Goal: Transaction & Acquisition: Purchase product/service

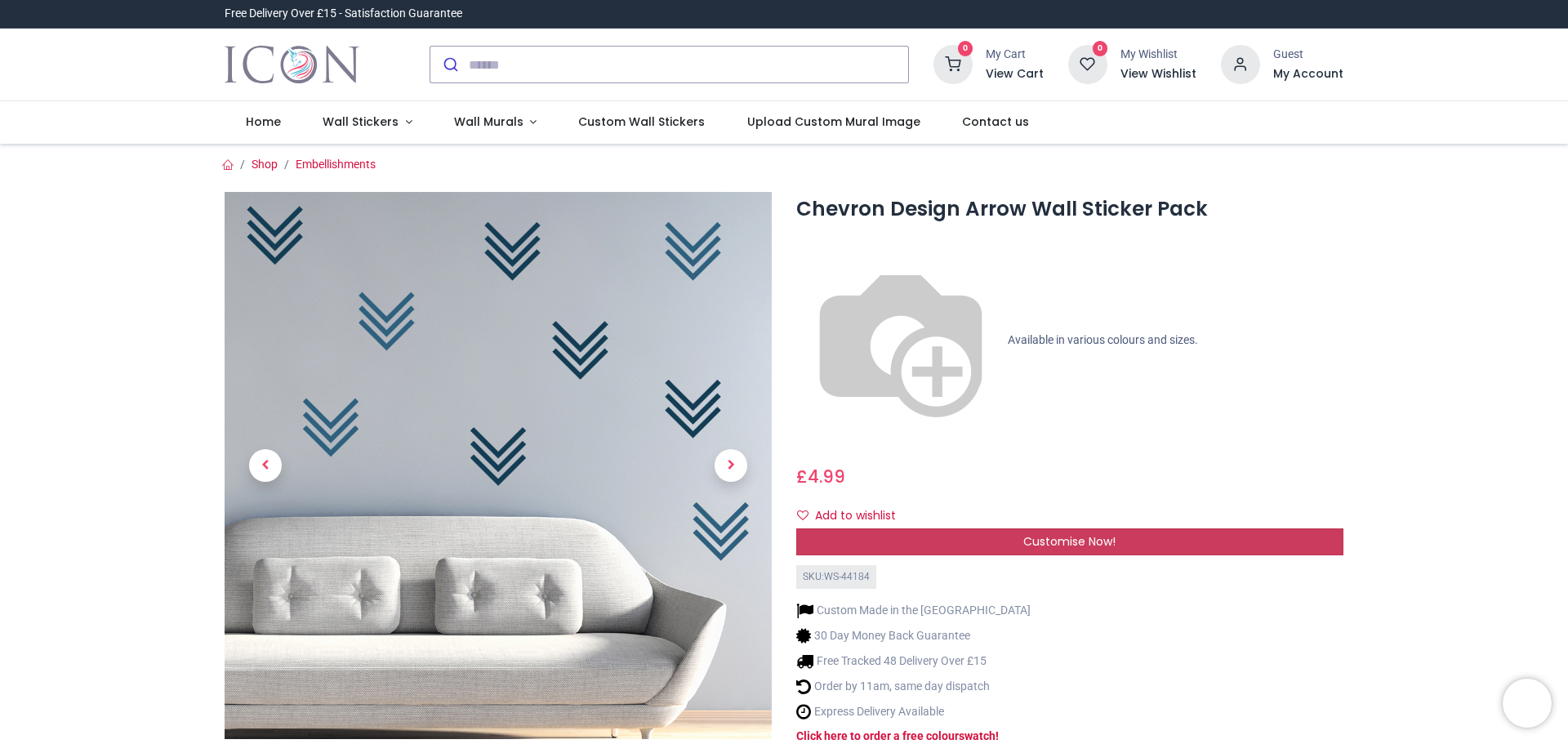
click at [1030, 533] on span "Customise Now!" at bounding box center [1070, 541] width 93 height 16
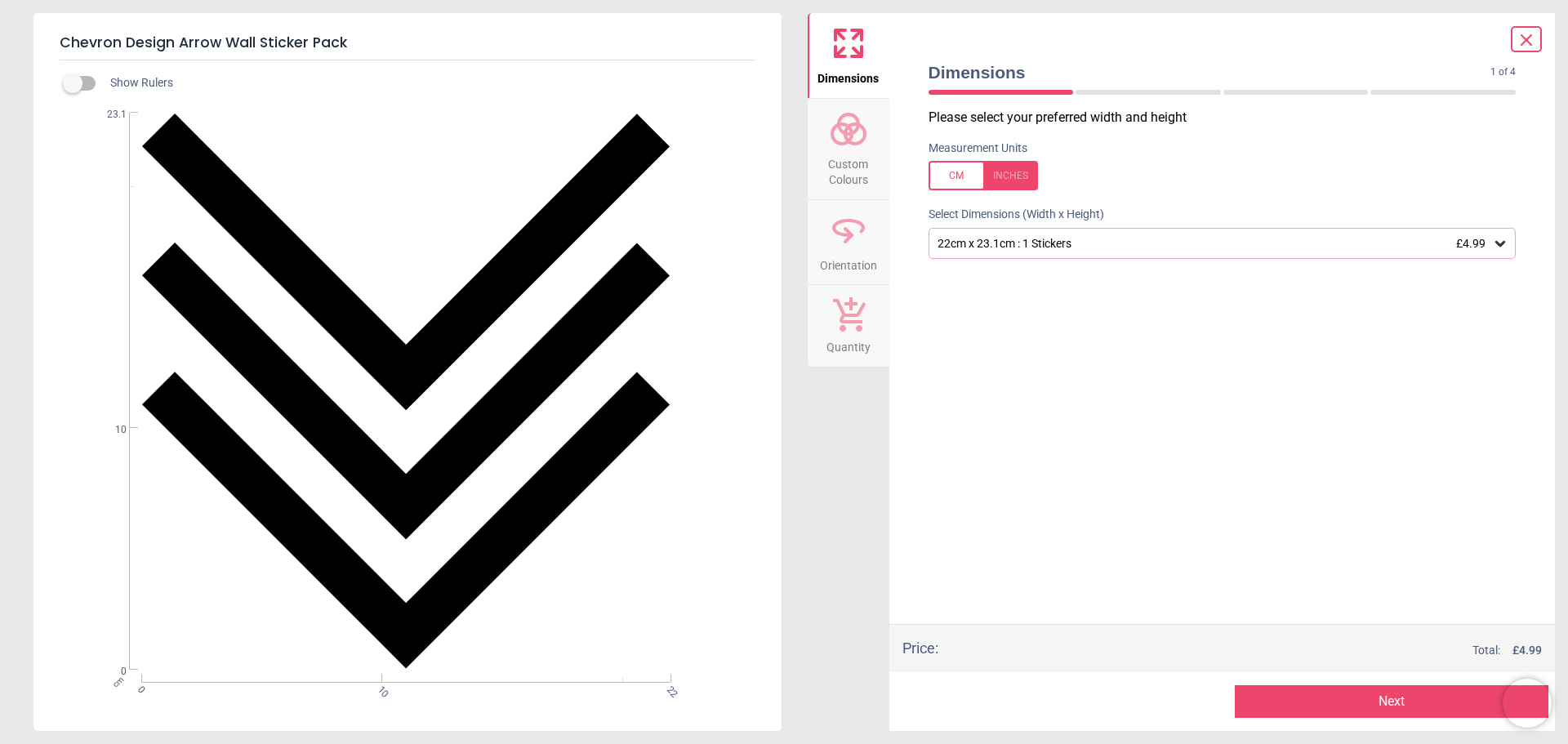
click at [1497, 242] on icon at bounding box center [1501, 243] width 10 height 6
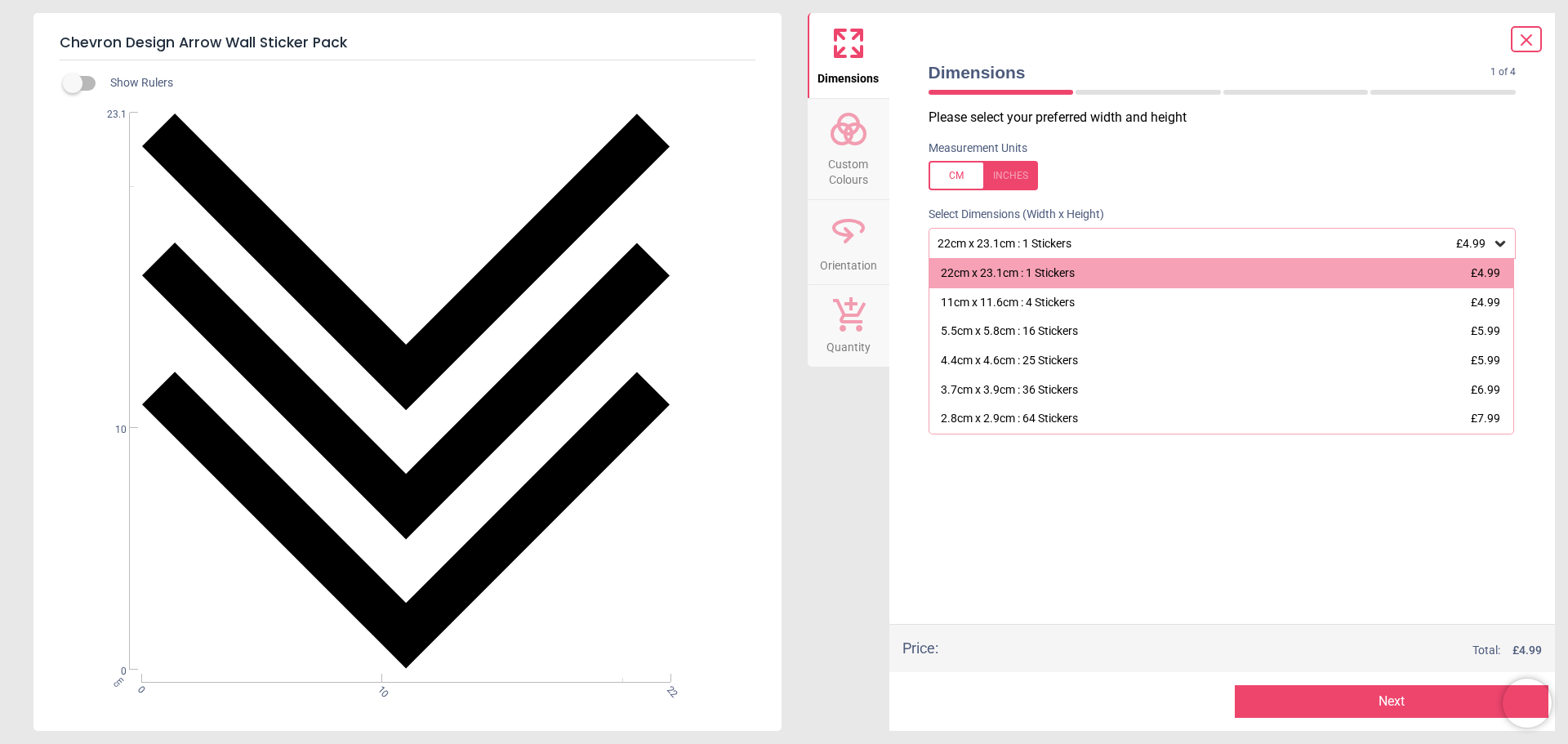
click at [1005, 179] on div at bounding box center [983, 175] width 110 height 30
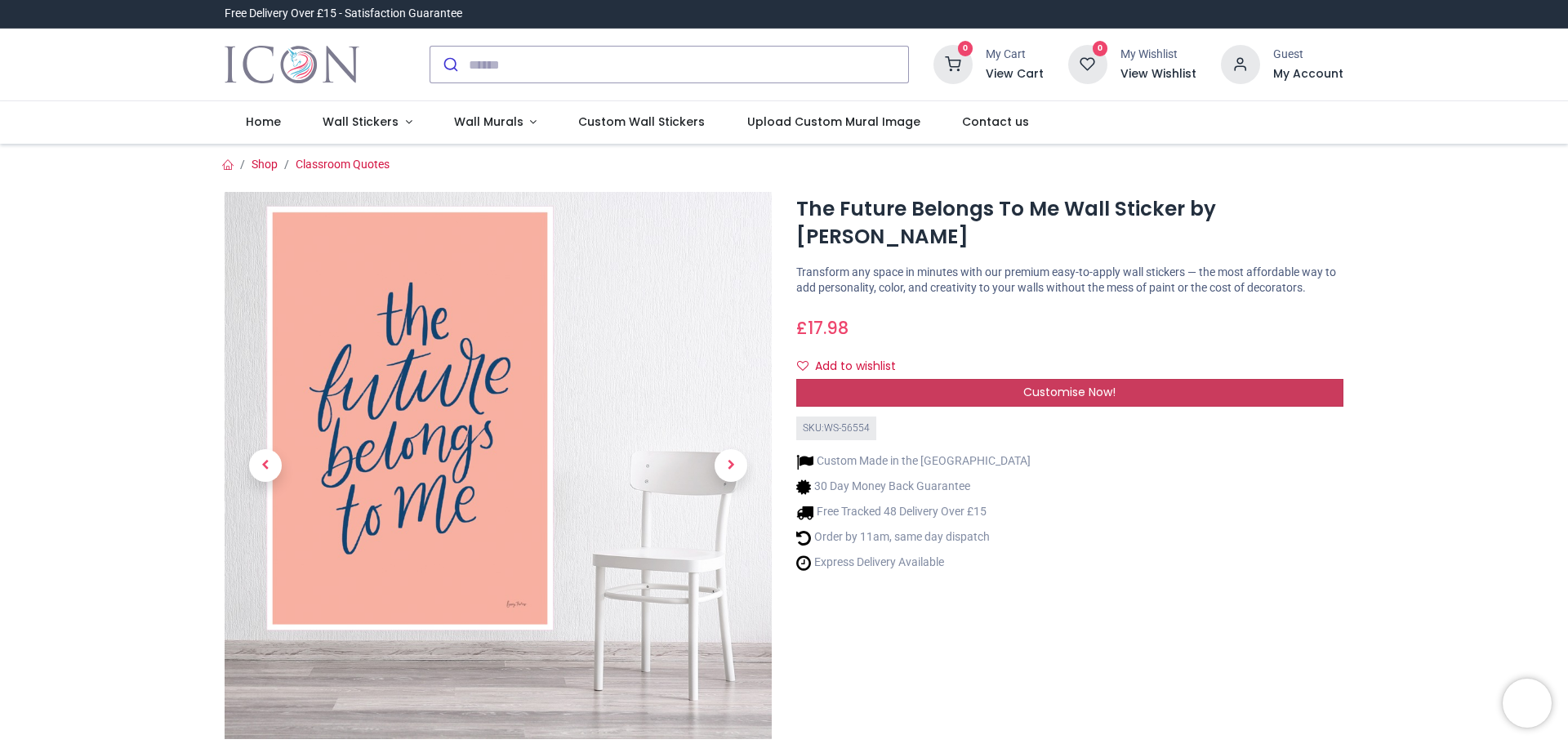
click at [1128, 390] on div "Customise Now!" at bounding box center [1071, 393] width 548 height 28
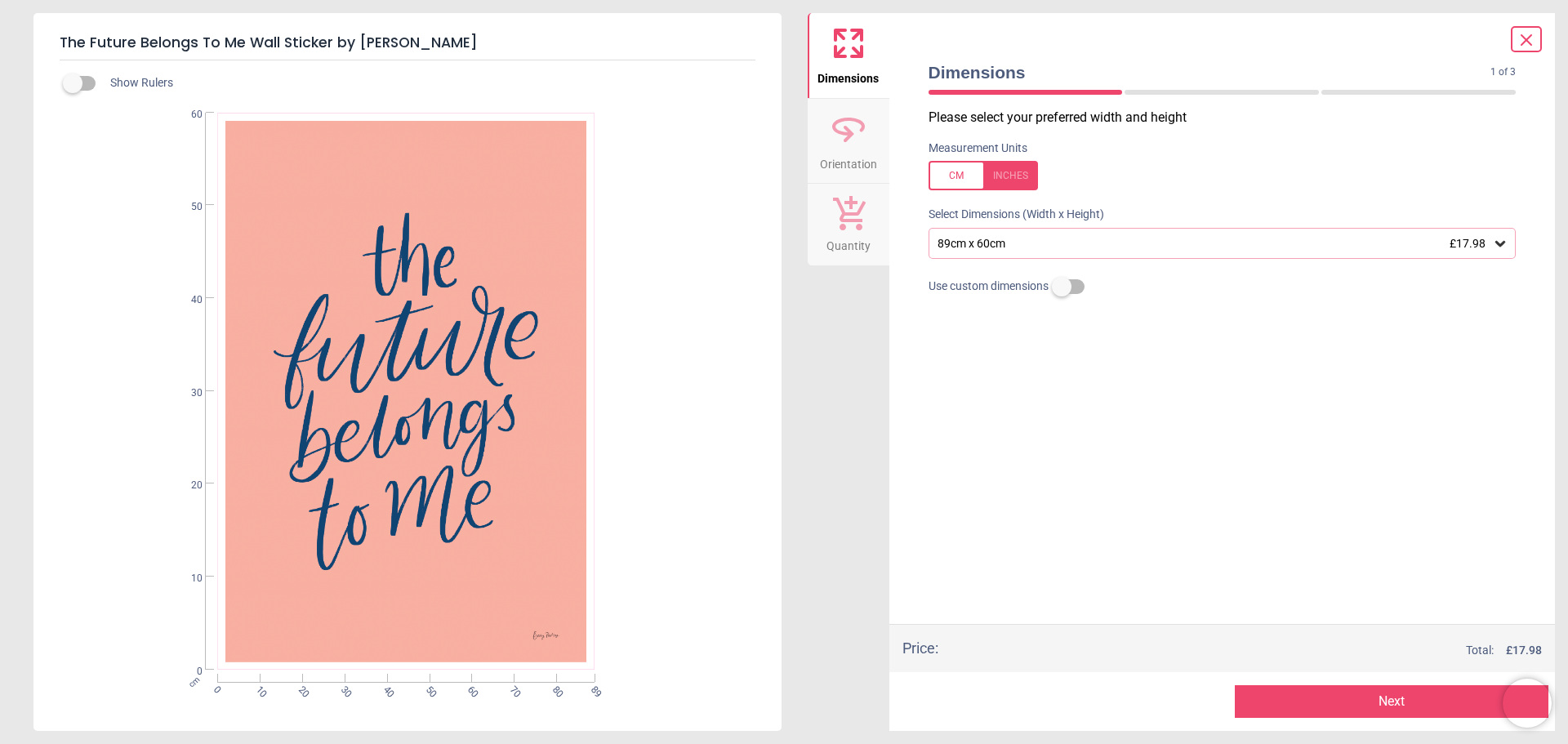
click at [1394, 697] on button "Next" at bounding box center [1391, 701] width 314 height 32
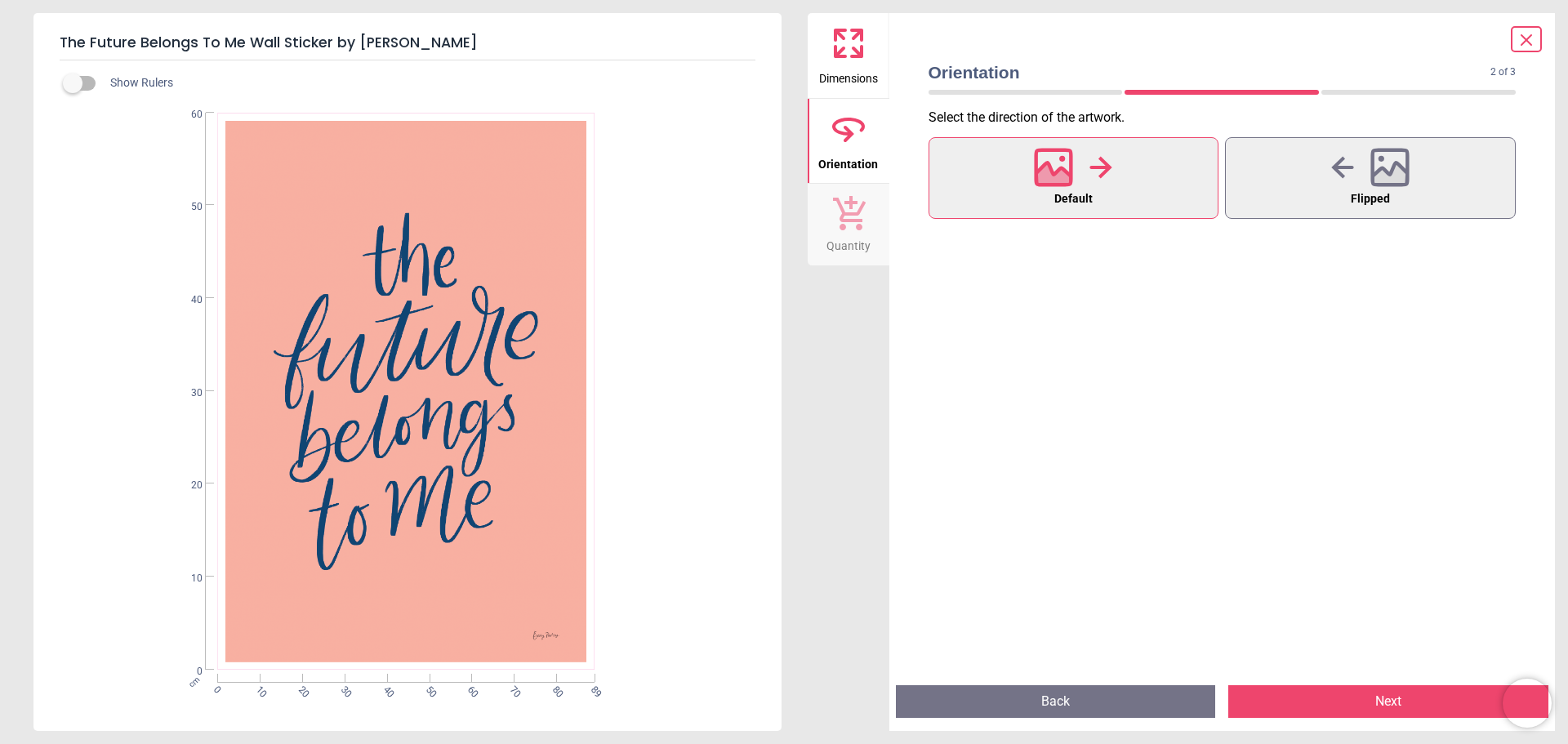
click at [1397, 709] on button "Next" at bounding box center [1389, 701] width 321 height 32
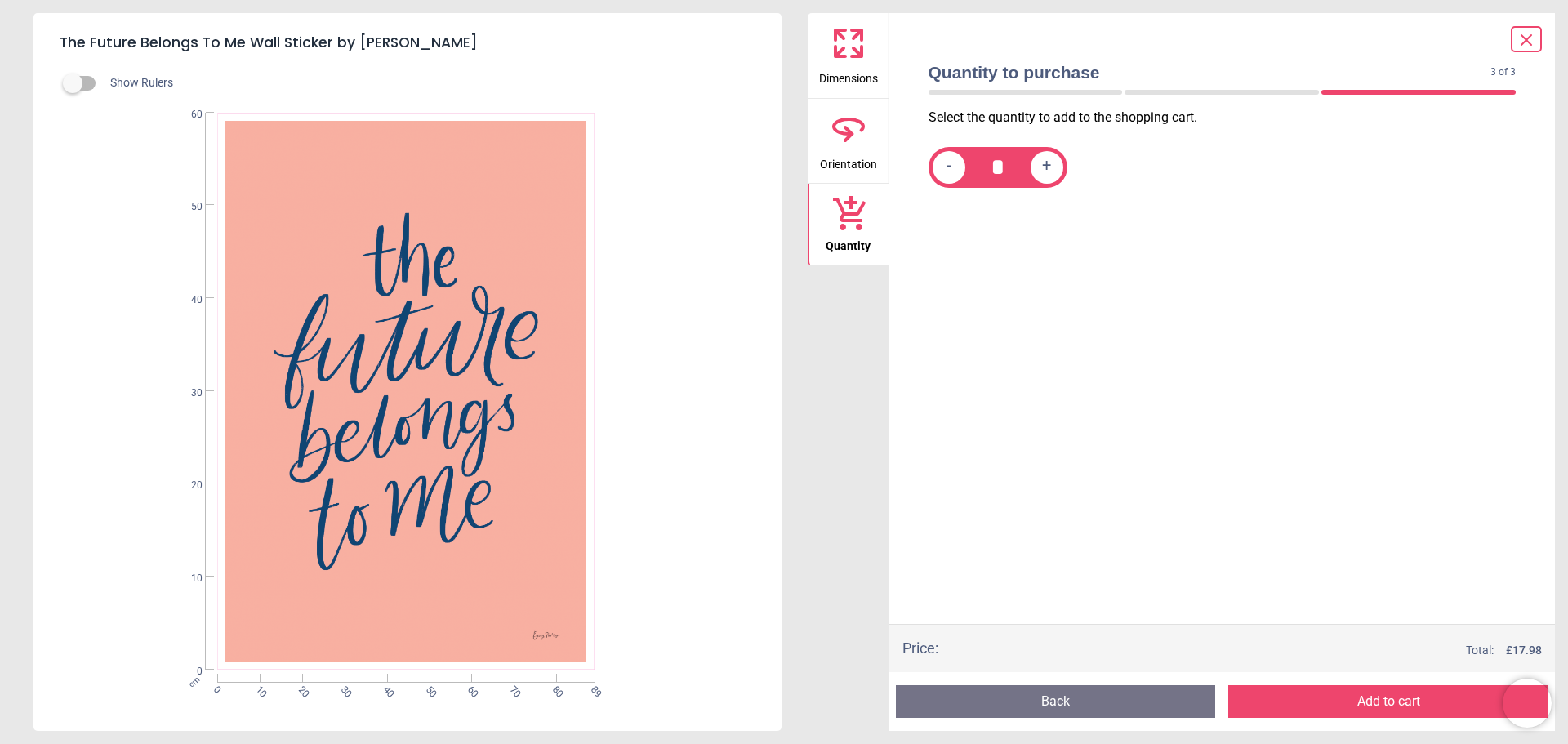
click at [1386, 698] on button "Add to cart" at bounding box center [1389, 701] width 321 height 32
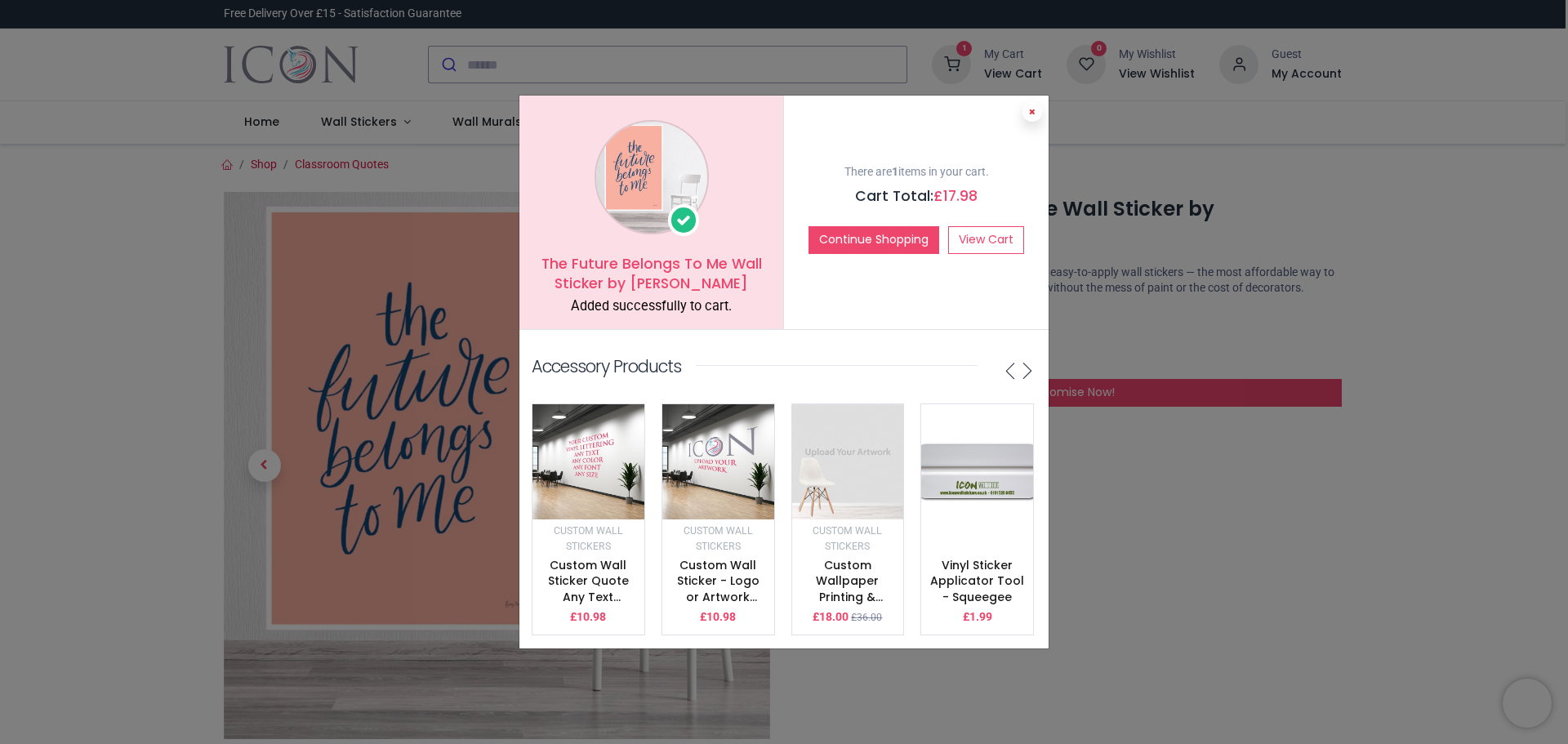
click at [1031, 108] on icon at bounding box center [1032, 112] width 7 height 9
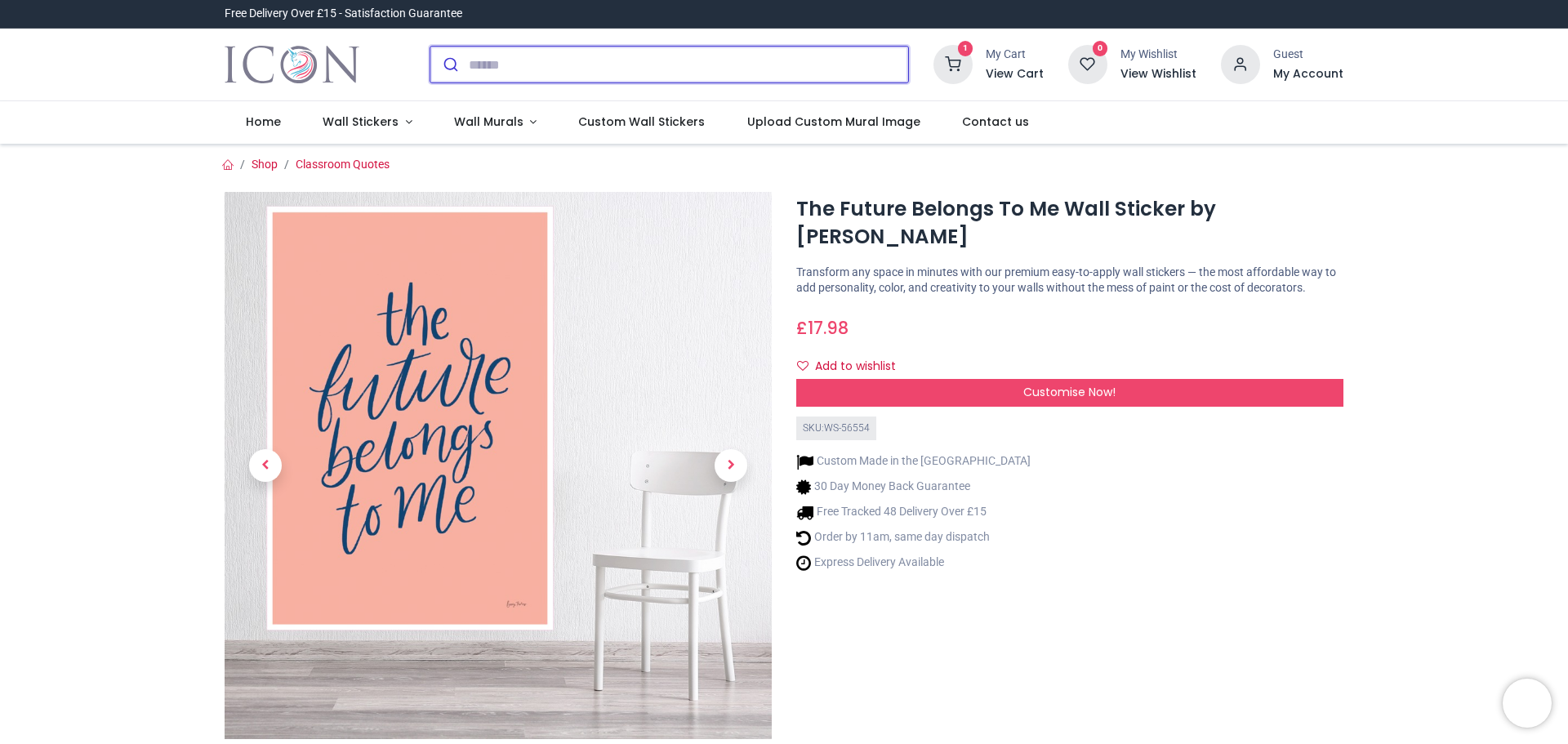
paste input "**********"
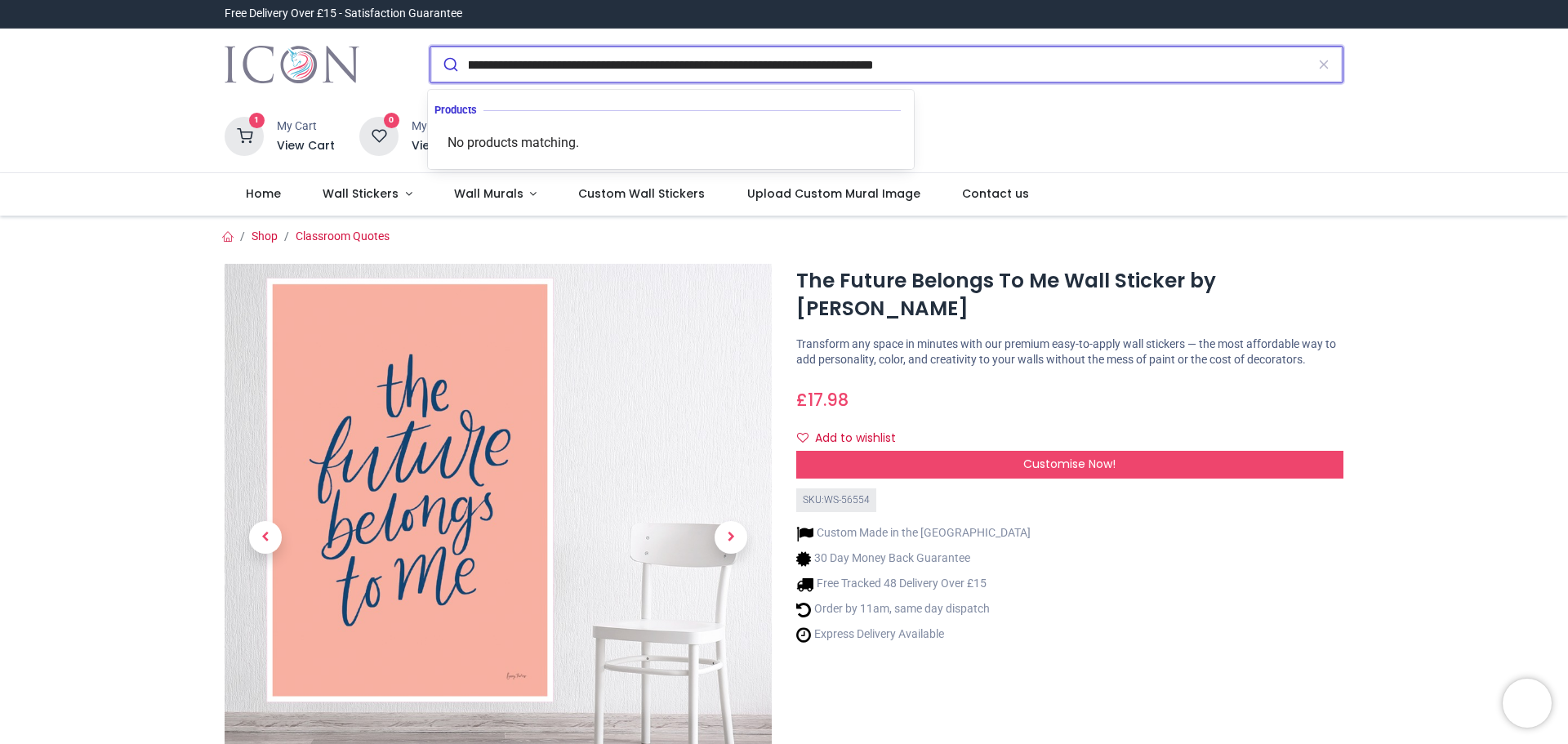
type input "**********"
click at [430, 47] on button "submit" at bounding box center [449, 65] width 38 height 36
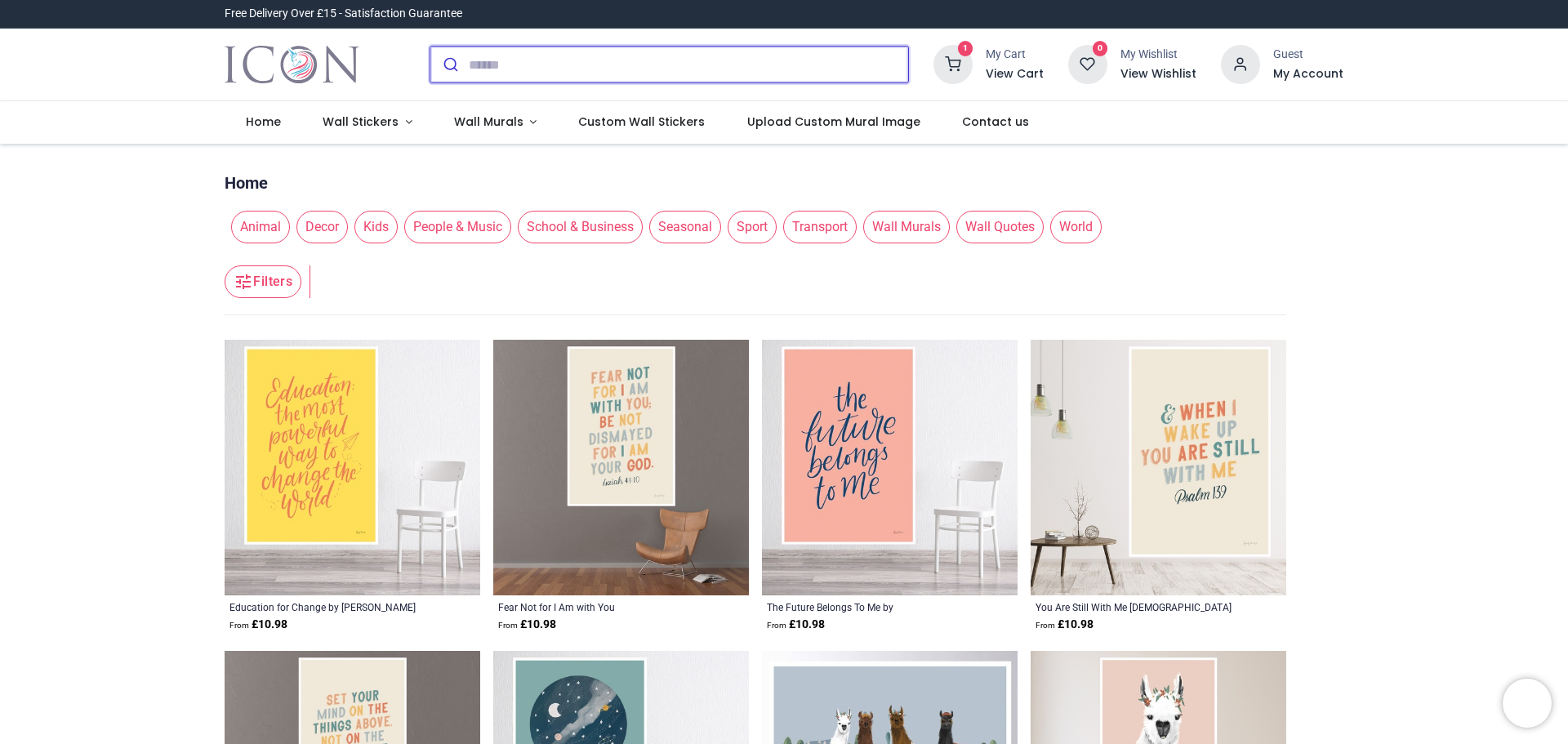
click at [504, 55] on input "search" at bounding box center [688, 65] width 440 height 36
paste input "**********"
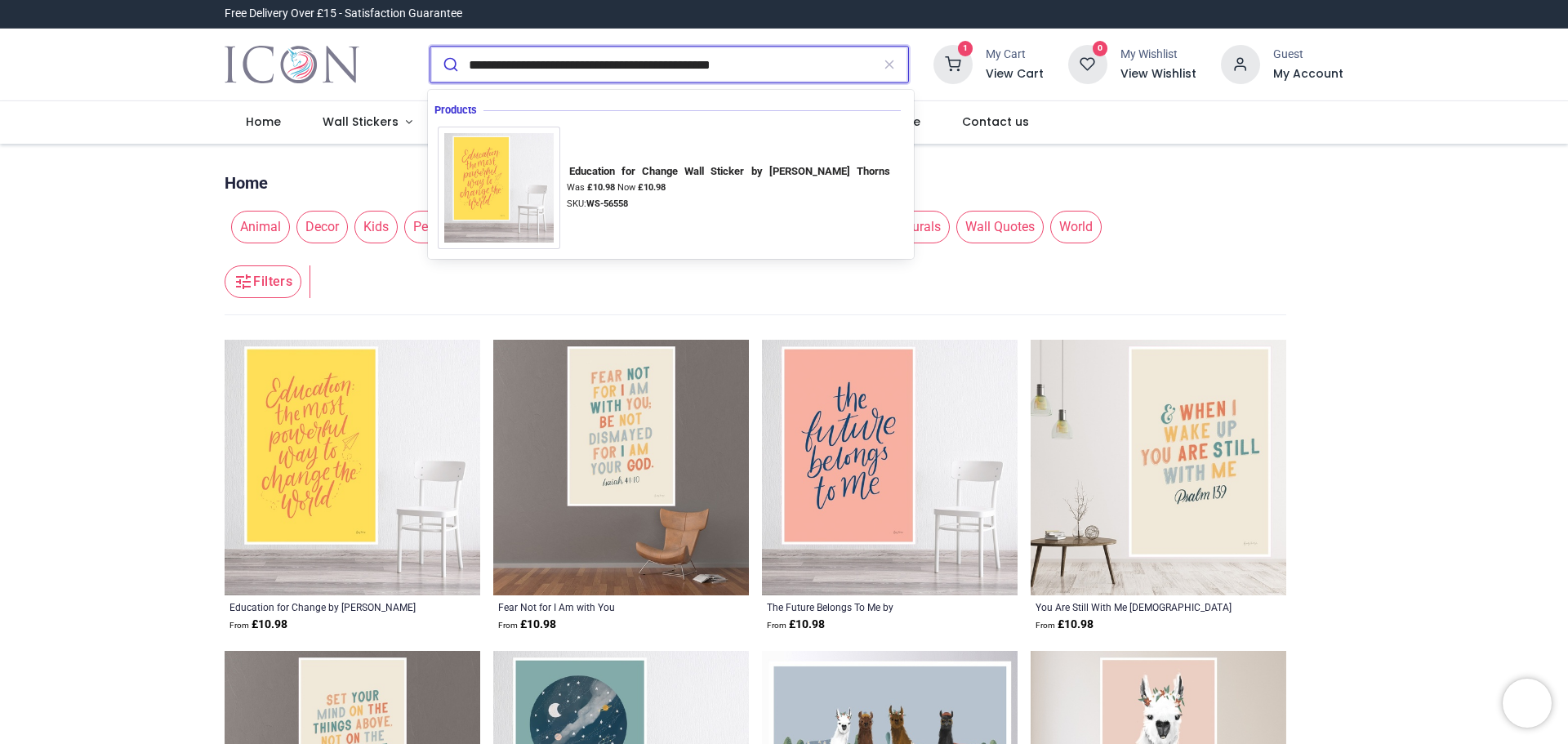
type input "**********"
click at [430, 47] on button "submit" at bounding box center [449, 65] width 38 height 36
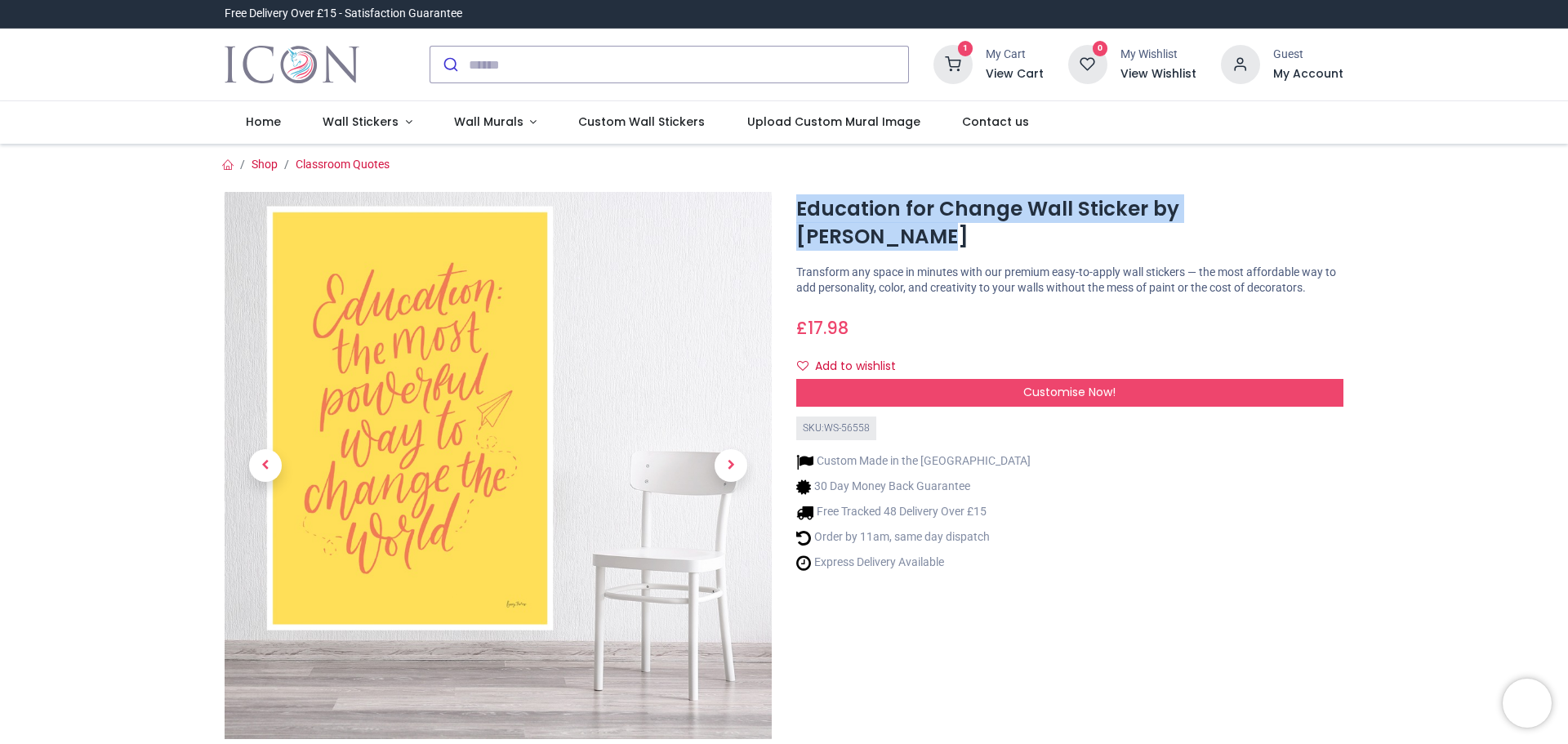
drag, startPoint x: 798, startPoint y: 209, endPoint x: 1328, endPoint y: 217, distance: 530.1
click at [1328, 217] on h1 "Education for Change Wall Sticker by [PERSON_NAME]" at bounding box center [1071, 224] width 548 height 56
copy h1 "Education for Change Wall Sticker by [PERSON_NAME]"
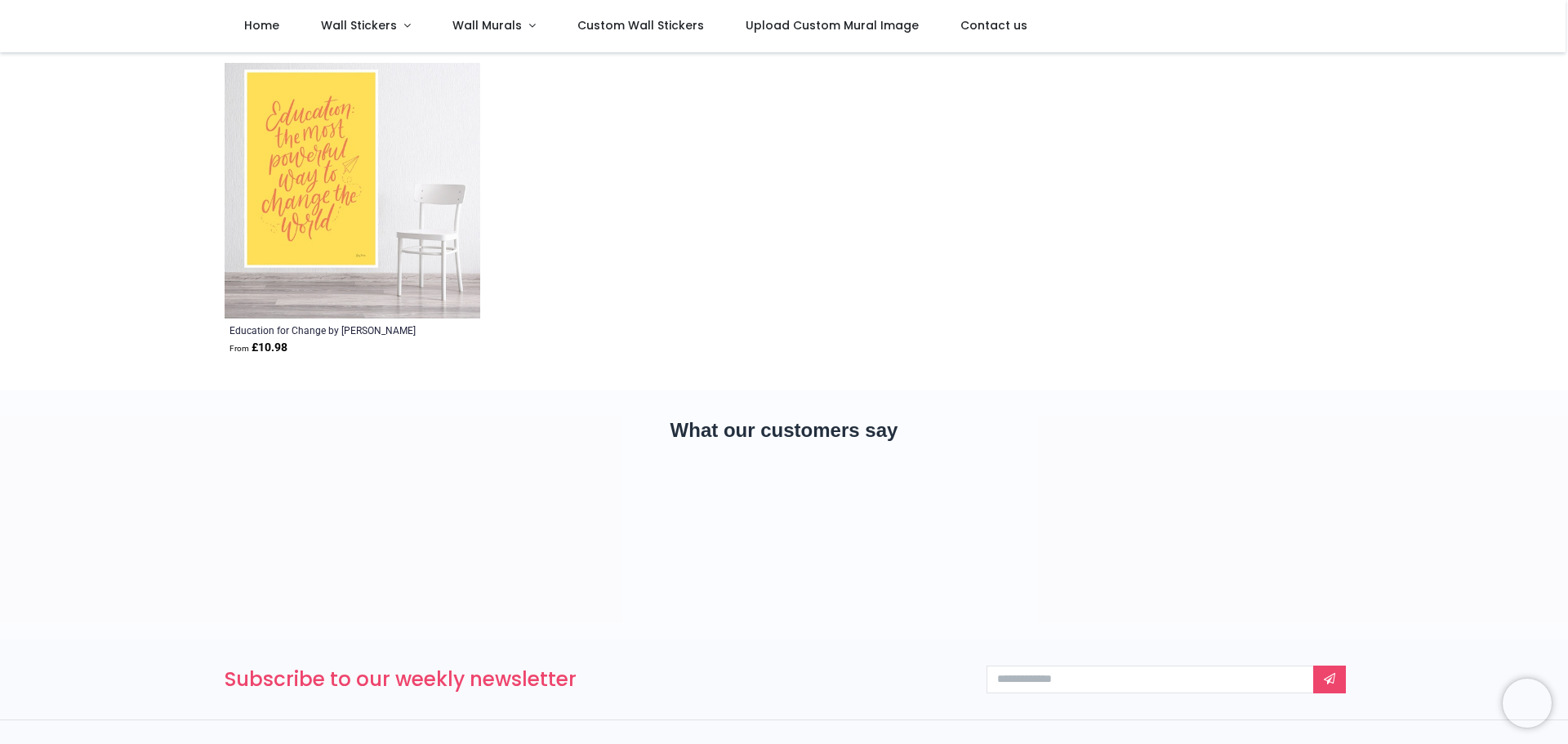
scroll to position [327, 0]
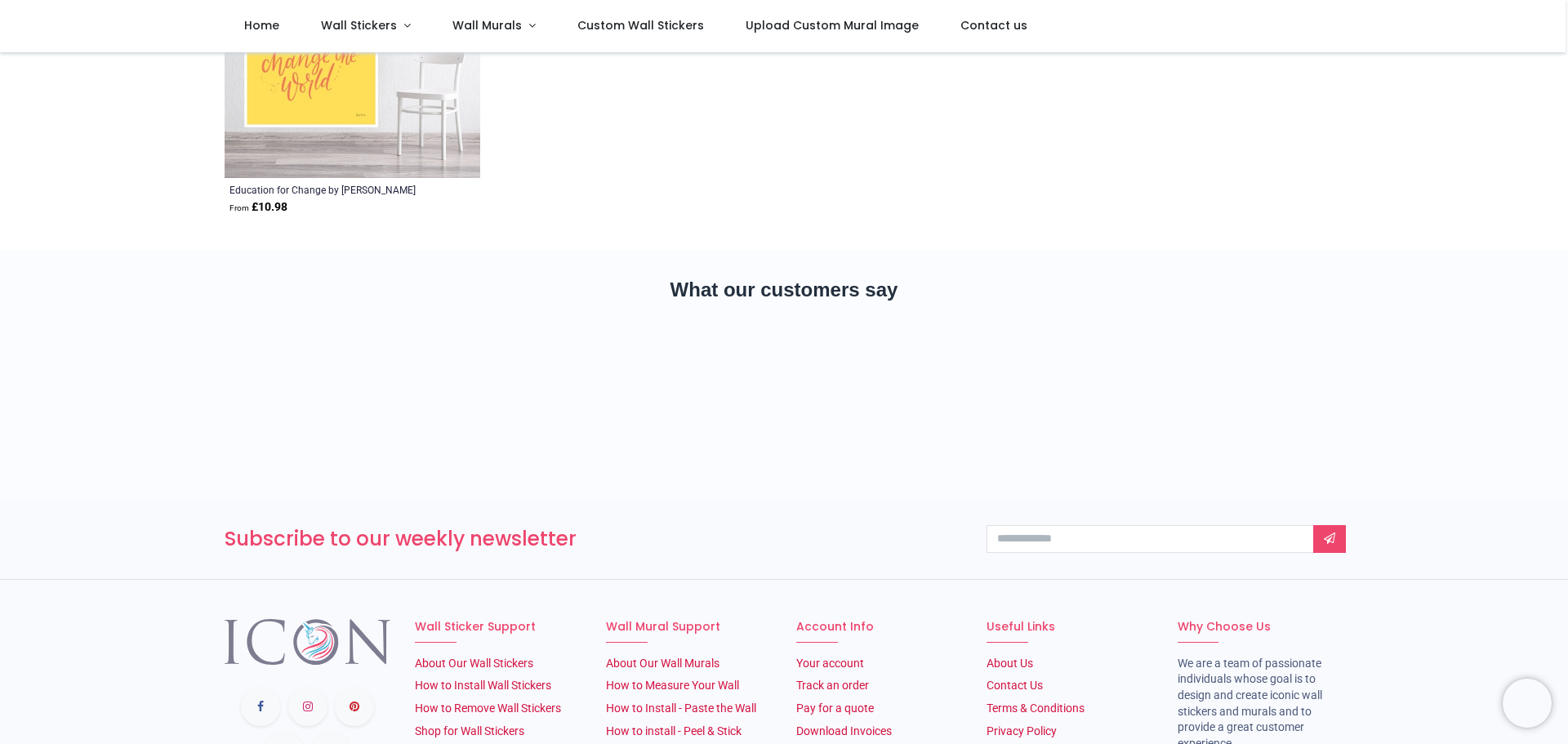
click at [324, 93] on img at bounding box center [352, 50] width 256 height 256
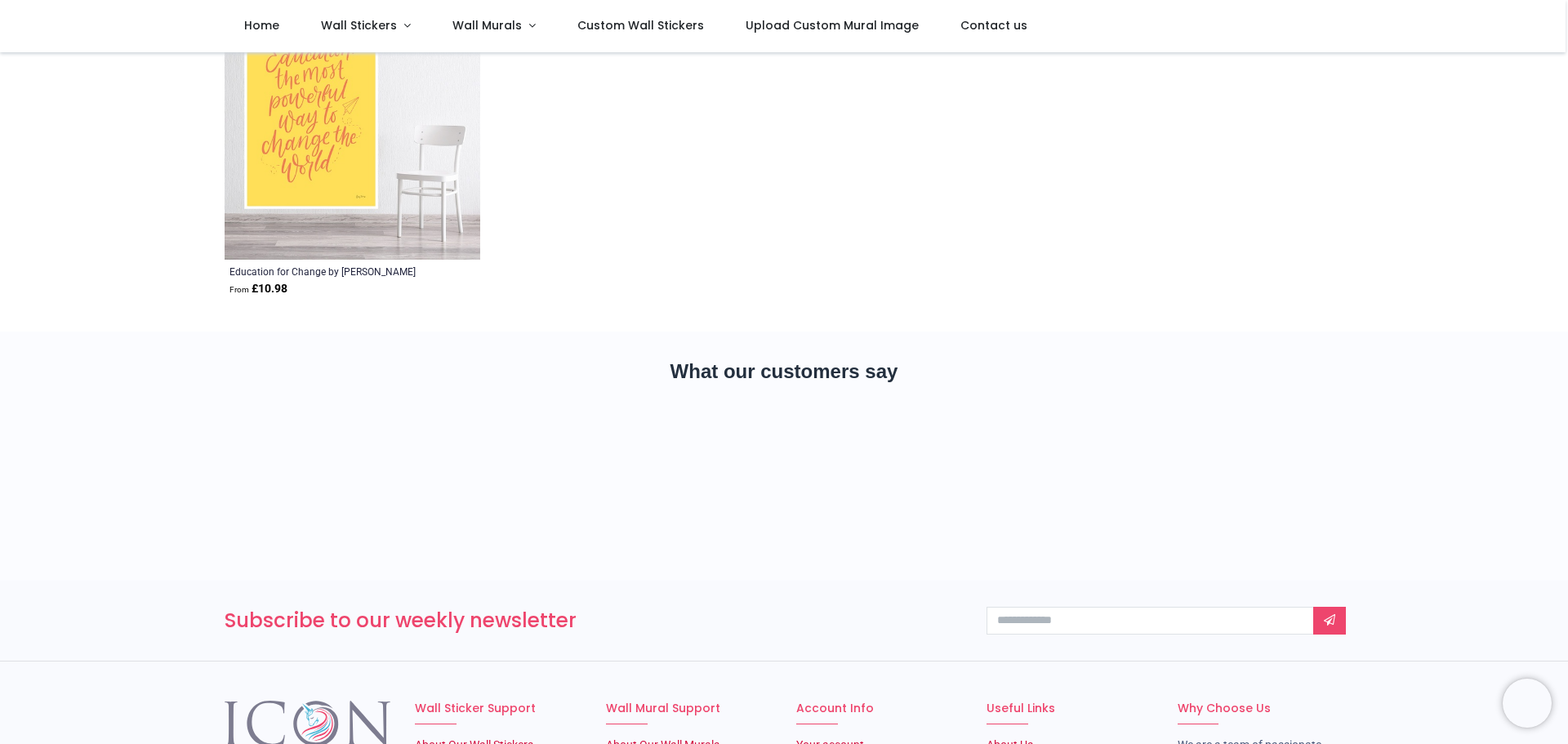
scroll to position [0, 0]
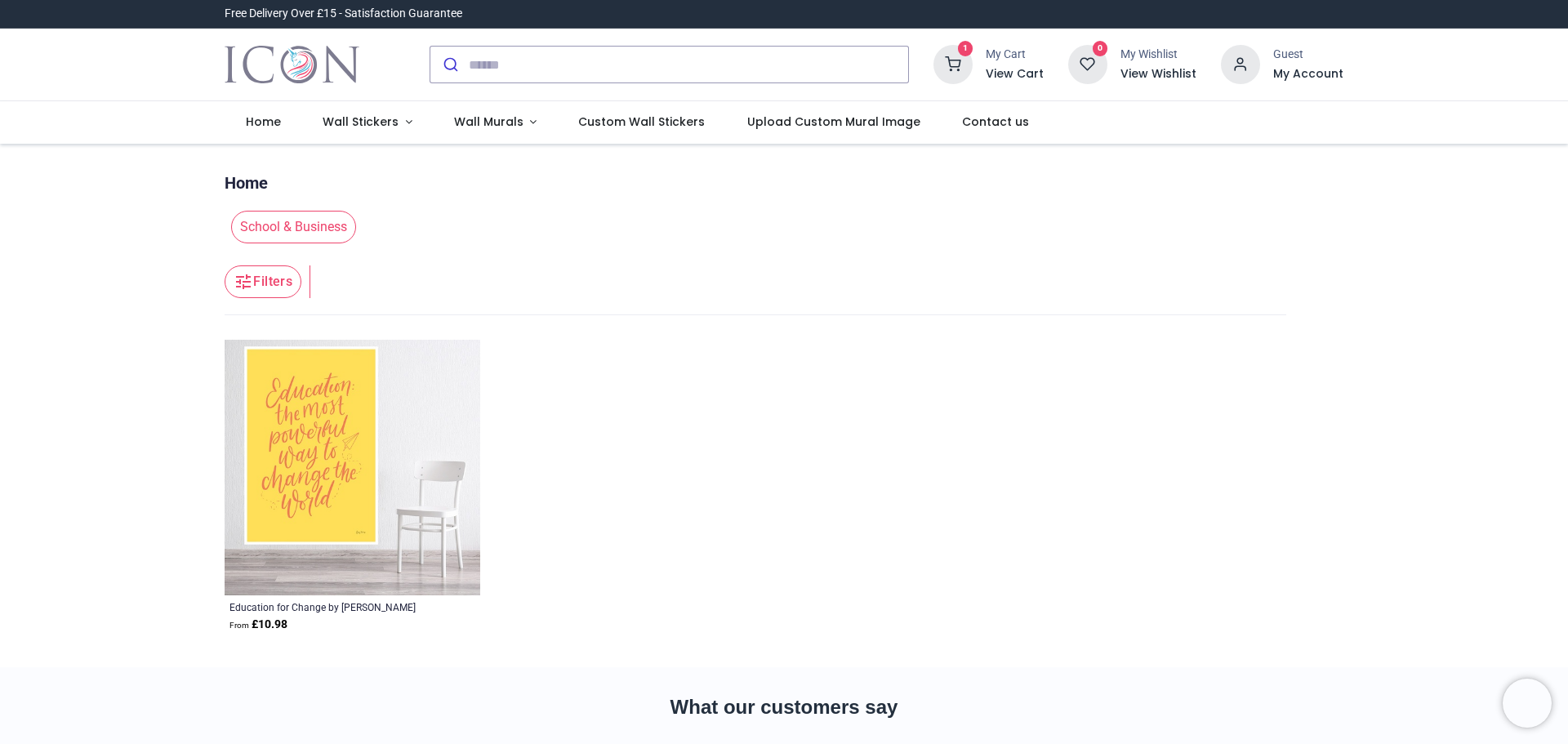
click at [290, 487] on img at bounding box center [352, 468] width 256 height 256
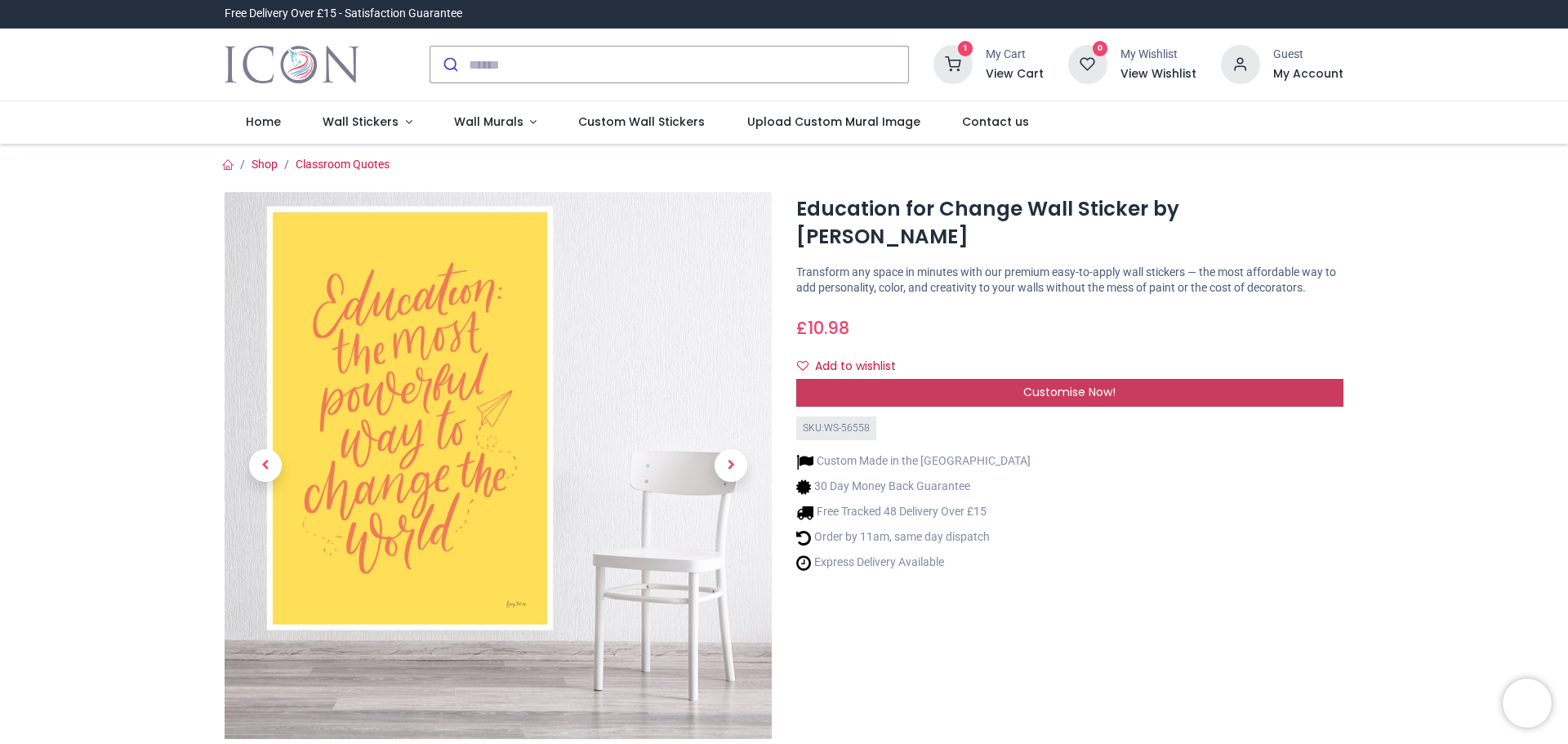
click at [1067, 383] on span "Customise Now!" at bounding box center [1070, 391] width 93 height 16
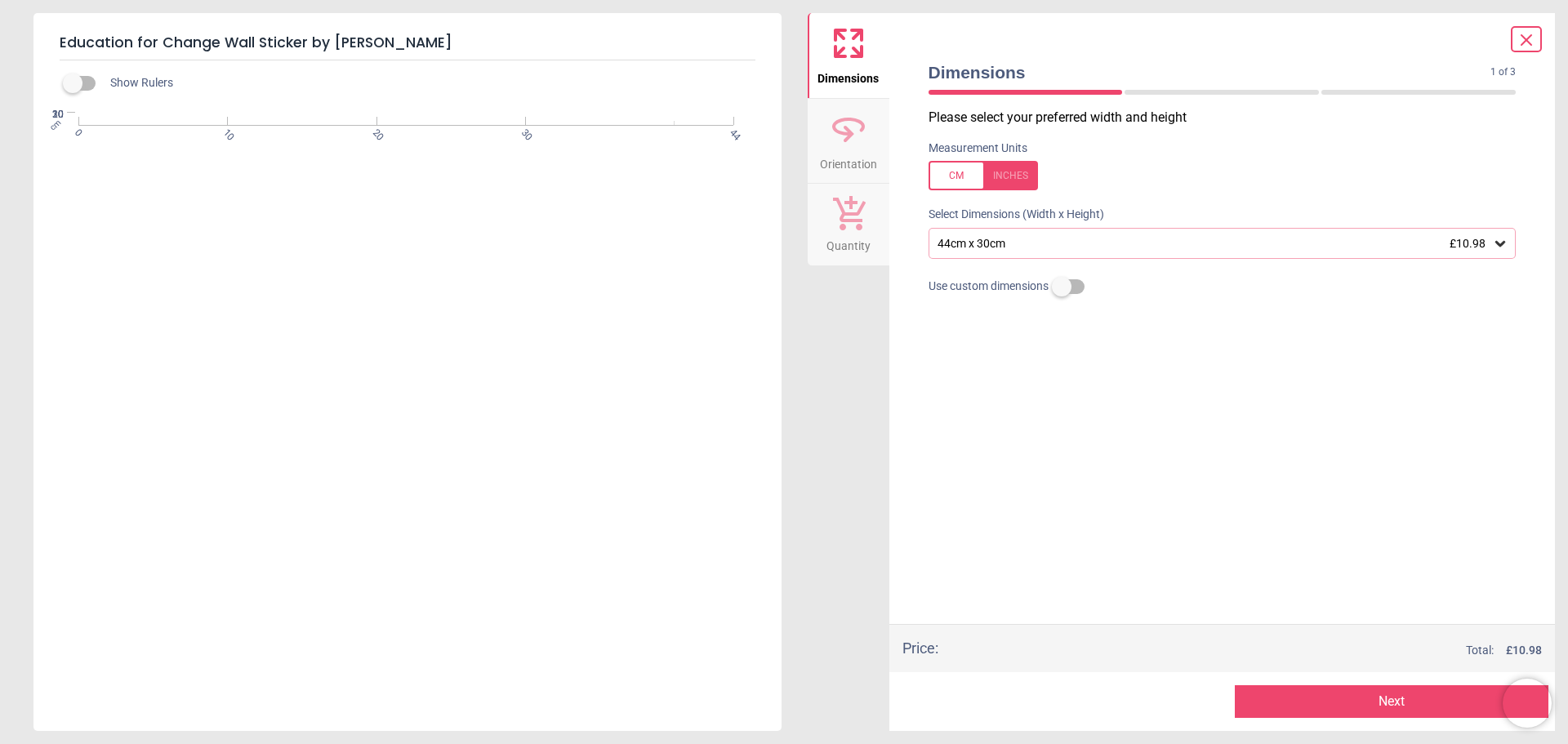
click at [1500, 247] on icon at bounding box center [1501, 243] width 10 height 6
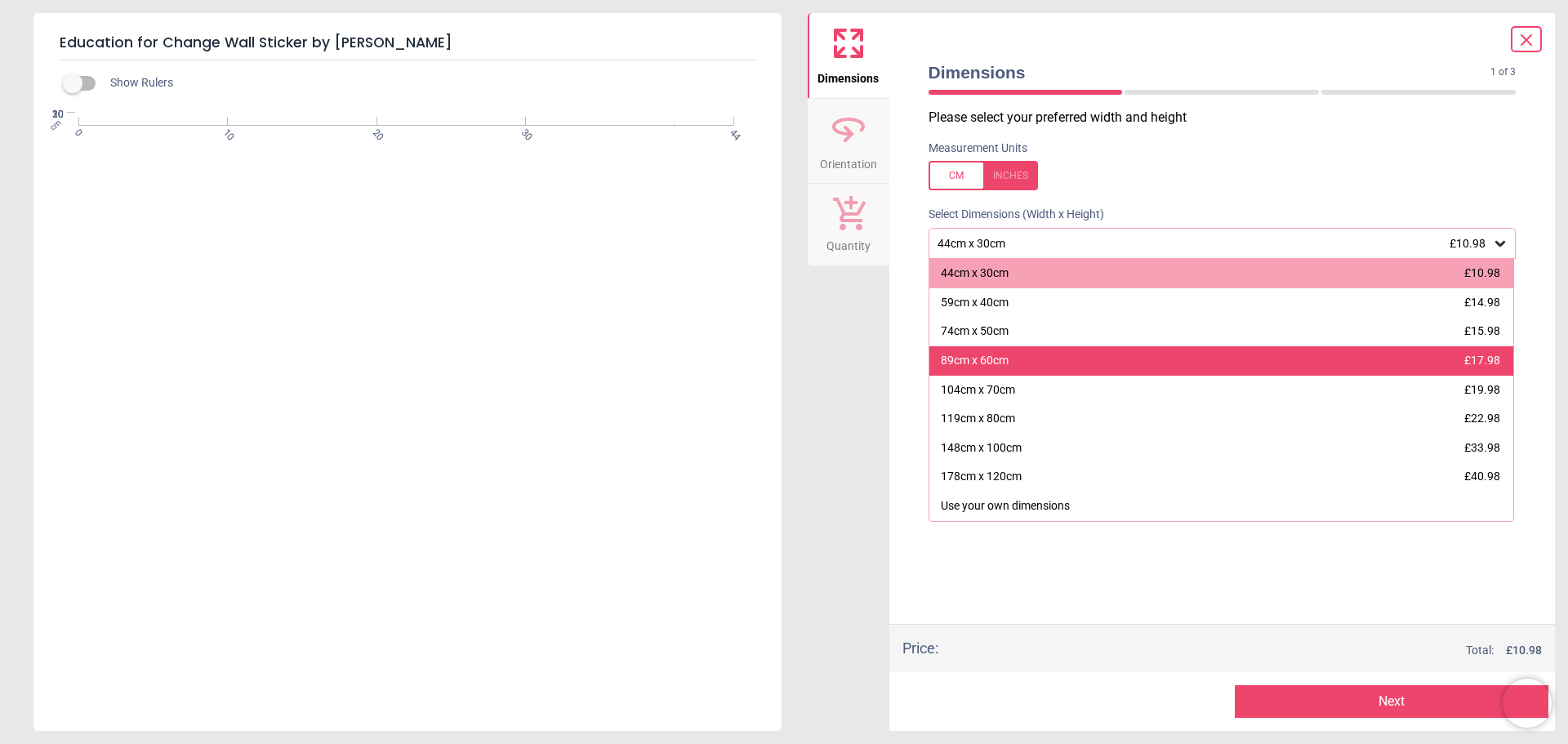
click at [1032, 372] on div "89cm x 60cm £17.98" at bounding box center [1222, 361] width 585 height 30
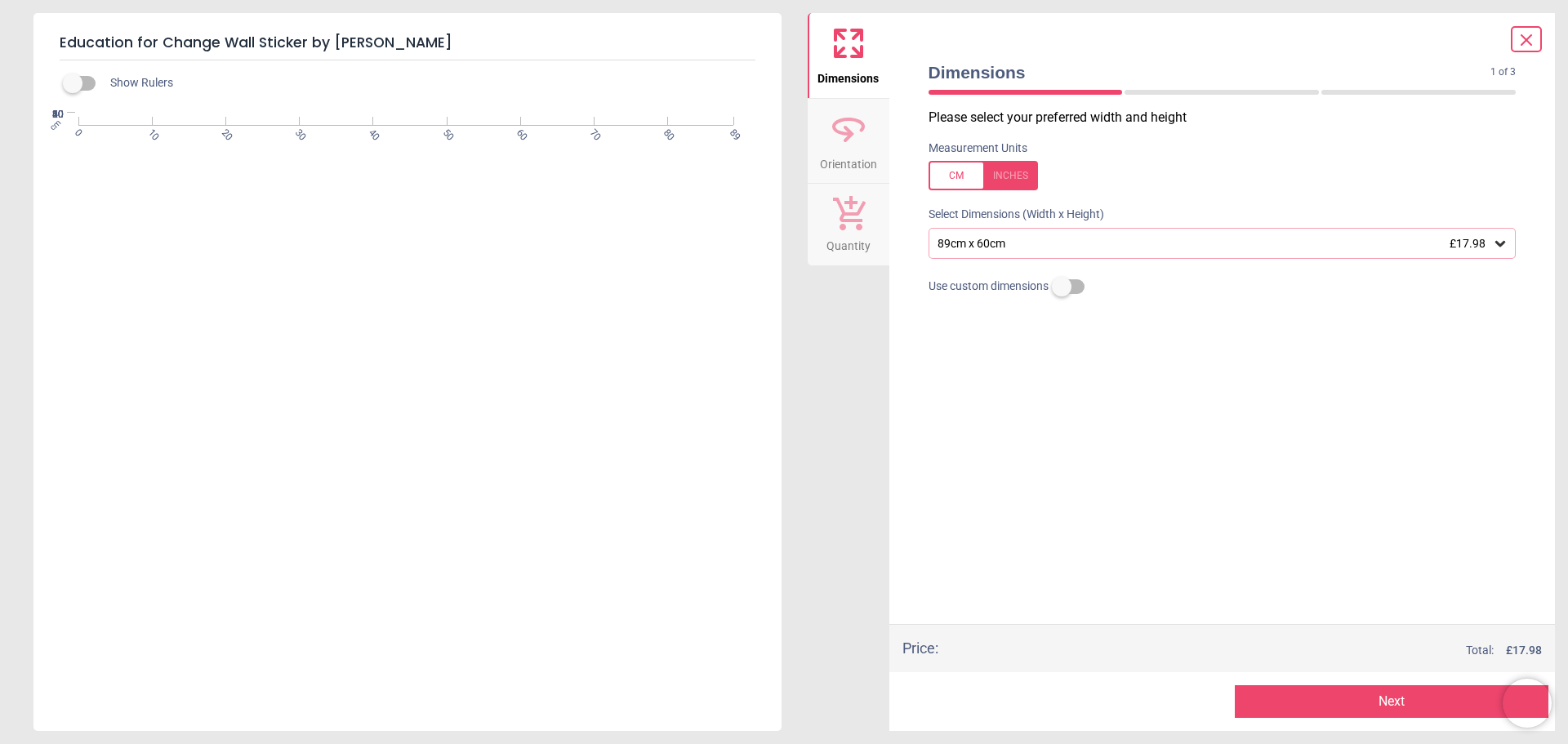
click at [1396, 701] on button "Next" at bounding box center [1391, 701] width 314 height 32
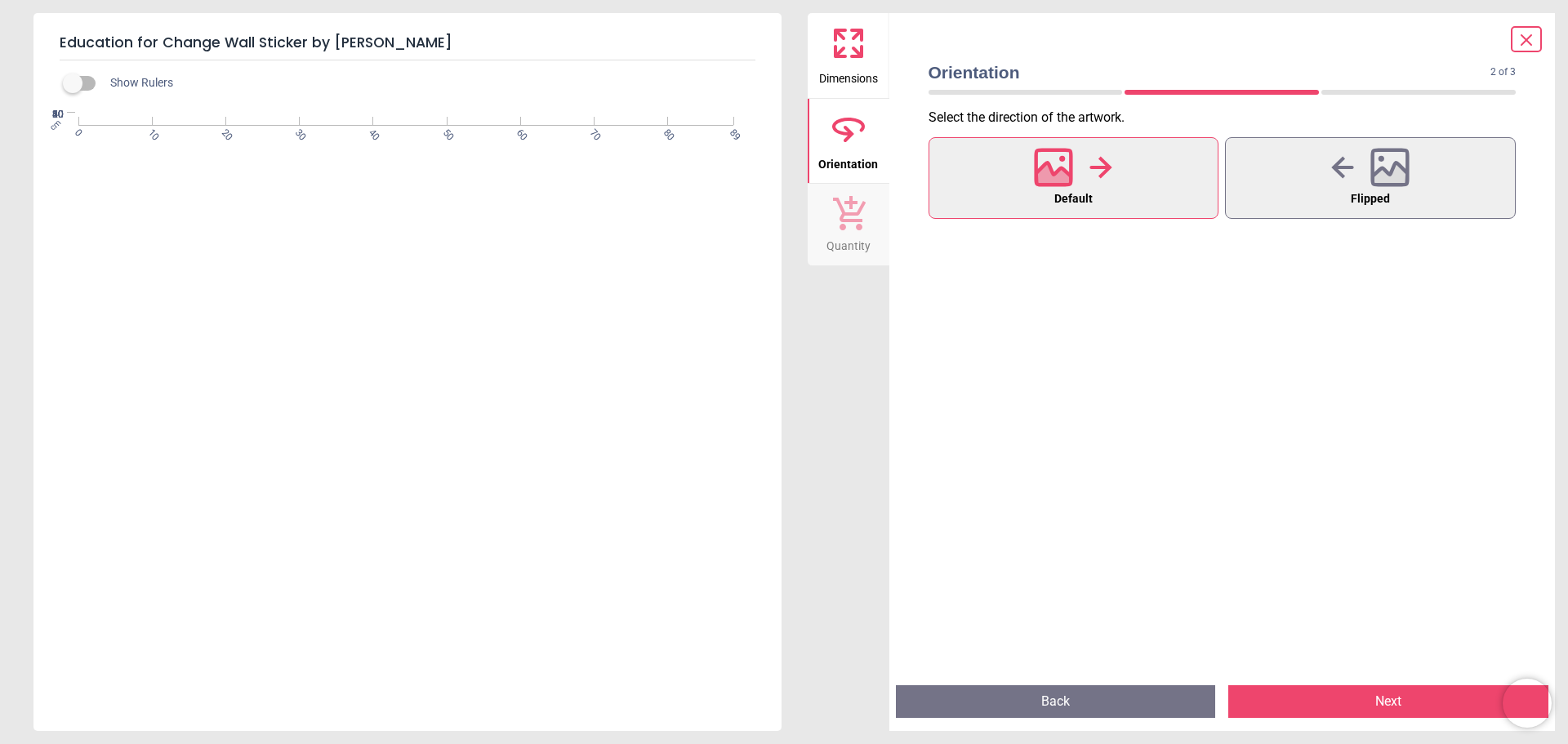
click at [1389, 705] on button "Next" at bounding box center [1389, 701] width 321 height 32
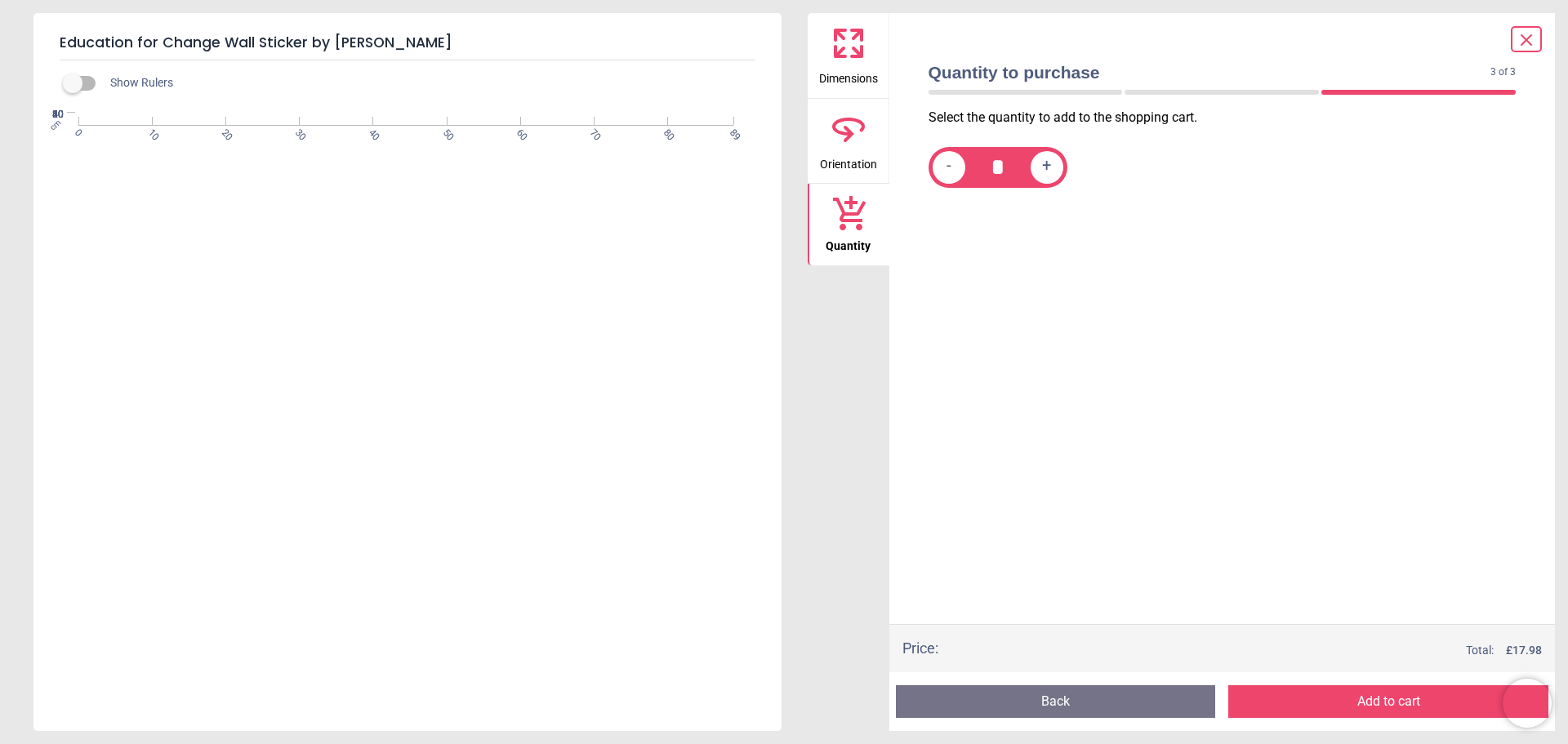
click at [1389, 705] on button "Add to cart" at bounding box center [1389, 701] width 321 height 32
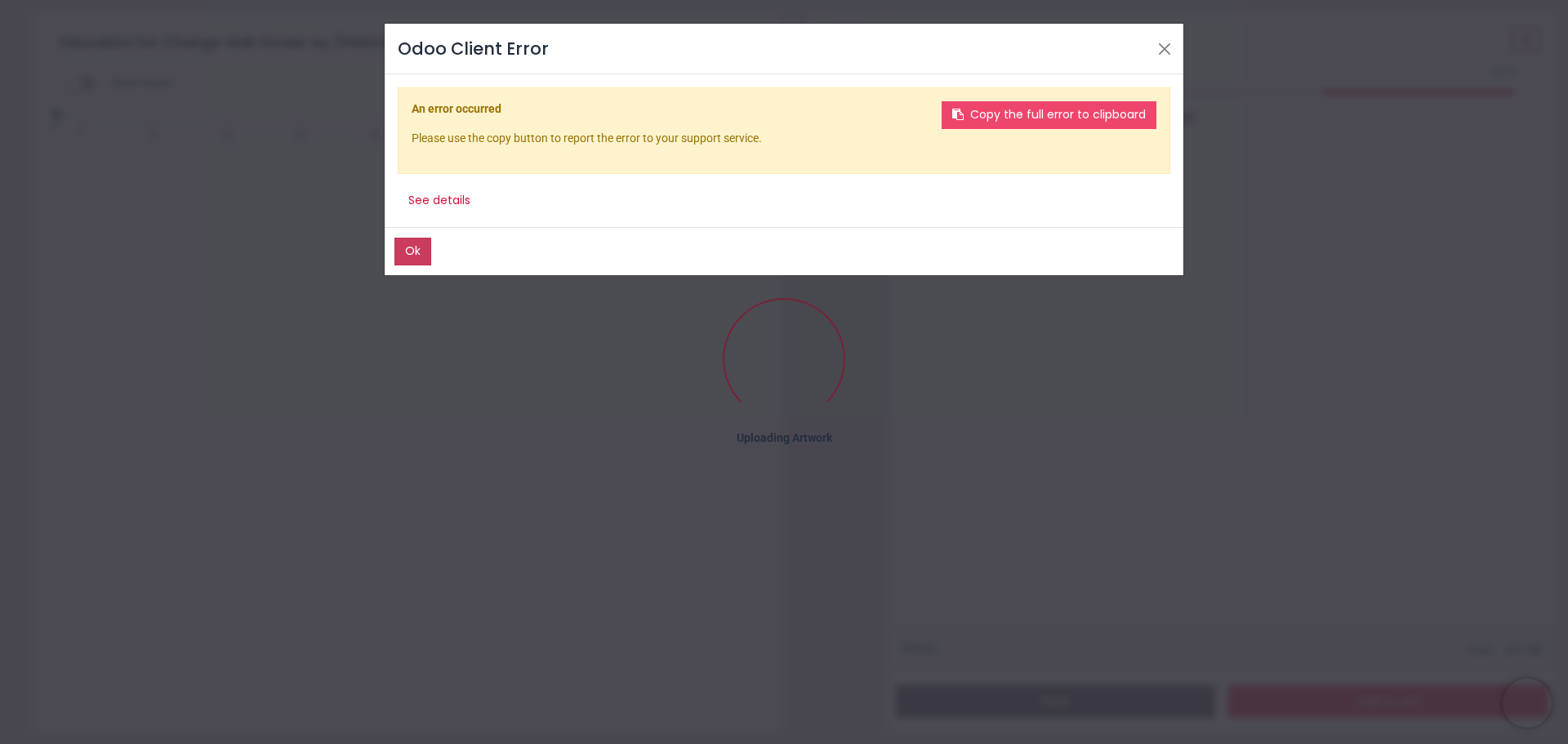
click at [401, 247] on button "Ok" at bounding box center [412, 252] width 37 height 28
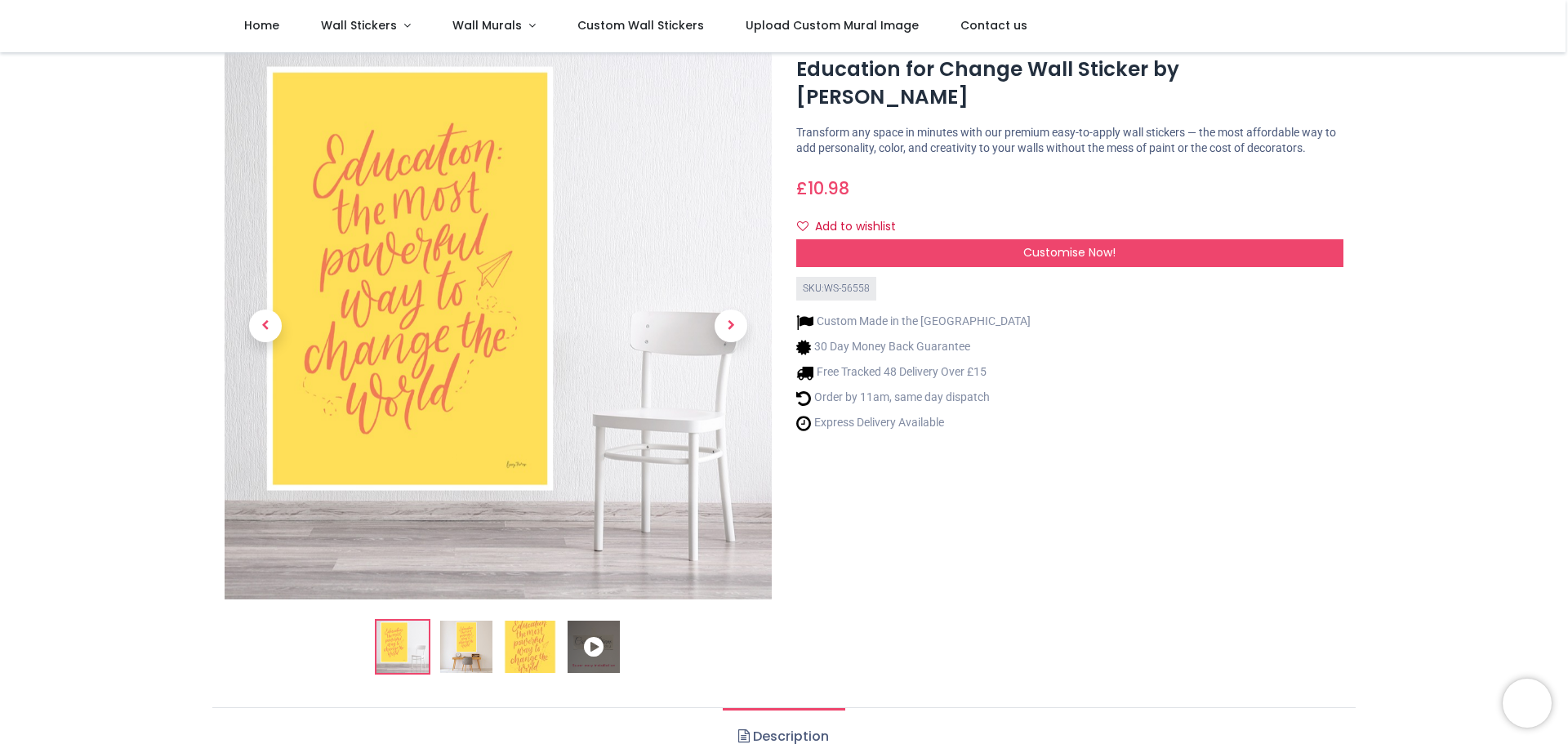
scroll to position [82, 0]
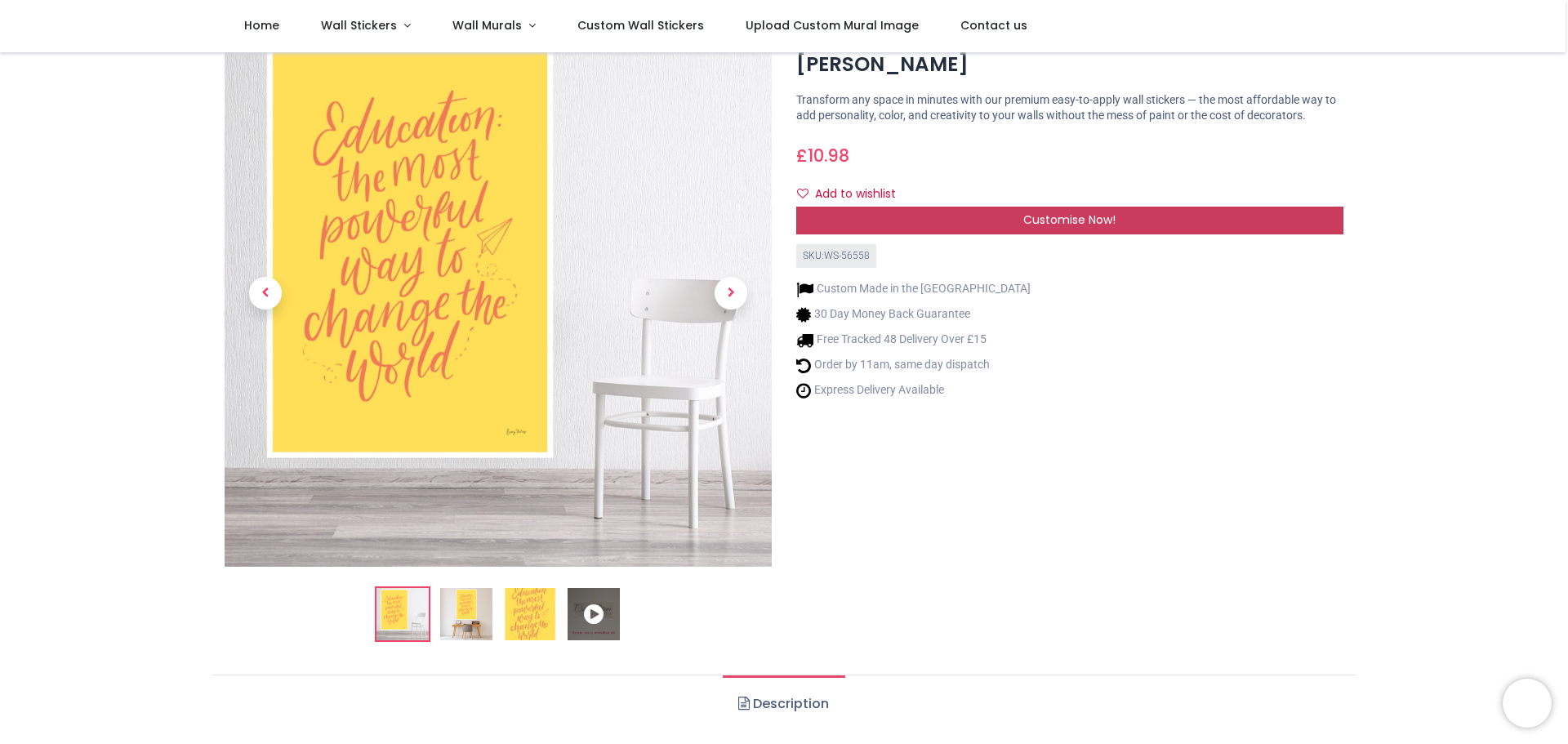
click at [1048, 212] on span "Customise Now!" at bounding box center [1070, 219] width 93 height 16
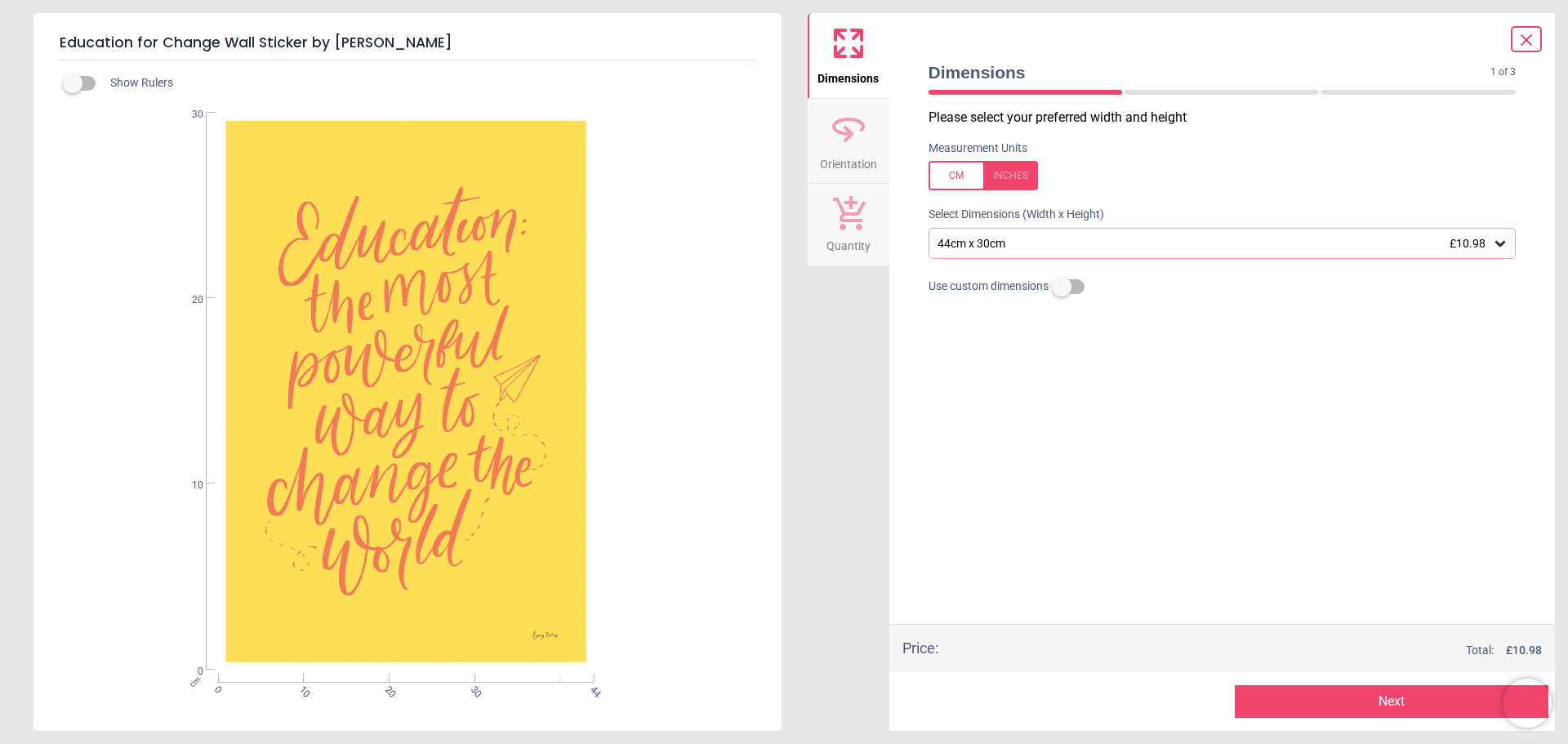
click at [1498, 252] on icon at bounding box center [1500, 243] width 16 height 16
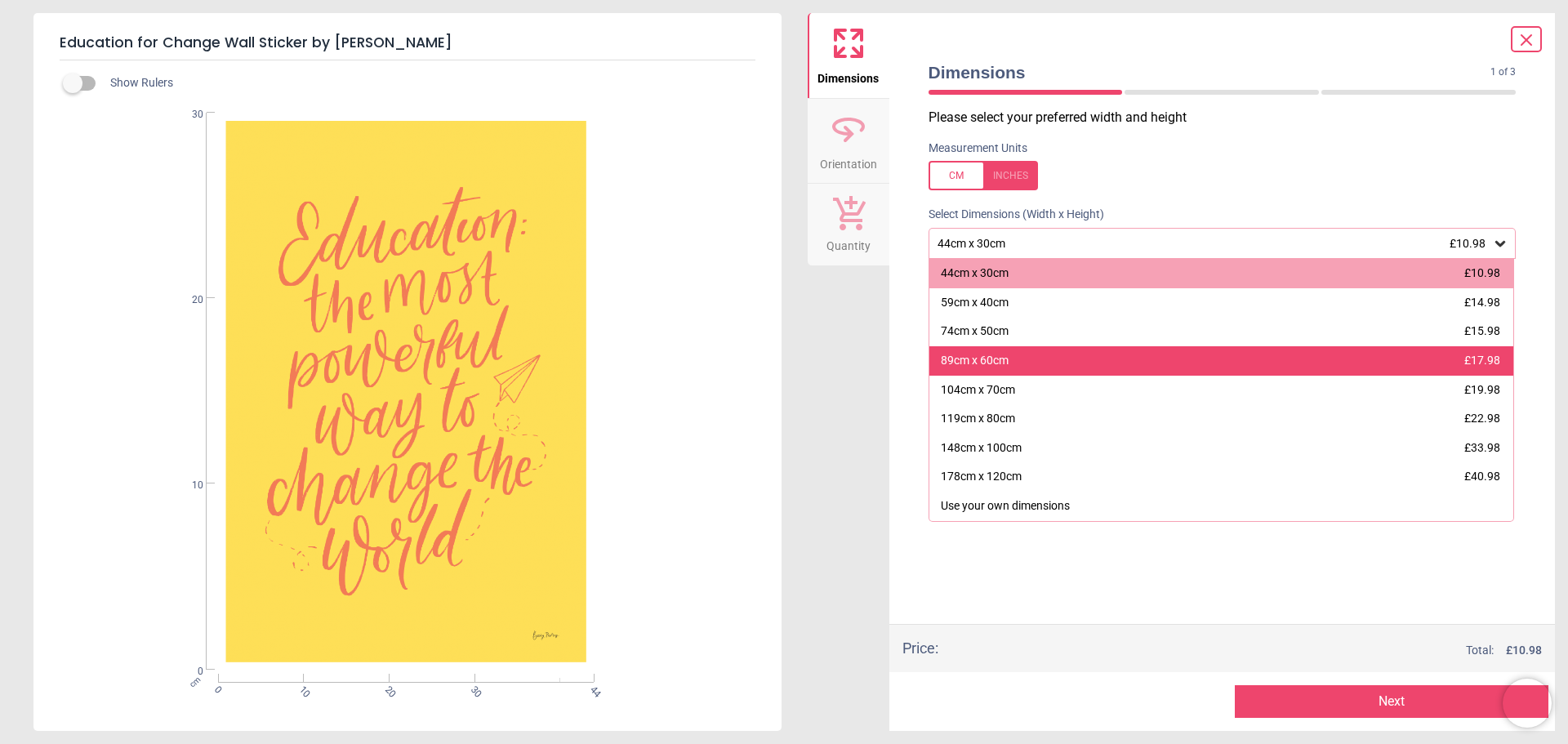
click at [1000, 363] on div "89cm x 60cm" at bounding box center [975, 361] width 68 height 16
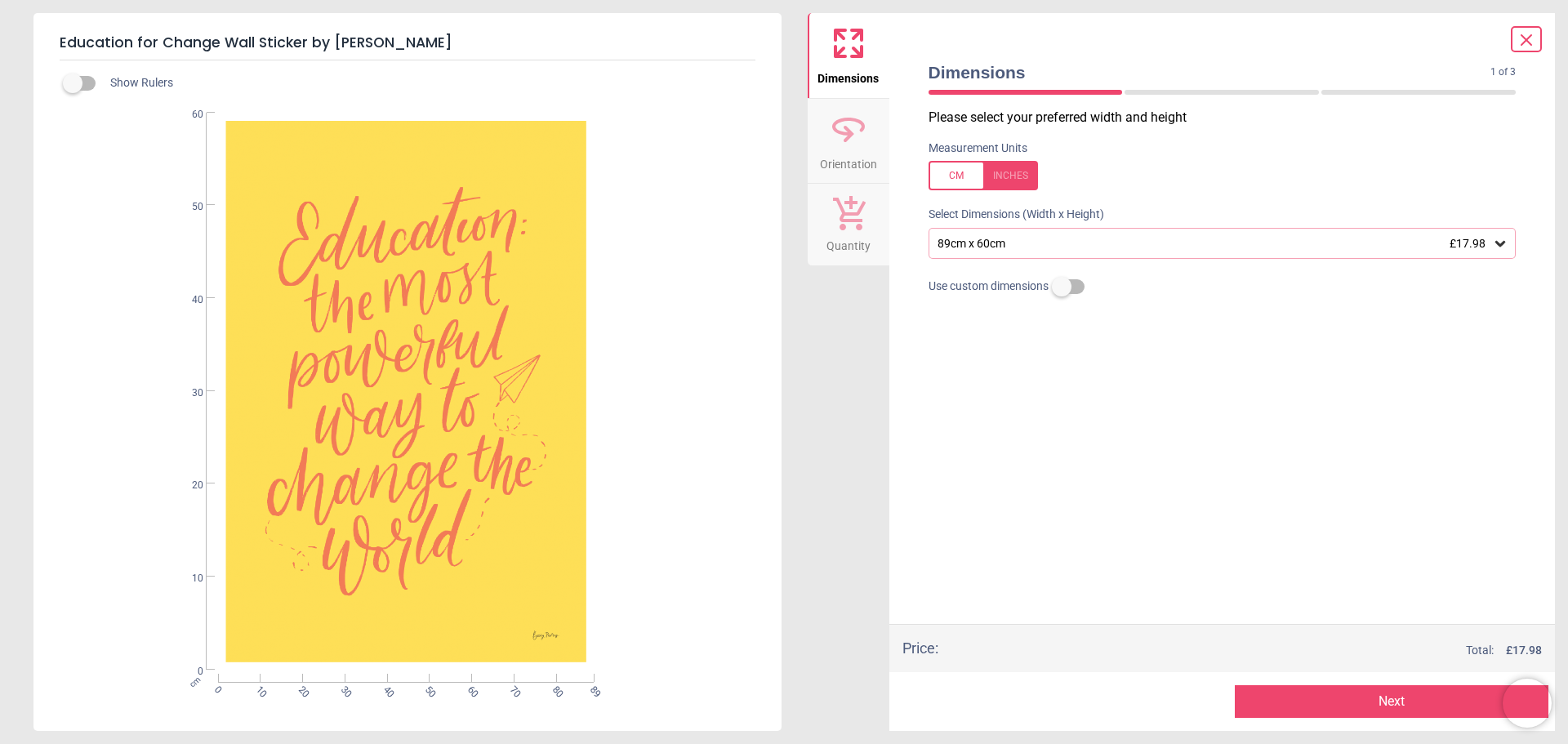
click at [1392, 701] on button "Next" at bounding box center [1391, 701] width 314 height 32
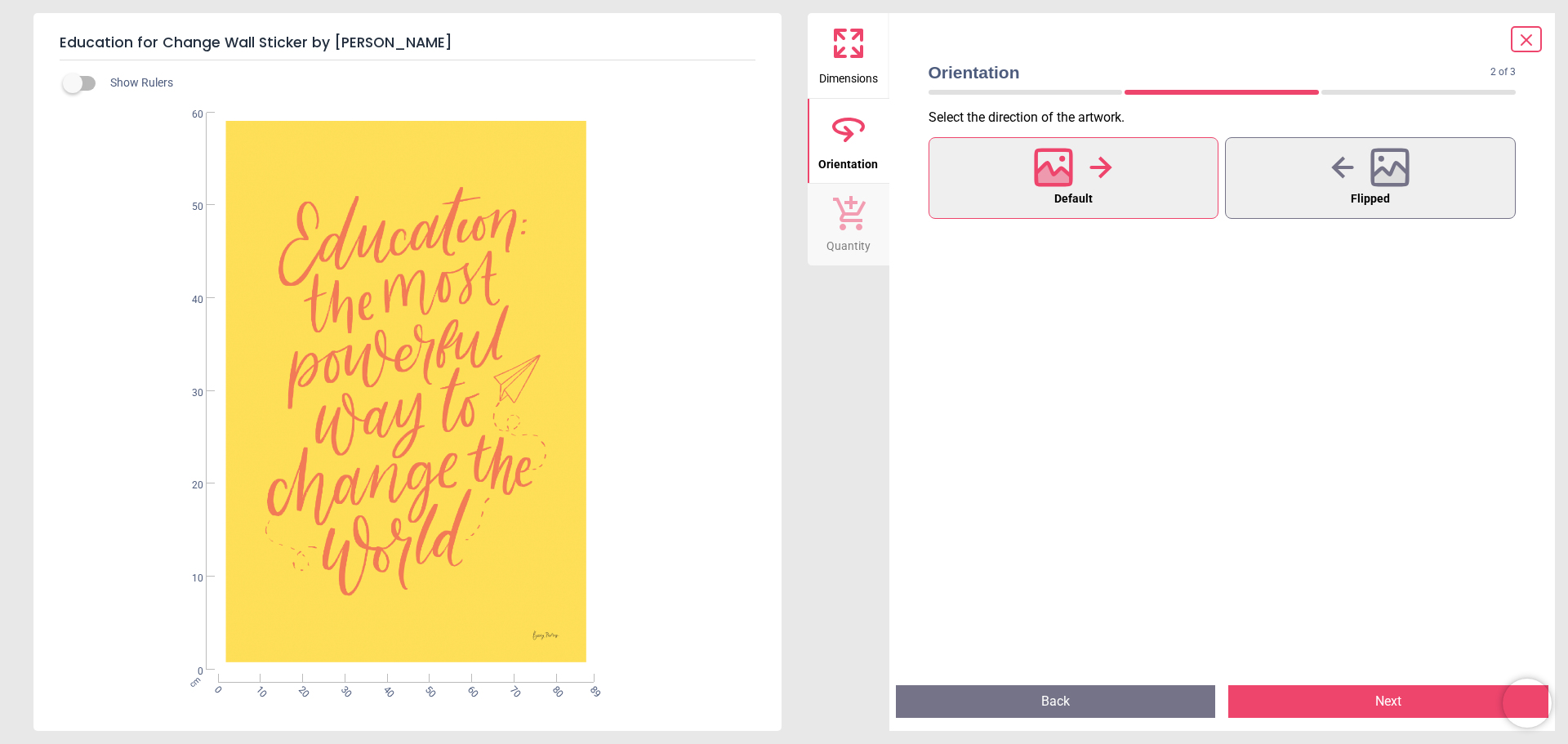
click at [1071, 179] on icon at bounding box center [1054, 167] width 35 height 35
click at [1382, 695] on button "Next" at bounding box center [1389, 701] width 321 height 32
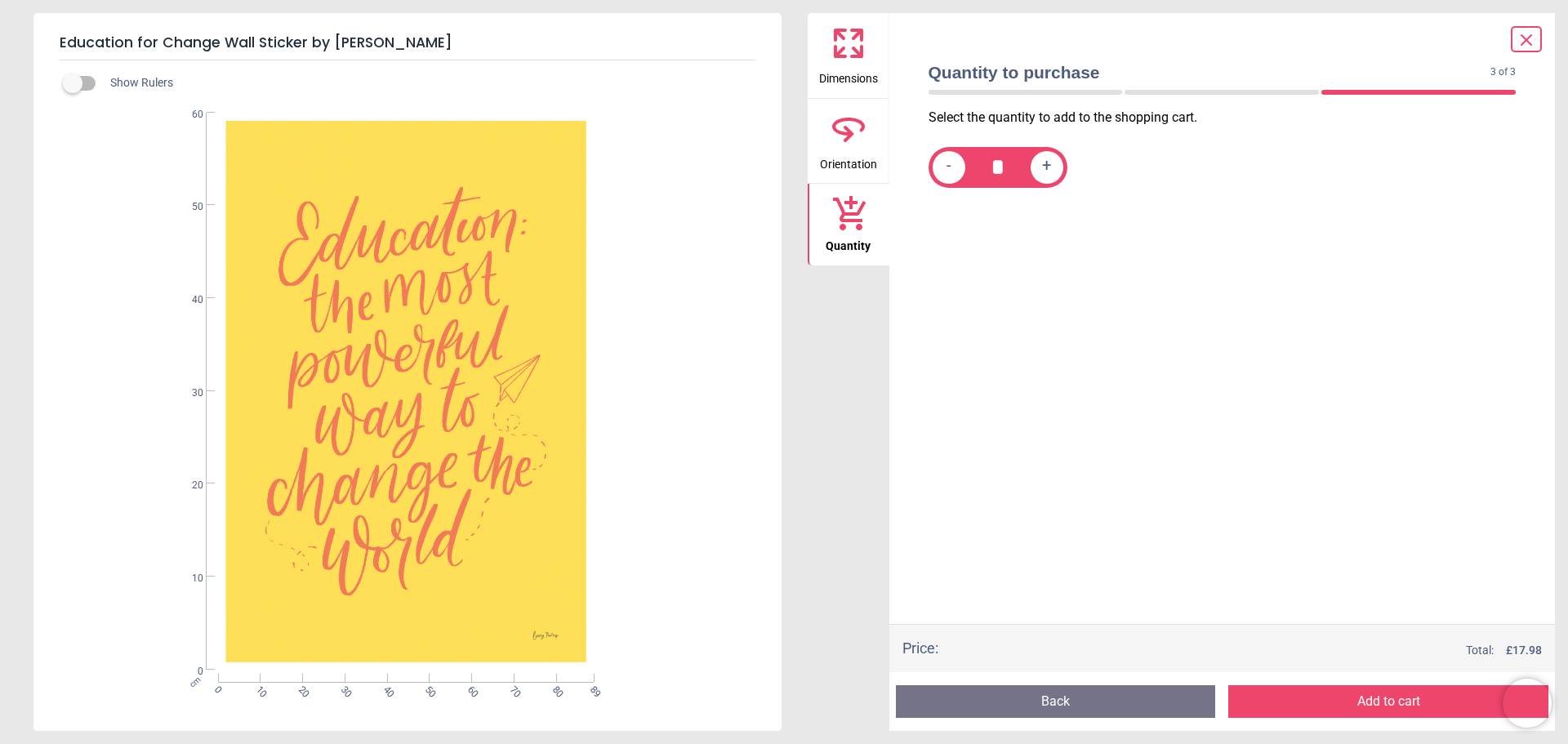
click at [1383, 701] on button "Add to cart" at bounding box center [1389, 701] width 321 height 32
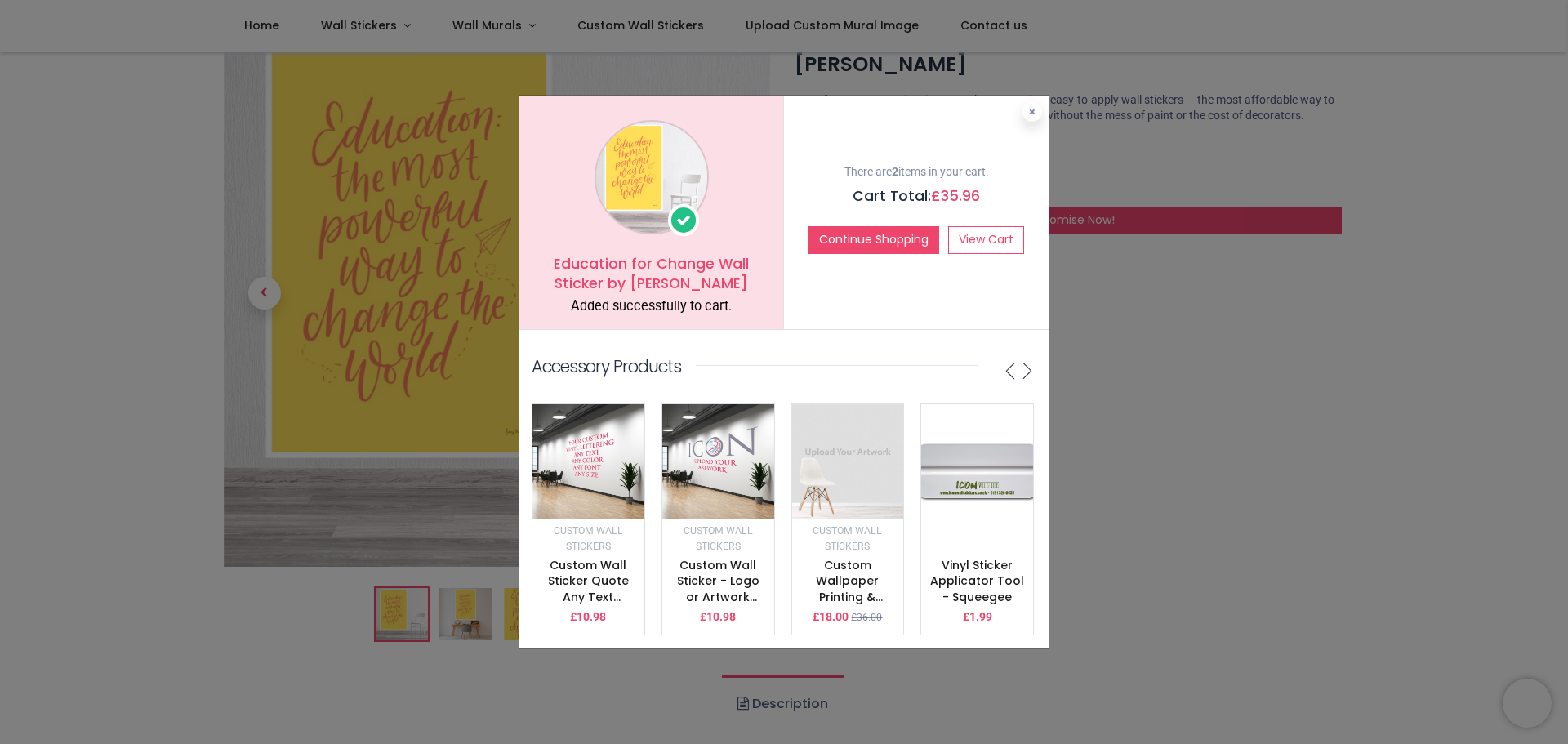
click at [1031, 108] on icon at bounding box center [1032, 112] width 7 height 9
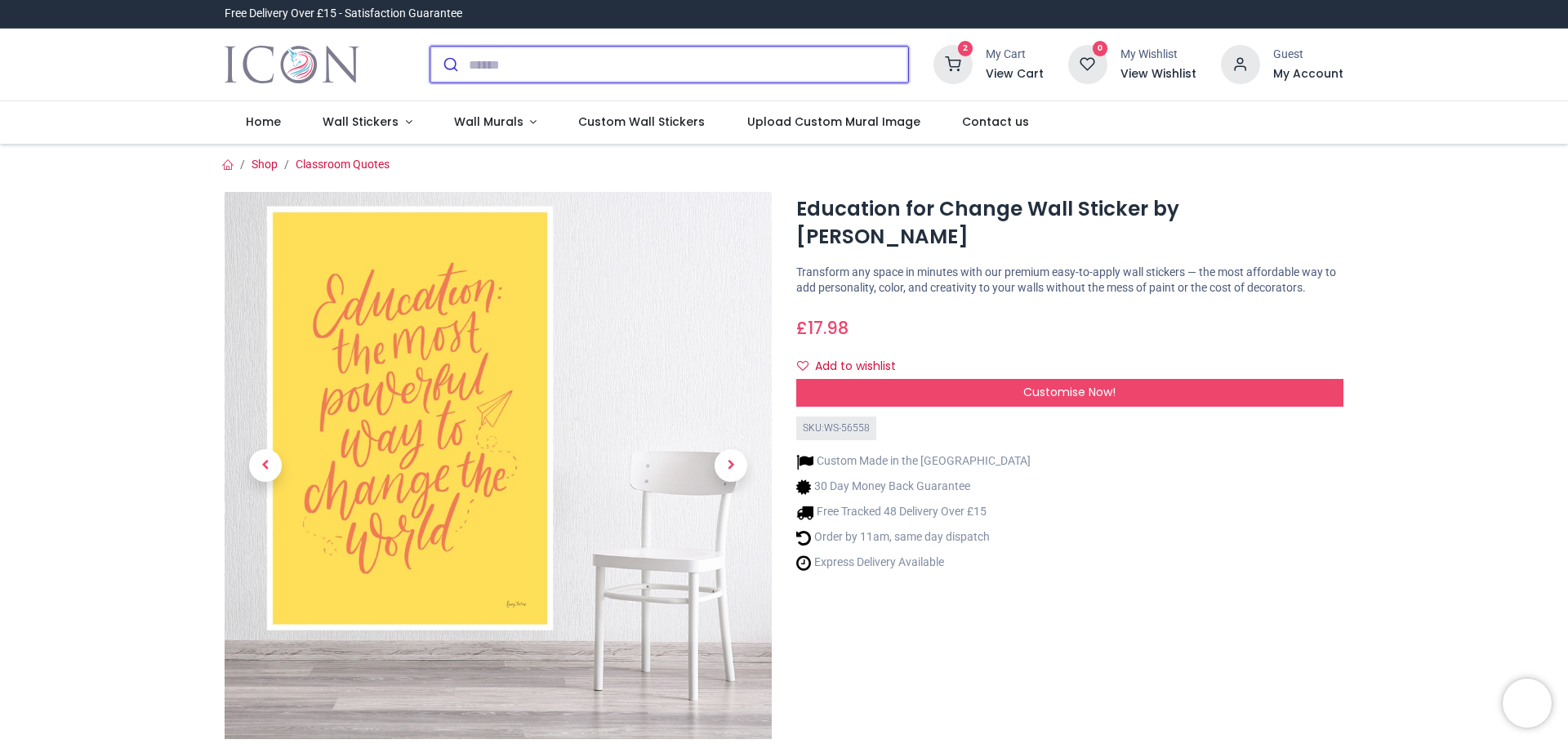
click at [527, 70] on input "search" at bounding box center [688, 65] width 440 height 36
paste input "**********"
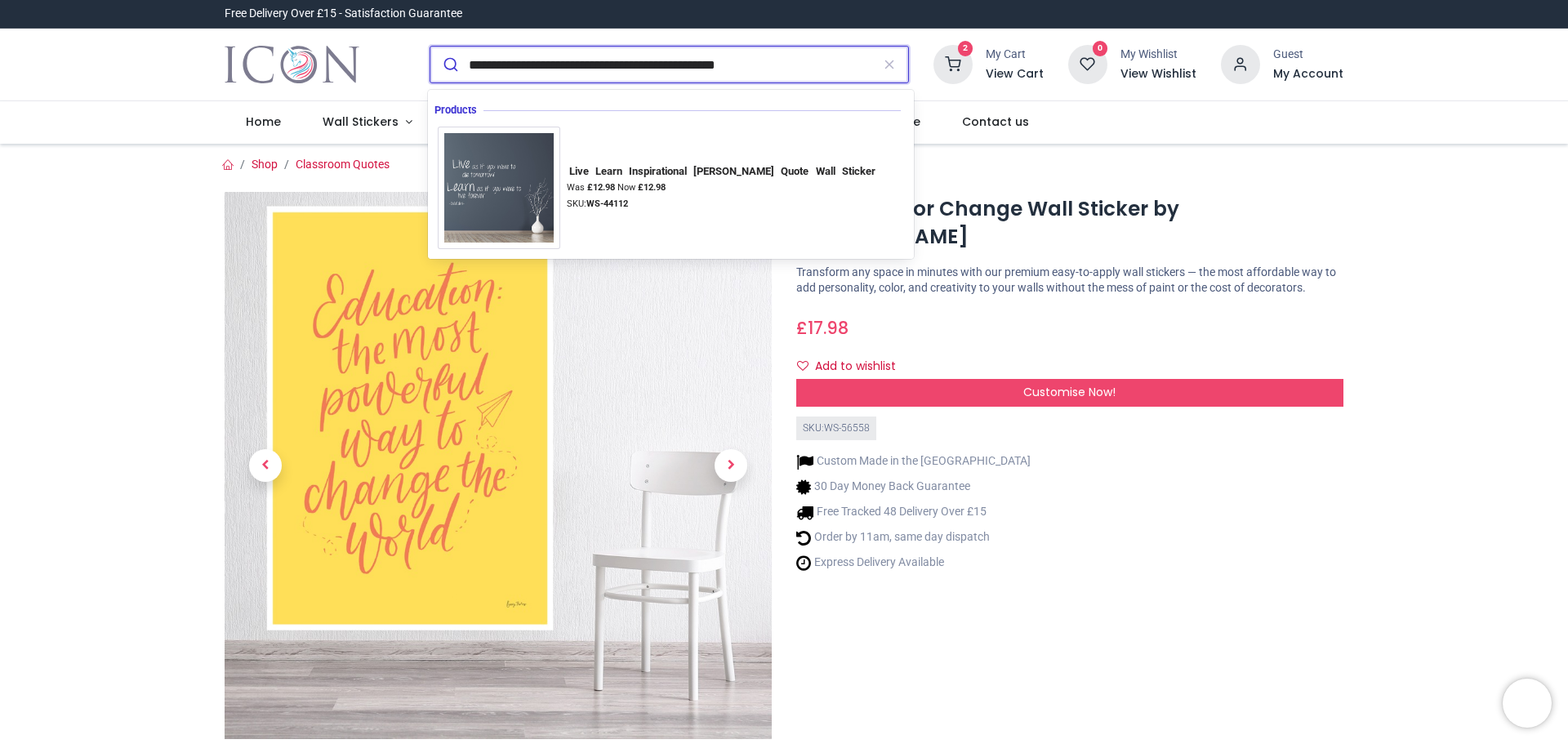
type input "**********"
click at [430, 47] on button "submit" at bounding box center [449, 65] width 38 height 36
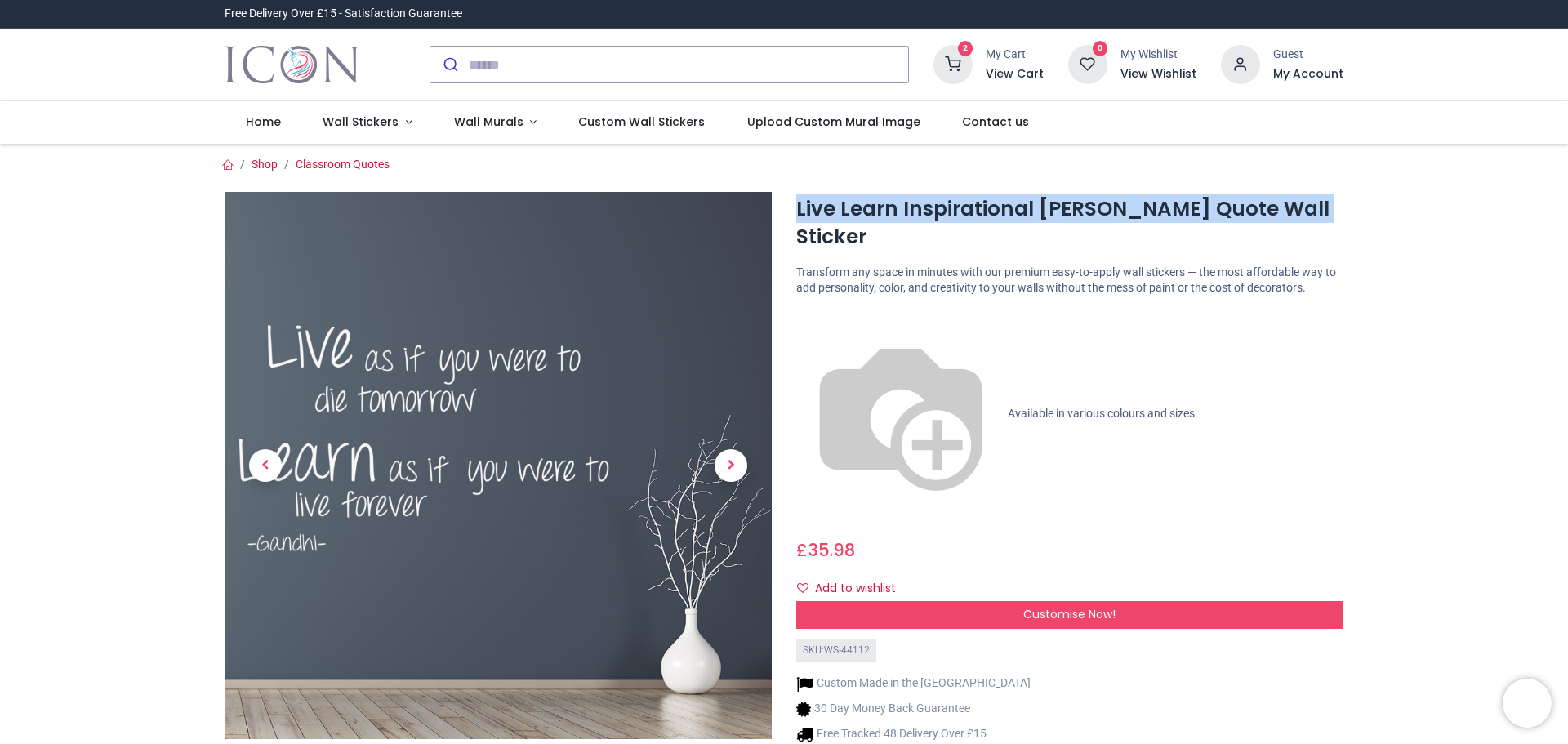
drag, startPoint x: 797, startPoint y: 207, endPoint x: 1425, endPoint y: 186, distance: 628.4
copy h1 "Live Learn Inspirational [PERSON_NAME] Quote Wall Sticker"
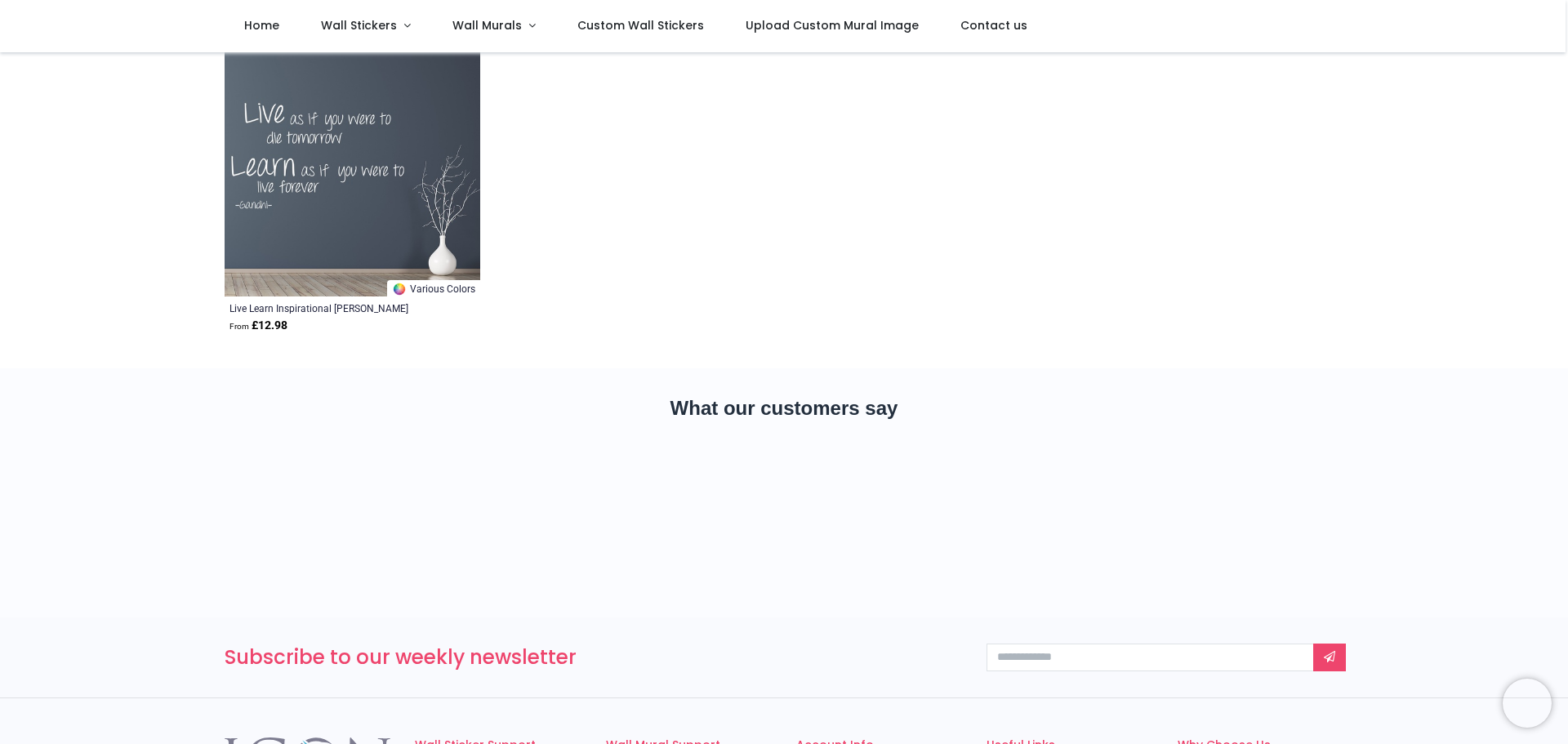
scroll to position [82, 0]
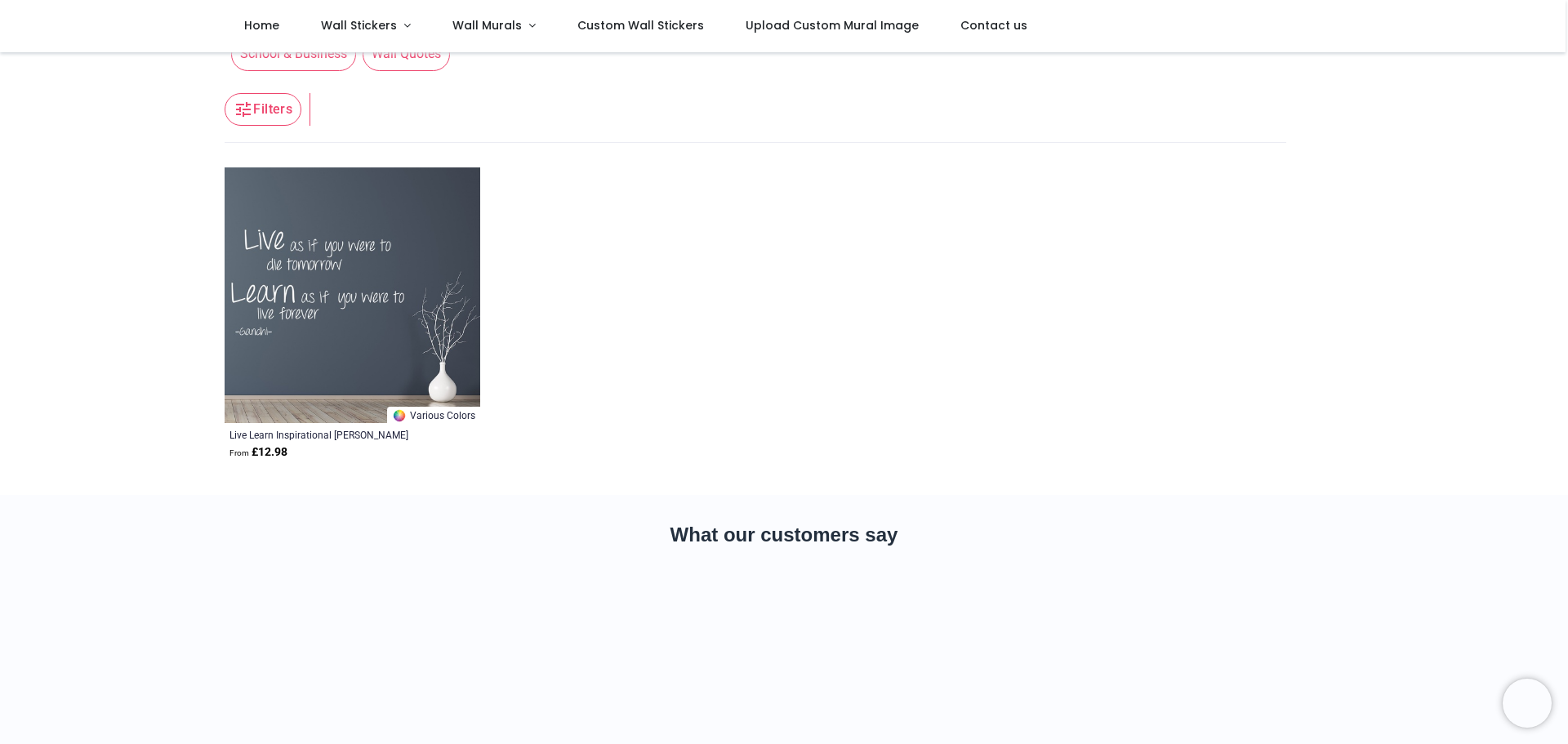
click at [336, 337] on img at bounding box center [352, 295] width 256 height 256
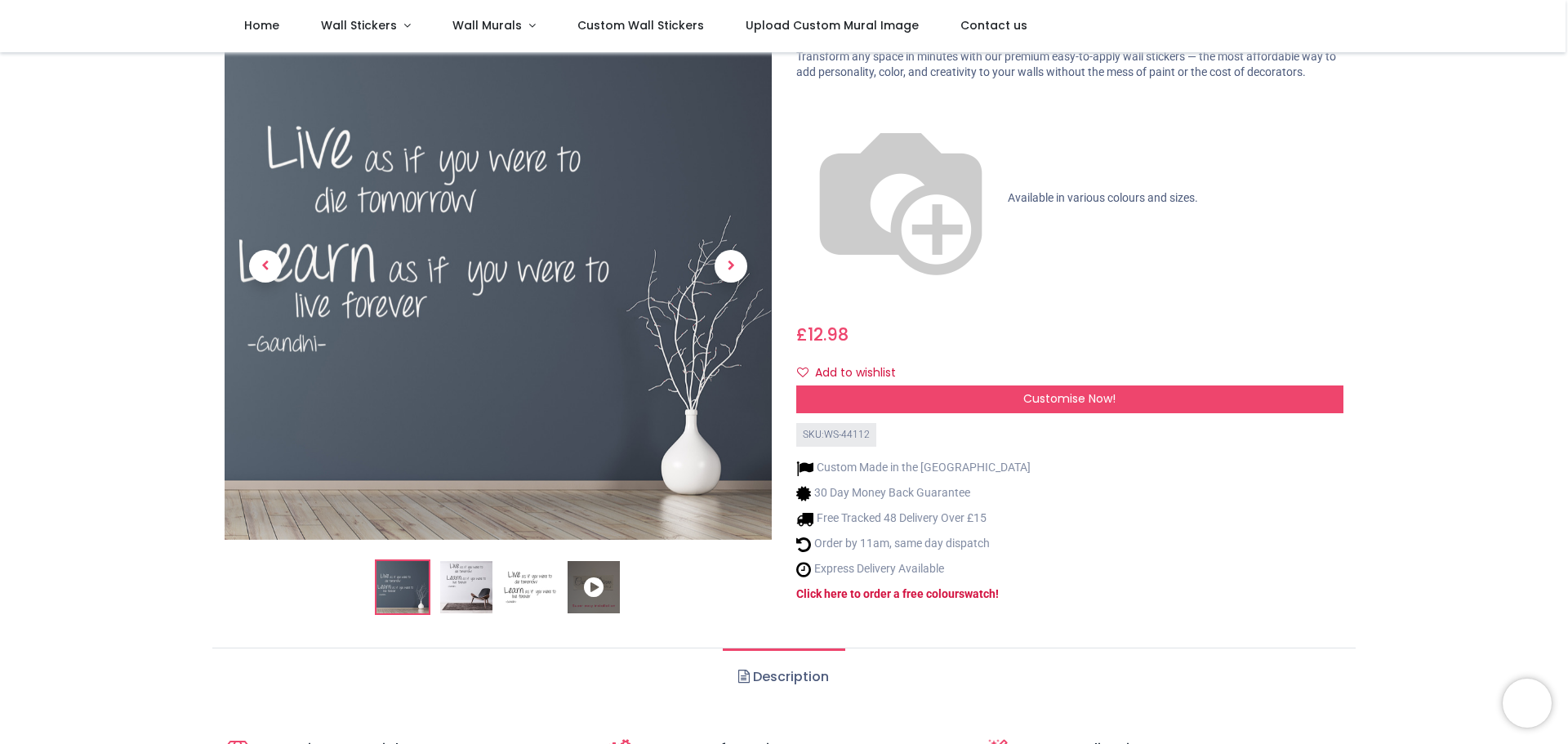
scroll to position [82, 0]
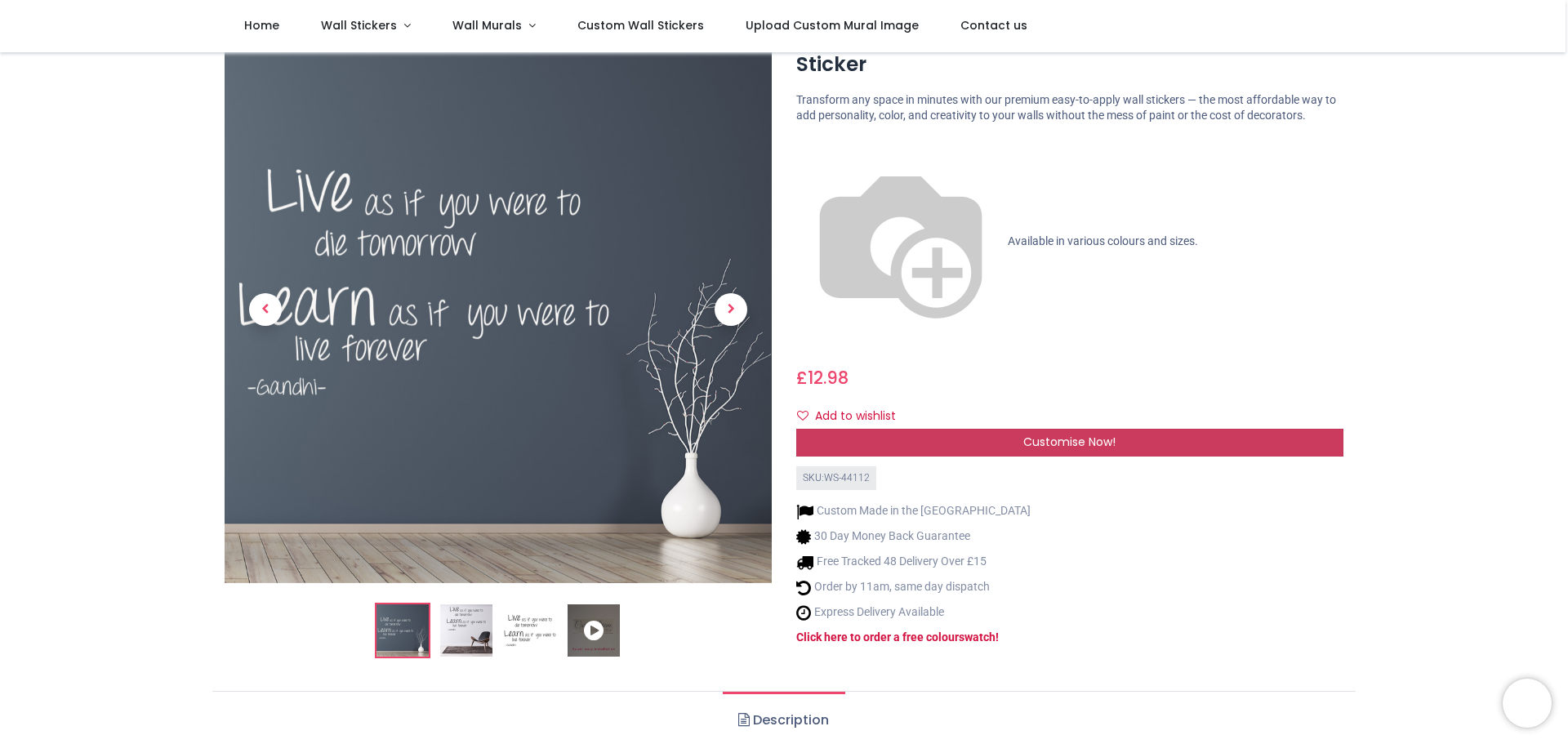
click at [1037, 434] on span "Customise Now!" at bounding box center [1070, 441] width 93 height 16
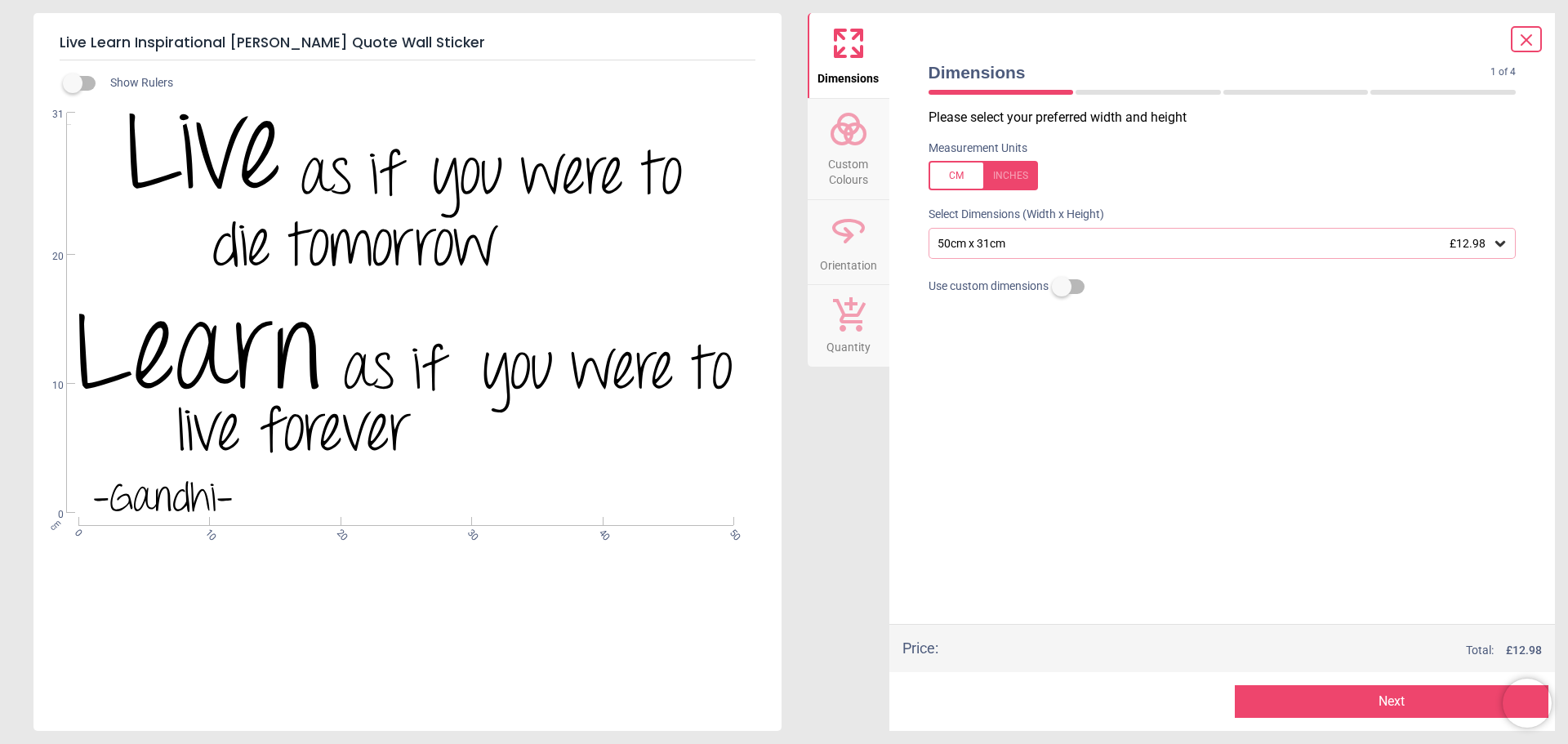
click at [1500, 242] on icon at bounding box center [1500, 243] width 16 height 16
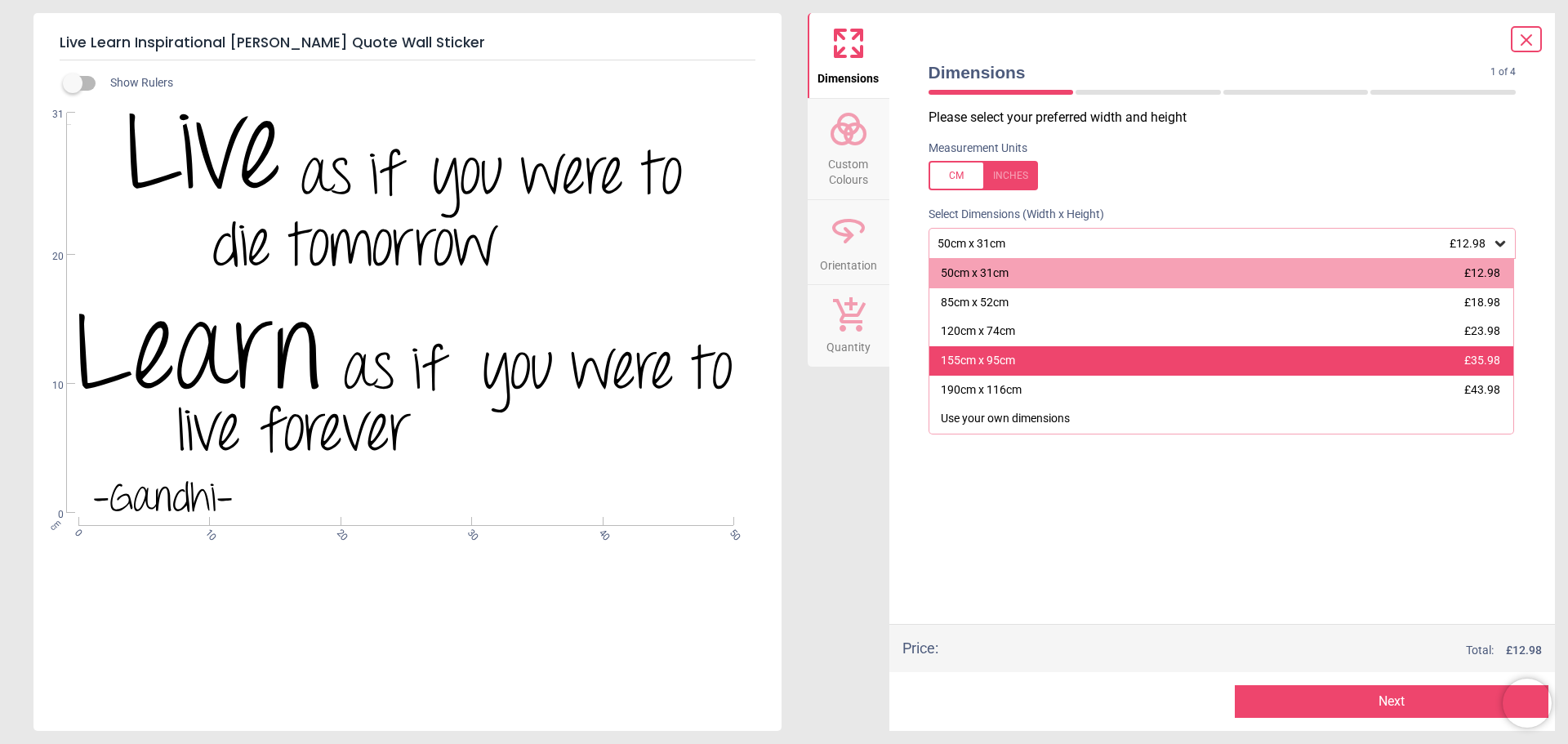
click at [997, 367] on div "155cm x 95cm" at bounding box center [978, 361] width 74 height 16
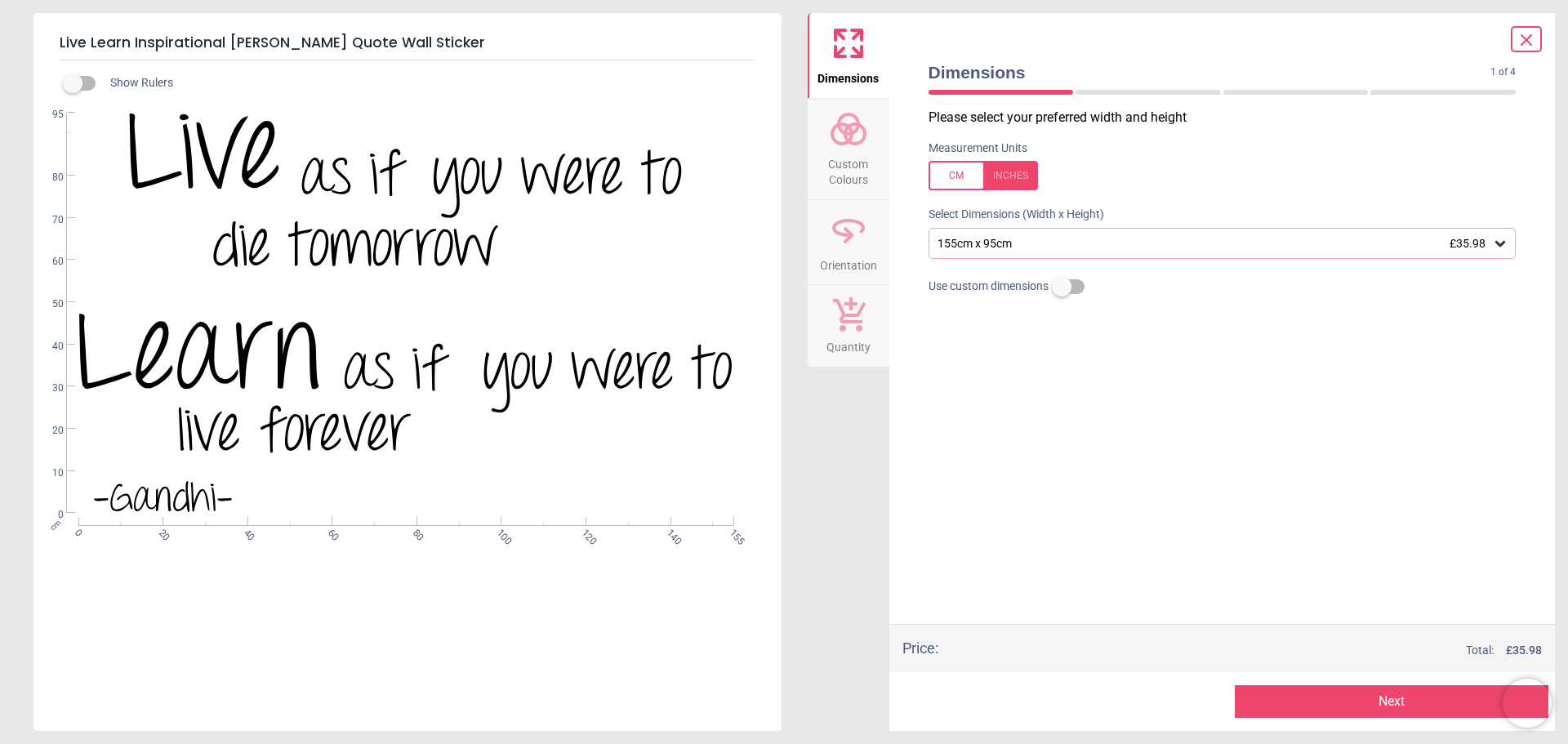
click at [851, 149] on span "Custom Colours" at bounding box center [849, 168] width 78 height 40
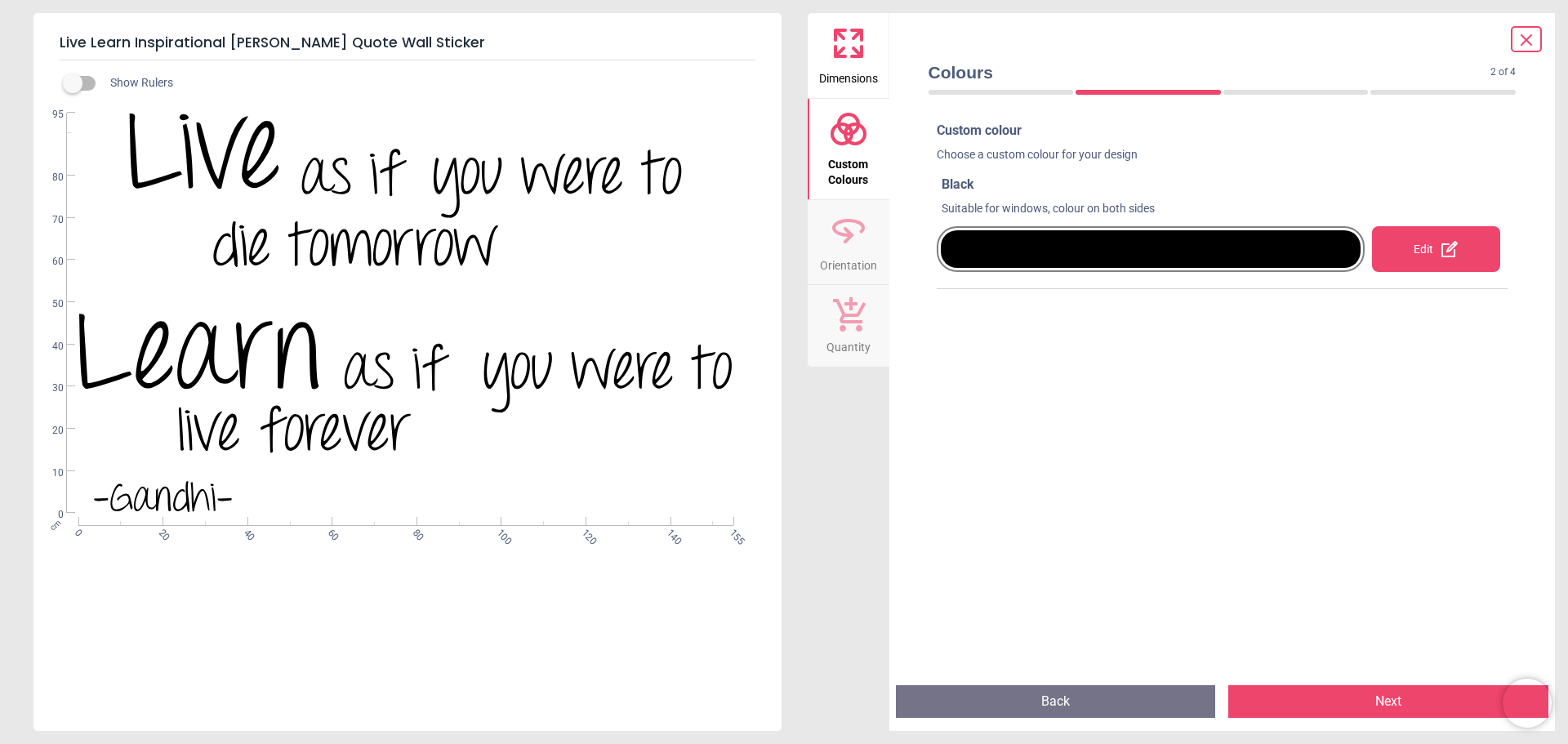
click at [1391, 701] on button "Next" at bounding box center [1389, 701] width 321 height 32
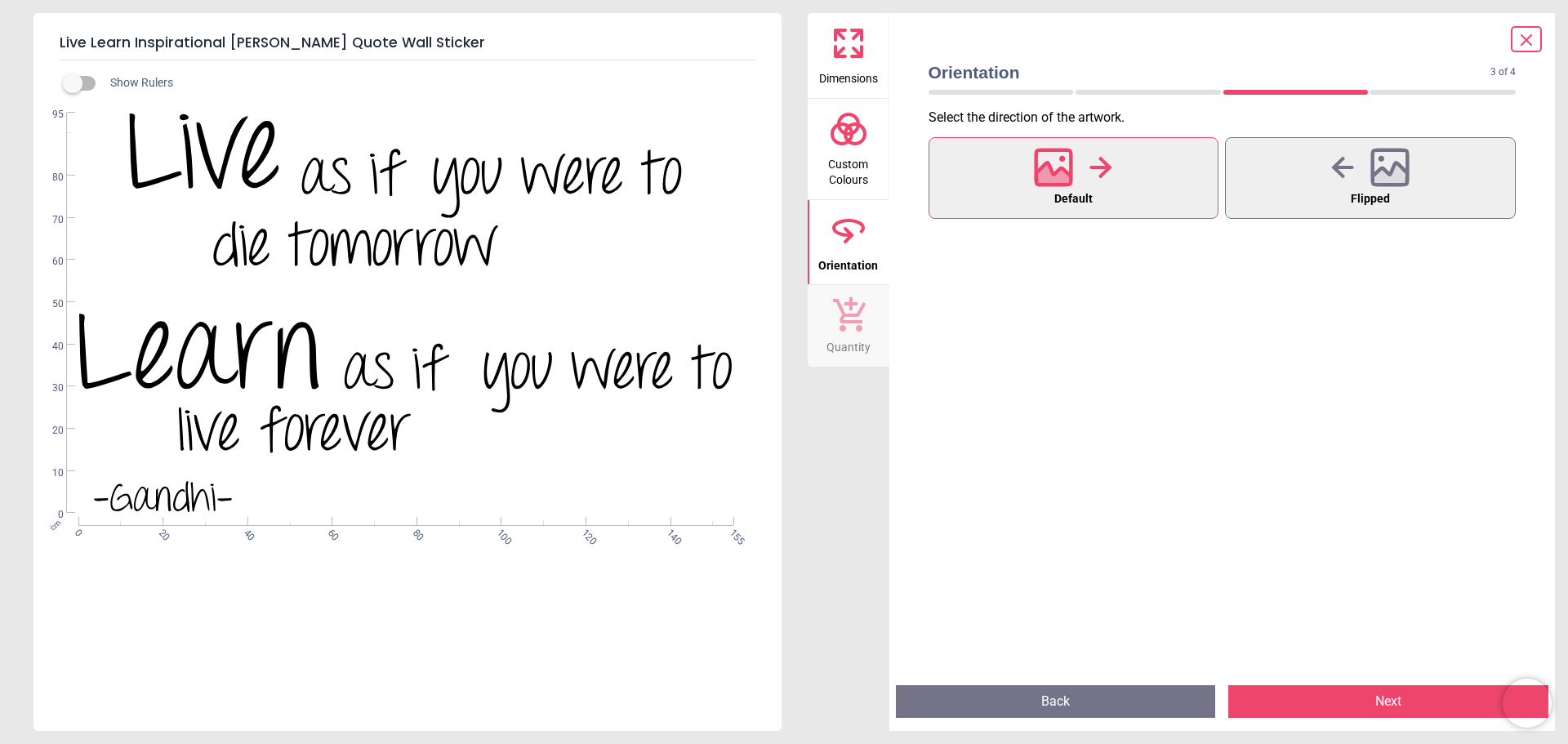
click at [858, 141] on circle at bounding box center [855, 133] width 20 height 20
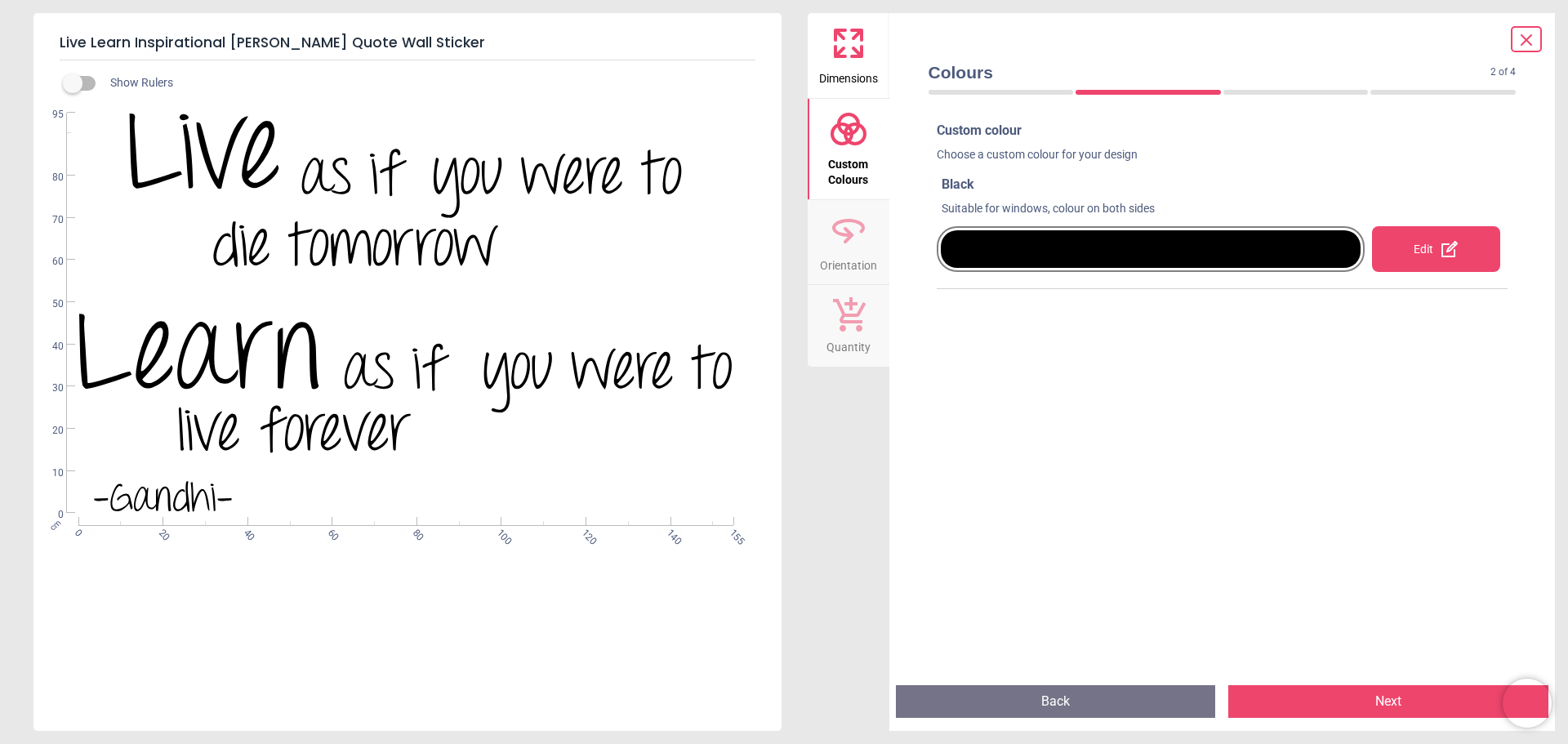
click at [1412, 253] on div "Edit" at bounding box center [1436, 249] width 128 height 46
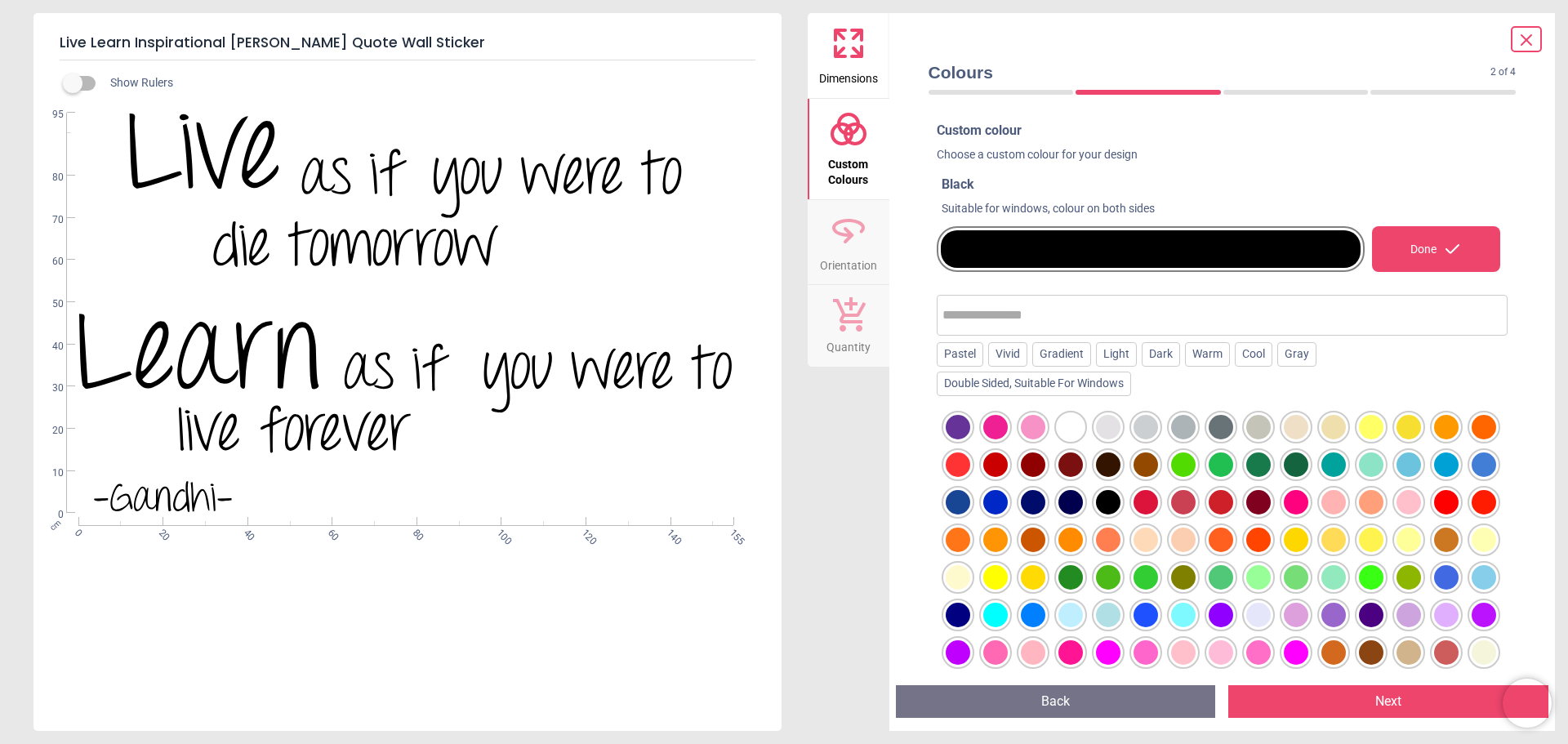
click at [1033, 427] on div at bounding box center [1033, 427] width 25 height 25
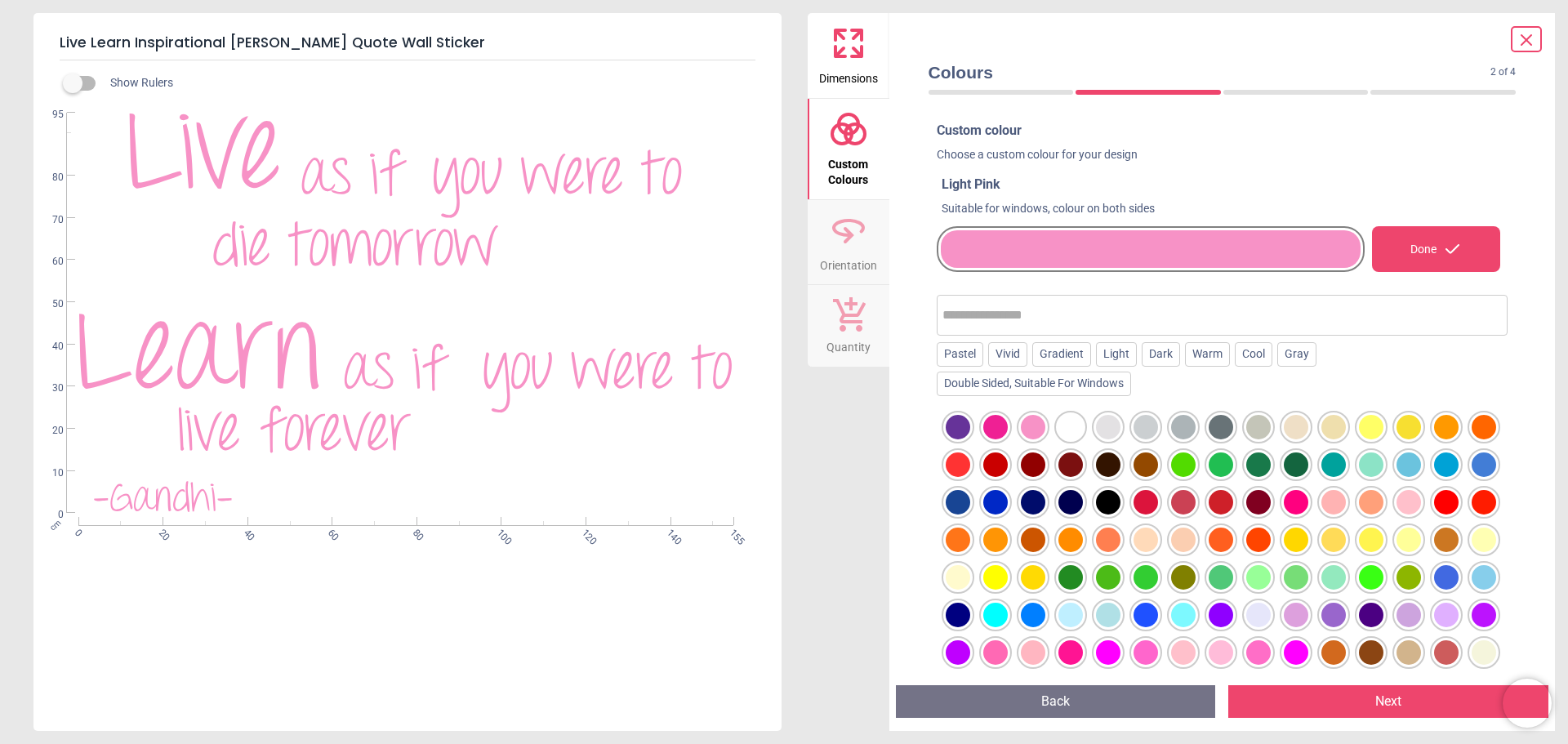
click at [1346, 503] on div at bounding box center [1333, 502] width 25 height 25
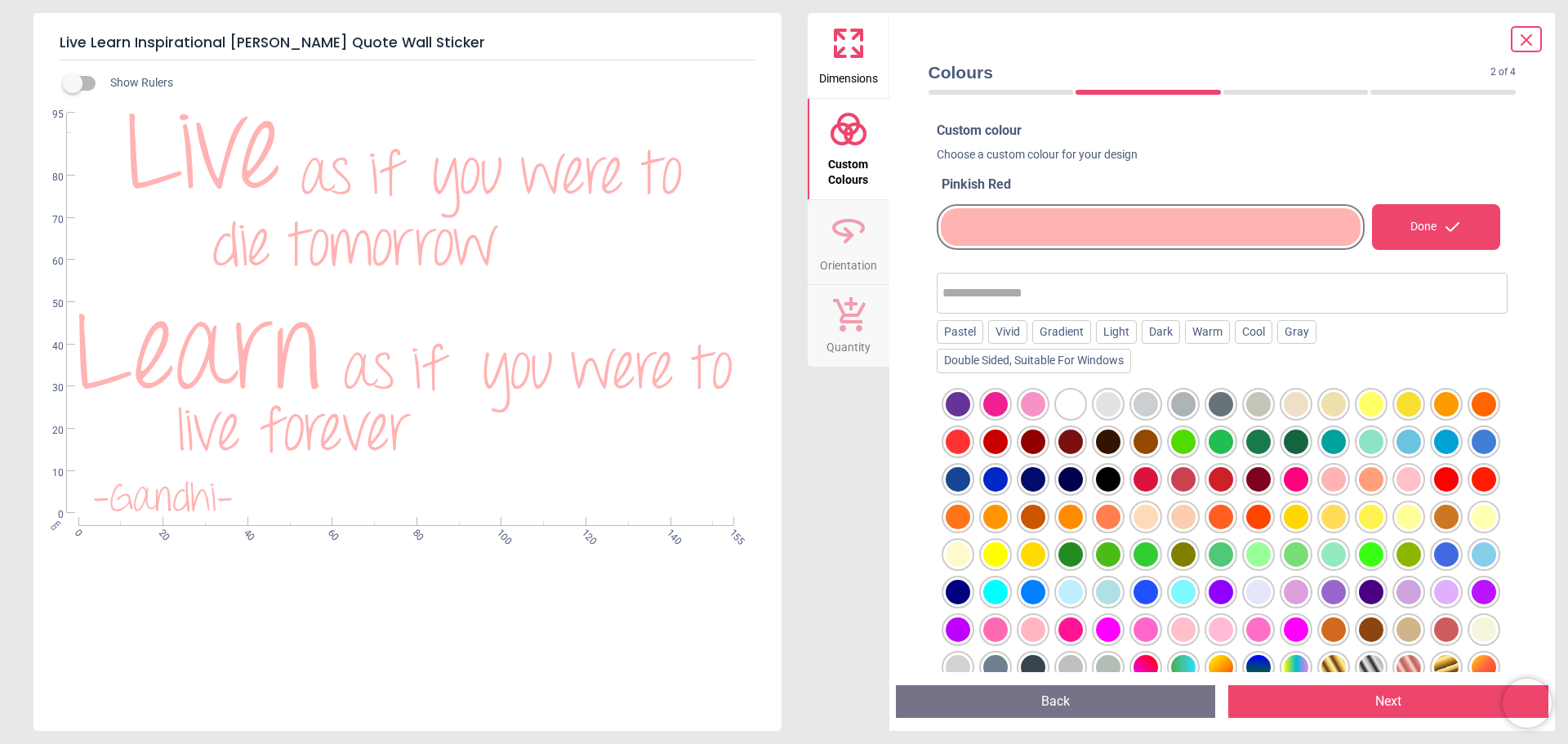
click at [1032, 411] on div at bounding box center [1033, 404] width 25 height 25
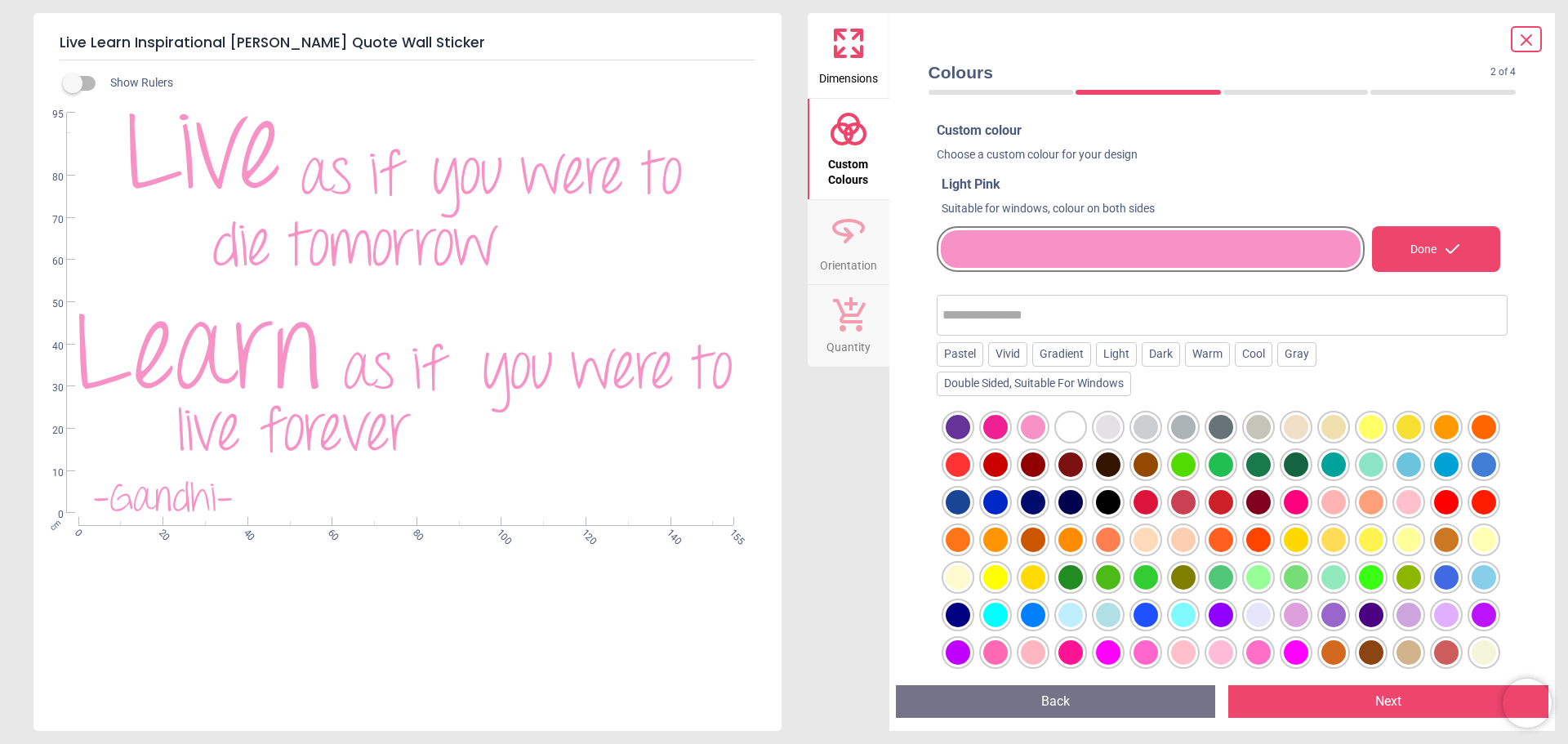
click at [1397, 514] on div at bounding box center [1409, 502] width 25 height 25
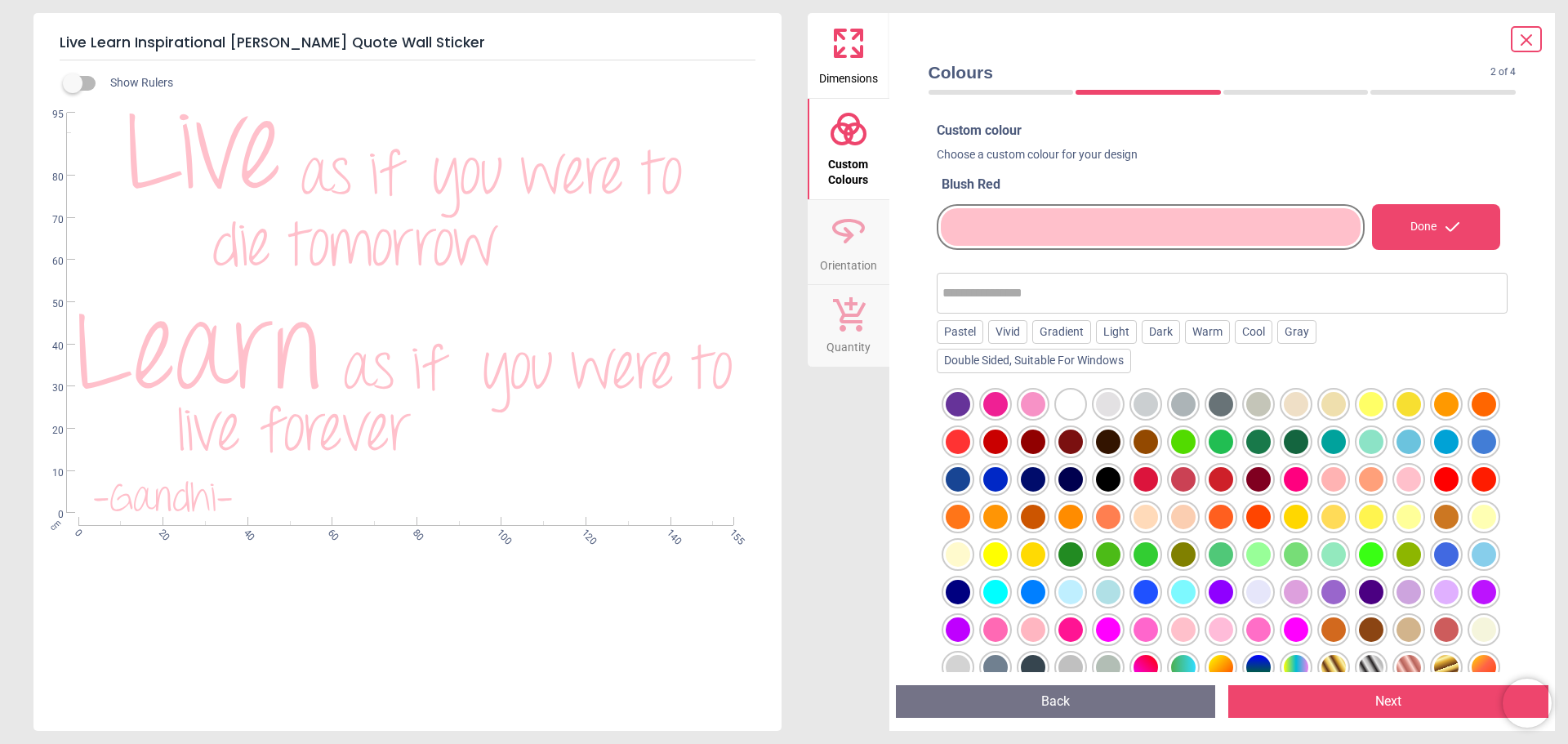
click at [1033, 404] on div at bounding box center [1033, 404] width 25 height 25
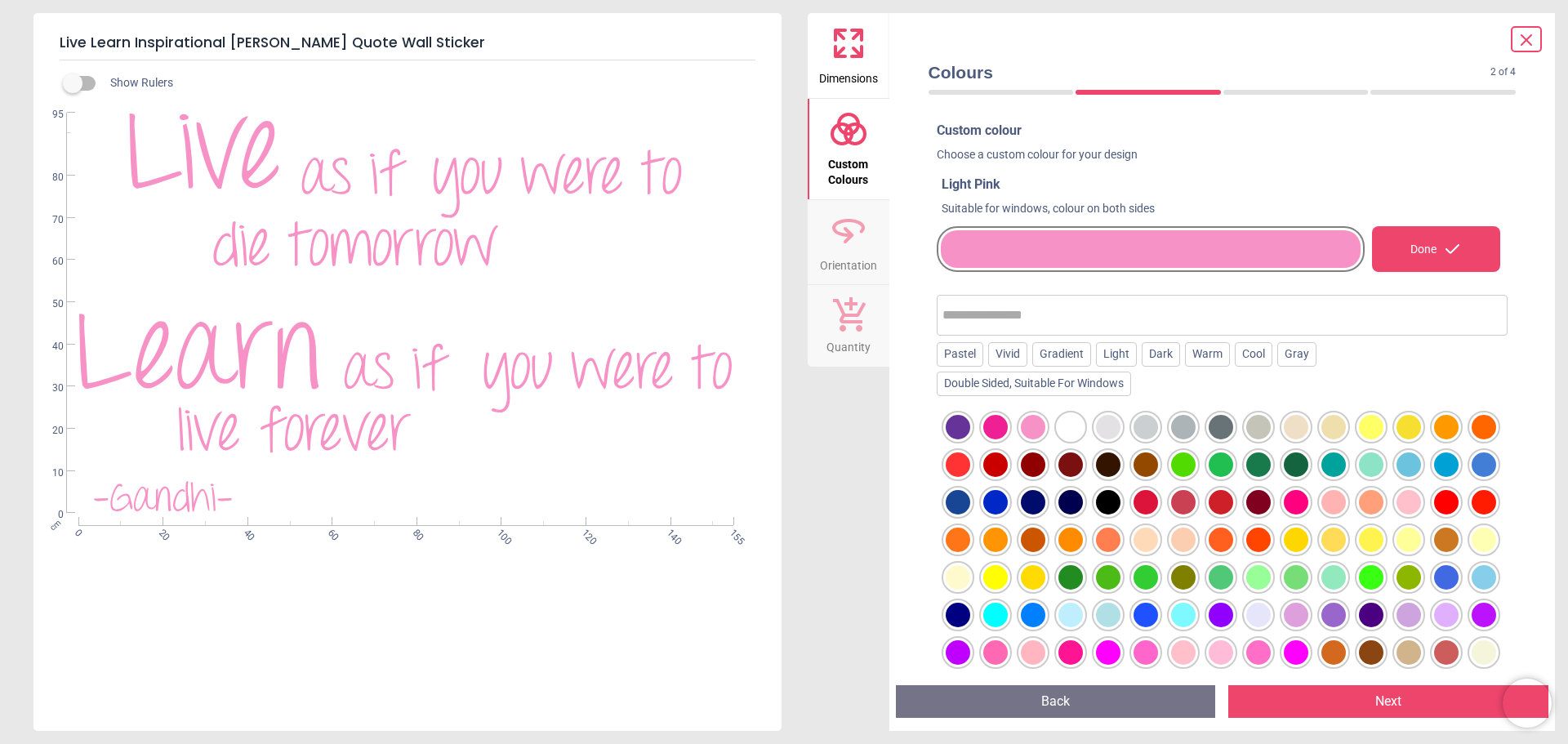
click at [1405, 257] on div "Done" at bounding box center [1436, 249] width 128 height 46
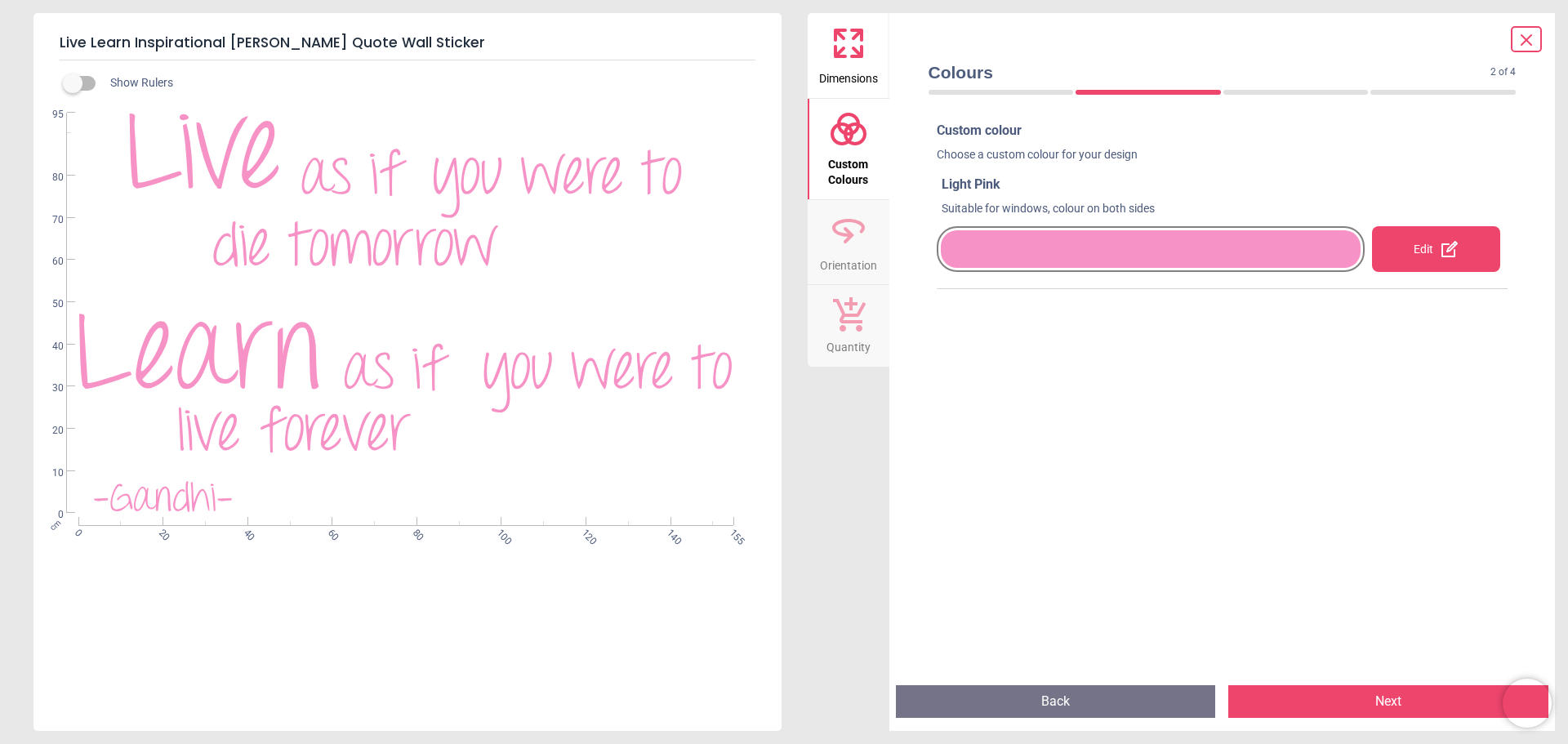
click at [1386, 701] on button "Next" at bounding box center [1389, 701] width 321 height 32
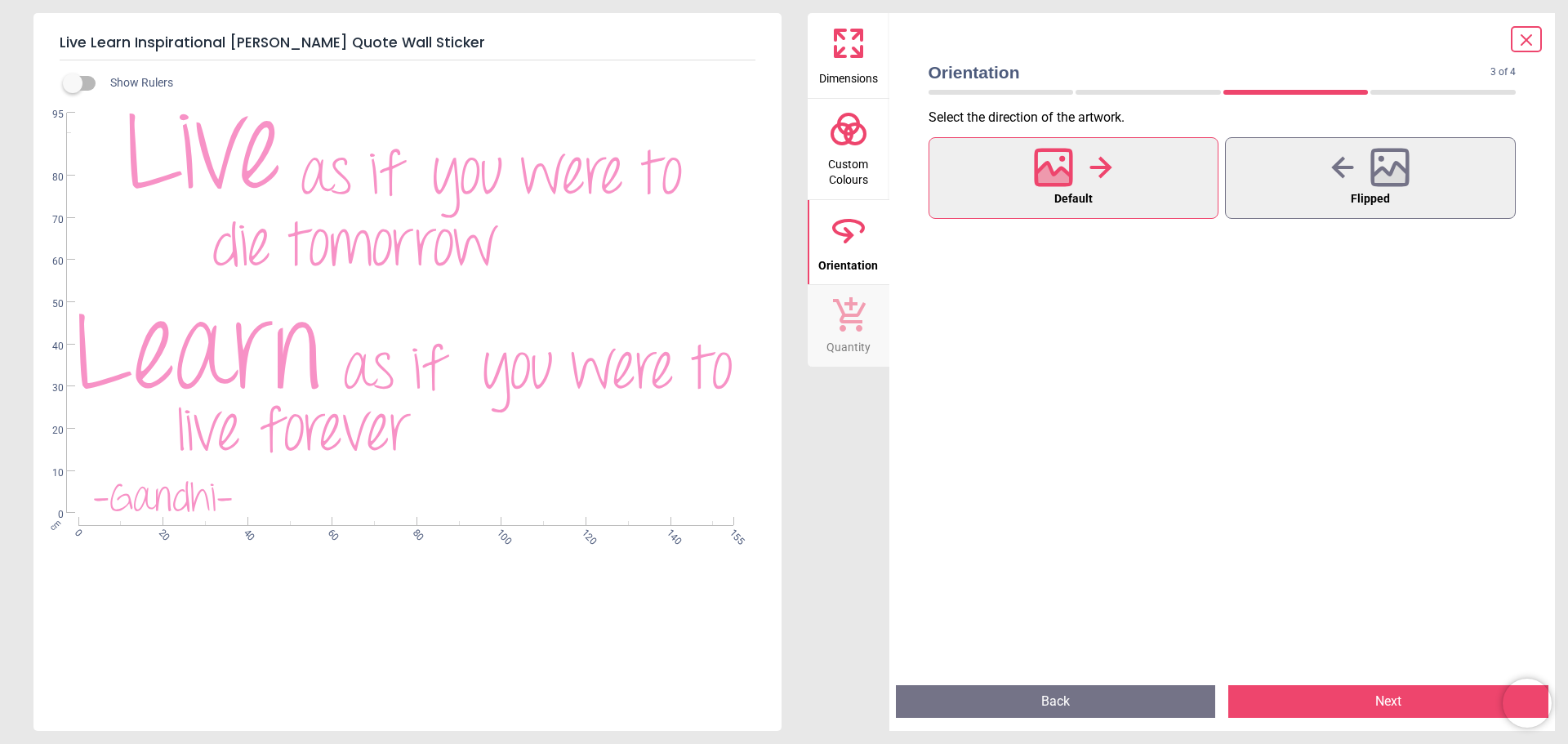
click at [1386, 701] on button "Next" at bounding box center [1389, 701] width 321 height 32
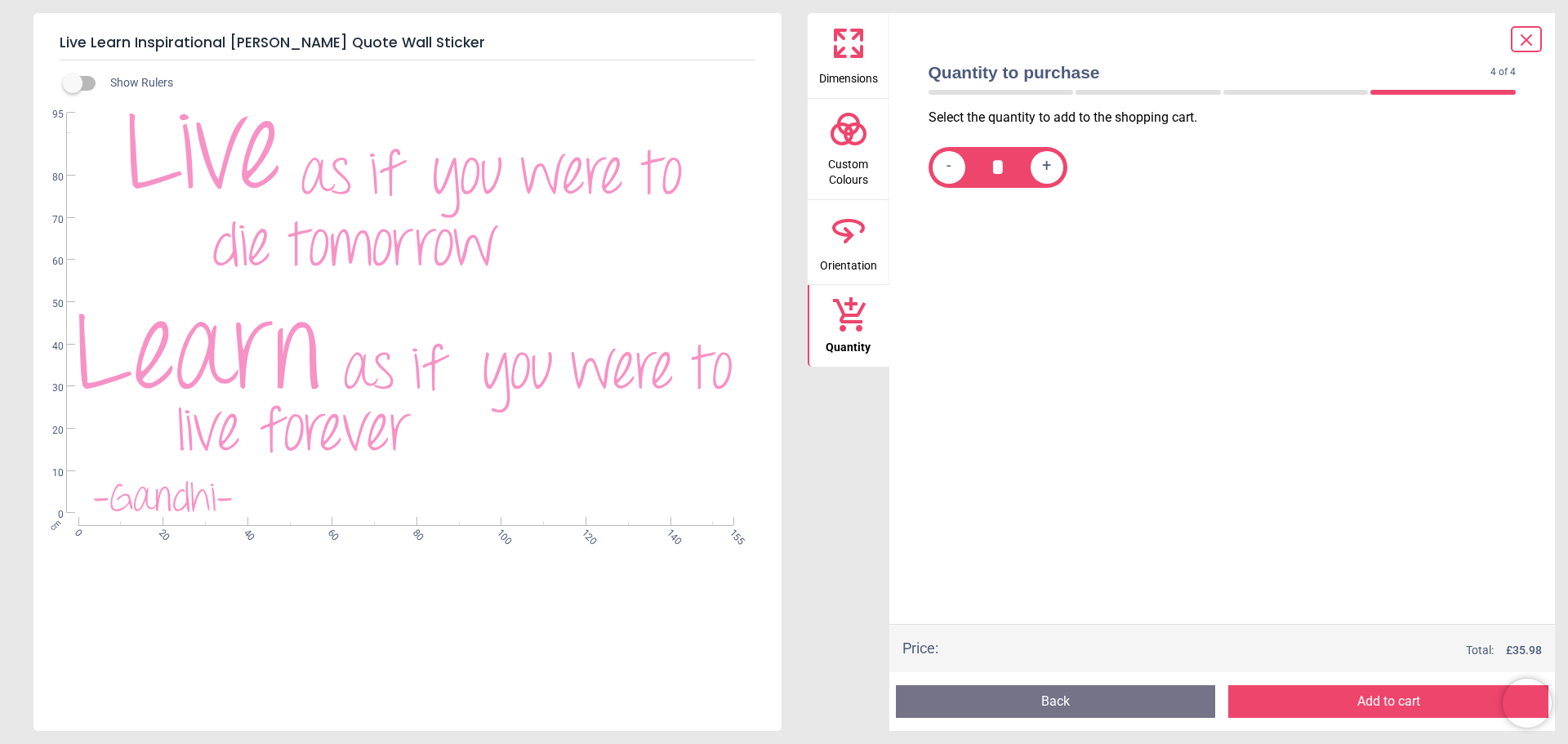
click at [1386, 701] on button "Add to cart" at bounding box center [1389, 701] width 321 height 32
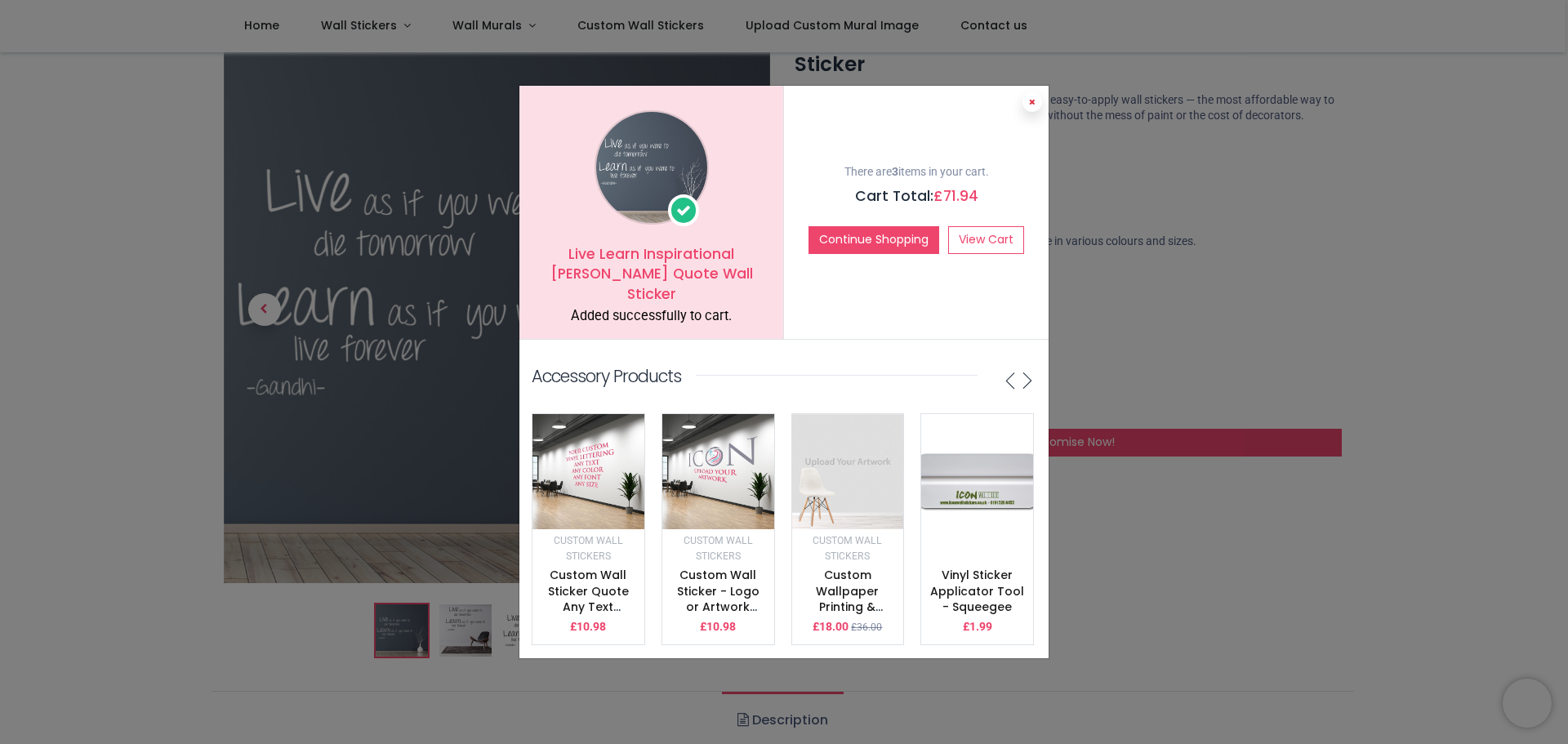
click at [1036, 105] on button at bounding box center [1032, 102] width 20 height 20
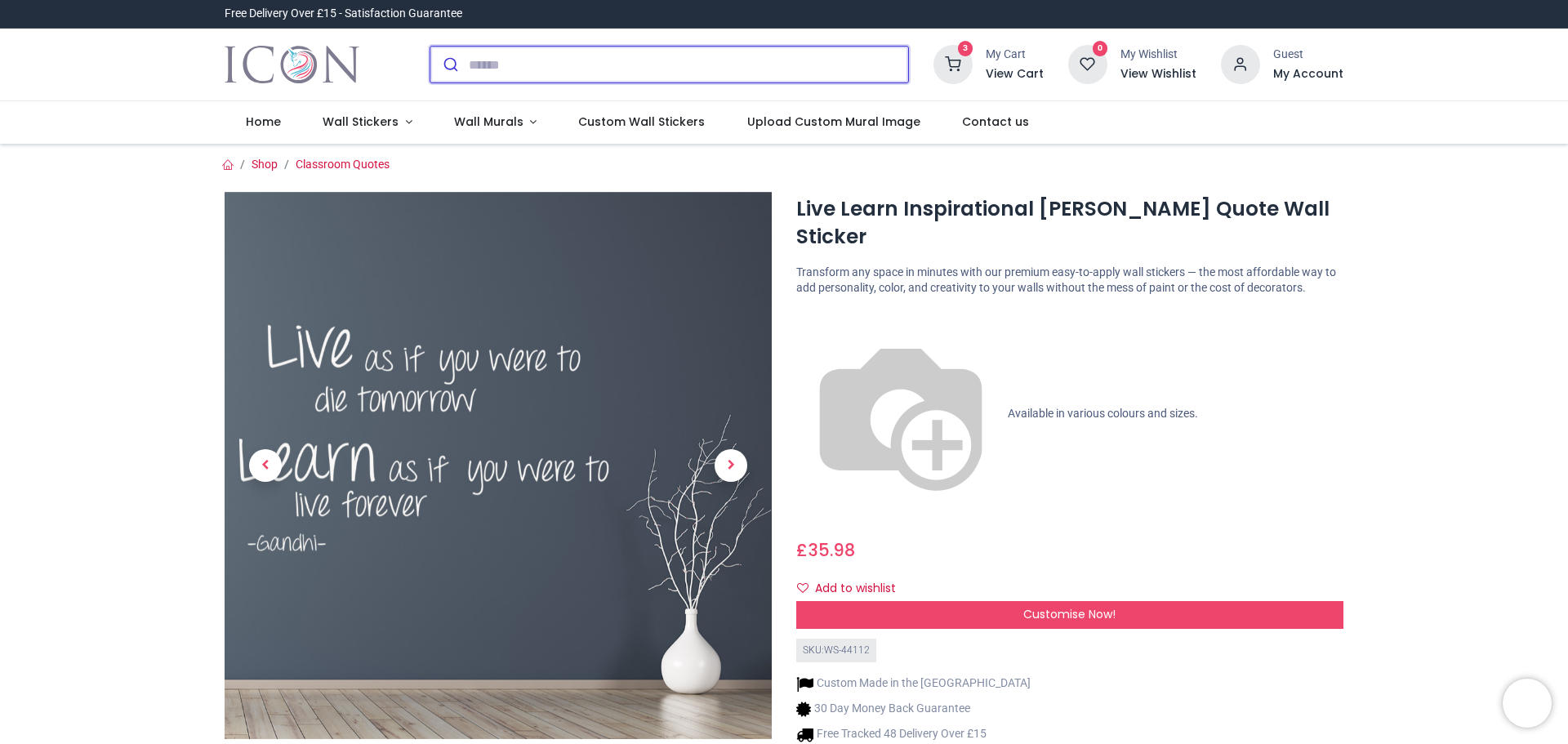
click at [521, 70] on input "search" at bounding box center [688, 65] width 440 height 36
paste input "**********"
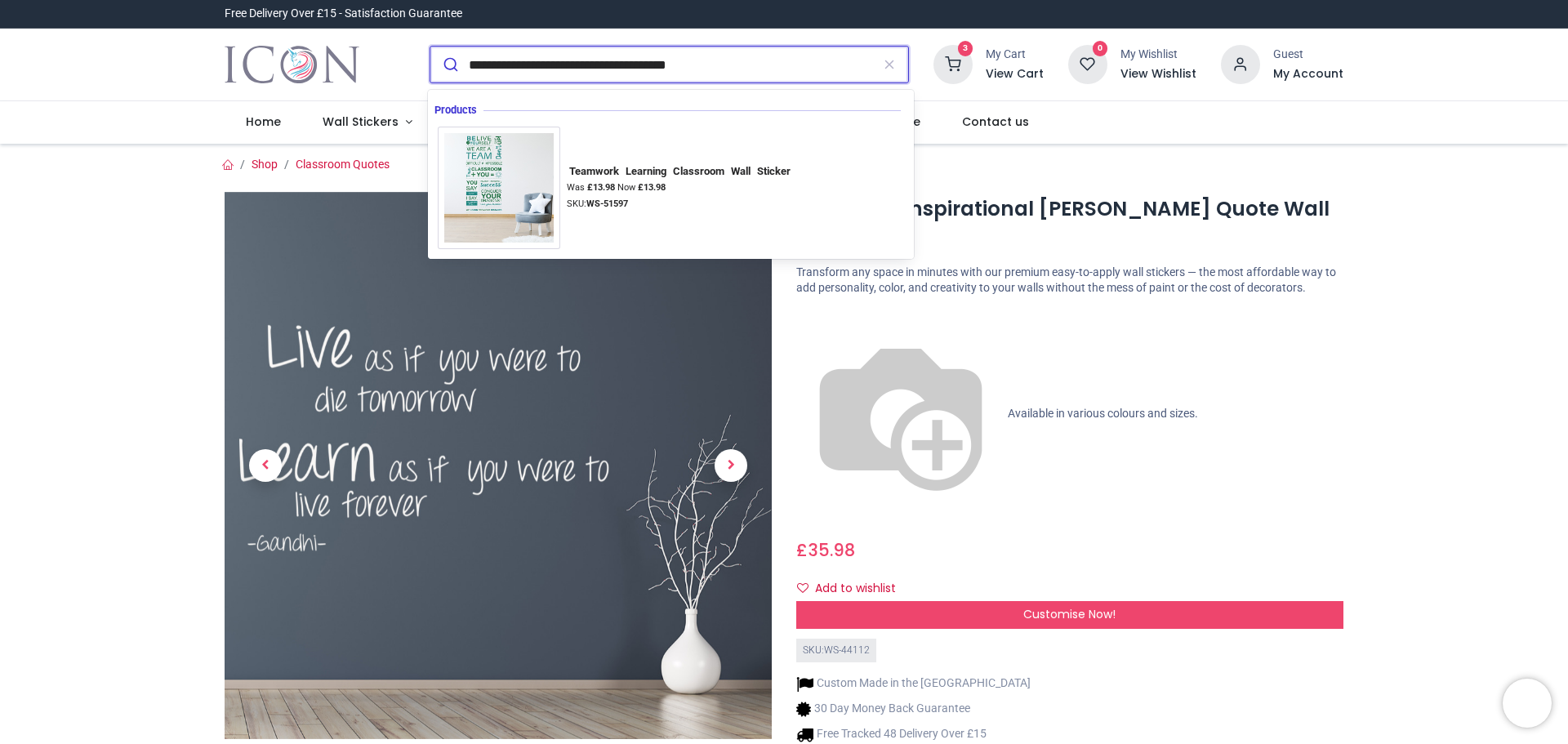
type input "**********"
click at [430, 47] on button "submit" at bounding box center [449, 65] width 38 height 36
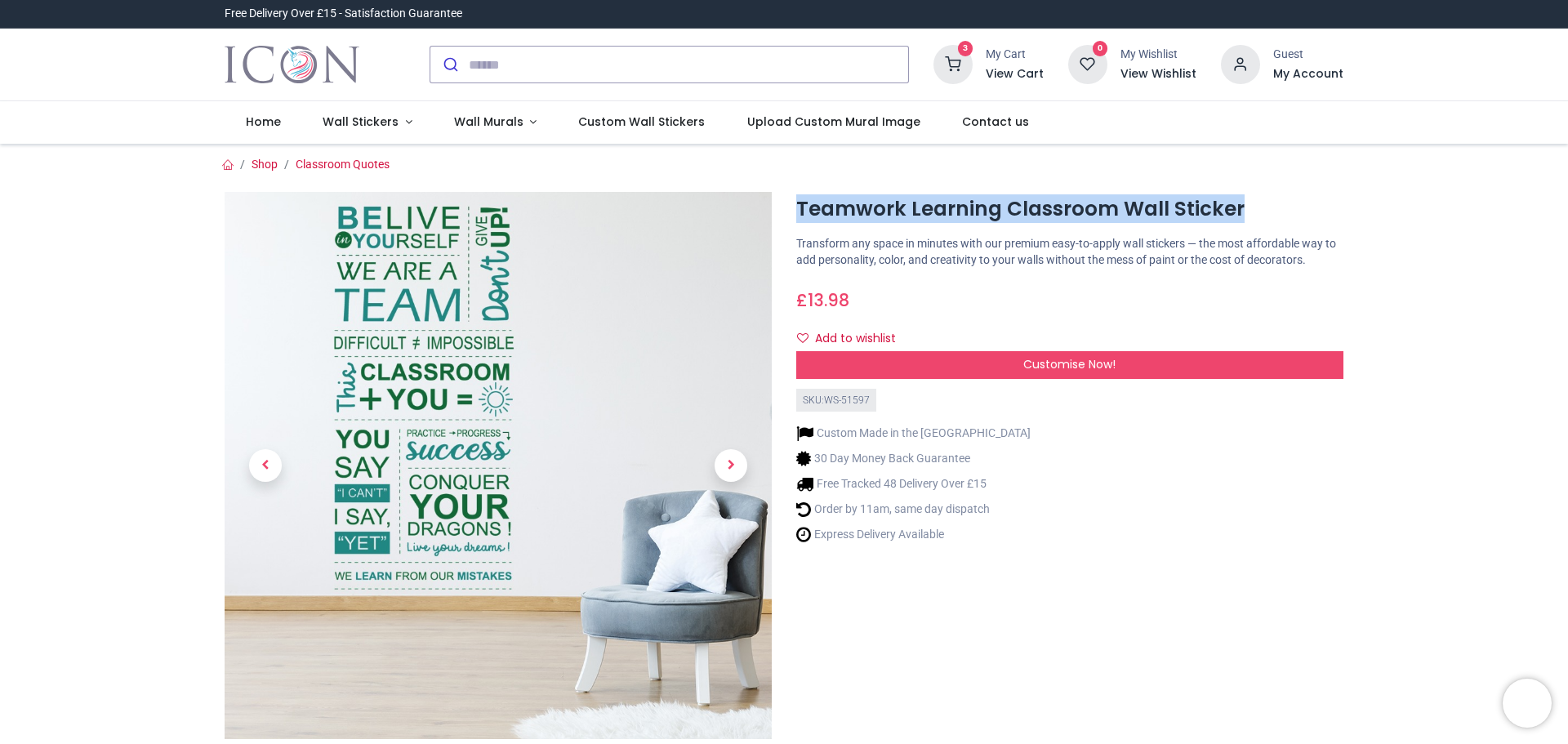
drag, startPoint x: 795, startPoint y: 205, endPoint x: 1349, endPoint y: 215, distance: 554.1
click at [1349, 215] on div "Teamwork Learning Classroom Wall Sticker https://www.iconwallstickers.co.uk/tea…" at bounding box center [1070, 509] width 571 height 635
copy h1 "Teamwork Learning Classroom Wall Sticker"
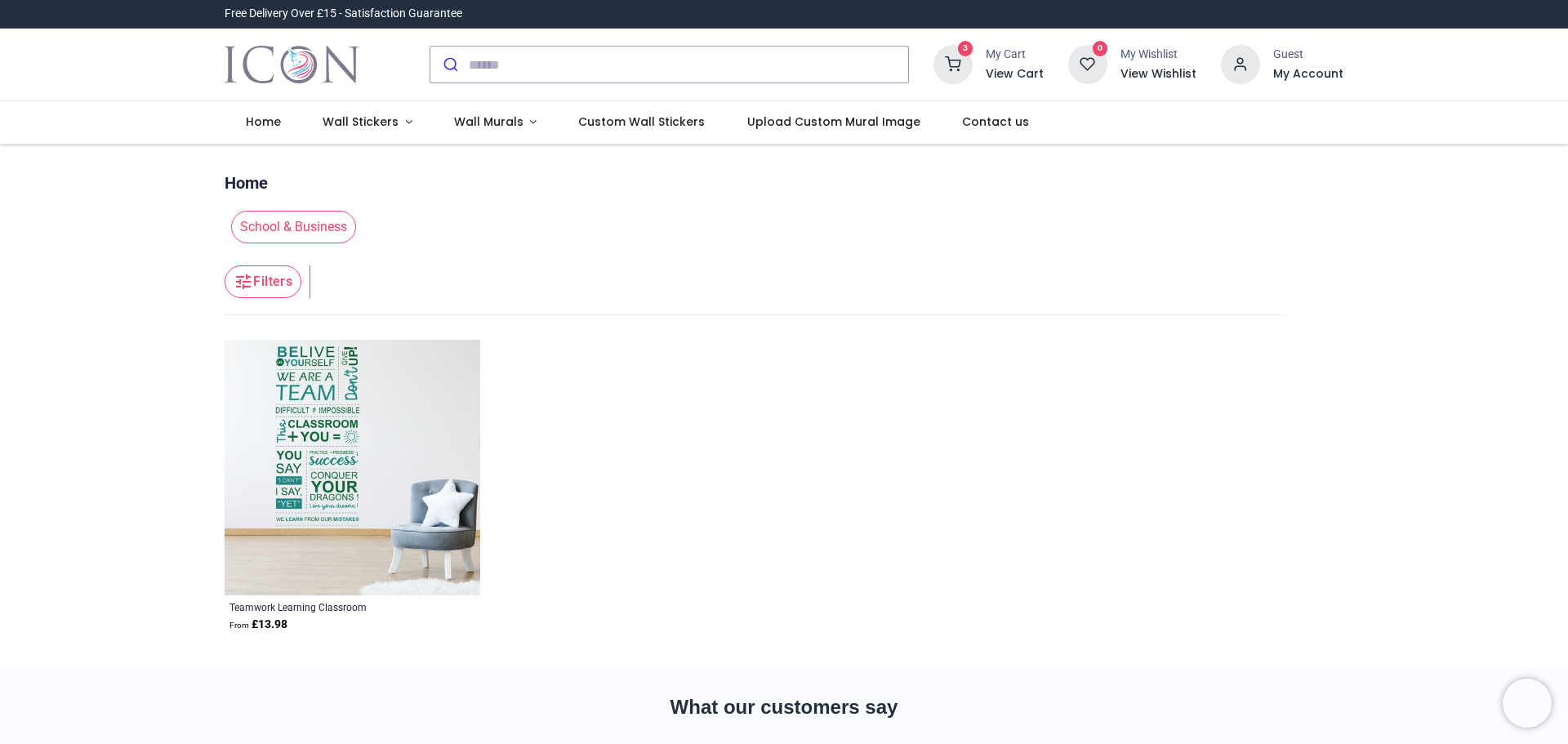
click at [337, 426] on img at bounding box center [352, 468] width 256 height 256
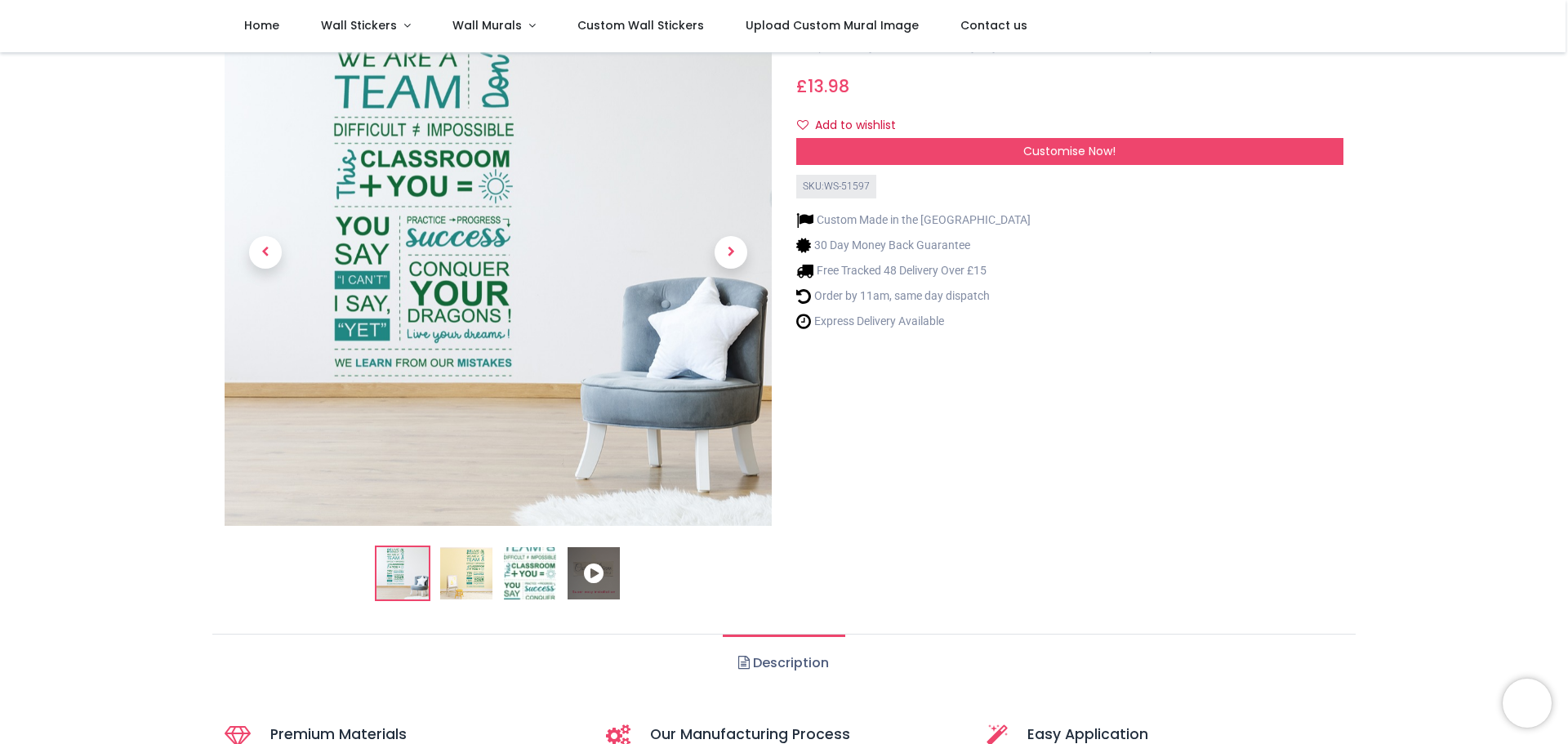
scroll to position [82, 0]
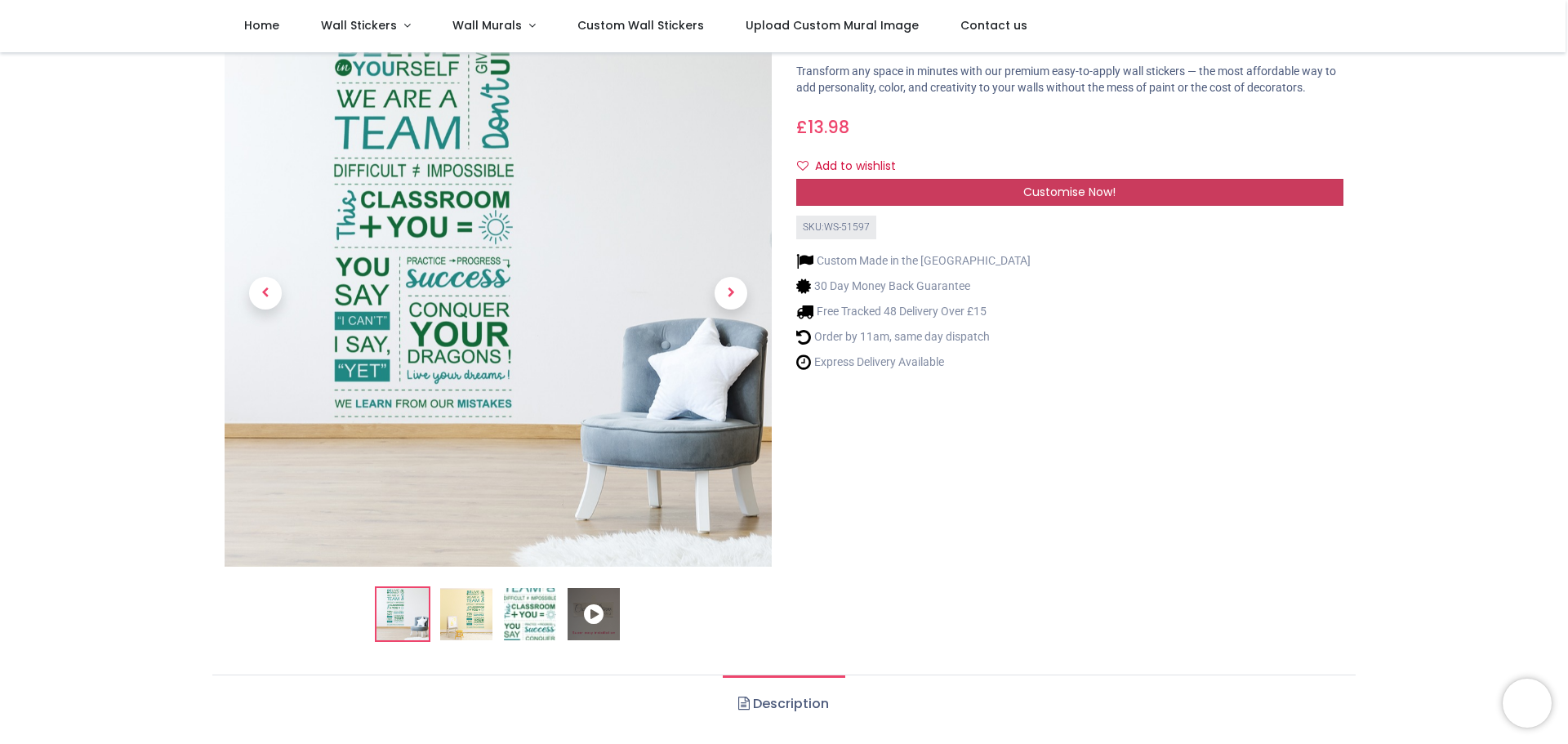
click at [1070, 184] on span "Customise Now!" at bounding box center [1070, 191] width 93 height 16
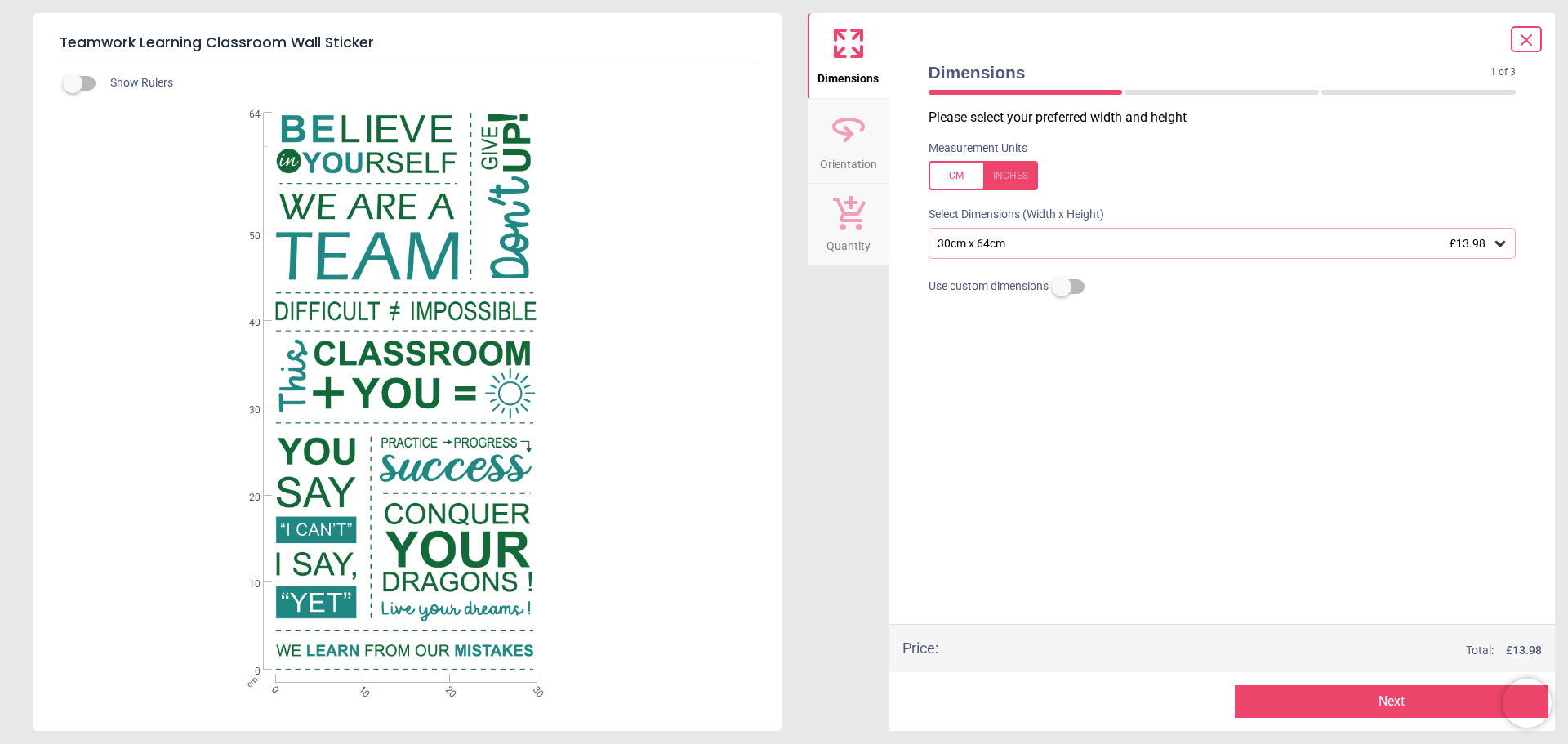
click at [1500, 242] on icon at bounding box center [1500, 243] width 16 height 16
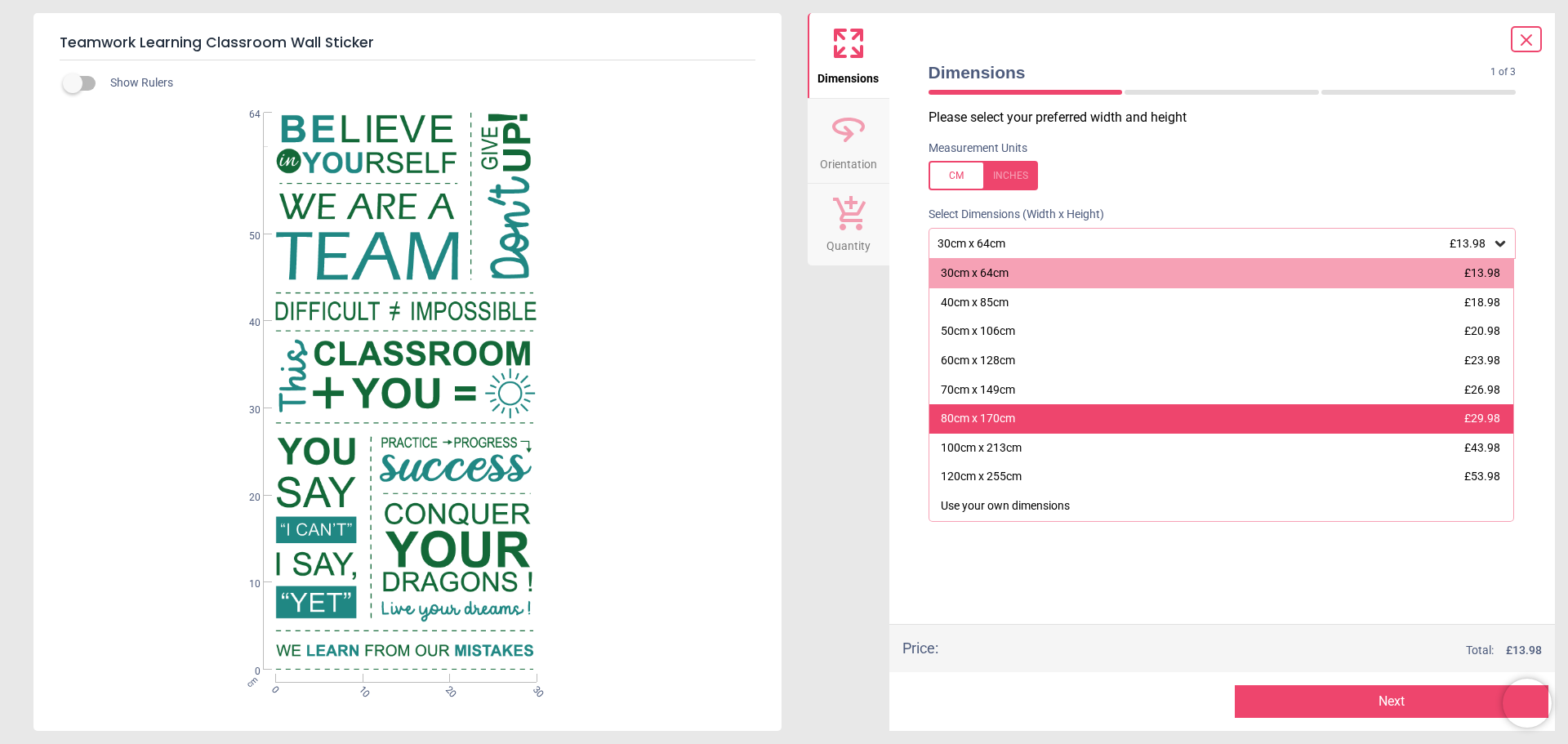
click at [979, 423] on div "80cm x 170cm" at bounding box center [978, 418] width 74 height 16
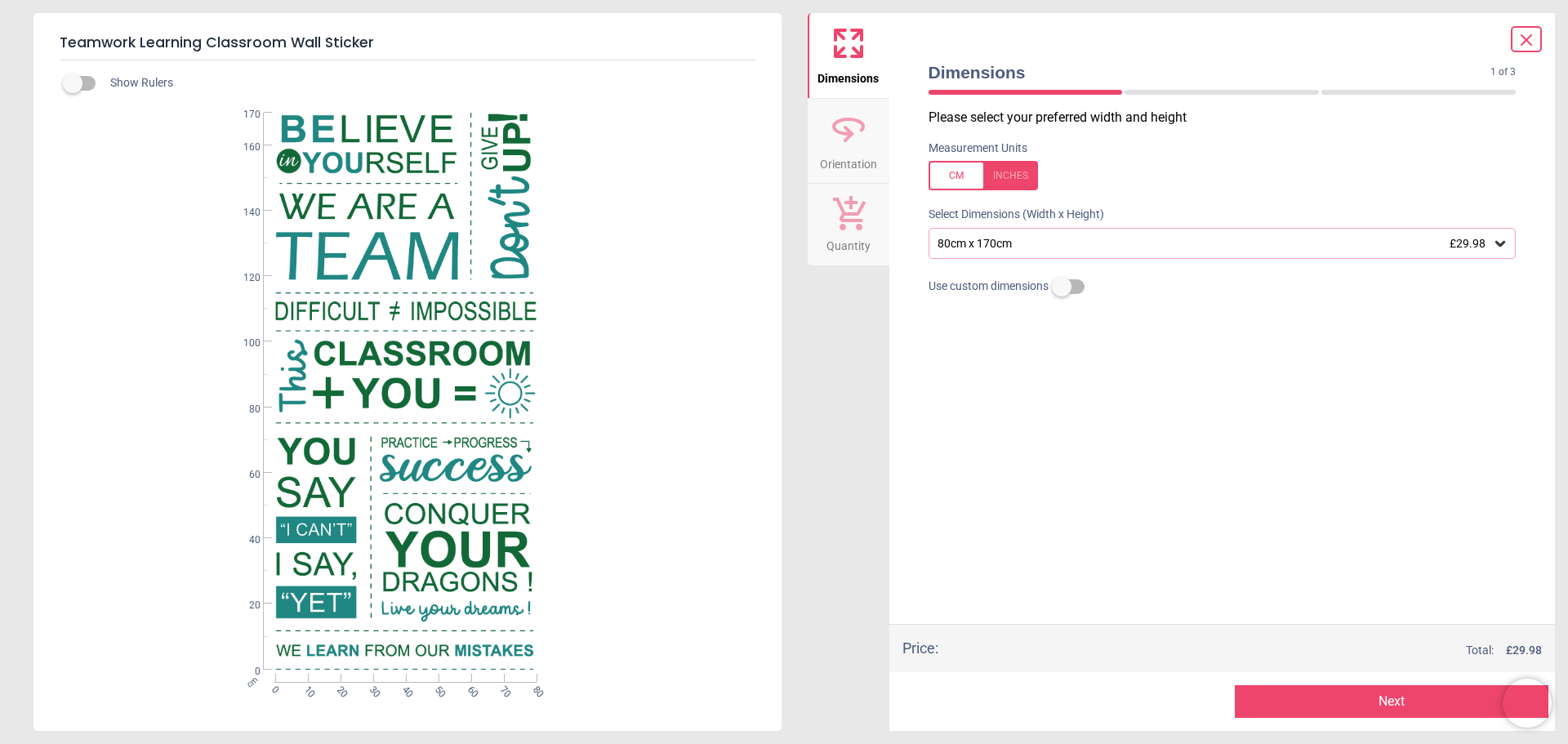
click at [1383, 693] on button "Next" at bounding box center [1391, 701] width 314 height 32
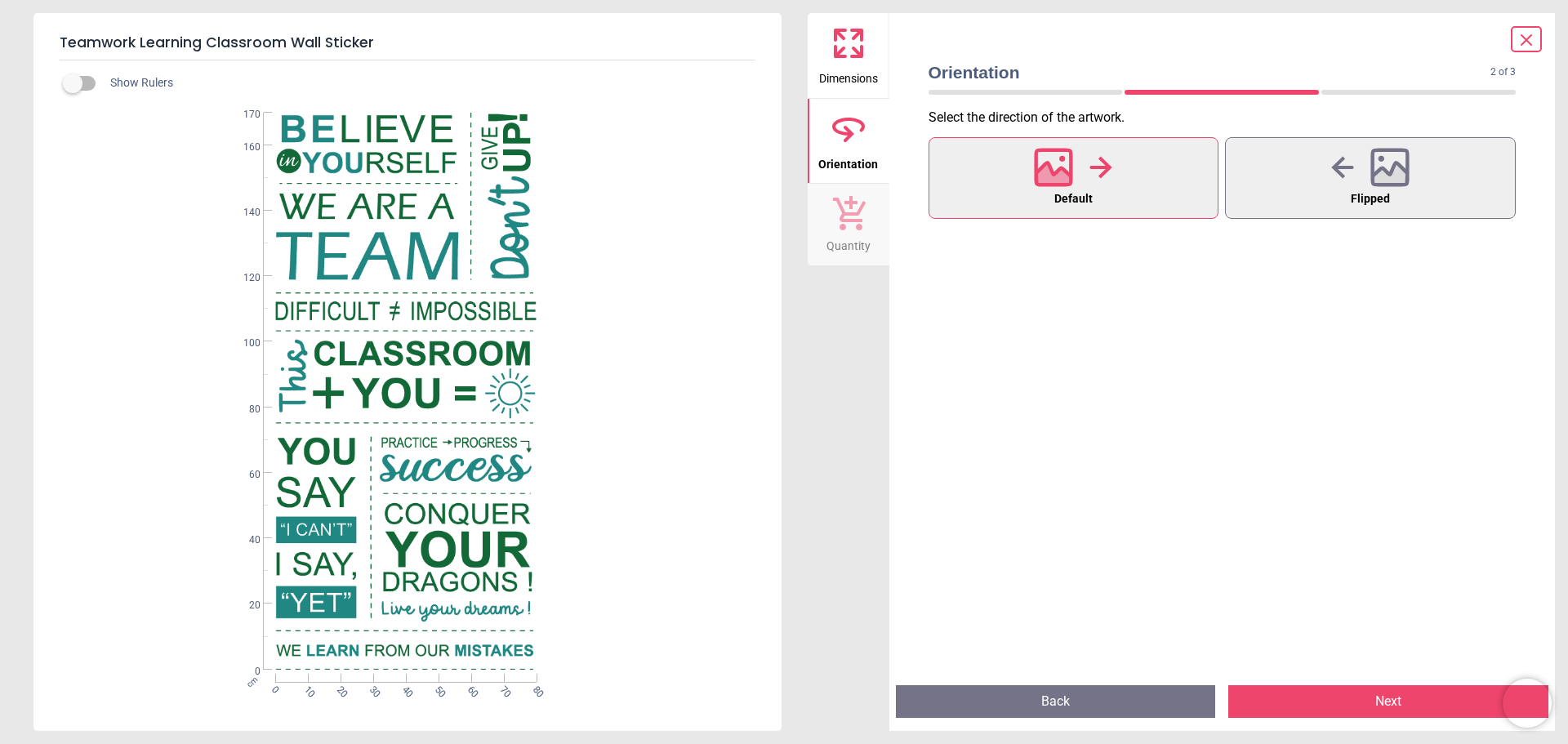
click at [1070, 175] on icon at bounding box center [1054, 167] width 35 height 35
click at [1364, 693] on button "Next" at bounding box center [1389, 701] width 321 height 32
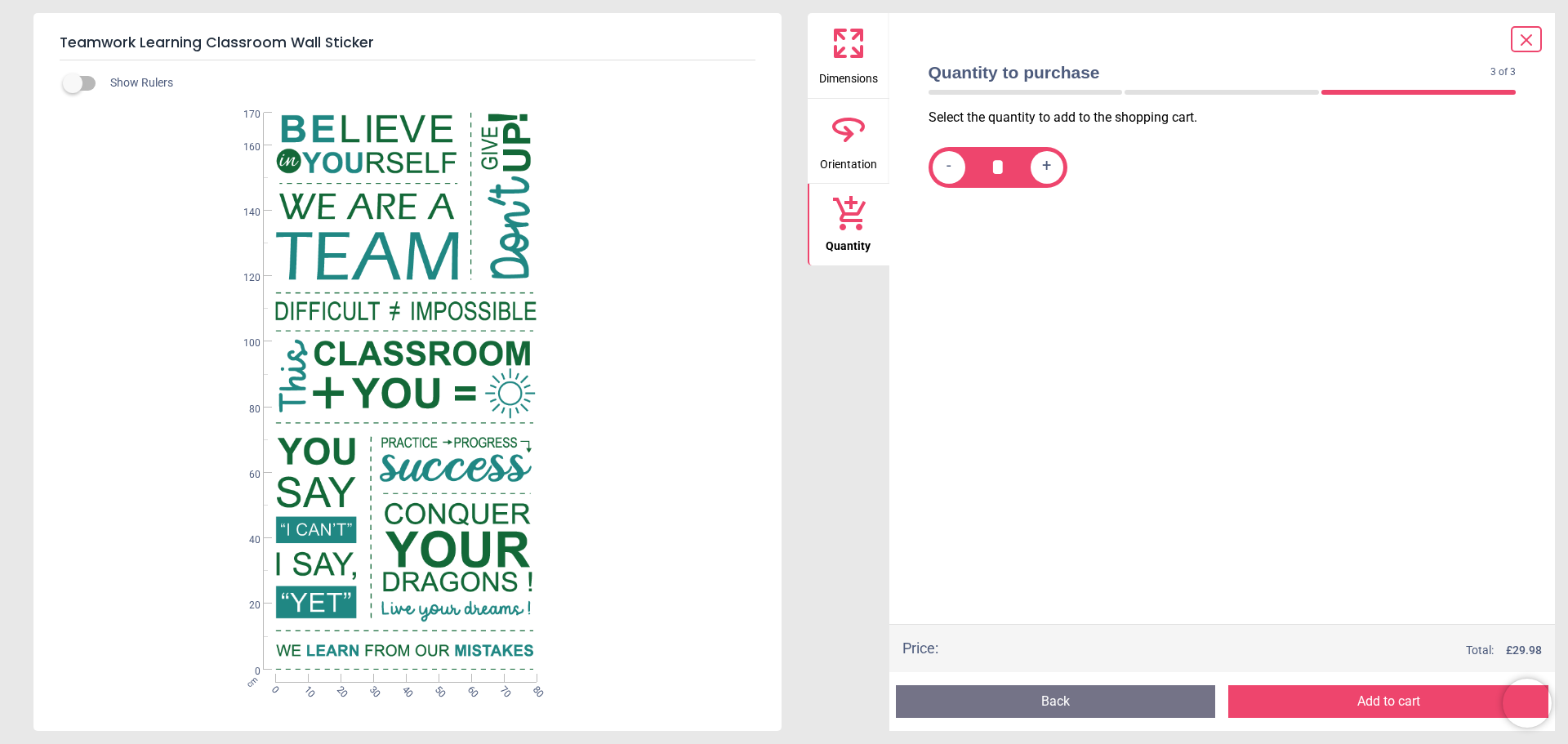
click at [1375, 703] on button "Add to cart" at bounding box center [1389, 701] width 321 height 32
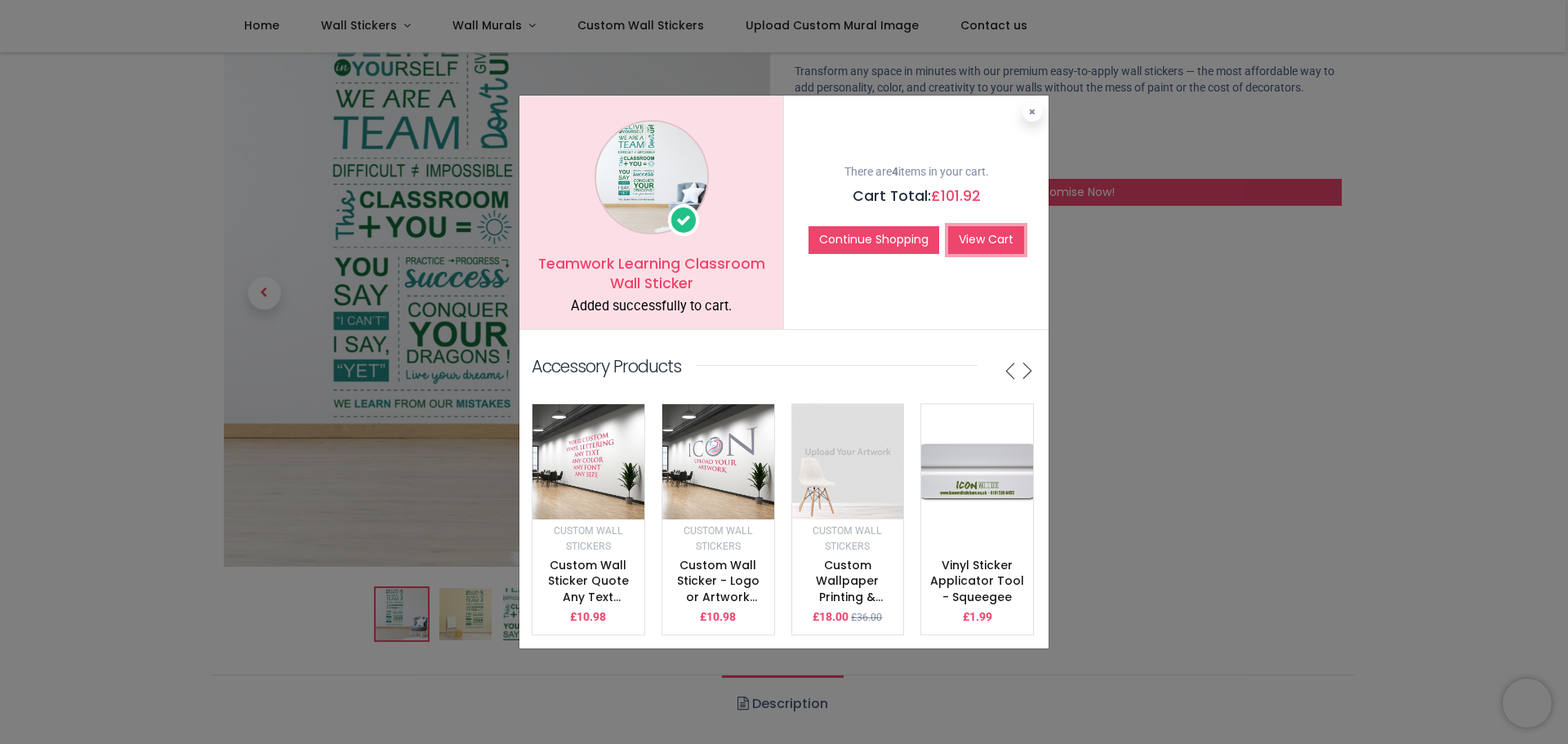
click at [990, 235] on link "View Cart" at bounding box center [986, 240] width 76 height 28
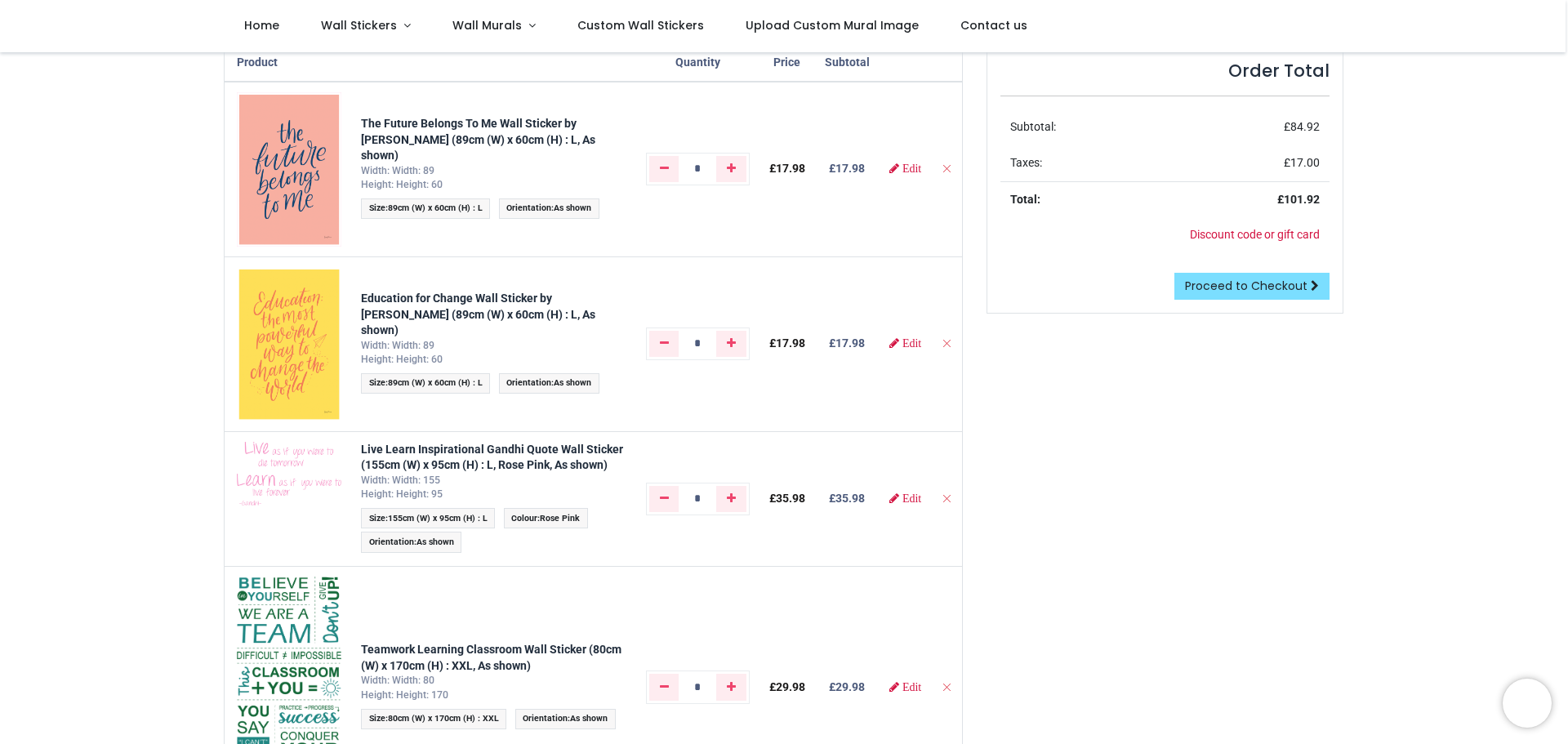
scroll to position [245, 0]
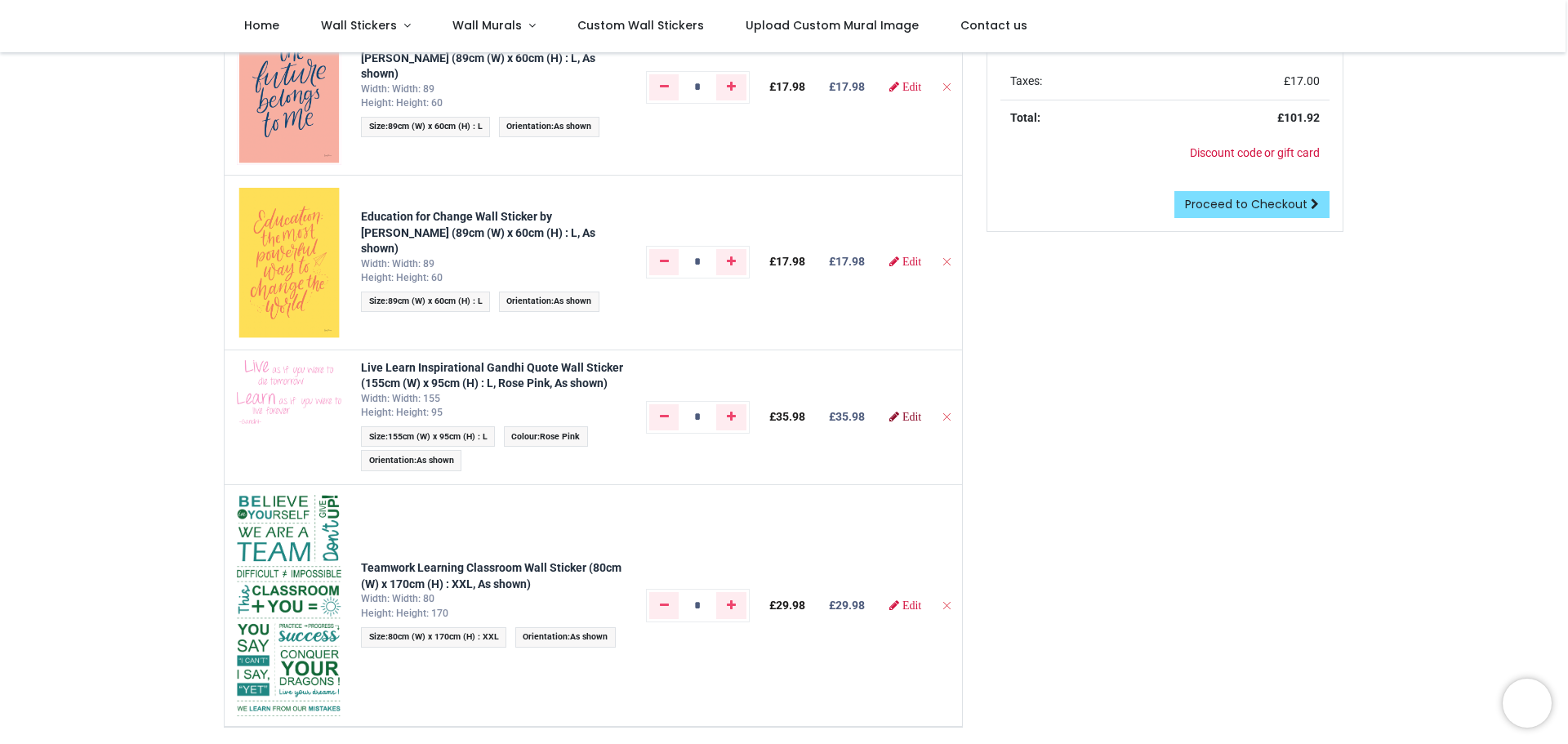
click at [896, 423] on link "Edit" at bounding box center [905, 416] width 31 height 11
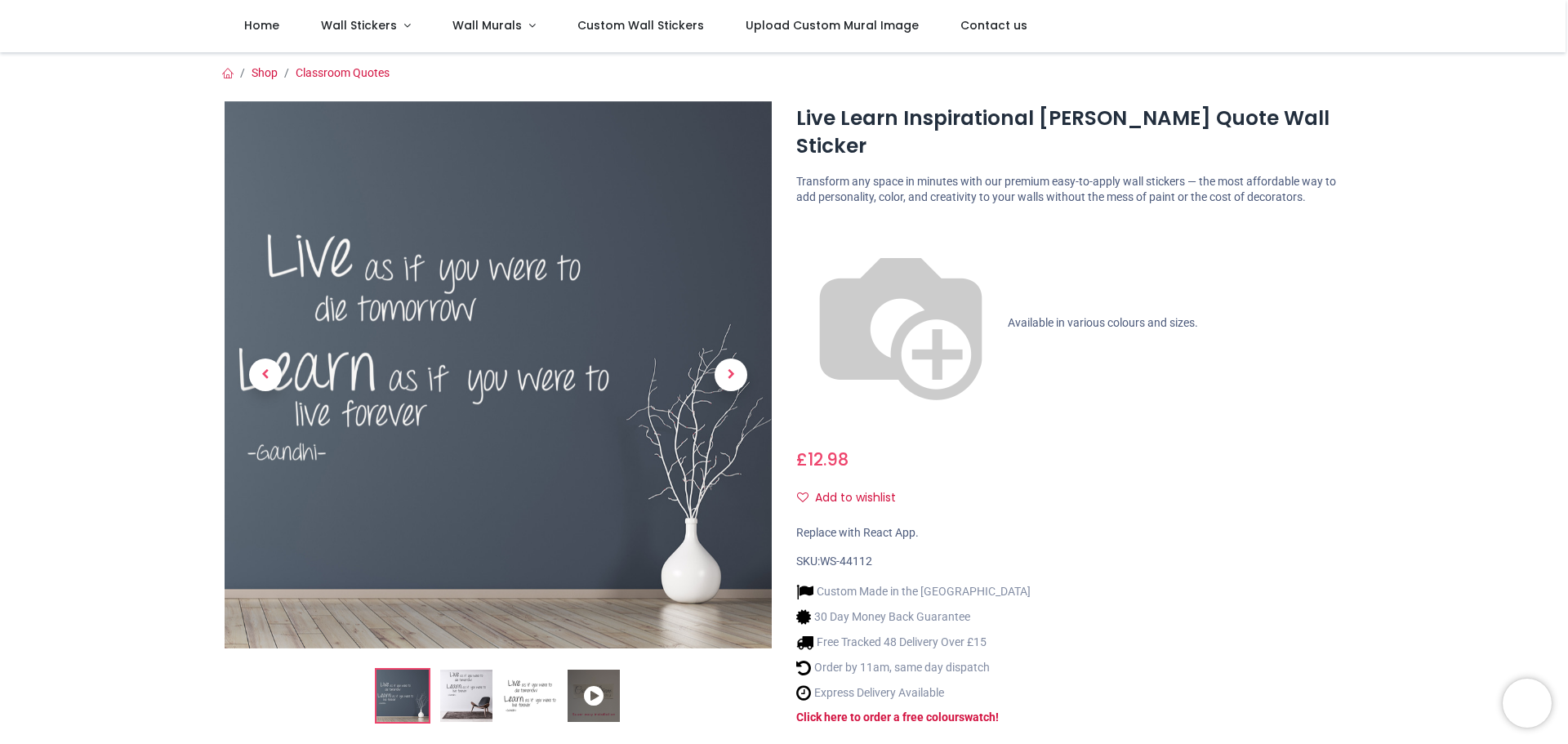
scroll to position [327, 0]
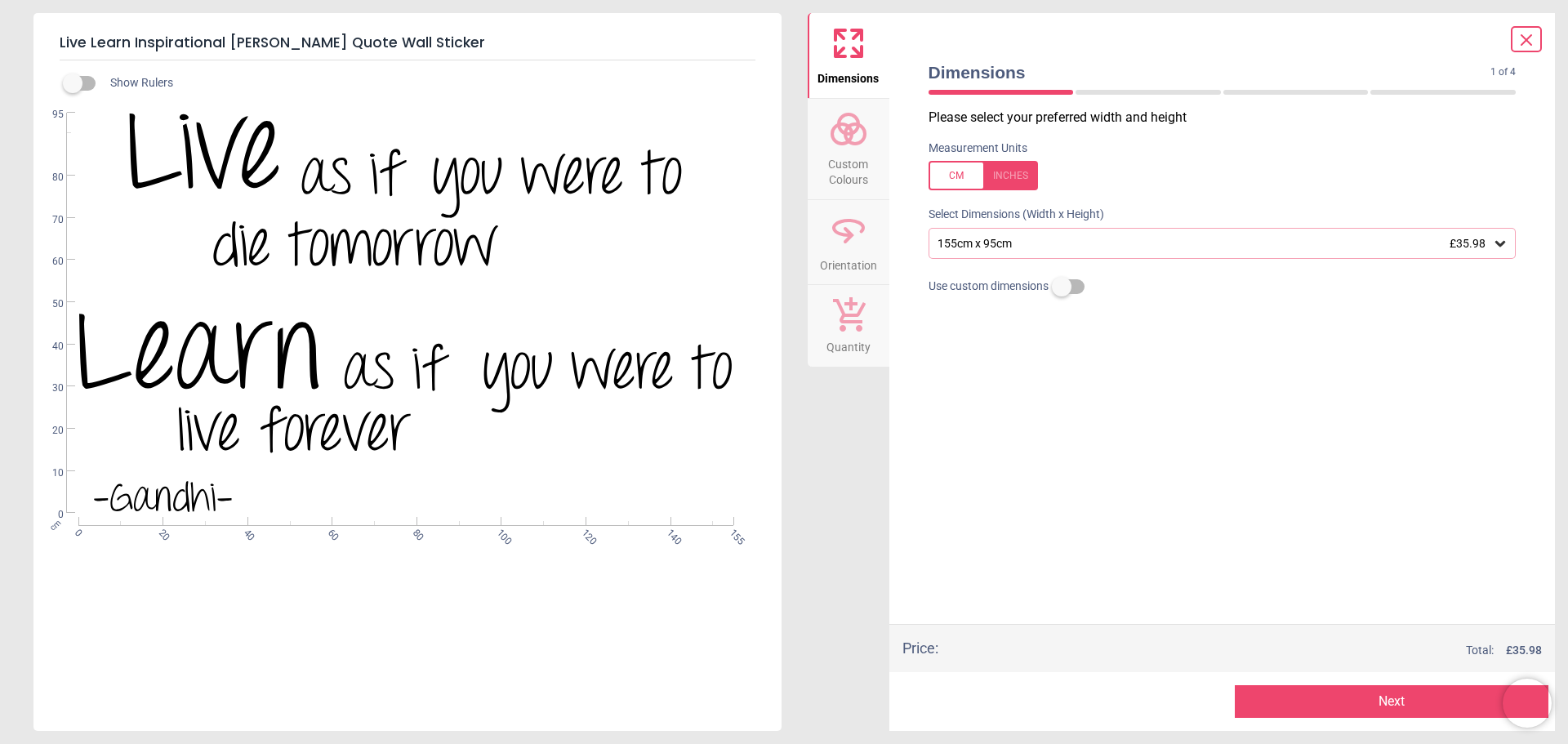
click at [832, 145] on icon at bounding box center [849, 129] width 39 height 39
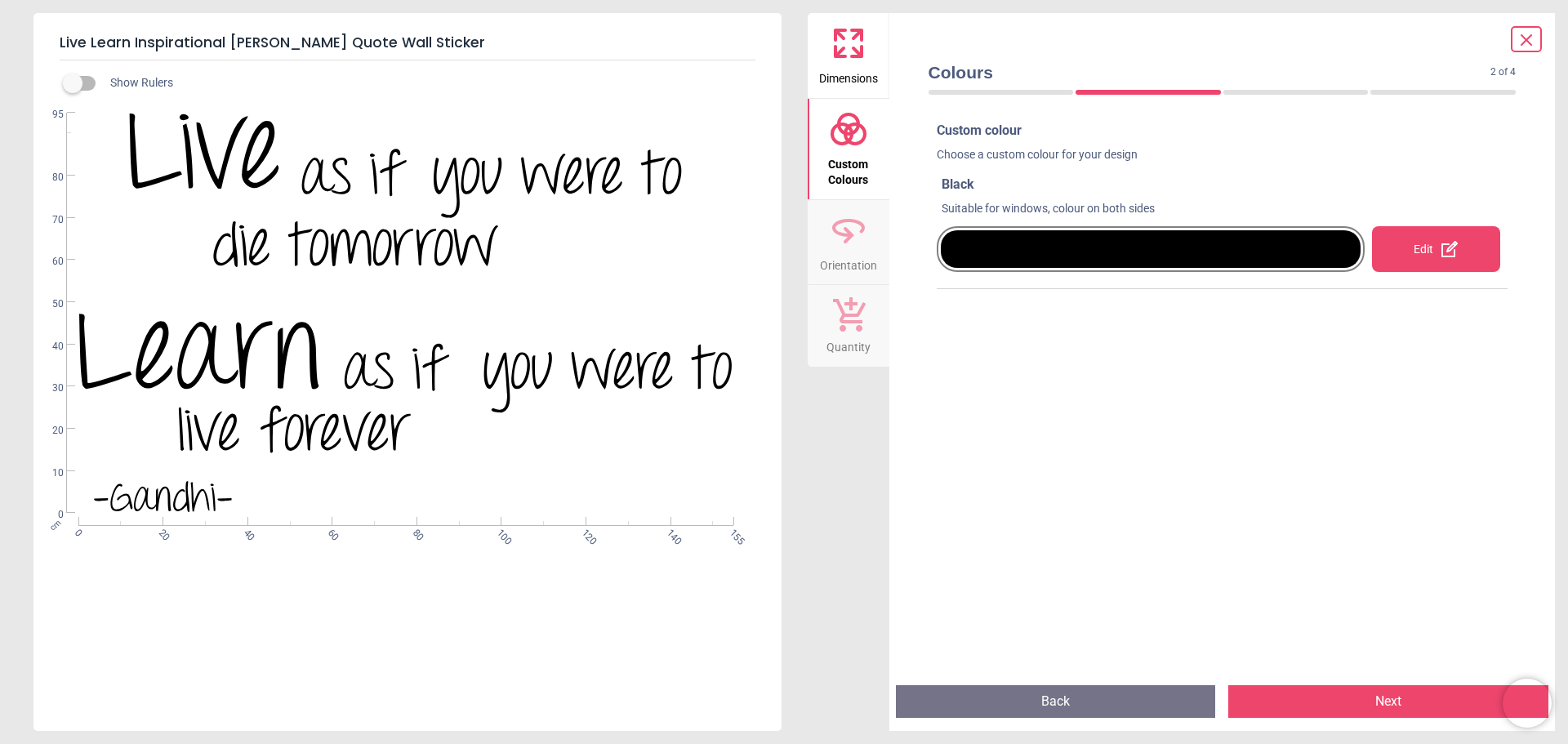
click at [1428, 252] on div "Edit" at bounding box center [1436, 249] width 128 height 46
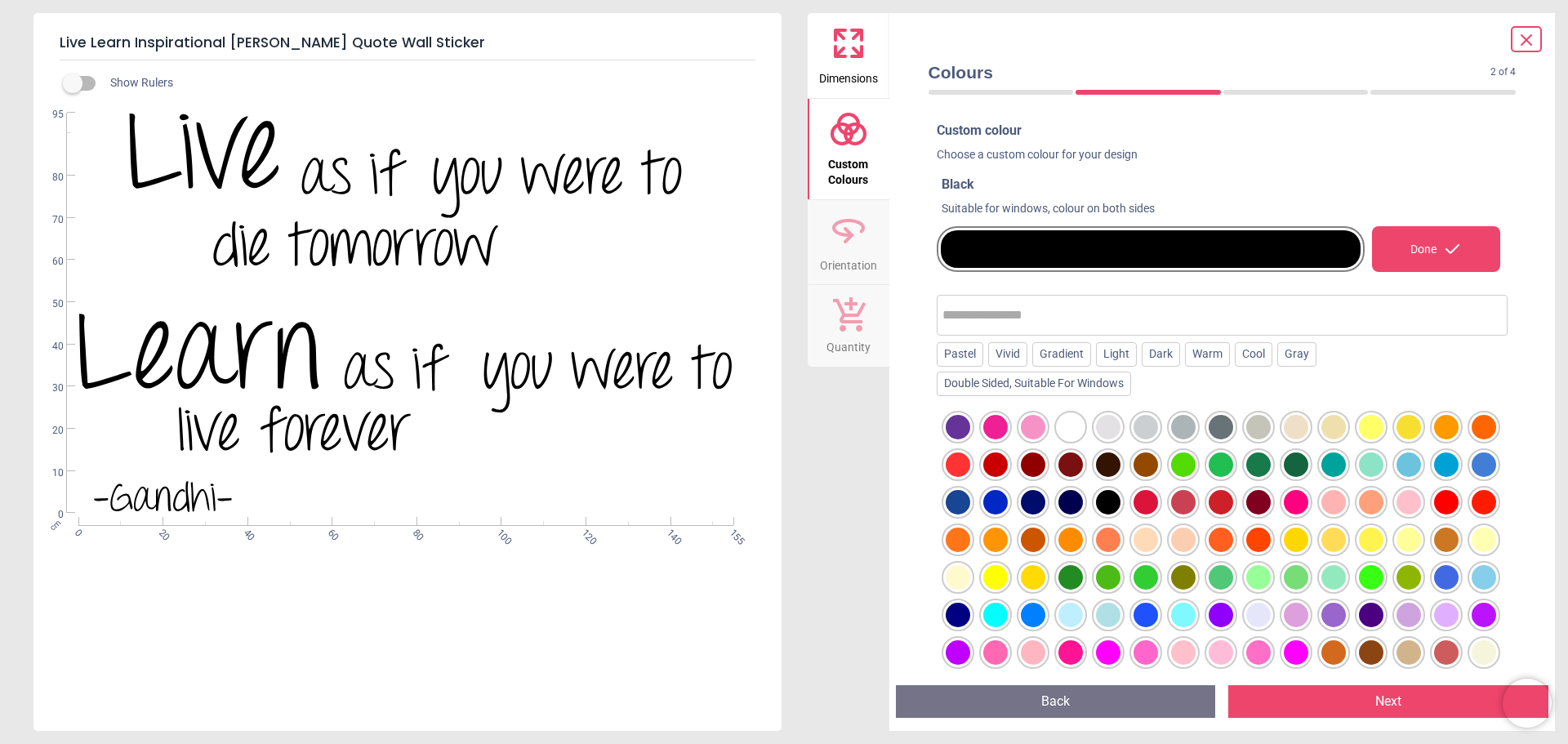
click at [1233, 501] on div at bounding box center [1221, 502] width 25 height 25
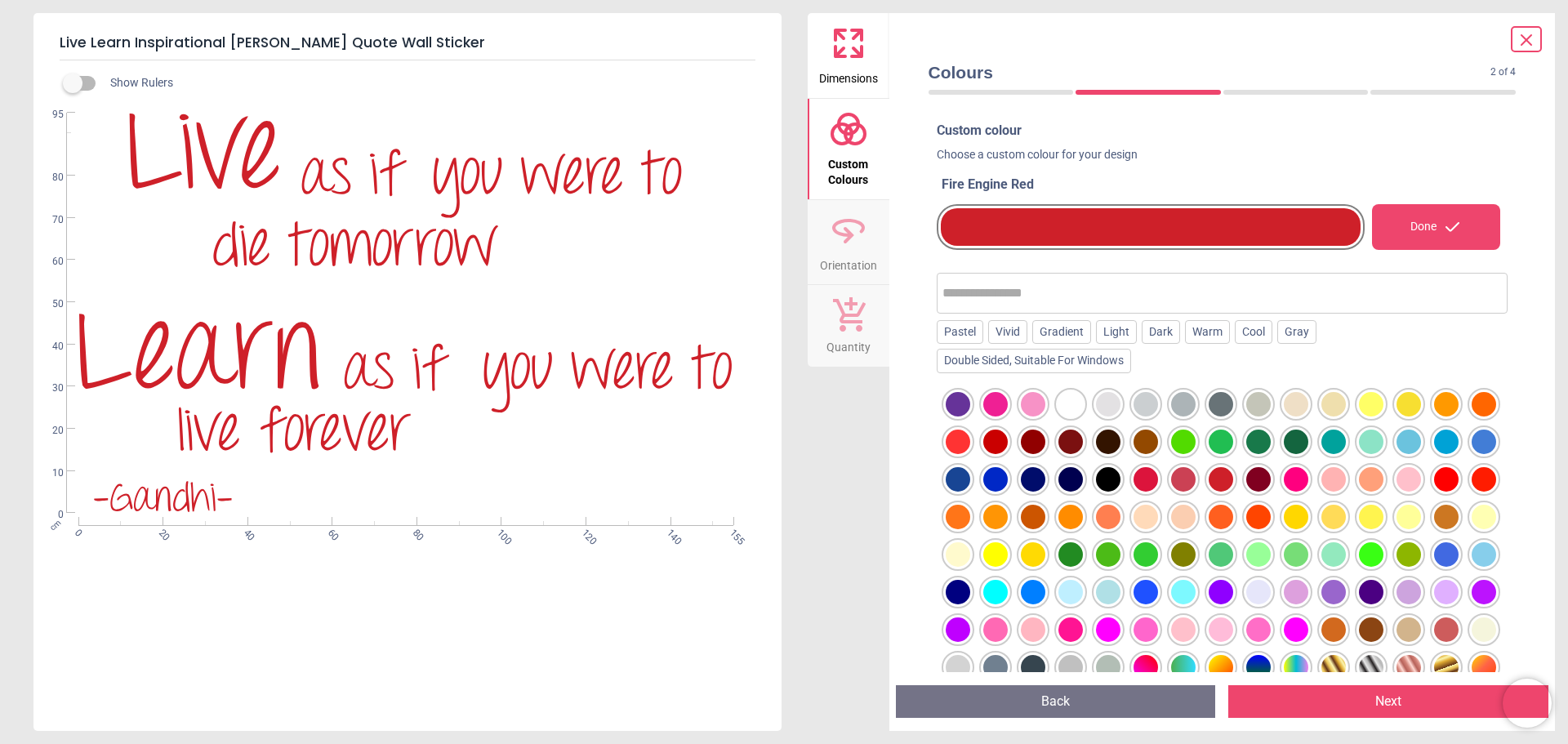
click at [1309, 485] on div at bounding box center [1296, 479] width 25 height 25
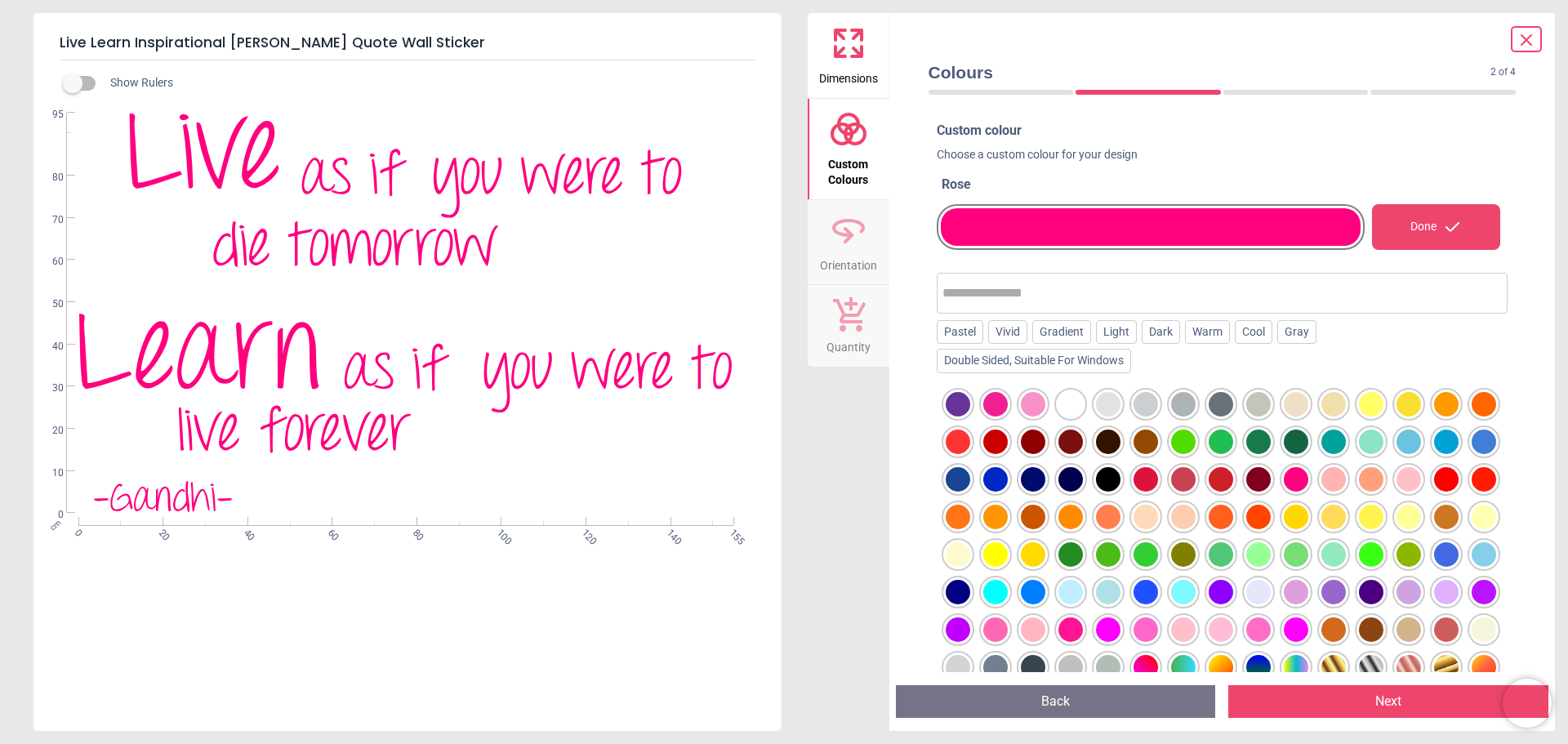
click at [1397, 491] on div at bounding box center [1409, 479] width 25 height 25
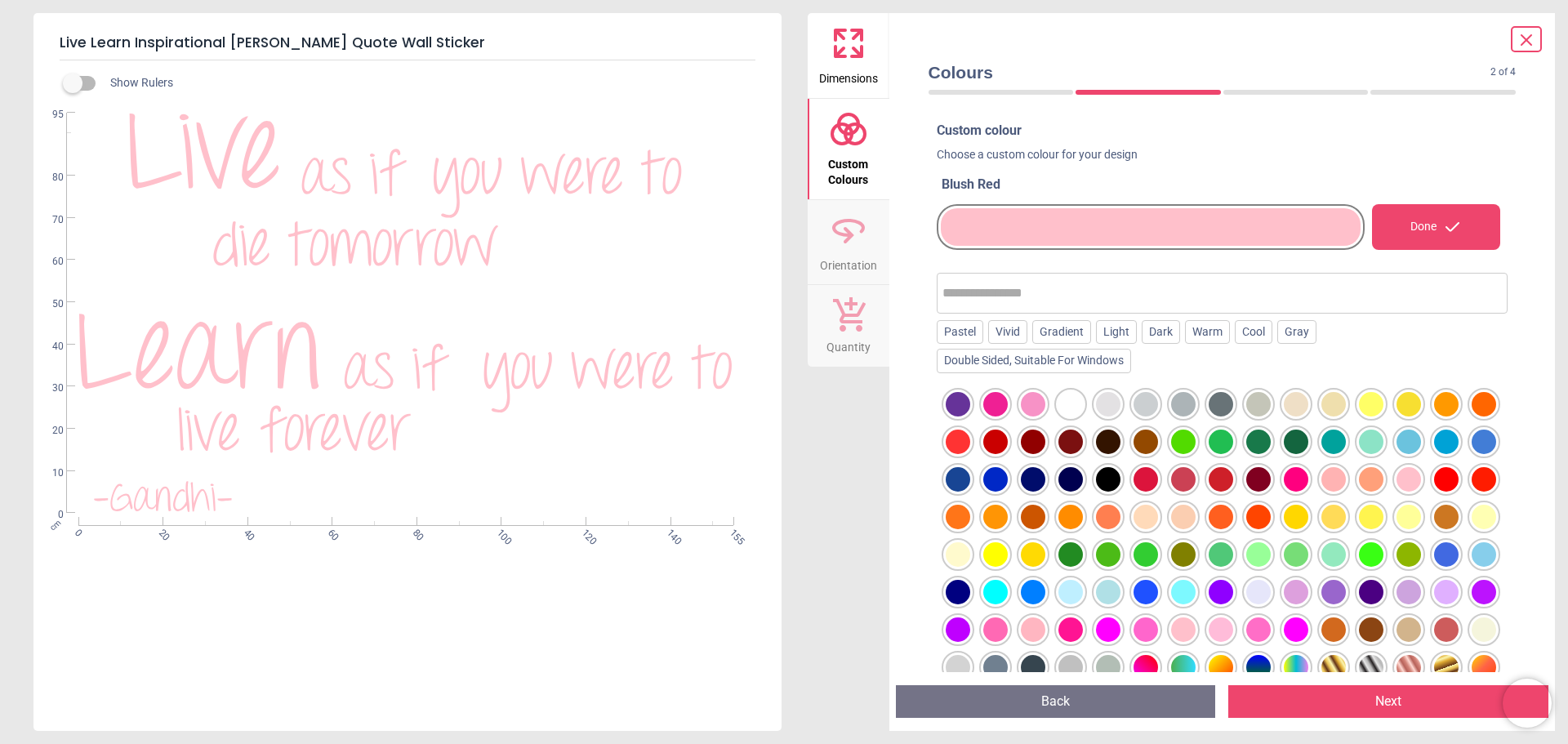
click at [1391, 703] on button "Next" at bounding box center [1389, 701] width 321 height 32
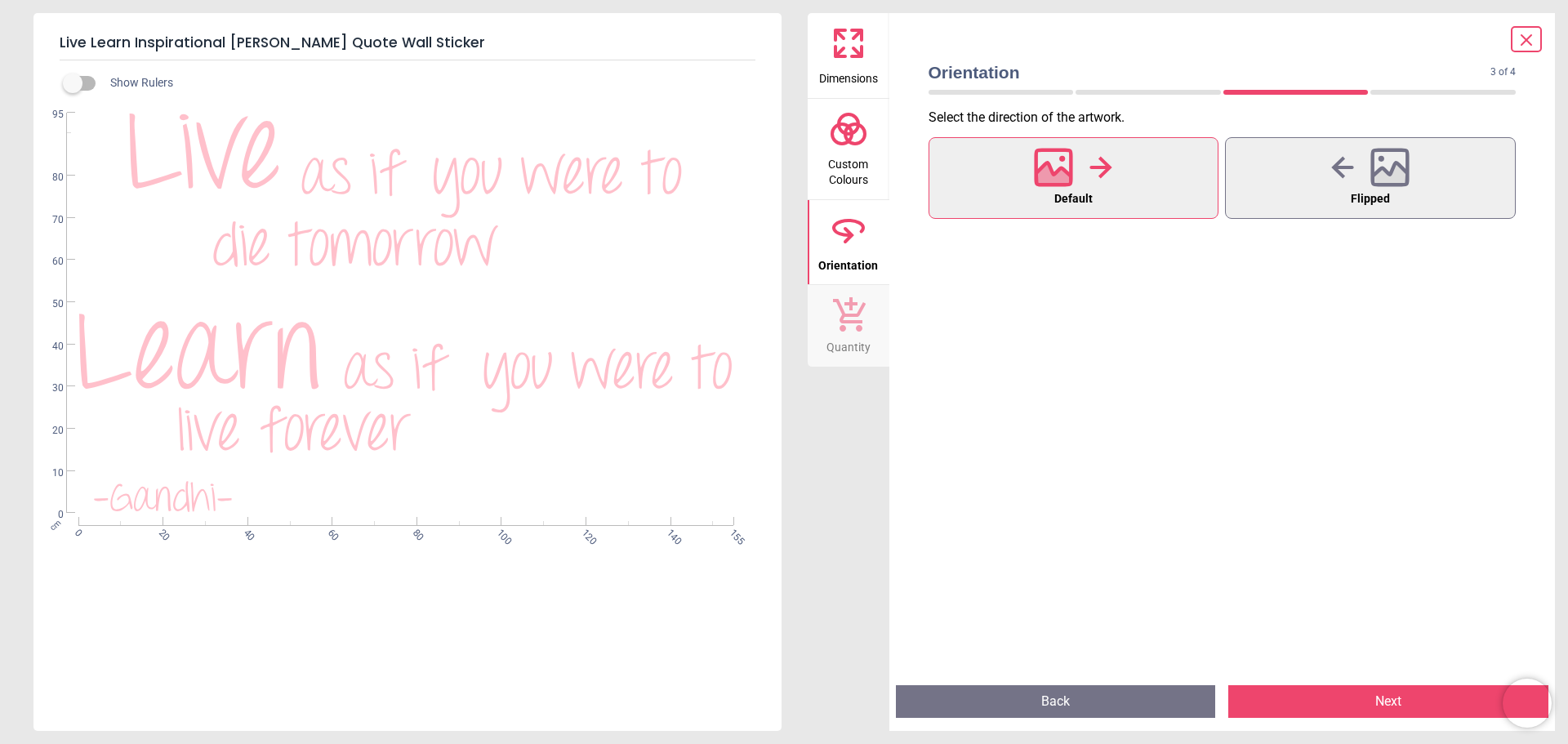
click at [1067, 169] on icon at bounding box center [1054, 168] width 39 height 39
click at [1377, 698] on button "Next" at bounding box center [1389, 701] width 321 height 32
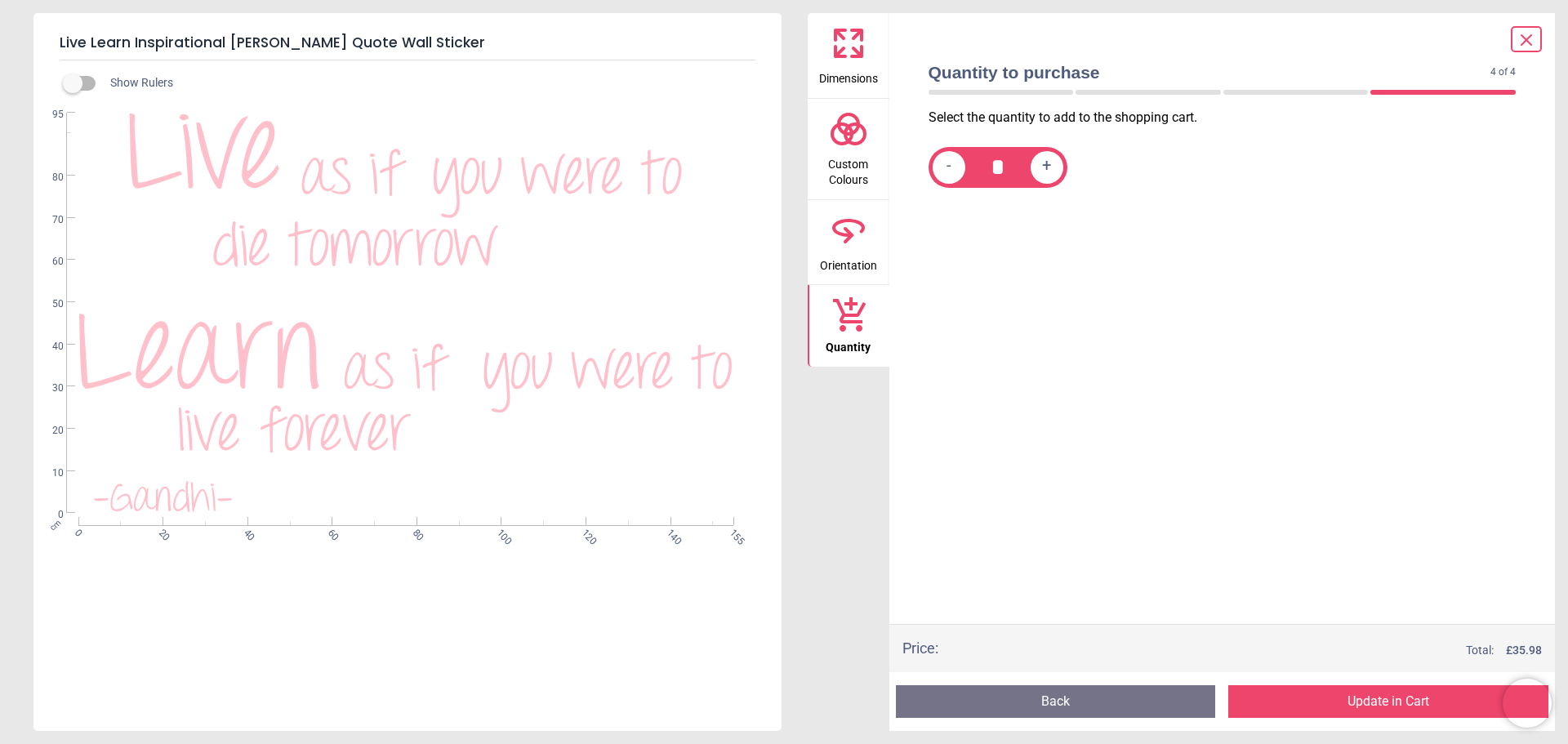
click at [1376, 703] on button "Update in Cart" at bounding box center [1389, 701] width 321 height 32
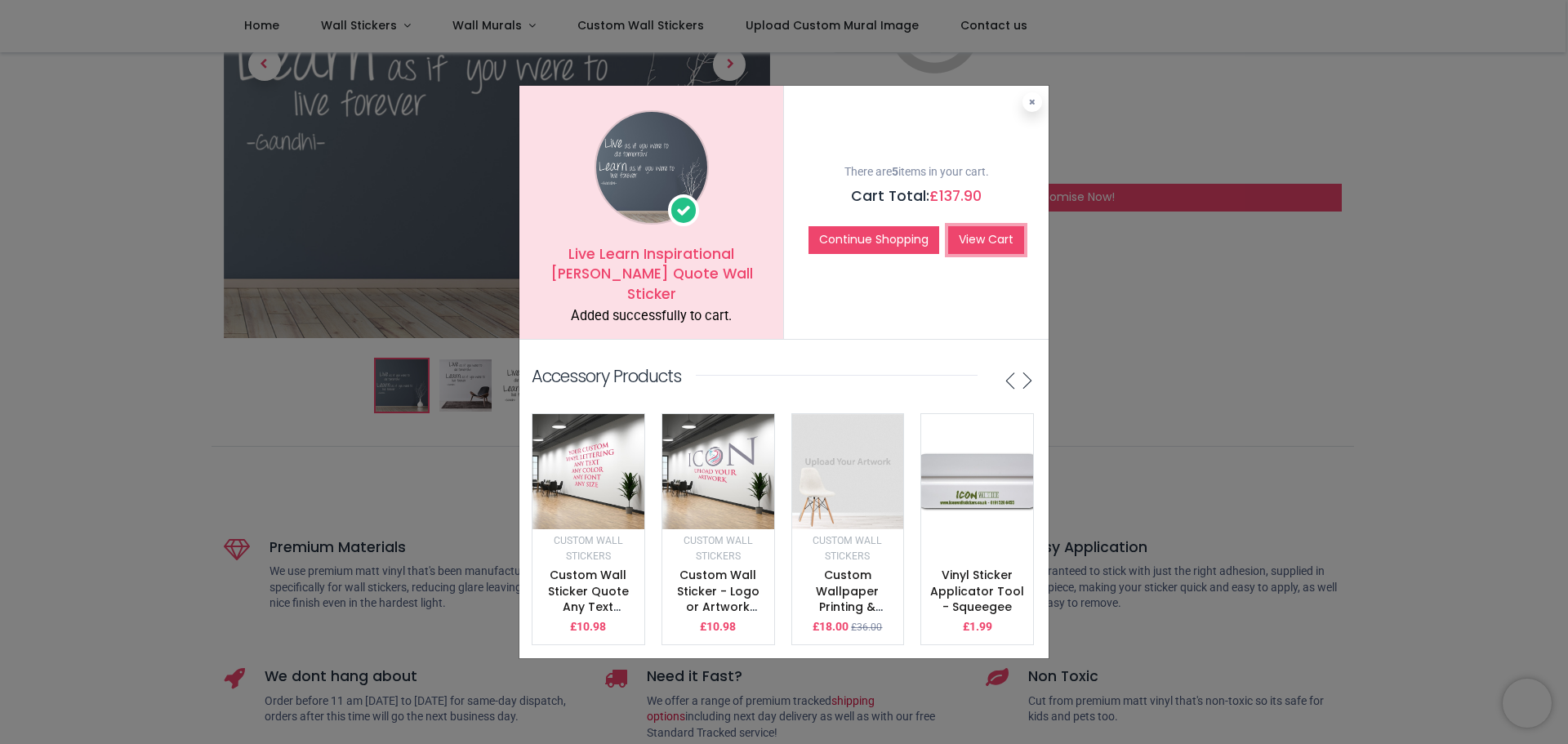
click at [981, 232] on link "View Cart" at bounding box center [986, 240] width 76 height 28
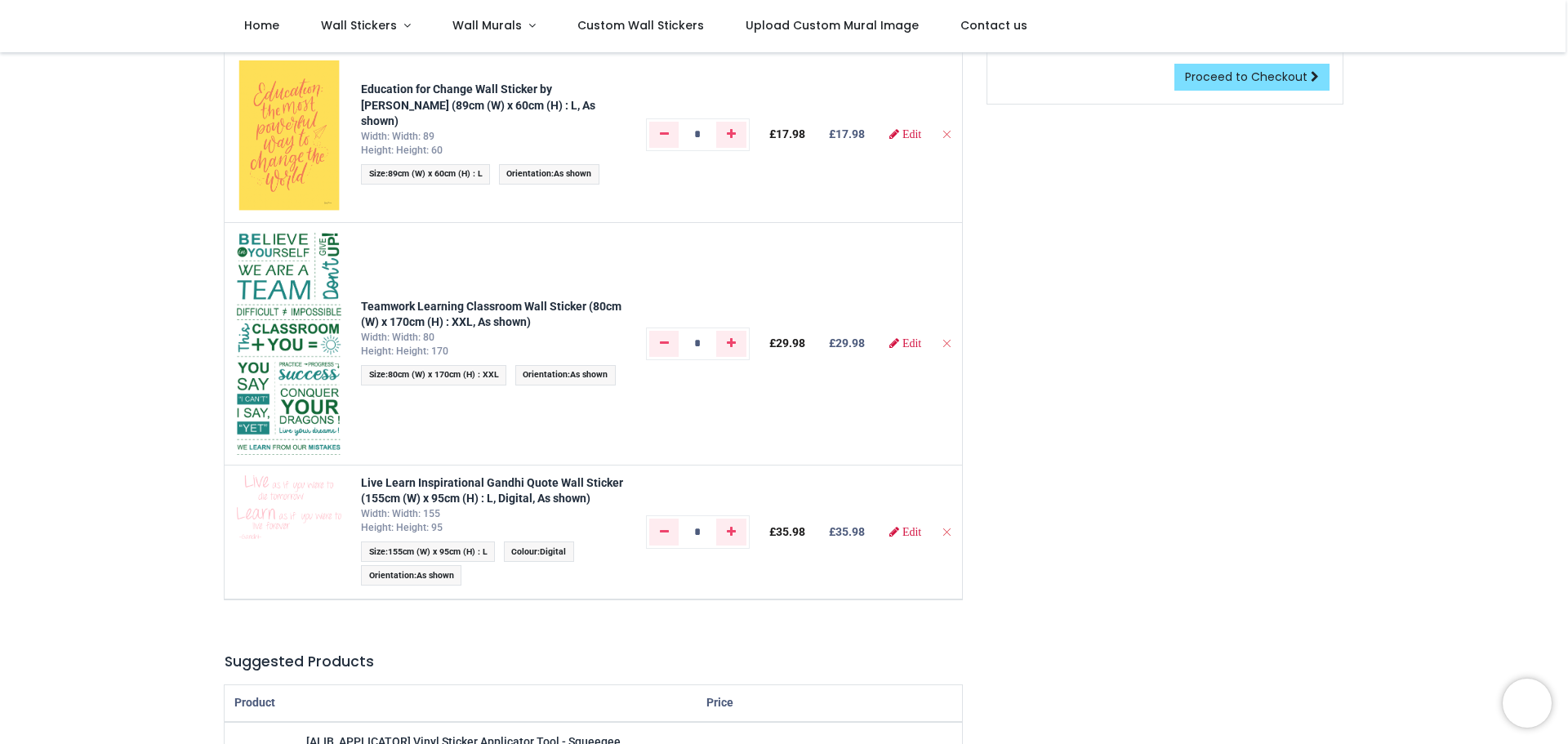
scroll to position [408, 0]
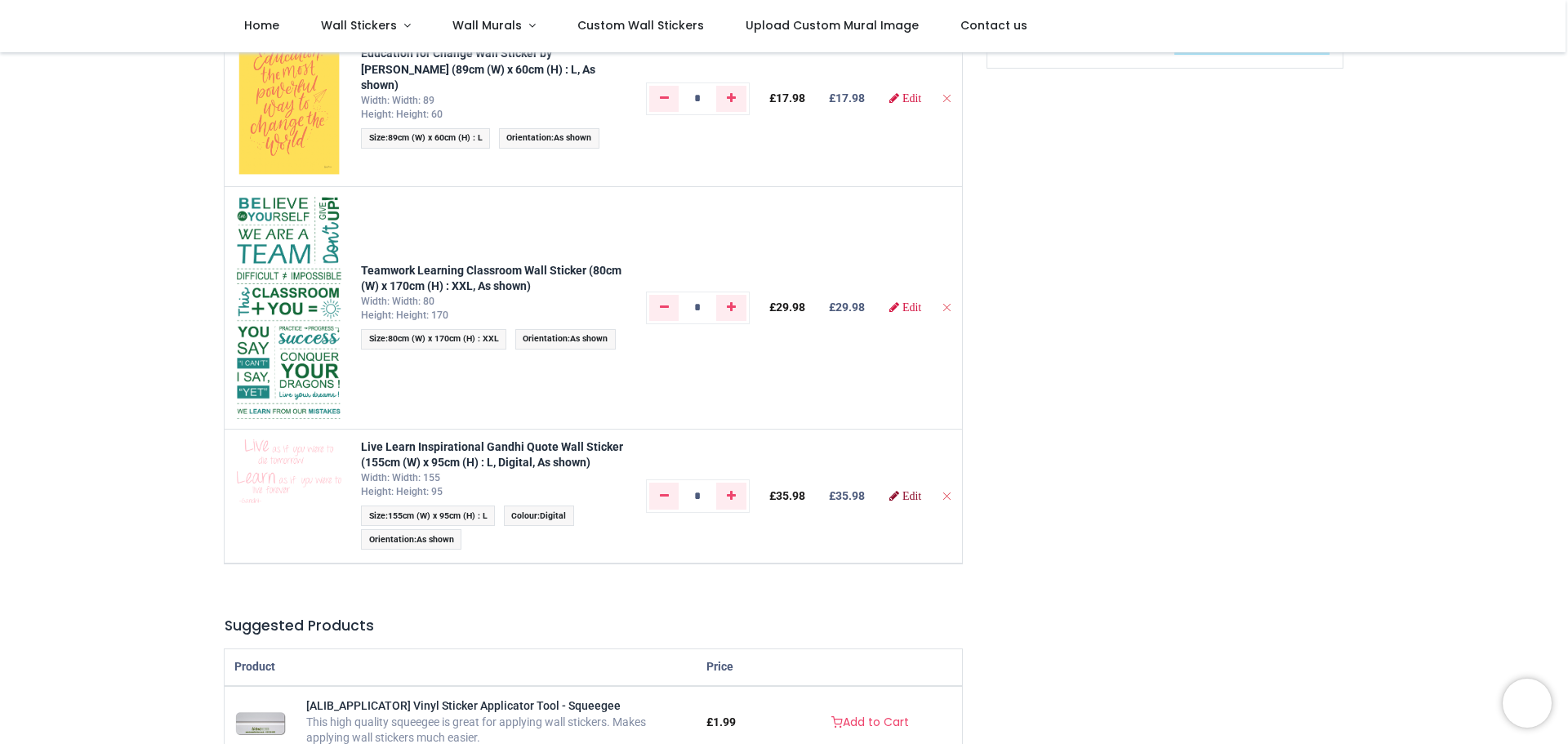
click at [897, 502] on link "Edit" at bounding box center [905, 495] width 31 height 11
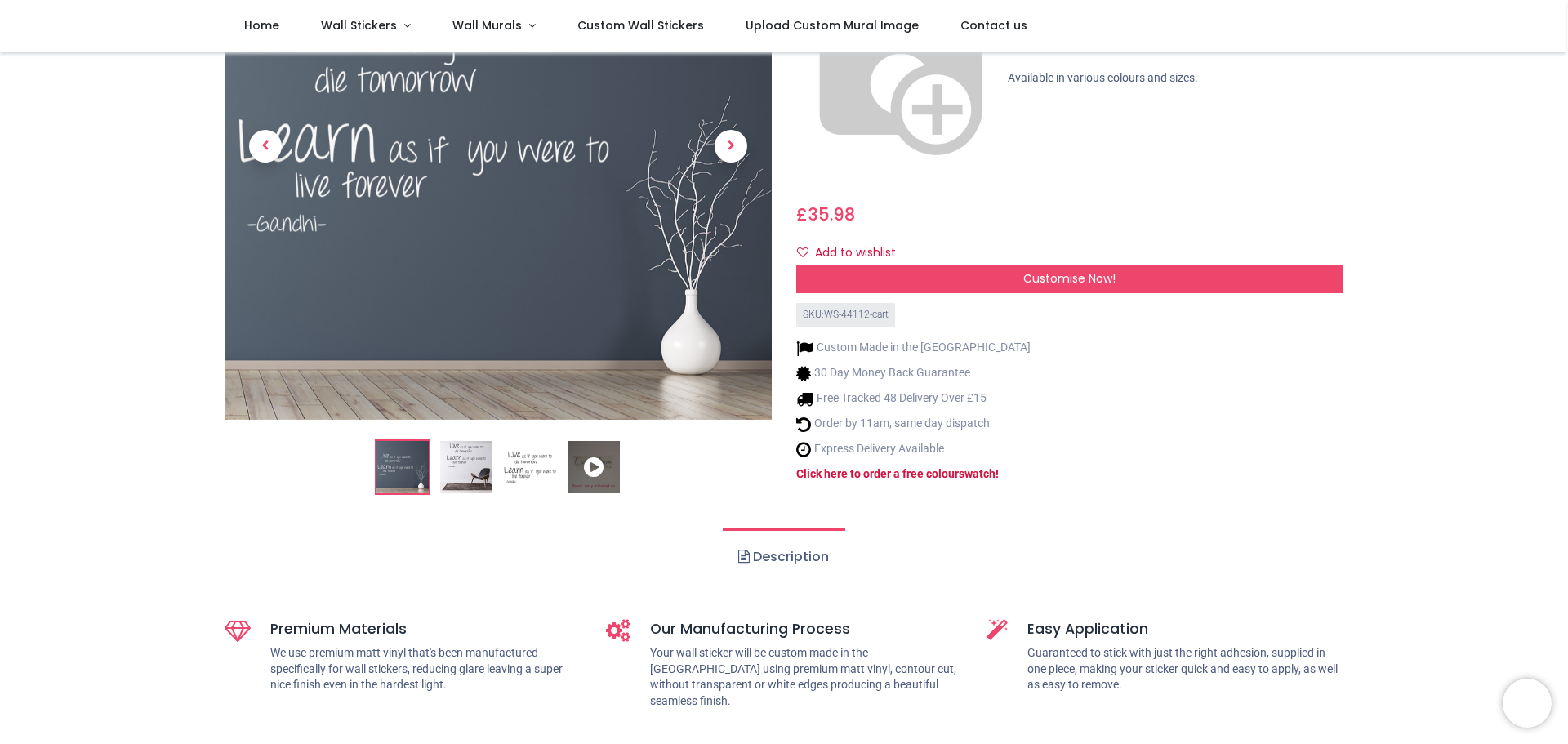
scroll to position [82, 0]
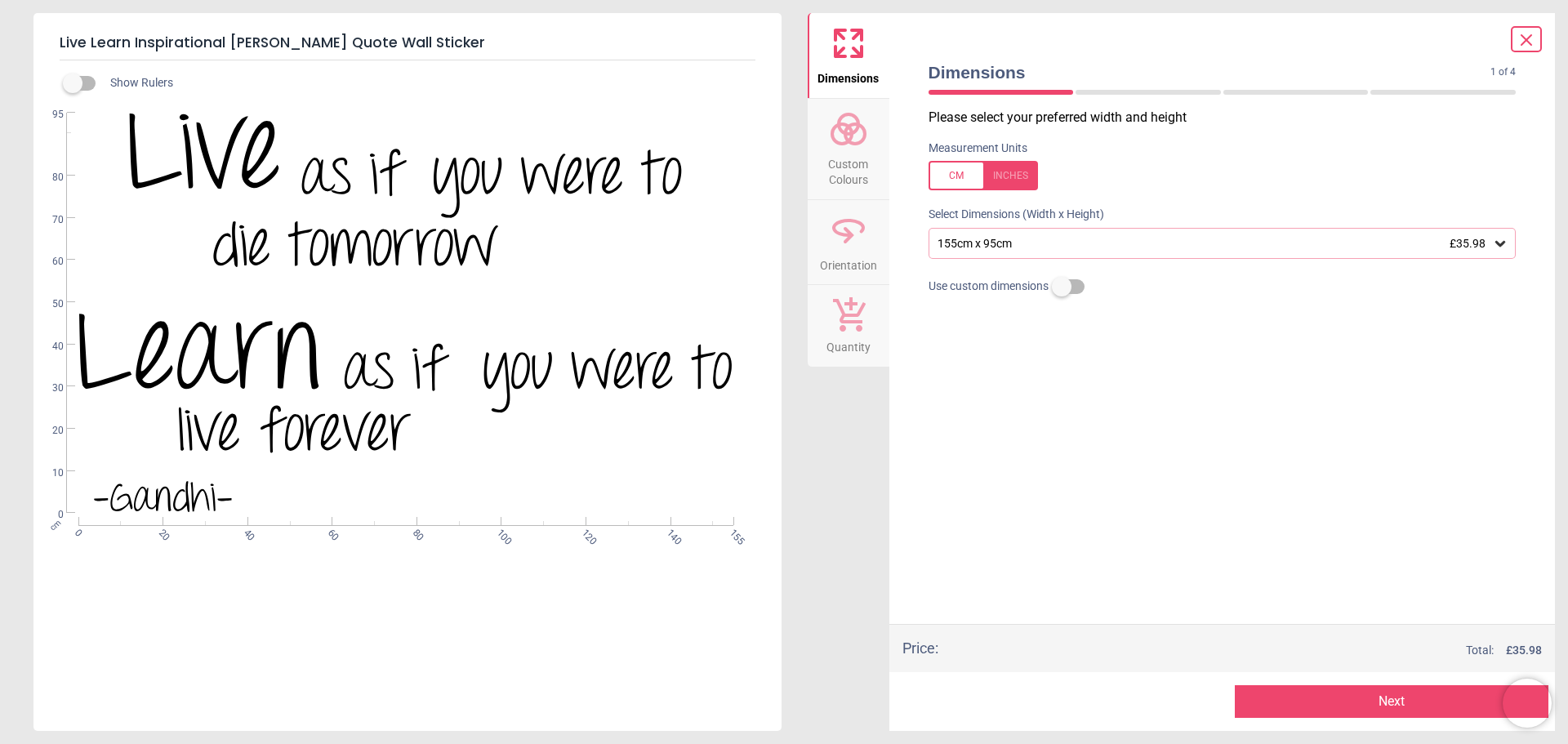
click at [843, 160] on span "Custom Colours" at bounding box center [849, 168] width 78 height 40
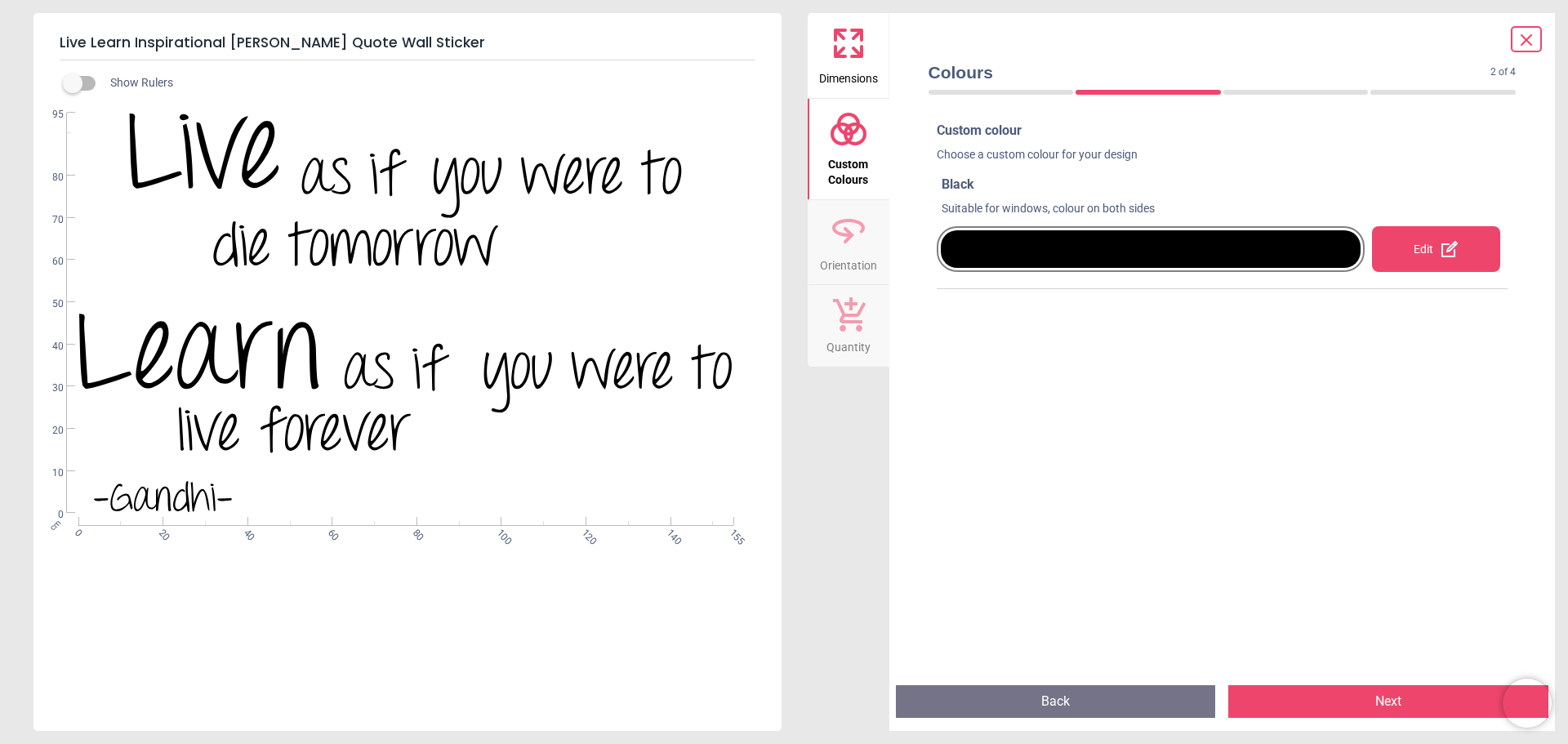
click at [1440, 253] on icon at bounding box center [1449, 248] width 20 height 20
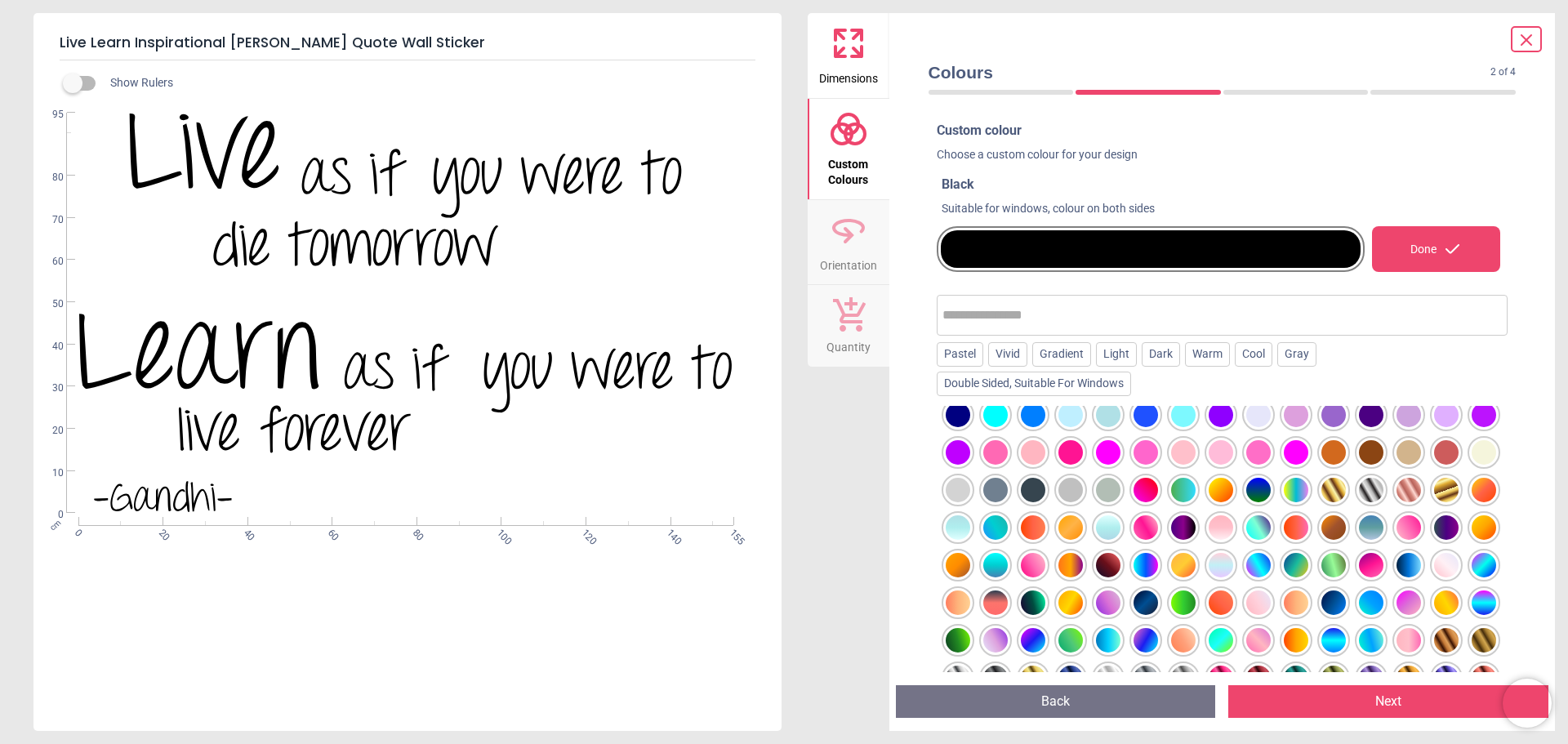
scroll to position [238, 0]
click at [1158, 515] on div at bounding box center [1145, 527] width 25 height 25
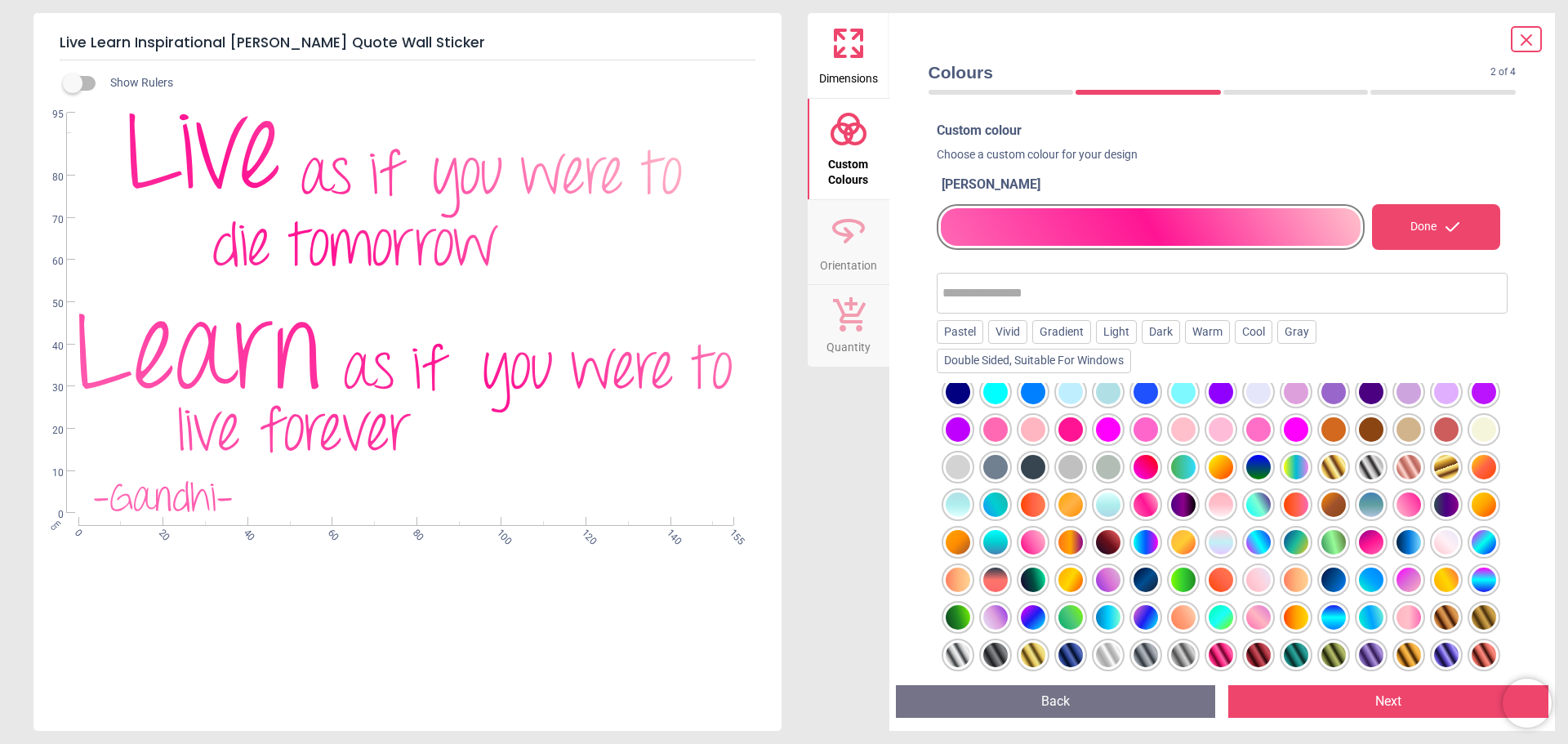
click at [1045, 530] on div at bounding box center [1033, 542] width 25 height 25
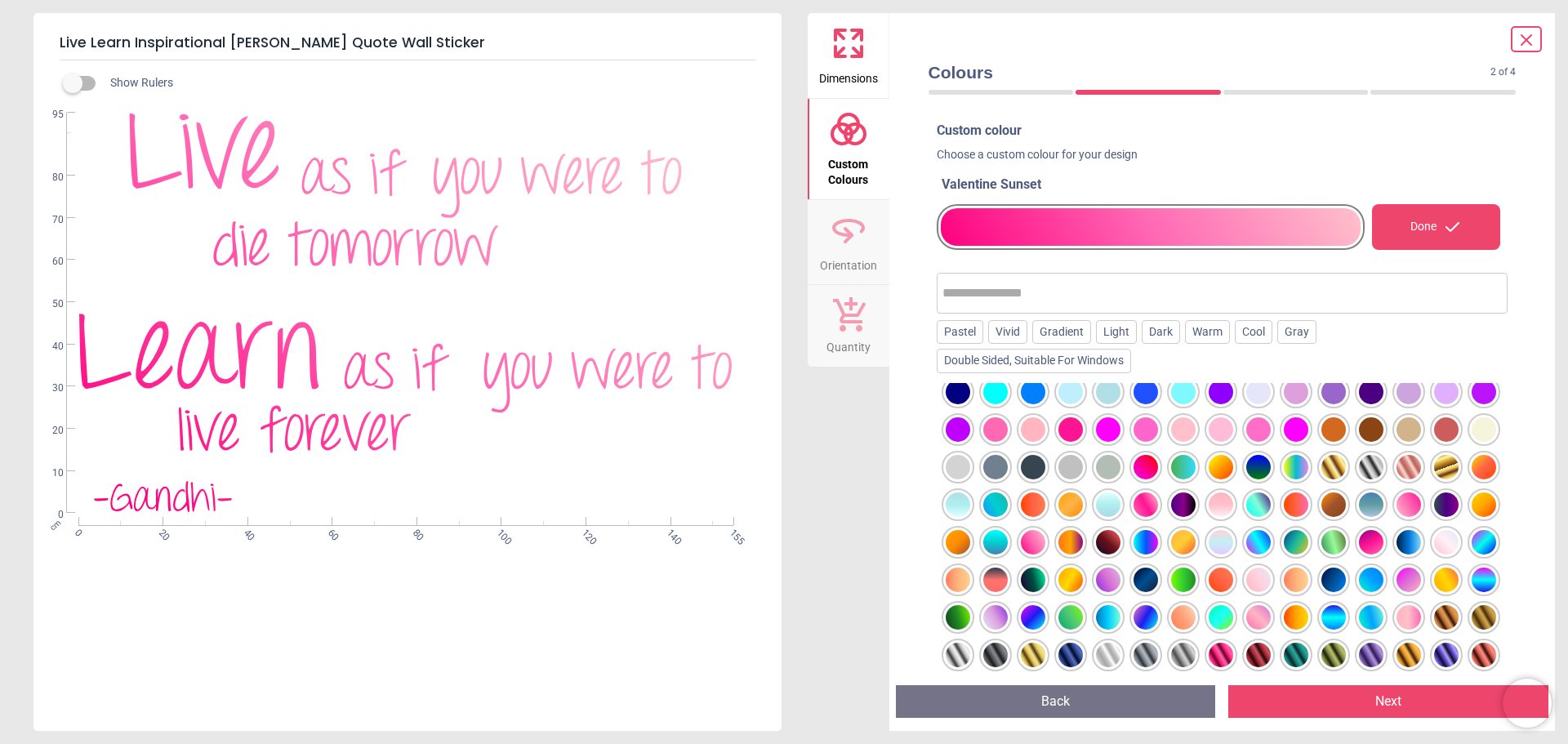
click at [1376, 696] on button "Next" at bounding box center [1389, 701] width 321 height 32
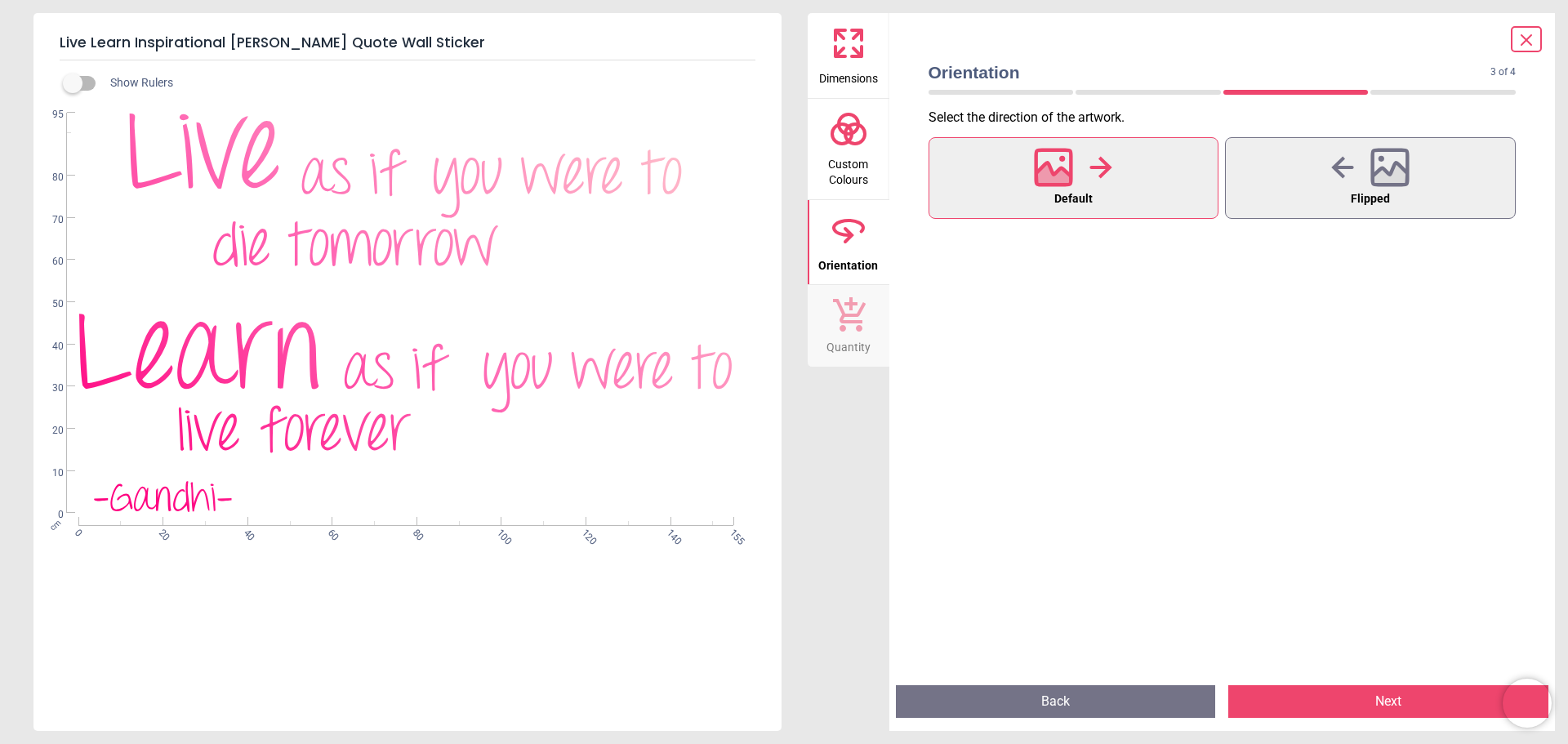
click at [1125, 188] on button "Default" at bounding box center [1074, 178] width 291 height 82
click at [1381, 696] on button "Next" at bounding box center [1389, 701] width 321 height 32
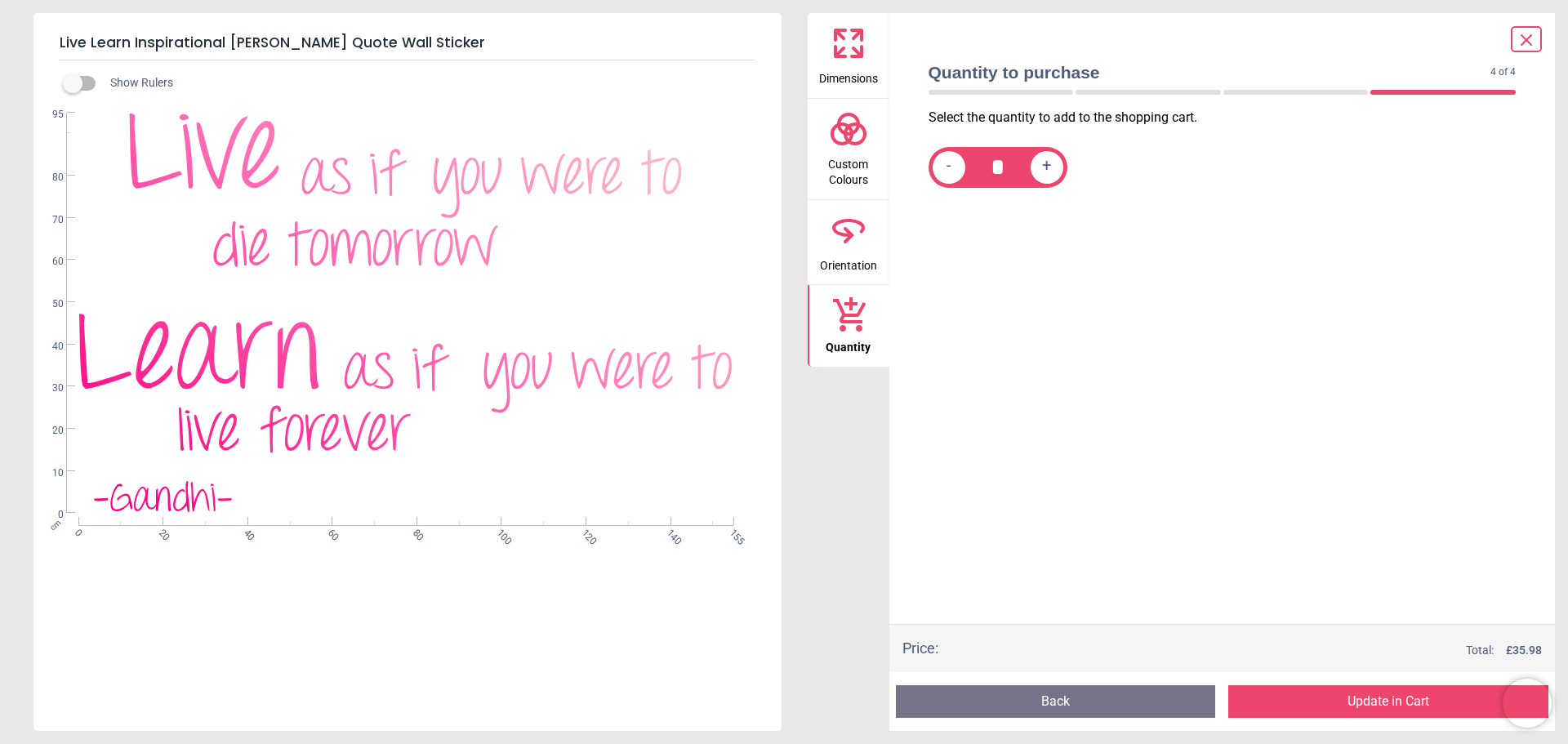
click at [1401, 697] on button "Update in Cart" at bounding box center [1389, 701] width 321 height 32
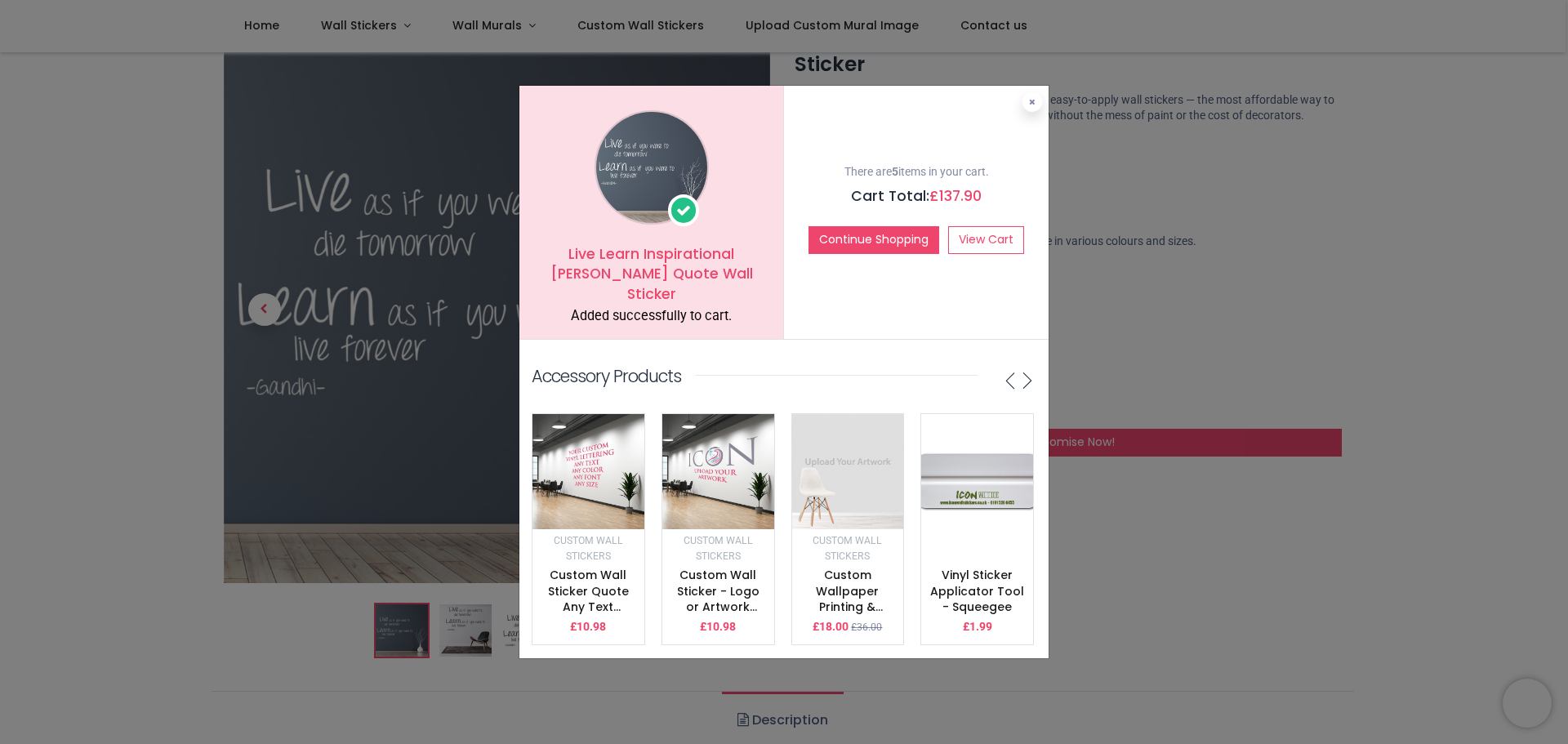
click at [1031, 106] on icon at bounding box center [1032, 102] width 7 height 9
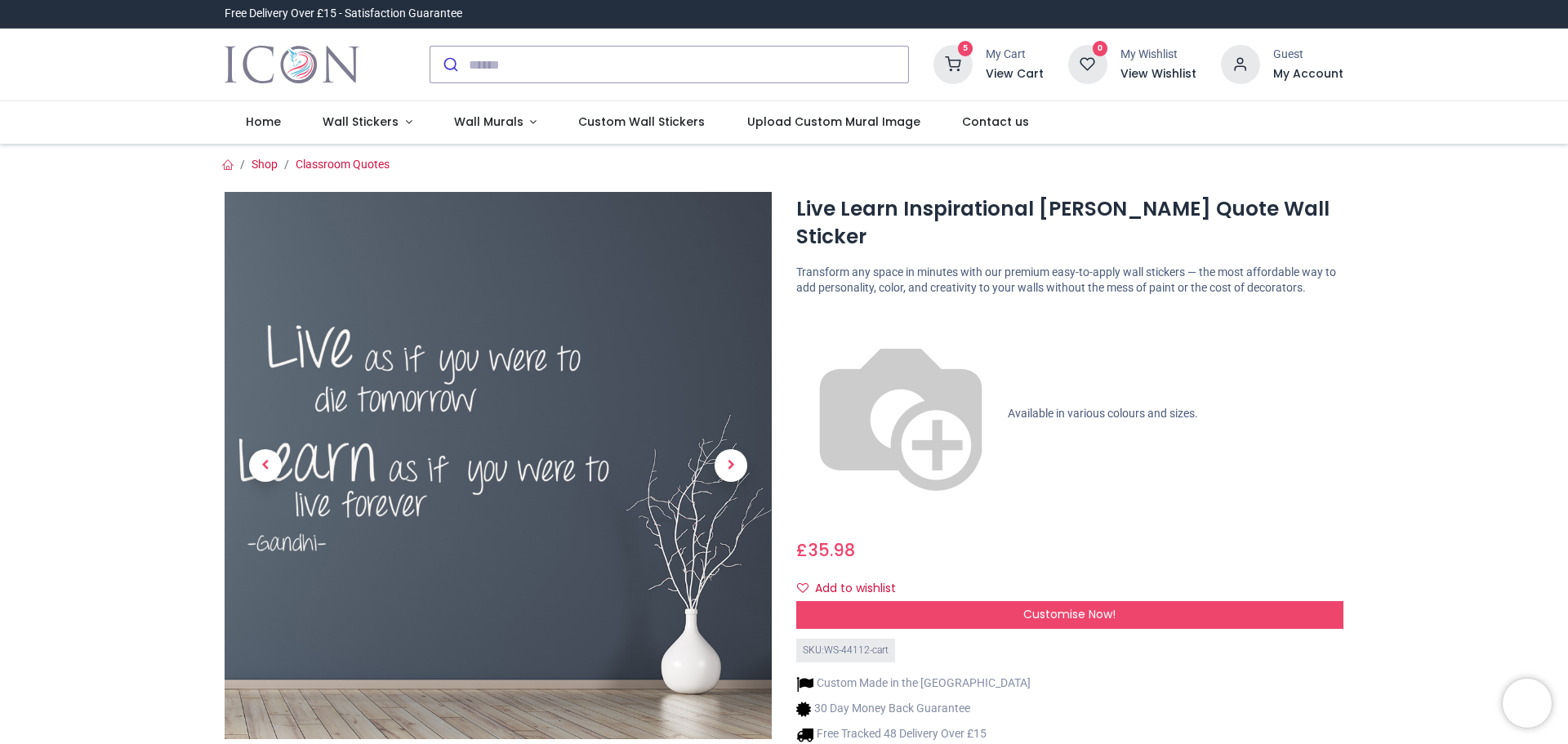
click at [1003, 61] on div "My Cart" at bounding box center [1014, 54] width 58 height 16
click at [1003, 77] on h6 "View Cart" at bounding box center [1014, 74] width 58 height 16
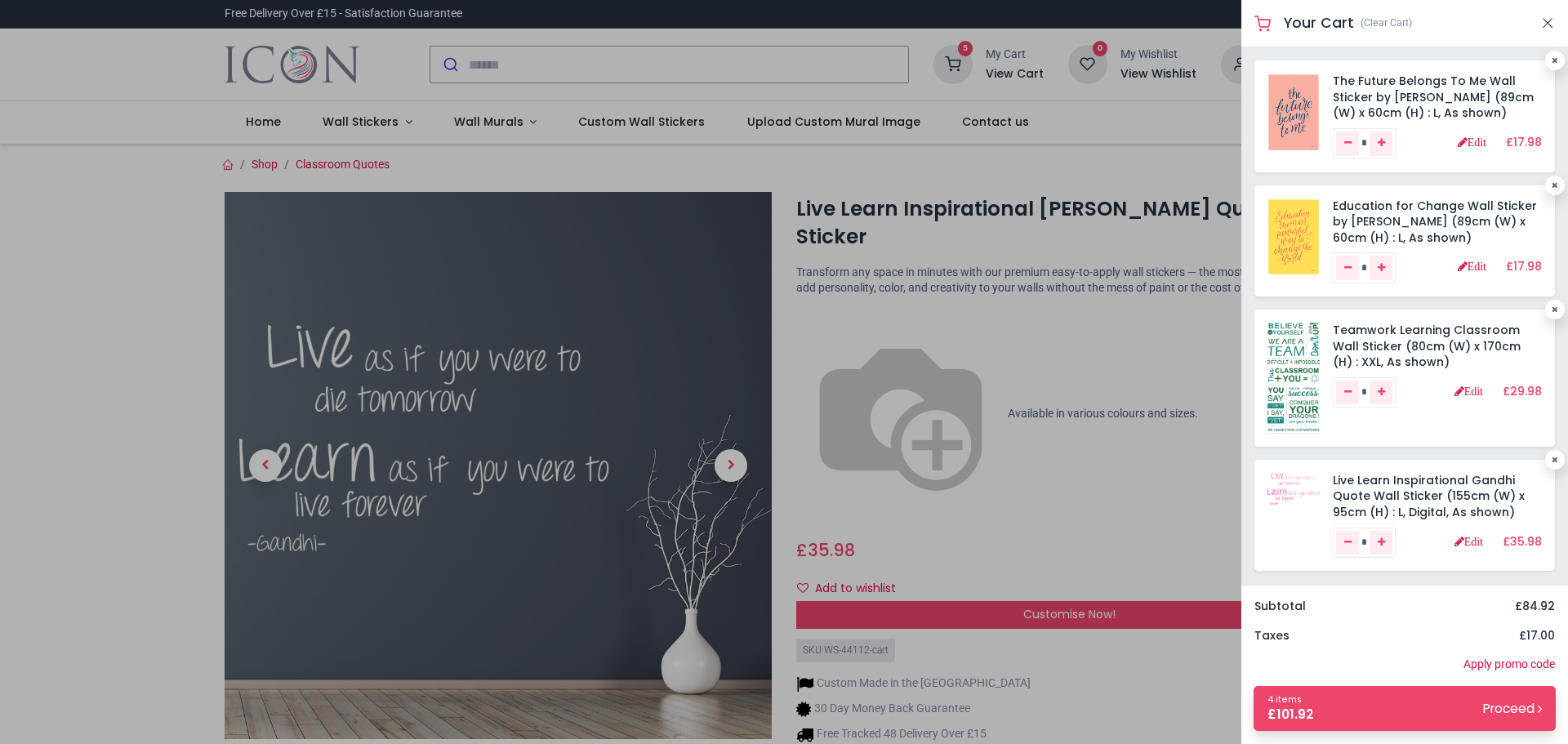
click at [540, 61] on div at bounding box center [784, 372] width 1568 height 744
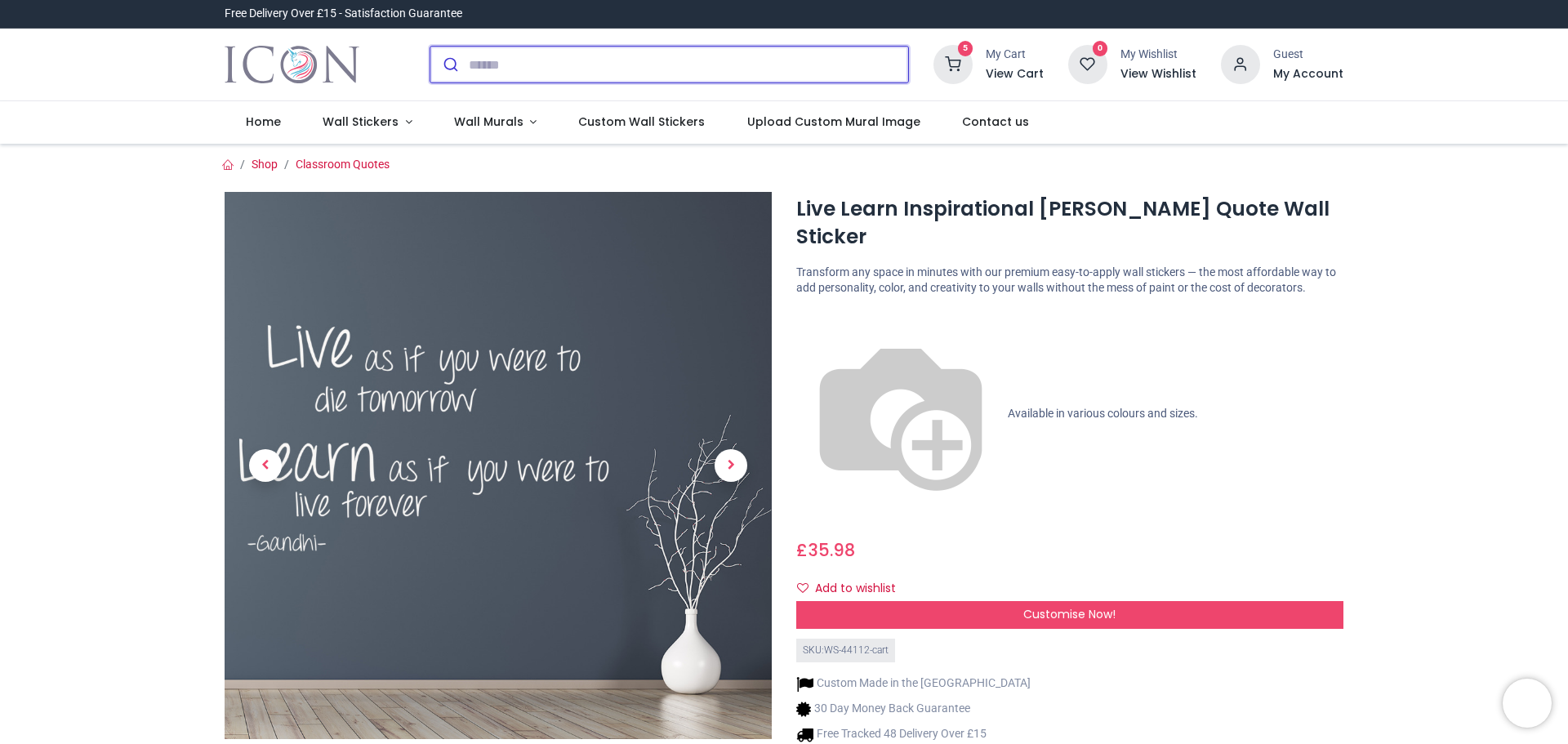
click at [541, 71] on input "search" at bounding box center [688, 65] width 440 height 36
paste input "**********"
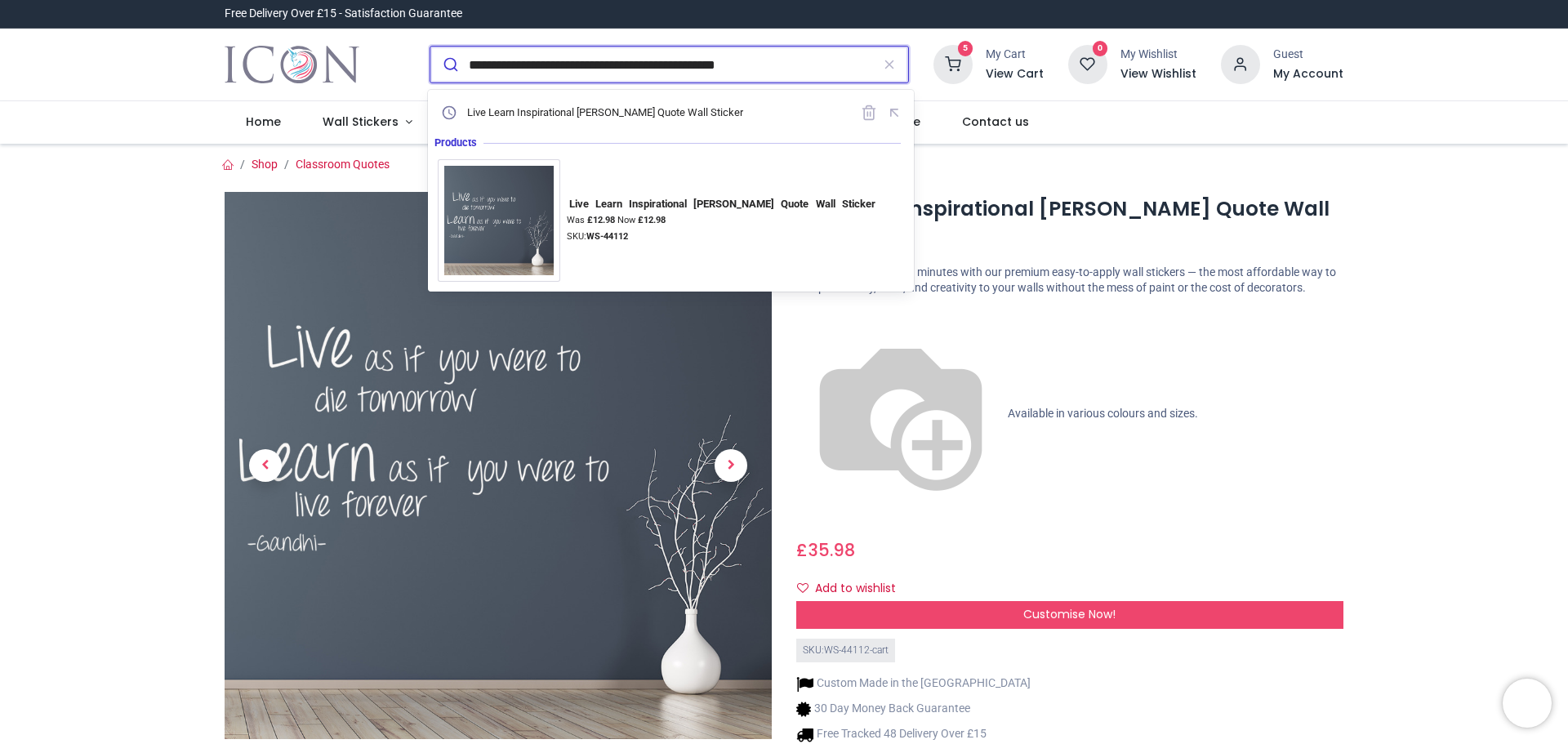
type input "**********"
click at [430, 47] on button "submit" at bounding box center [449, 65] width 38 height 36
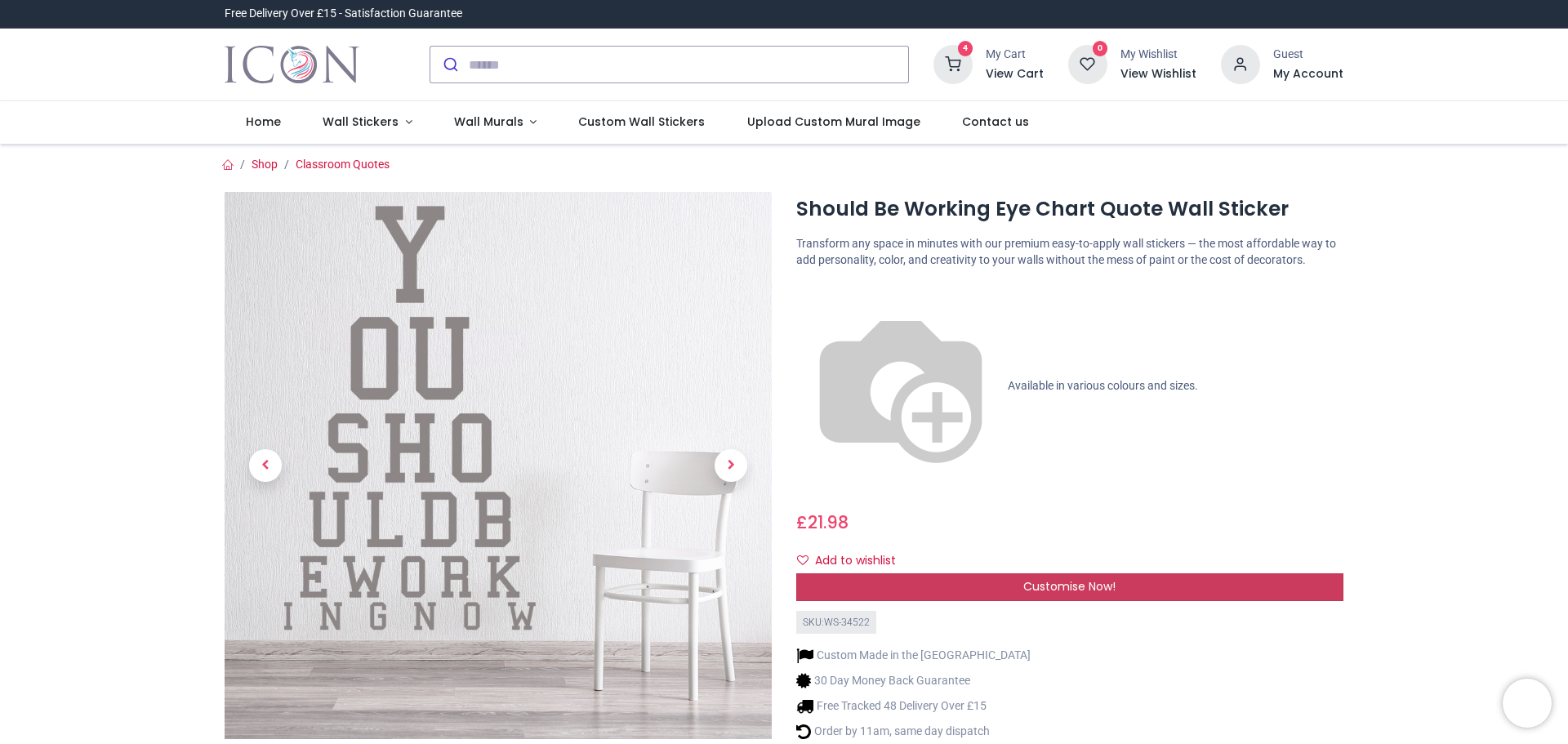
click at [1096, 578] on span "Customise Now!" at bounding box center [1070, 586] width 93 height 16
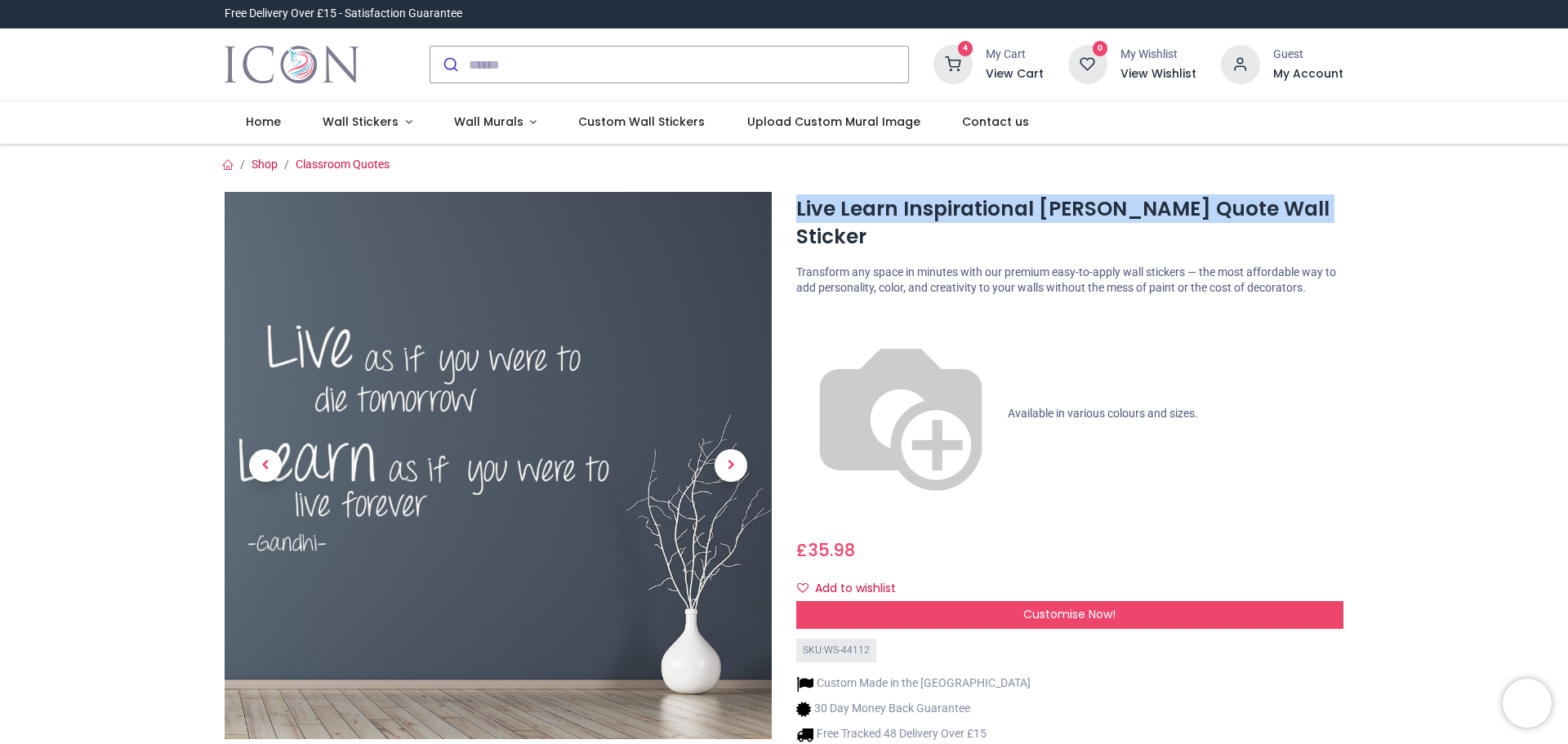
drag, startPoint x: 797, startPoint y: 209, endPoint x: 1309, endPoint y: 214, distance: 512.0
click at [1309, 214] on h1 "Live Learn Inspirational [PERSON_NAME] Quote Wall Sticker" at bounding box center [1071, 224] width 548 height 56
copy h1 "Live Learn Inspirational [PERSON_NAME] Quote Wall Sticker"
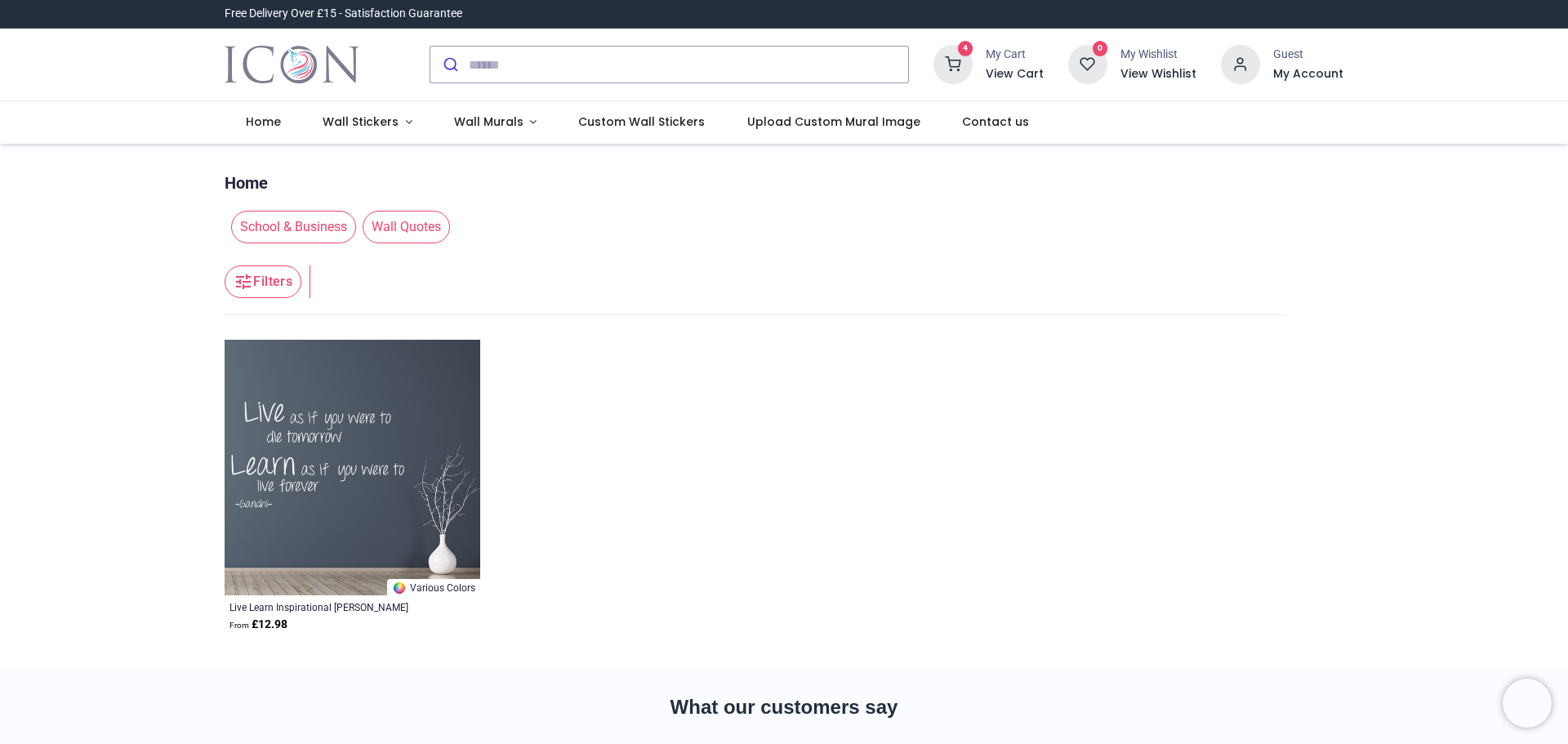
click at [370, 426] on img at bounding box center [352, 468] width 256 height 256
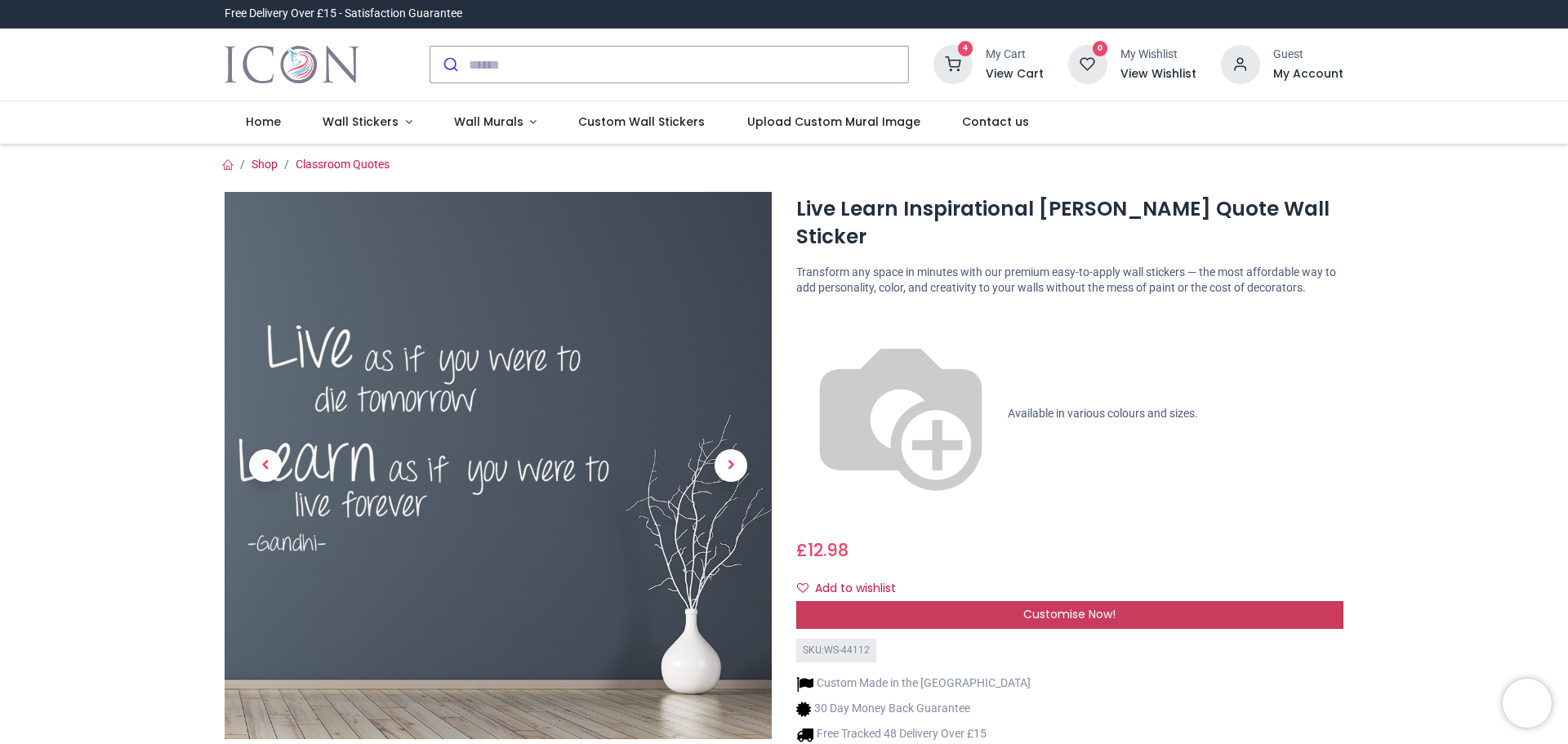
click at [1060, 606] on span "Customise Now!" at bounding box center [1070, 614] width 93 height 16
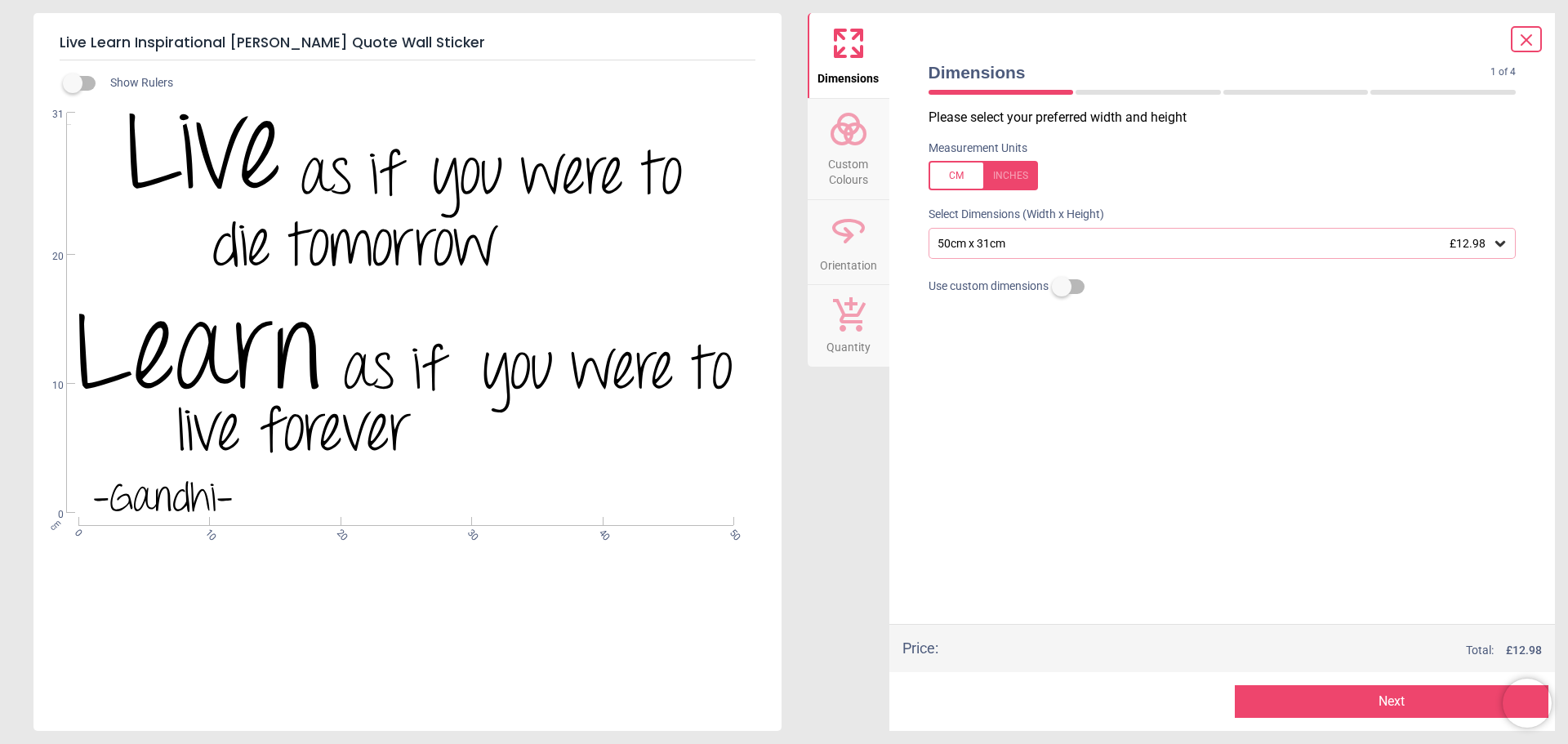
click at [1497, 244] on icon at bounding box center [1501, 243] width 10 height 6
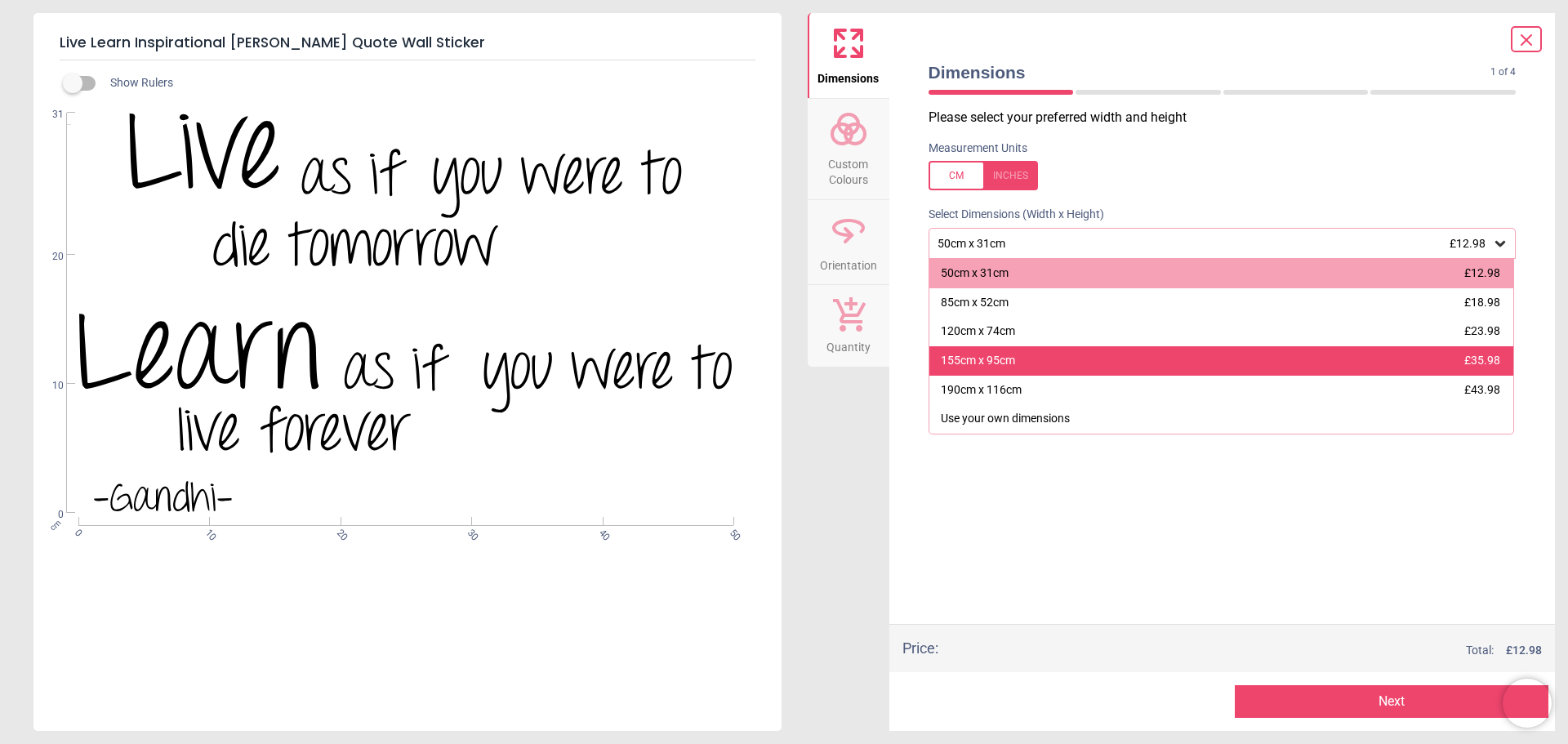
click at [1007, 359] on div "155cm x 95cm" at bounding box center [978, 361] width 74 height 16
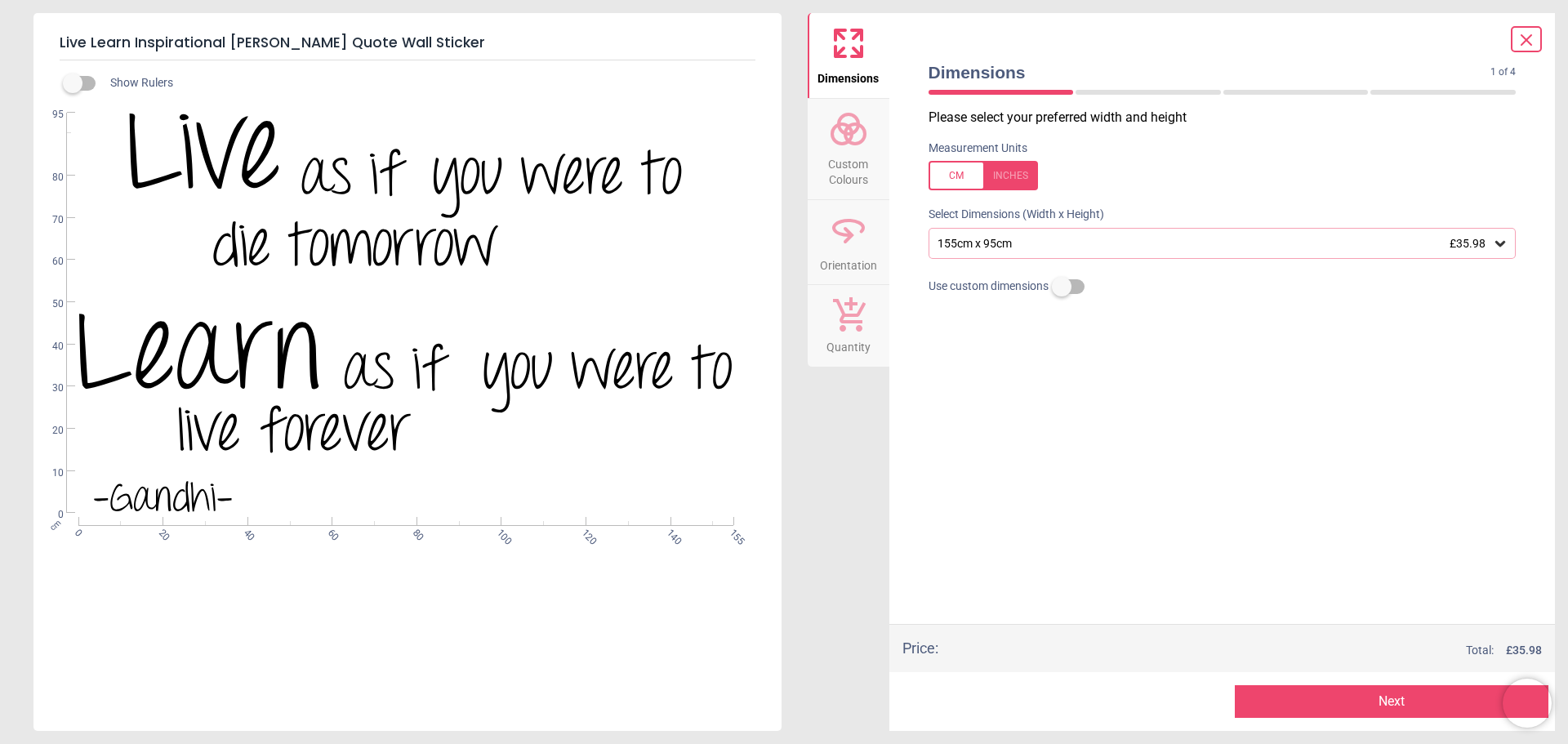
click at [852, 162] on span "Custom Colours" at bounding box center [849, 168] width 78 height 40
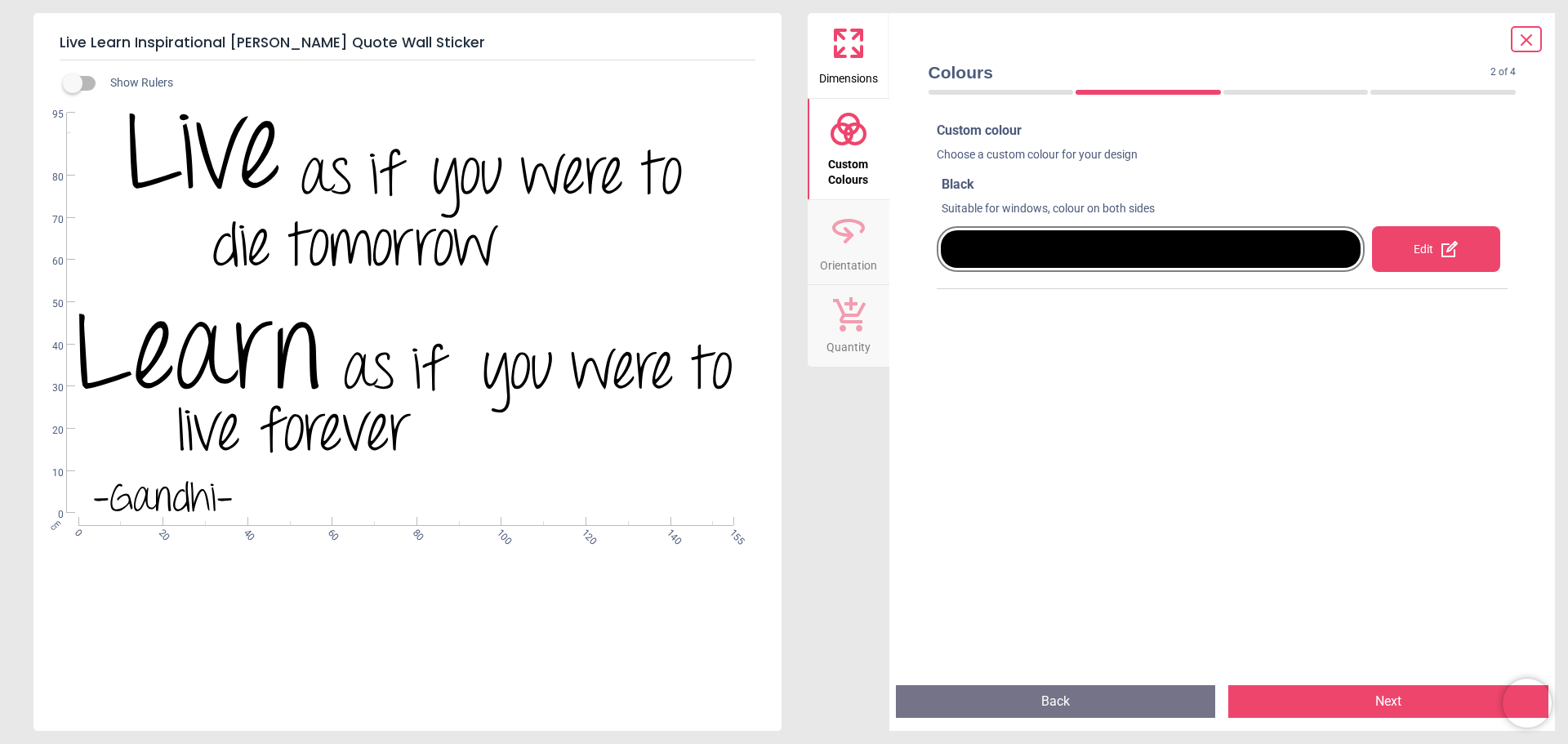
click at [1422, 244] on div "Edit" at bounding box center [1436, 249] width 128 height 46
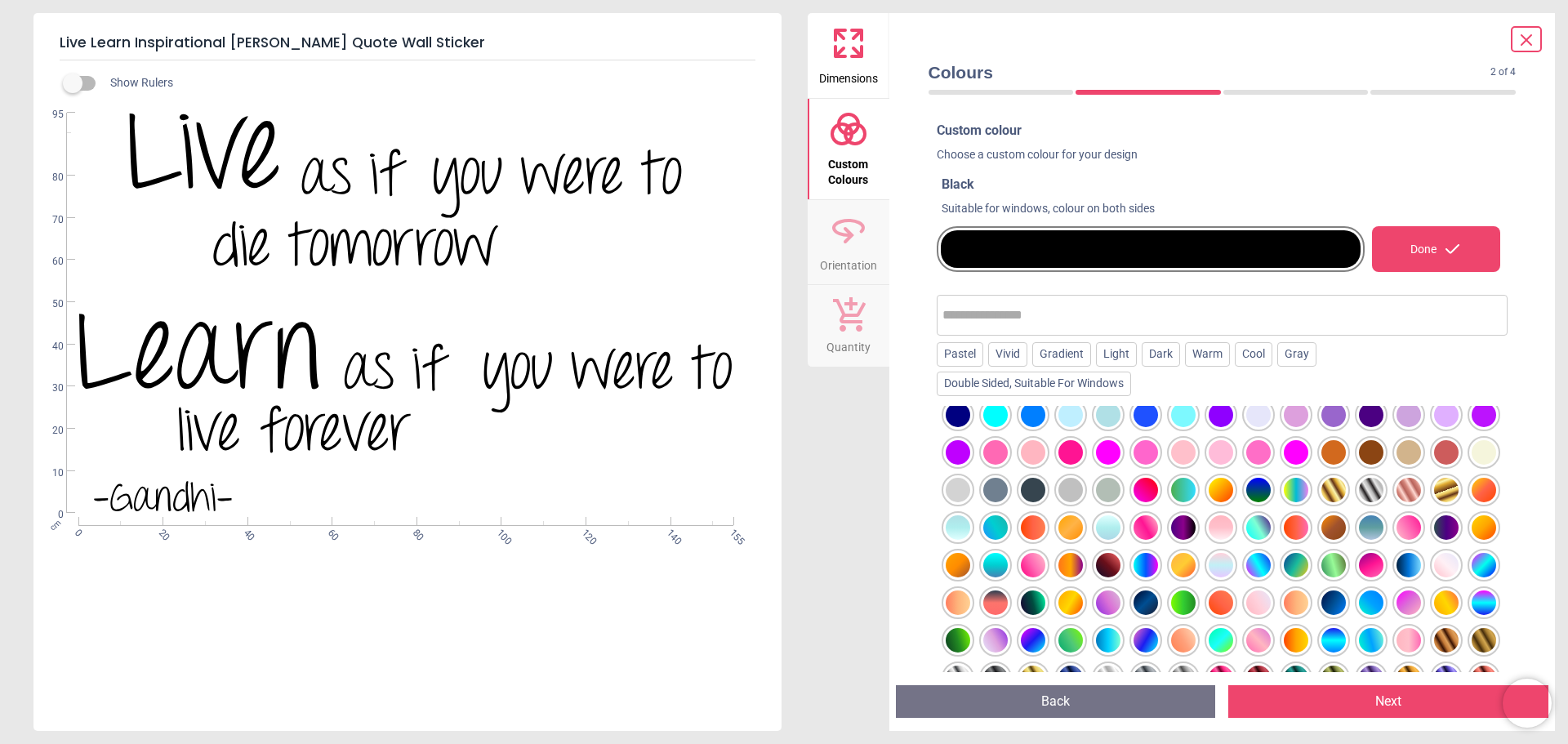
scroll to position [238, 0]
click at [1158, 515] on div at bounding box center [1145, 527] width 25 height 25
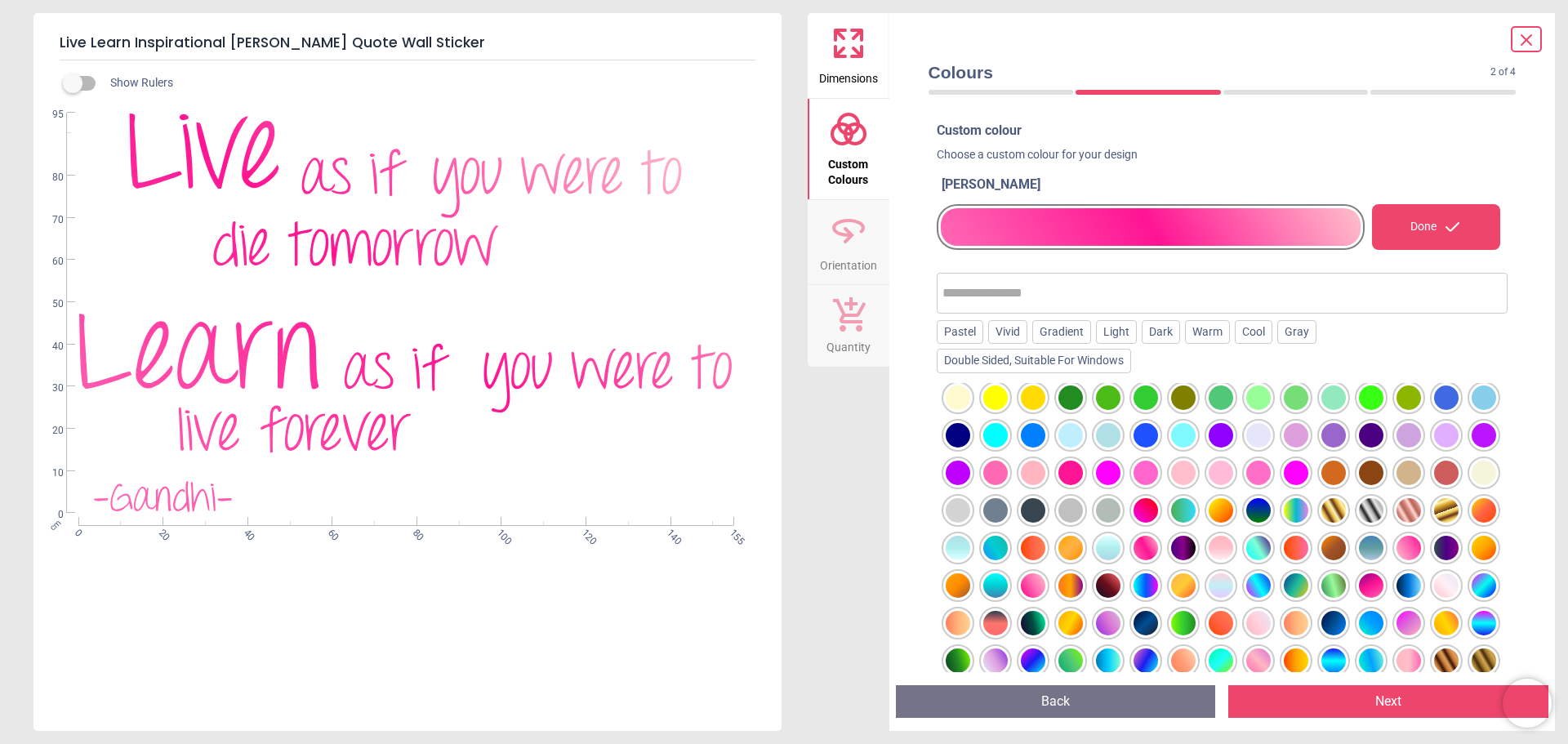
scroll to position [156, 0]
click at [1083, 474] on div at bounding box center [1071, 474] width 25 height 25
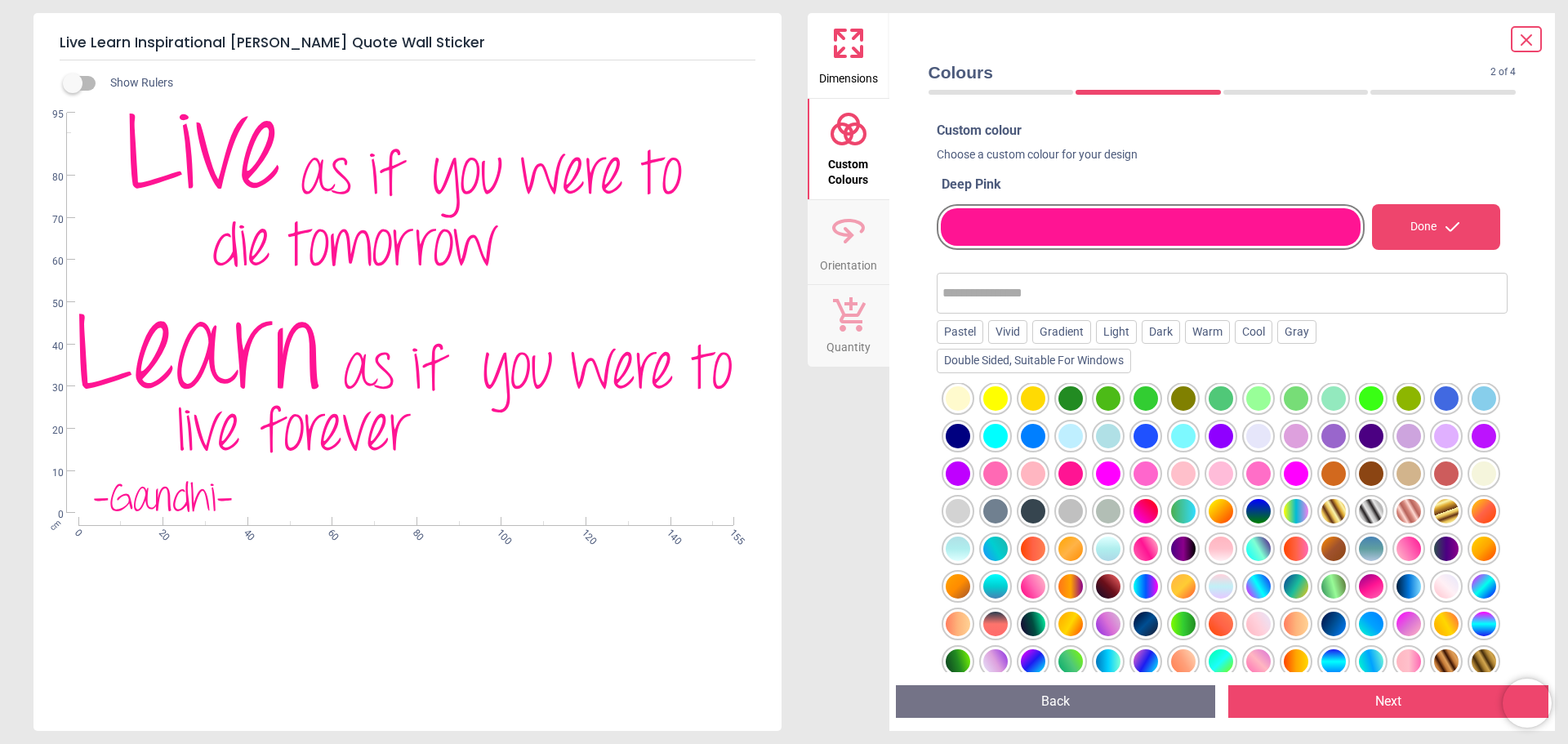
click at [1158, 512] on div at bounding box center [1145, 511] width 25 height 25
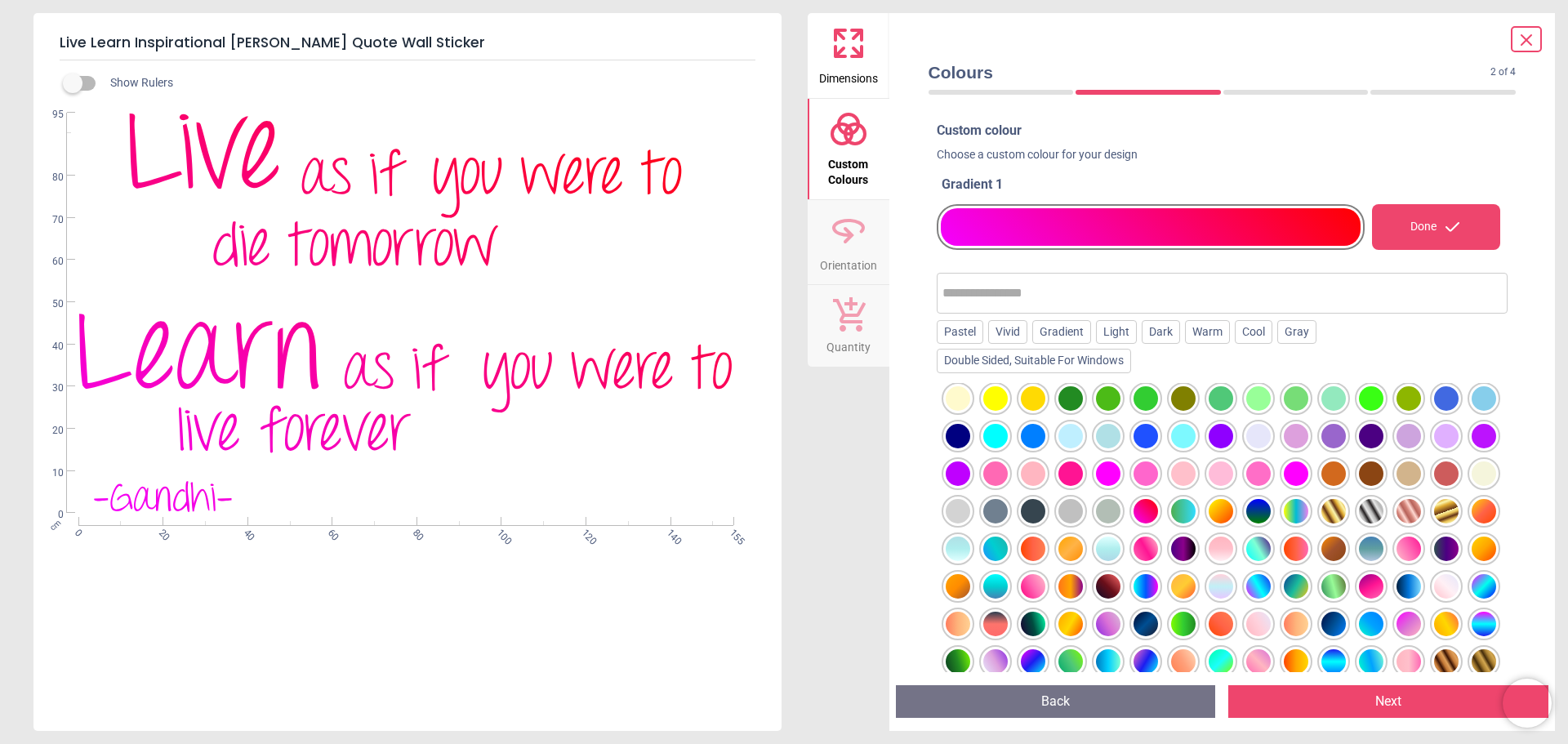
click at [1158, 509] on div at bounding box center [1145, 511] width 25 height 25
click at [1167, 225] on div at bounding box center [1151, 227] width 421 height 37
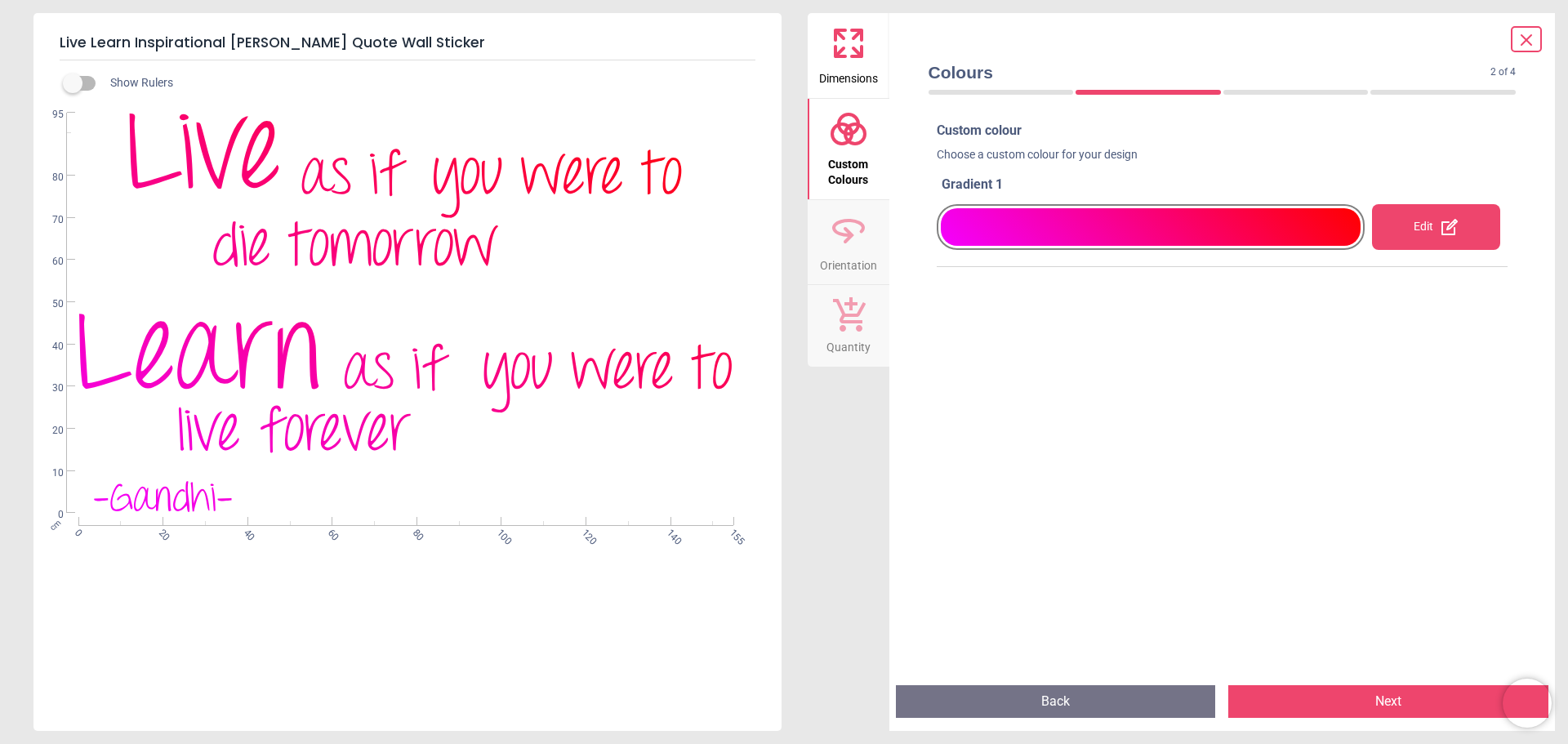
click at [849, 137] on icon at bounding box center [849, 129] width 39 height 39
click at [1414, 224] on div "Edit" at bounding box center [1436, 227] width 128 height 46
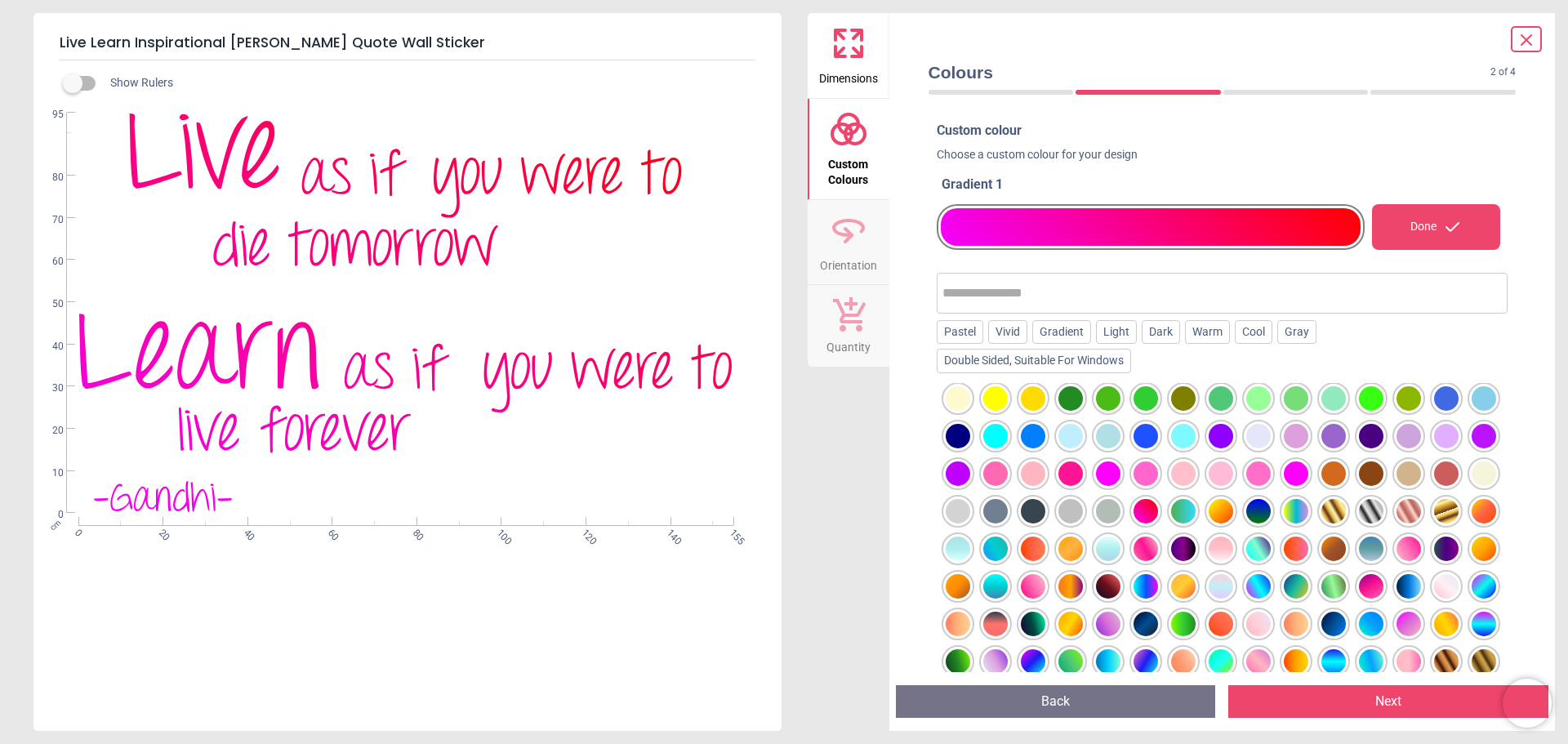
click at [1158, 509] on div at bounding box center [1145, 511] width 25 height 25
click at [1158, 543] on div at bounding box center [1145, 548] width 25 height 25
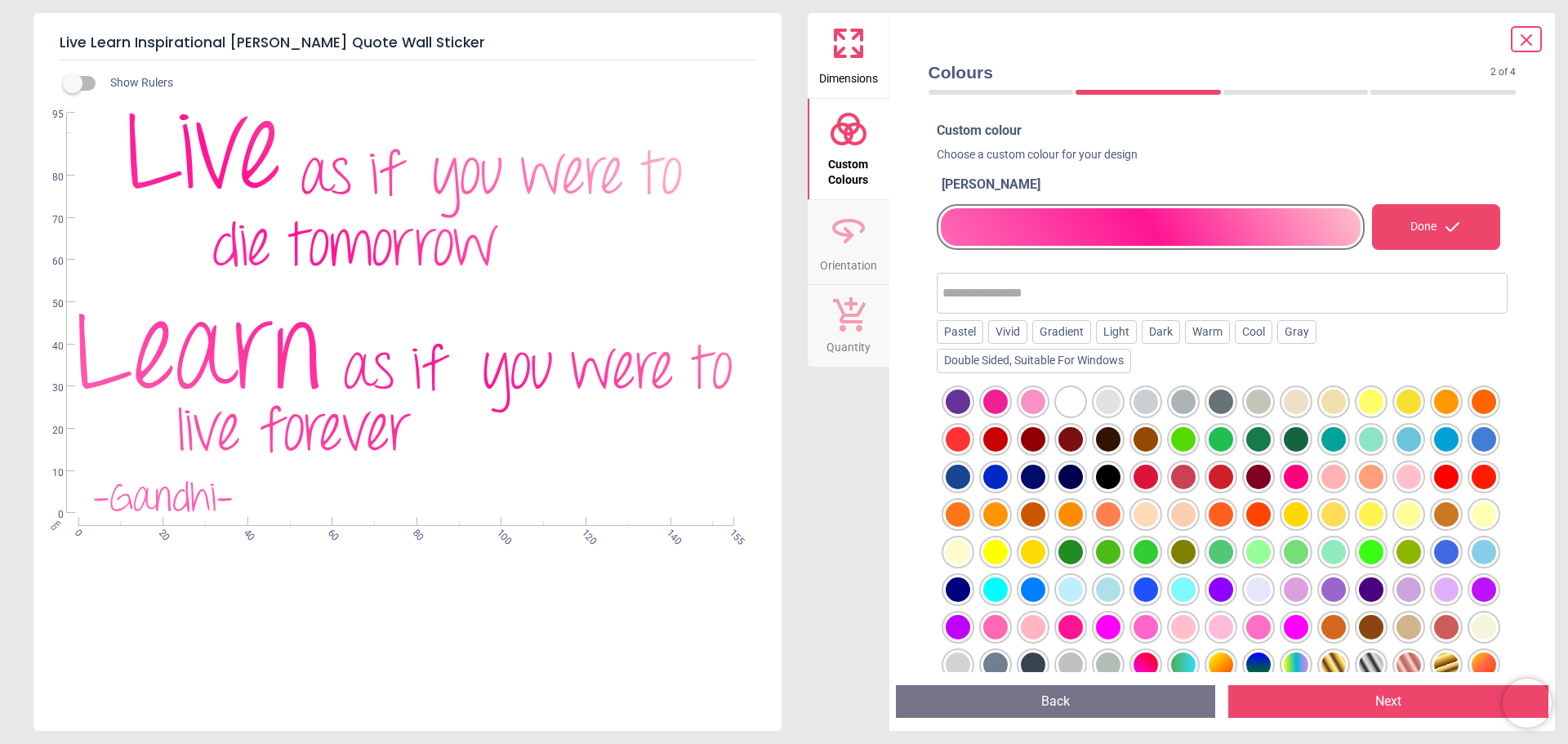
scroll to position [0, 0]
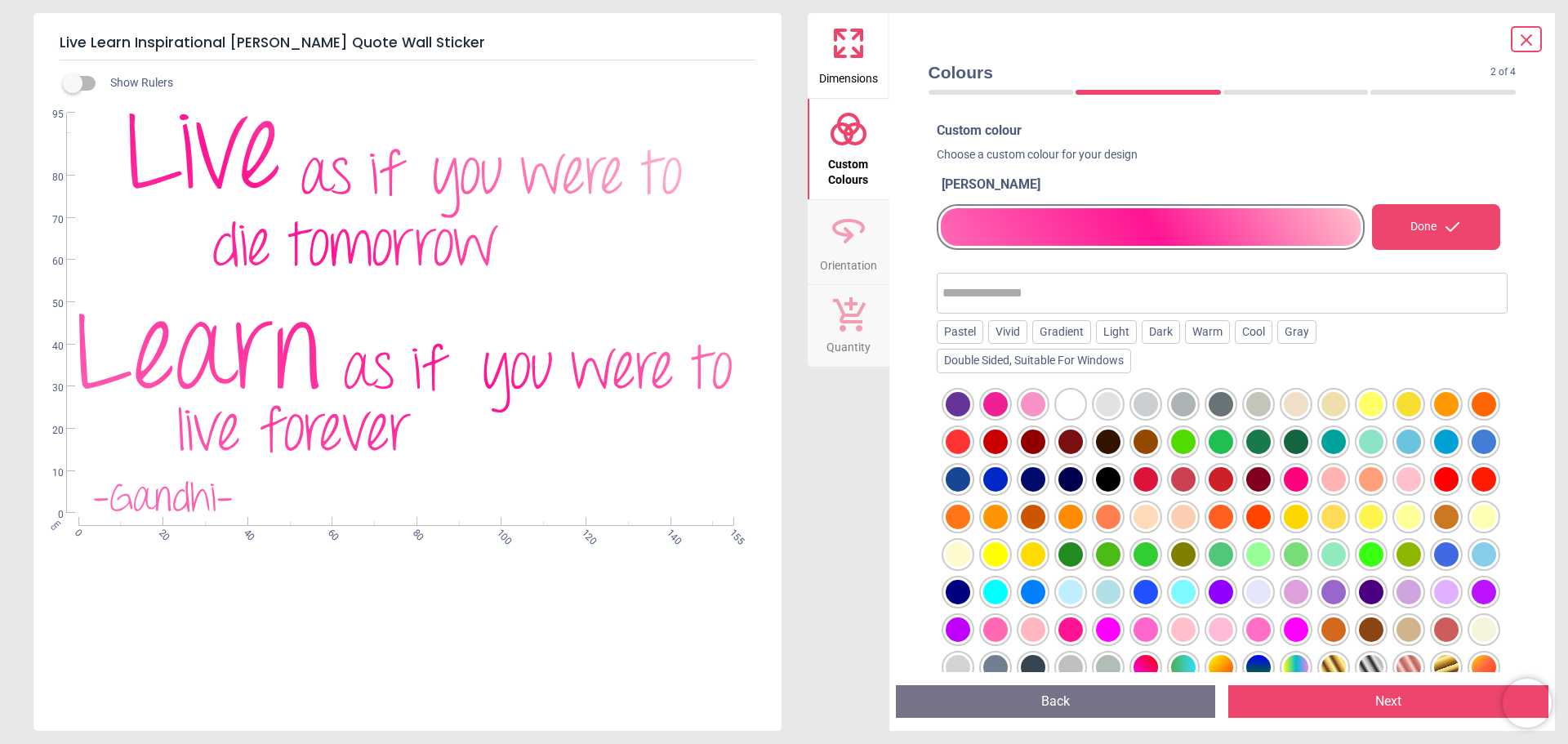
click at [1309, 480] on div at bounding box center [1296, 479] width 25 height 25
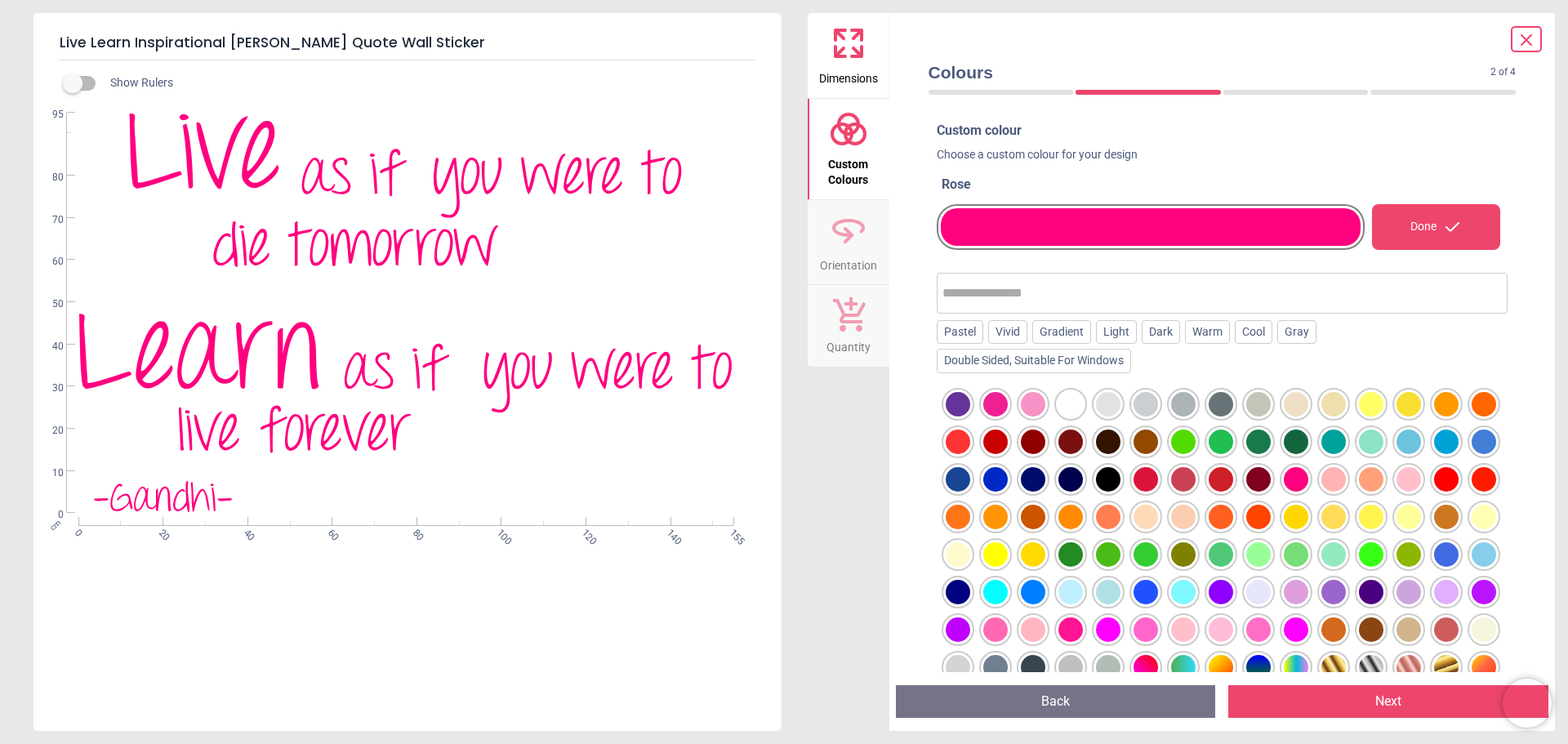
click at [1415, 222] on div "Done" at bounding box center [1436, 227] width 128 height 46
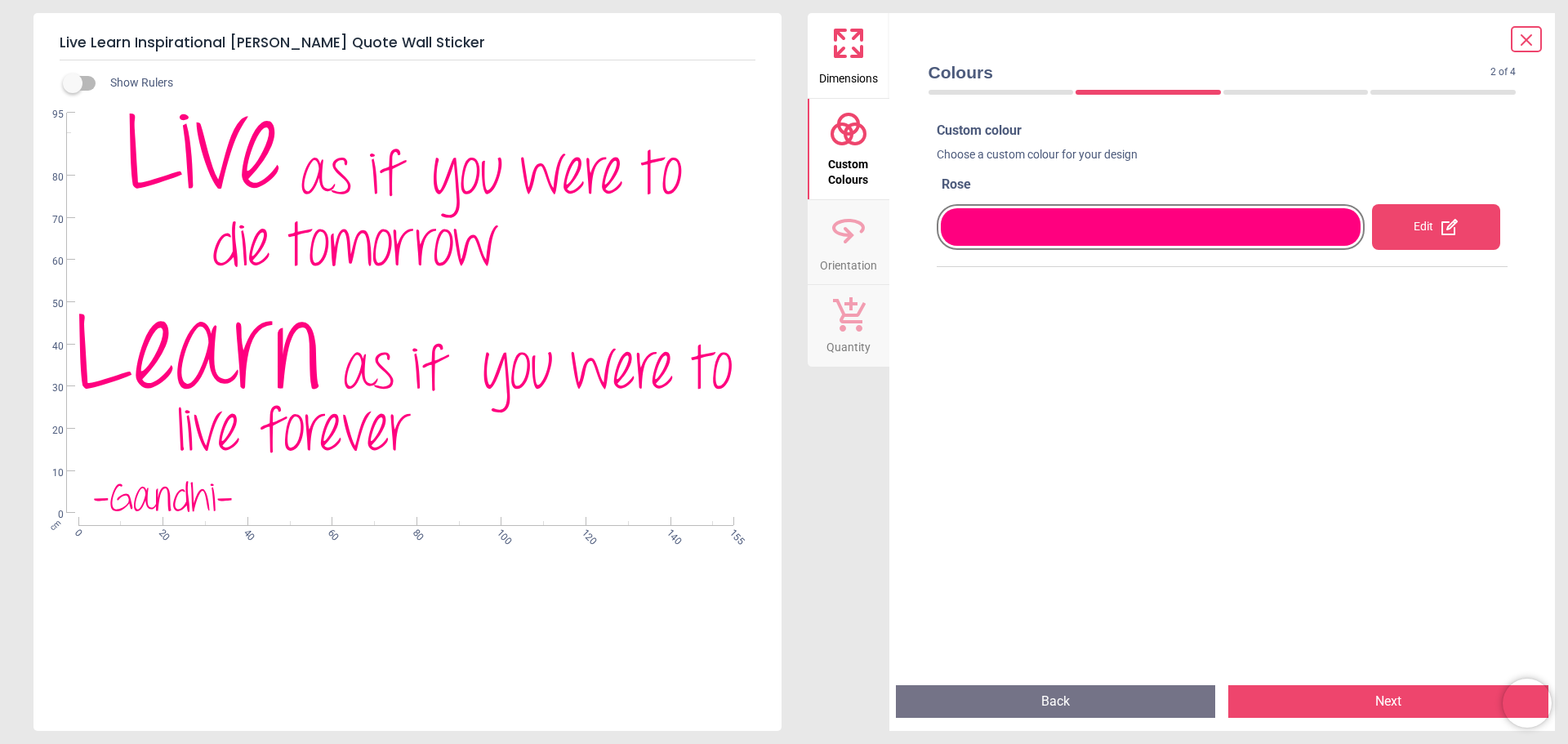
click at [1387, 703] on button "Next" at bounding box center [1389, 701] width 321 height 32
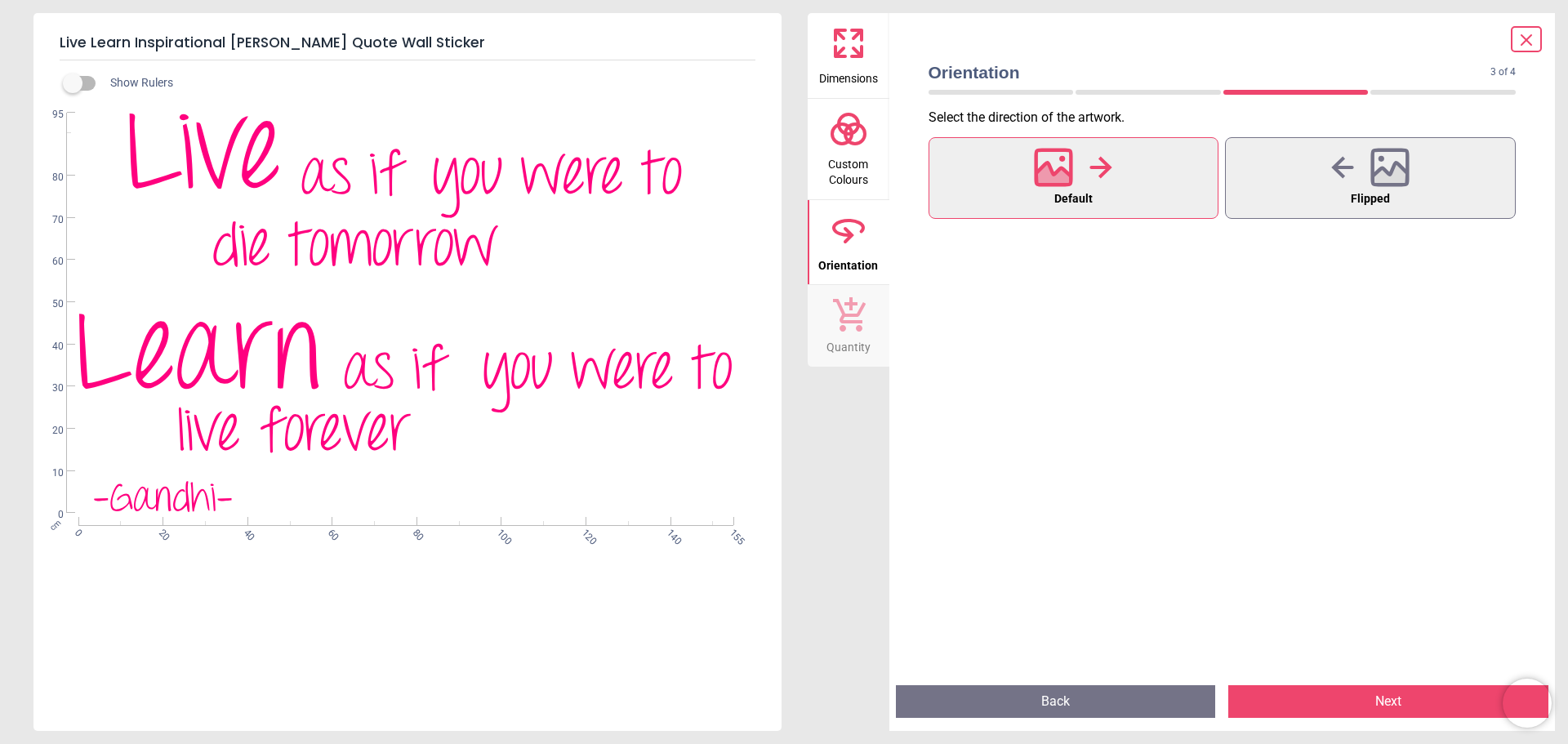
click at [1071, 175] on icon at bounding box center [1054, 167] width 35 height 35
click at [1383, 700] on button "Next" at bounding box center [1389, 701] width 321 height 32
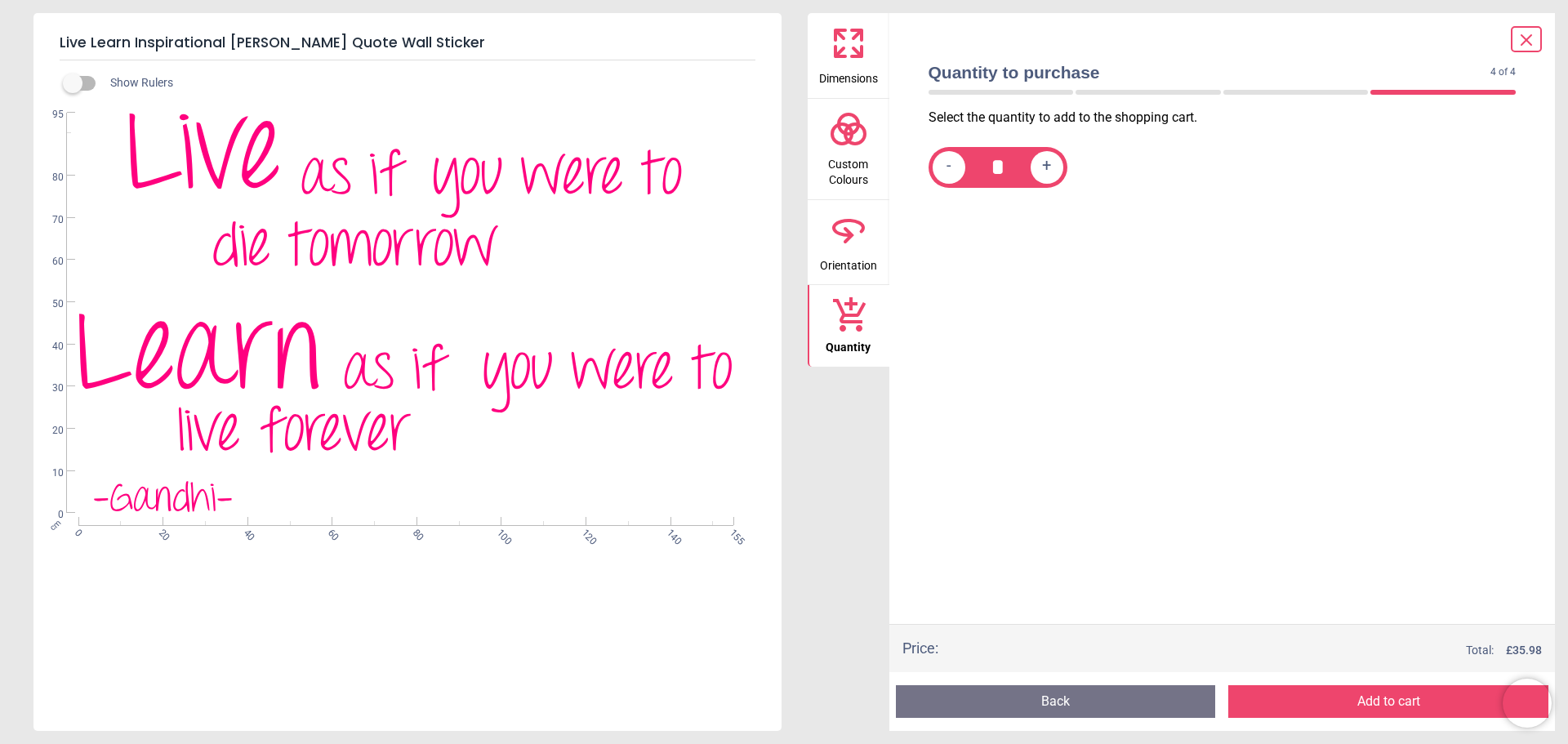
click at [1383, 700] on button "Add to cart" at bounding box center [1389, 701] width 321 height 32
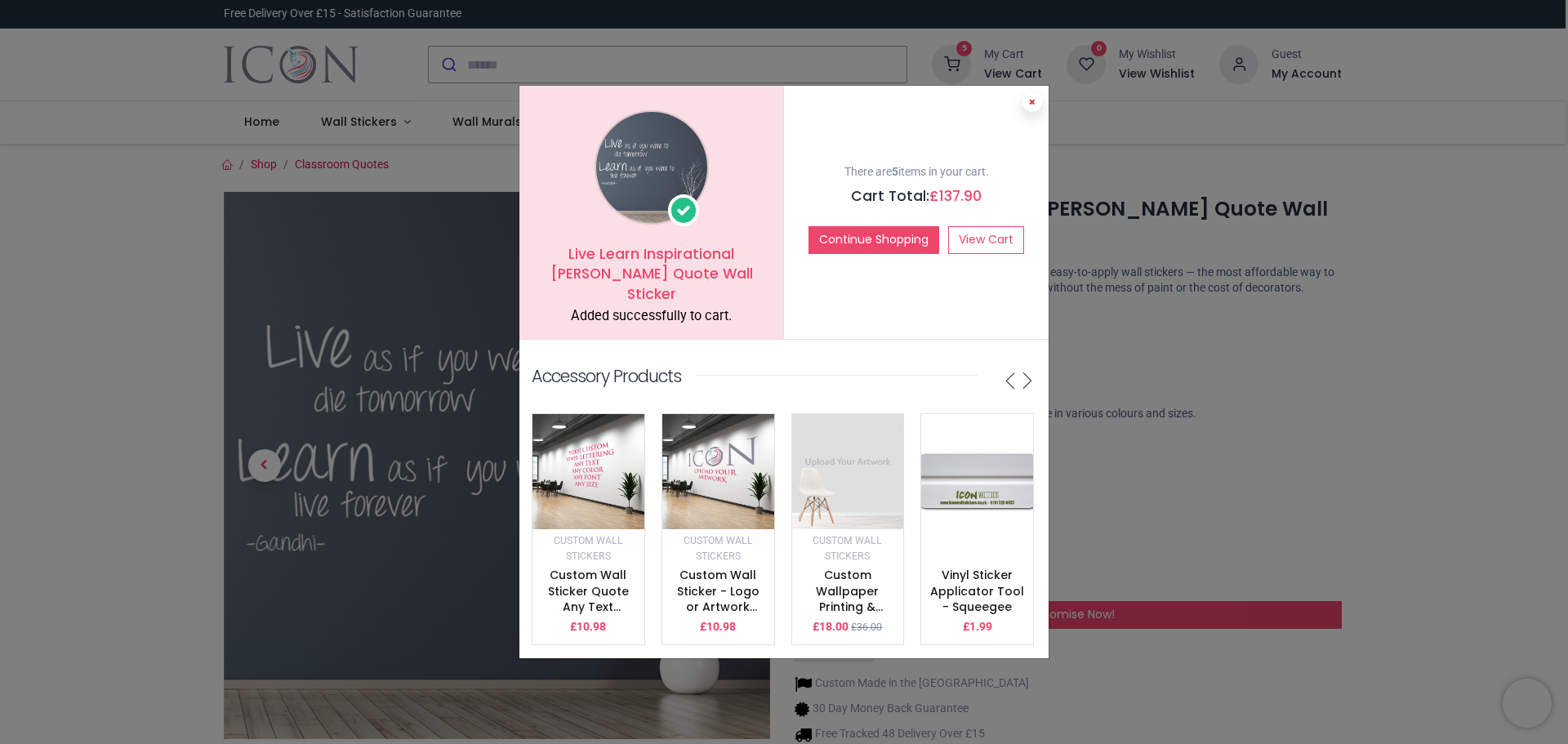
click at [1030, 106] on icon at bounding box center [1032, 102] width 7 height 9
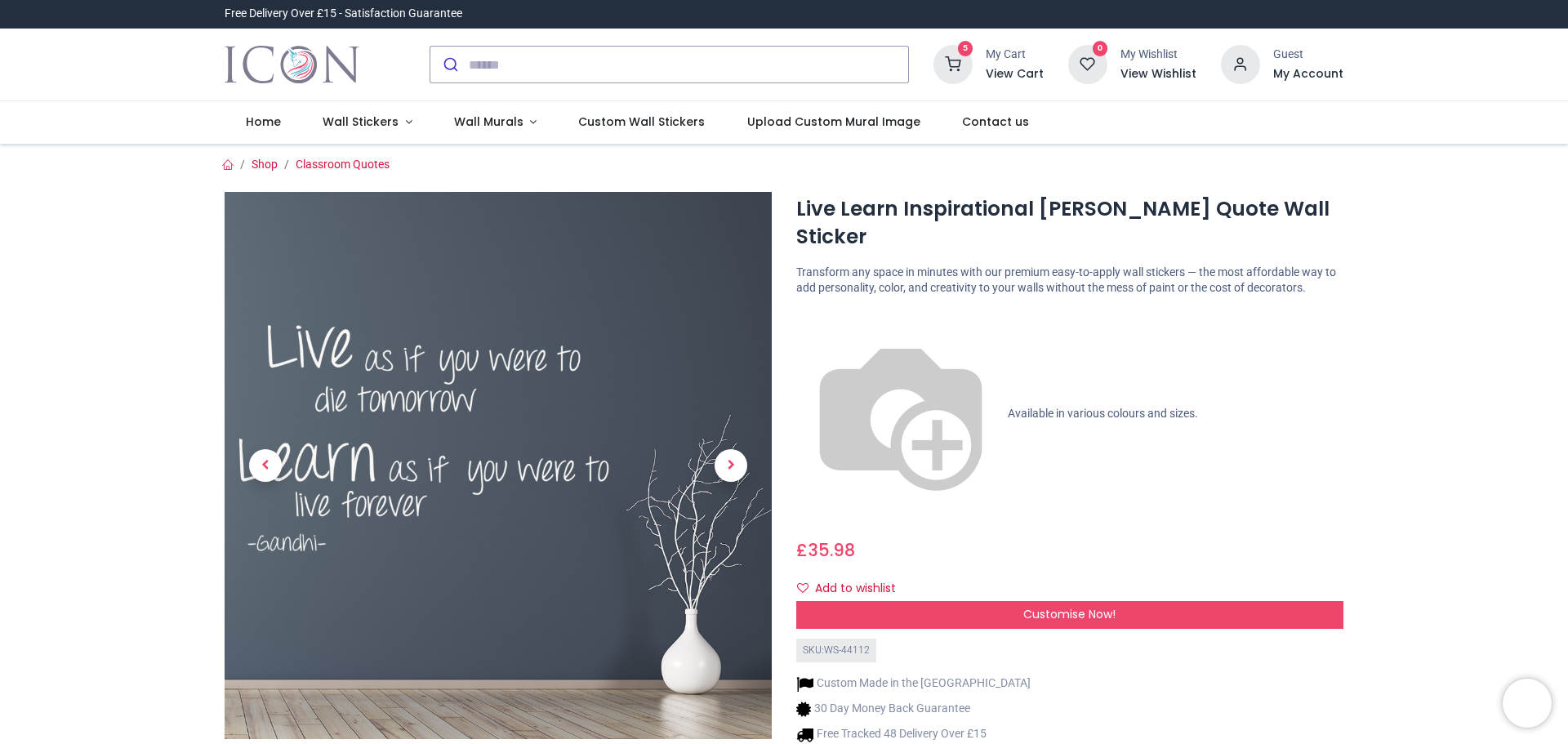
click at [1014, 75] on h6 "View Cart" at bounding box center [1014, 74] width 58 height 16
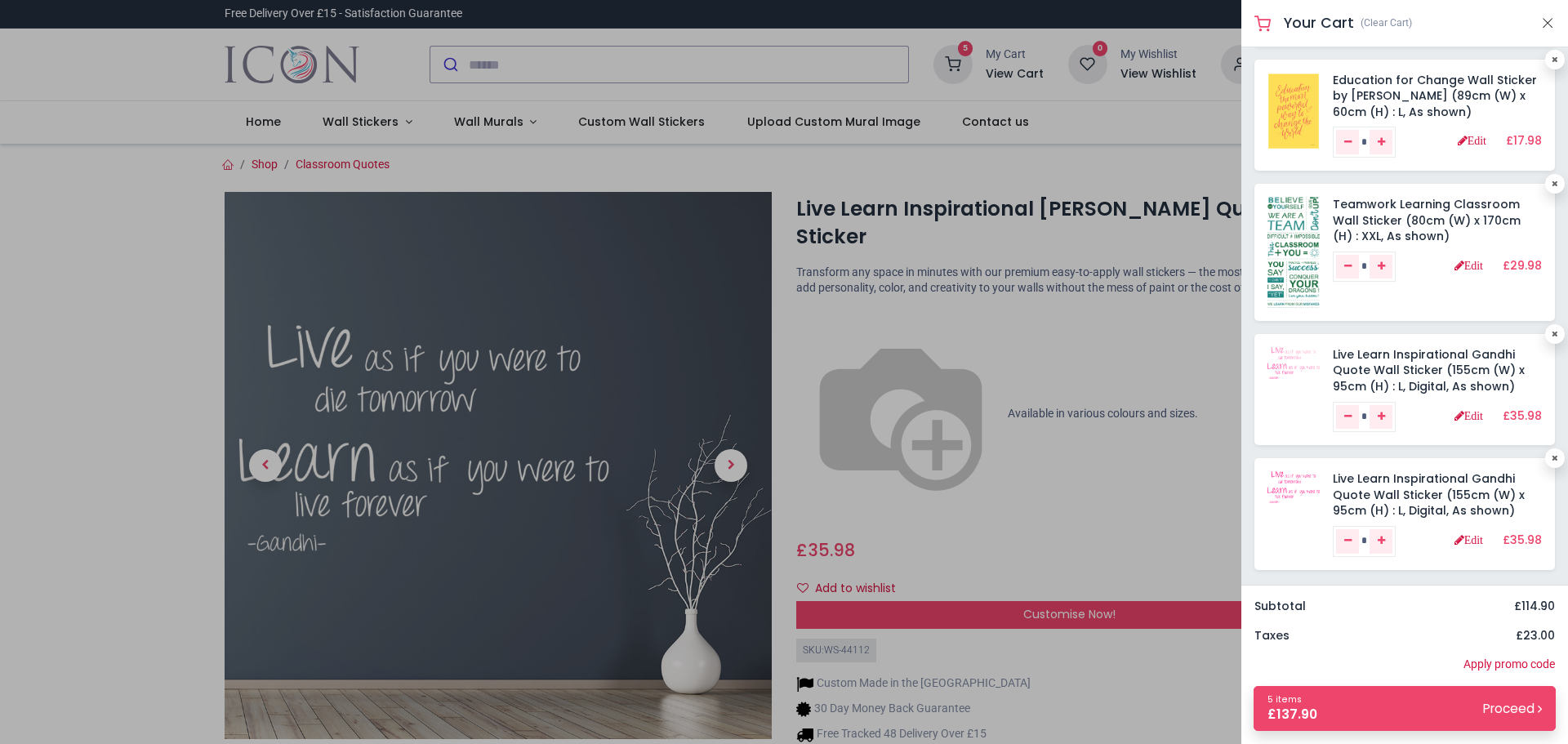
scroll to position [136, 0]
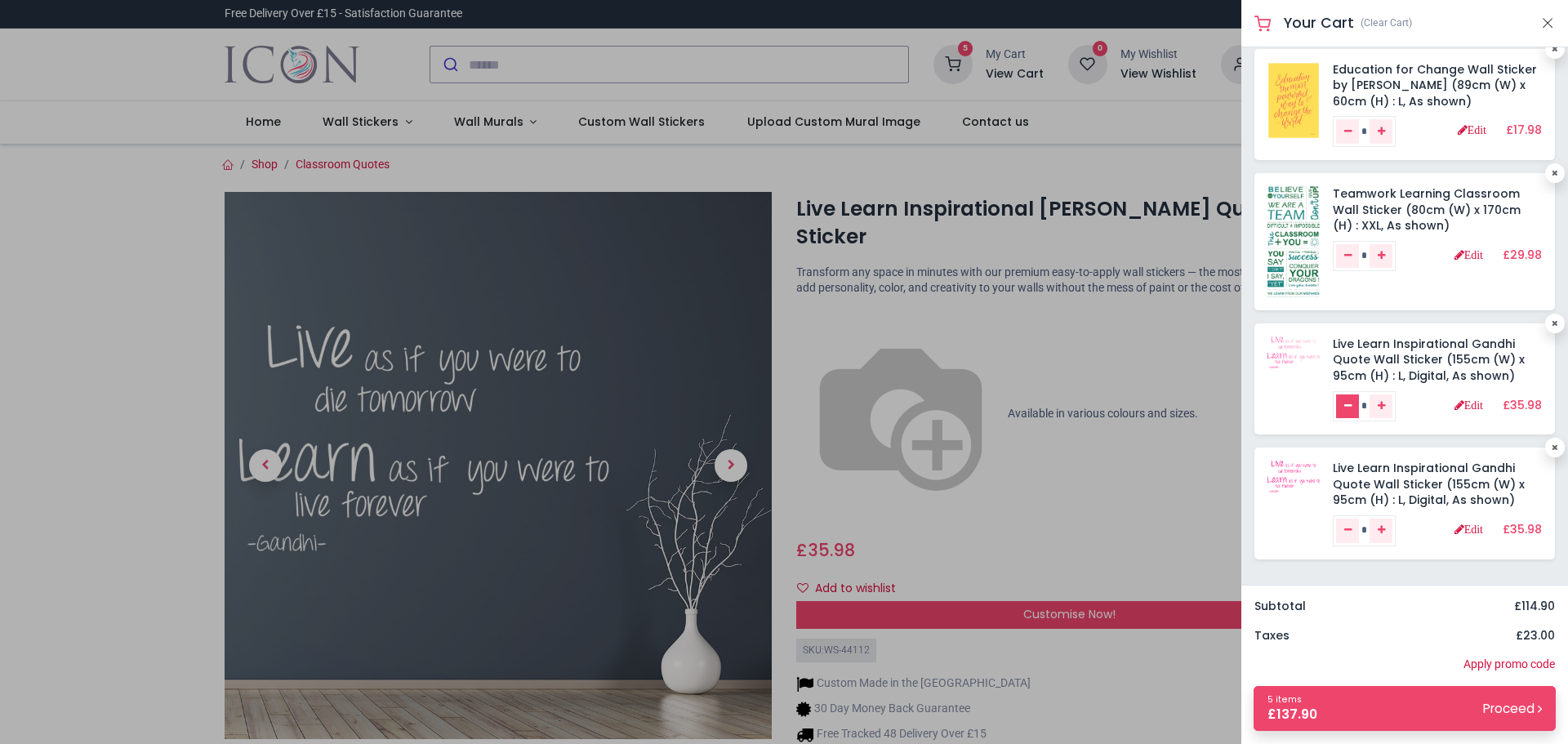
click at [1349, 404] on icon "Remove one" at bounding box center [1348, 406] width 8 height 10
type input "*"
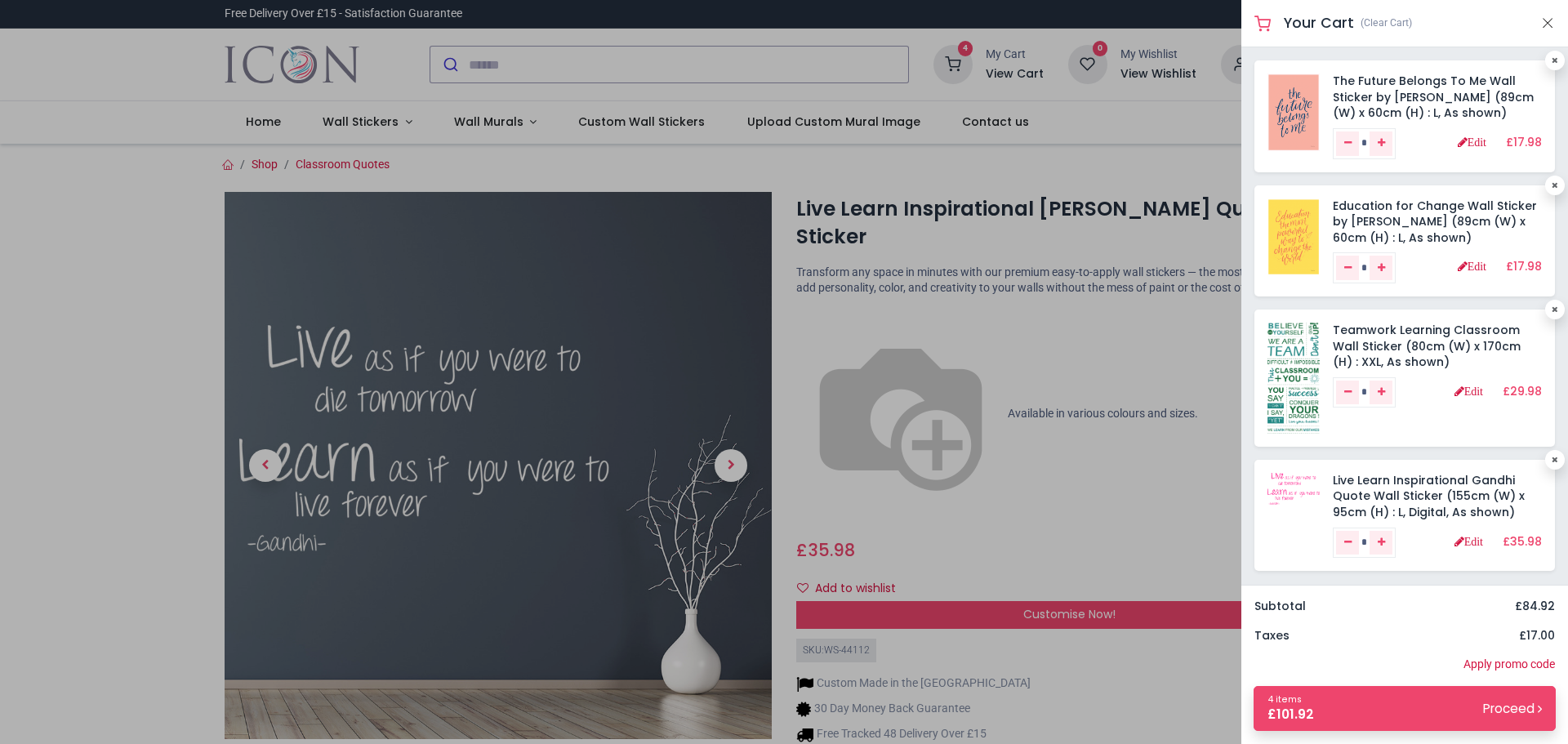
click at [532, 69] on div at bounding box center [784, 372] width 1568 height 744
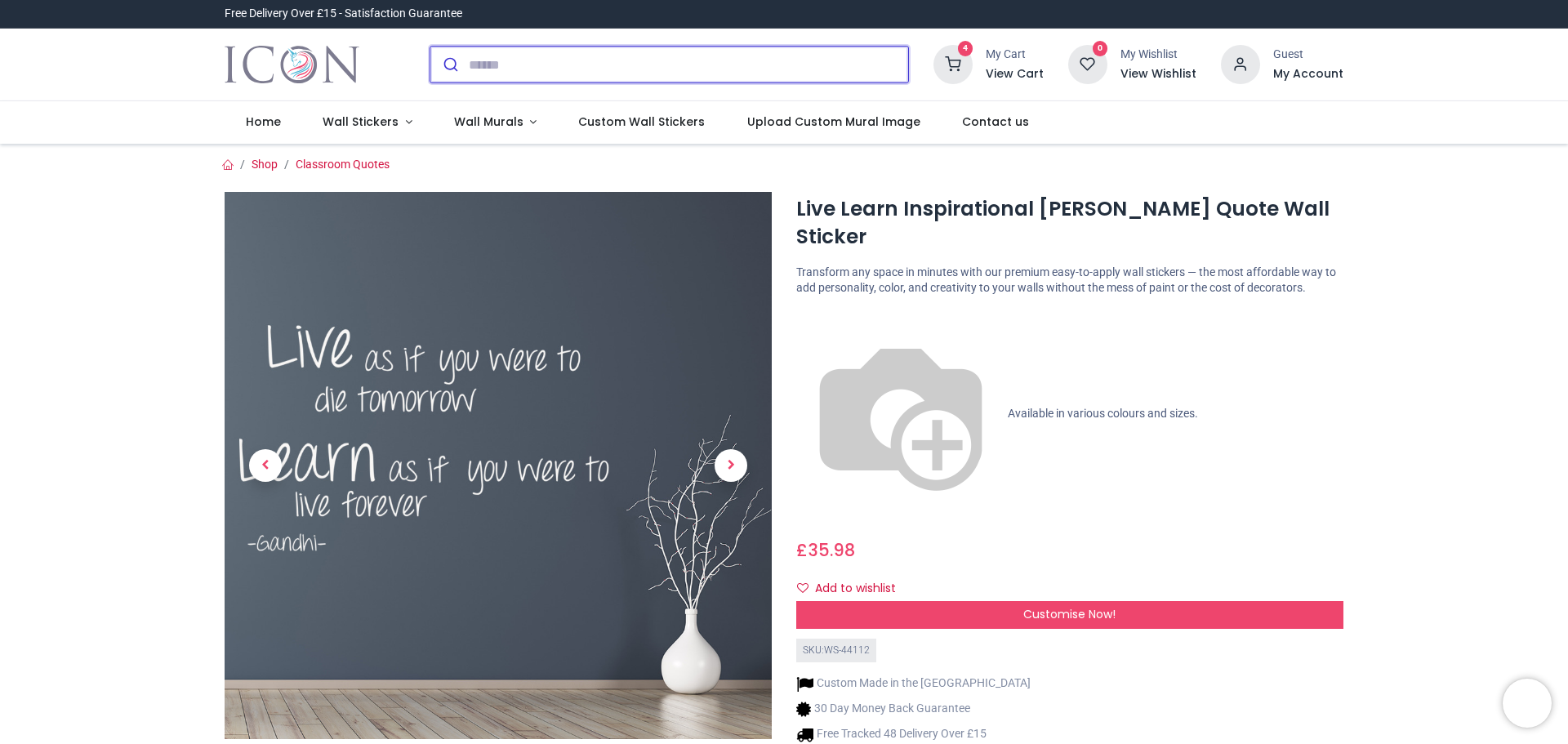
click at [512, 69] on input "search" at bounding box center [688, 65] width 440 height 36
paste input "**********"
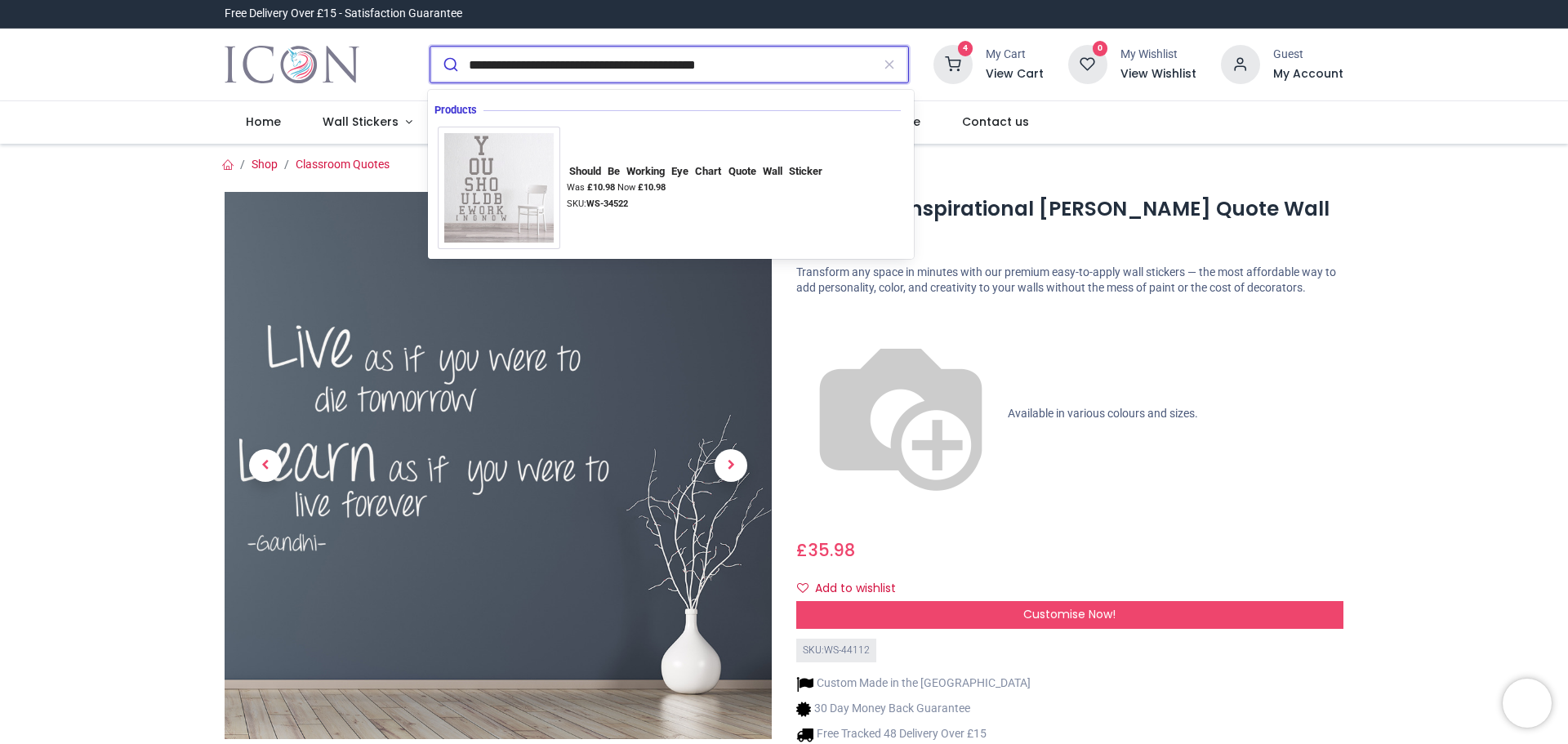
type input "**********"
click at [430, 47] on button "submit" at bounding box center [449, 65] width 38 height 36
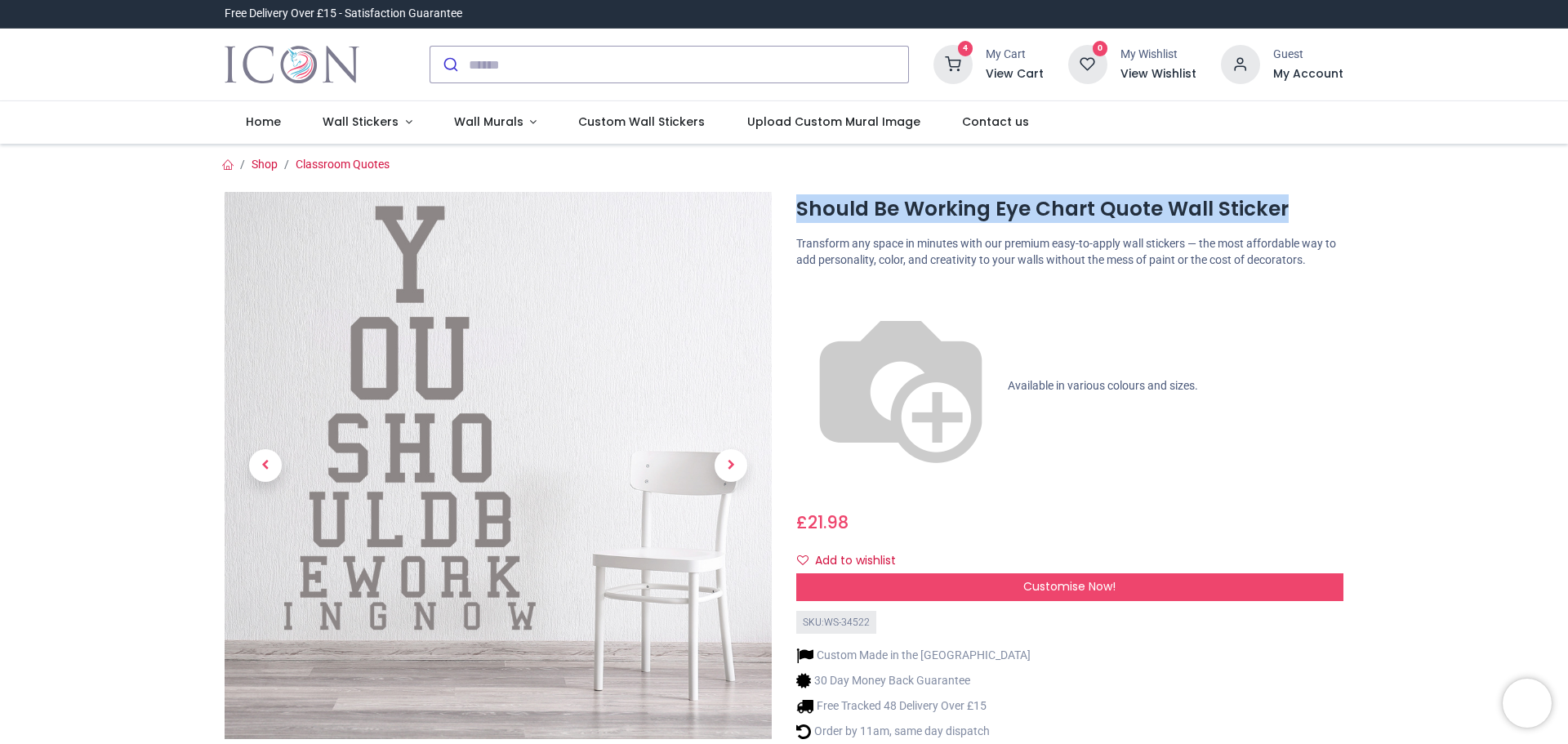
drag, startPoint x: 798, startPoint y: 208, endPoint x: 1292, endPoint y: 213, distance: 494.0
click at [1292, 213] on h1 "Should Be Working Eye Chart Quote Wall Sticker" at bounding box center [1071, 209] width 548 height 28
copy h1 "Should Be Working Eye Chart Quote Wall Sticker"
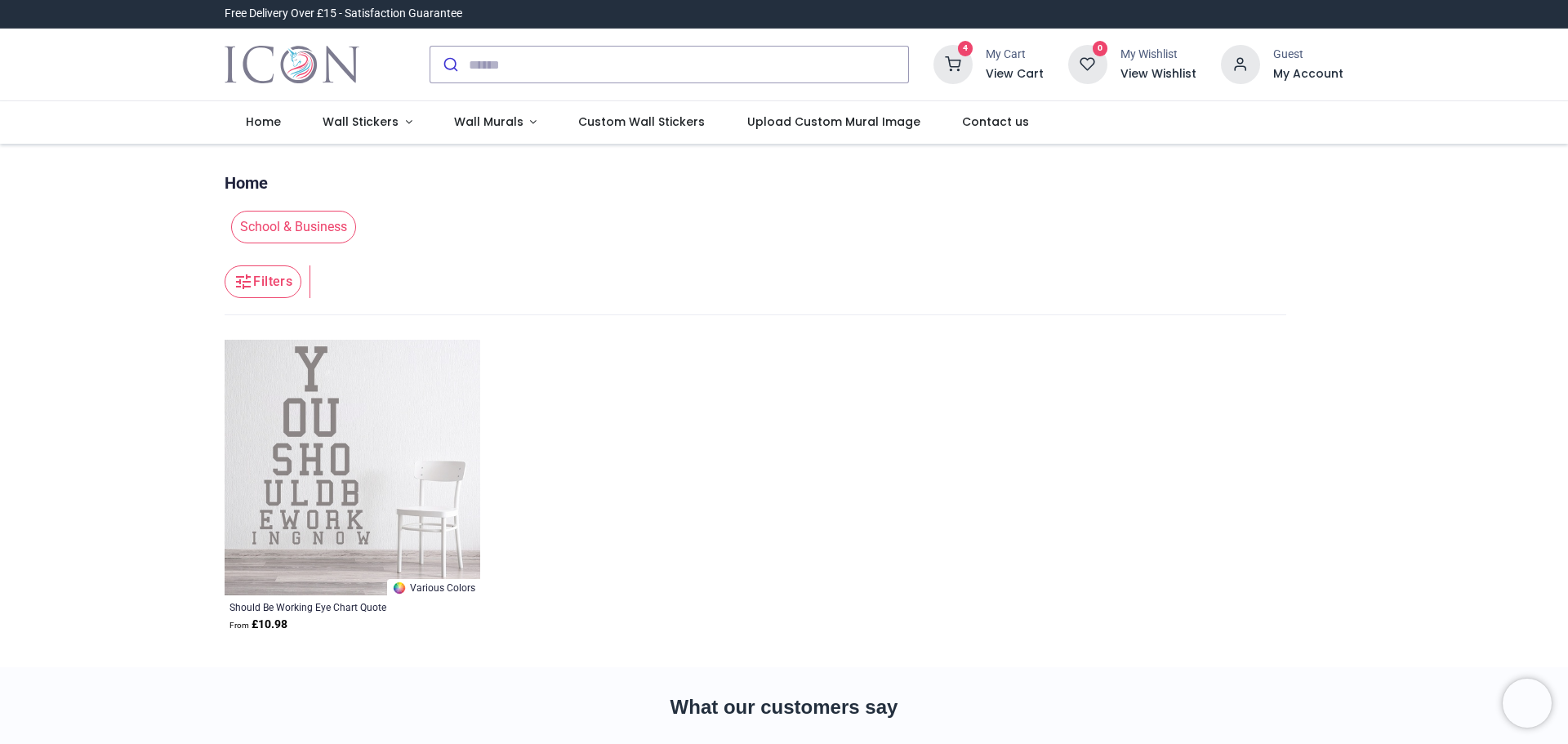
click at [363, 500] on img at bounding box center [352, 468] width 256 height 256
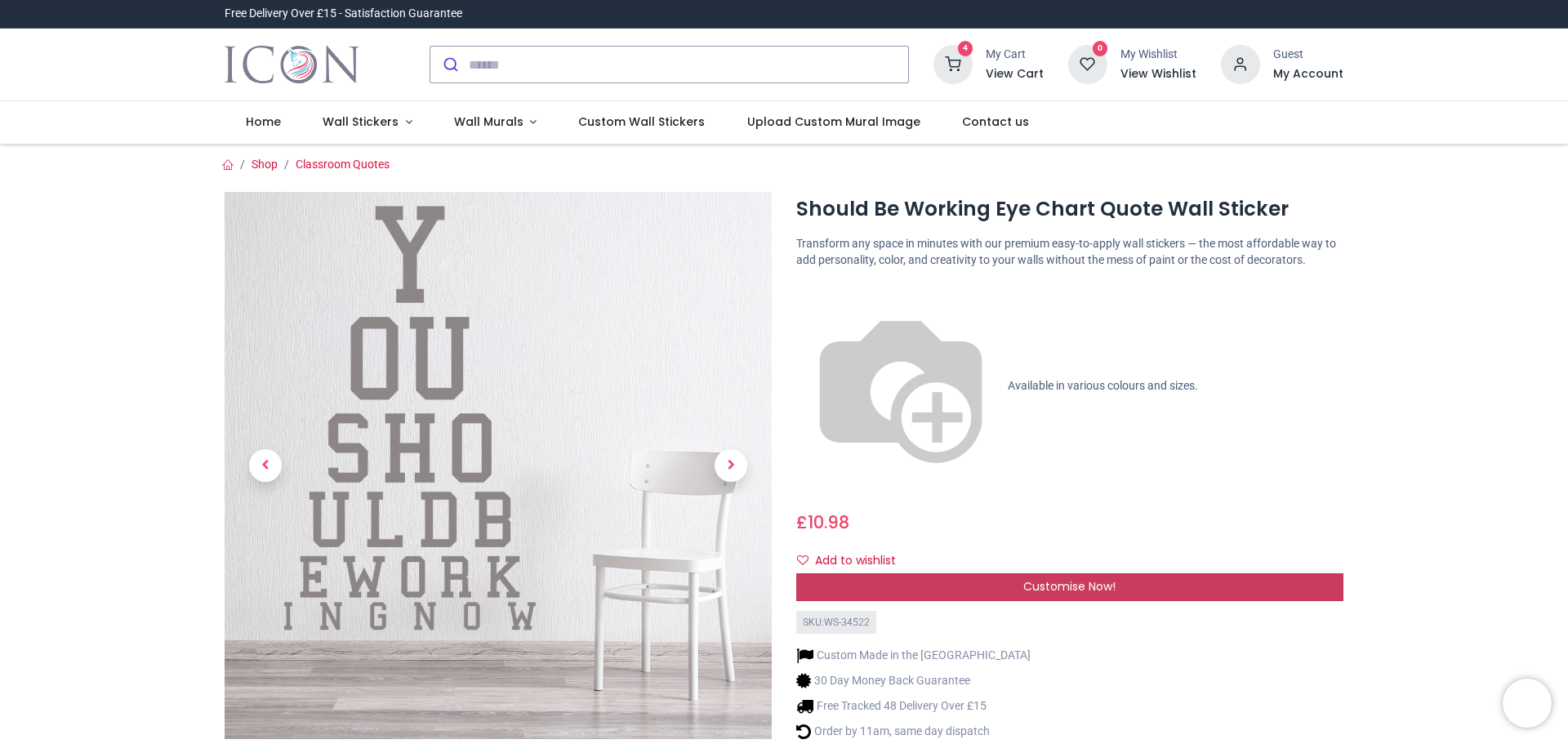
click at [1071, 578] on span "Customise Now!" at bounding box center [1070, 586] width 93 height 16
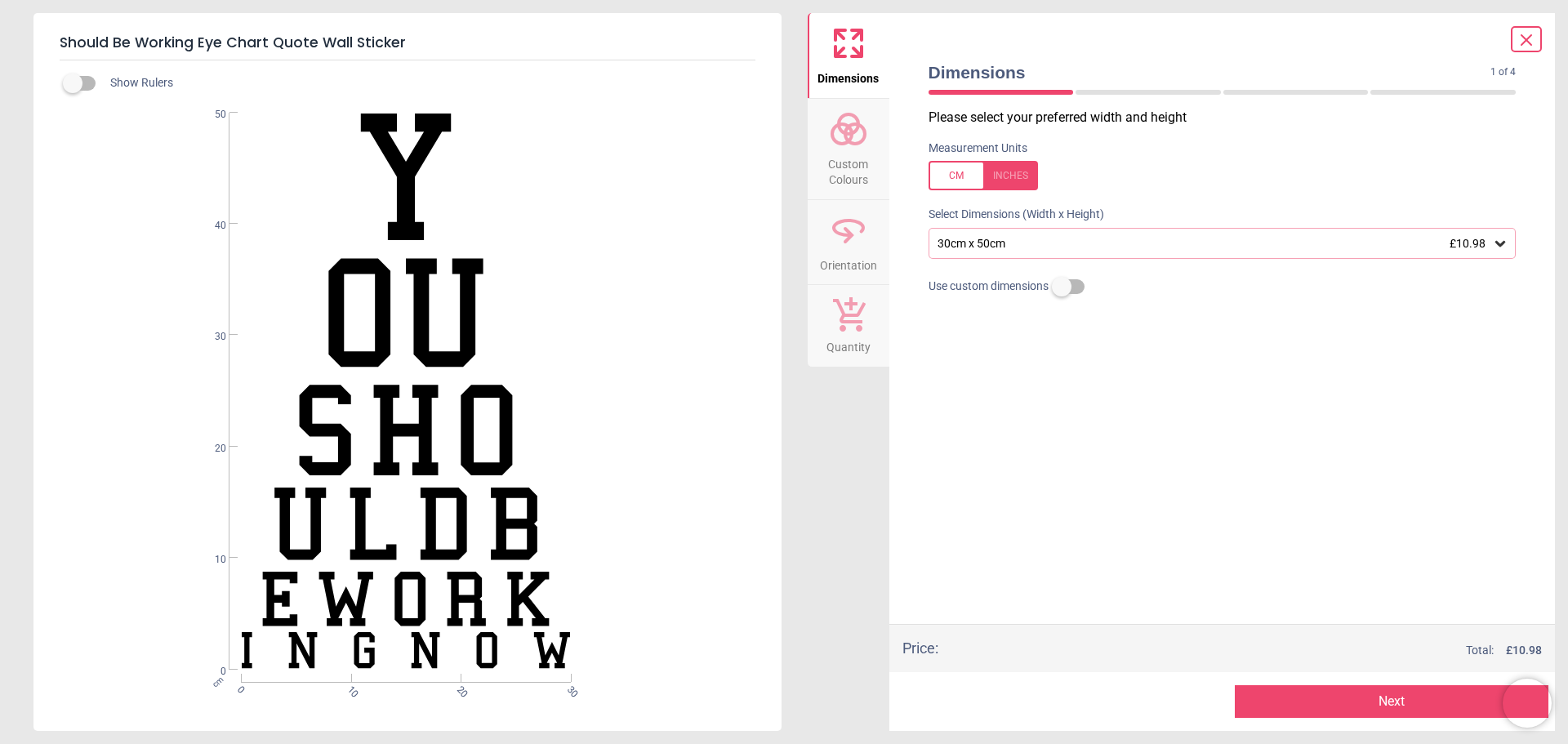
click at [1504, 246] on icon at bounding box center [1500, 243] width 16 height 16
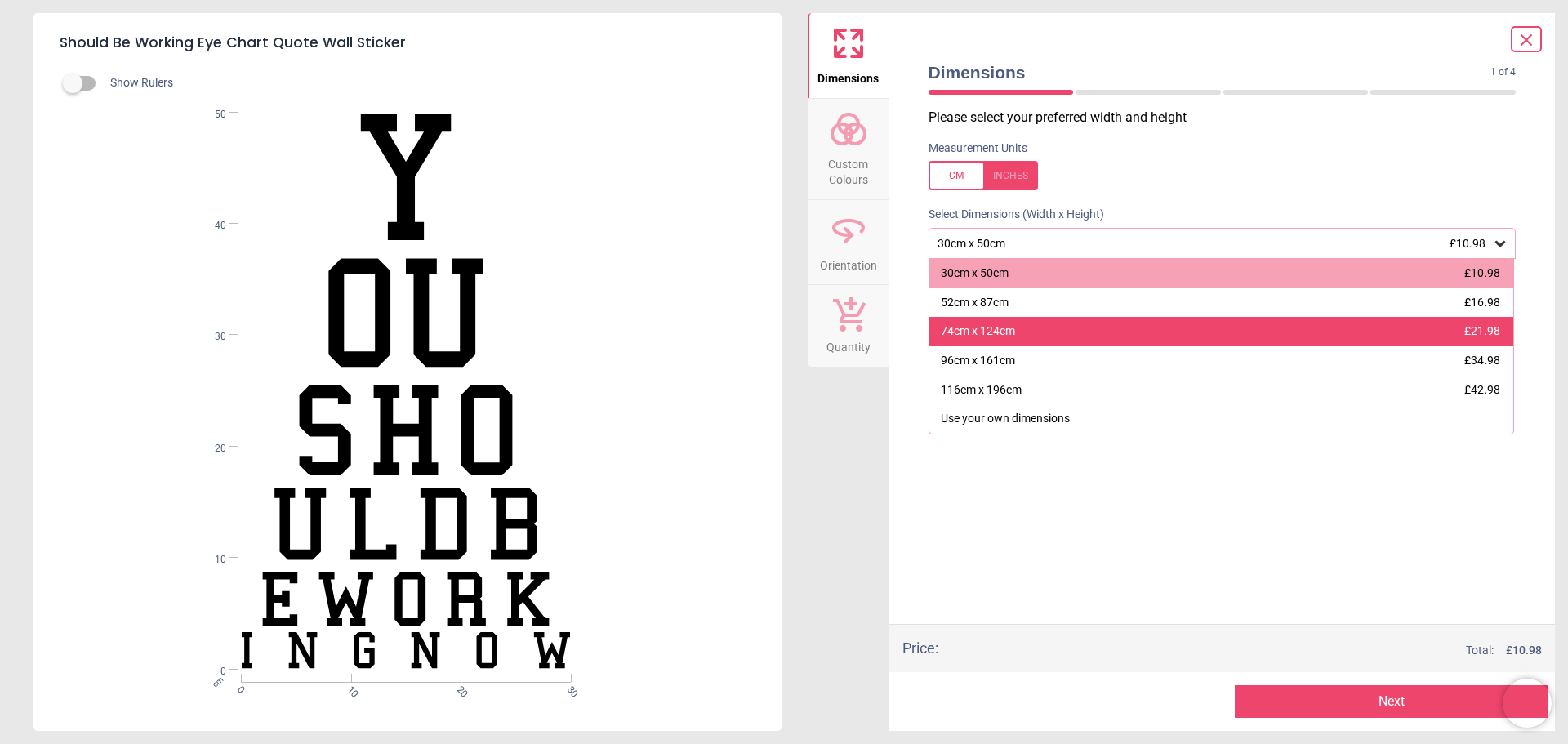
click at [986, 332] on div "74cm x 124cm" at bounding box center [978, 331] width 74 height 16
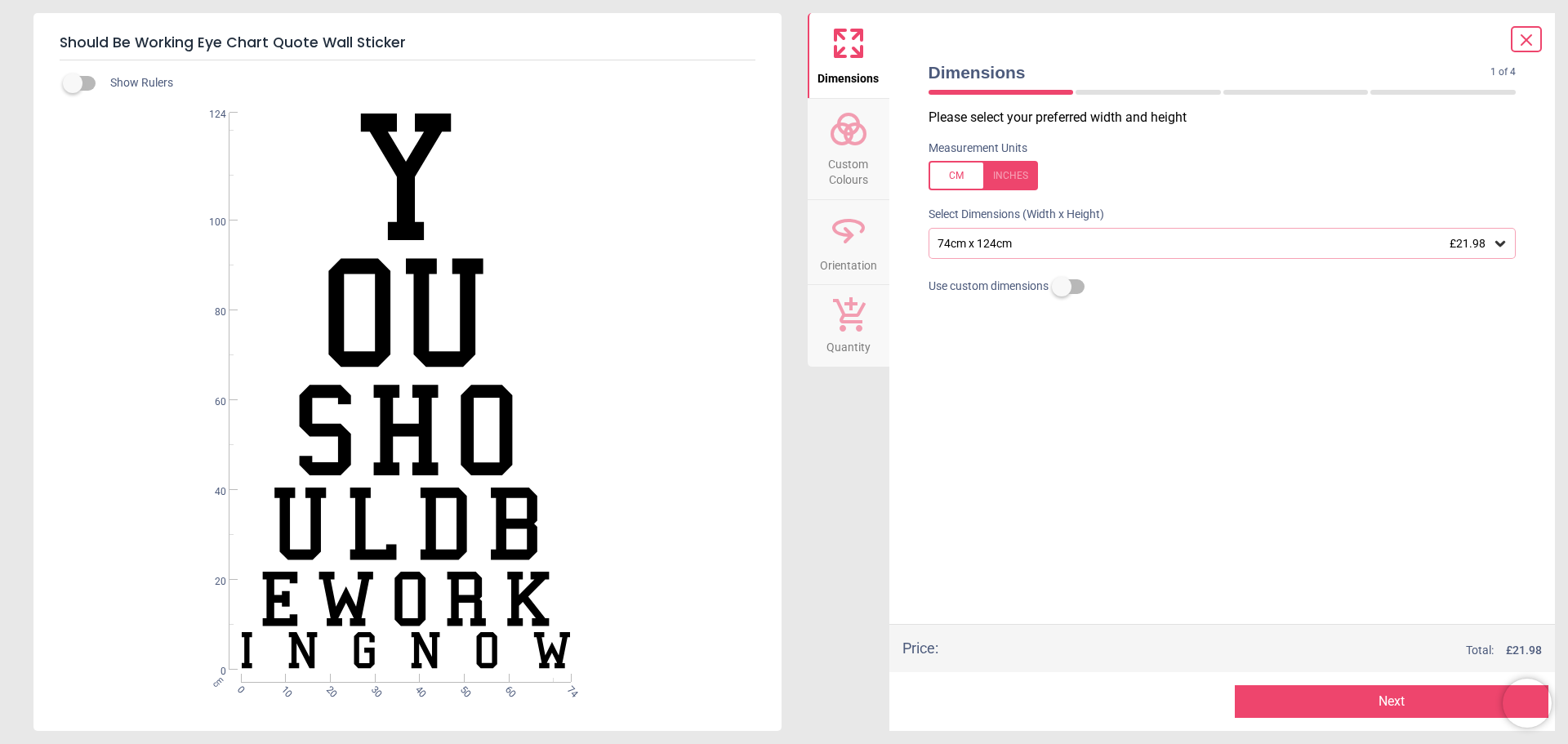
click at [853, 138] on icon at bounding box center [849, 129] width 39 height 39
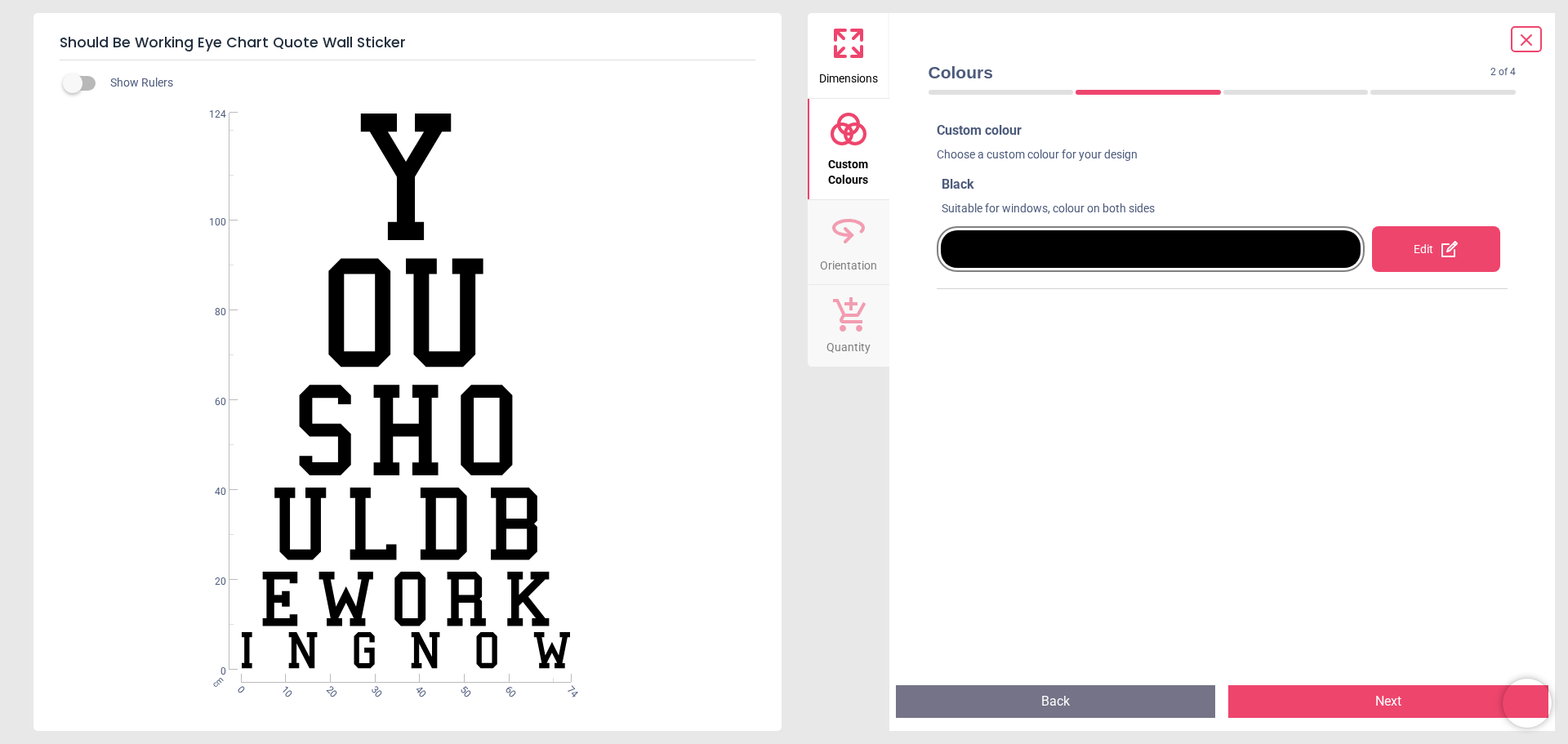
click at [1415, 241] on div "Edit" at bounding box center [1436, 249] width 128 height 46
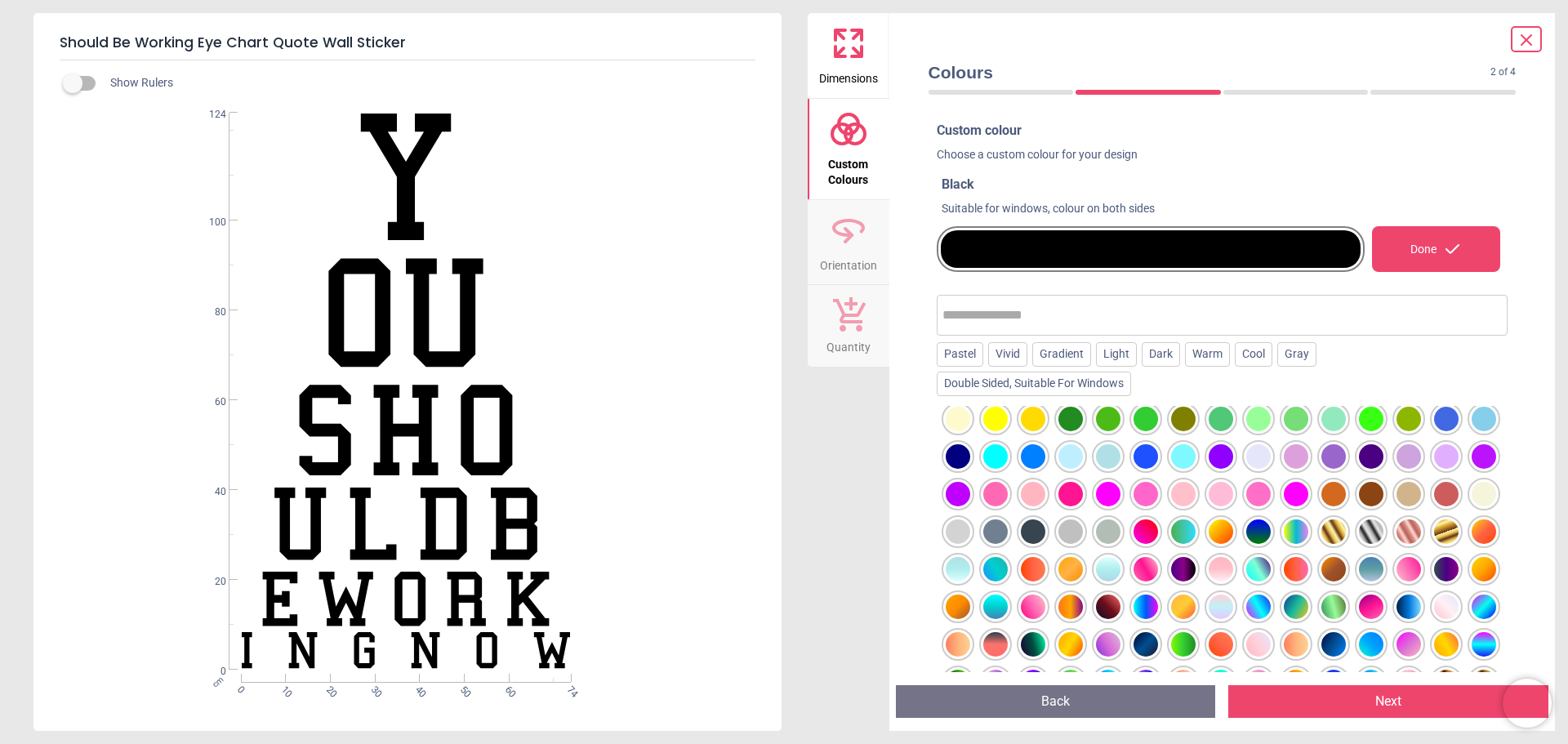
scroll to position [163, 0]
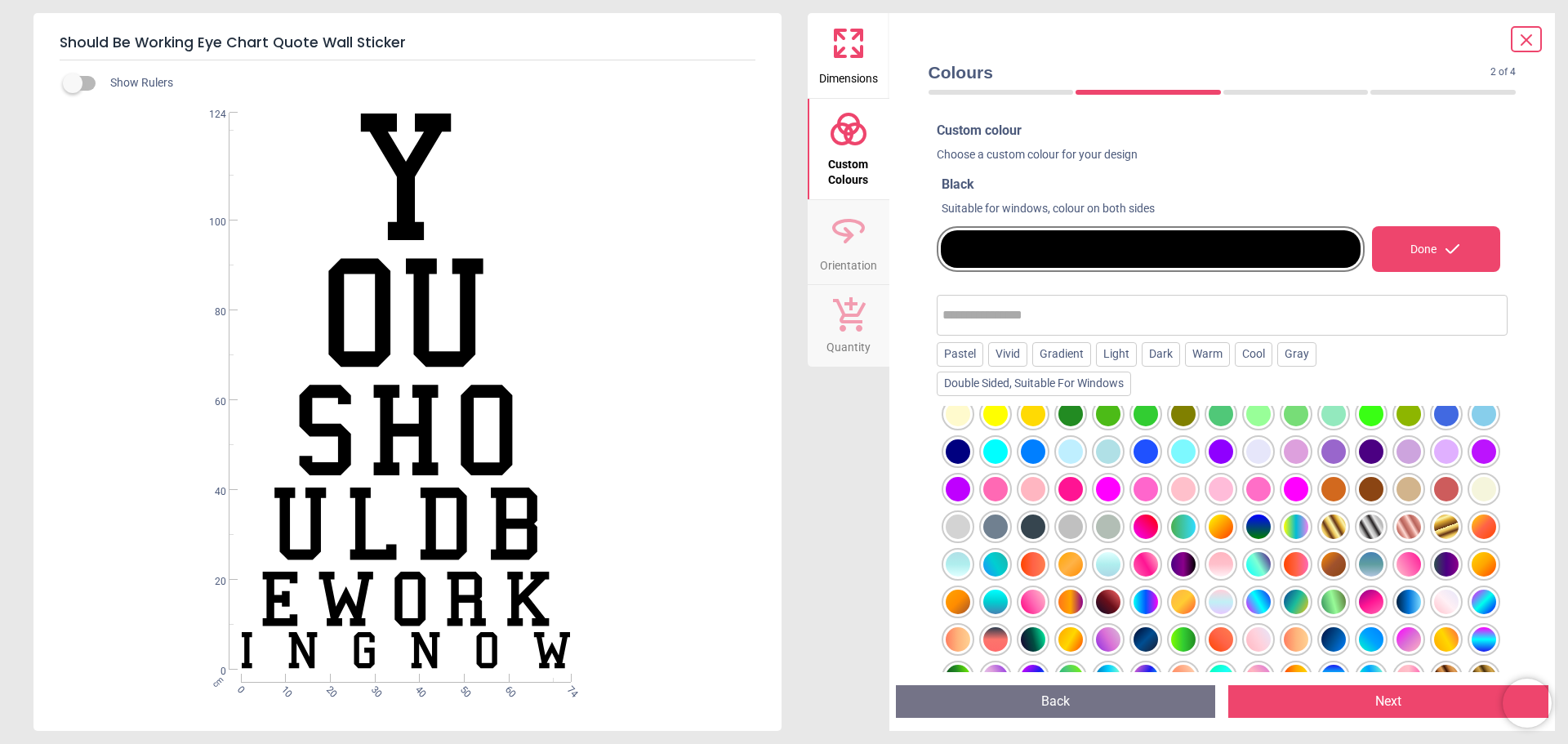
click at [1083, 488] on div at bounding box center [1071, 489] width 25 height 25
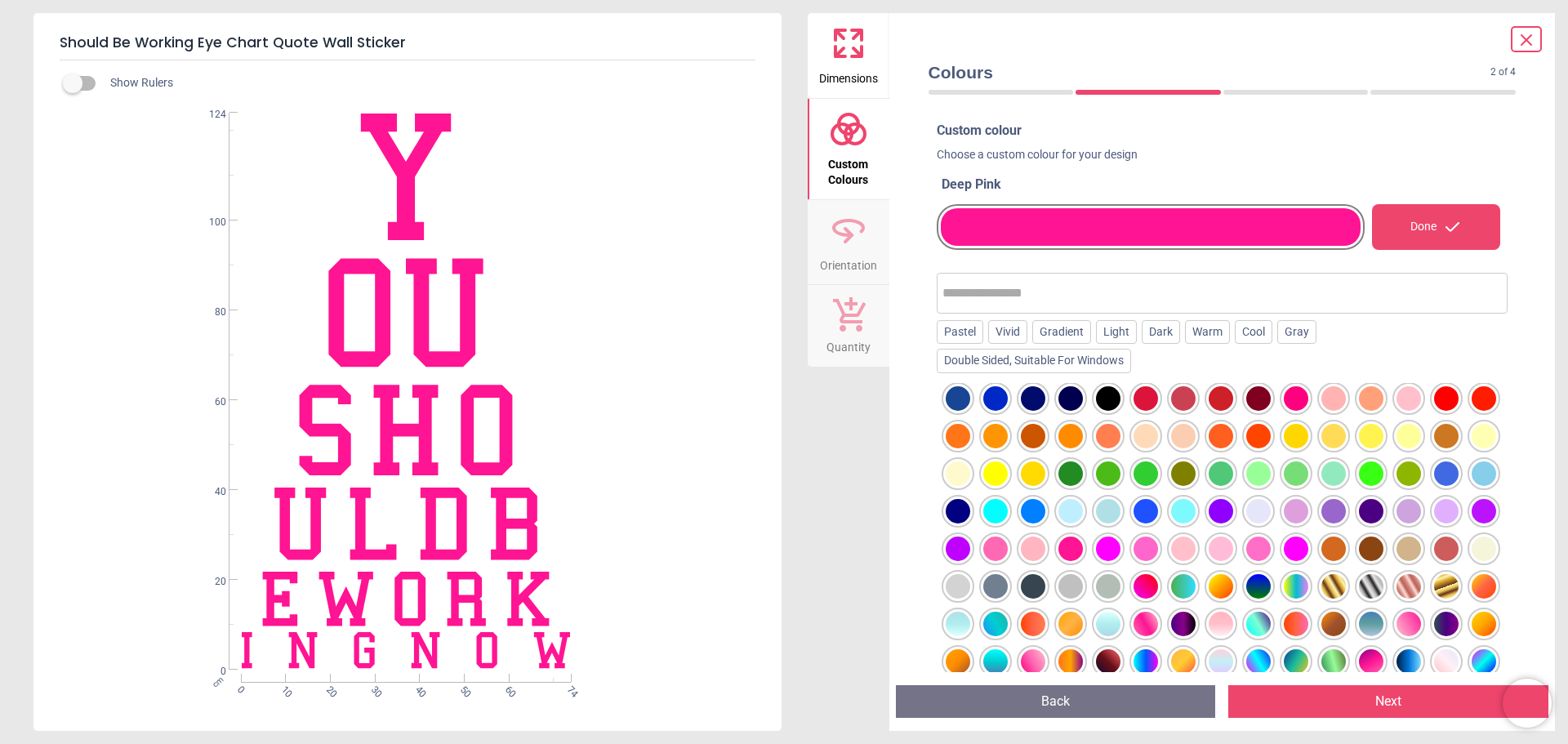
scroll to position [82, 0]
click at [1083, 548] on div at bounding box center [1071, 548] width 25 height 25
click at [1158, 548] on div at bounding box center [1145, 548] width 25 height 25
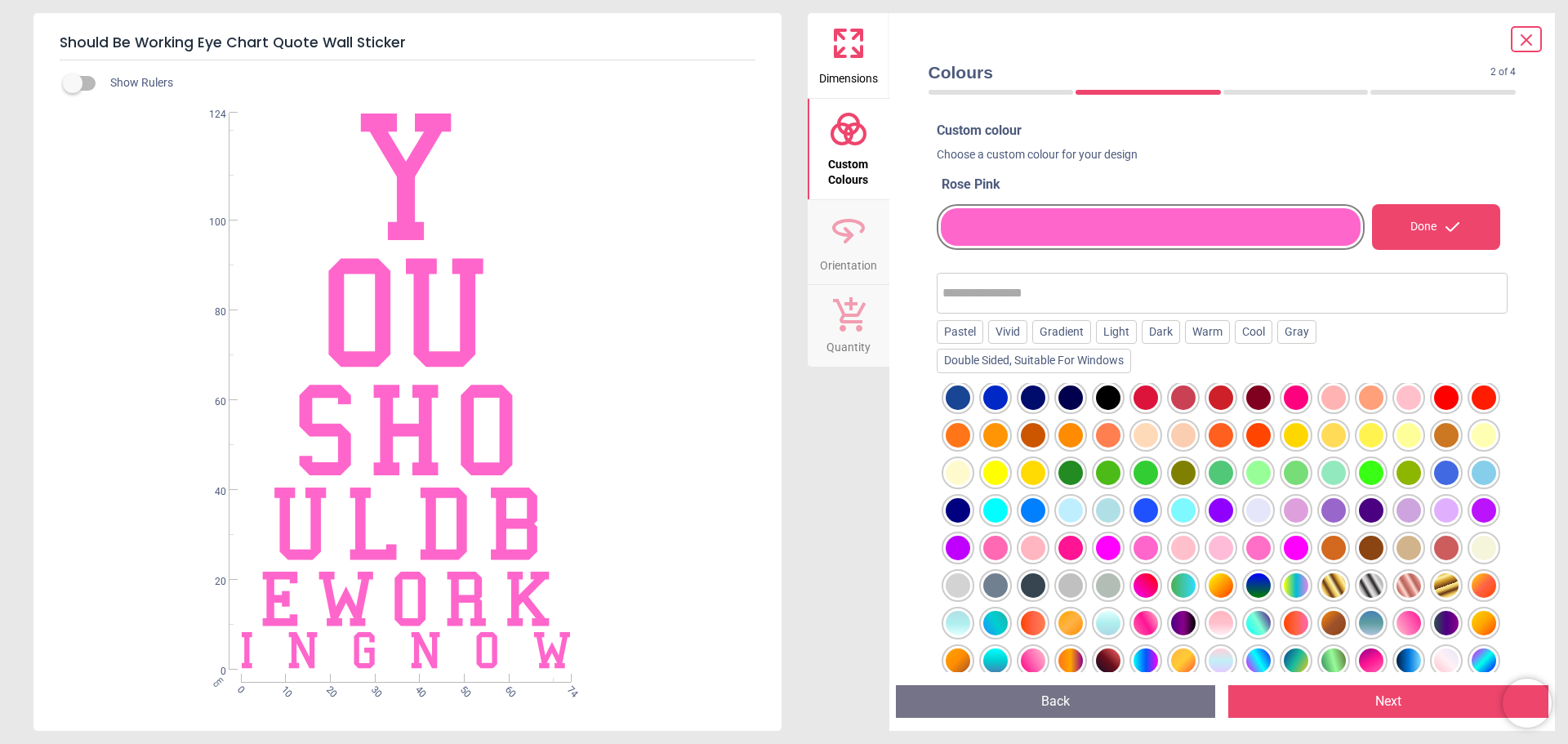
click at [1309, 396] on div at bounding box center [1296, 397] width 25 height 25
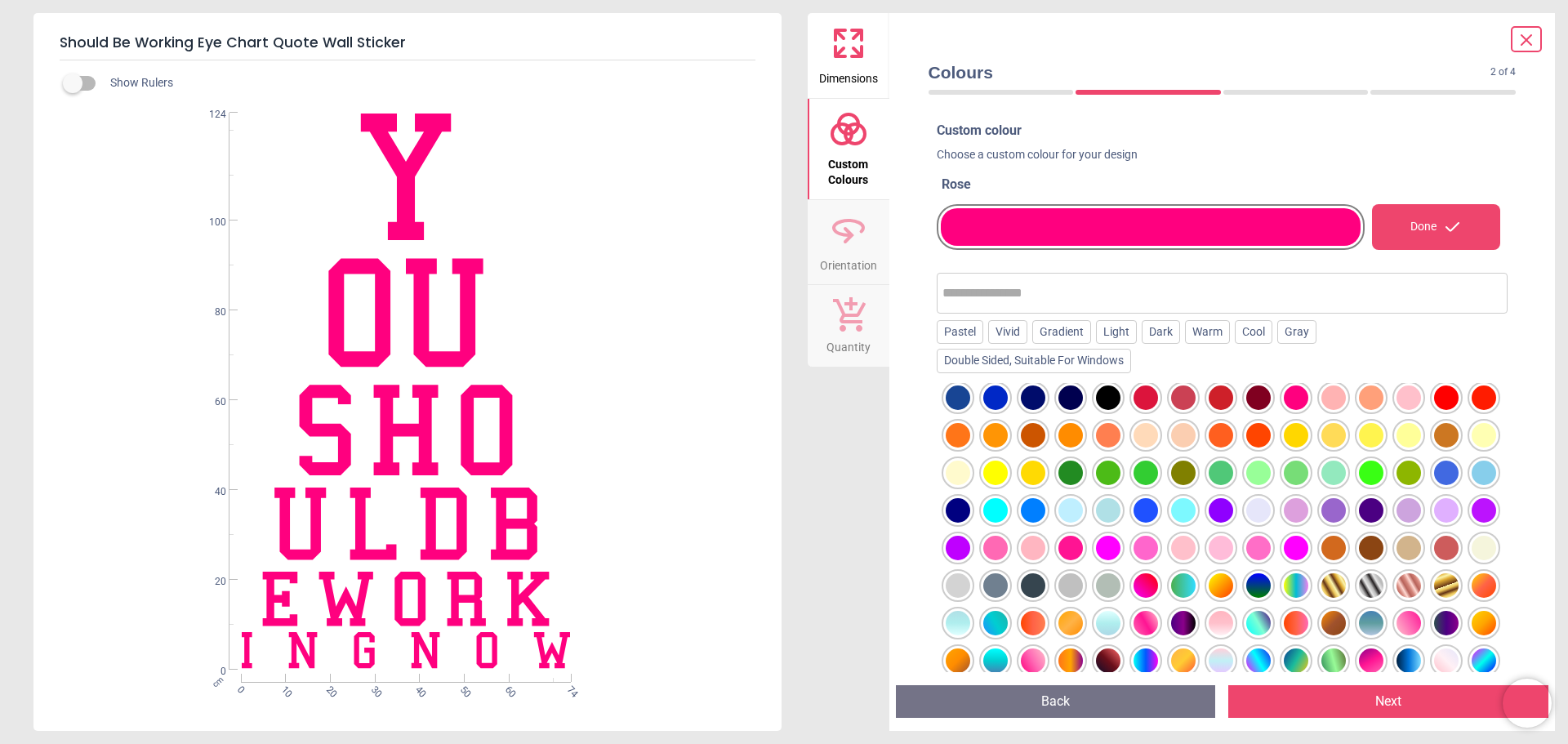
click at [1421, 228] on div "Done" at bounding box center [1436, 227] width 128 height 46
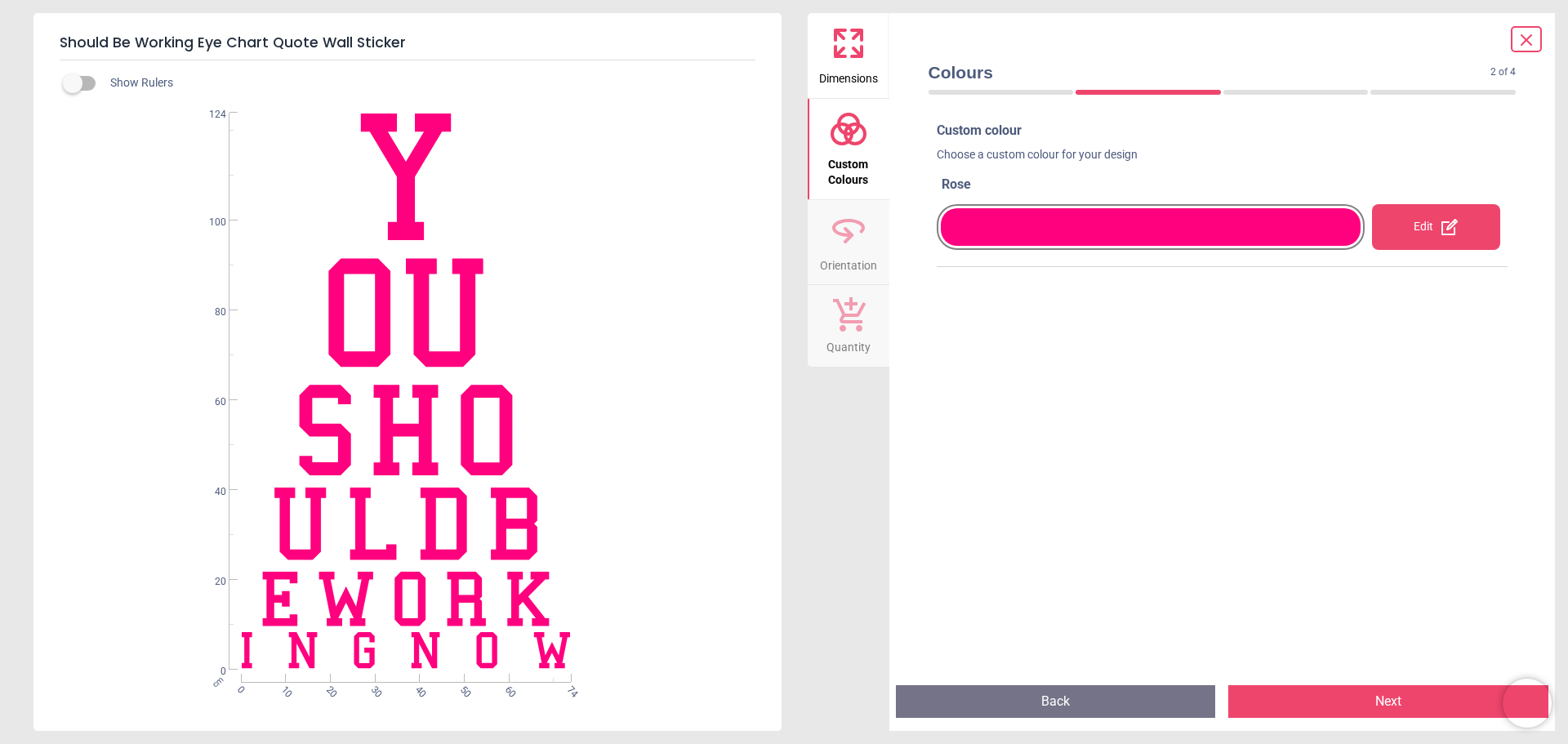
click at [1375, 705] on button "Next" at bounding box center [1389, 701] width 321 height 32
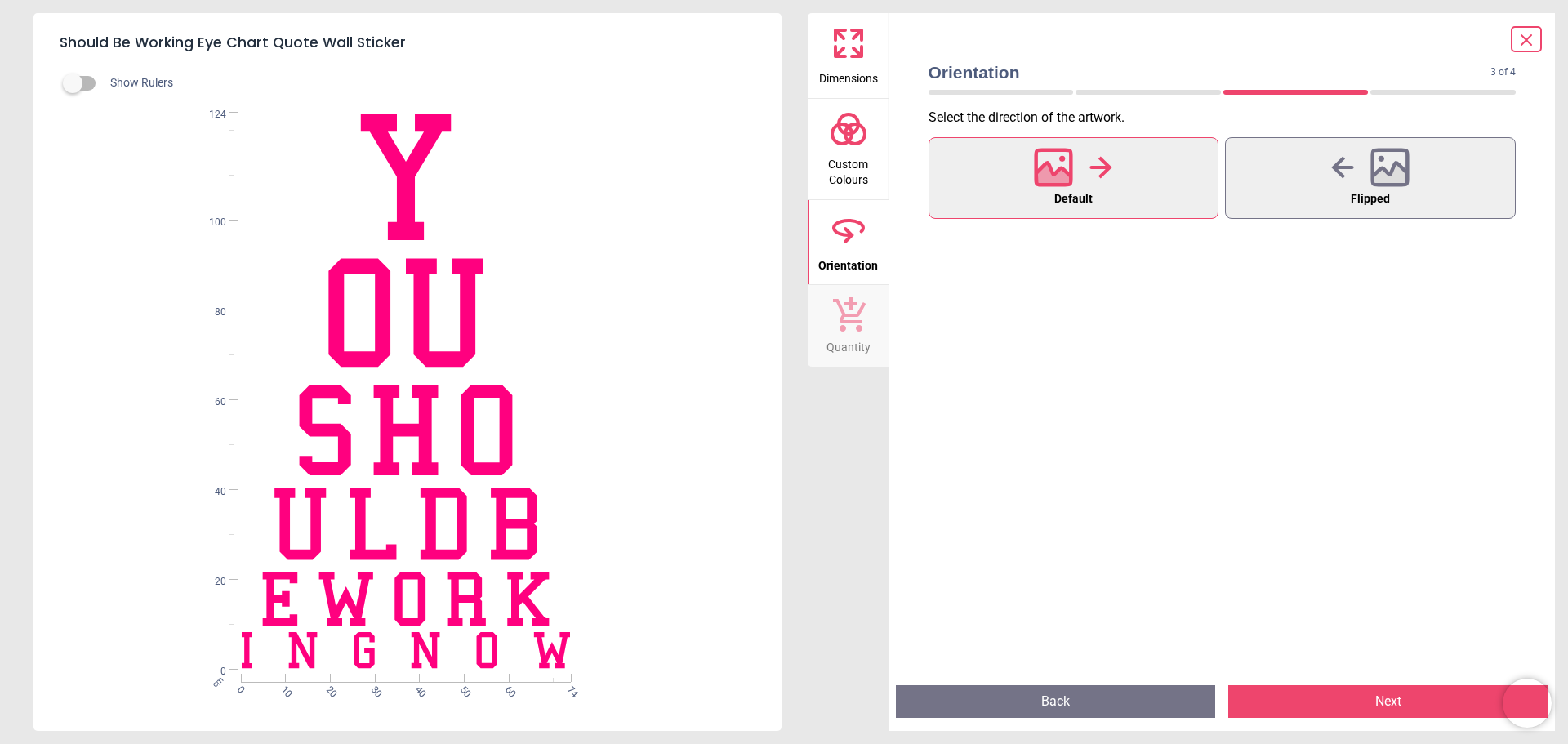
click at [1091, 172] on icon at bounding box center [1100, 168] width 23 height 25
click at [834, 139] on circle at bounding box center [842, 133] width 20 height 20
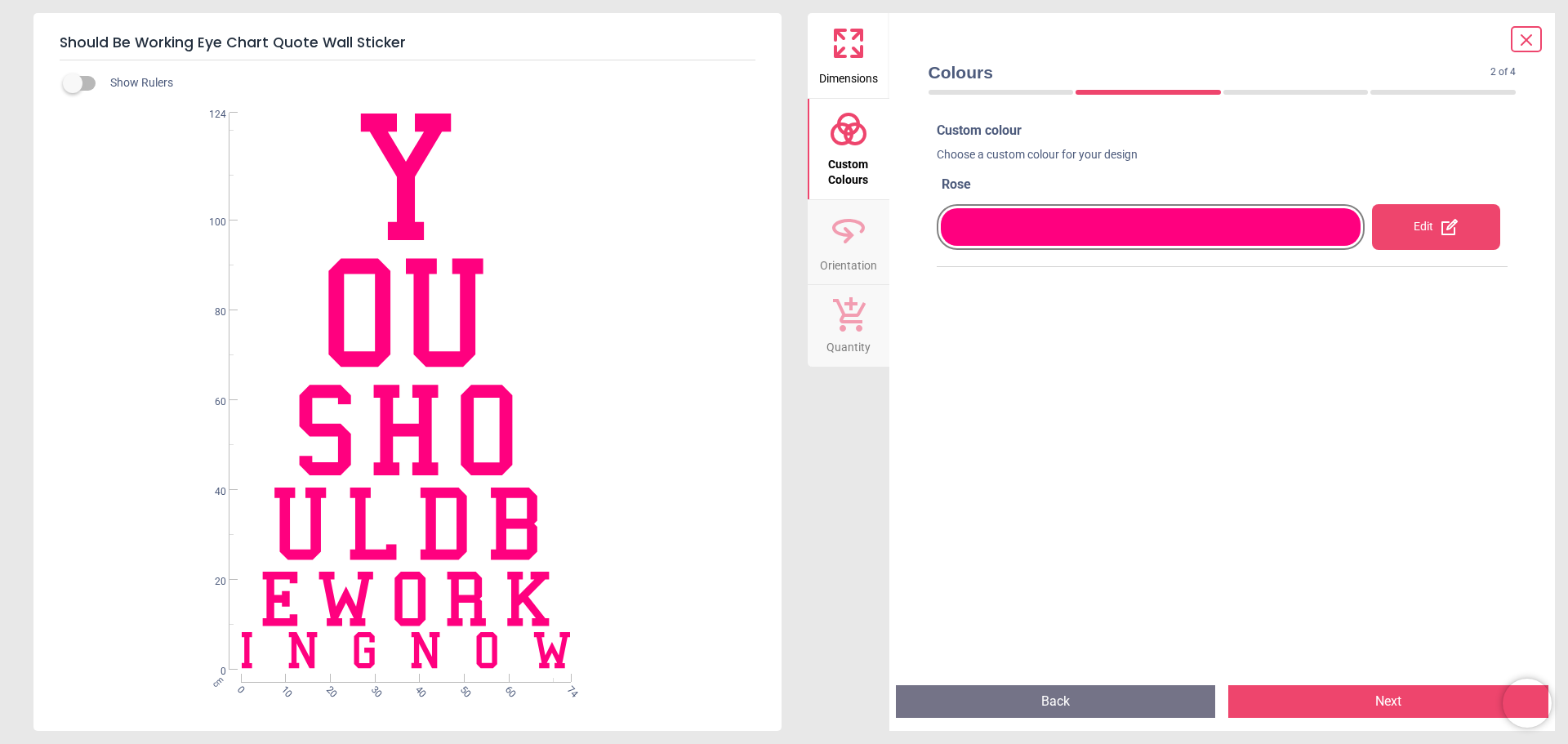
click at [1417, 227] on div "Edit" at bounding box center [1436, 227] width 128 height 46
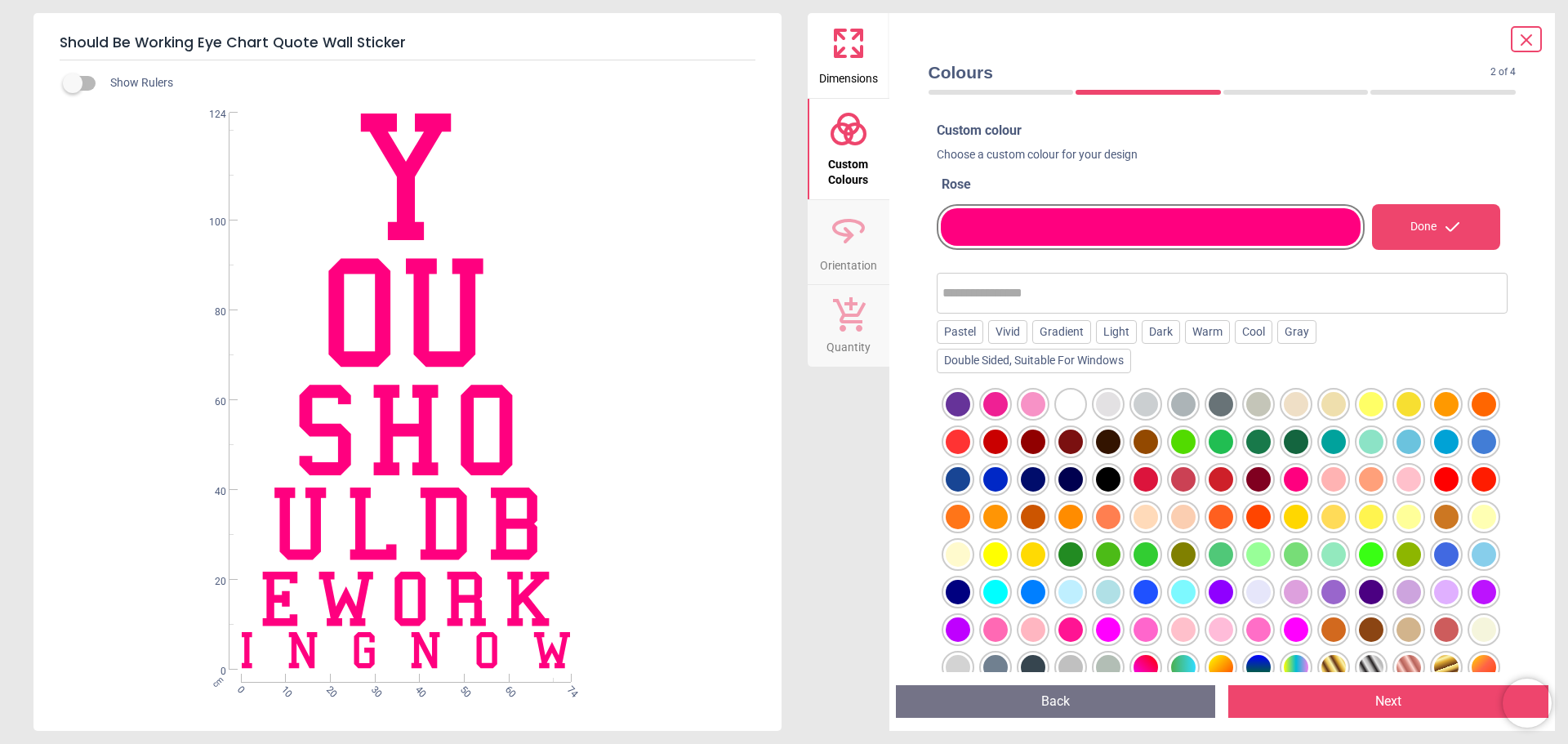
click at [1083, 632] on div at bounding box center [1071, 629] width 25 height 25
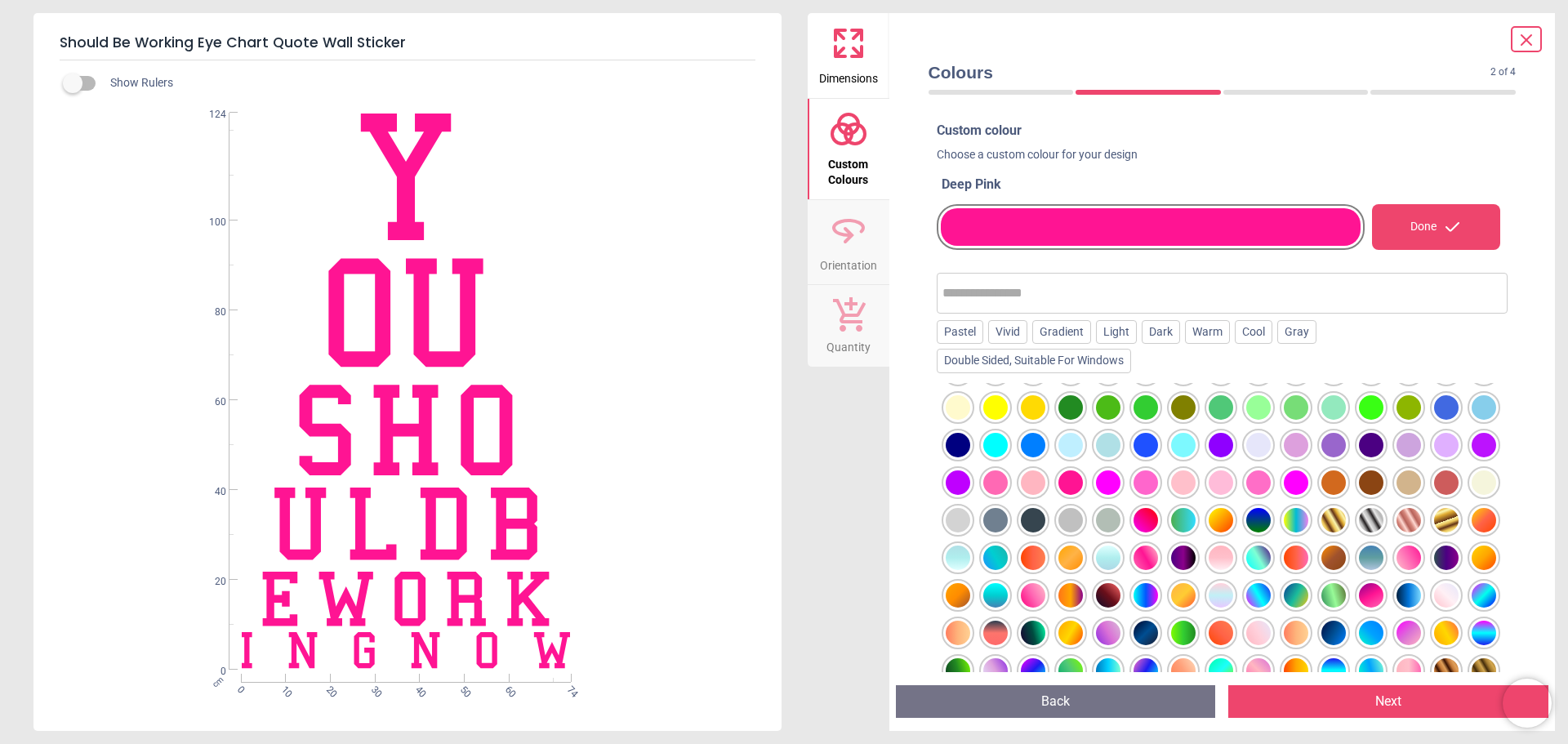
scroll to position [163, 0]
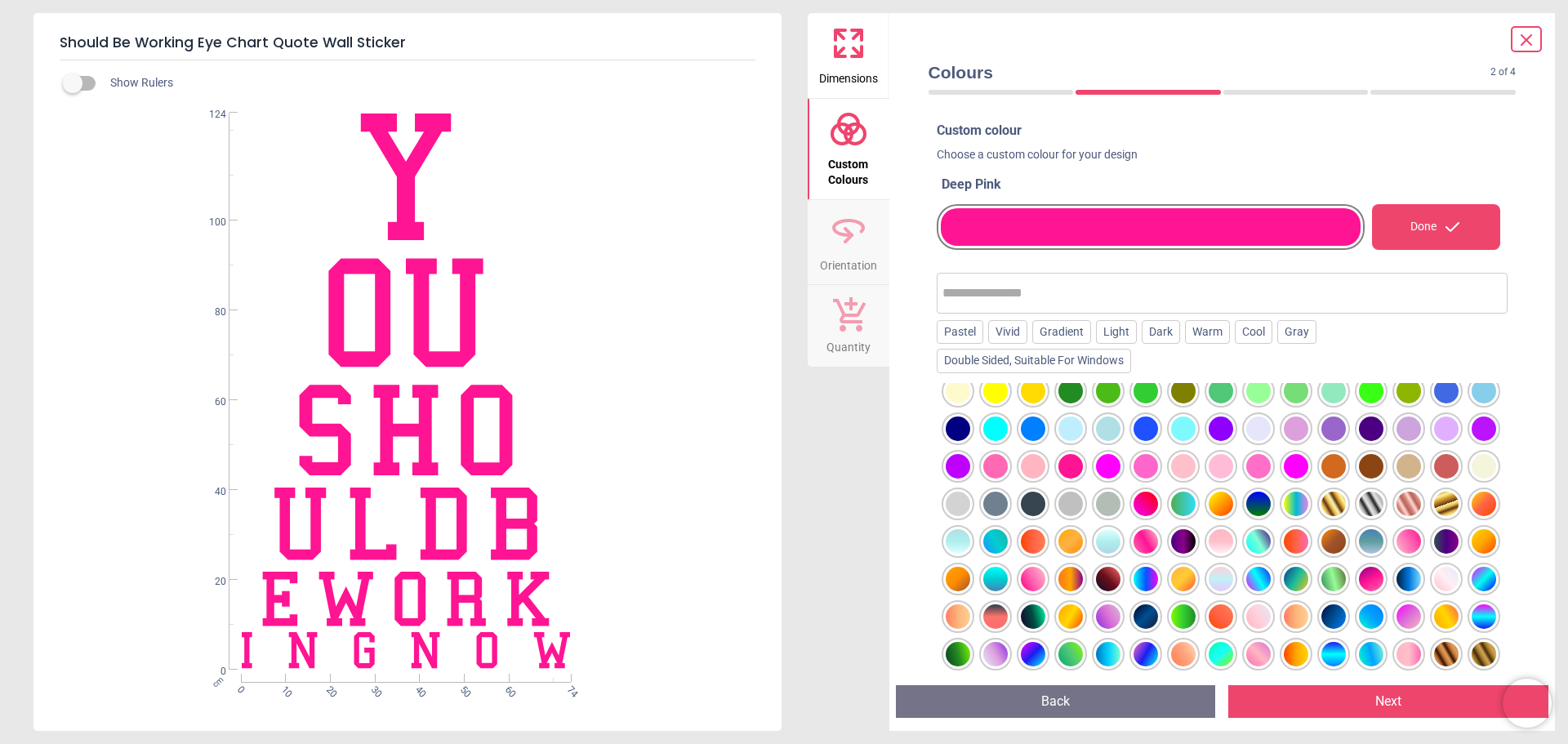
click at [1158, 508] on div at bounding box center [1145, 503] width 25 height 25
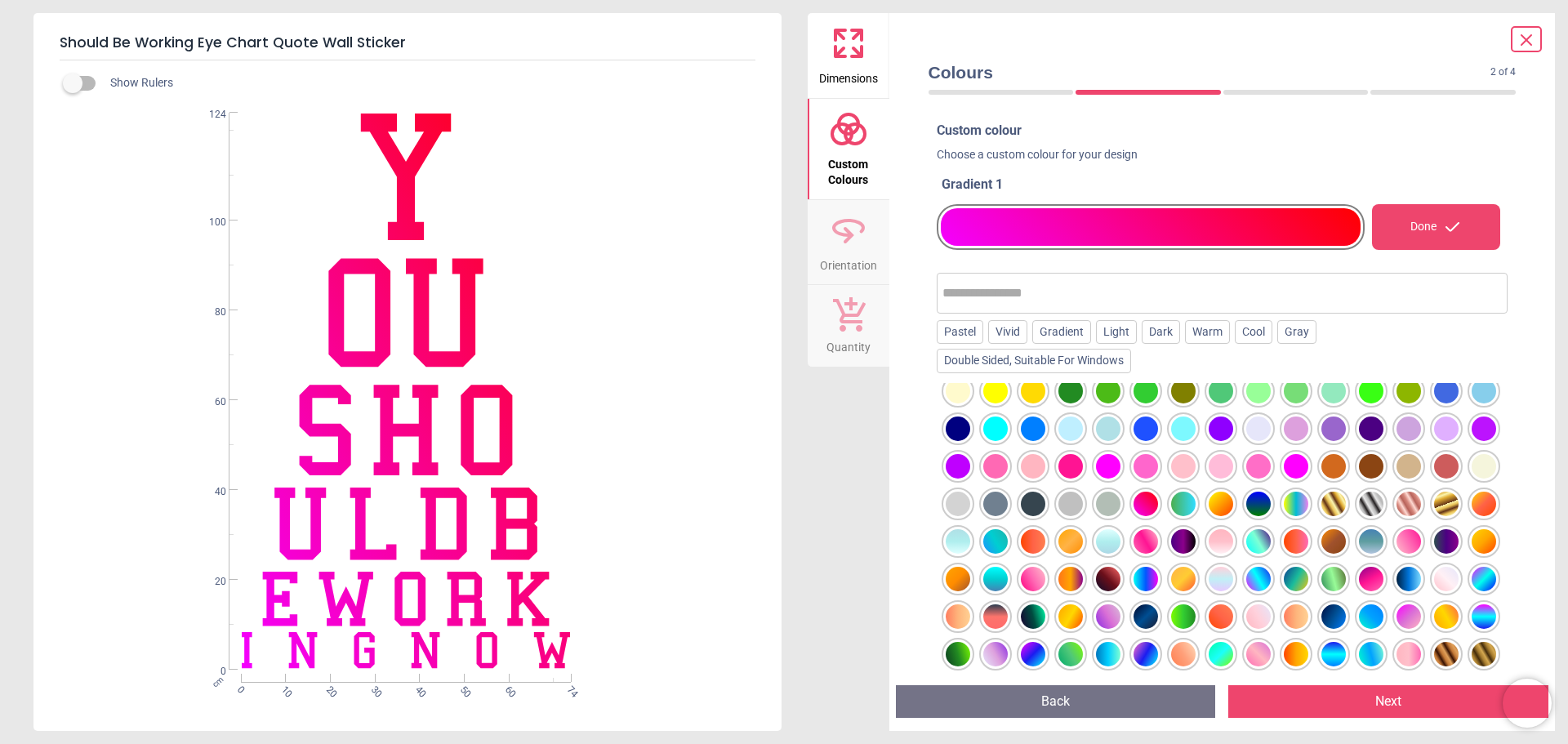
click at [1375, 704] on button "Next" at bounding box center [1389, 701] width 321 height 32
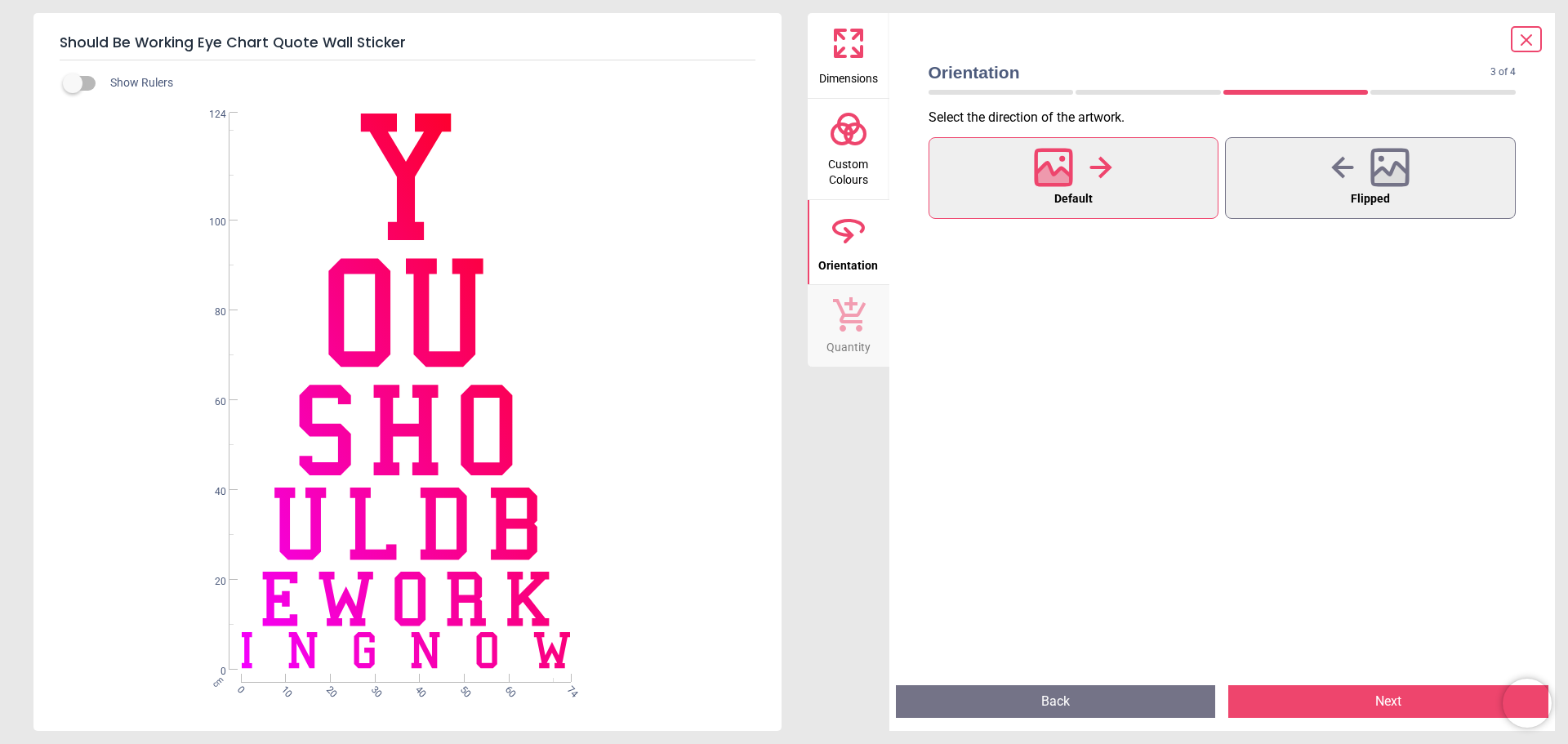
drag, startPoint x: 1076, startPoint y: 191, endPoint x: 1077, endPoint y: 199, distance: 8.1
click at [1076, 190] on span "Default" at bounding box center [1073, 199] width 38 height 21
click at [1379, 702] on button "Next" at bounding box center [1389, 701] width 321 height 32
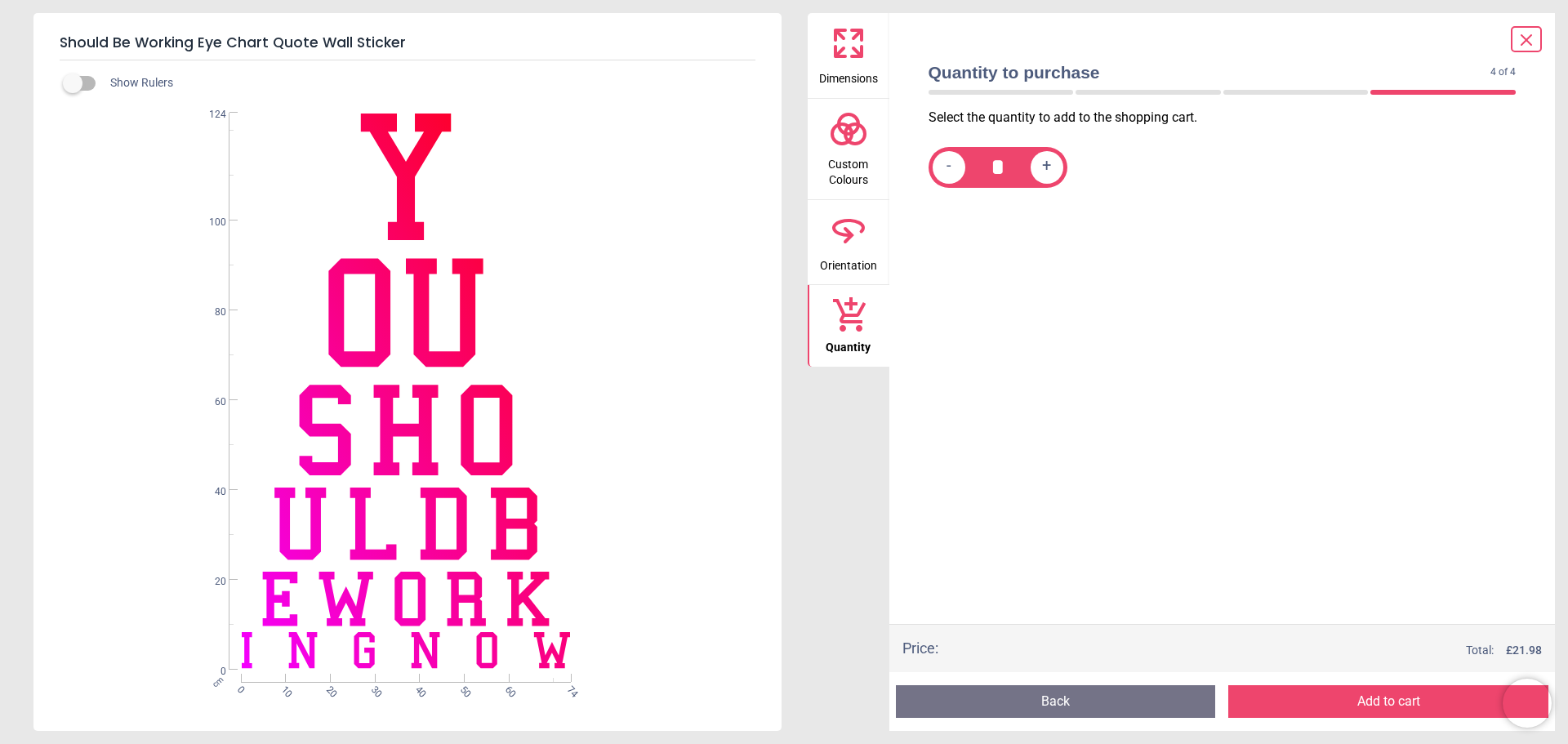
click at [1406, 703] on button "Add to cart" at bounding box center [1389, 701] width 321 height 32
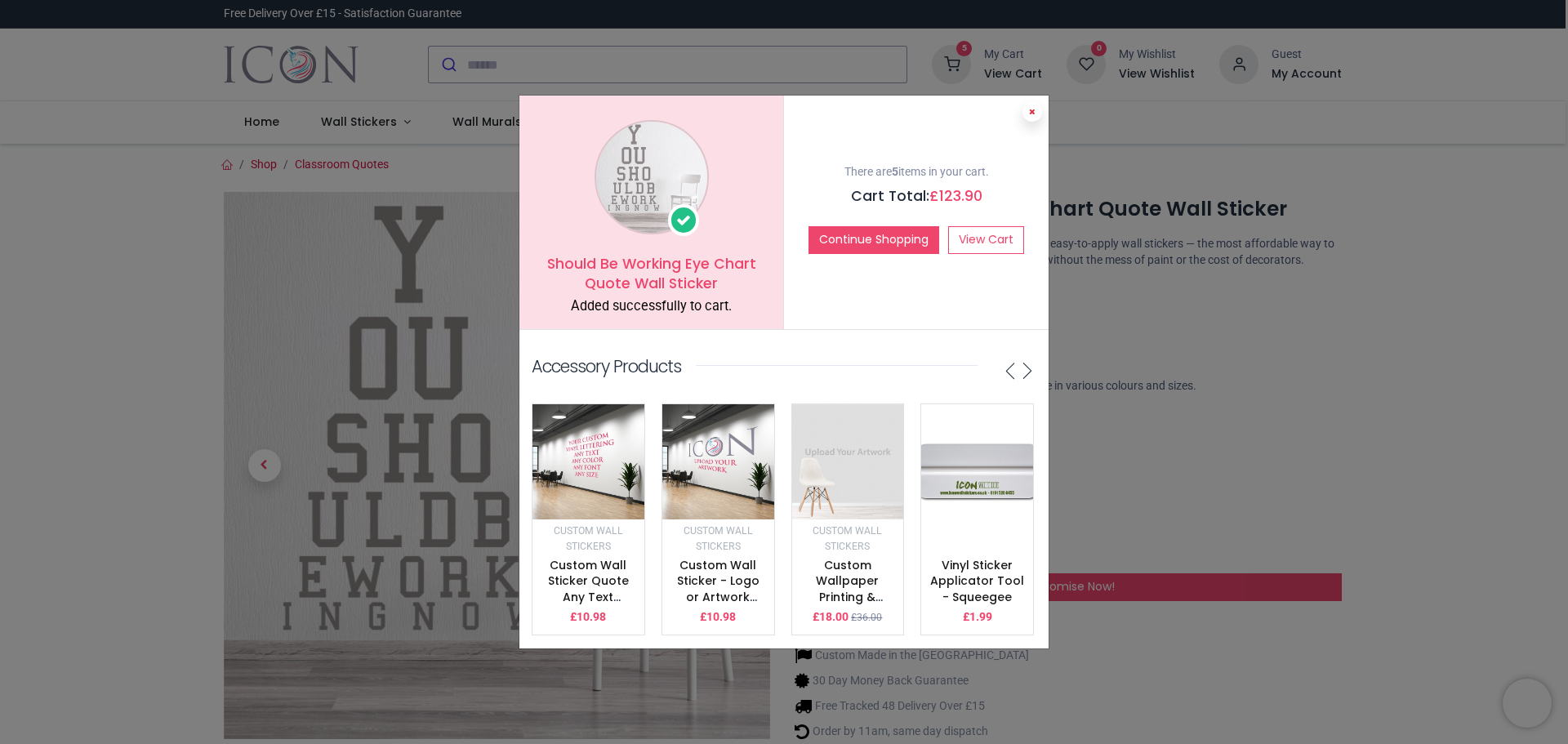
click at [1026, 104] on button at bounding box center [1032, 111] width 20 height 20
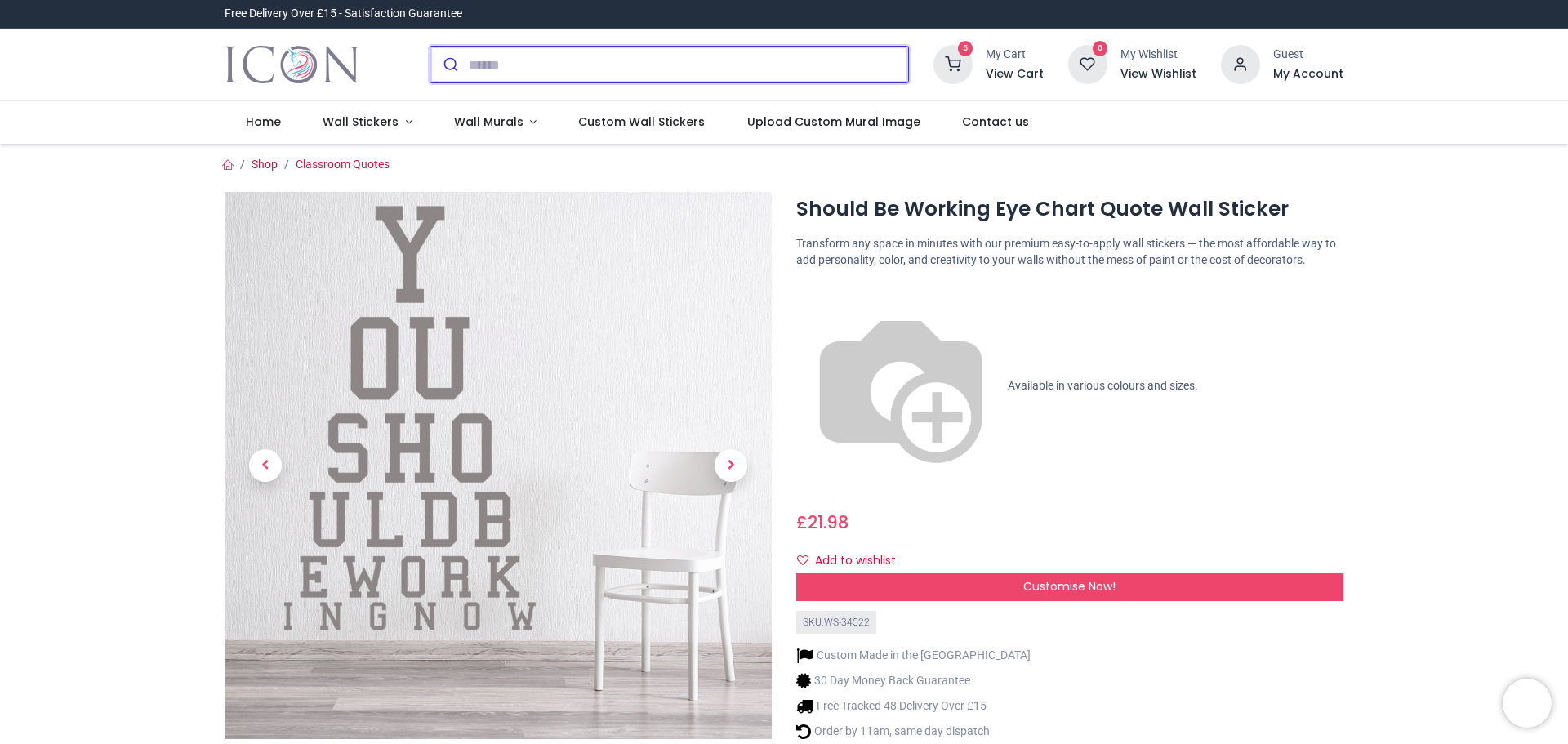
click at [497, 70] on input "search" at bounding box center [688, 65] width 440 height 36
paste input "**********"
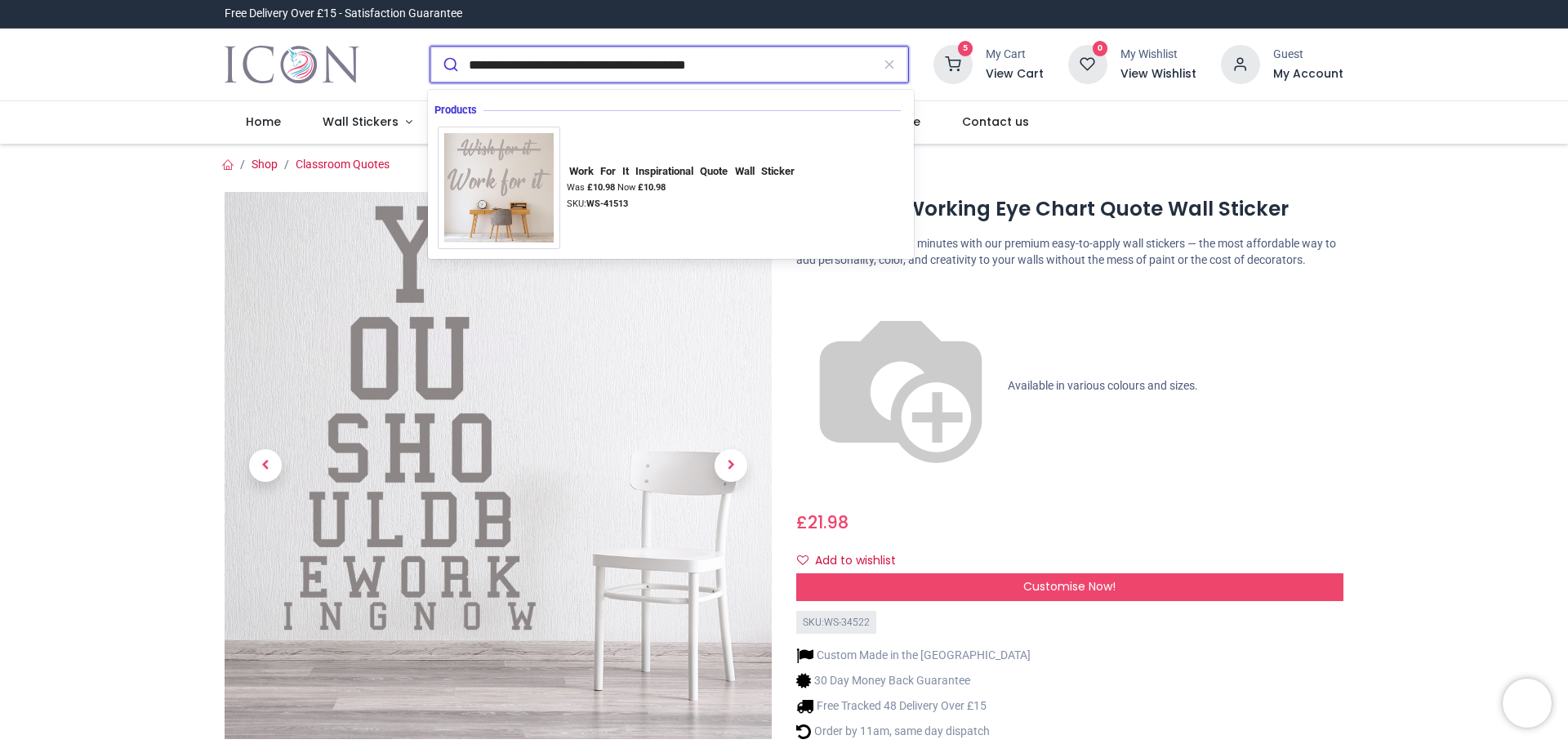
type input "**********"
click at [430, 47] on button "submit" at bounding box center [449, 65] width 38 height 36
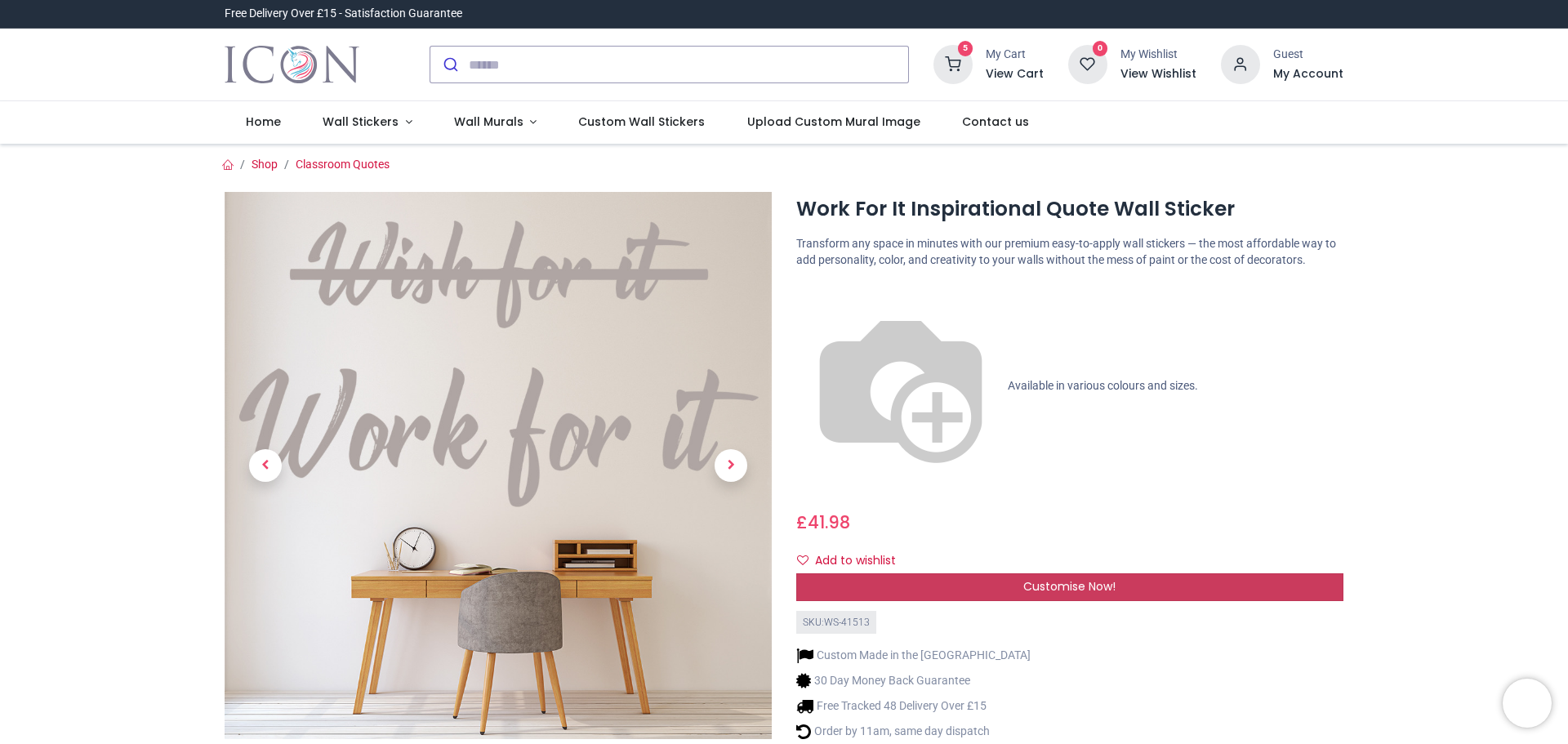
click at [1024, 578] on span "Customise Now!" at bounding box center [1070, 586] width 93 height 16
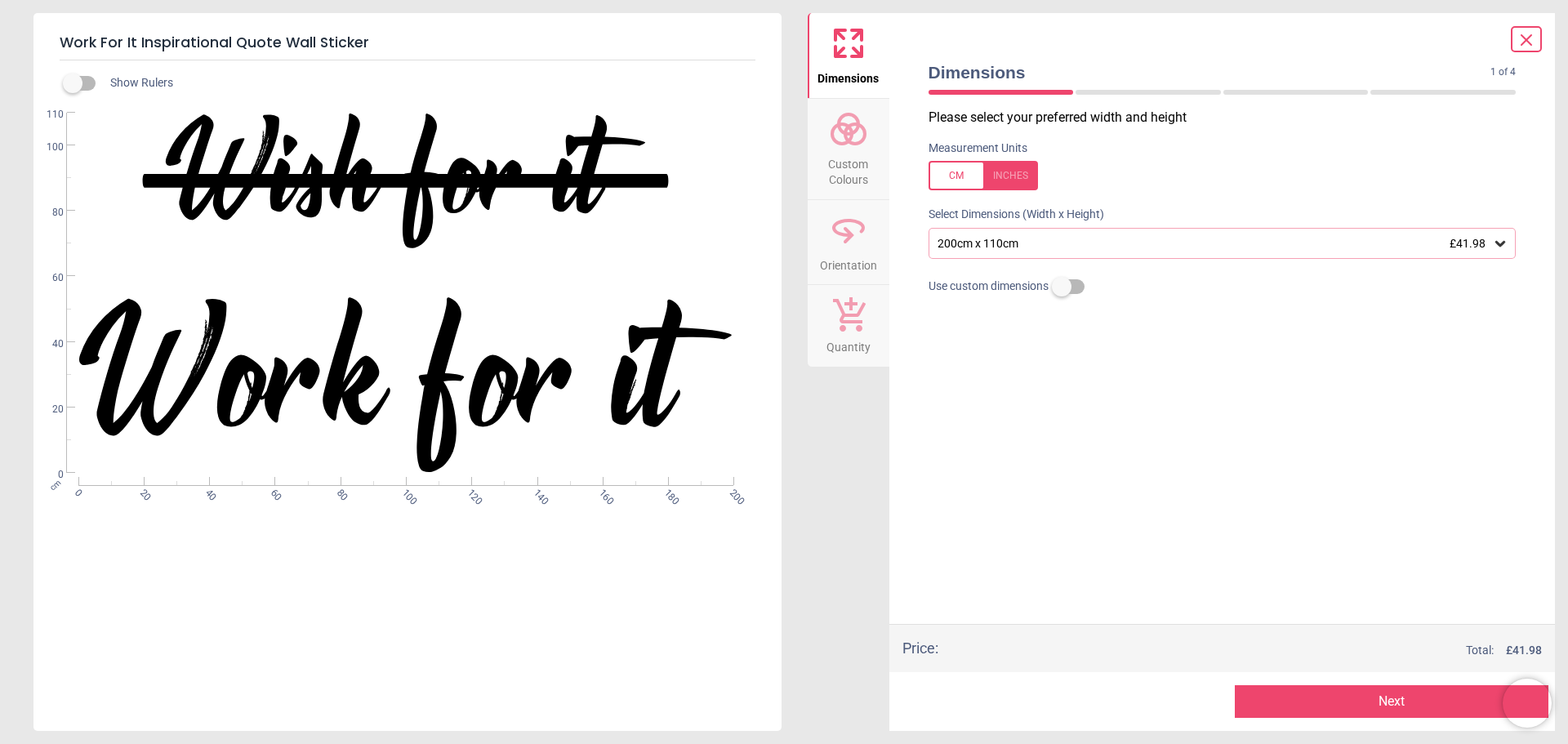
click at [1521, 43] on icon at bounding box center [1526, 40] width 20 height 20
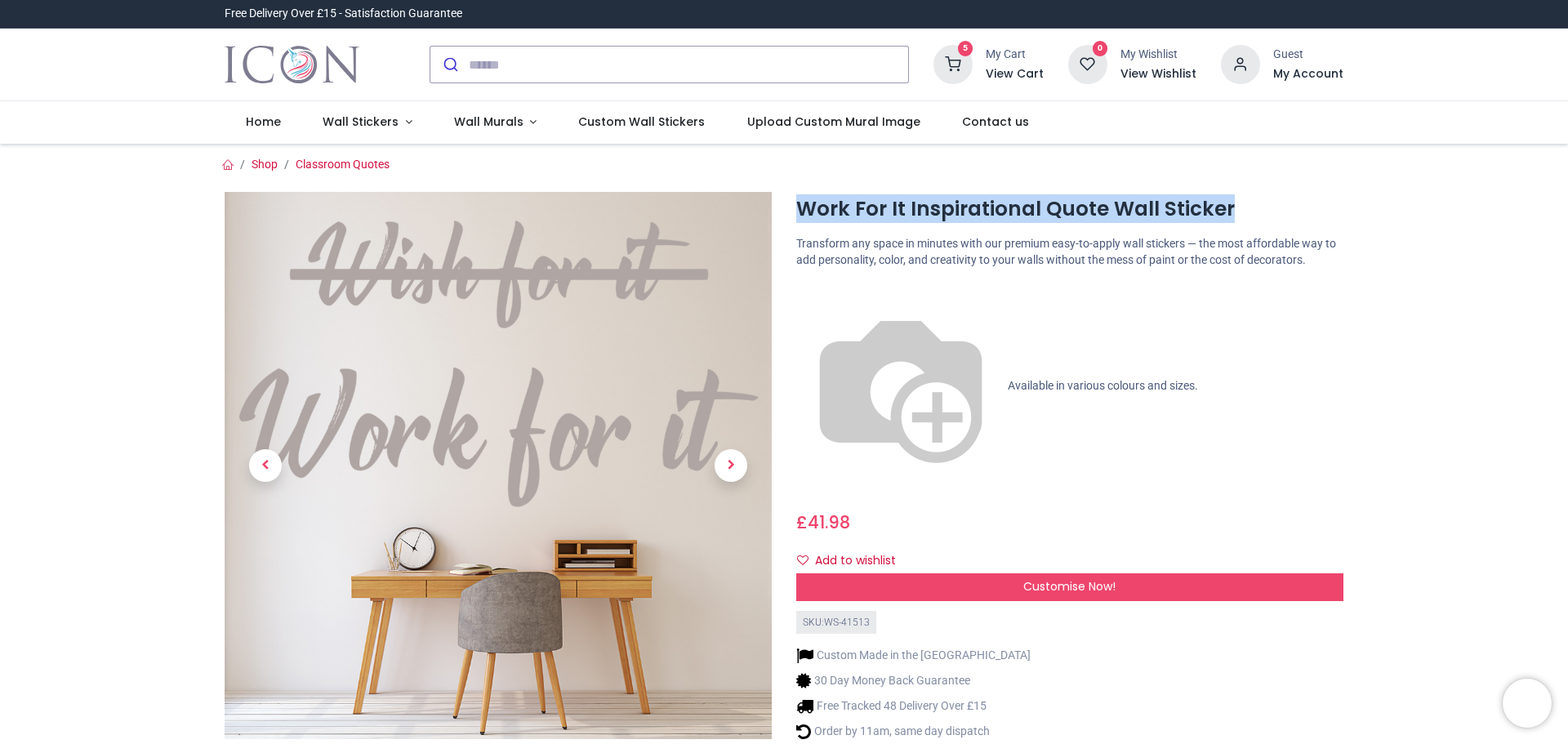
drag, startPoint x: 797, startPoint y: 207, endPoint x: 1250, endPoint y: 216, distance: 453.1
click at [1250, 216] on h1 "Work For It Inspirational Quote Wall Sticker" at bounding box center [1071, 209] width 548 height 28
copy h1 "Work For It Inspirational Quote Wall Sticker"
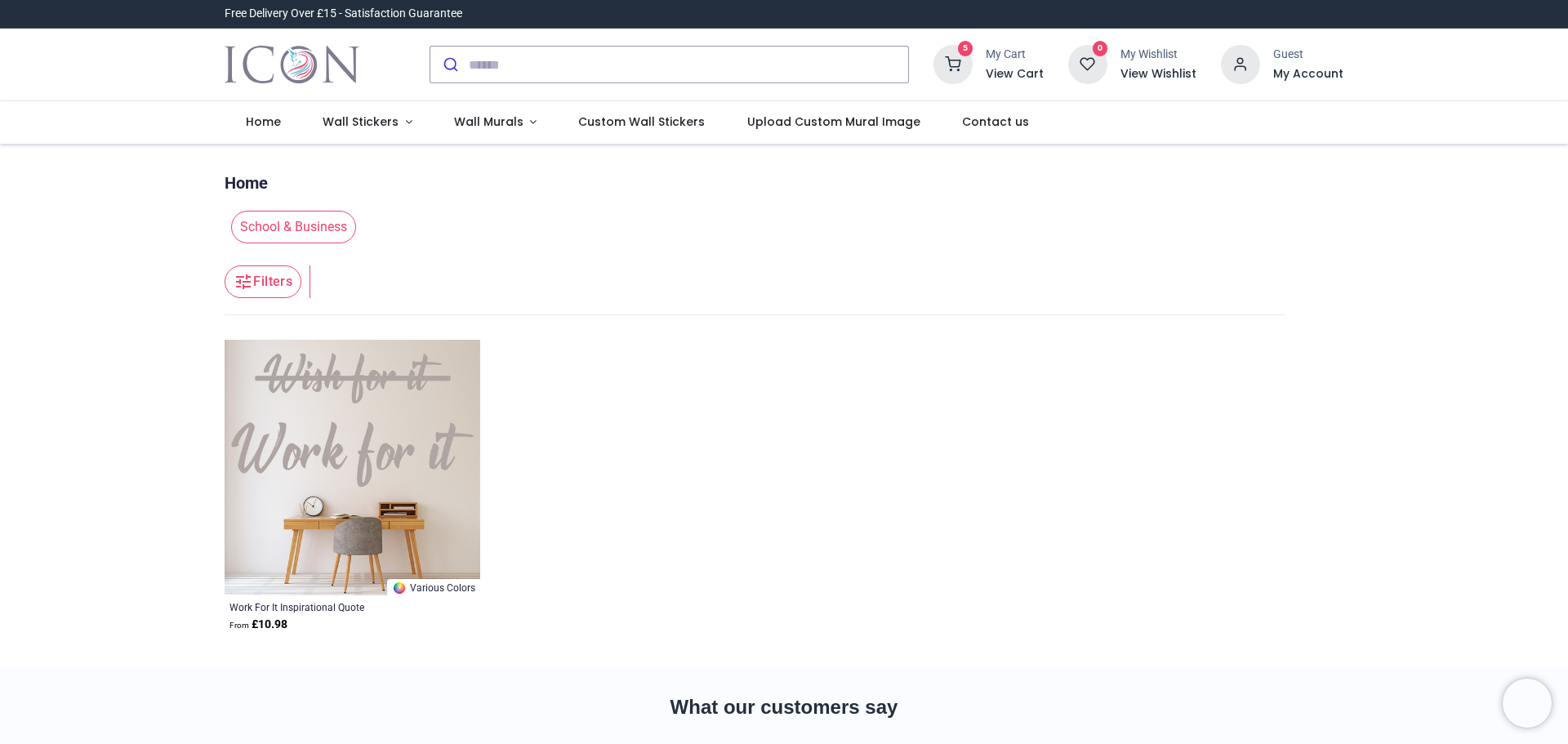
click at [387, 421] on img at bounding box center [352, 468] width 256 height 256
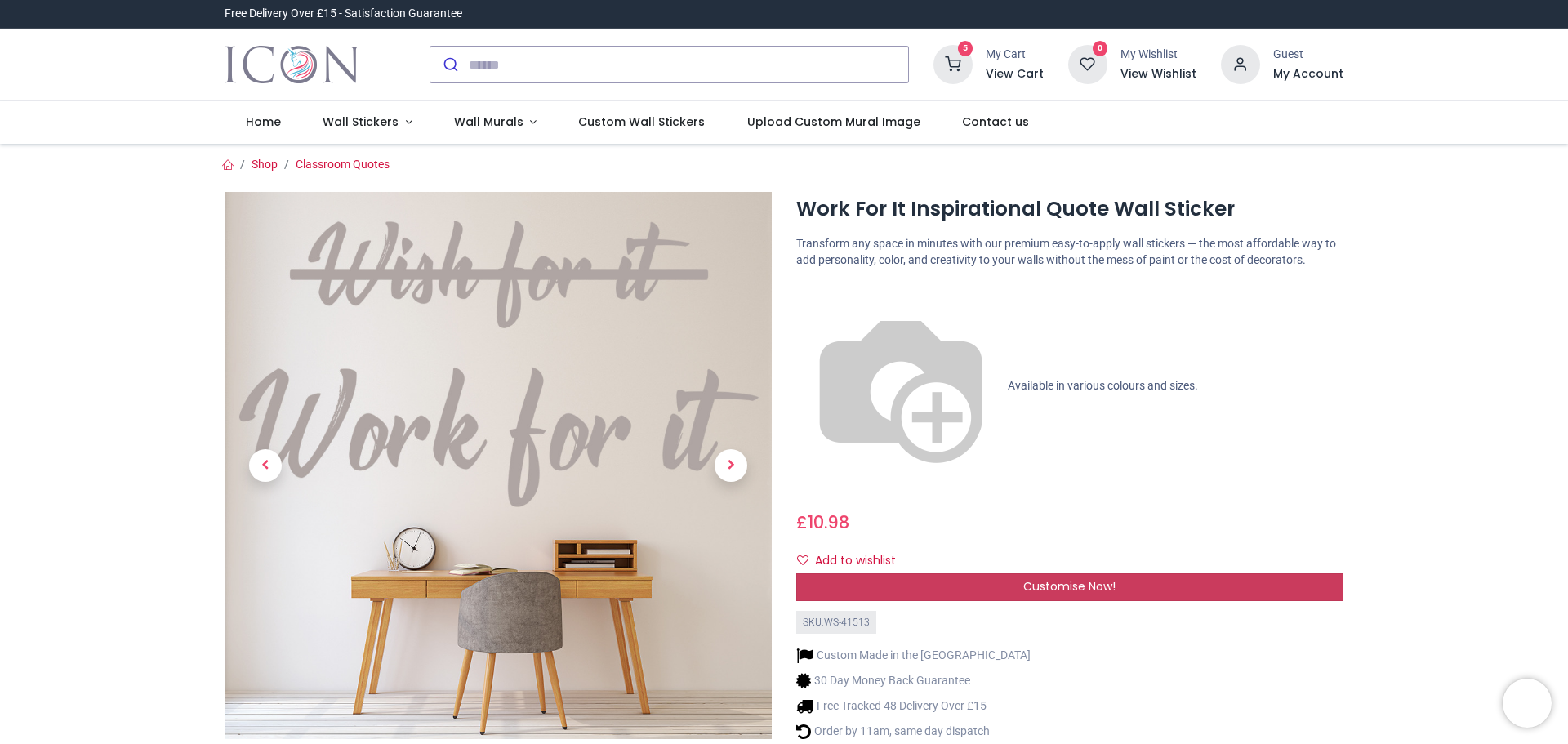
click at [1091, 578] on span "Customise Now!" at bounding box center [1070, 586] width 93 height 16
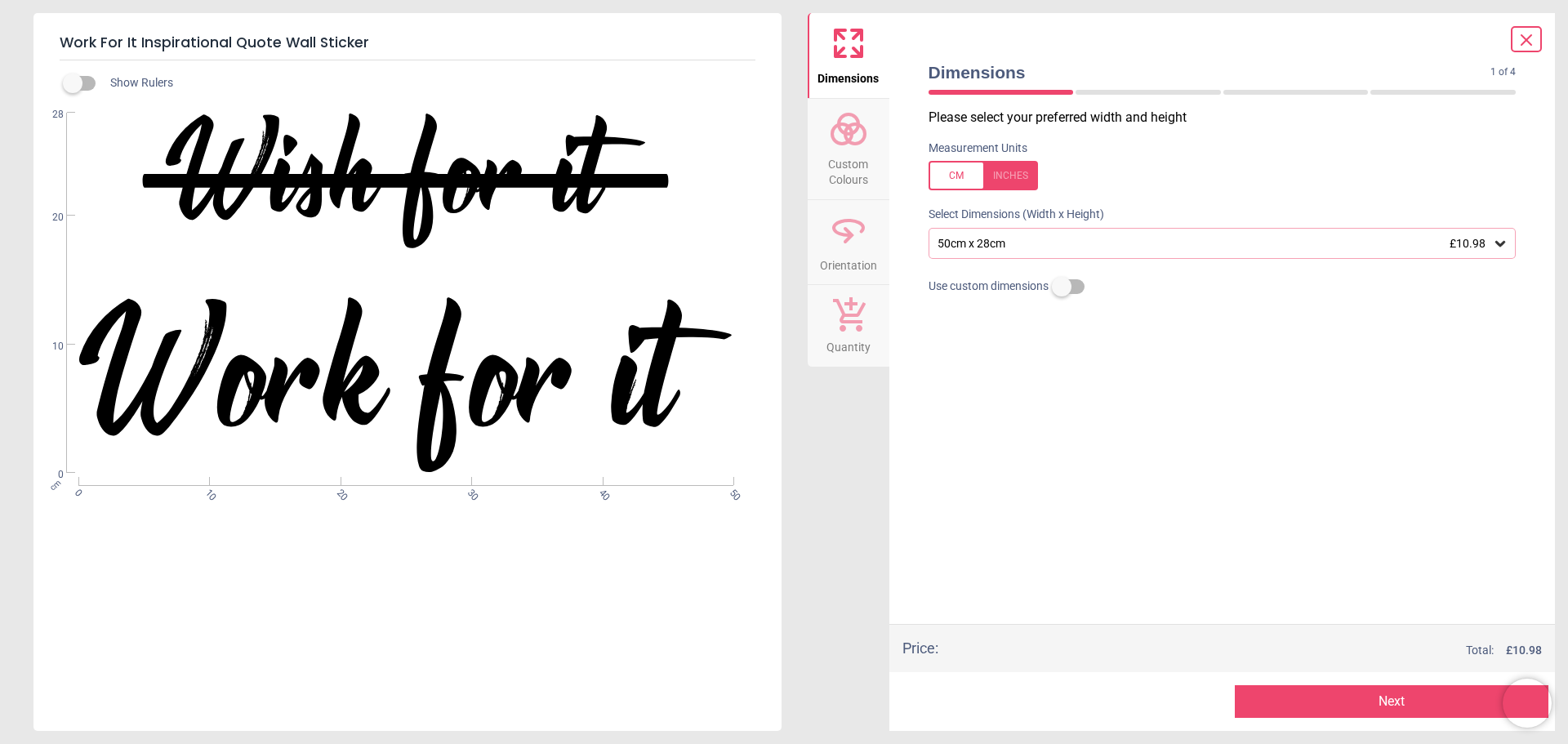
click at [1500, 245] on icon at bounding box center [1500, 243] width 16 height 16
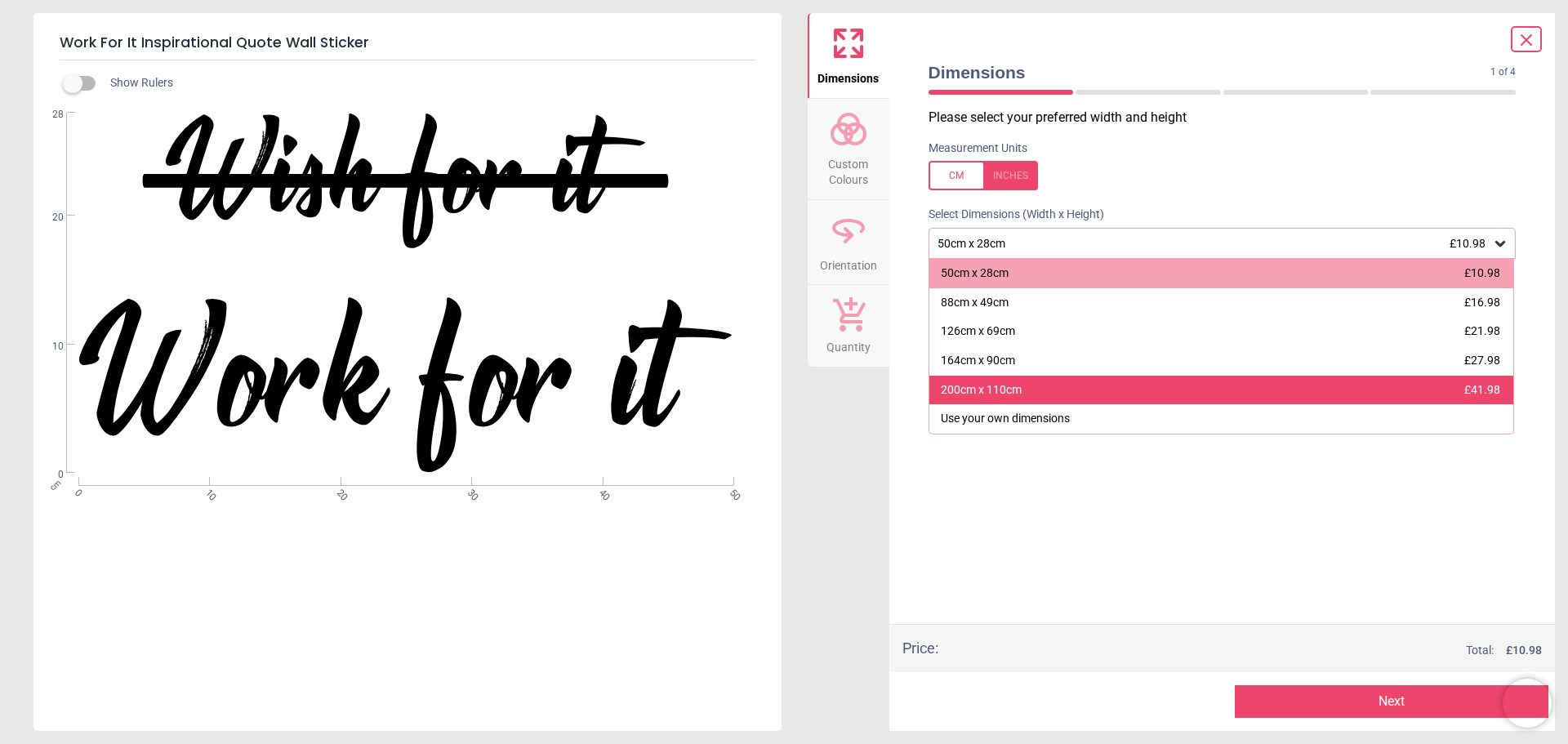
click at [1019, 391] on div "200cm x 110cm" at bounding box center [981, 390] width 81 height 16
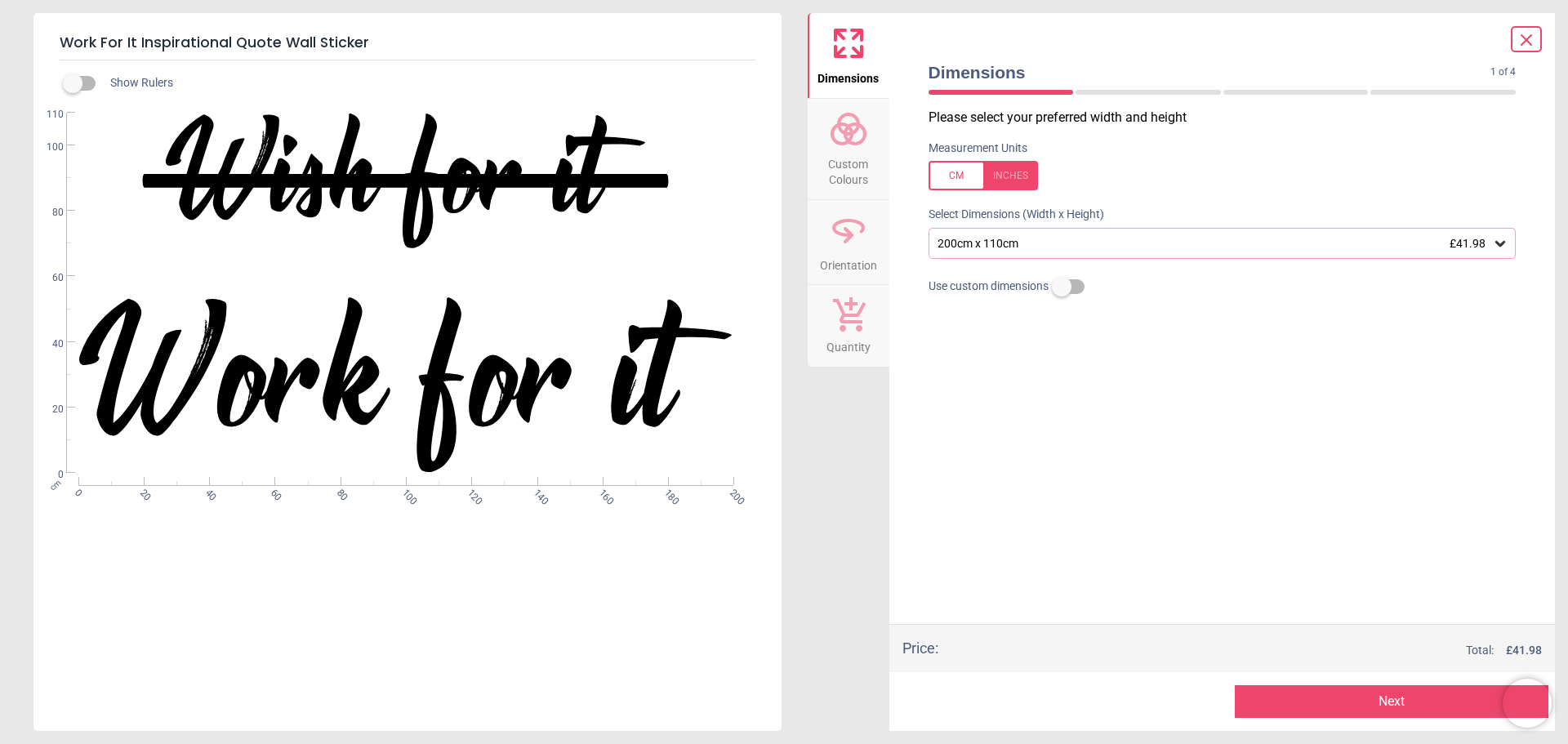
click at [857, 150] on span "Custom Colours" at bounding box center [849, 168] width 78 height 40
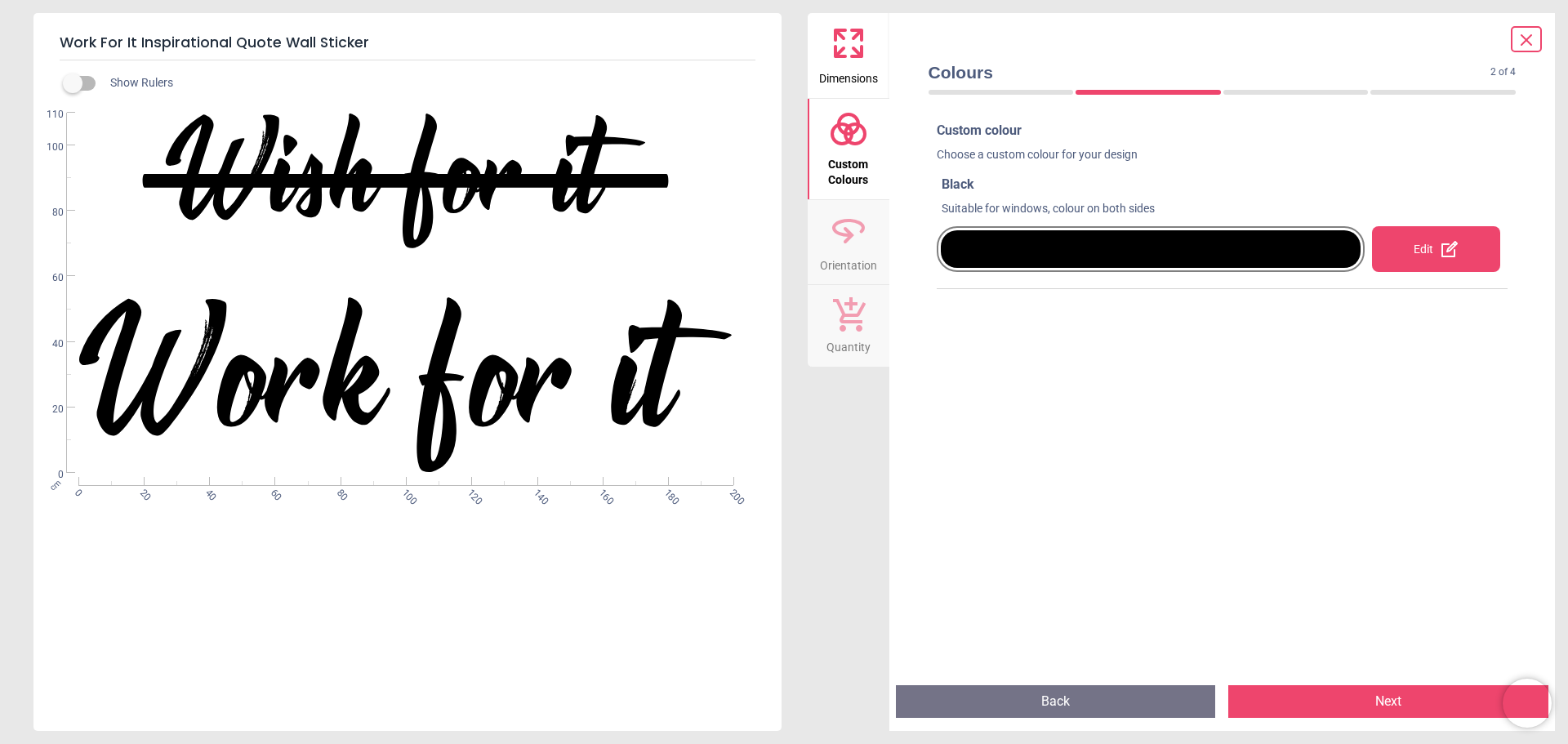
click at [1411, 256] on div "Edit" at bounding box center [1436, 249] width 128 height 46
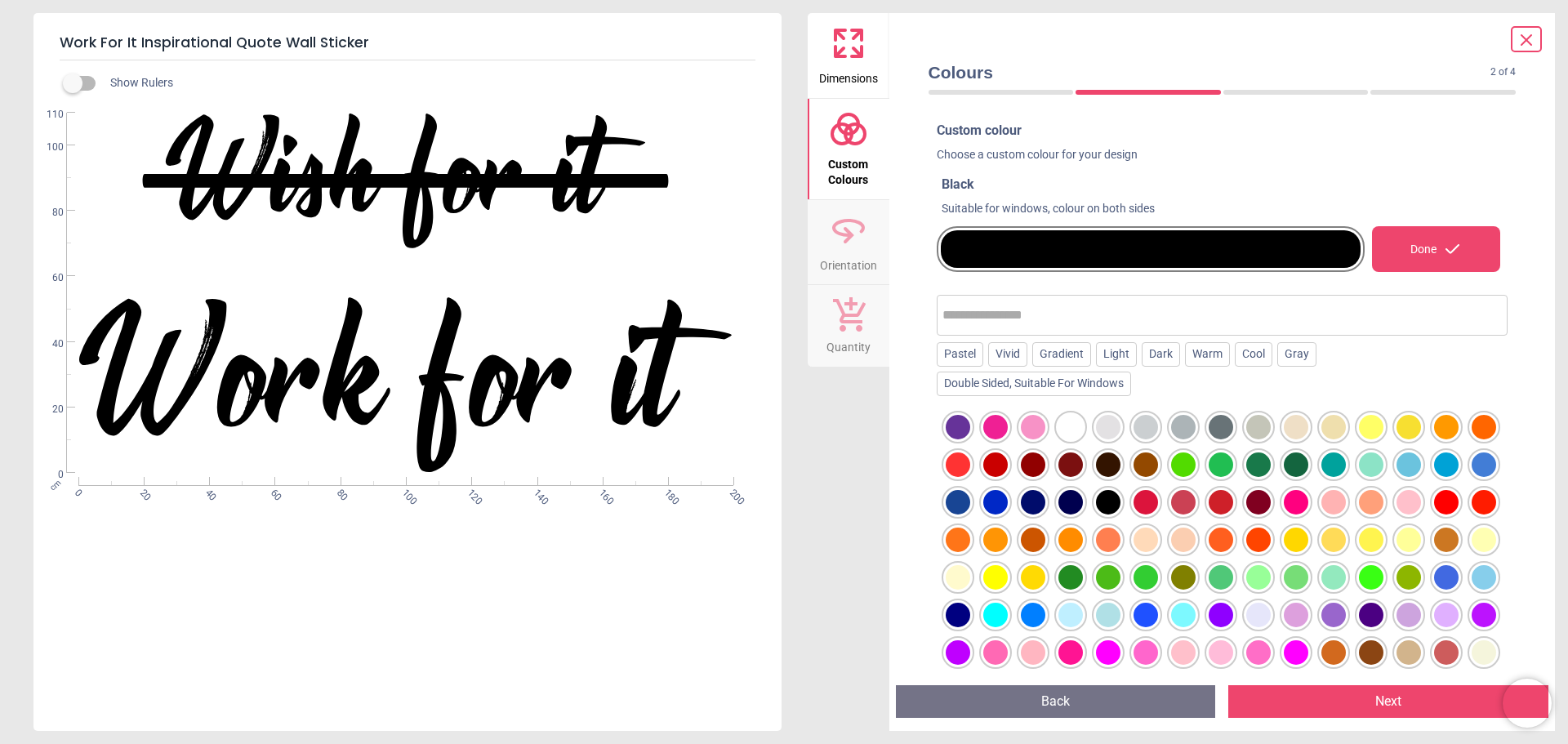
click at [1083, 578] on div at bounding box center [1071, 577] width 25 height 25
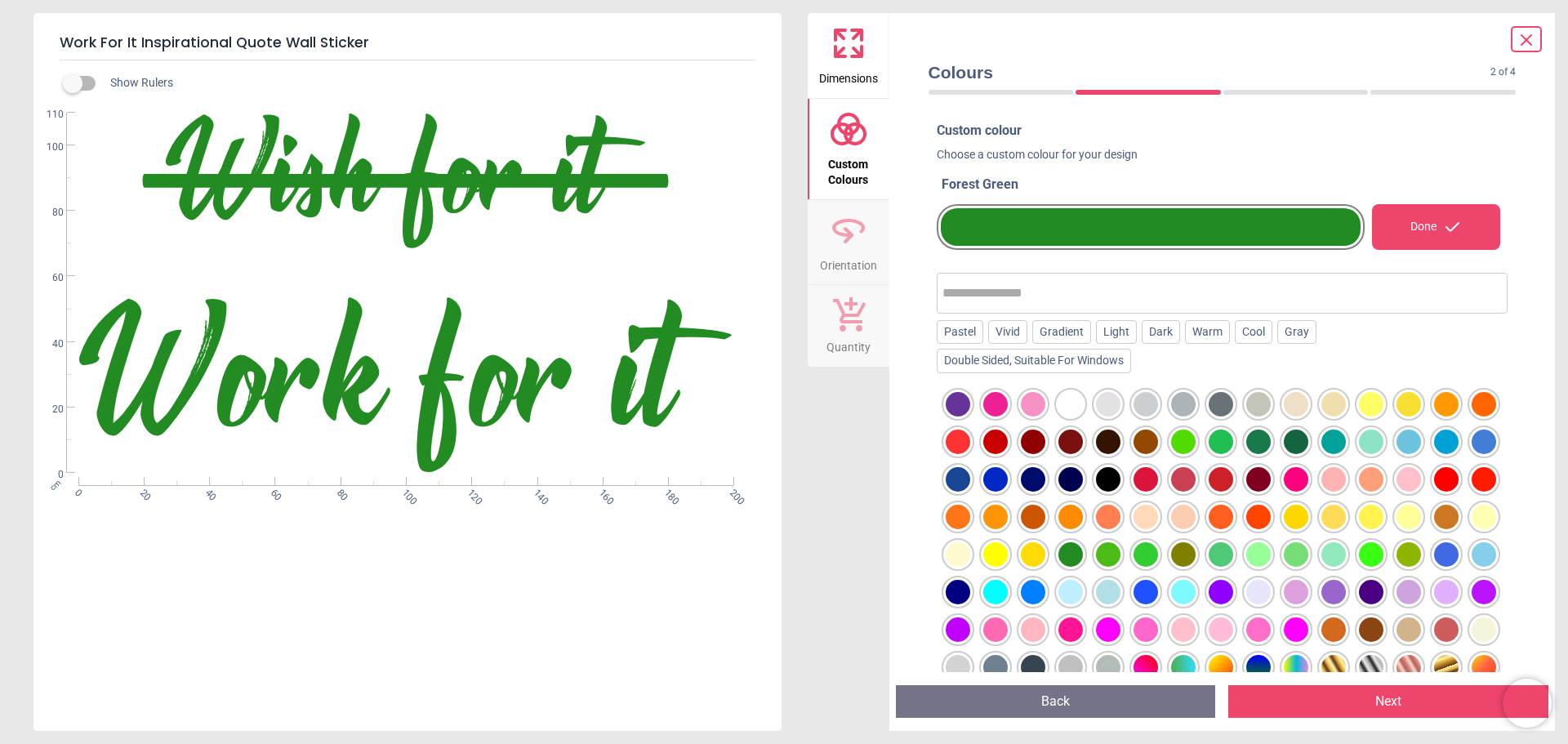
click at [1367, 697] on button "Next" at bounding box center [1389, 701] width 321 height 32
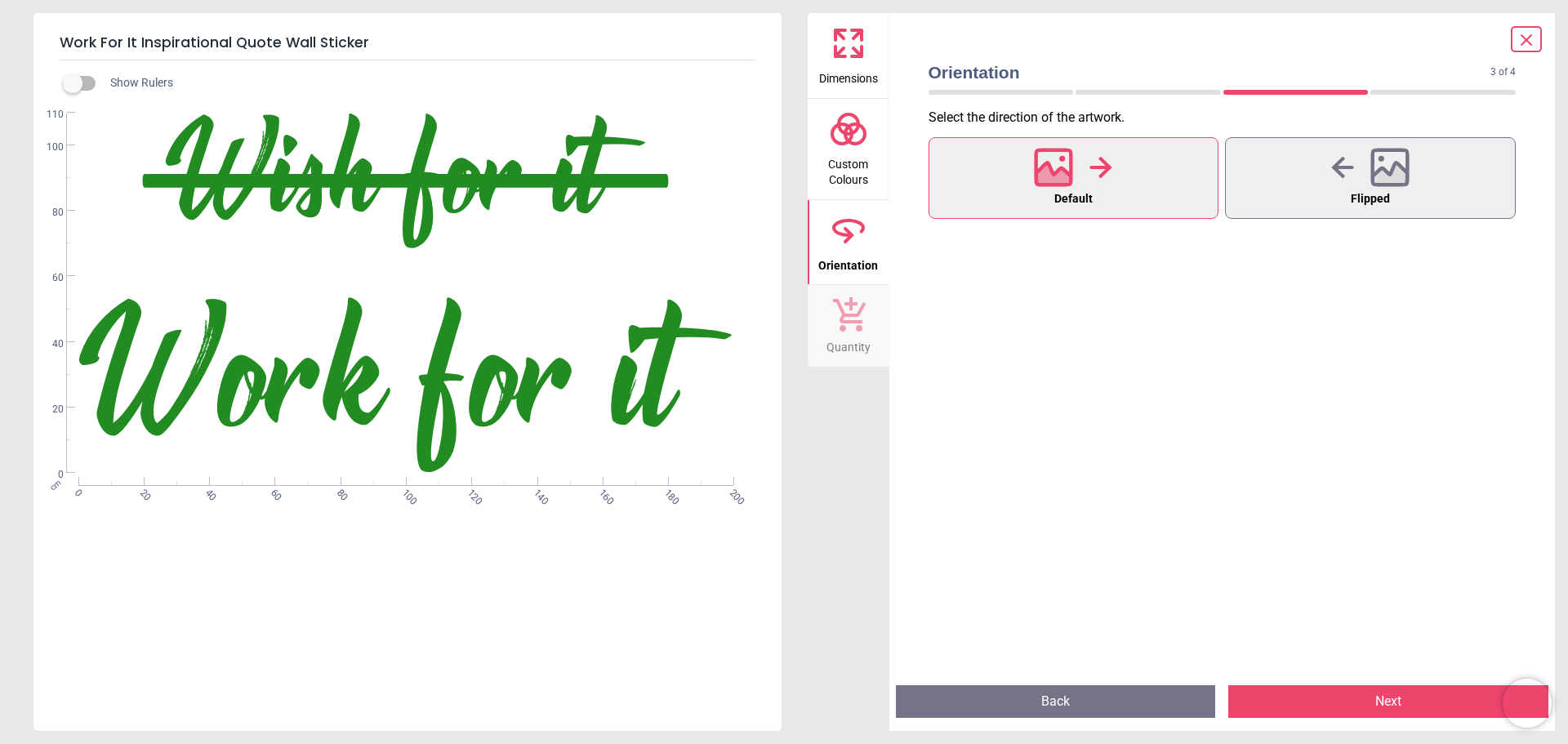
click at [1122, 173] on button "Default" at bounding box center [1074, 178] width 291 height 82
click at [1393, 695] on button "Next" at bounding box center [1389, 701] width 321 height 32
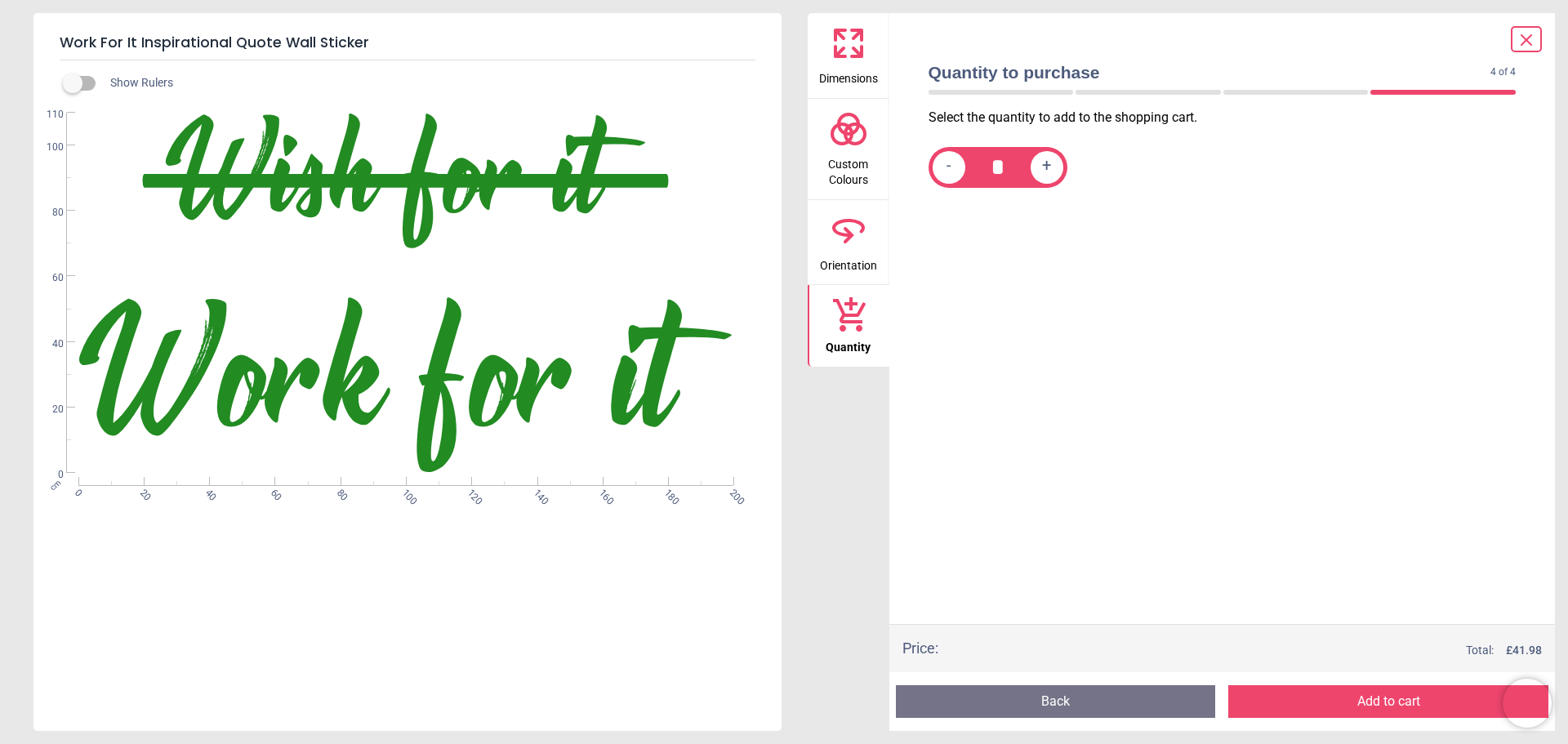
click at [1393, 707] on button "Add to cart" at bounding box center [1389, 701] width 321 height 32
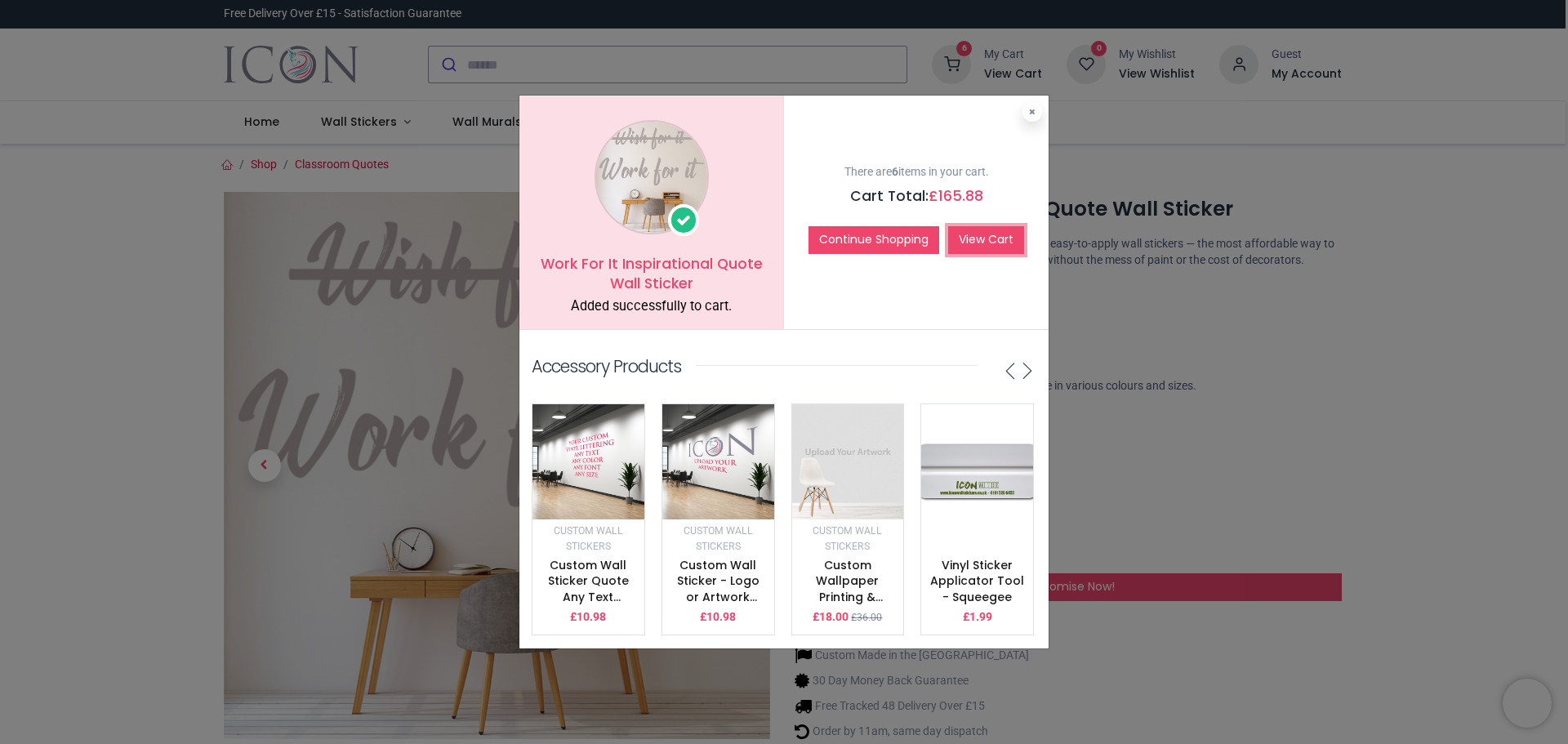
click at [999, 231] on link "View Cart" at bounding box center [986, 240] width 76 height 28
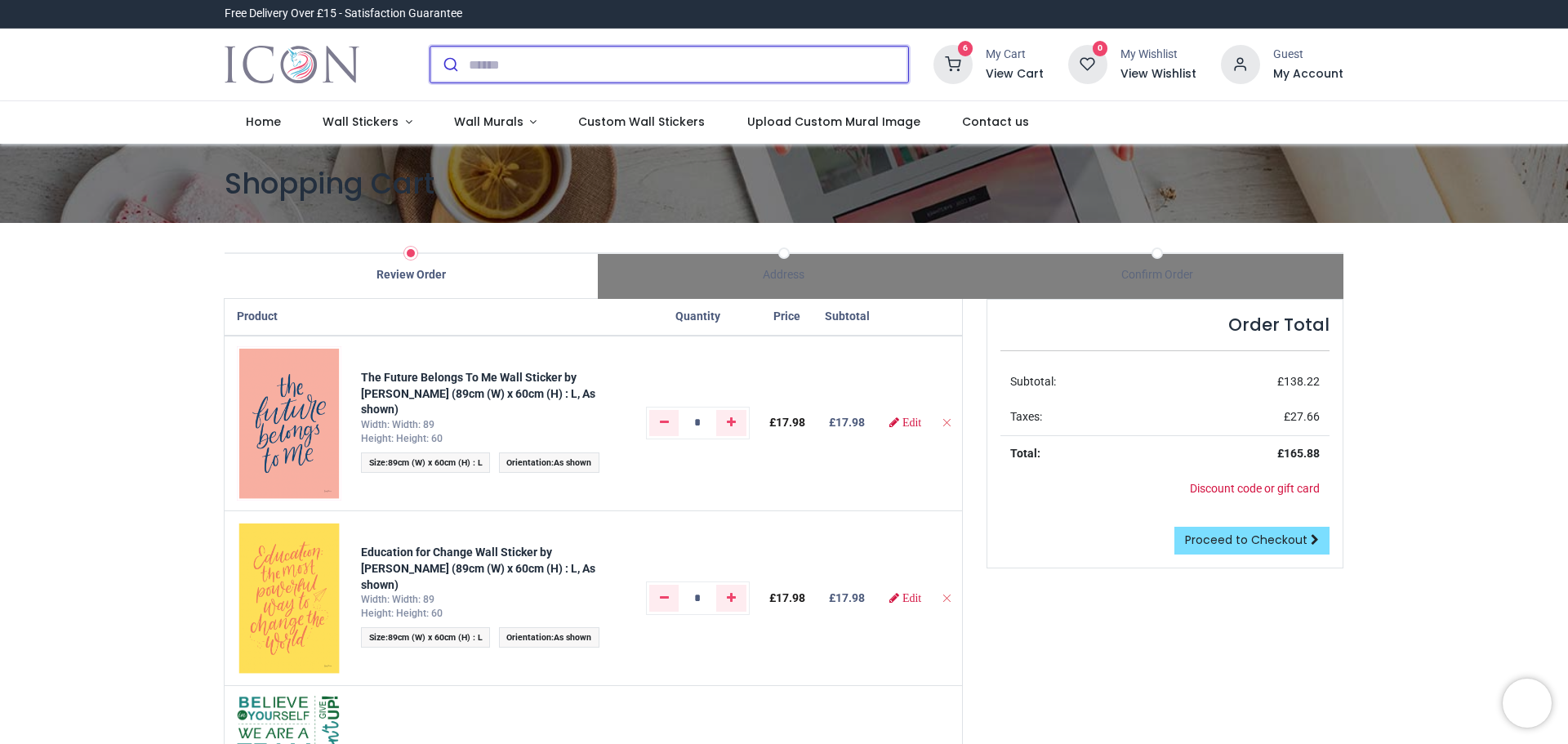
click at [495, 69] on input "search" at bounding box center [688, 65] width 440 height 36
paste input "**********"
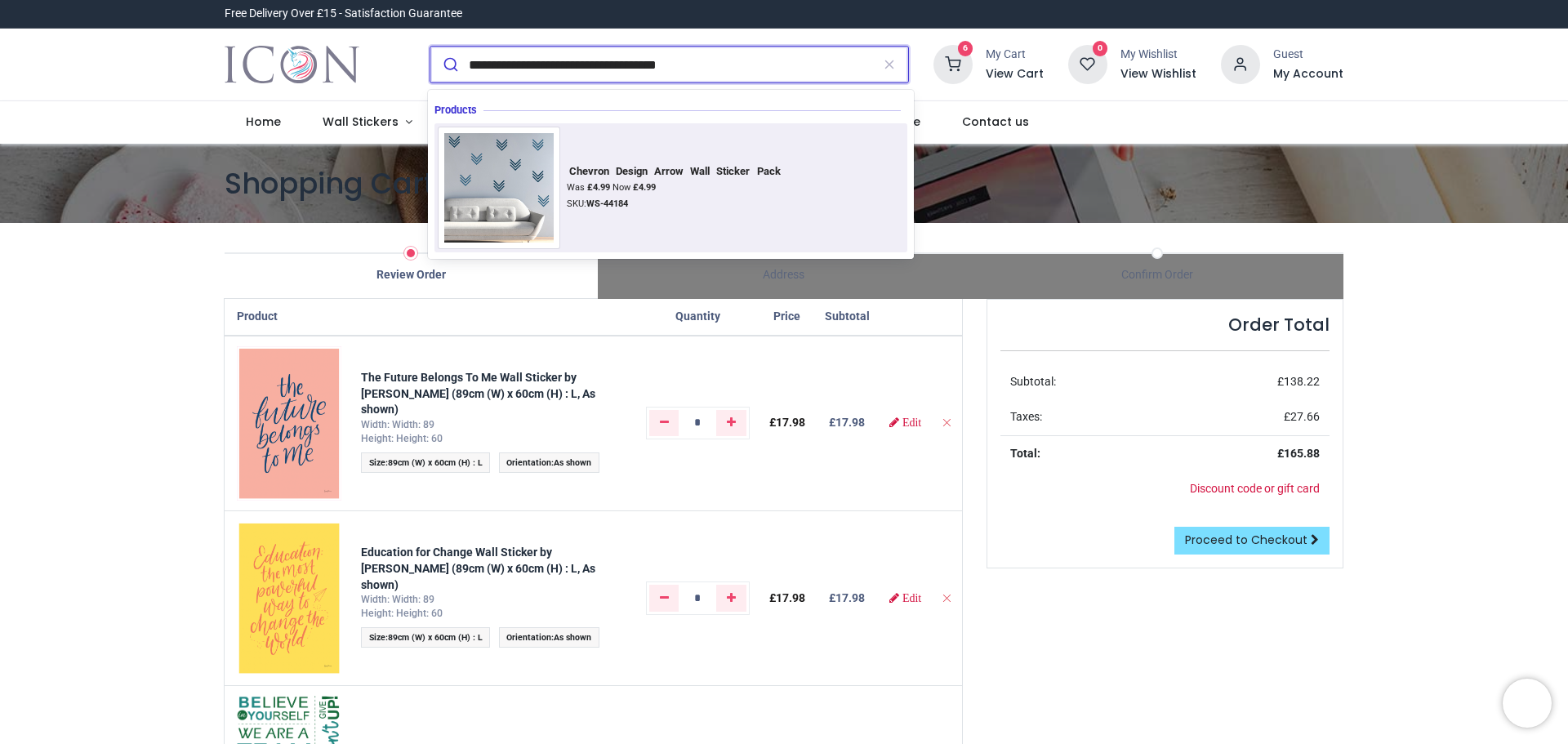
type input "**********"
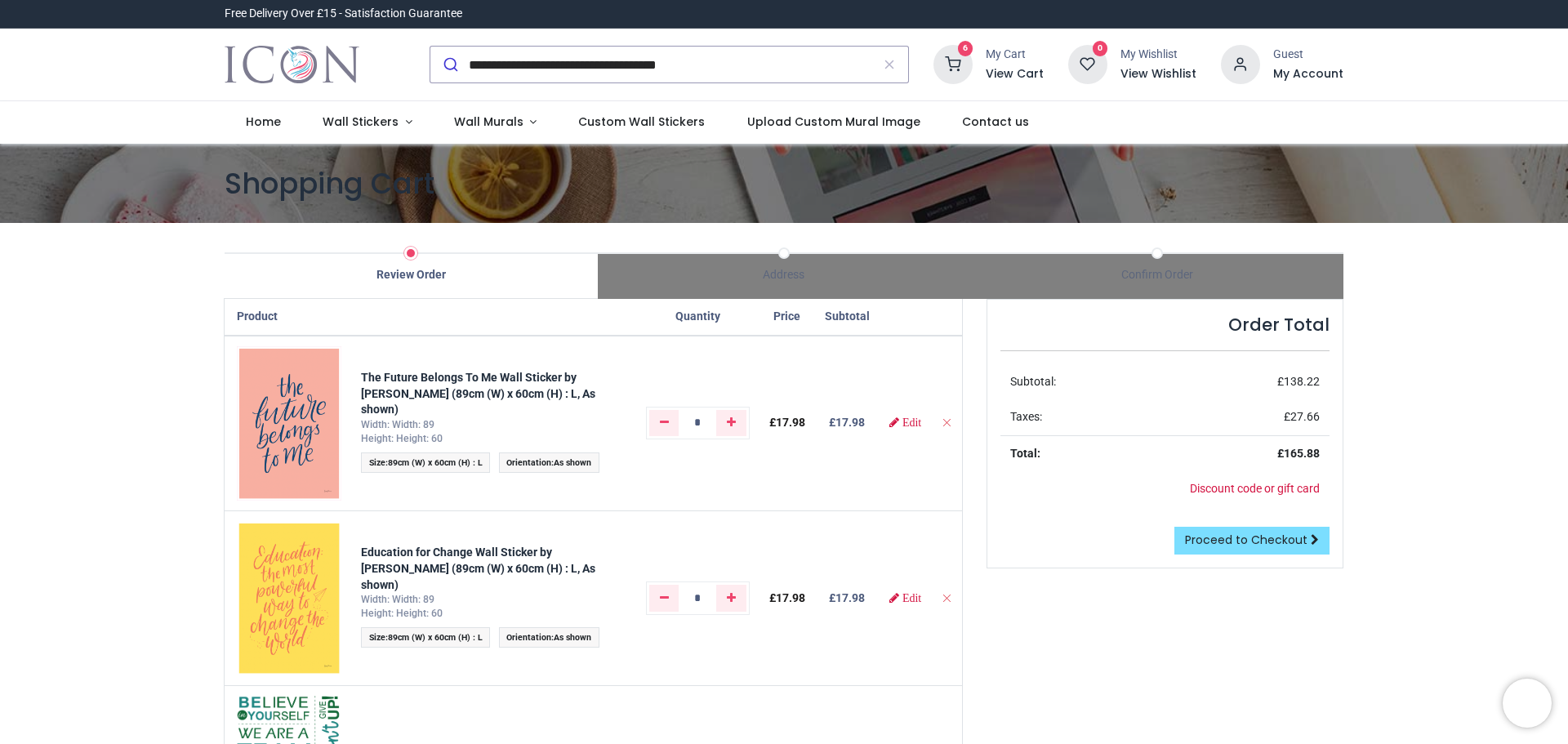
click at [1011, 73] on h6 "View Cart" at bounding box center [1014, 74] width 58 height 16
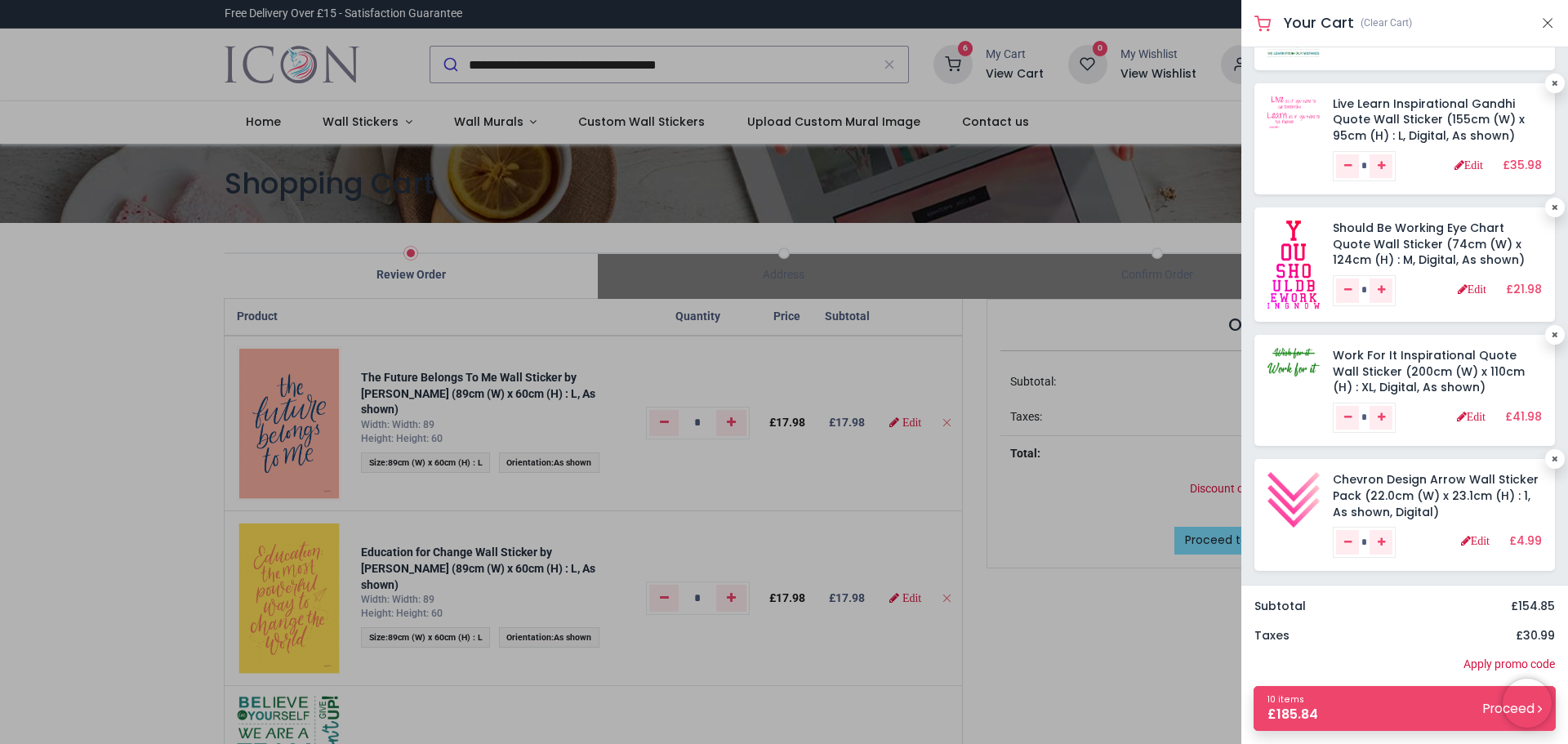
scroll to position [389, 0]
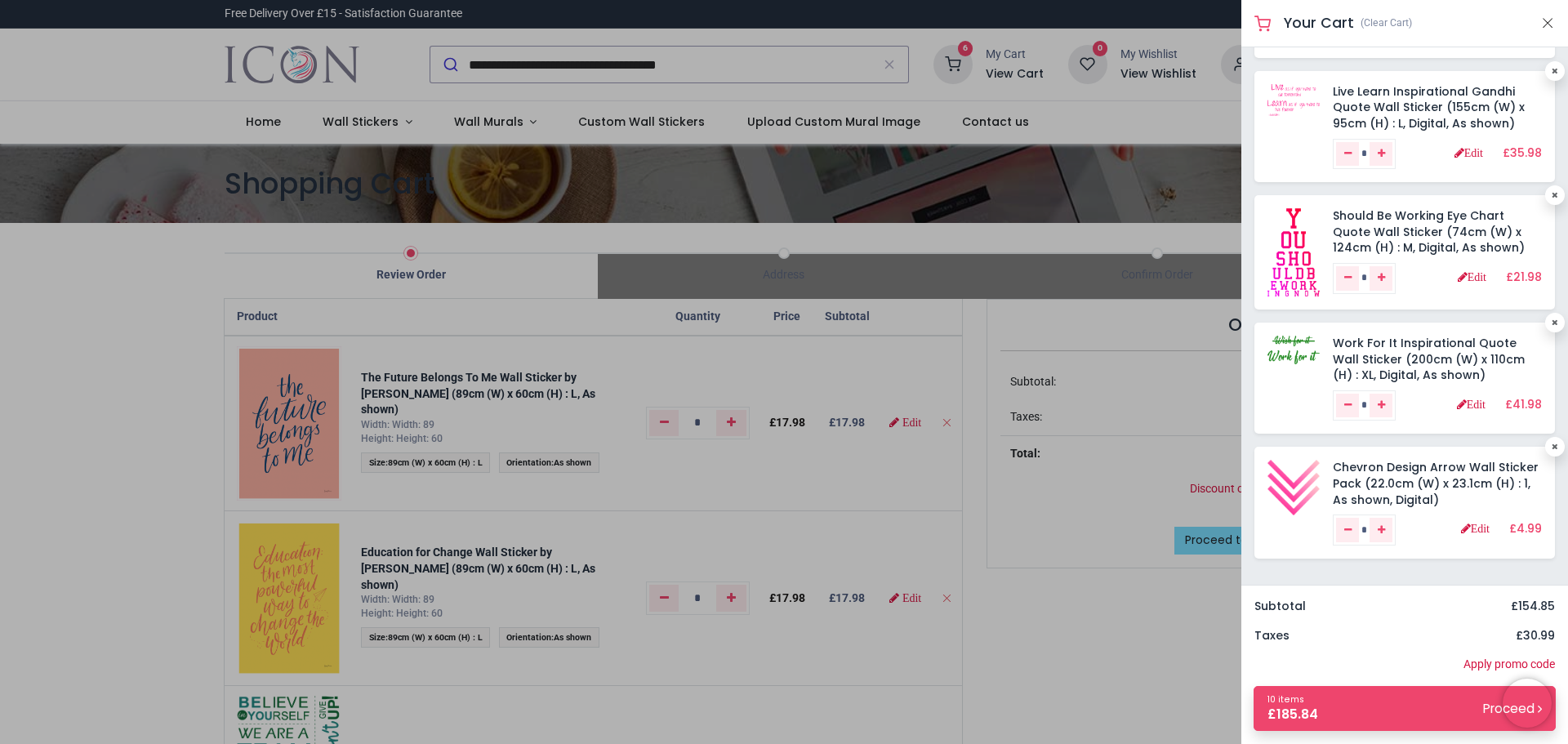
click at [903, 497] on div at bounding box center [784, 372] width 1568 height 744
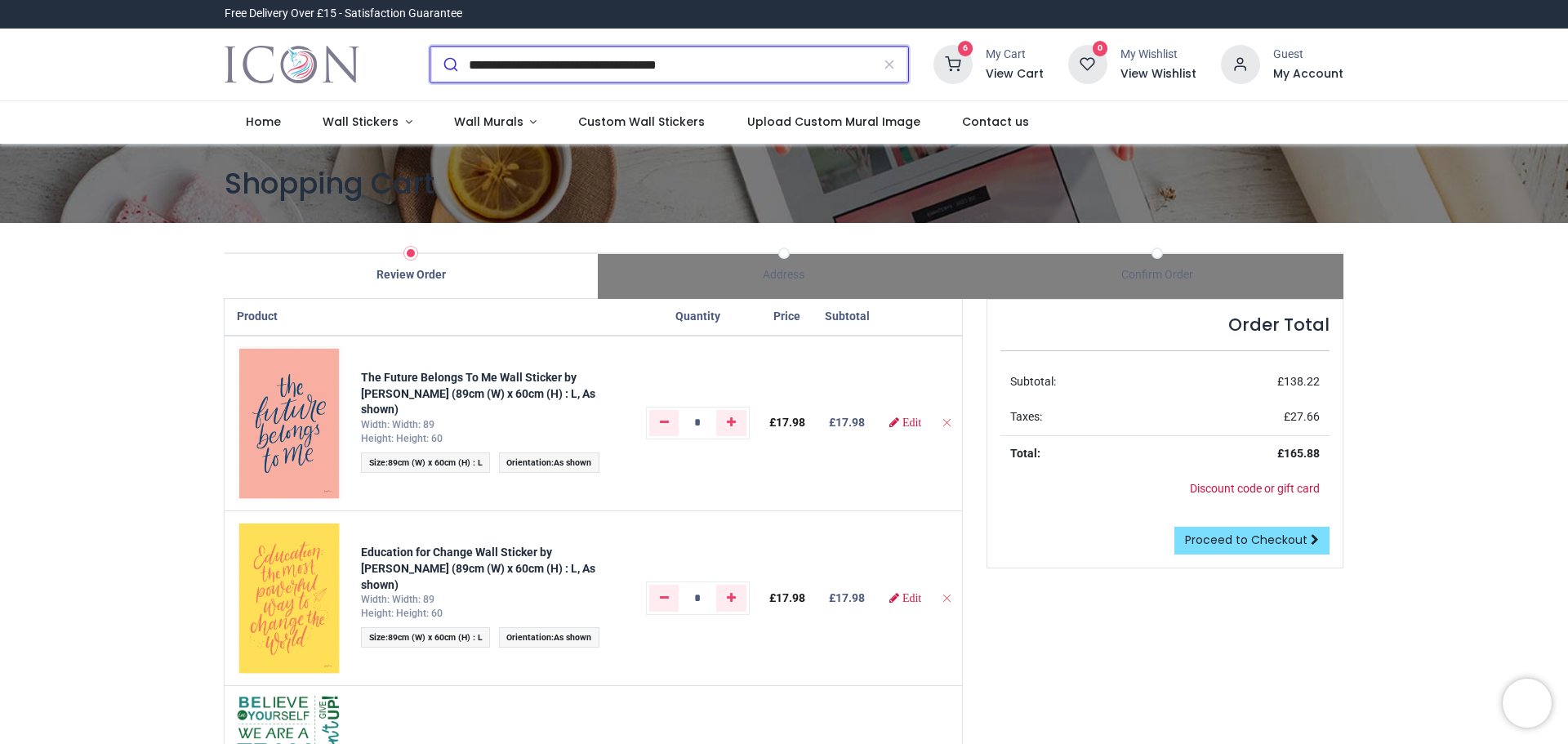
click at [729, 72] on input "**********" at bounding box center [670, 65] width 403 height 36
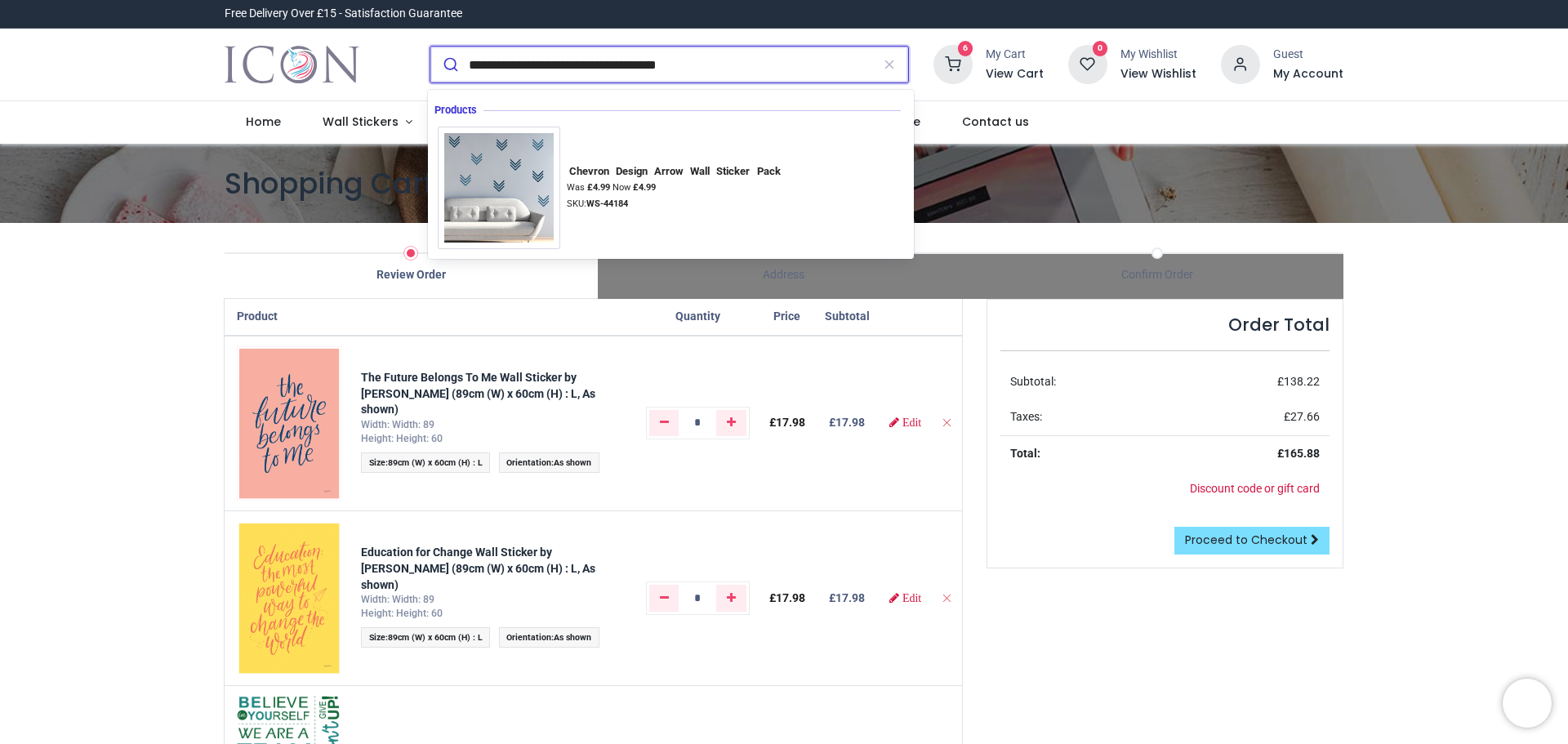
click at [430, 47] on button "submit" at bounding box center [449, 65] width 38 height 36
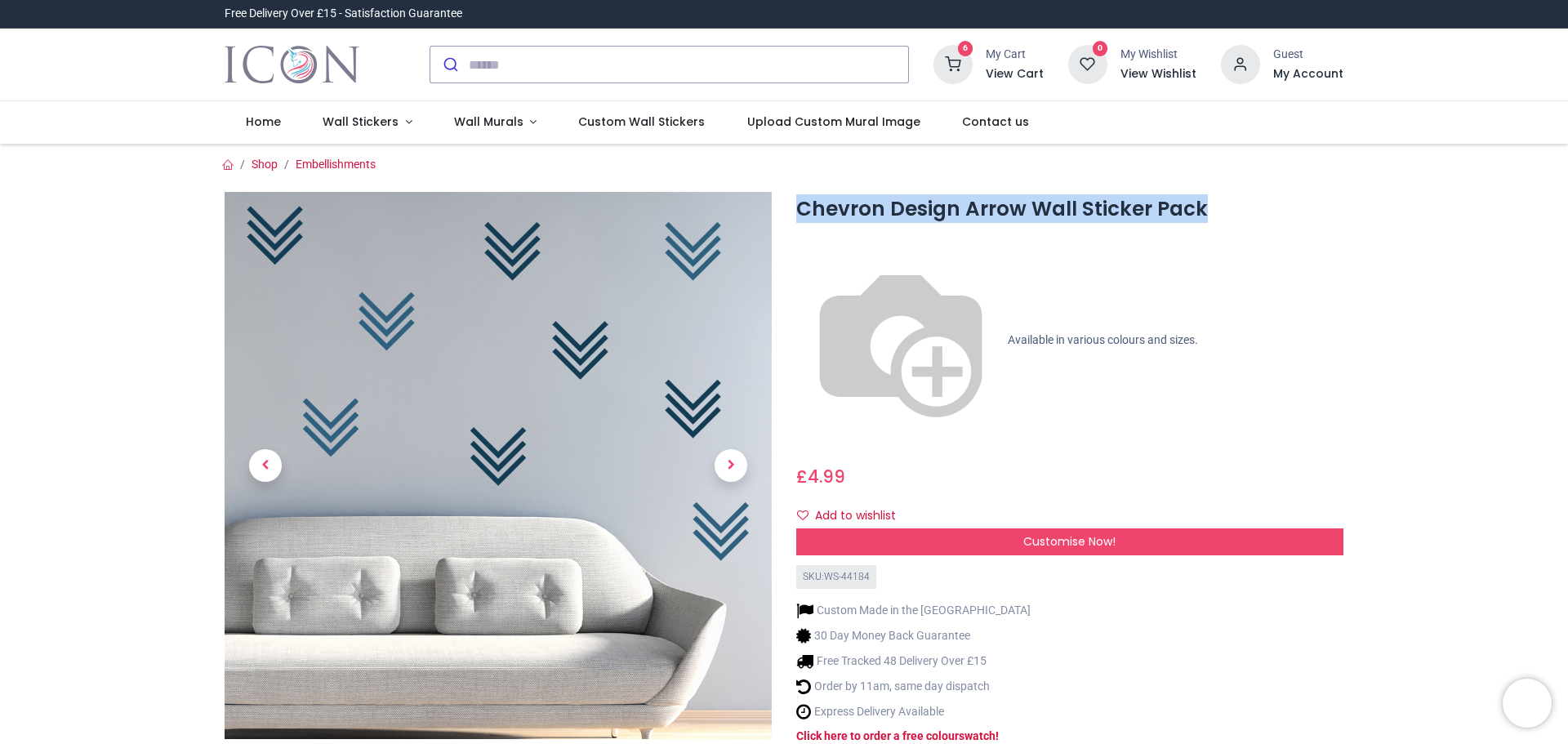
drag, startPoint x: 796, startPoint y: 201, endPoint x: 1292, endPoint y: 201, distance: 496.0
click at [1292, 201] on h1 "Chevron Design Arrow Wall Sticker Pack" at bounding box center [1071, 209] width 548 height 28
copy h1 "Chevron Design Arrow Wall Sticker Pack"
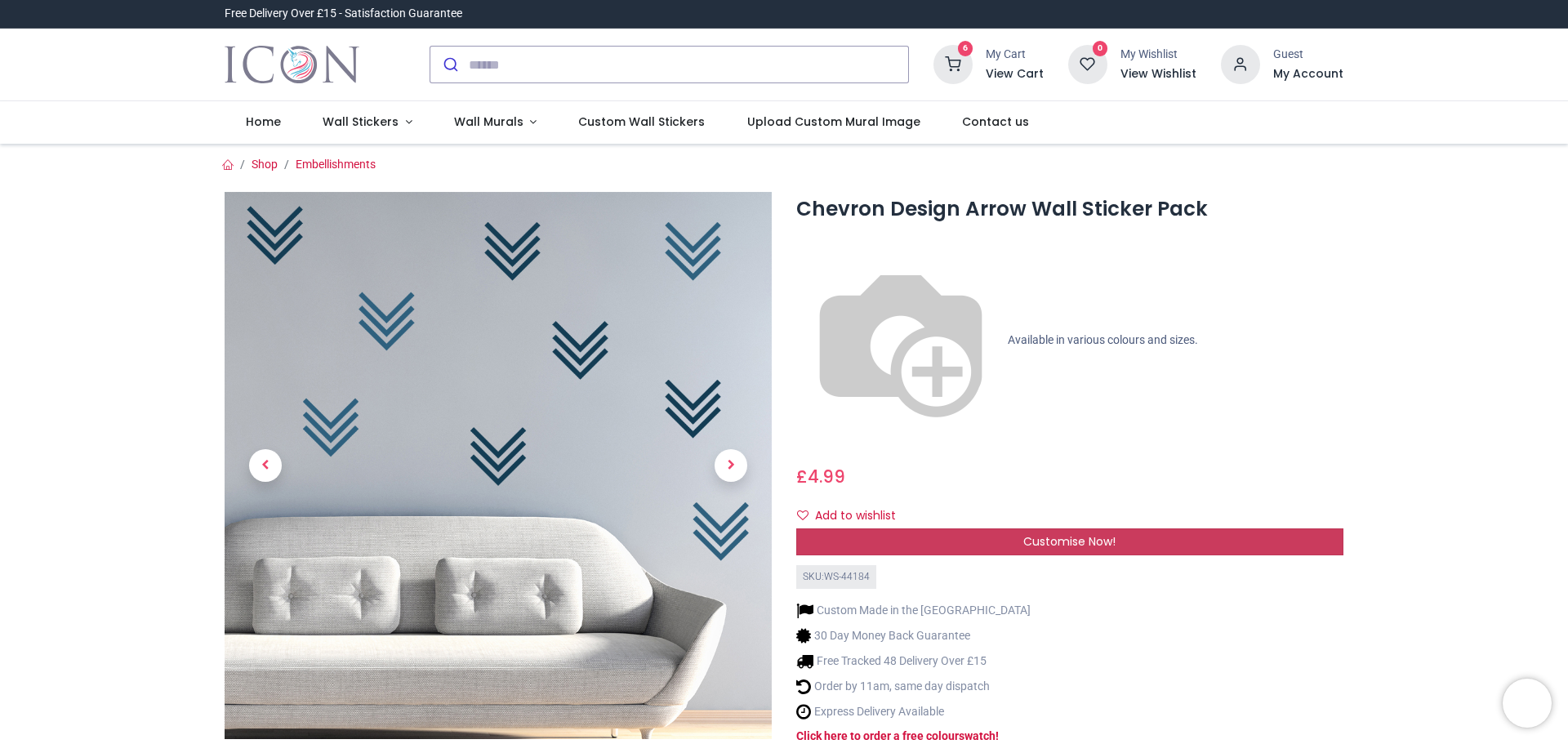
click at [1049, 533] on span "Customise Now!" at bounding box center [1070, 541] width 93 height 16
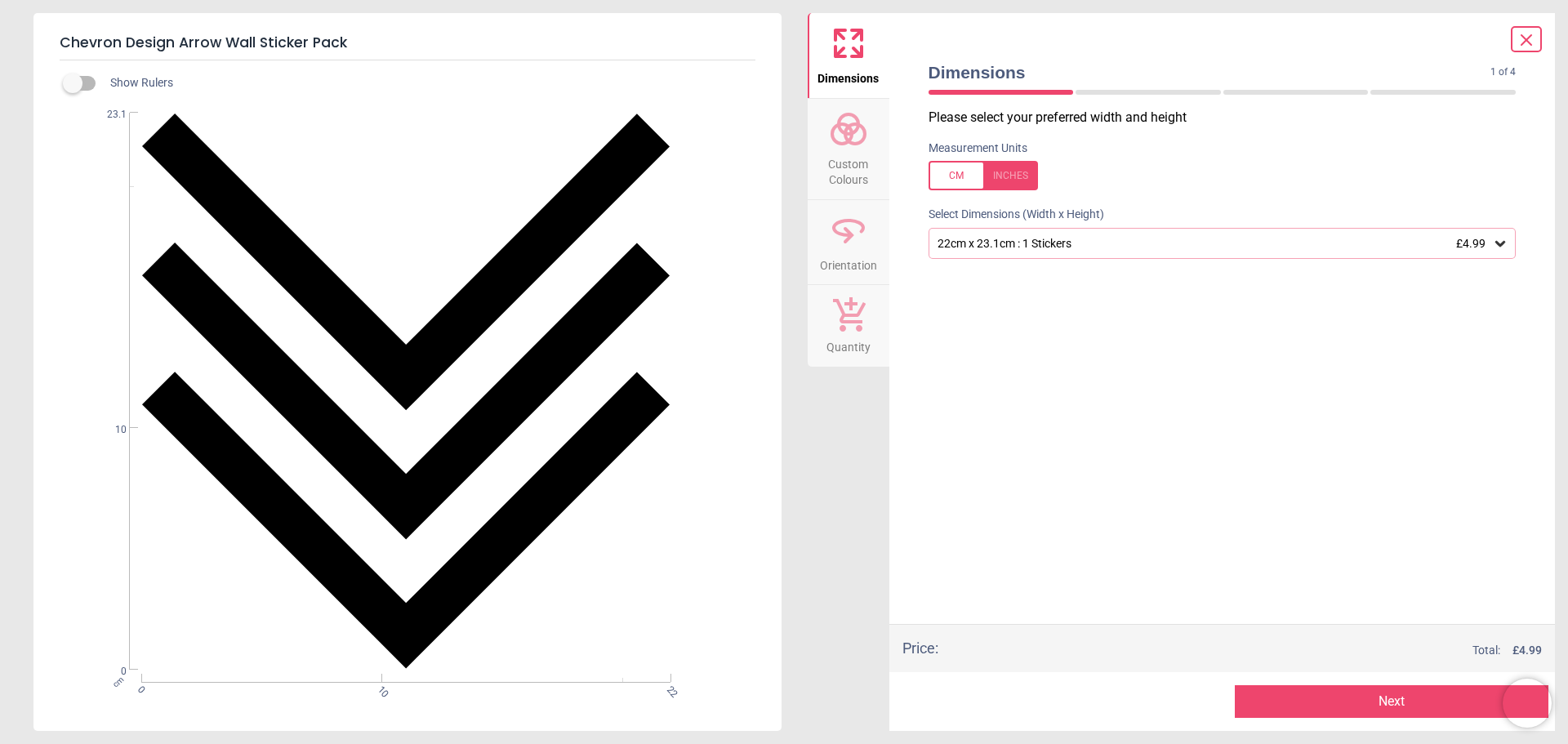
click at [859, 162] on span "Custom Colours" at bounding box center [849, 168] width 78 height 40
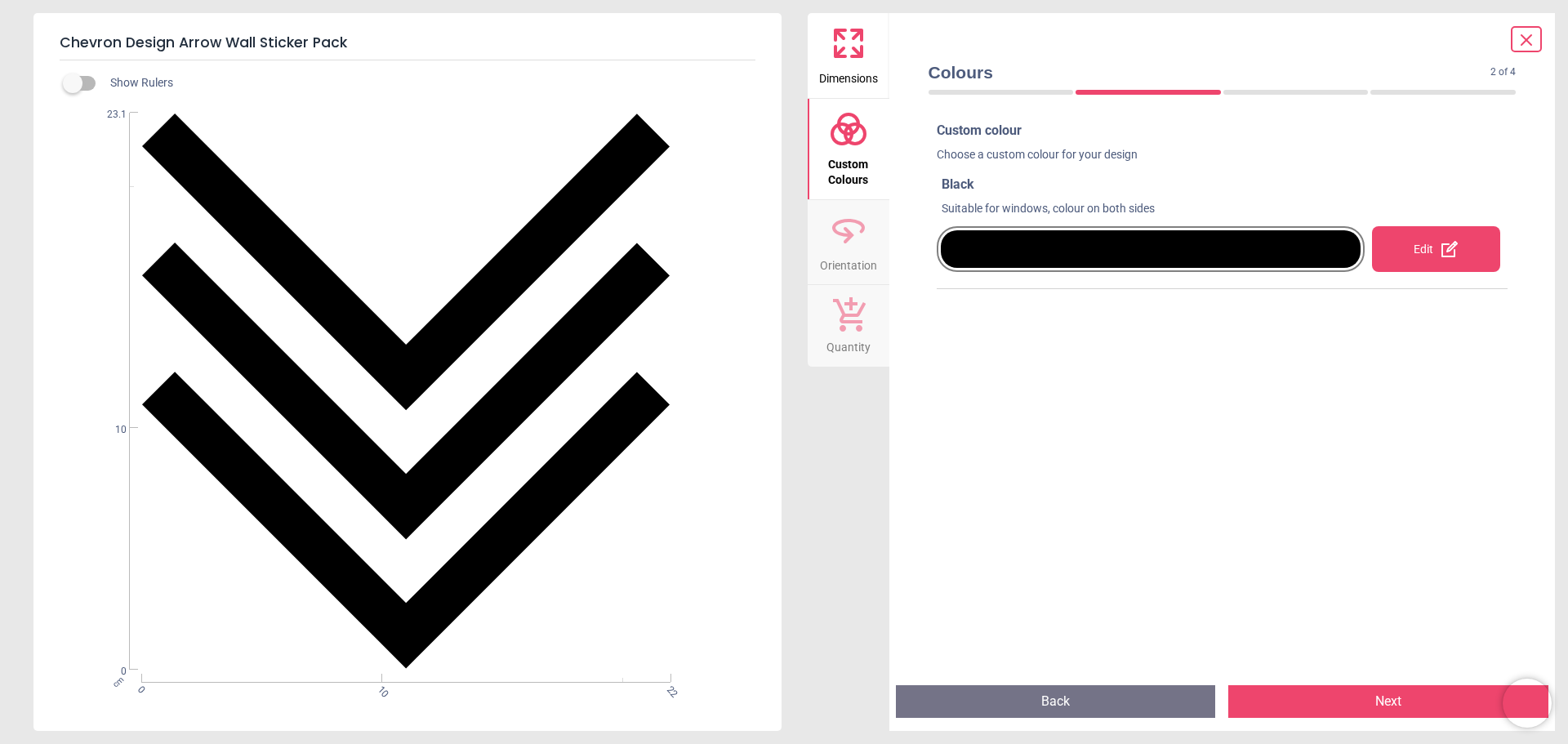
click at [1412, 240] on div "Edit" at bounding box center [1436, 249] width 128 height 46
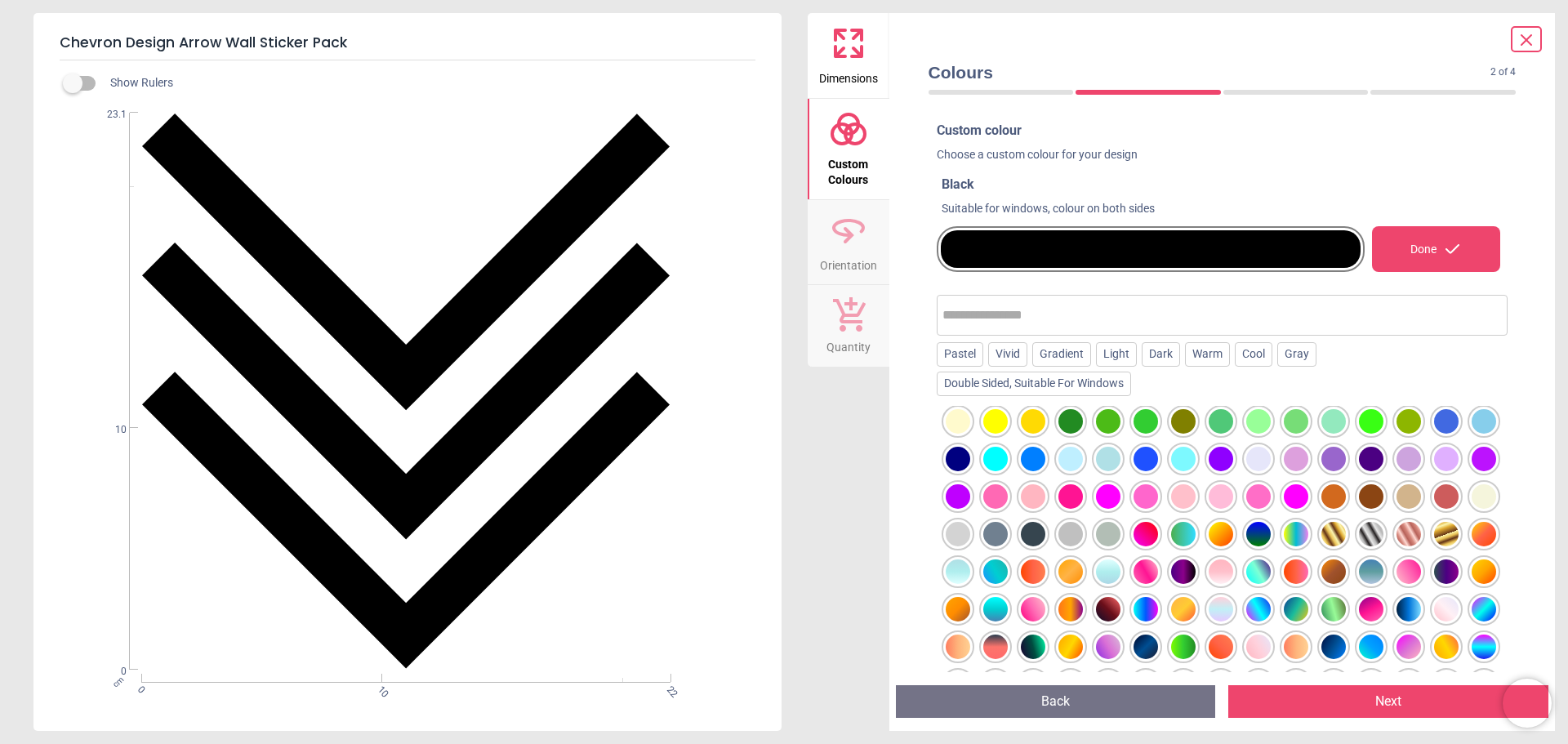
scroll to position [163, 0]
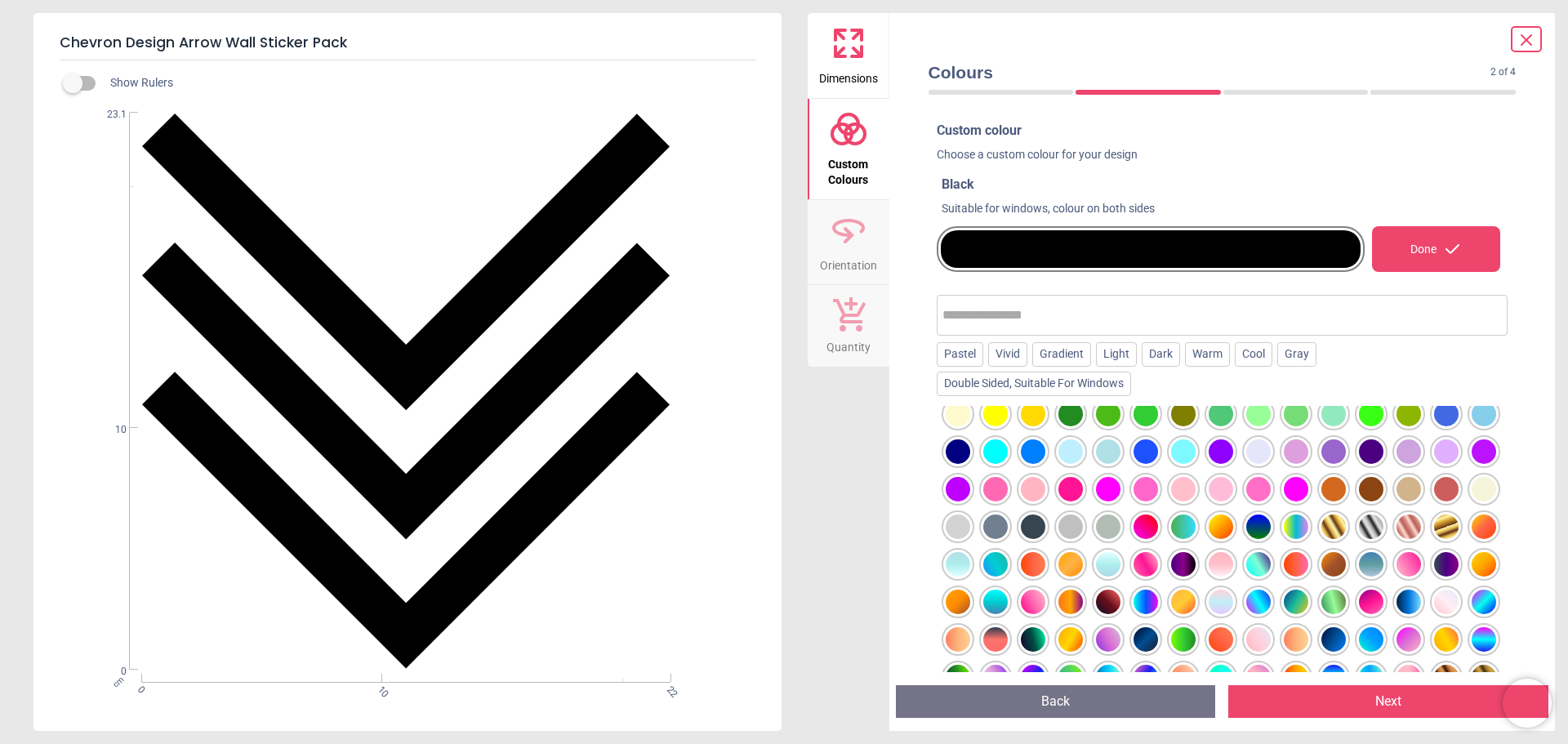
click at [1158, 559] on div at bounding box center [1145, 564] width 25 height 25
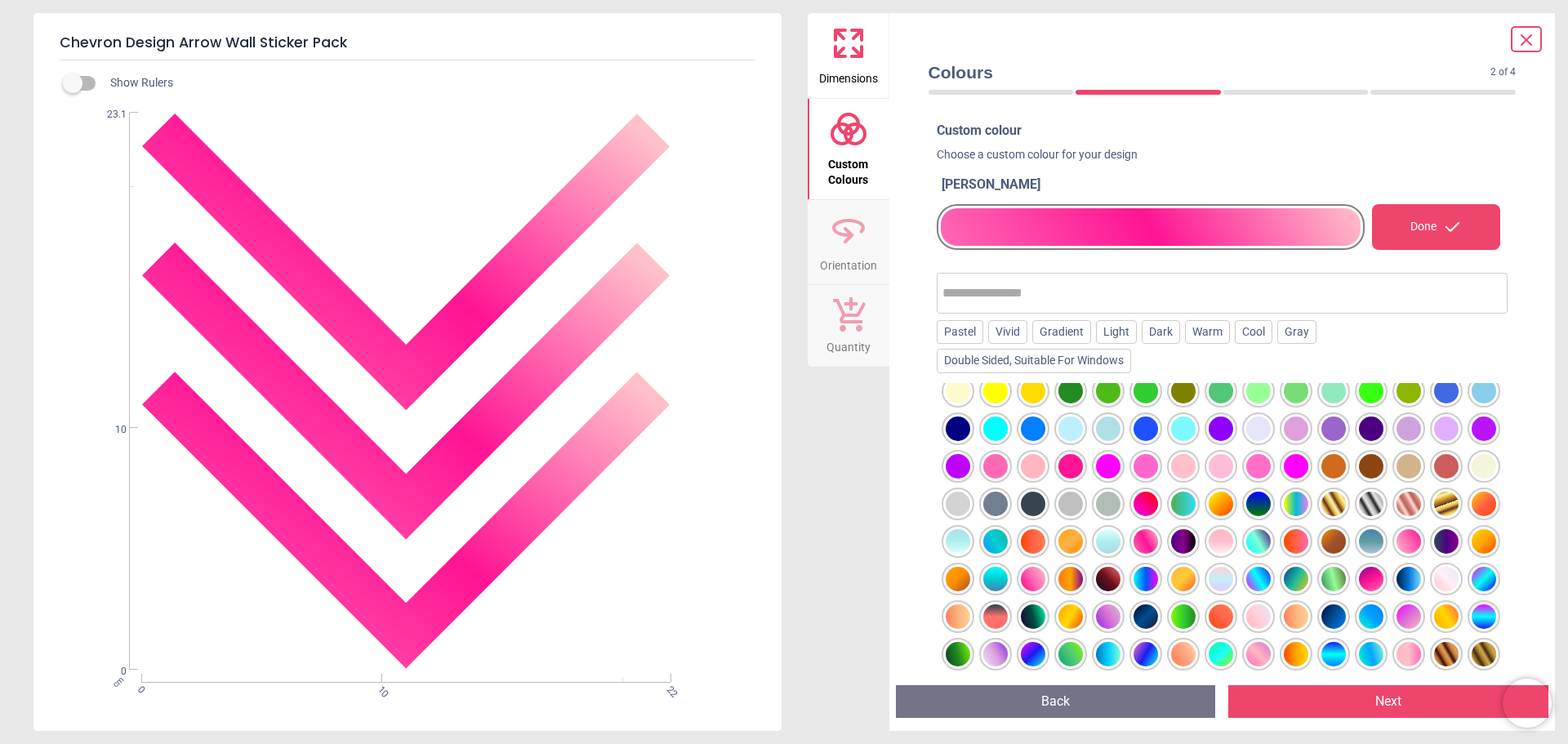
click at [1359, 591] on div at bounding box center [1371, 579] width 25 height 25
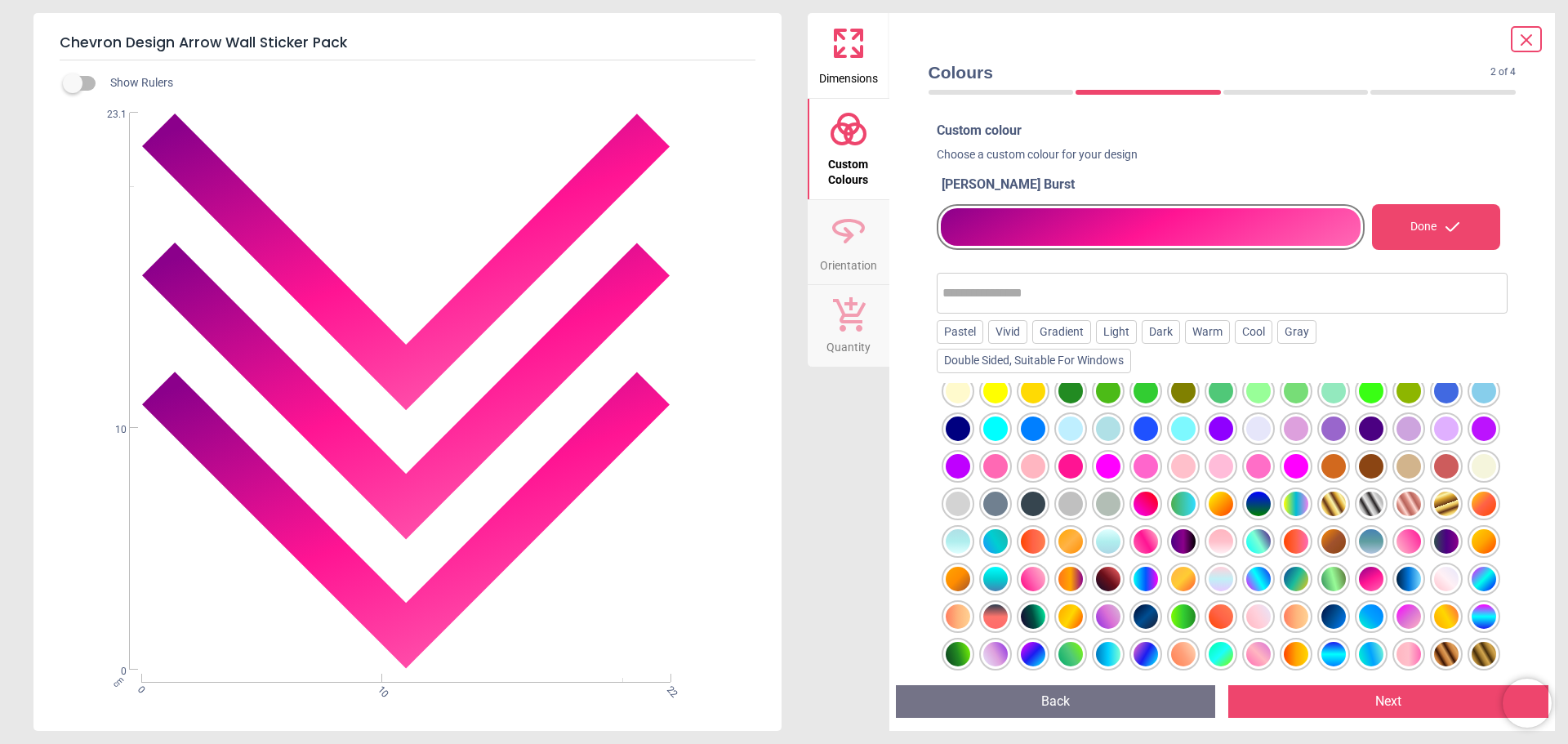
click at [1397, 554] on div at bounding box center [1409, 541] width 25 height 25
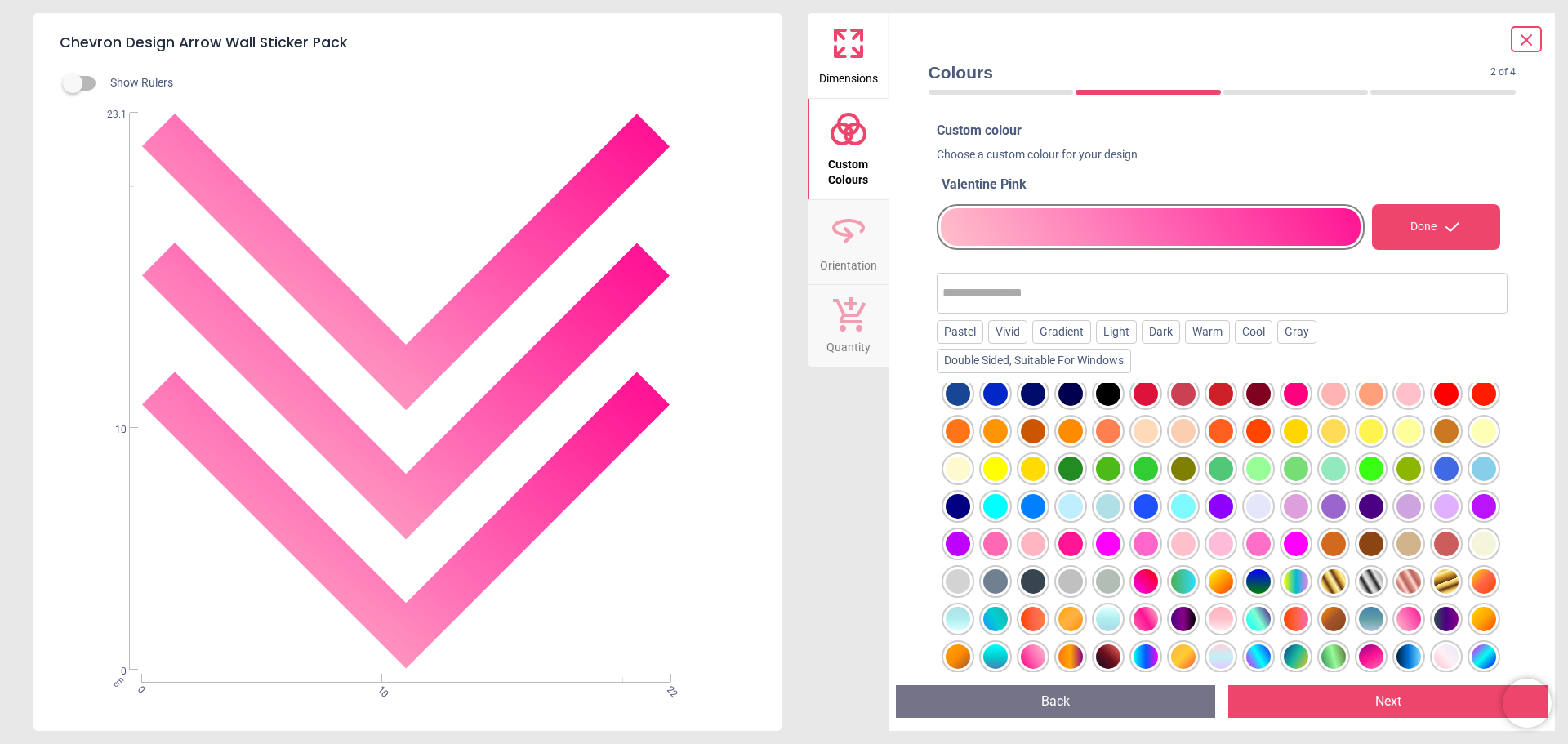
scroll to position [82, 0]
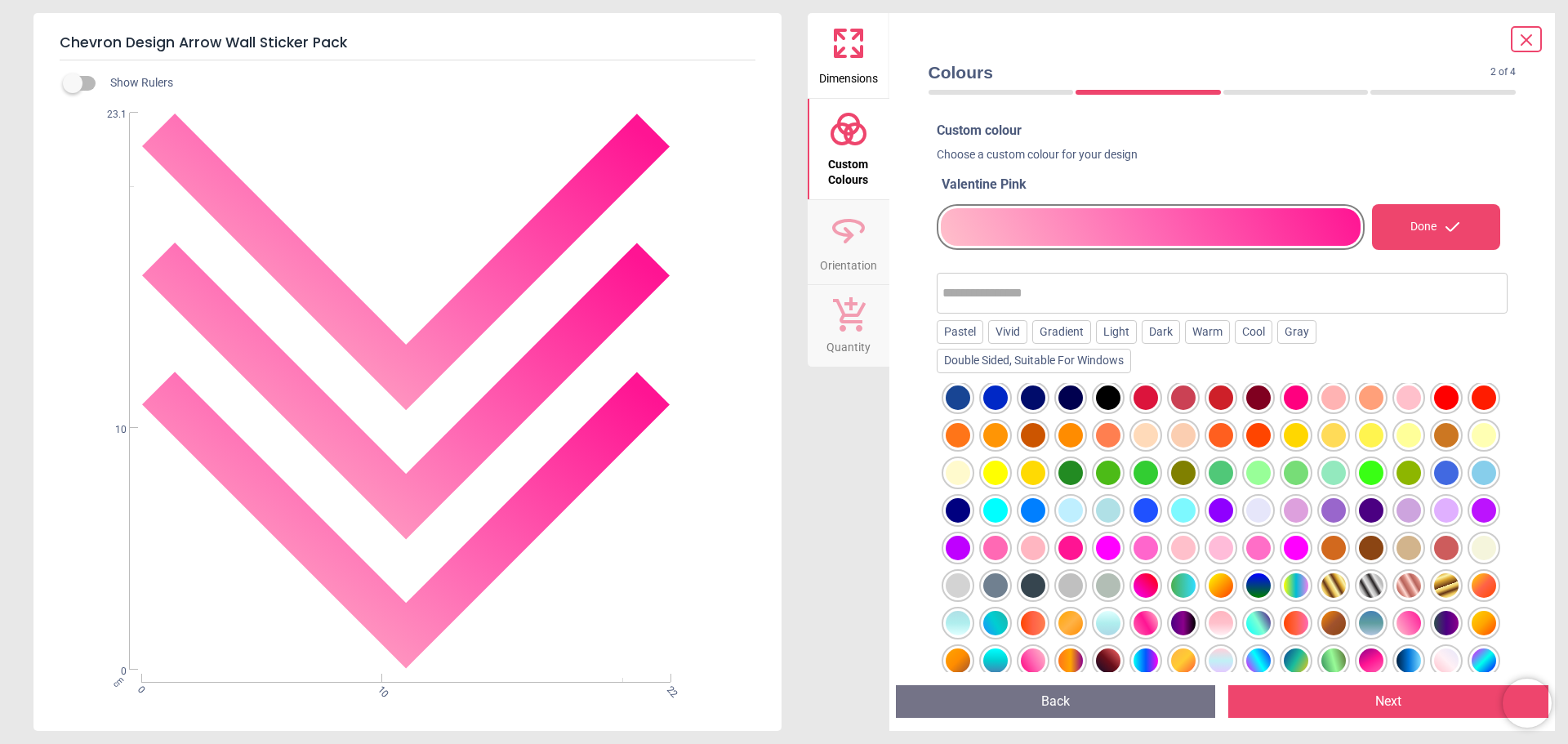
click at [1309, 392] on div at bounding box center [1296, 397] width 25 height 25
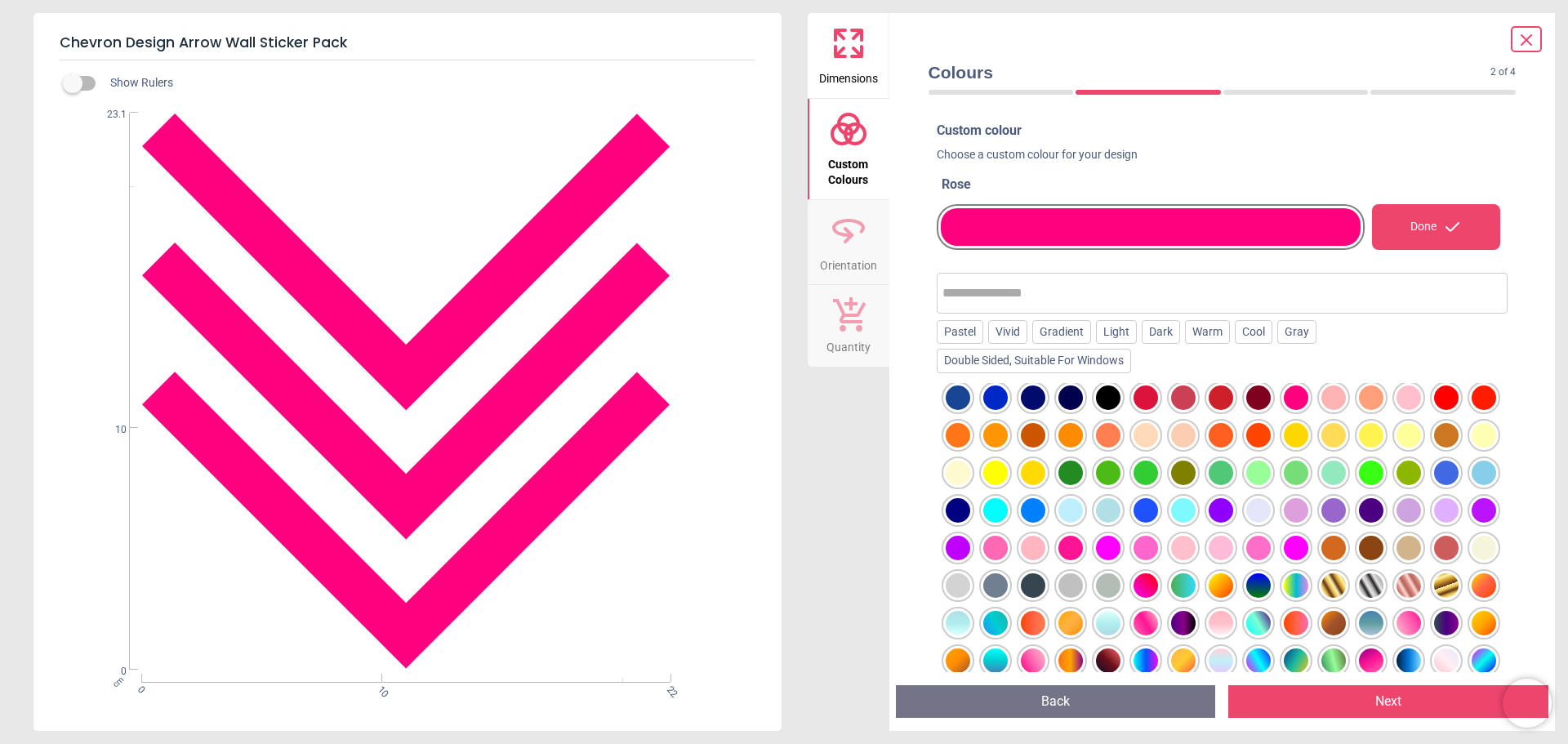
click at [1008, 548] on div at bounding box center [995, 548] width 25 height 25
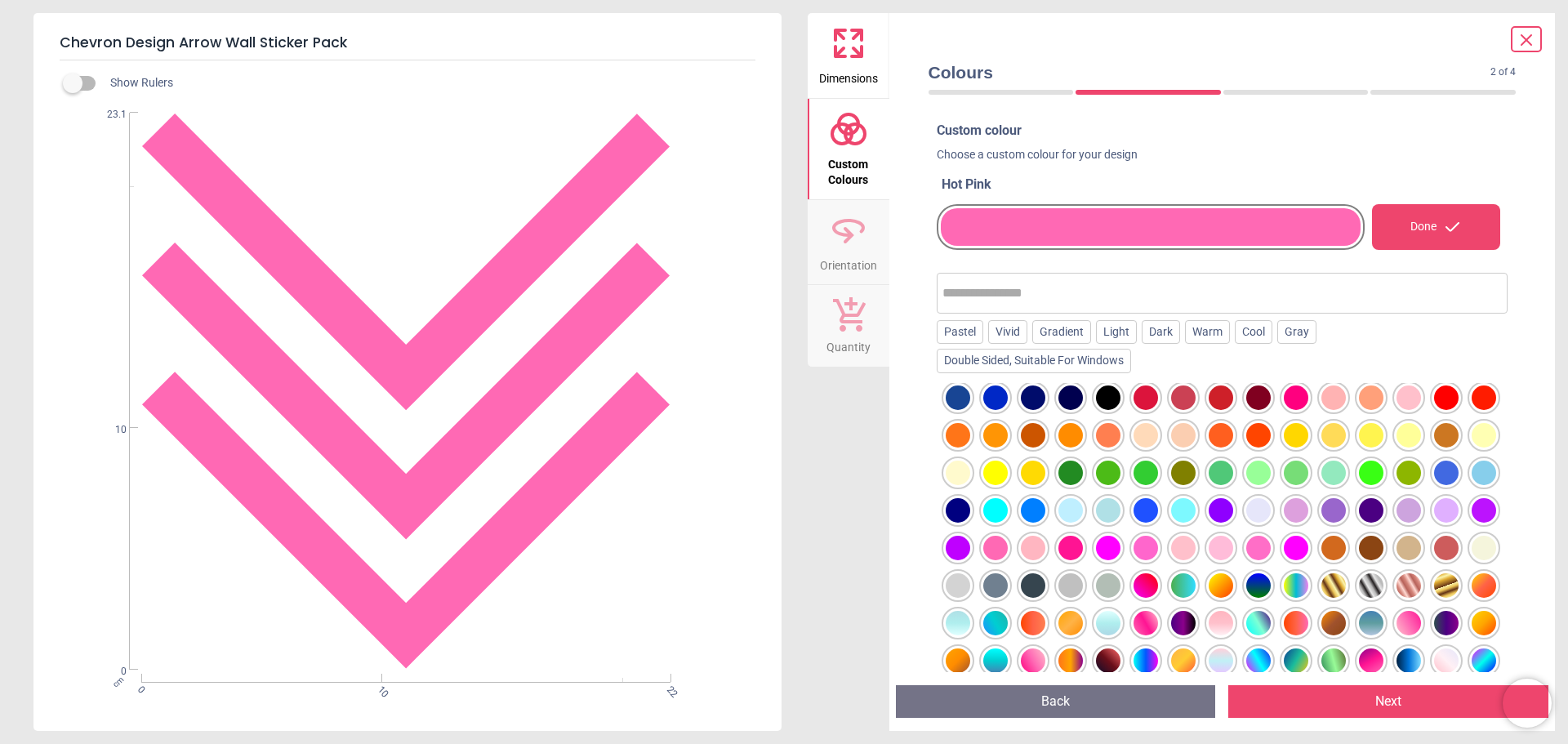
click at [1158, 548] on div at bounding box center [1145, 548] width 25 height 25
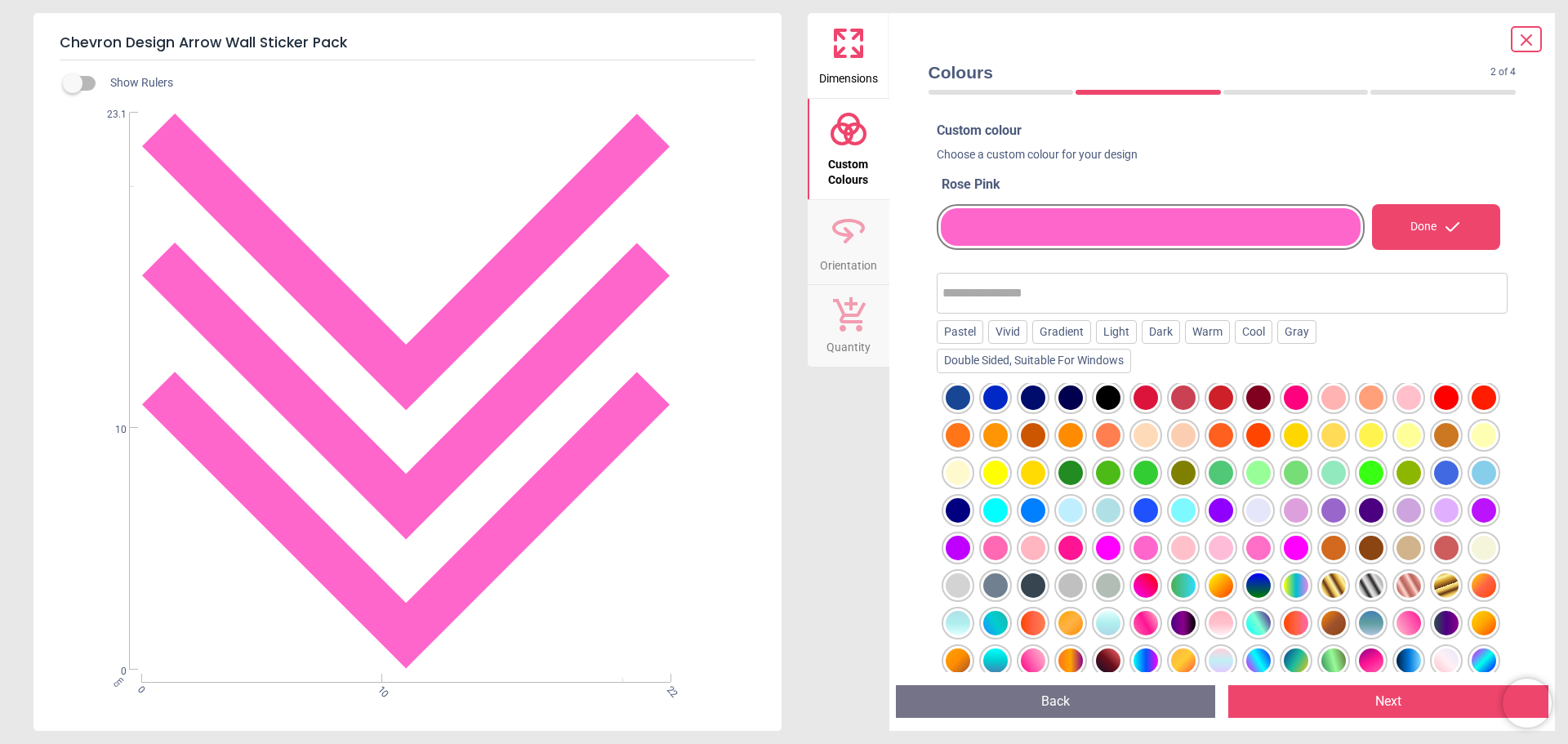
click at [1158, 589] on div at bounding box center [1145, 585] width 25 height 25
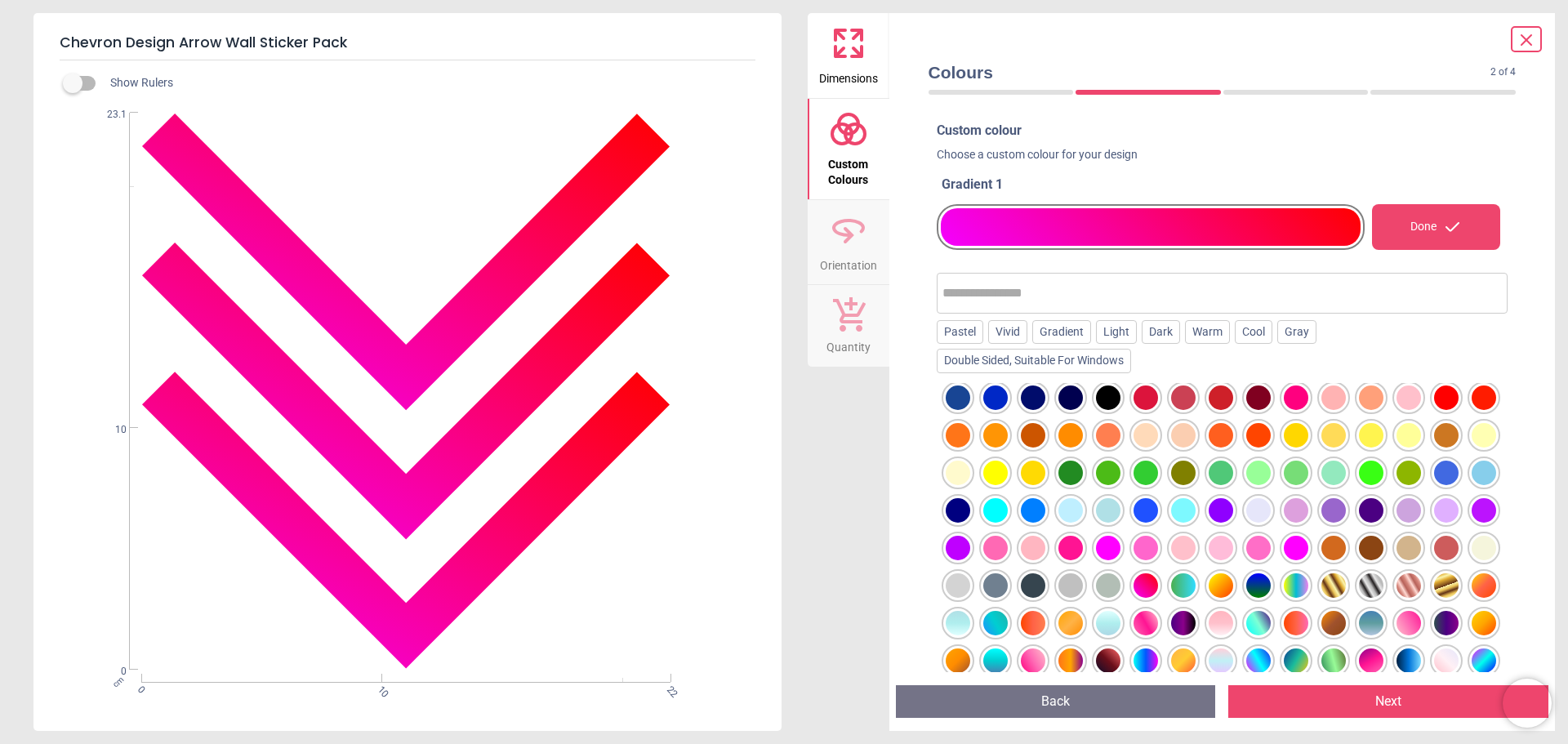
click at [1158, 626] on div at bounding box center [1145, 622] width 25 height 25
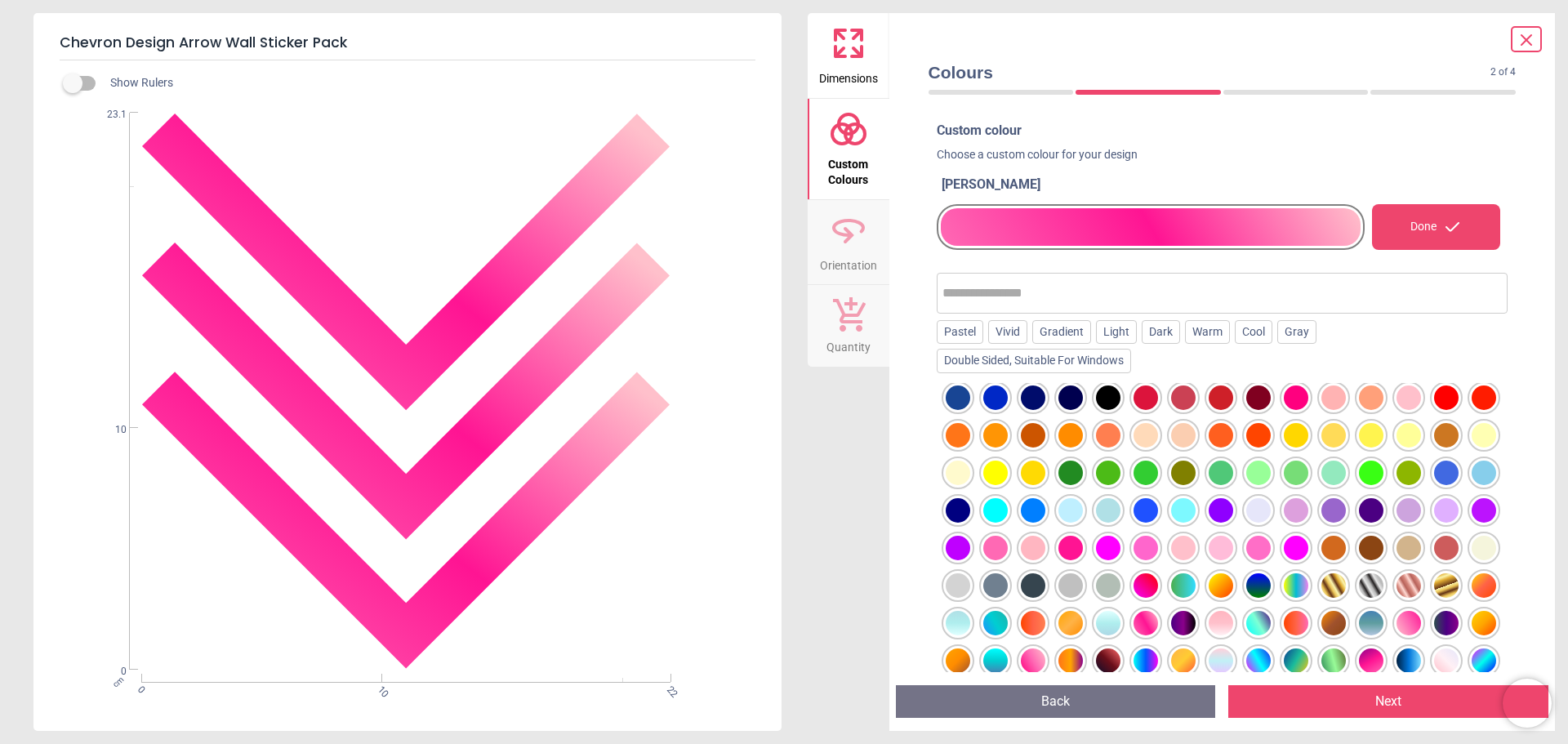
click at [1247, 560] on div at bounding box center [1258, 548] width 25 height 25
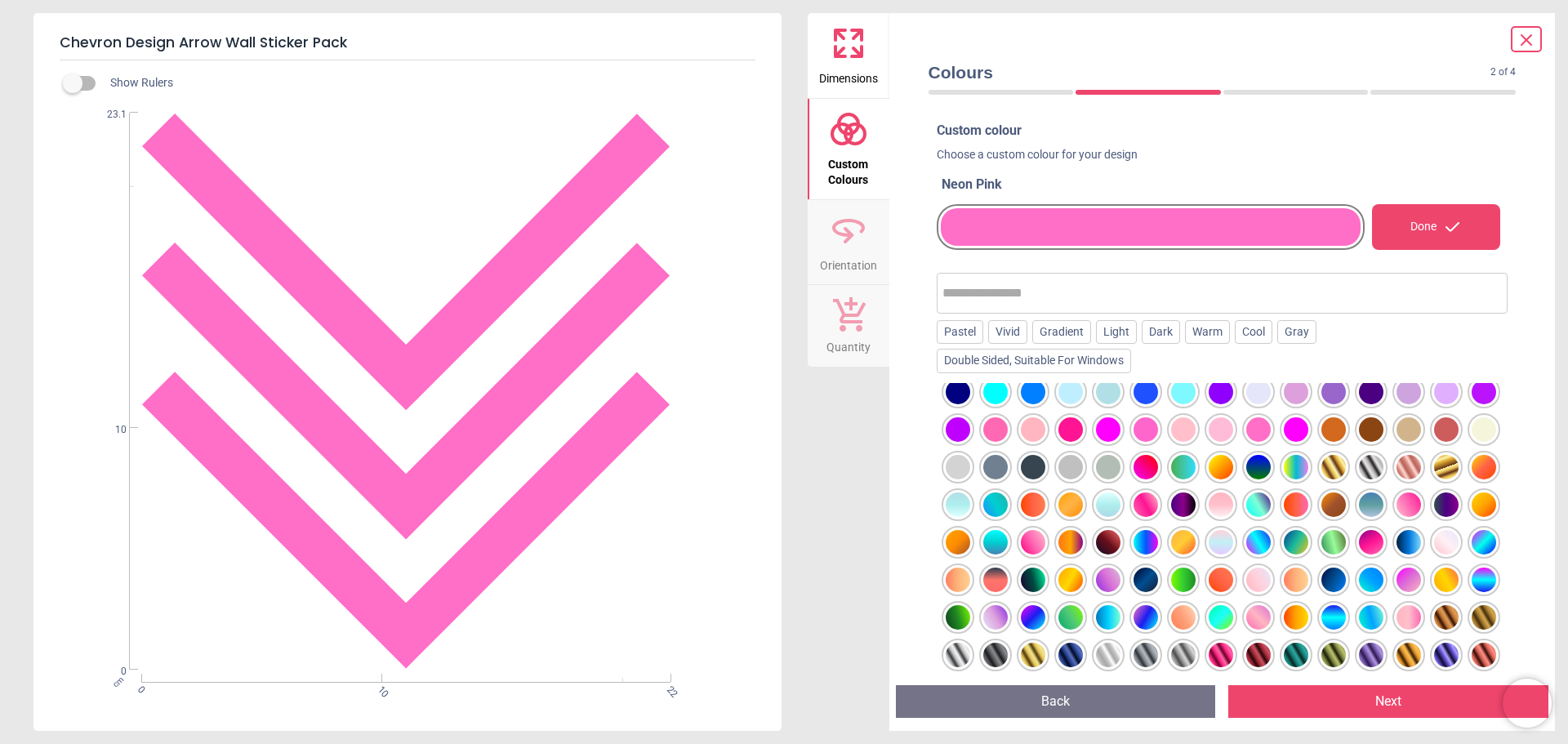
scroll to position [238, 0]
click at [1045, 530] on div at bounding box center [1033, 542] width 25 height 25
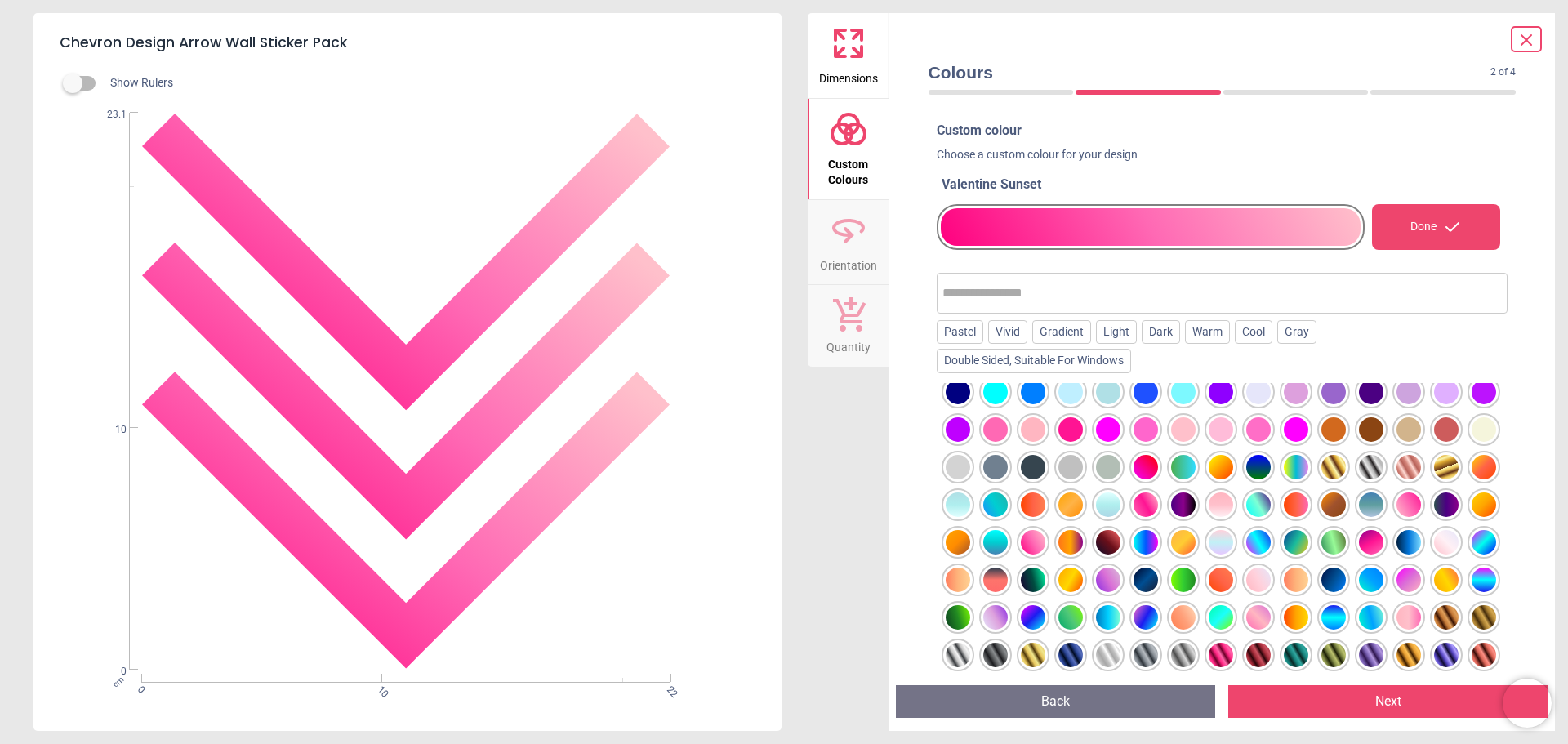
click at [1400, 701] on button "Next" at bounding box center [1389, 701] width 321 height 32
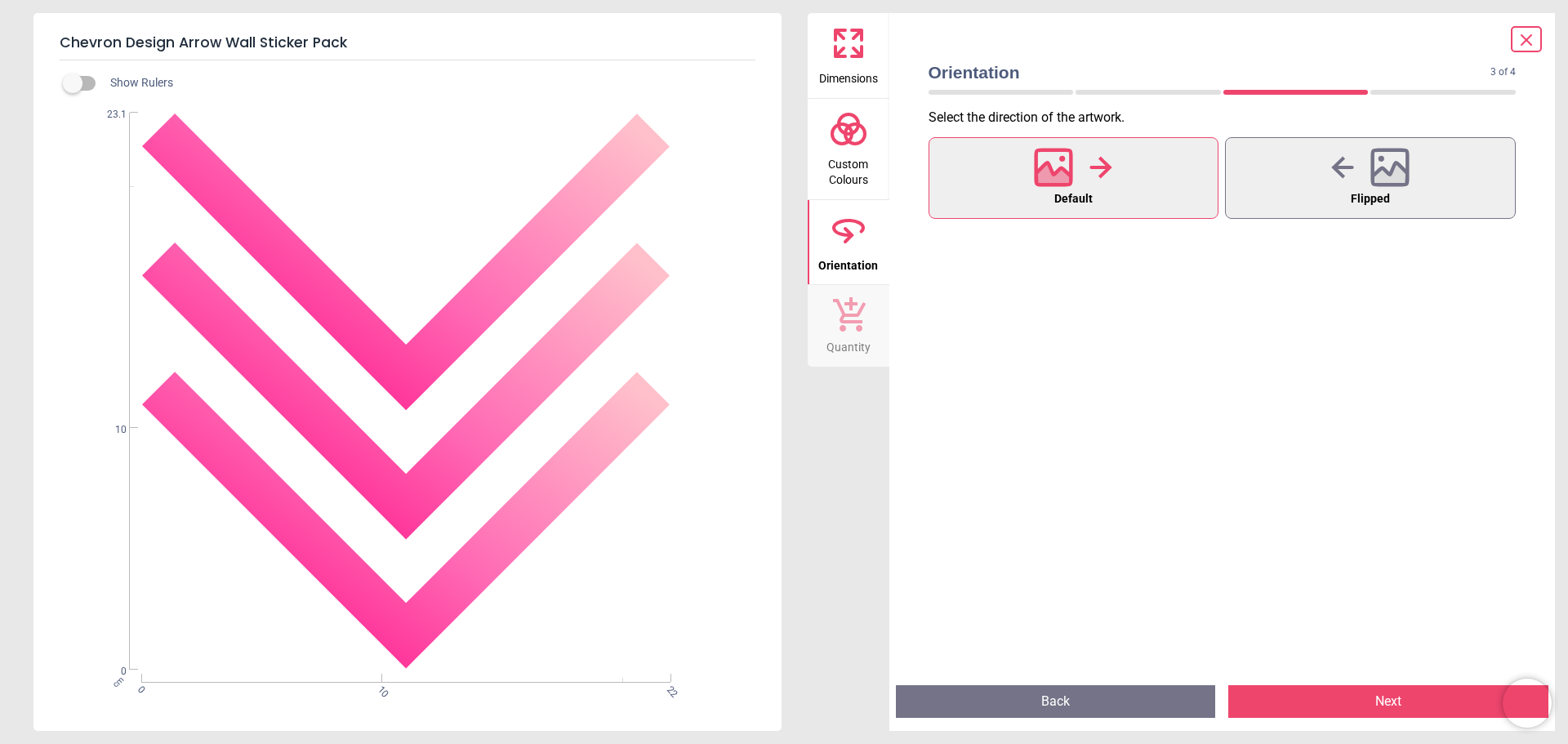
click at [1105, 190] on button "Default" at bounding box center [1074, 178] width 291 height 82
click at [1393, 704] on button "Next" at bounding box center [1389, 701] width 321 height 32
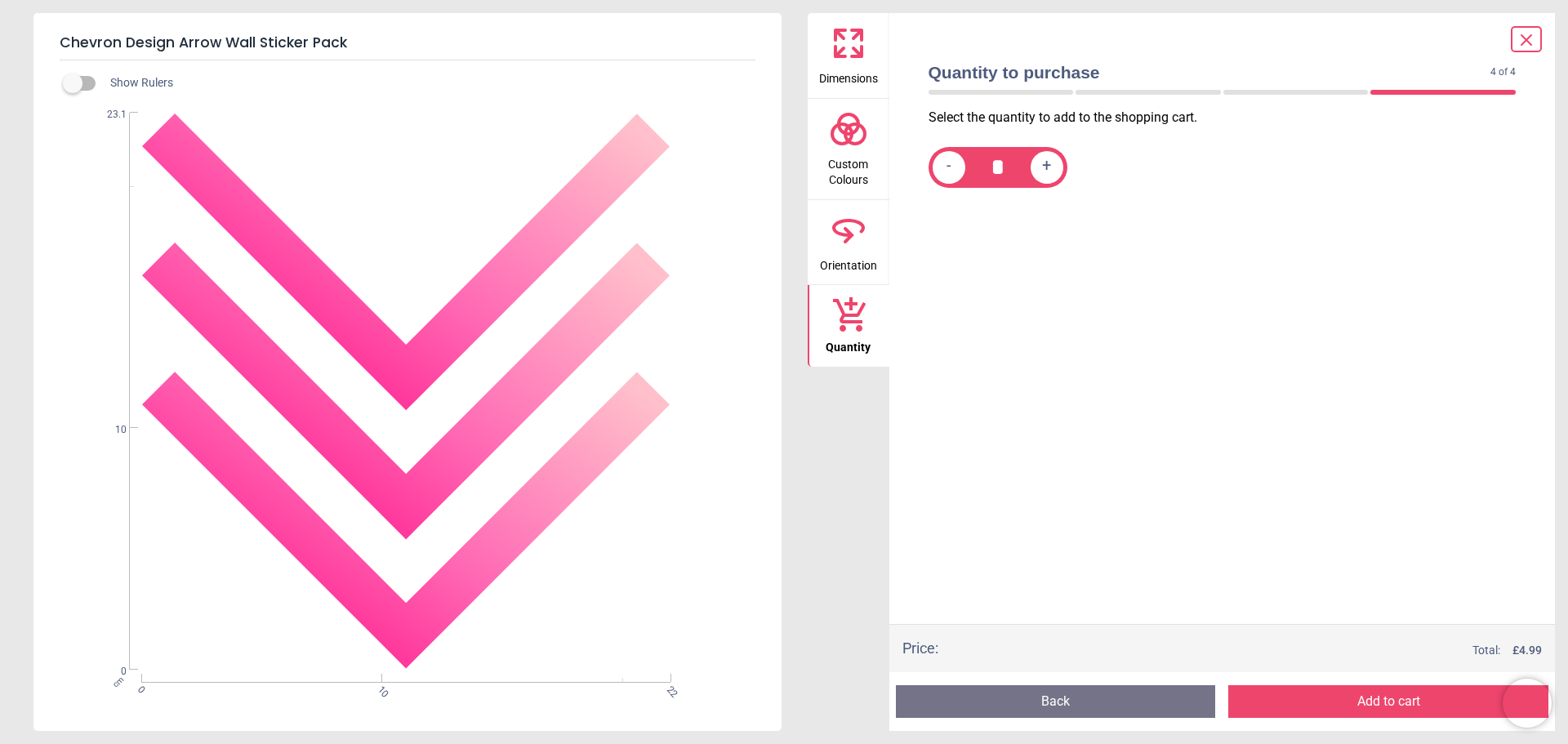
click at [1047, 170] on span "+" at bounding box center [1047, 167] width 9 height 20
type input "*"
click at [1377, 694] on button "Add to cart" at bounding box center [1389, 701] width 321 height 32
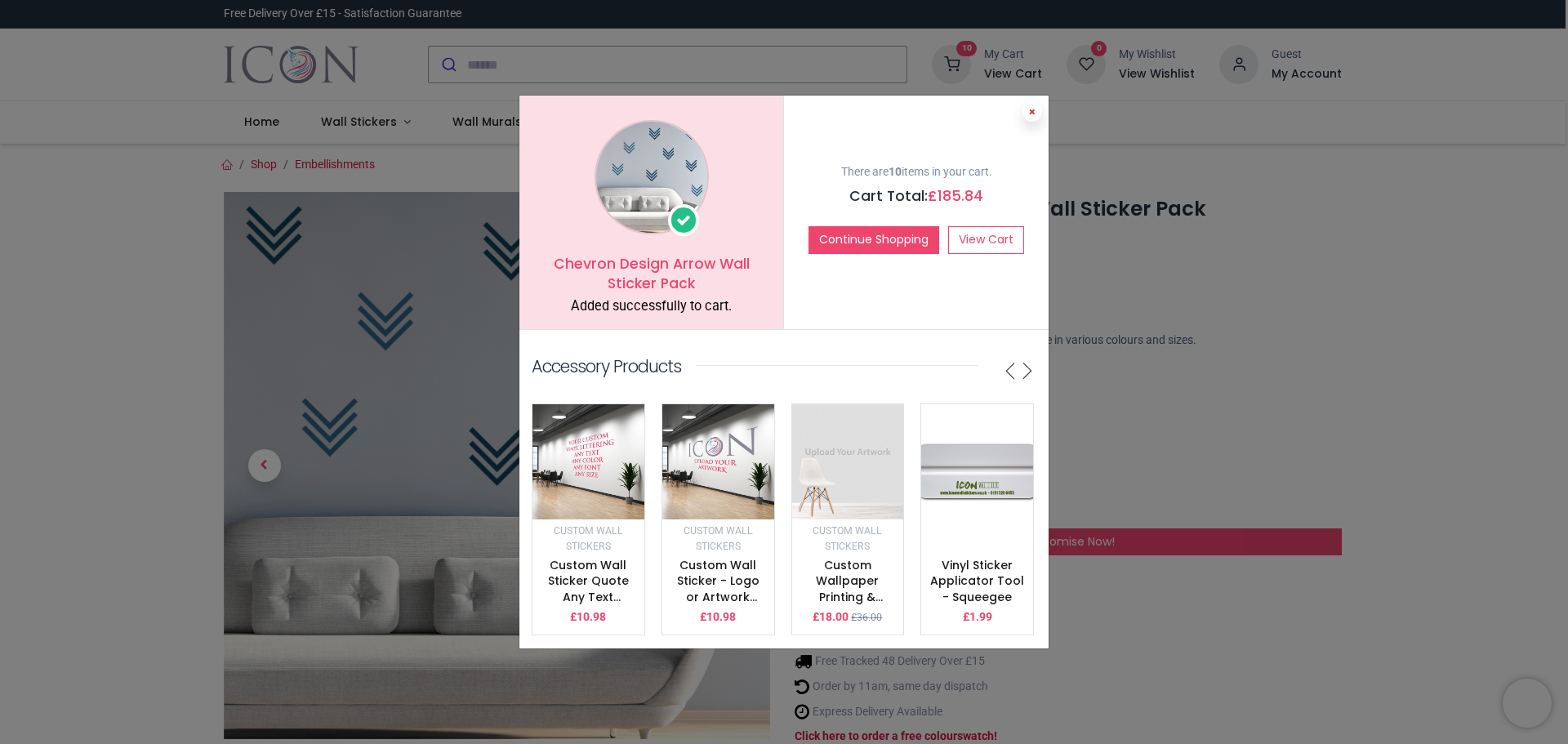
click at [1031, 110] on button at bounding box center [1032, 111] width 20 height 20
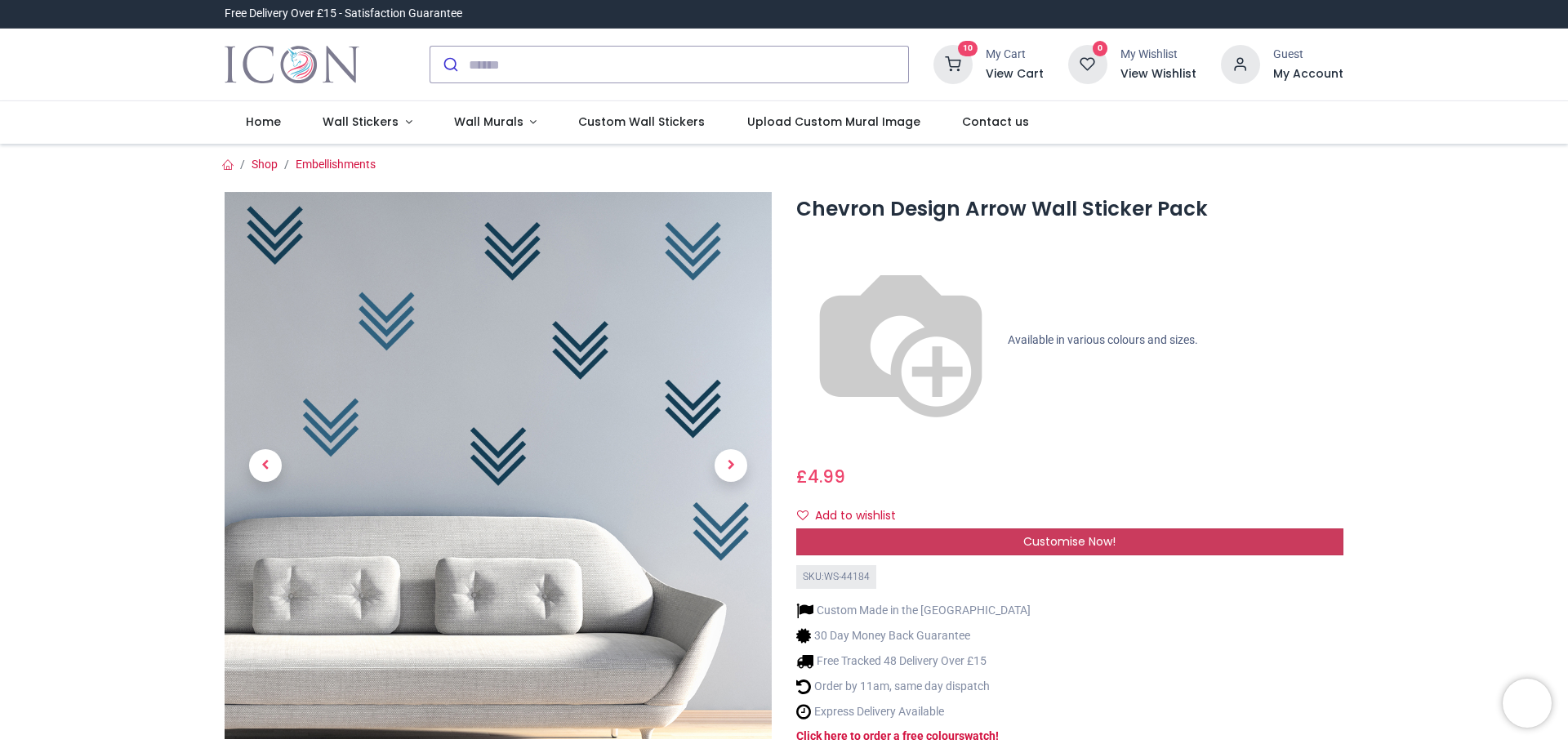
click at [1044, 533] on span "Customise Now!" at bounding box center [1070, 541] width 93 height 16
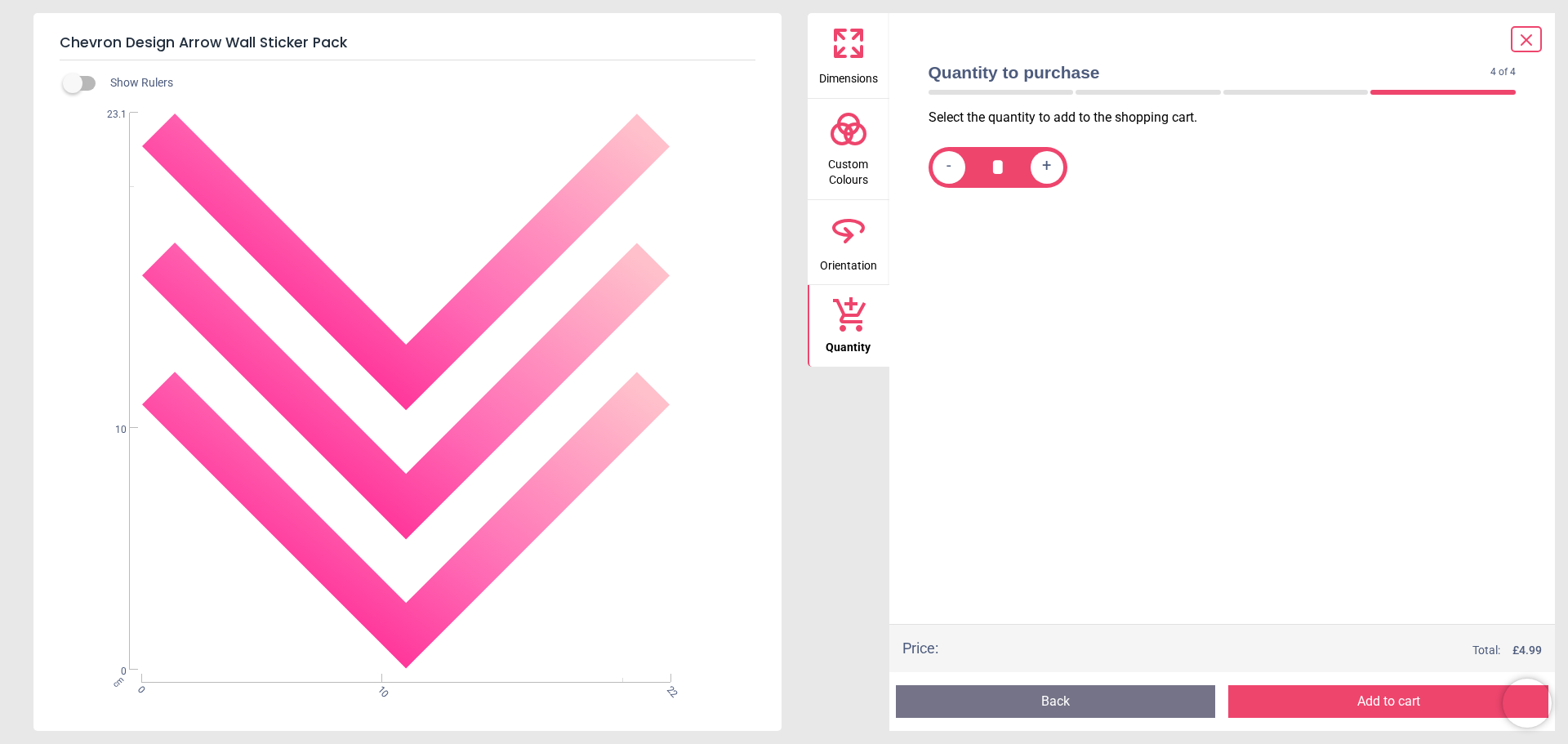
click at [844, 137] on icon at bounding box center [849, 129] width 39 height 39
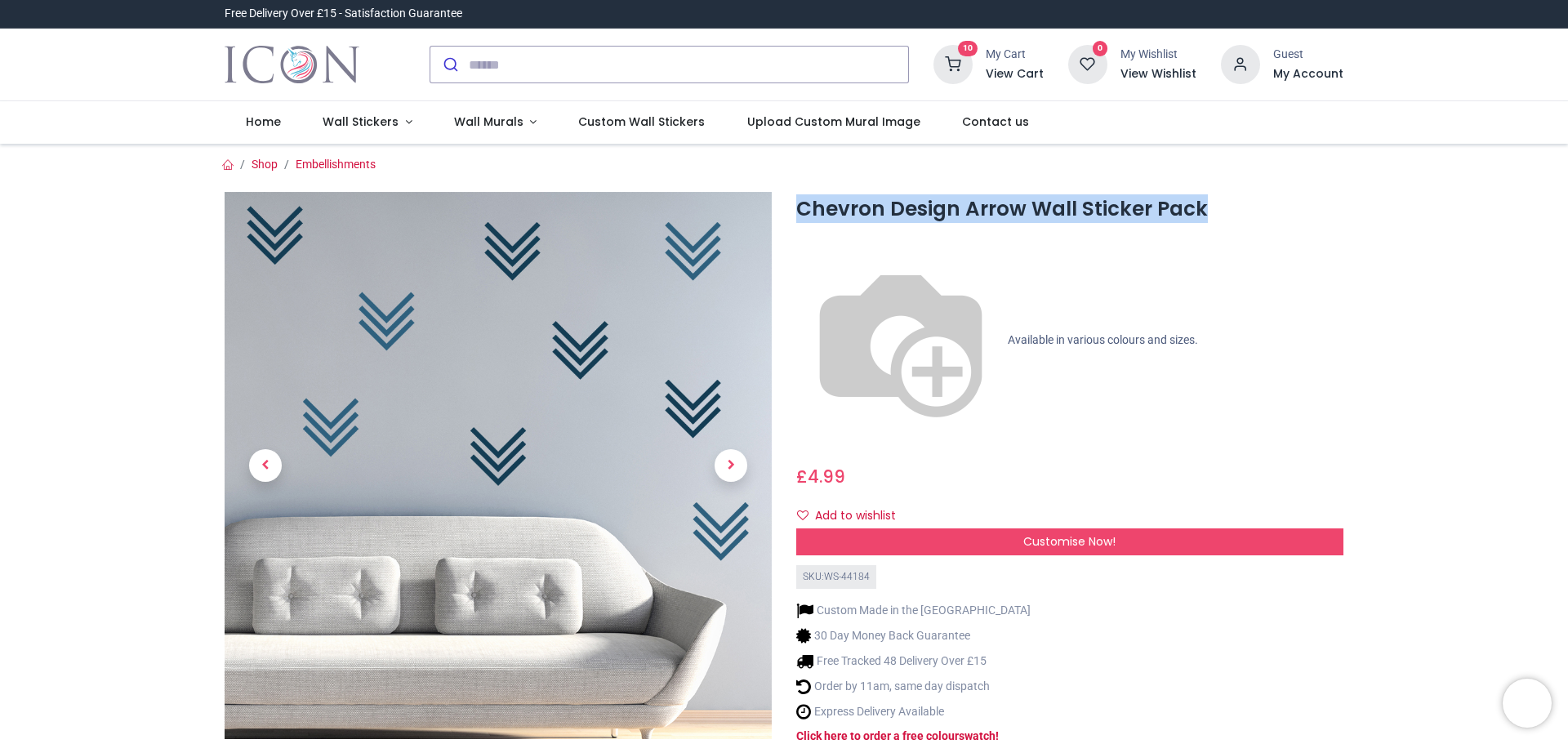
drag, startPoint x: 796, startPoint y: 206, endPoint x: 1319, endPoint y: 201, distance: 523.0
click at [1319, 201] on h1 "Chevron Design Arrow Wall Sticker Pack" at bounding box center [1071, 209] width 548 height 28
copy h1 "Chevron Design Arrow Wall Sticker Pack"
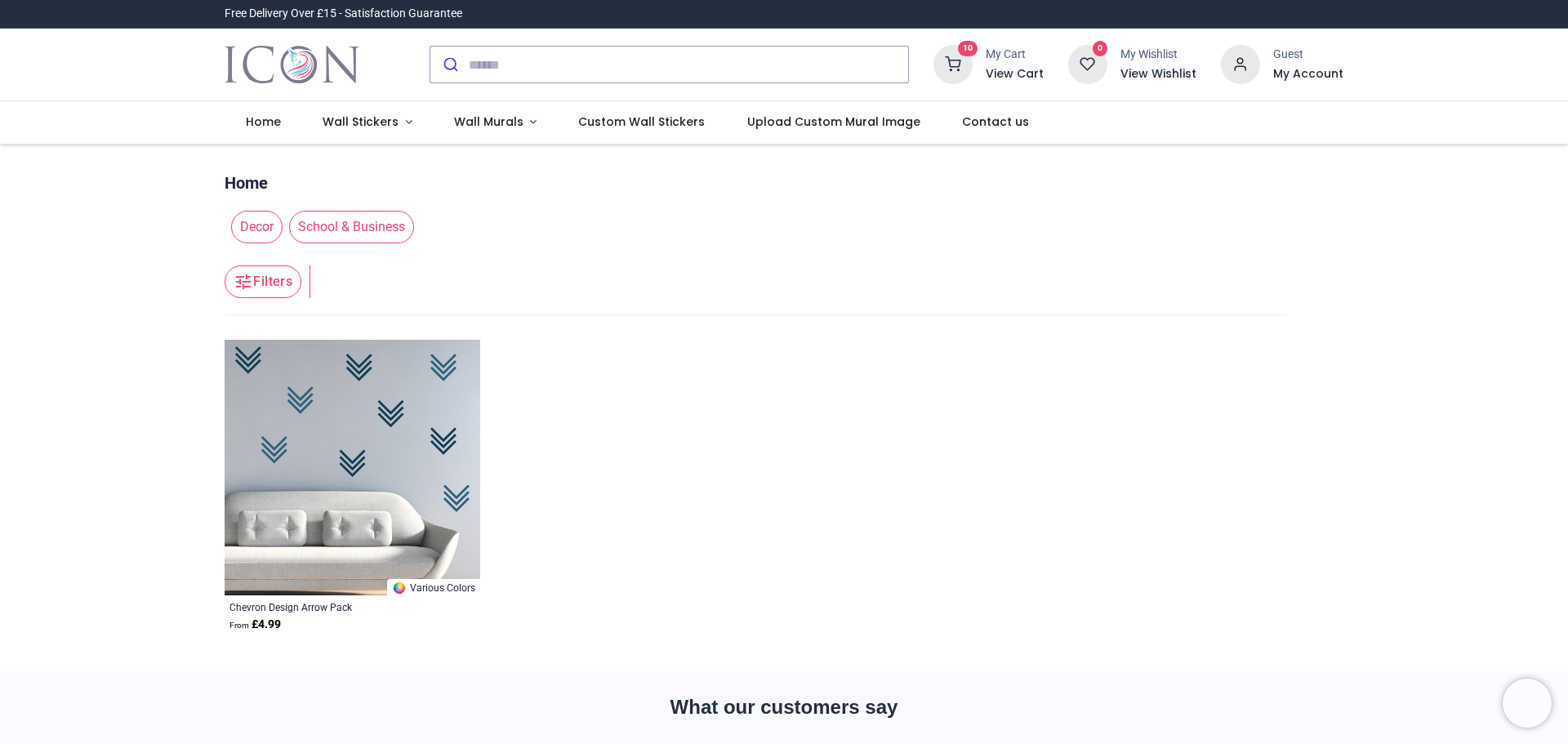
click at [344, 440] on img at bounding box center [352, 468] width 256 height 256
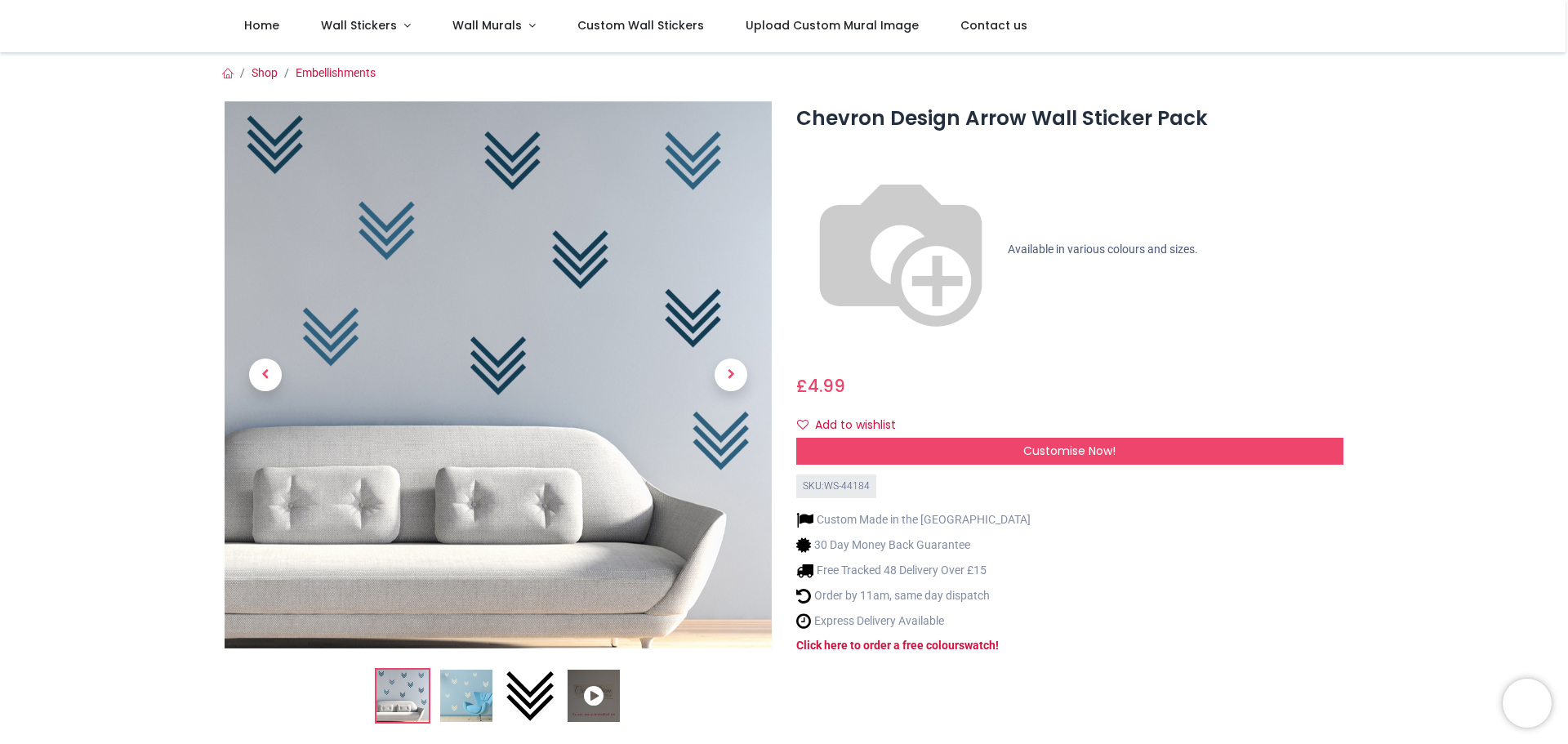
scroll to position [82, 0]
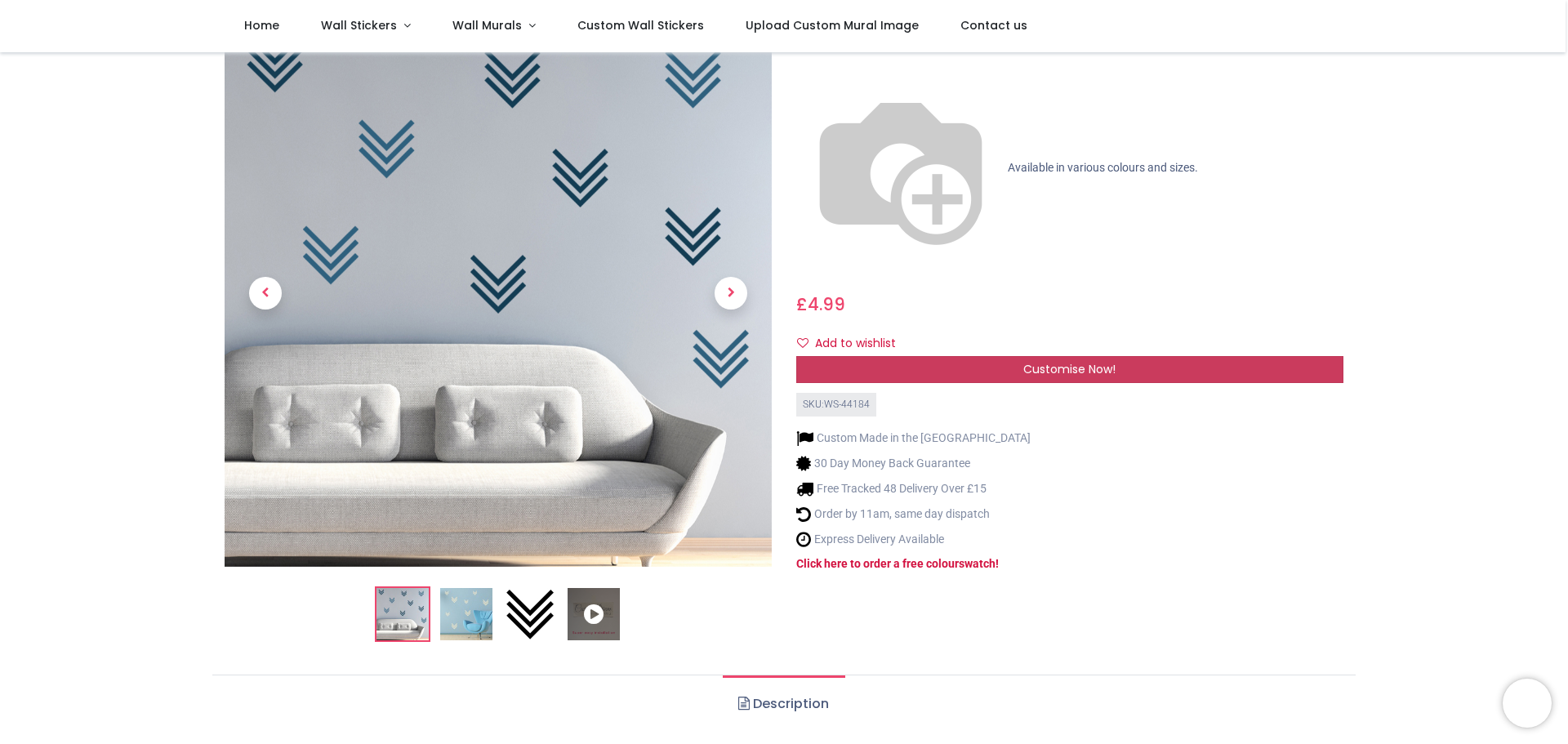
click at [1057, 361] on span "Customise Now!" at bounding box center [1070, 369] width 93 height 16
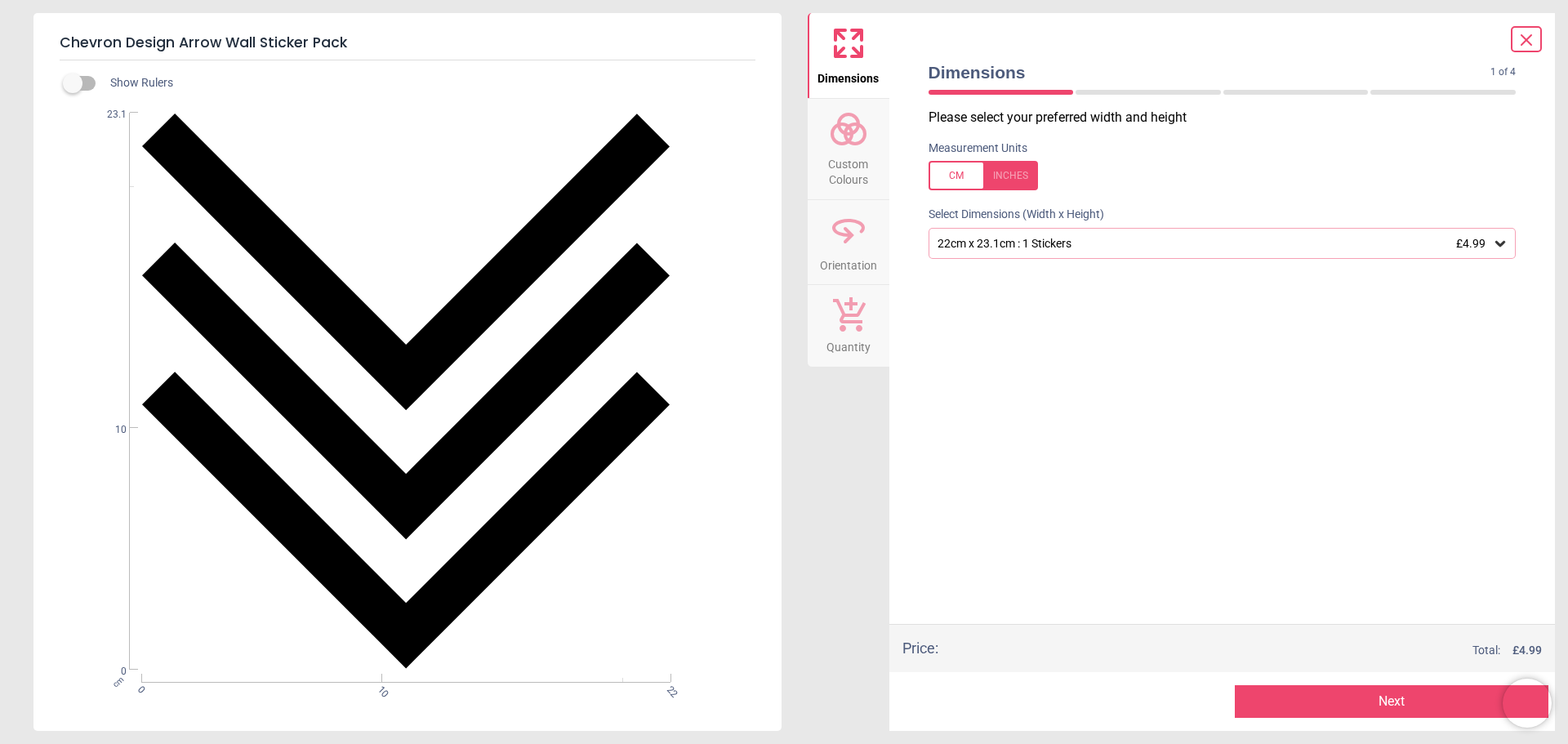
click at [838, 155] on span "Custom Colours" at bounding box center [849, 168] width 78 height 40
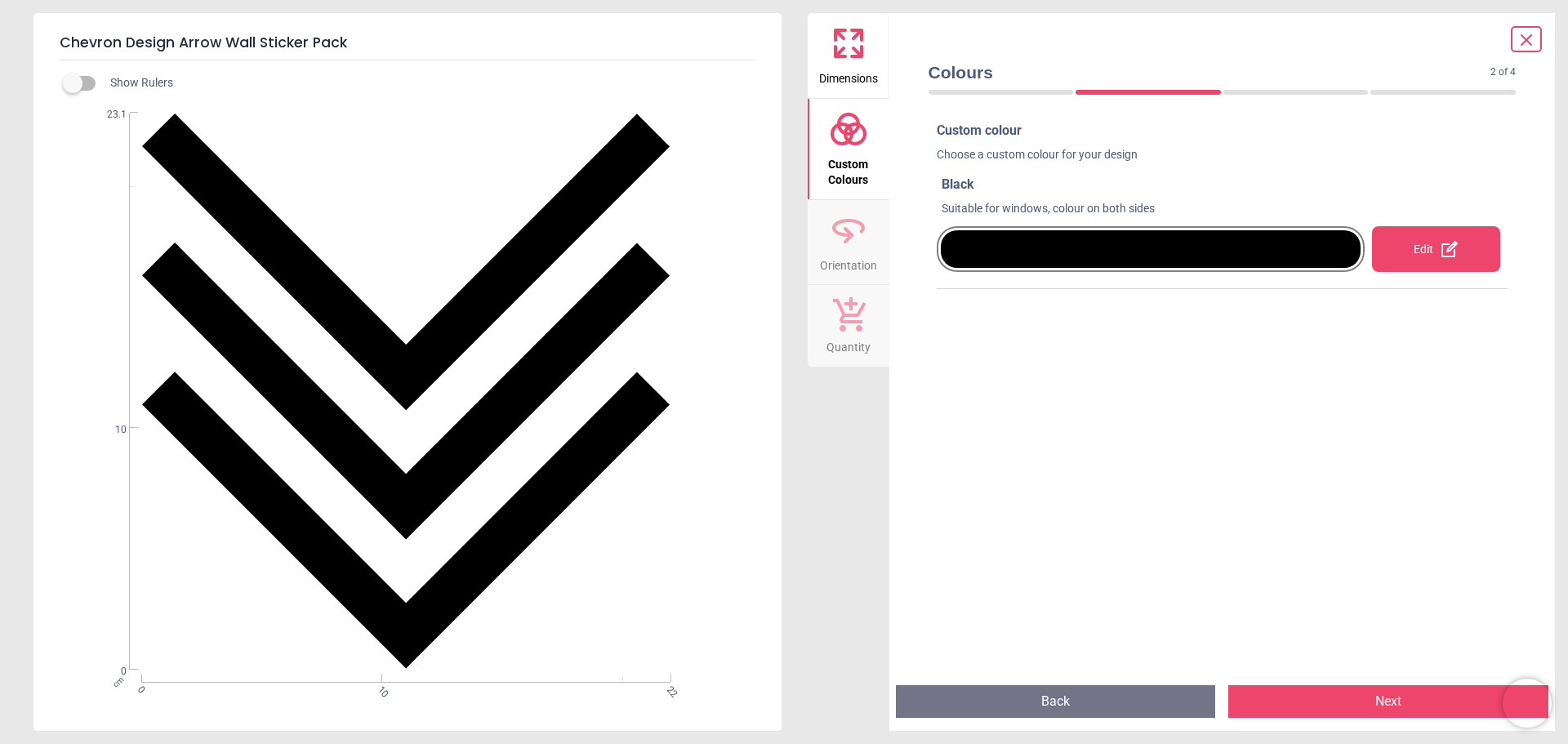
click at [1406, 251] on div "Edit" at bounding box center [1436, 249] width 128 height 46
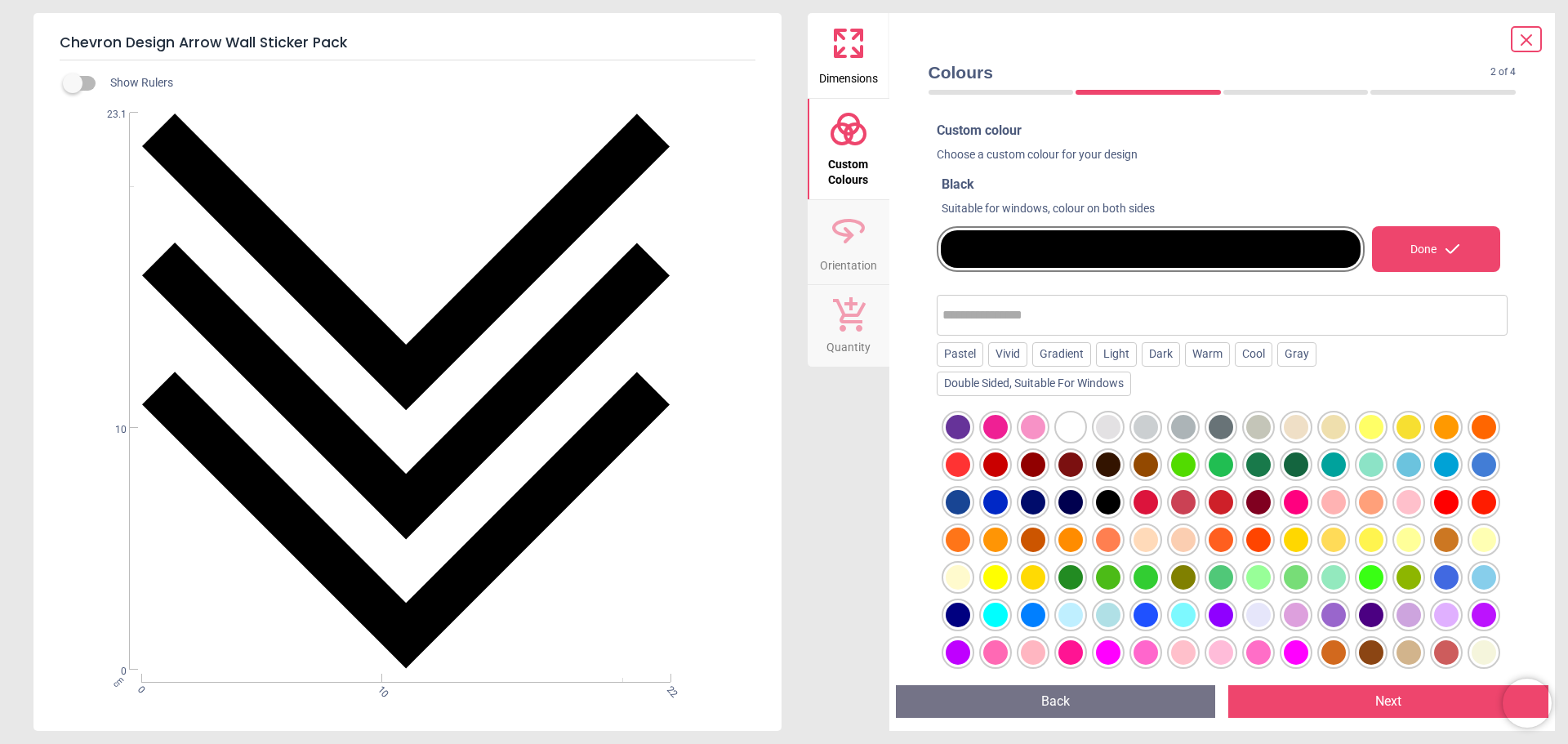
click at [1233, 466] on div at bounding box center [1221, 464] width 25 height 25
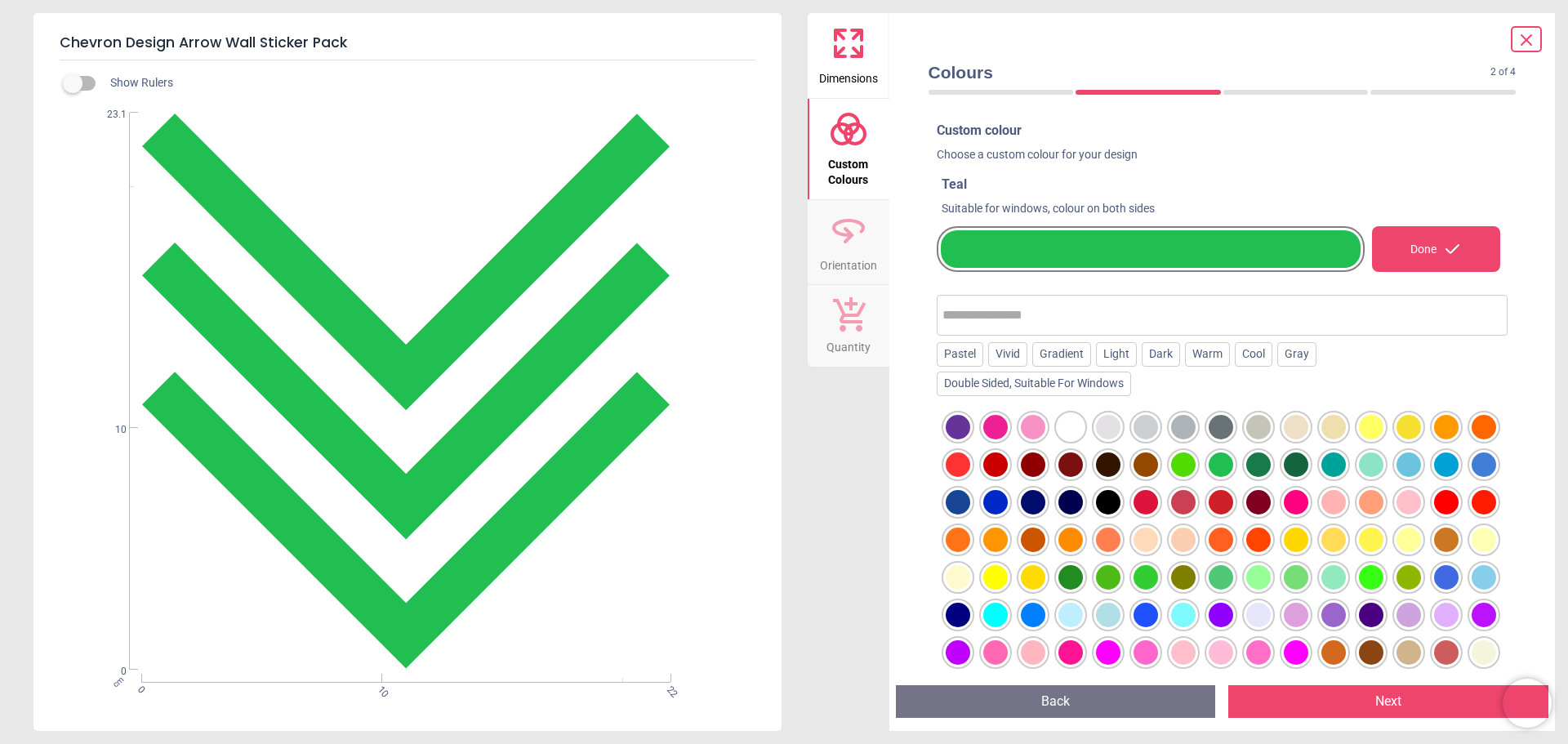
click at [1271, 466] on div at bounding box center [1258, 464] width 25 height 25
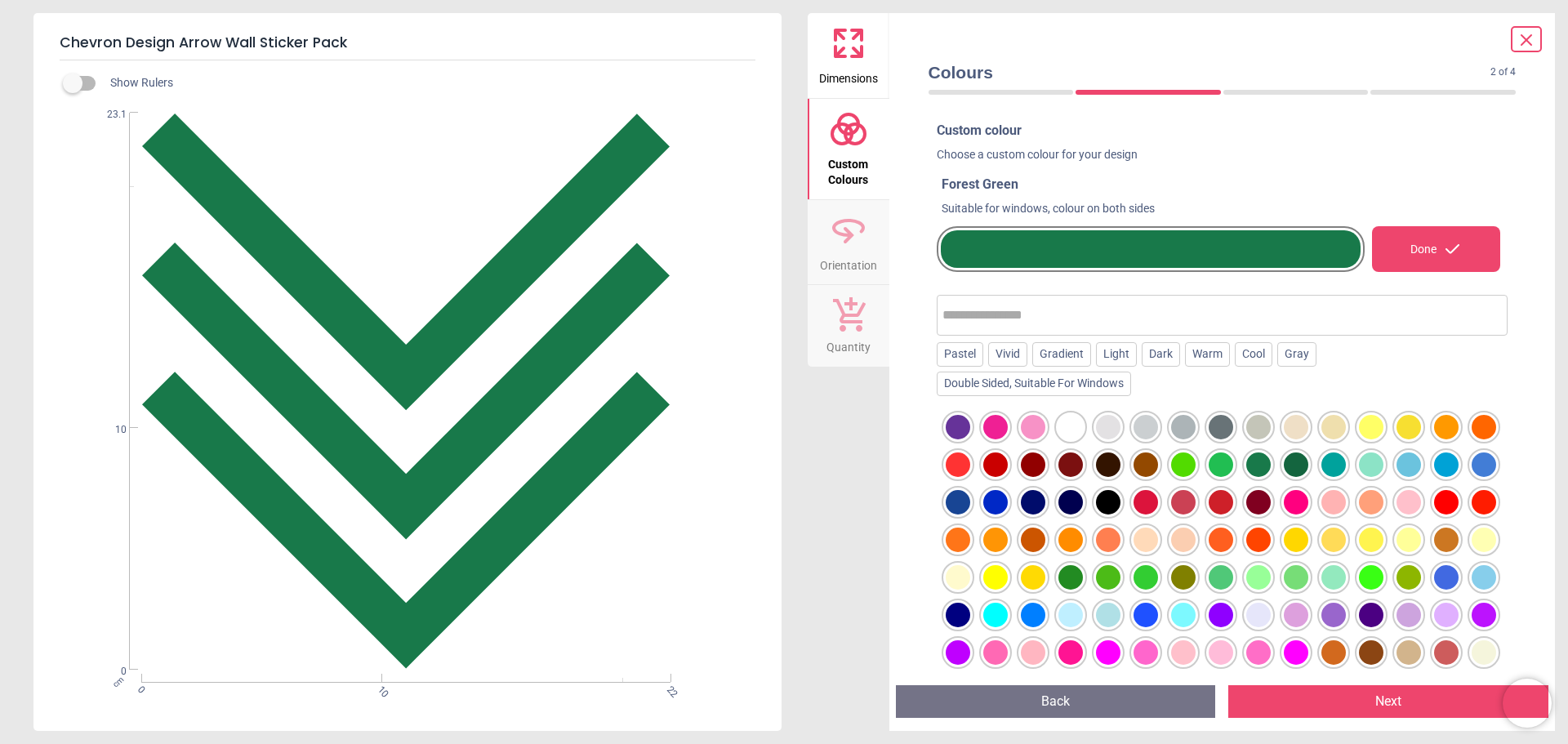
click at [1309, 466] on div at bounding box center [1296, 464] width 25 height 25
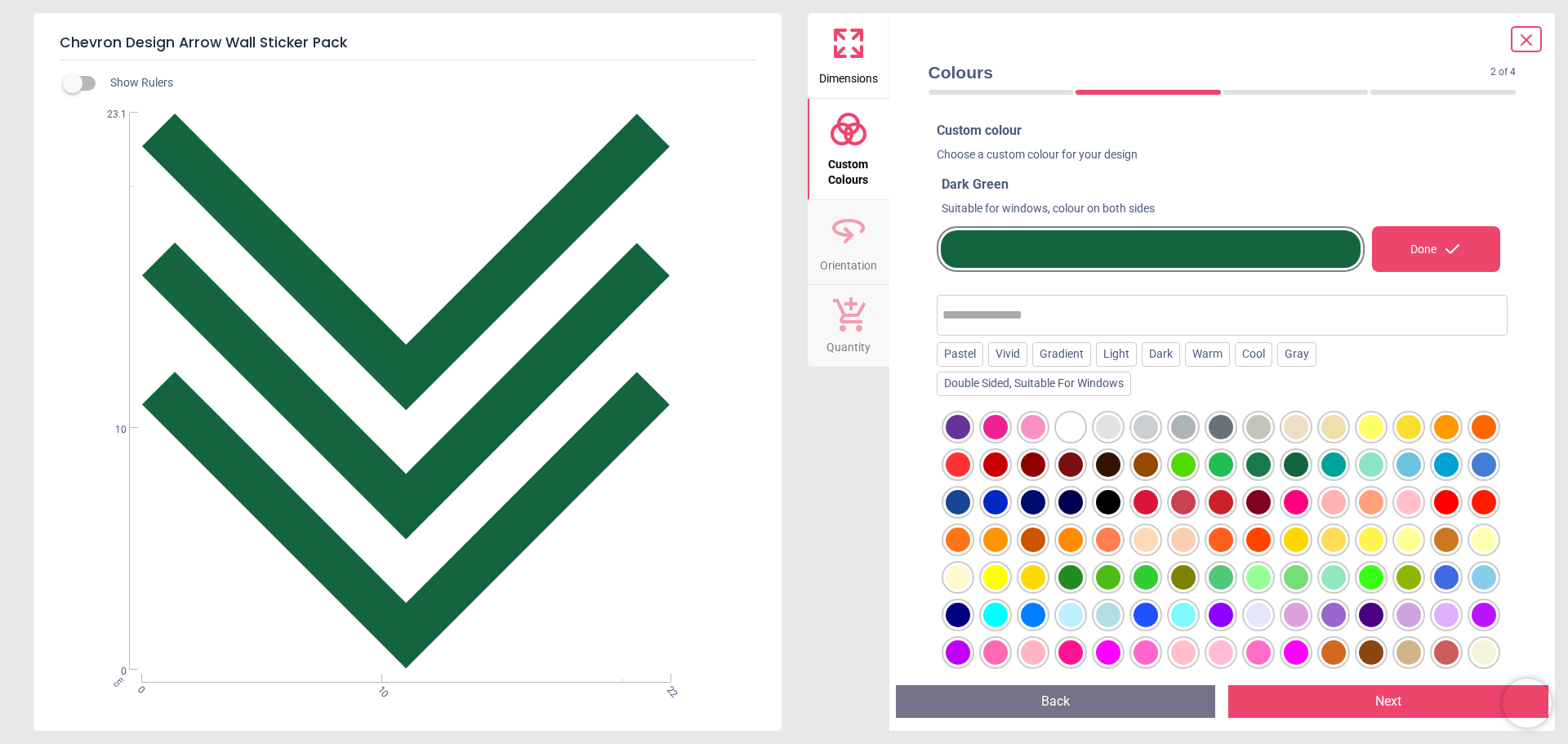
click at [1083, 576] on div at bounding box center [1071, 577] width 25 height 25
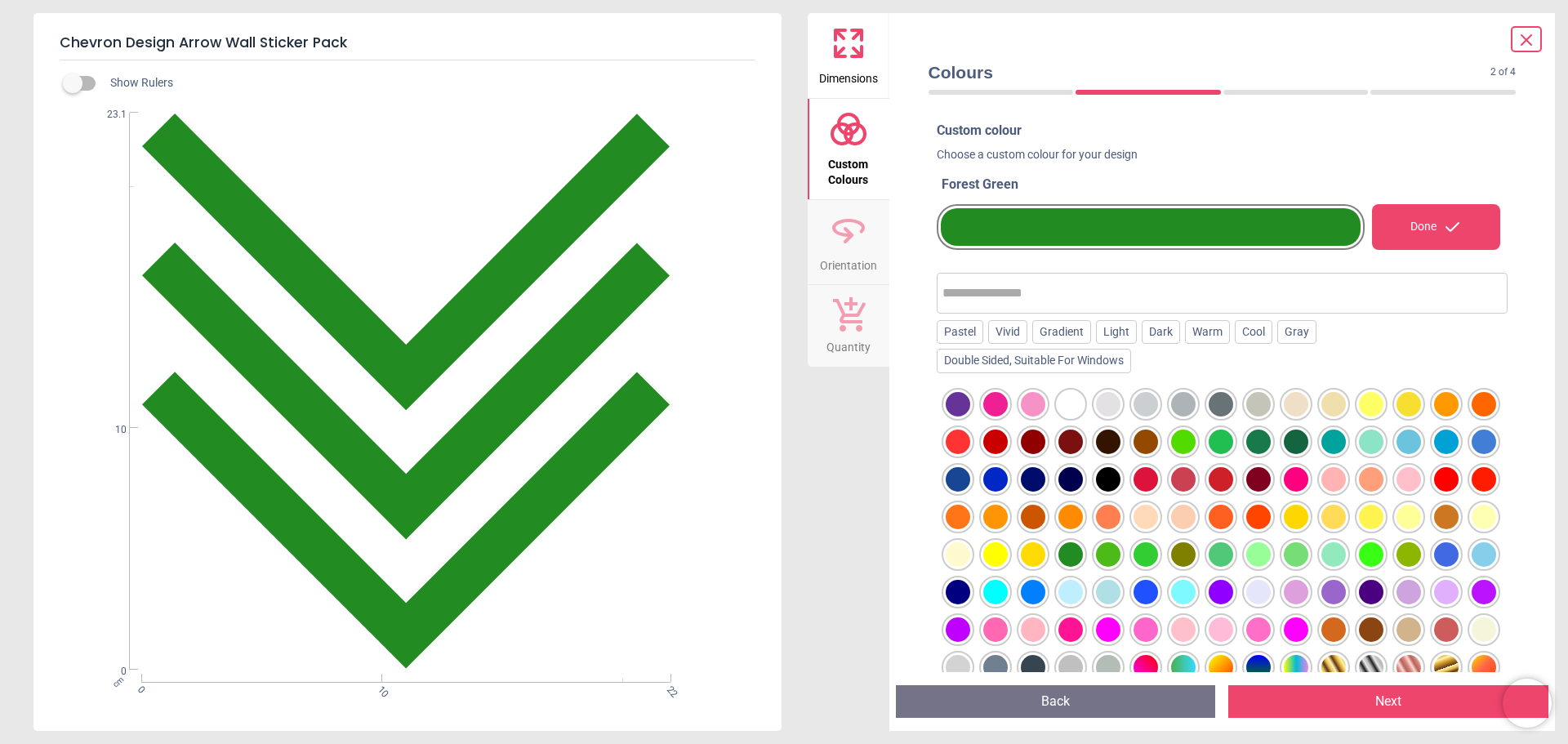
click at [1382, 701] on button "Next" at bounding box center [1389, 701] width 321 height 32
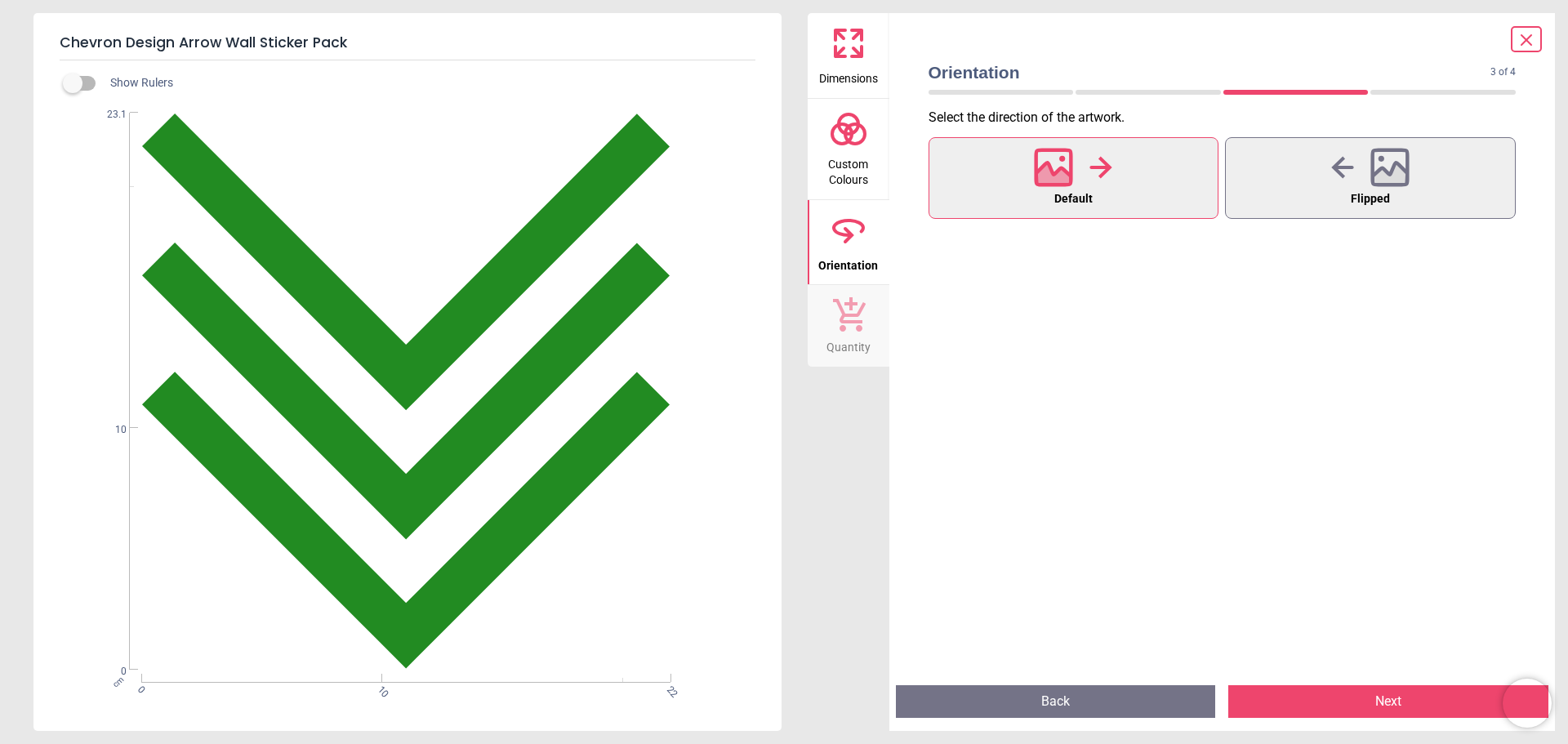
click at [1382, 701] on button "Next" at bounding box center [1389, 701] width 321 height 32
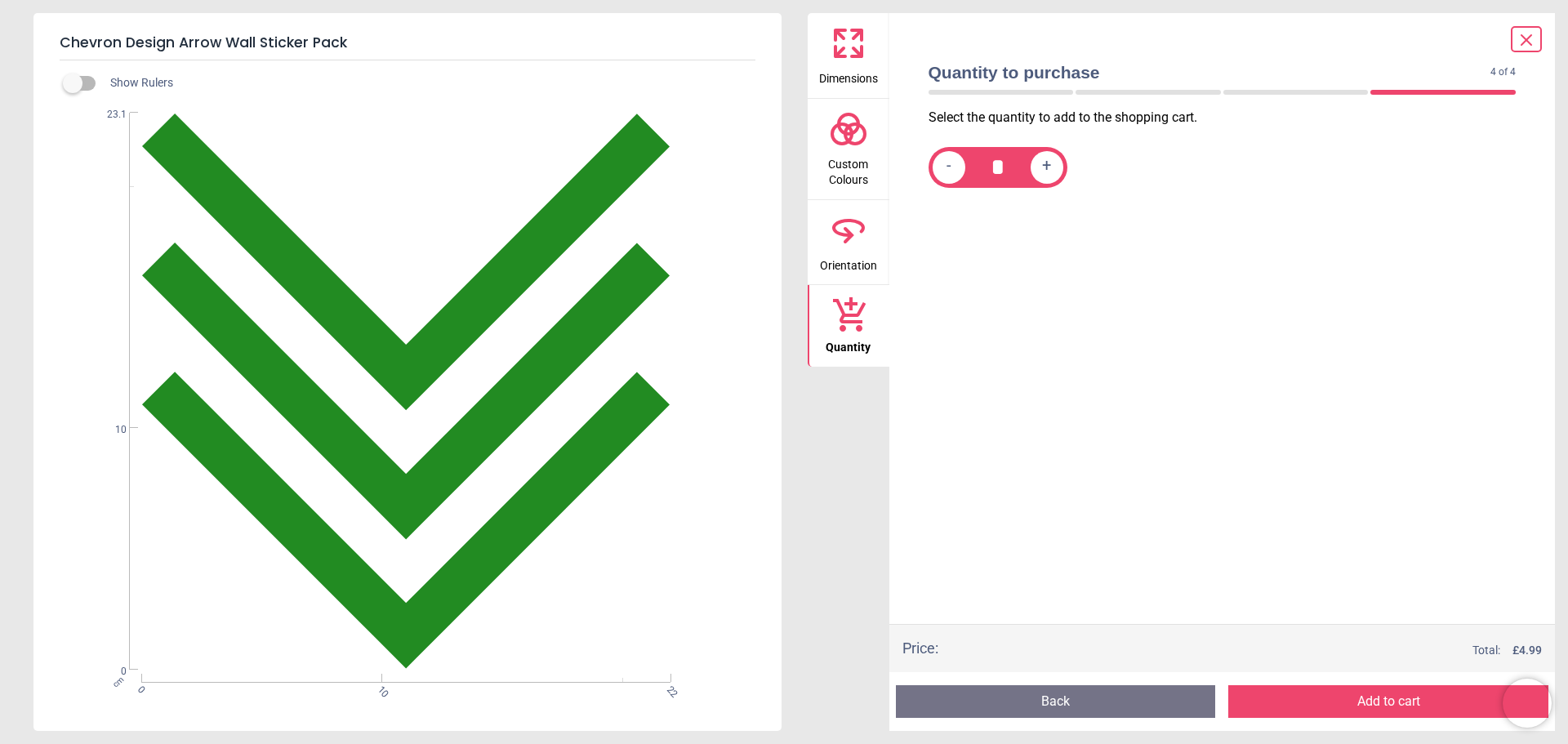
click at [1047, 168] on span "+" at bounding box center [1047, 167] width 9 height 20
type input "*"
click at [1384, 703] on button "Add to cart" at bounding box center [1389, 701] width 321 height 32
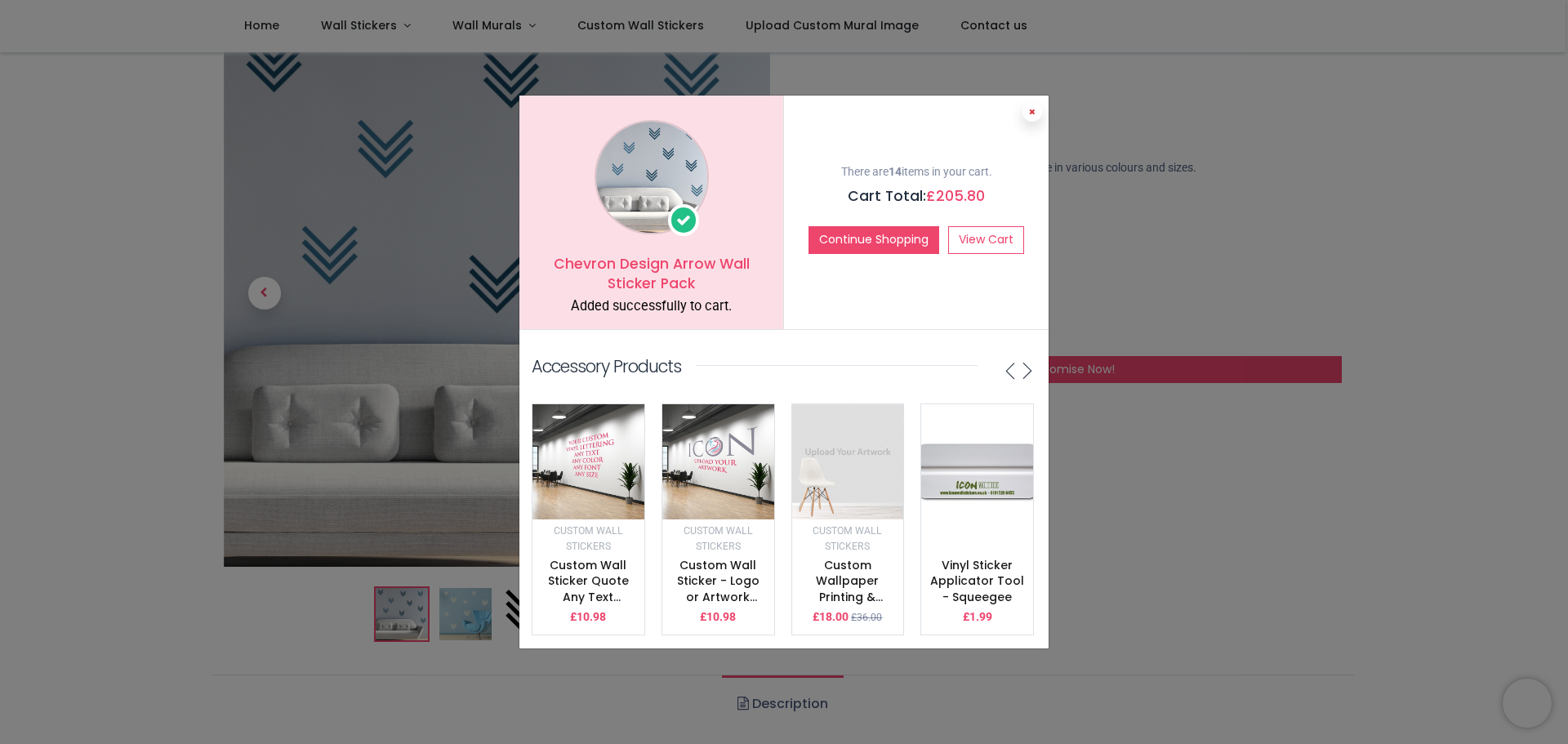
click at [1027, 107] on button at bounding box center [1032, 111] width 20 height 20
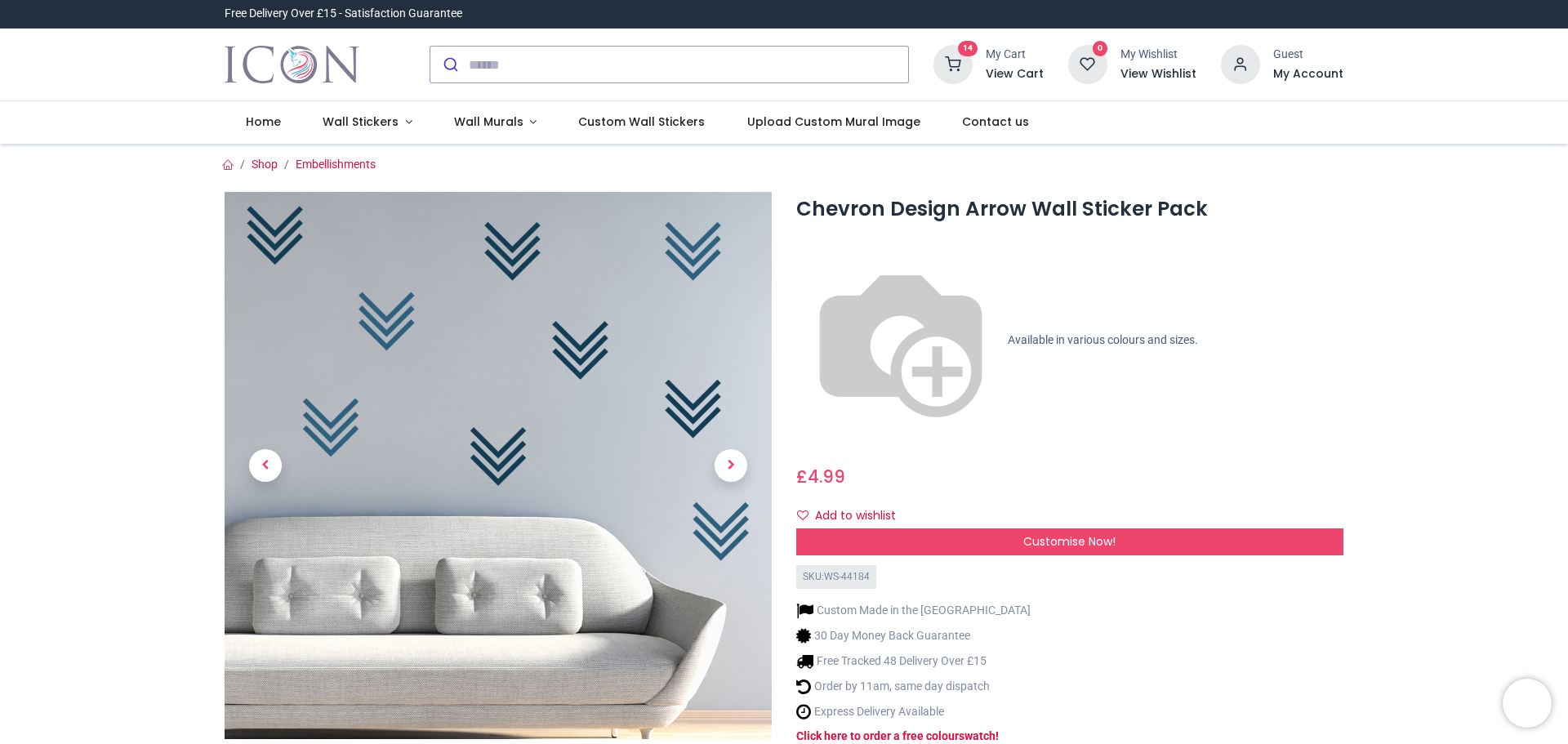
click at [1016, 72] on h6 "View Cart" at bounding box center [1014, 74] width 58 height 16
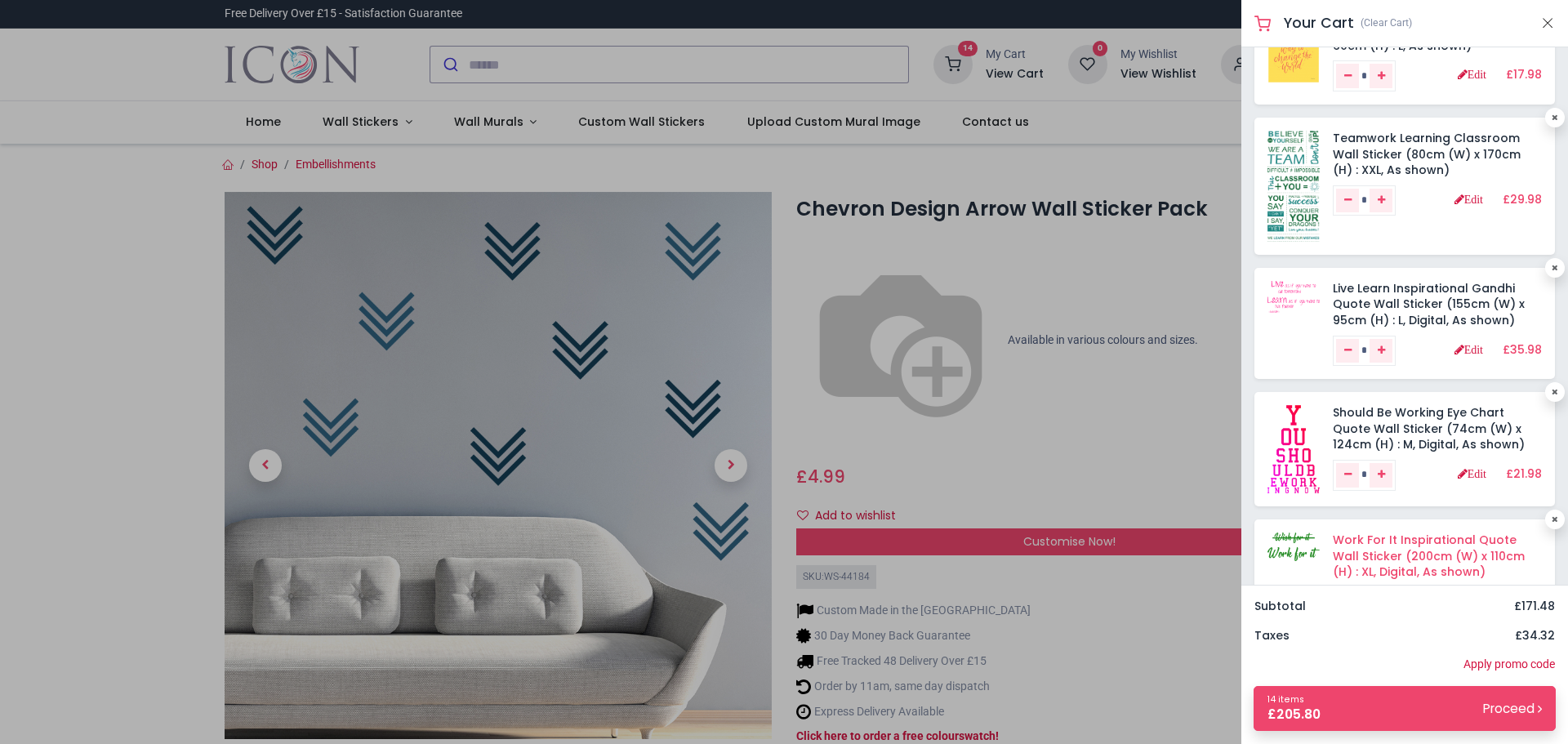
scroll to position [186, 0]
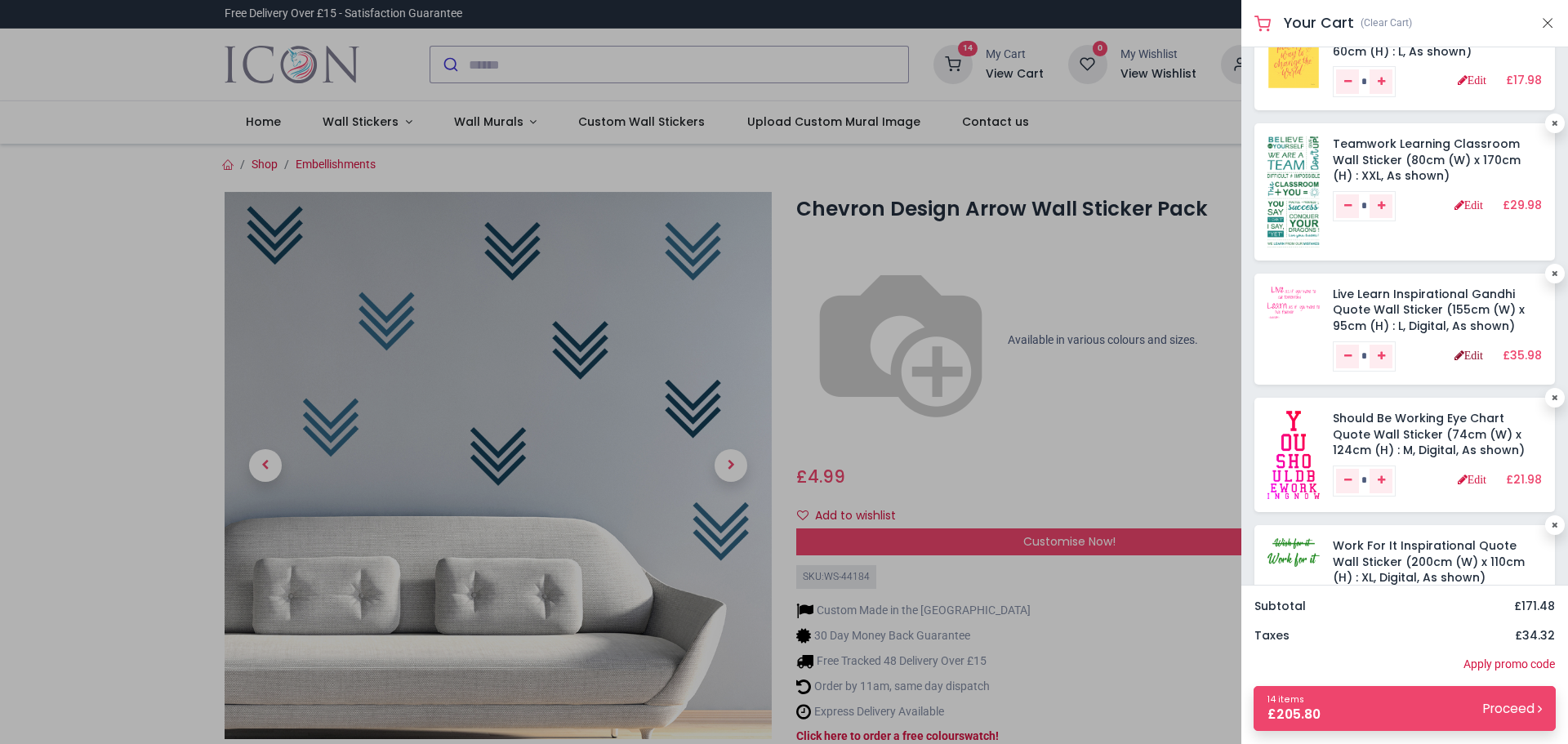
click at [1458, 359] on link "Edit" at bounding box center [1469, 355] width 29 height 11
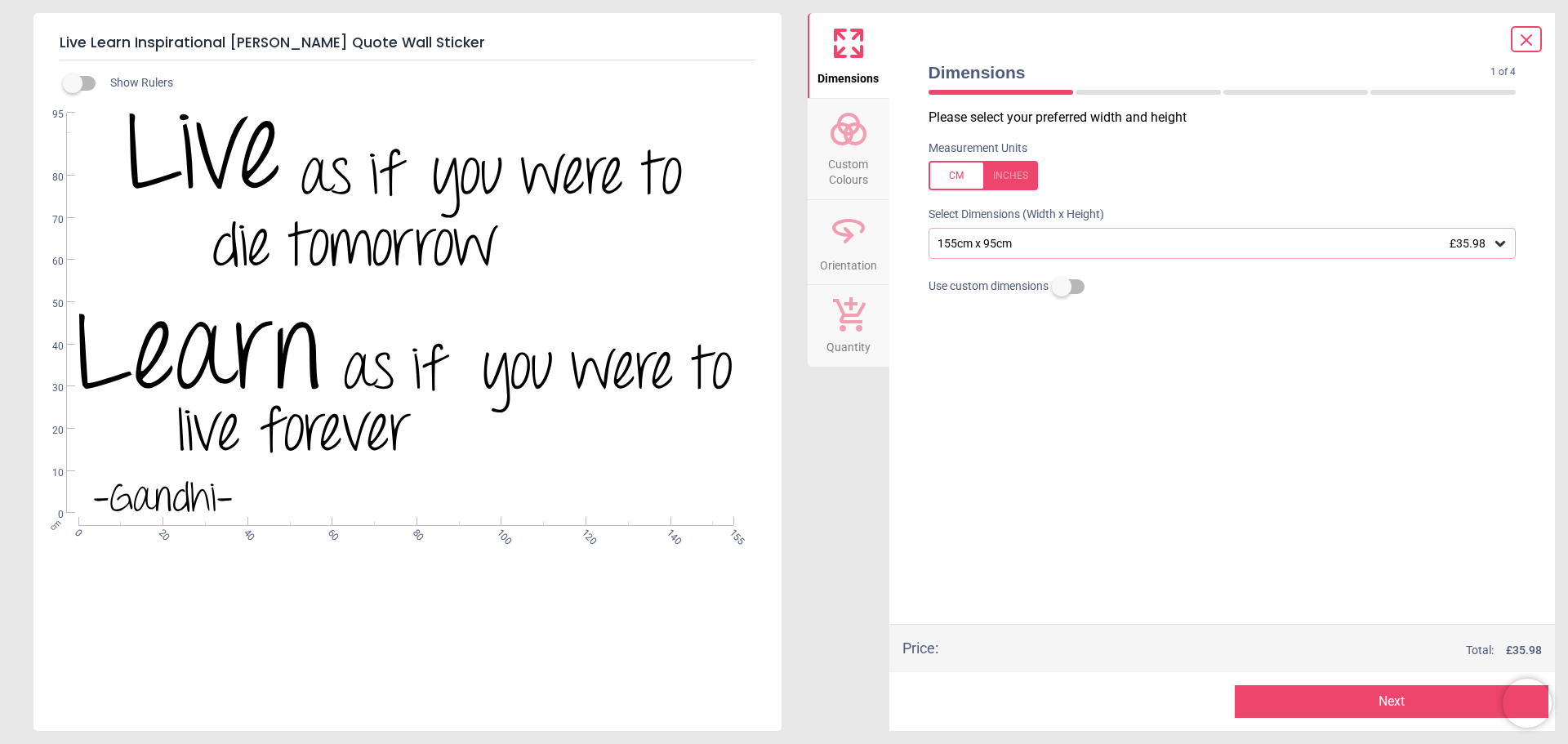
click at [841, 141] on icon at bounding box center [849, 129] width 39 height 39
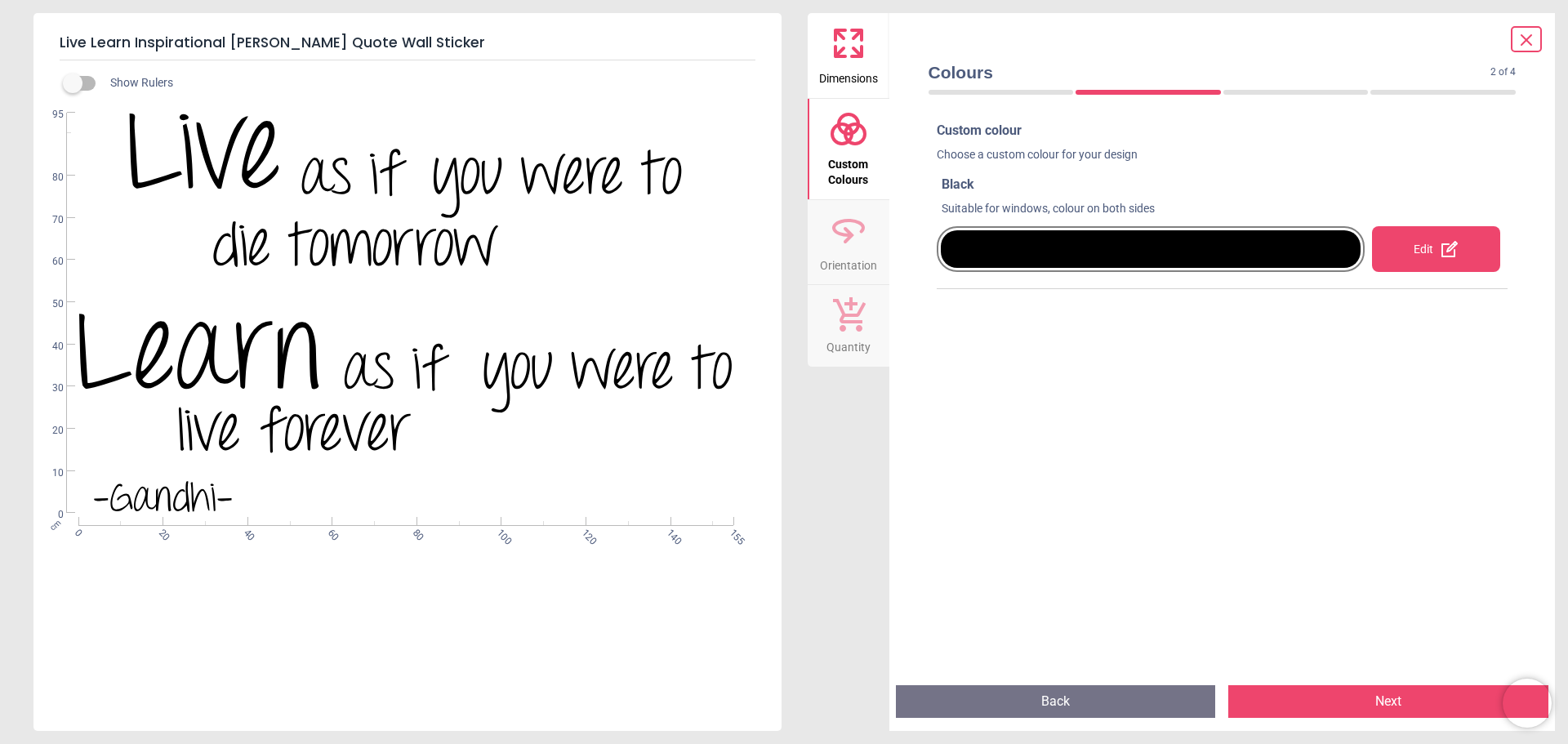
click at [1405, 246] on div "Edit" at bounding box center [1436, 249] width 128 height 46
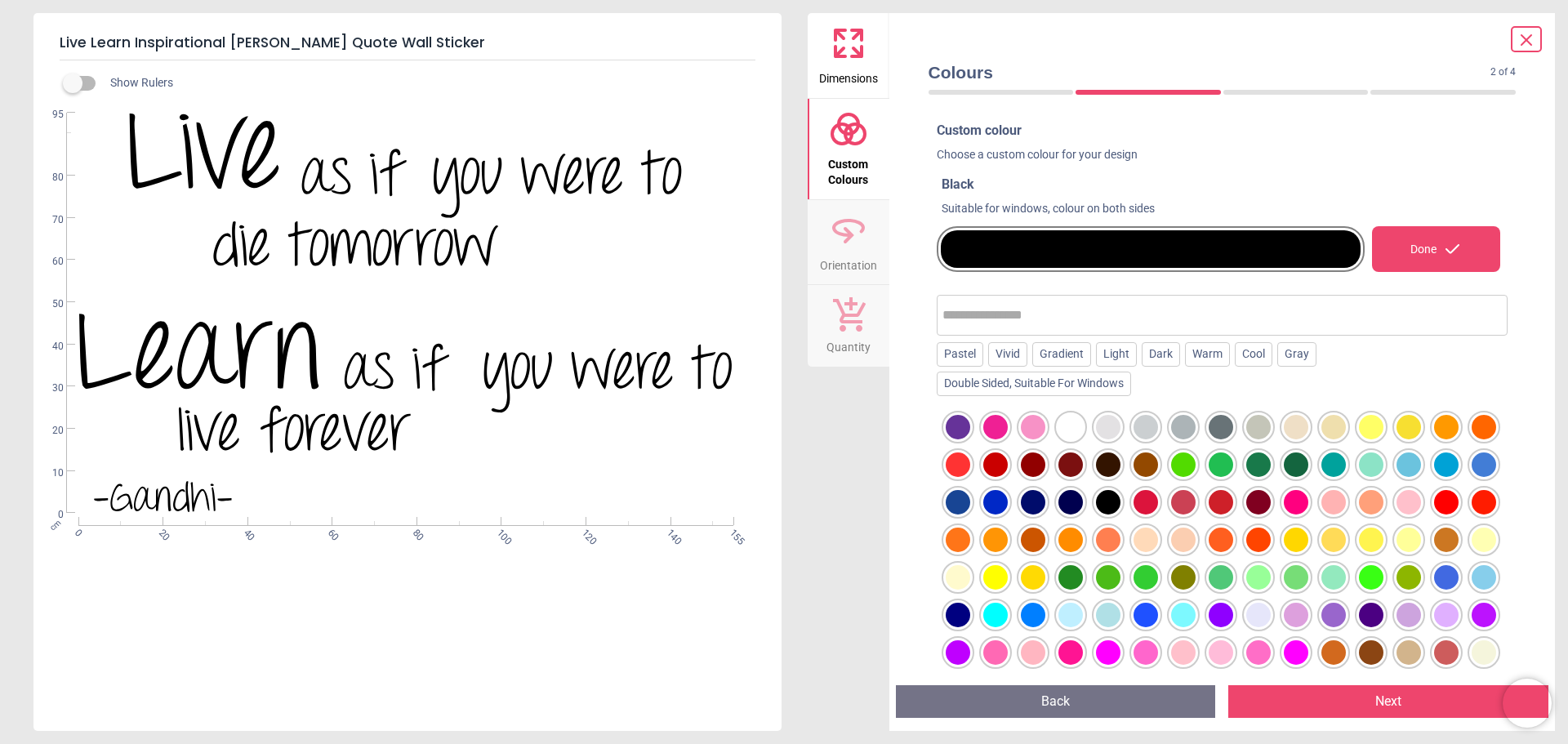
click at [1309, 496] on div at bounding box center [1296, 502] width 25 height 25
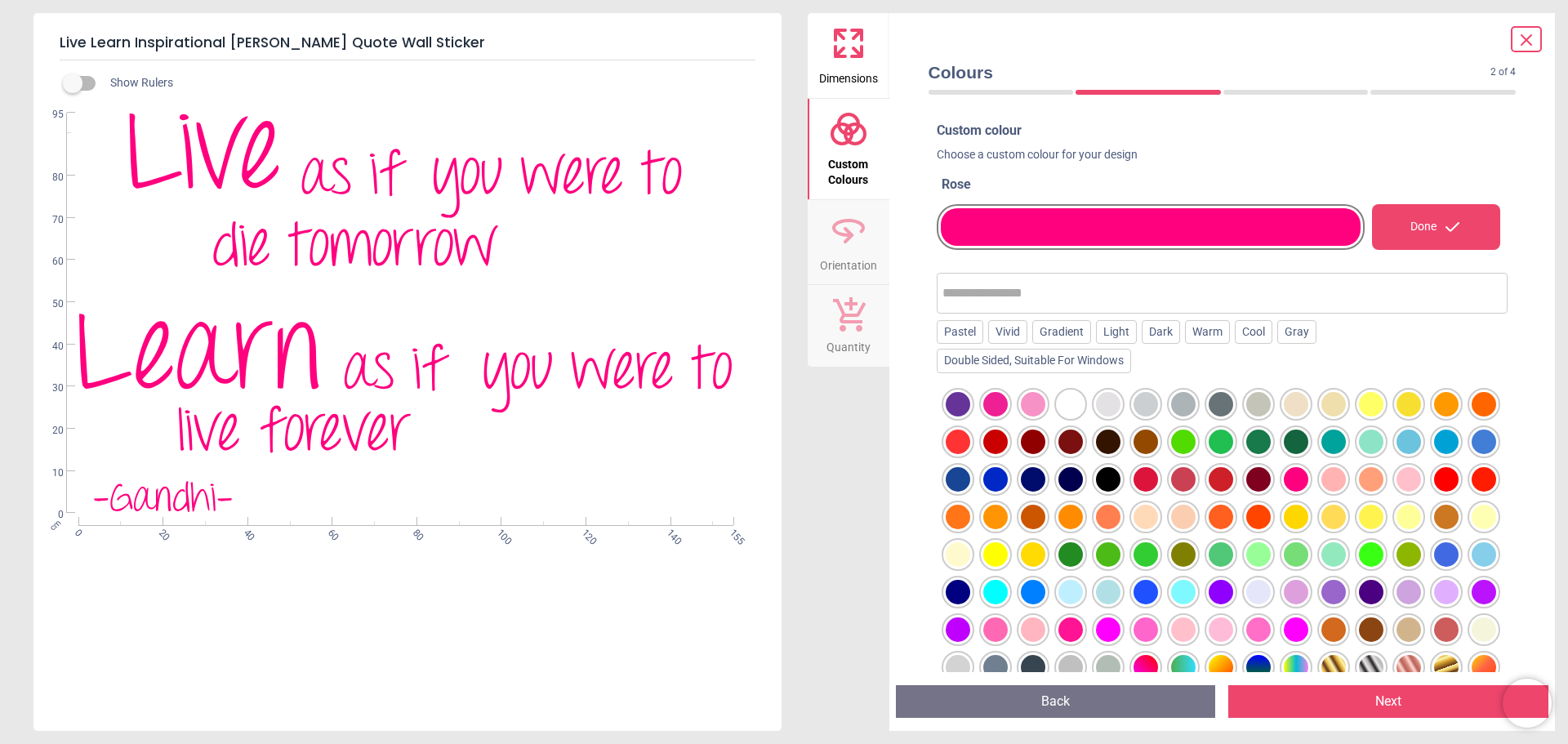
click at [1383, 702] on button "Next" at bounding box center [1389, 701] width 321 height 32
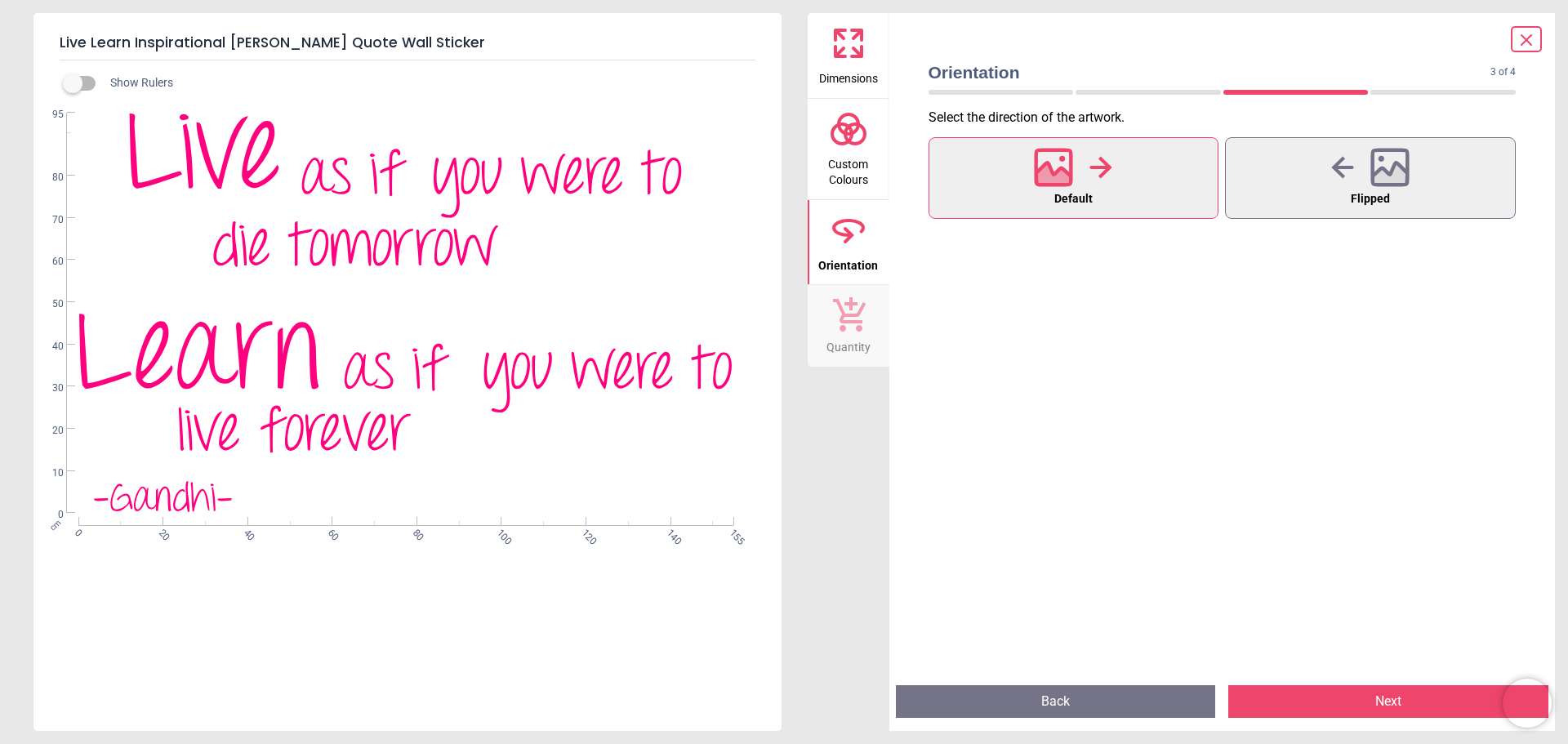
click at [1383, 702] on button "Next" at bounding box center [1389, 701] width 321 height 32
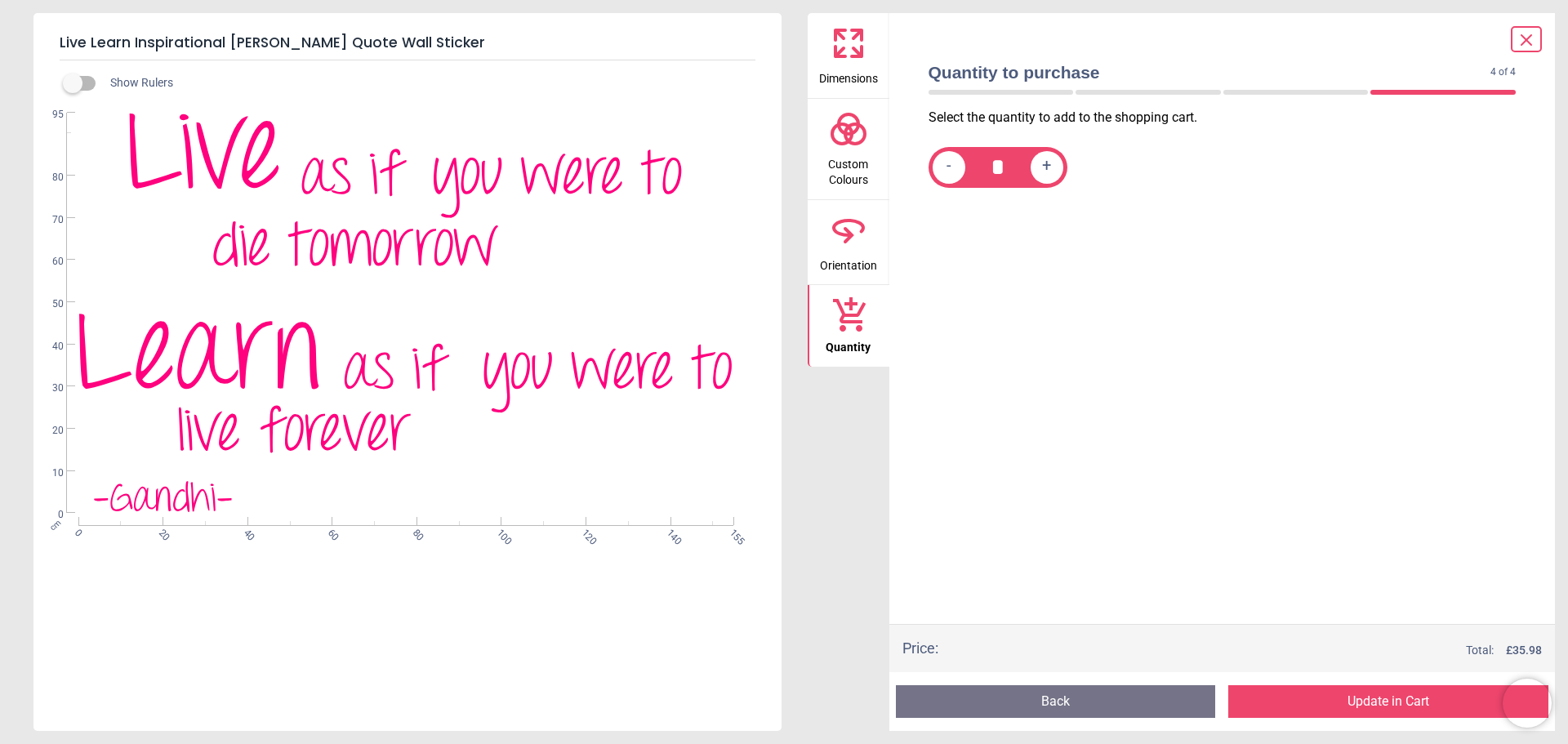
click at [1383, 702] on button "Update in Cart" at bounding box center [1389, 701] width 321 height 32
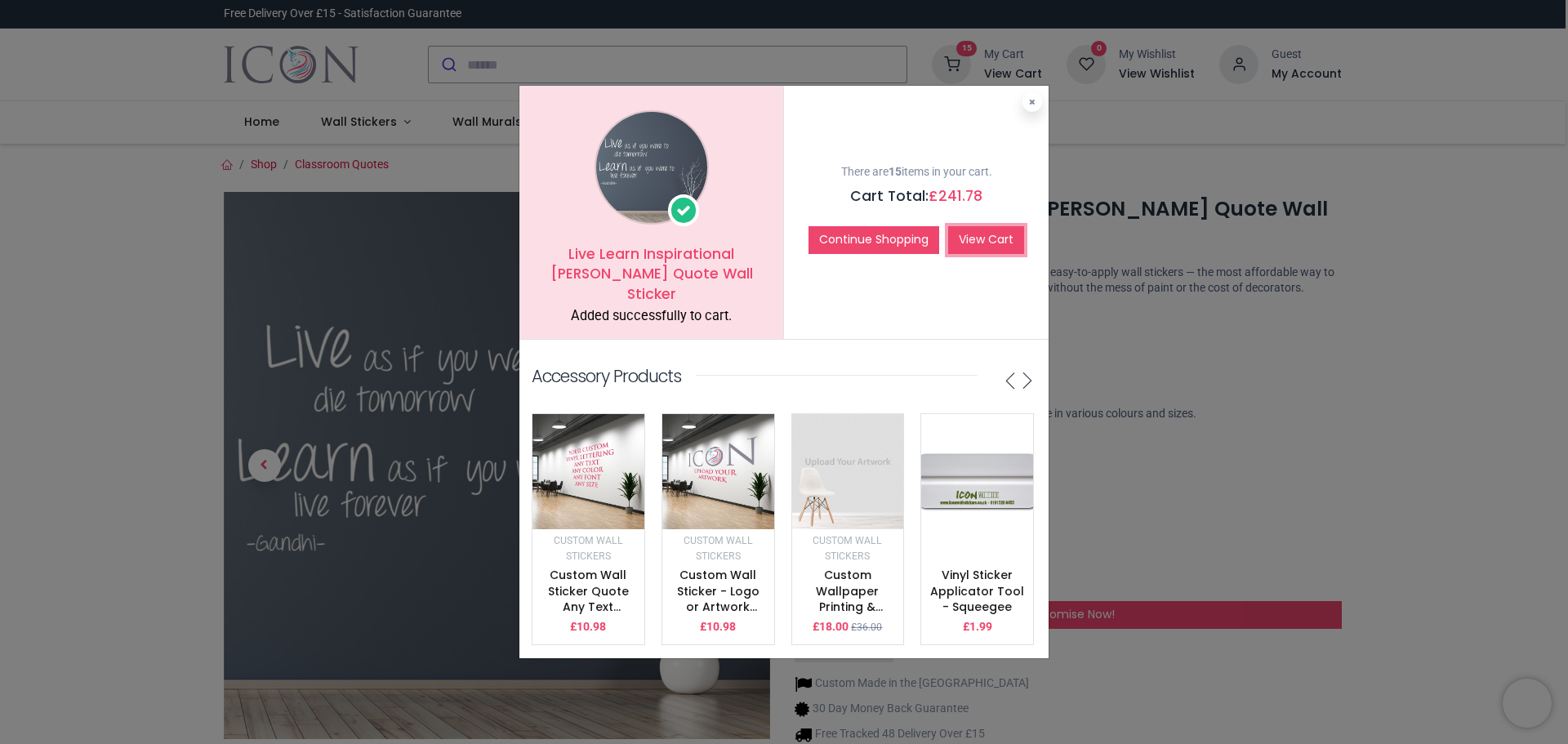
click at [980, 233] on link "View Cart" at bounding box center [986, 240] width 76 height 28
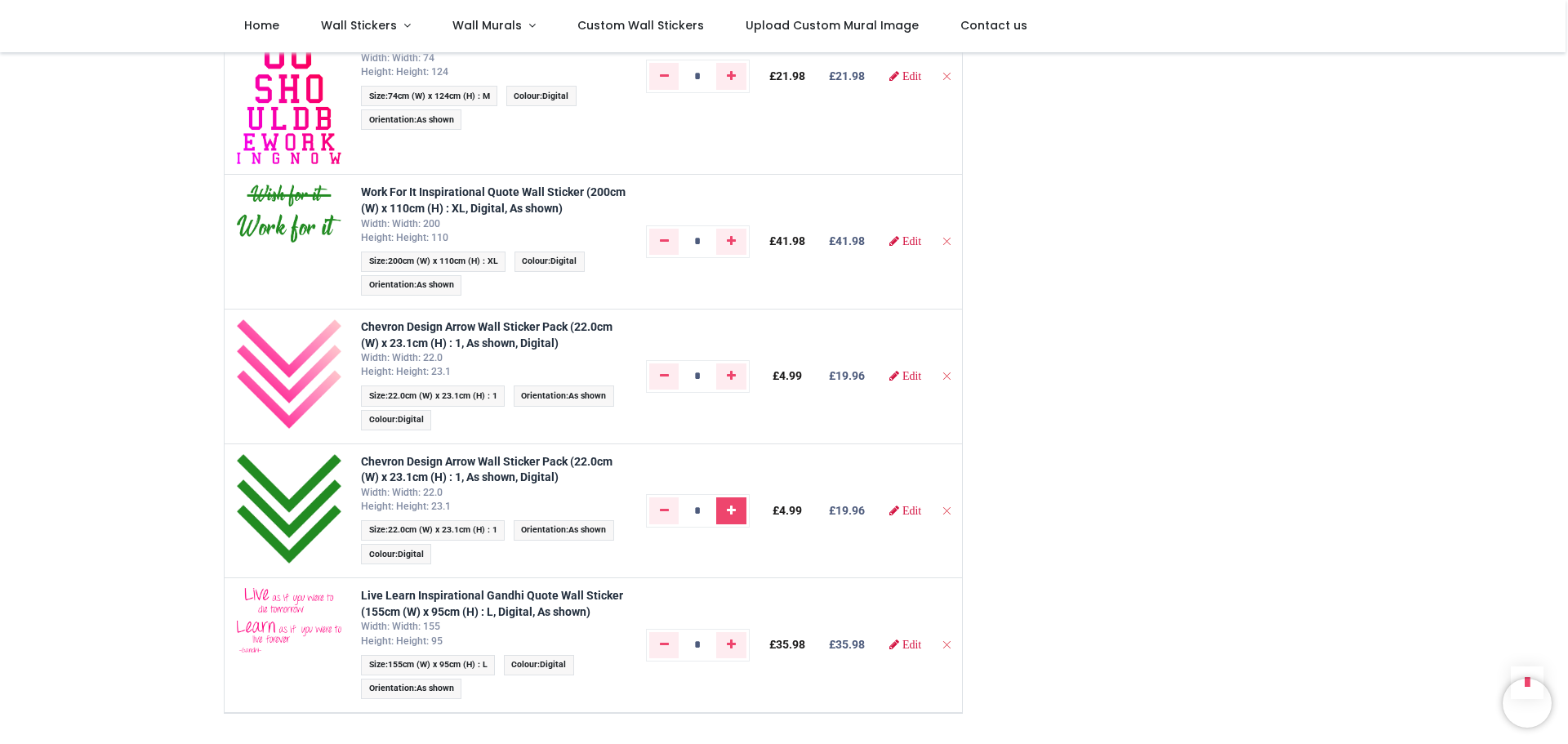
scroll to position [899, 0]
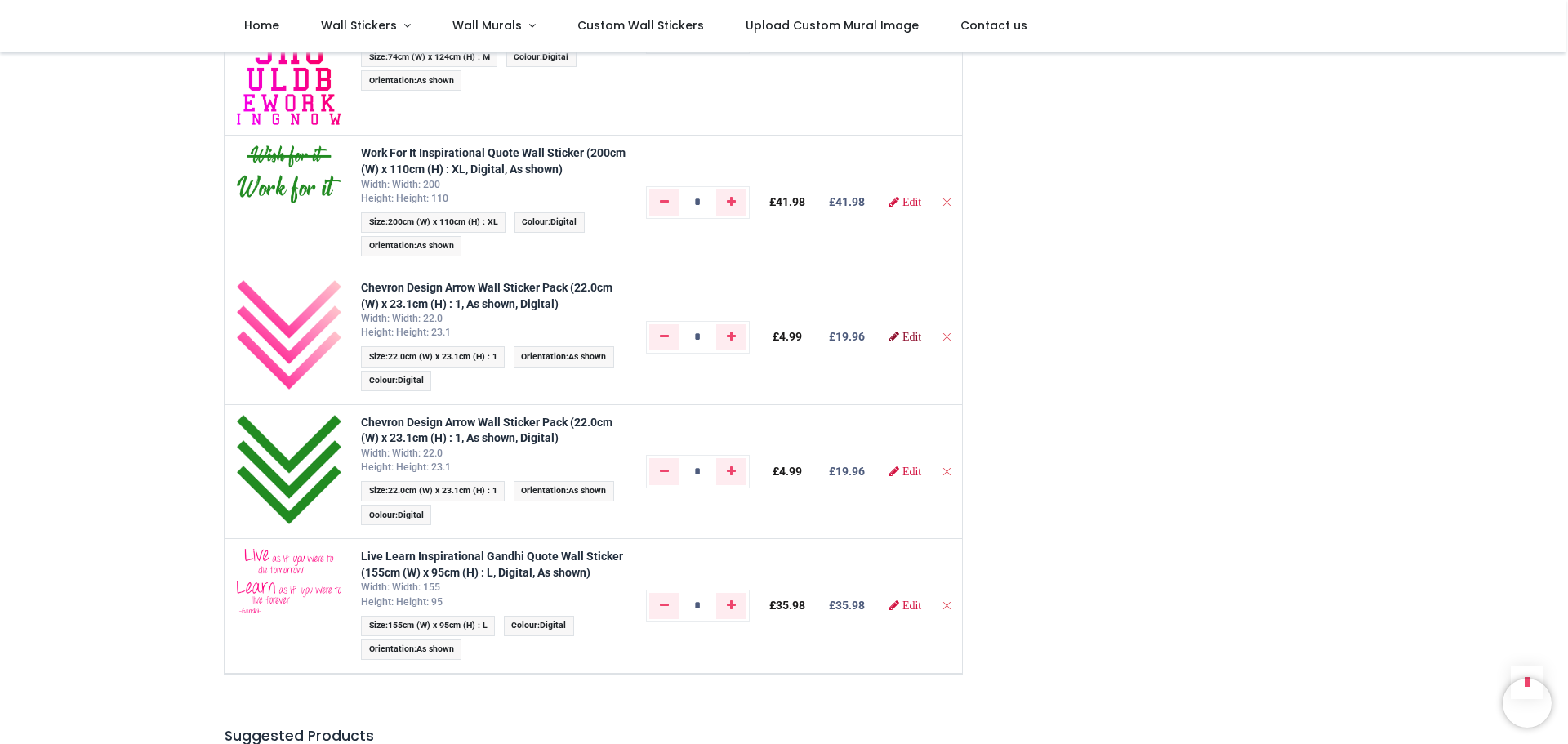
click at [902, 340] on span "Edit" at bounding box center [912, 336] width 19 height 11
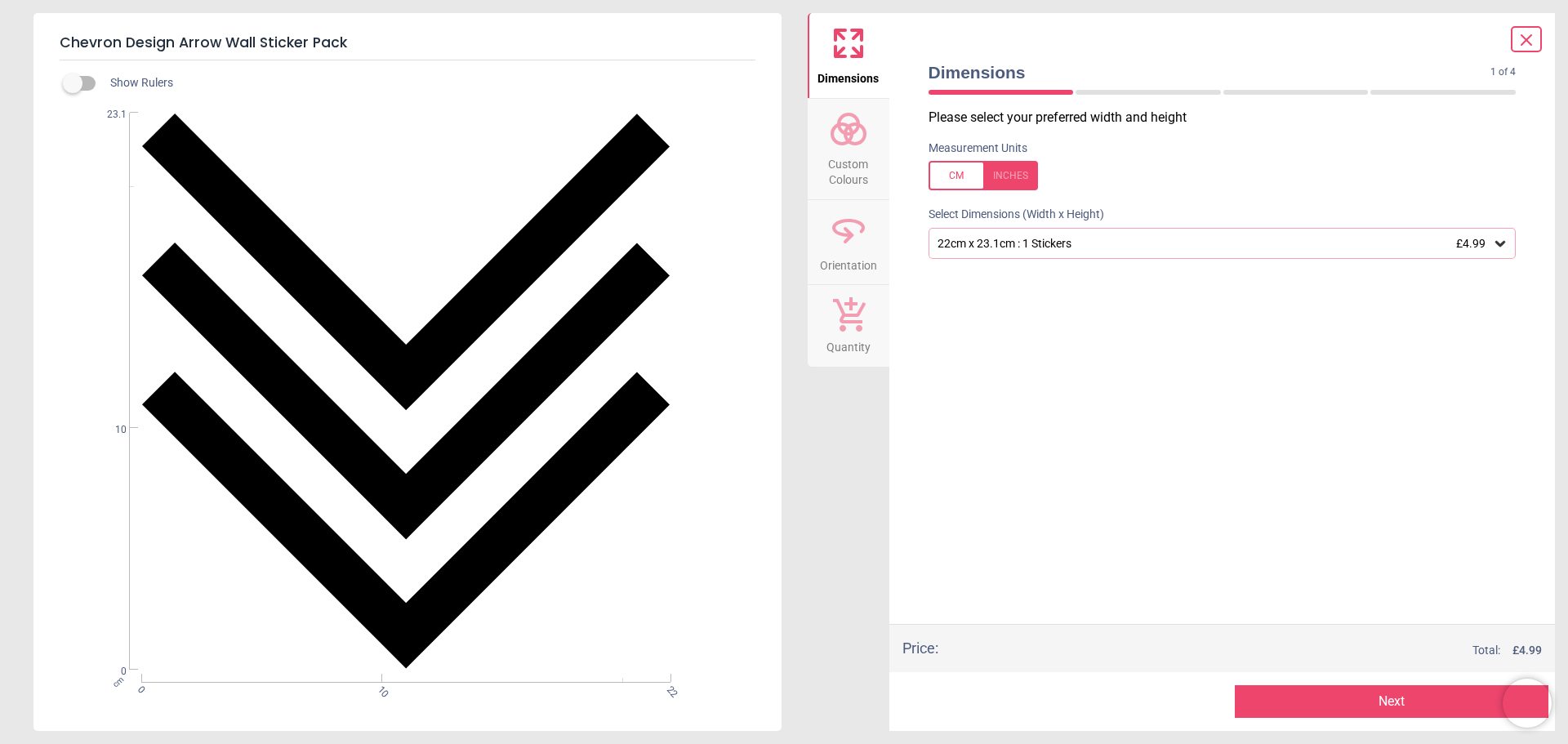
click at [854, 160] on span "Custom Colours" at bounding box center [849, 168] width 78 height 40
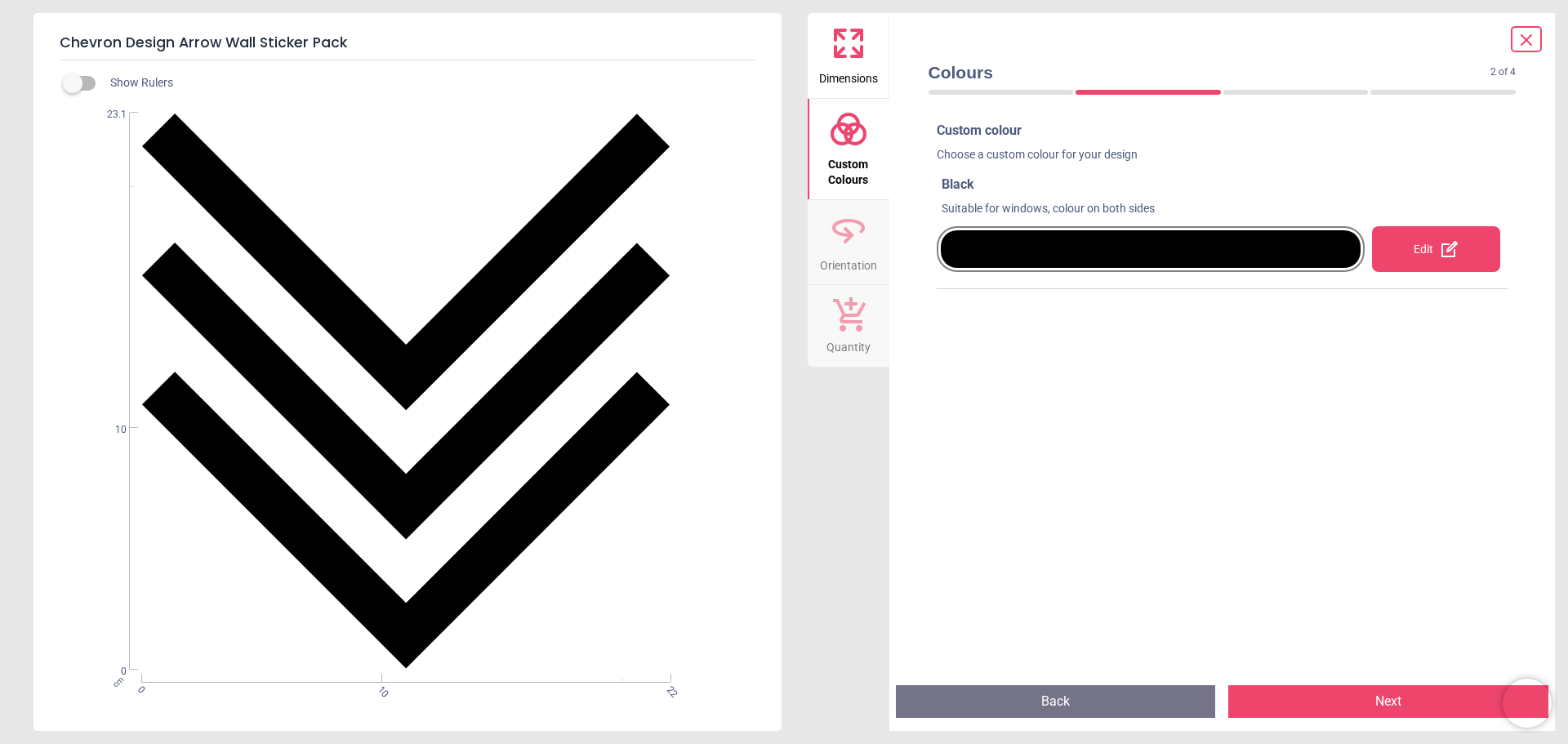
click at [1404, 249] on div "Edit" at bounding box center [1436, 249] width 128 height 46
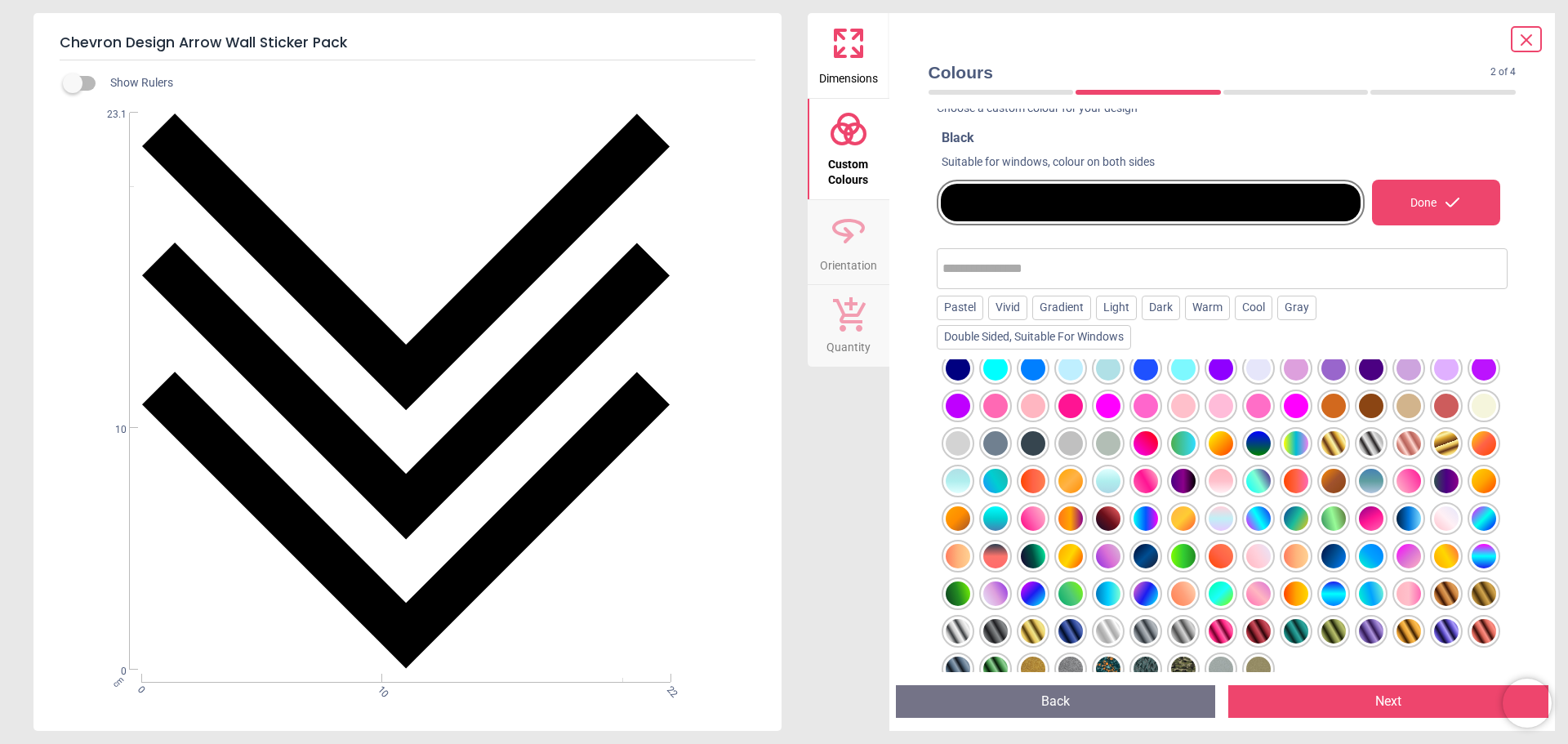
scroll to position [155, 0]
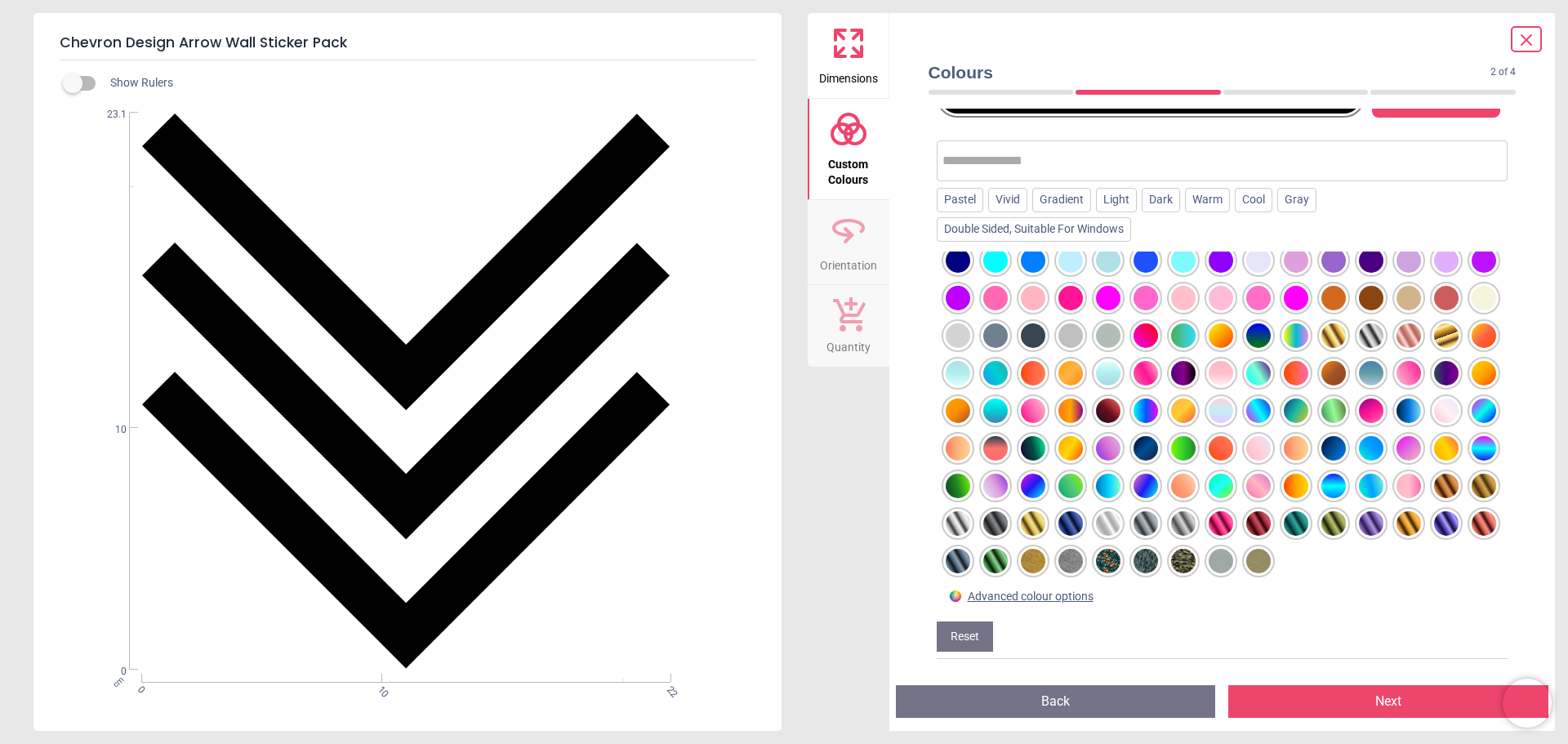
click at [1045, 399] on div at bounding box center [1033, 411] width 25 height 25
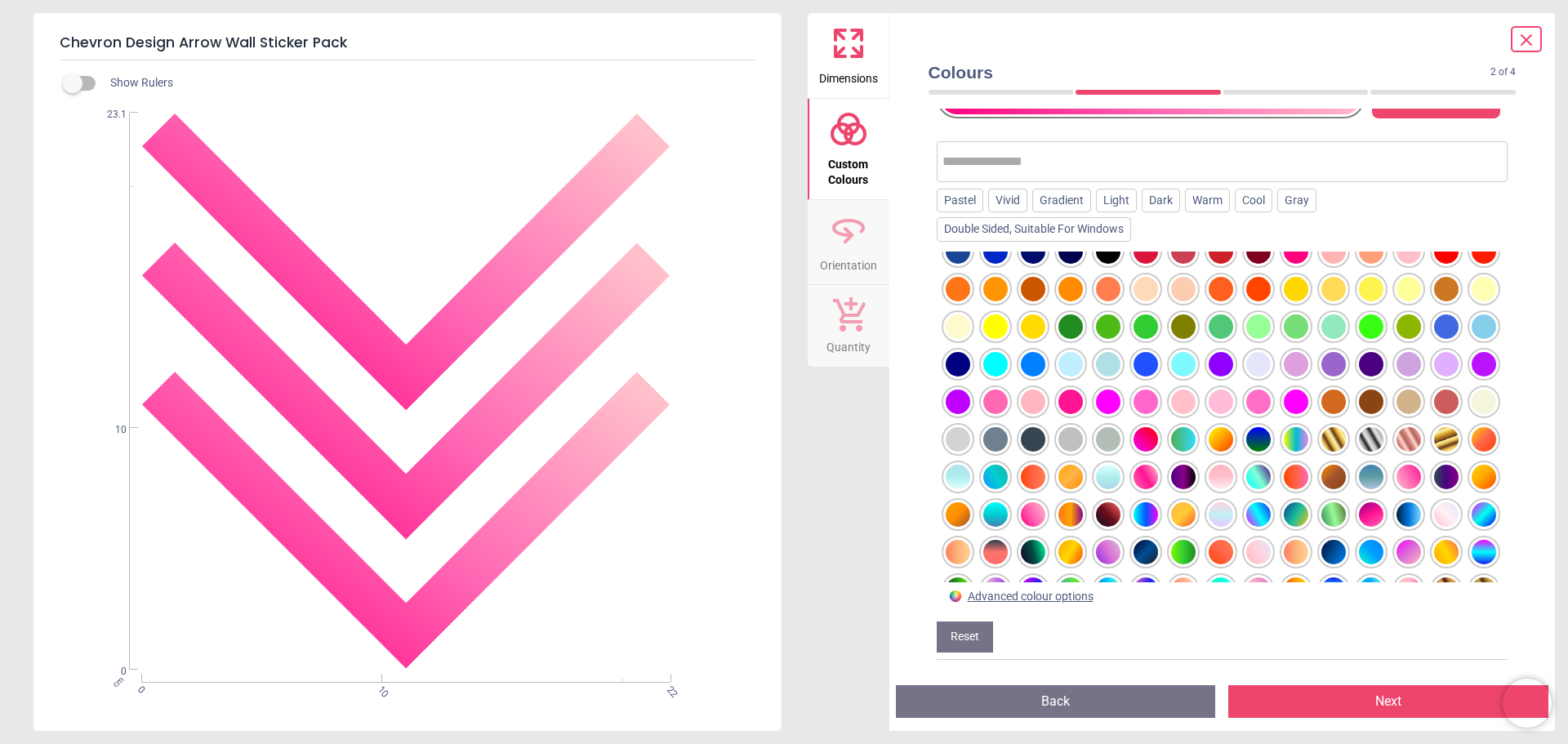
scroll to position [74, 0]
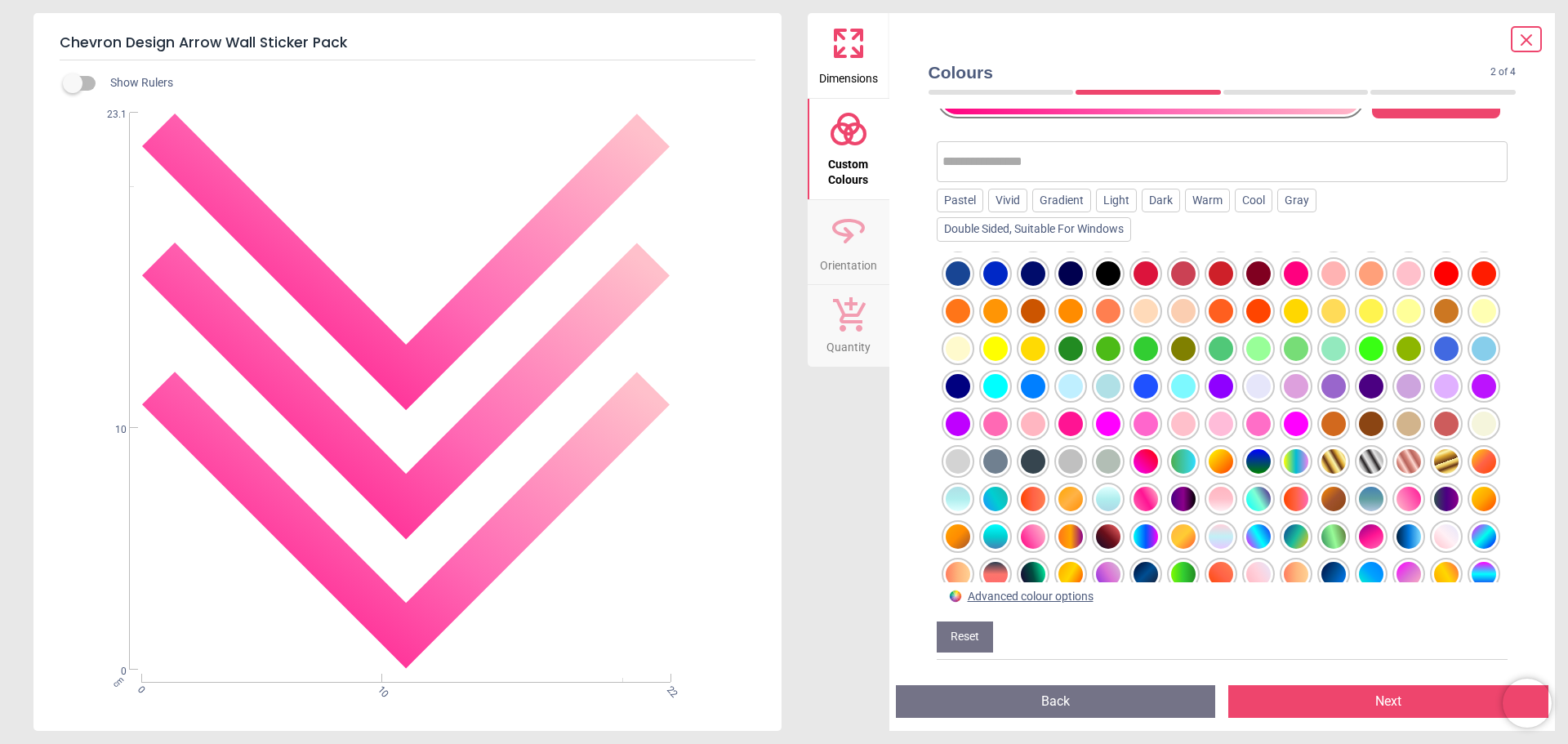
click at [1472, 286] on div at bounding box center [1484, 273] width 25 height 25
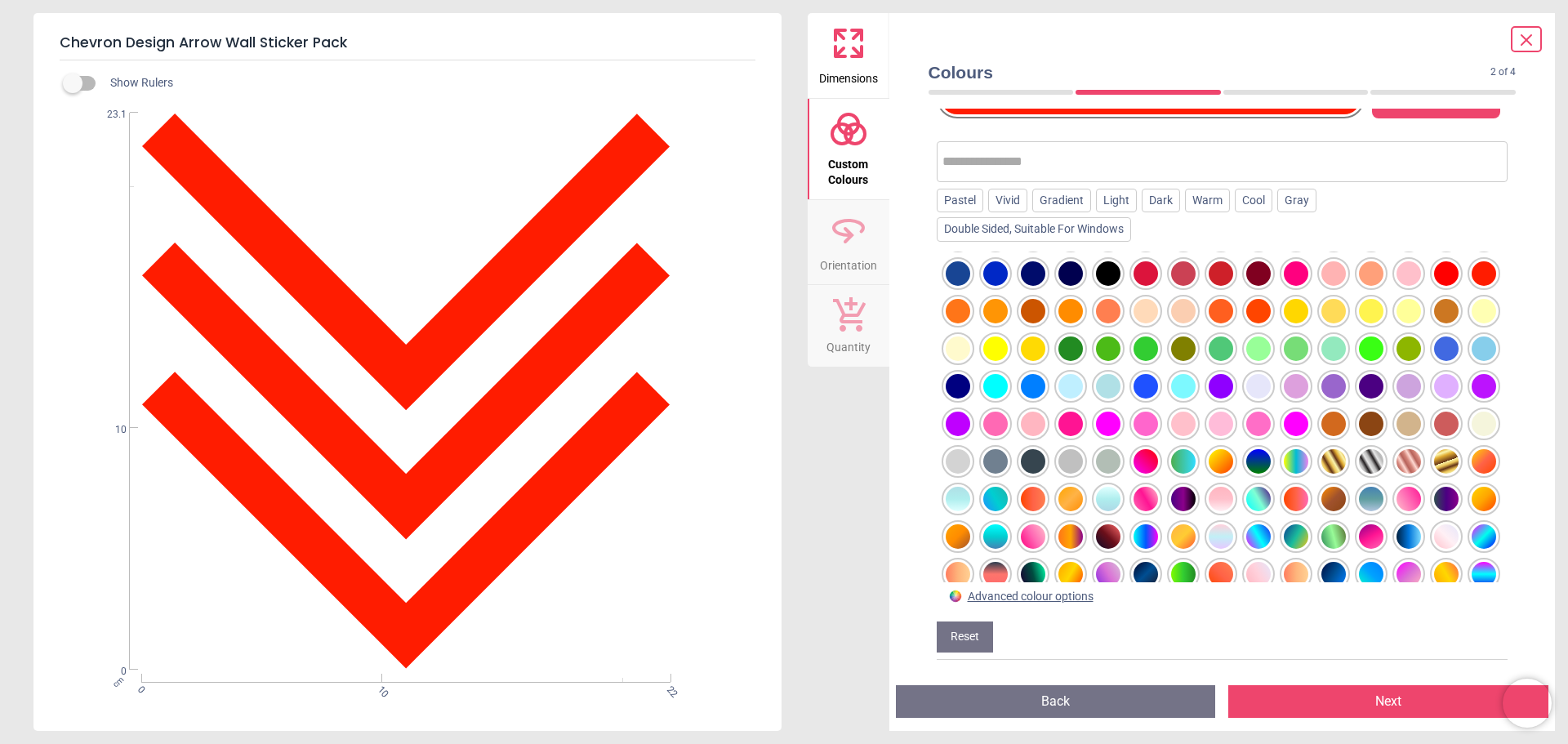
click at [1434, 286] on div at bounding box center [1446, 273] width 25 height 25
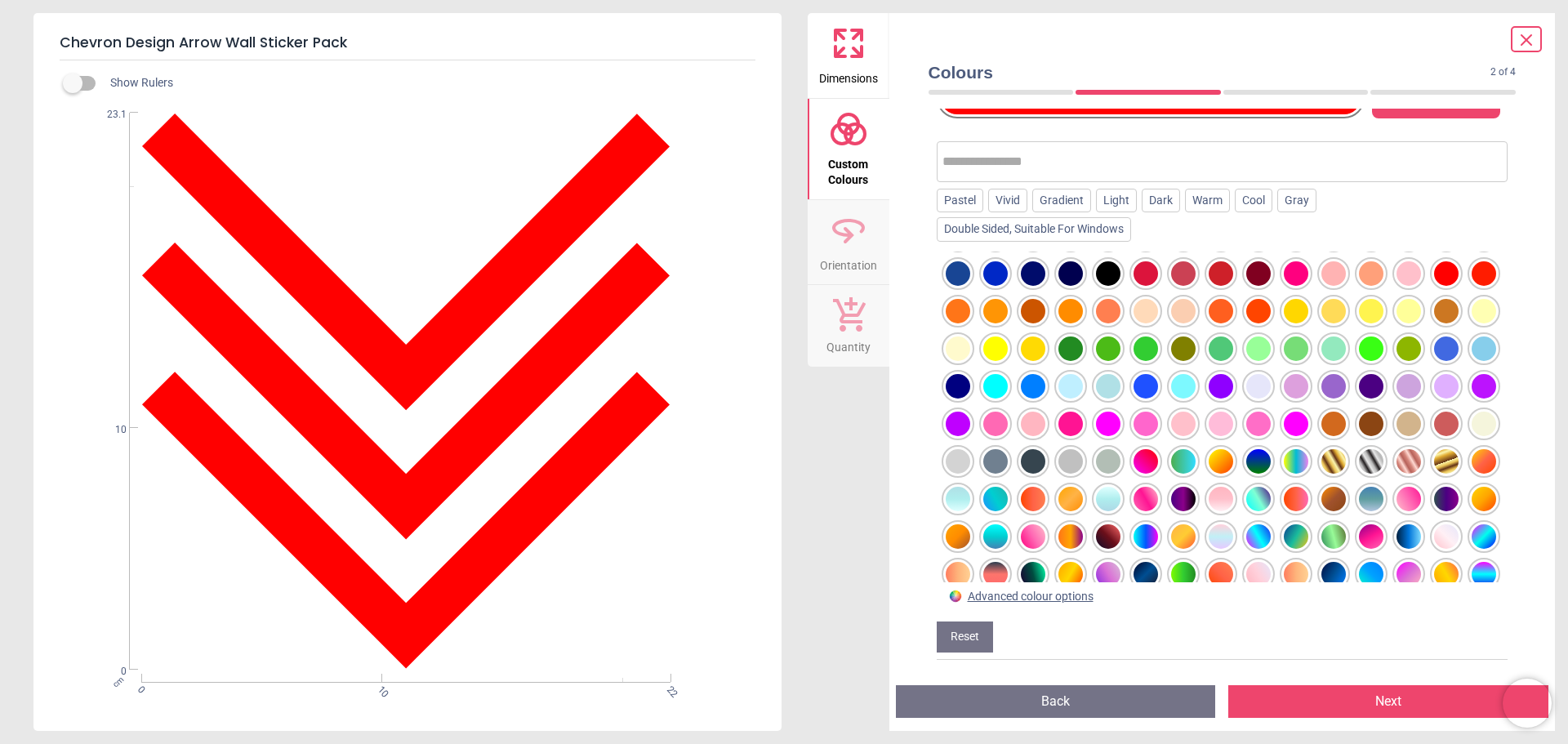
click at [1247, 436] on div at bounding box center [1258, 423] width 25 height 25
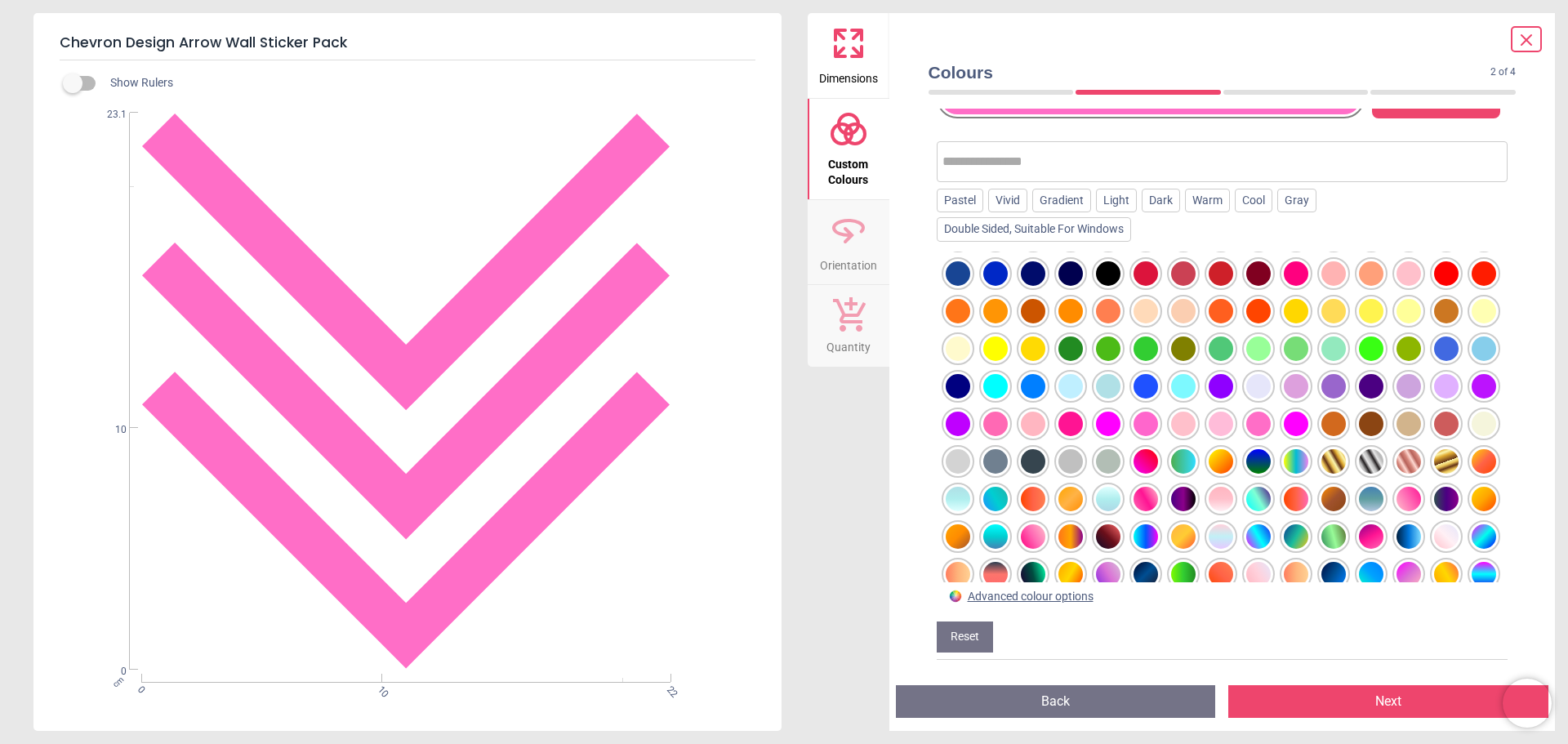
click at [1008, 423] on div at bounding box center [995, 423] width 25 height 25
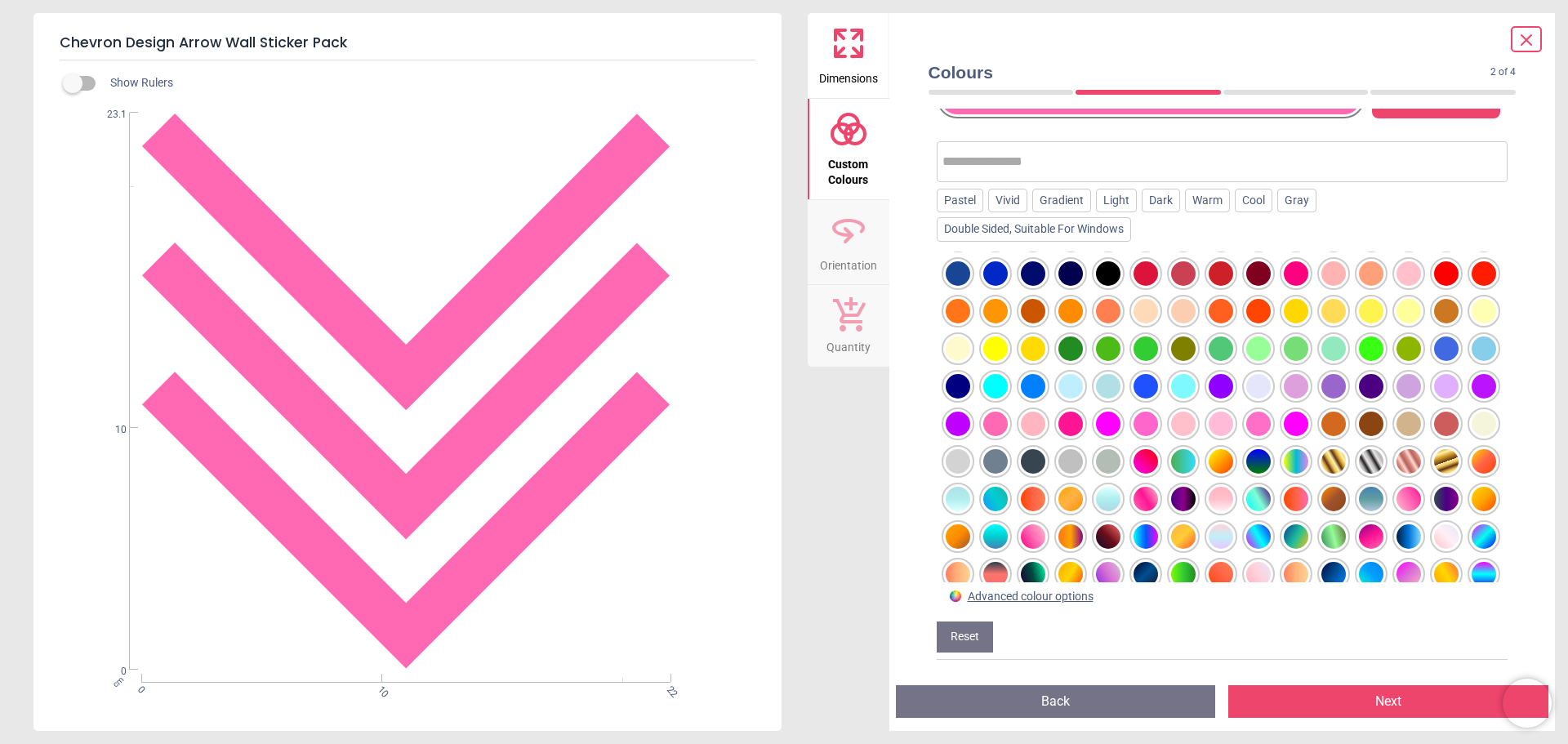
click at [1008, 422] on div at bounding box center [995, 423] width 25 height 25
click at [1083, 424] on div at bounding box center [1071, 423] width 25 height 25
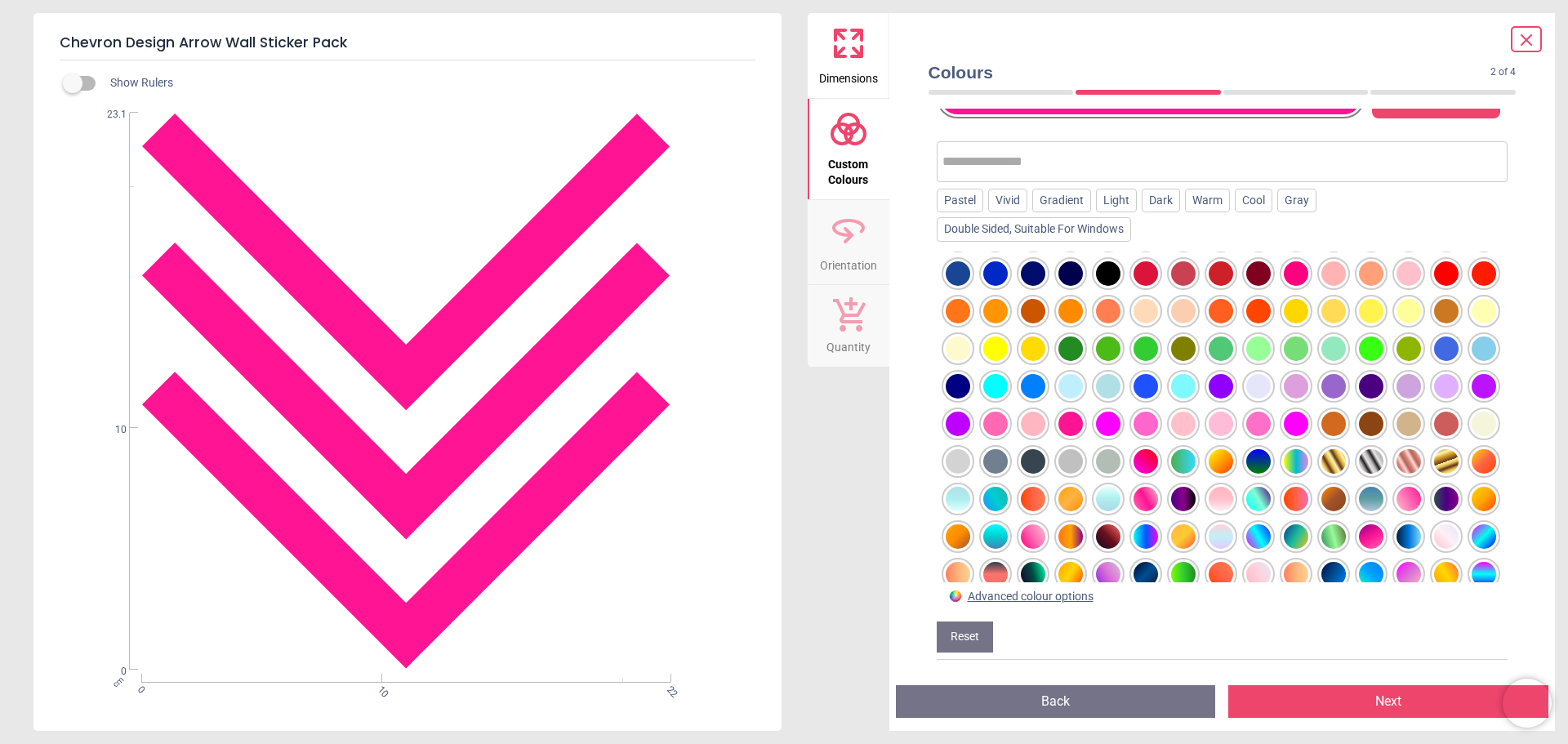
click at [1158, 423] on div at bounding box center [1145, 423] width 25 height 25
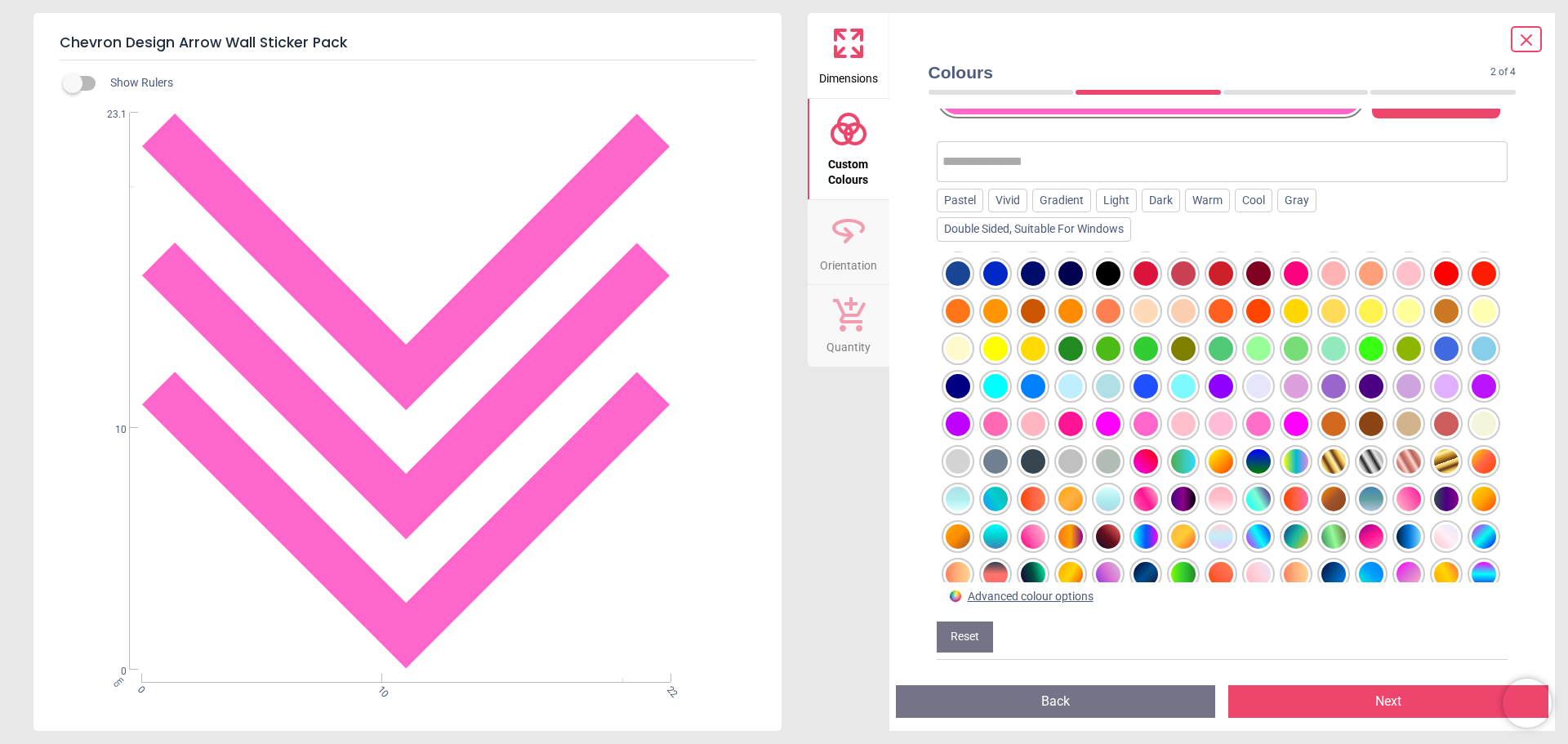
click at [1158, 458] on div at bounding box center [1145, 461] width 25 height 25
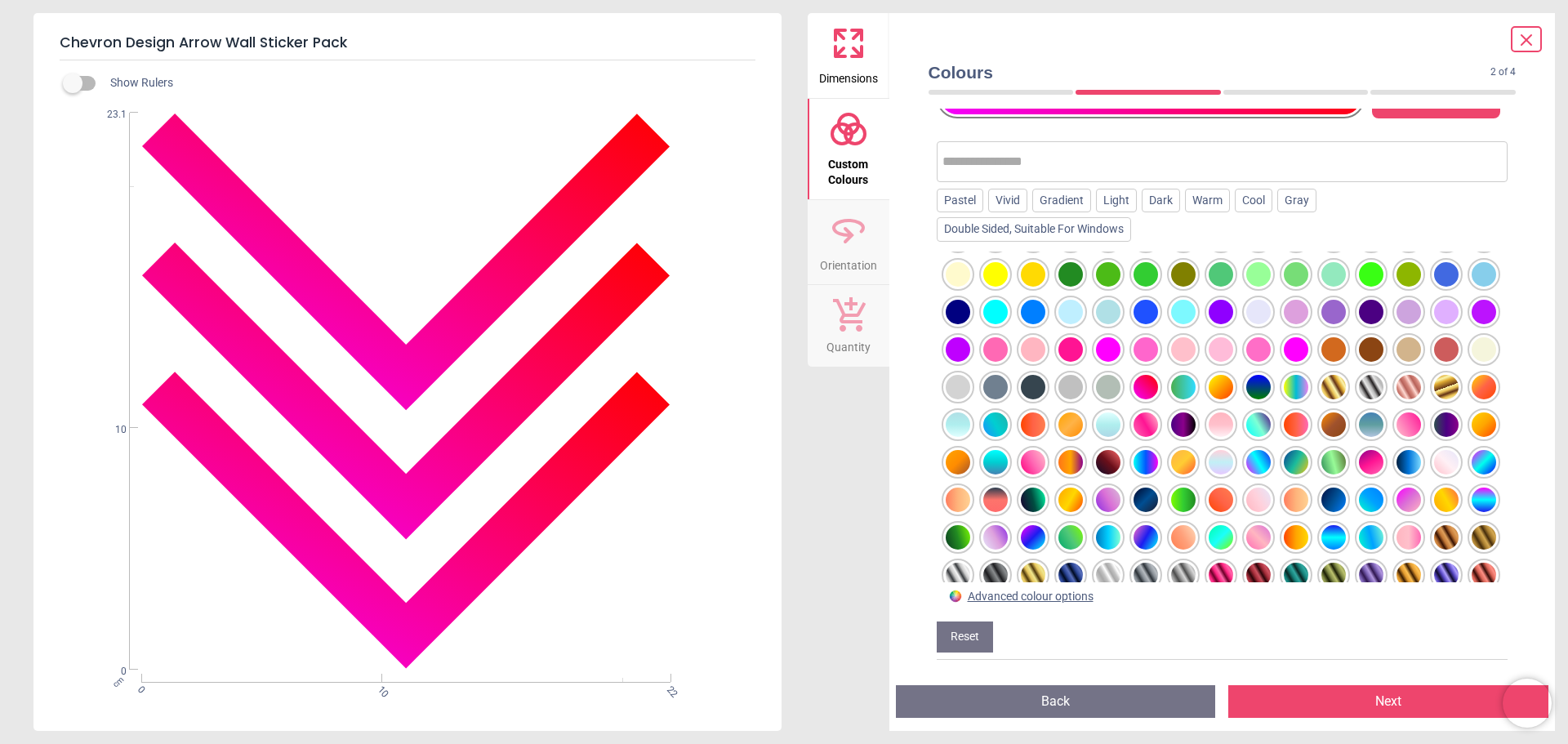
scroll to position [163, 0]
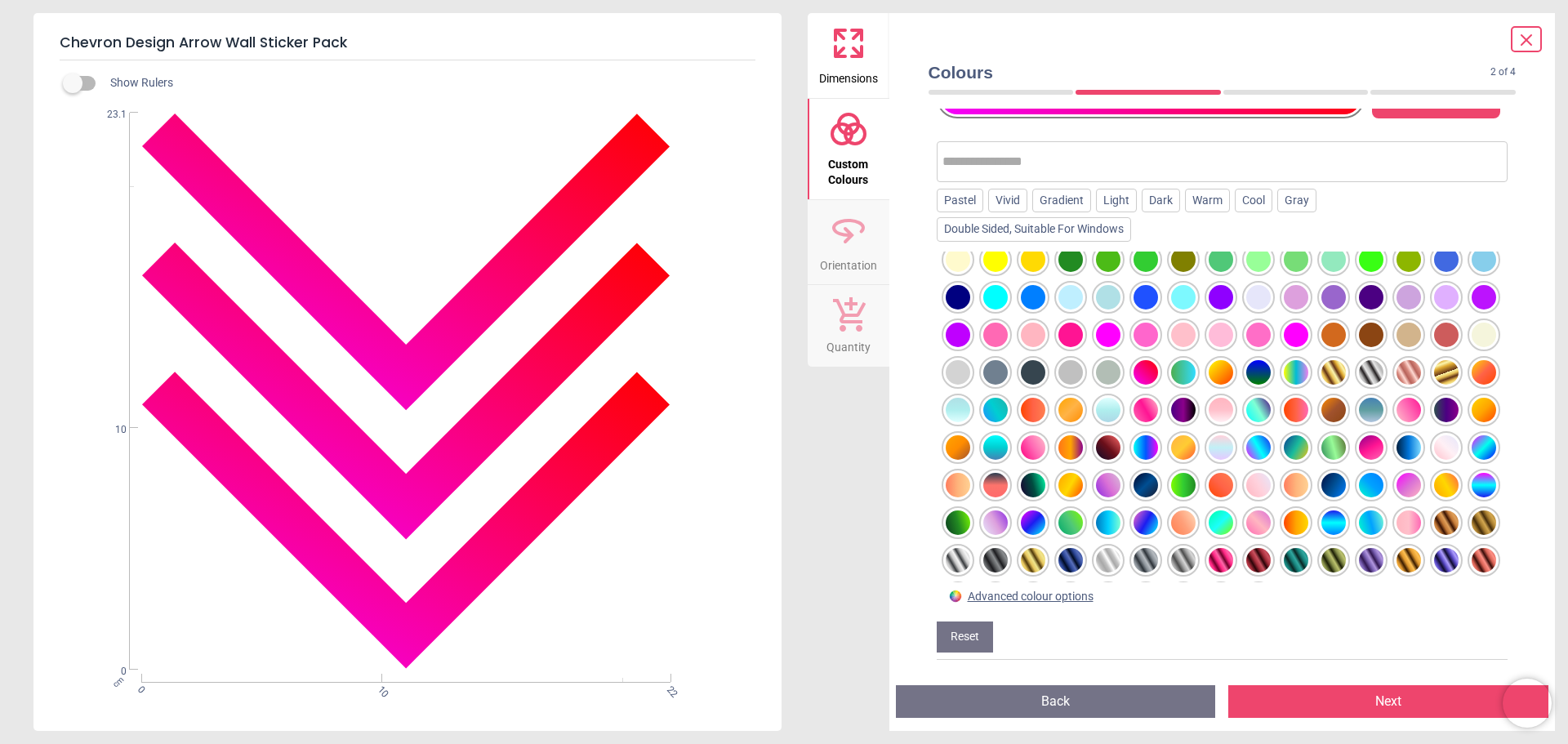
click at [1386, 699] on button "Next" at bounding box center [1389, 701] width 321 height 32
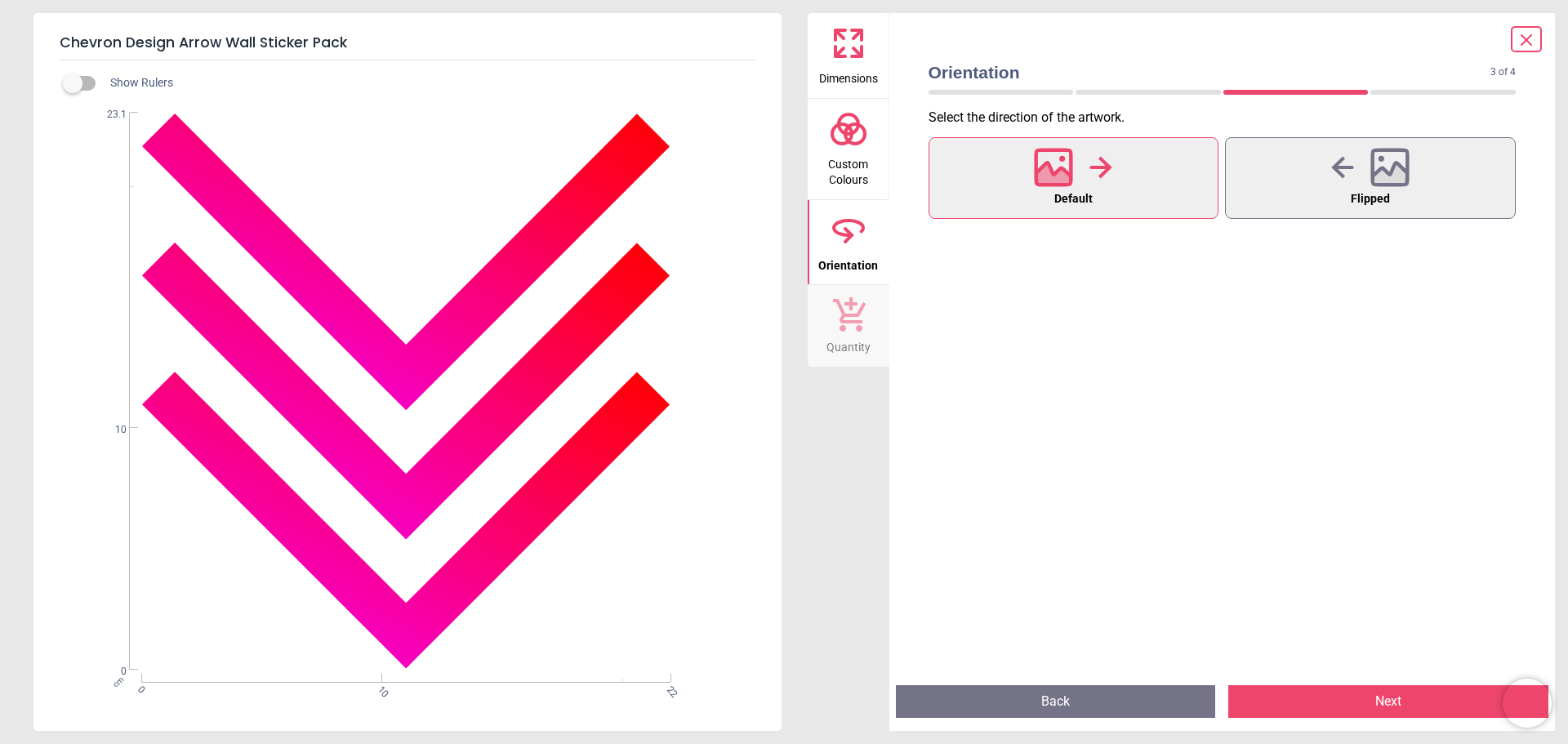
click at [1384, 699] on button "Next" at bounding box center [1389, 701] width 321 height 32
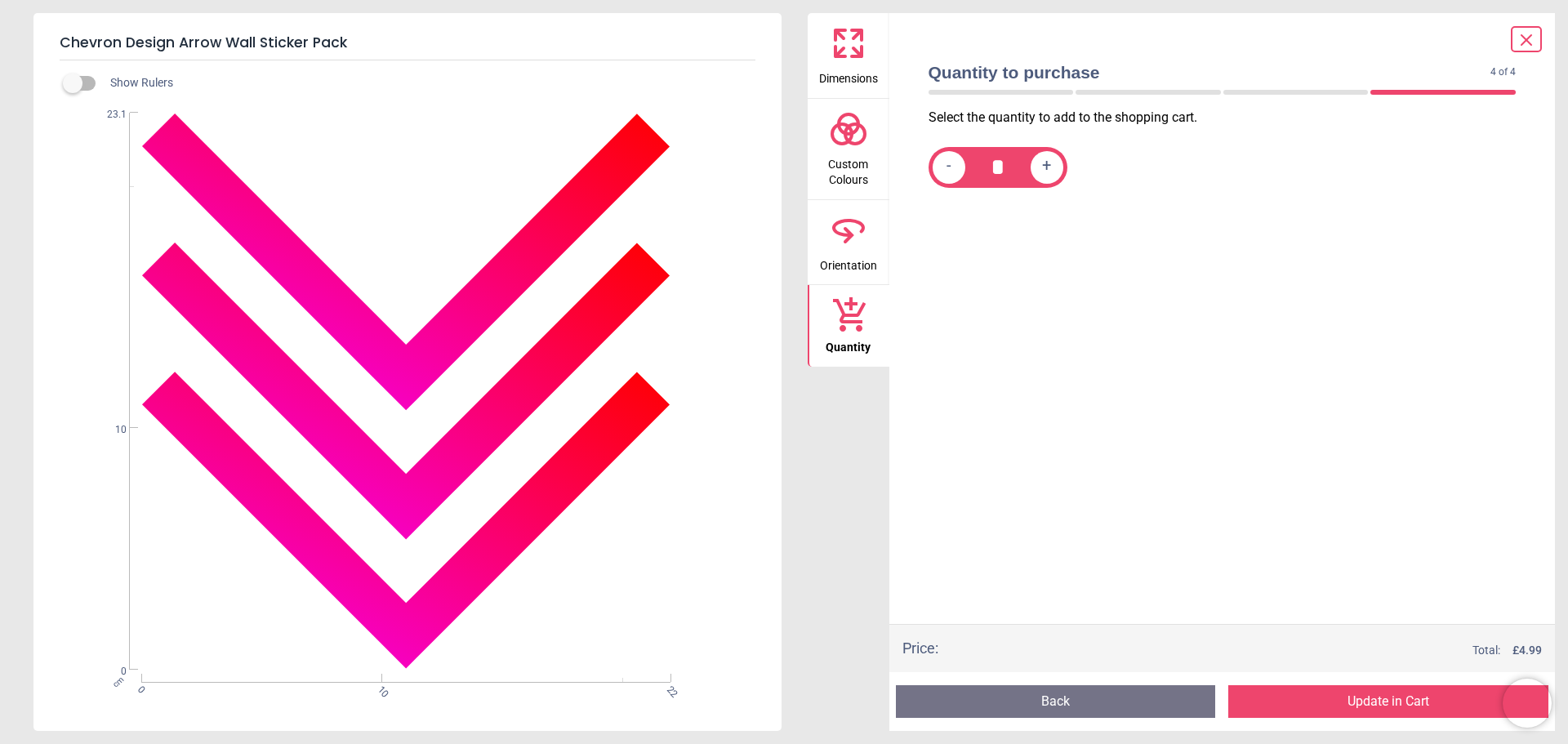
click at [1384, 699] on button "Update in Cart" at bounding box center [1389, 701] width 321 height 32
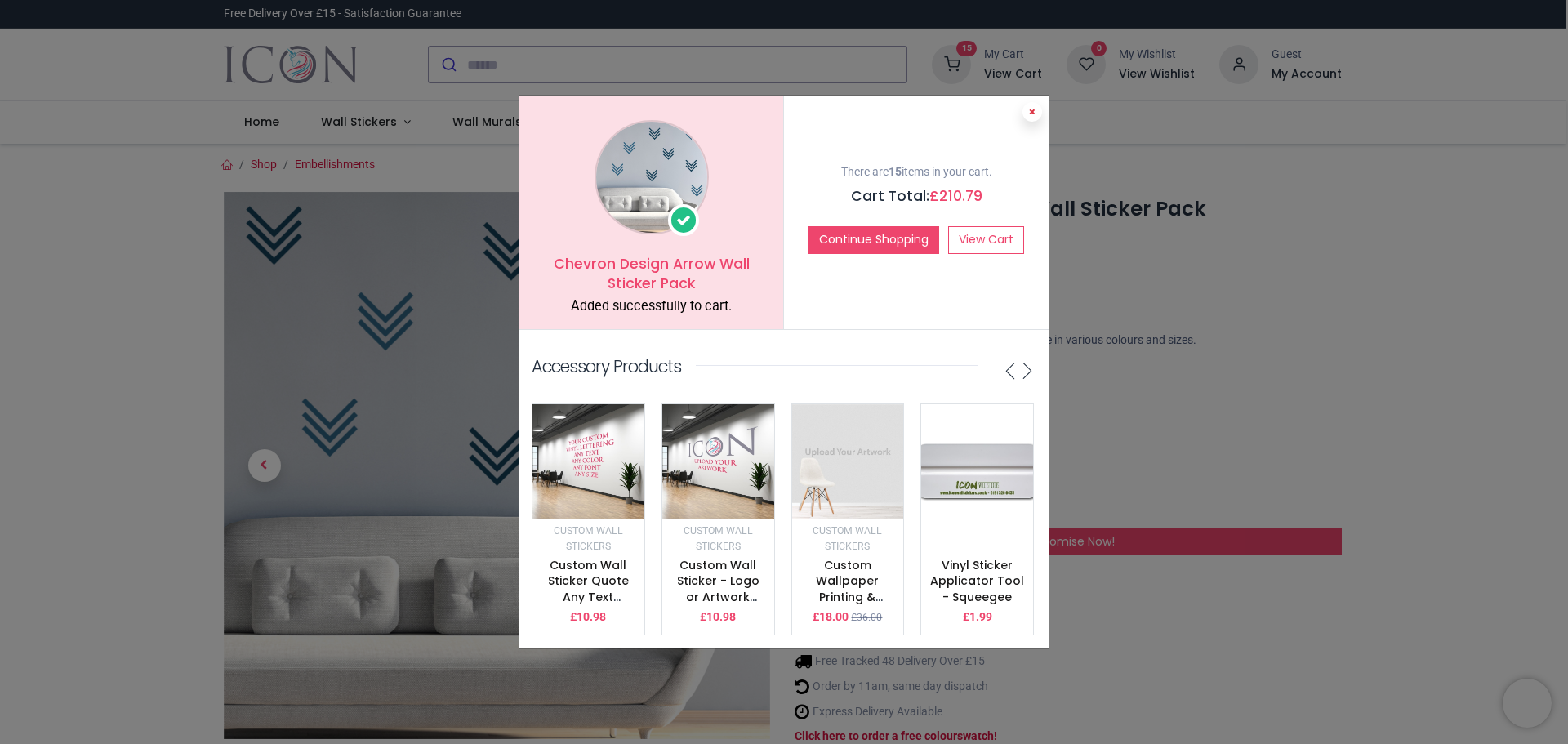
click at [1032, 108] on icon at bounding box center [1032, 112] width 7 height 9
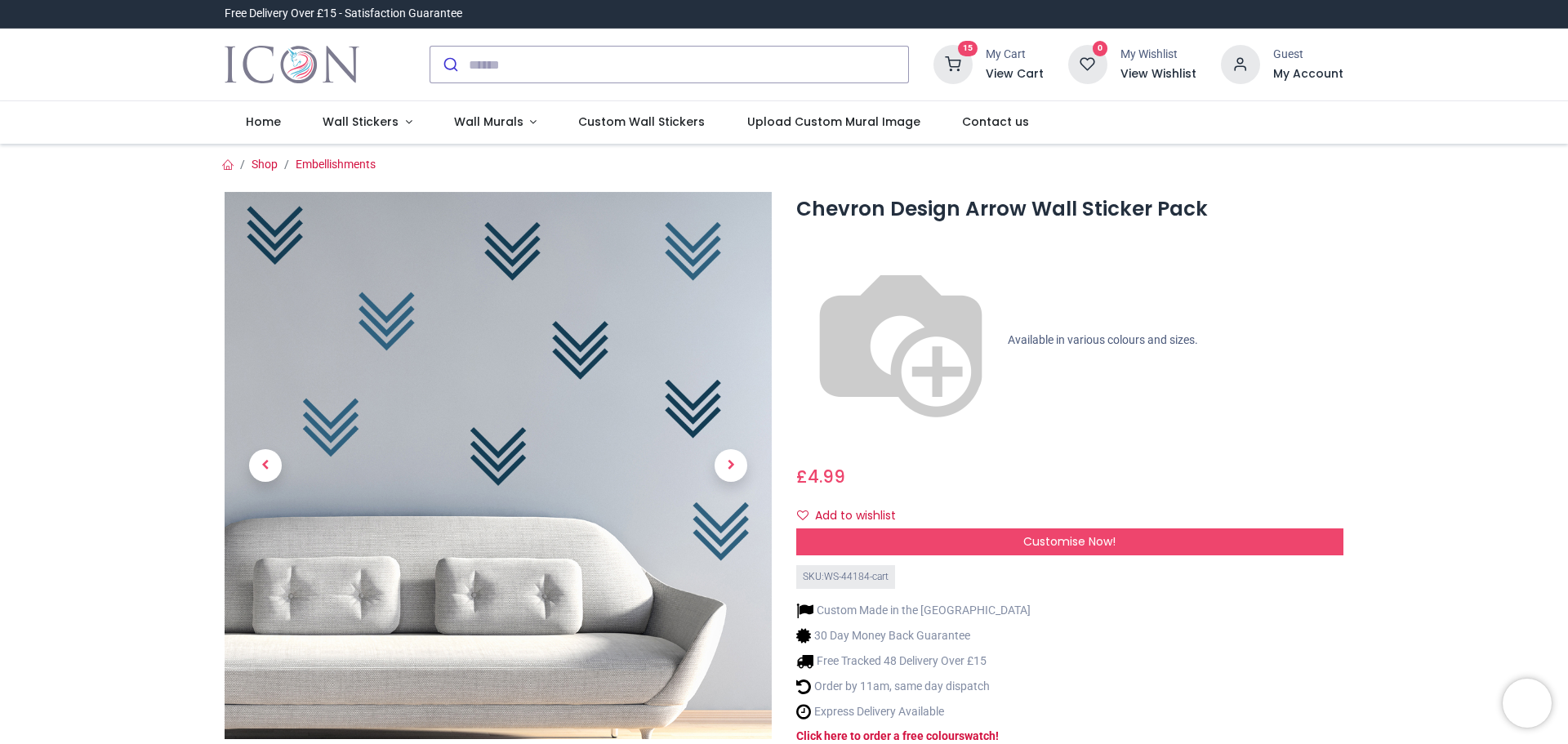
click at [972, 60] on icon at bounding box center [953, 65] width 39 height 39
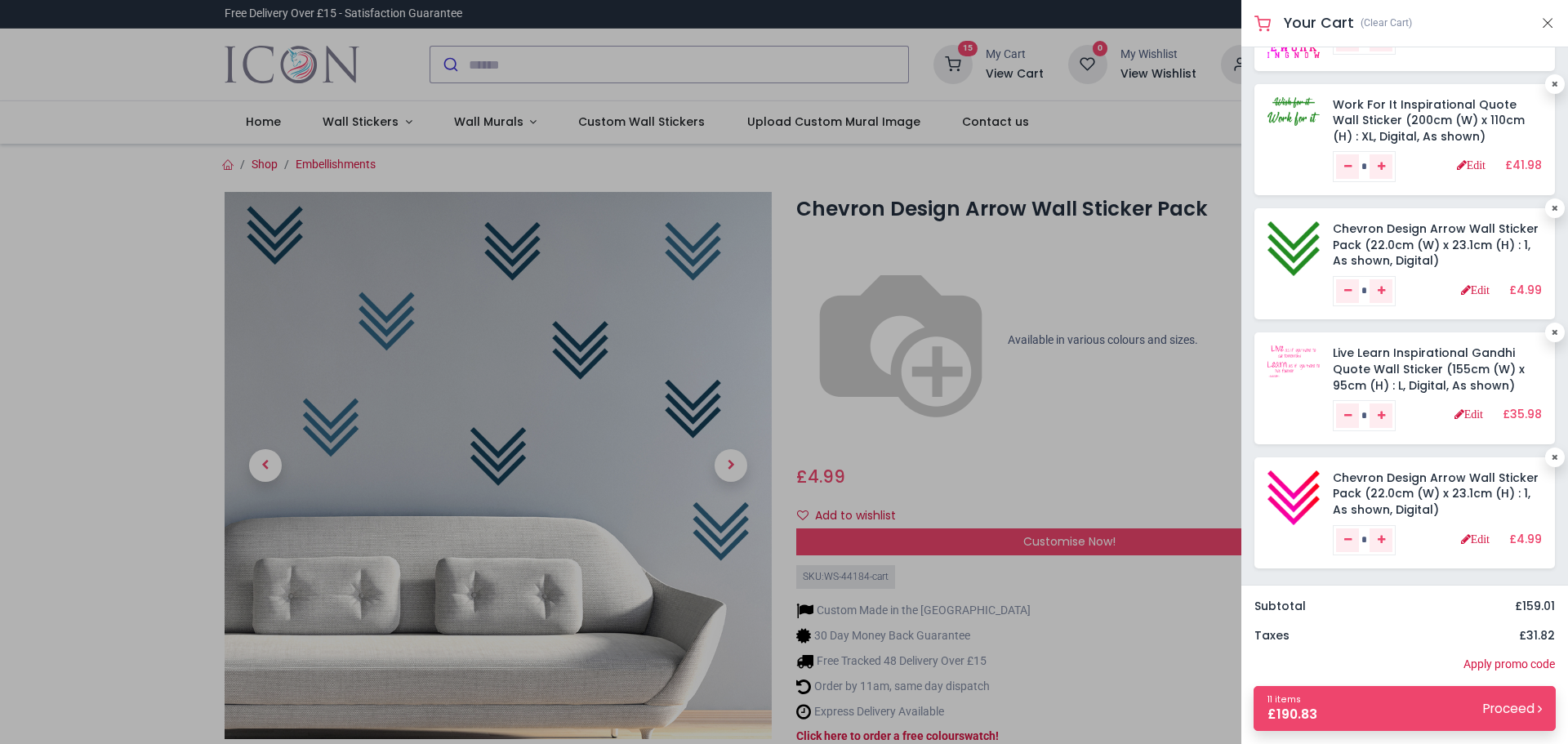
scroll to position [513, 0]
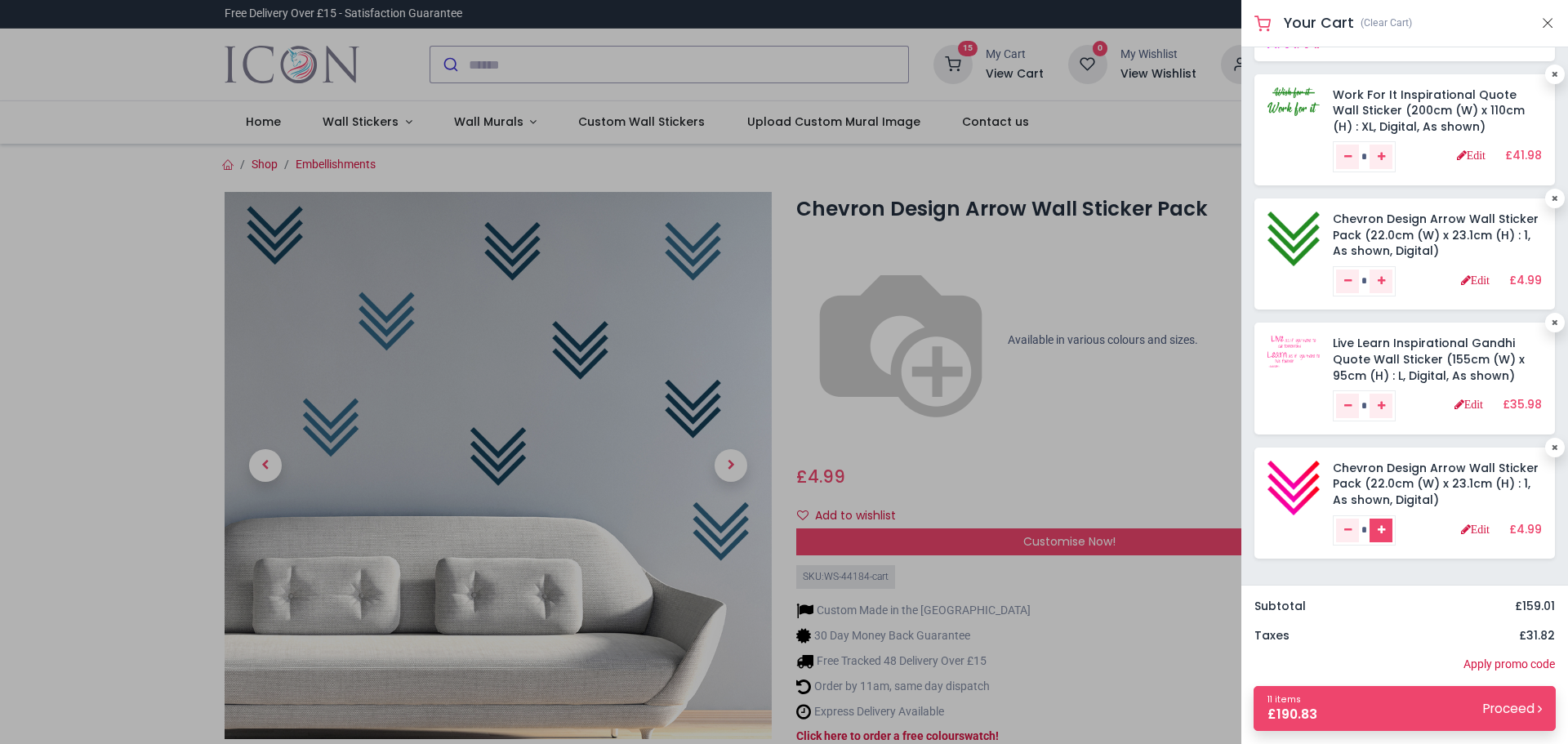
click at [1393, 529] on link "Add one" at bounding box center [1381, 531] width 23 height 25
type input "*"
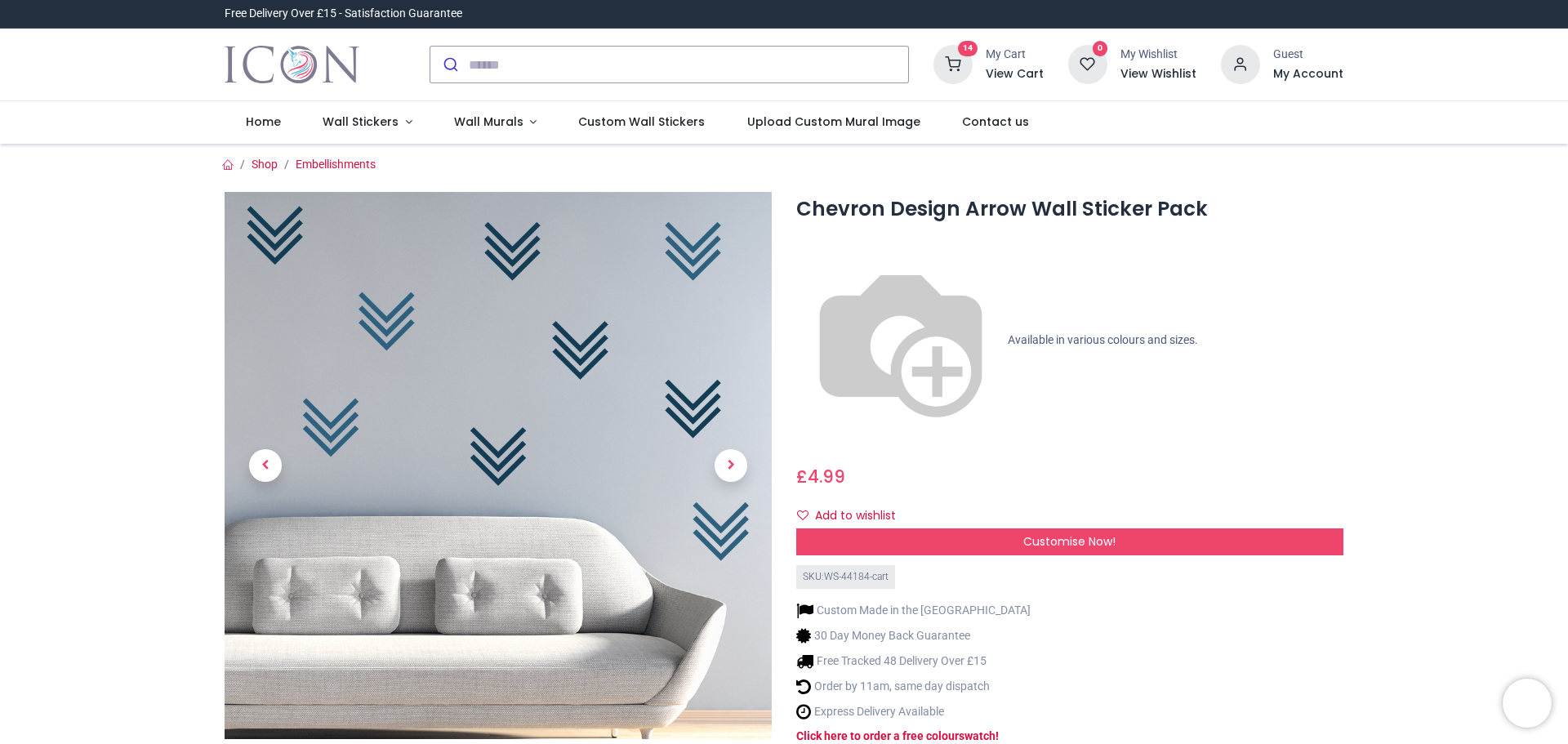
click at [1113, 499] on div at bounding box center [784, 372] width 1568 height 744
click at [1017, 77] on h6 "View Cart" at bounding box center [1014, 74] width 58 height 16
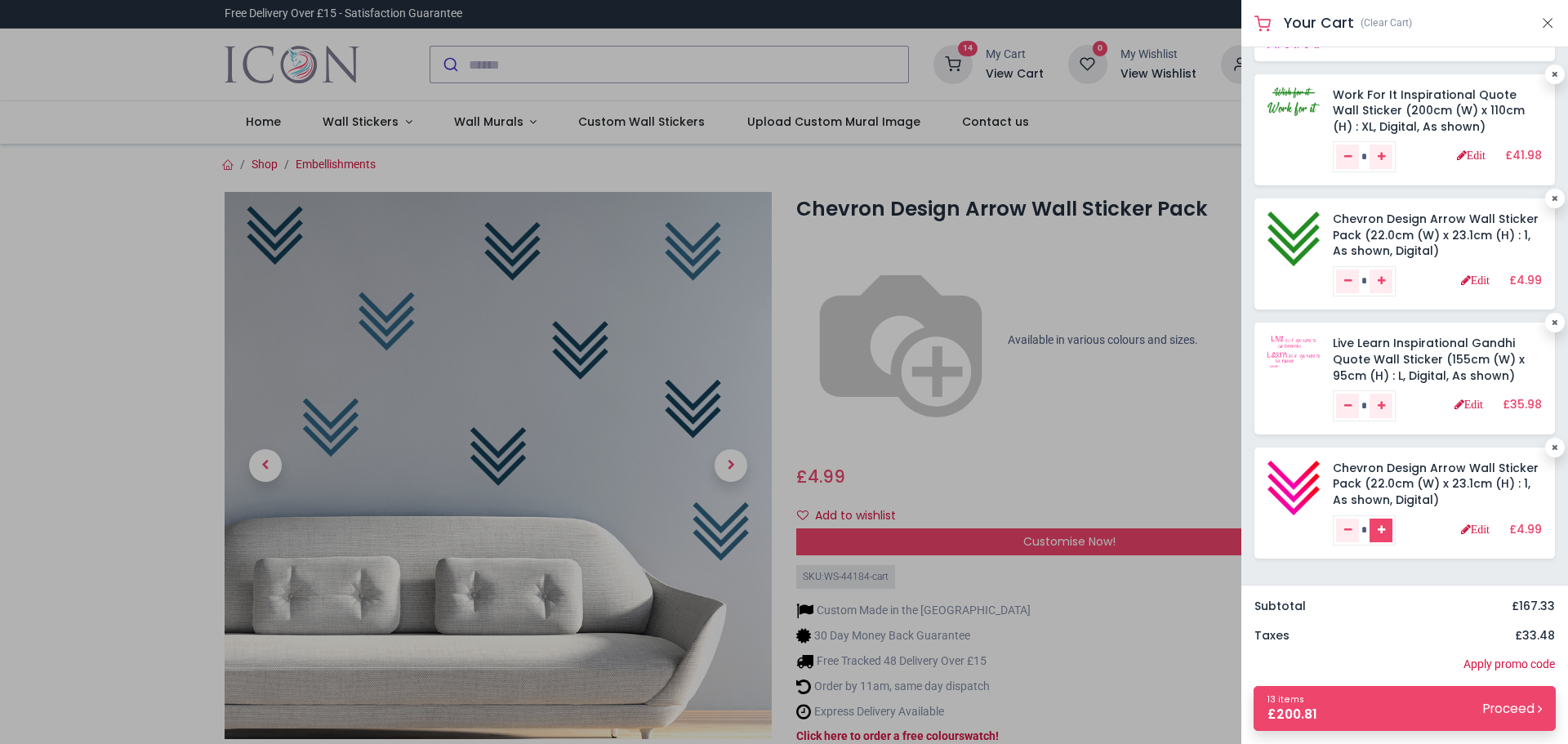
click at [1385, 527] on icon "Add one" at bounding box center [1381, 531] width 8 height 10
type input "*"
click at [1186, 591] on div at bounding box center [784, 372] width 1568 height 744
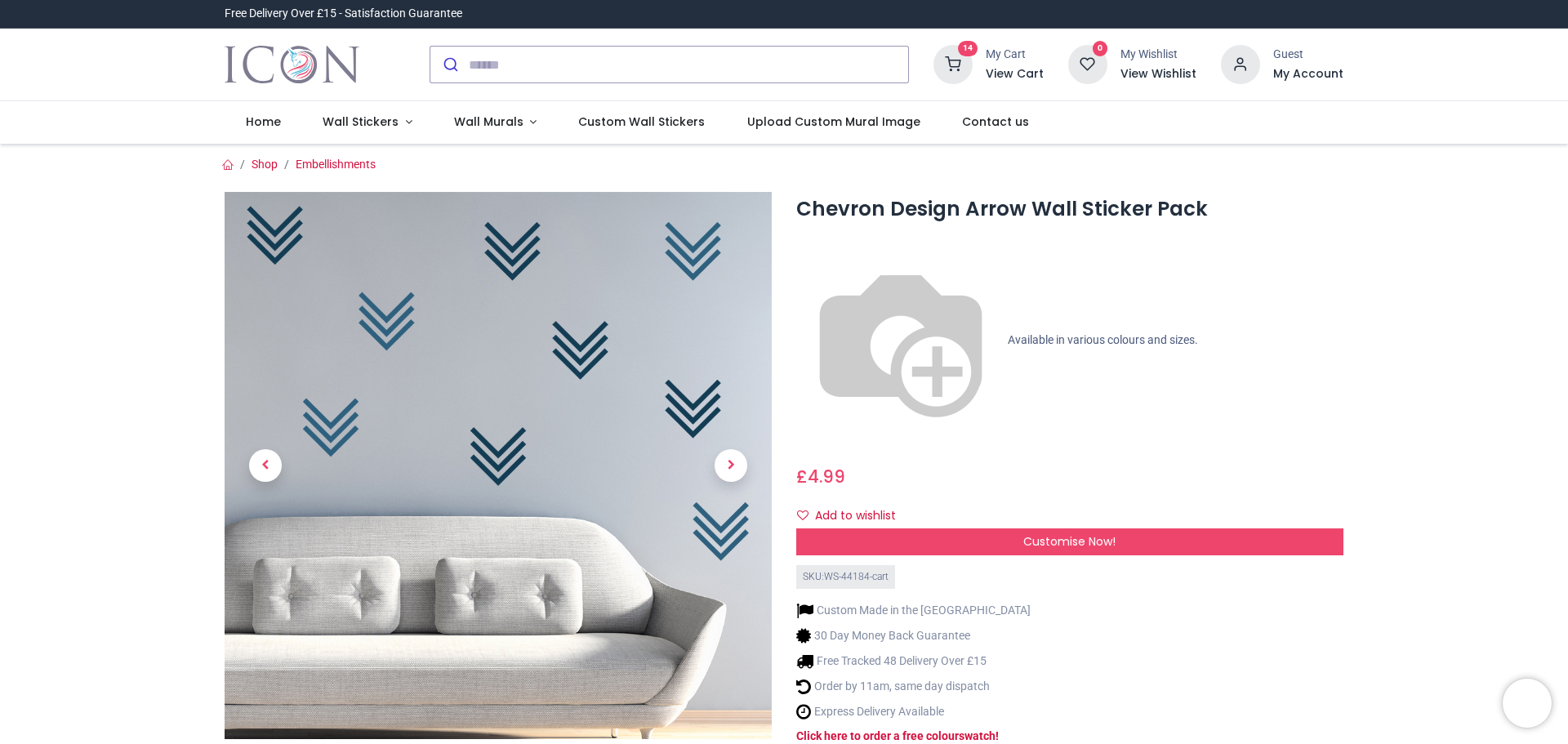
click at [1018, 78] on h6 "View Cart" at bounding box center [1014, 74] width 58 height 16
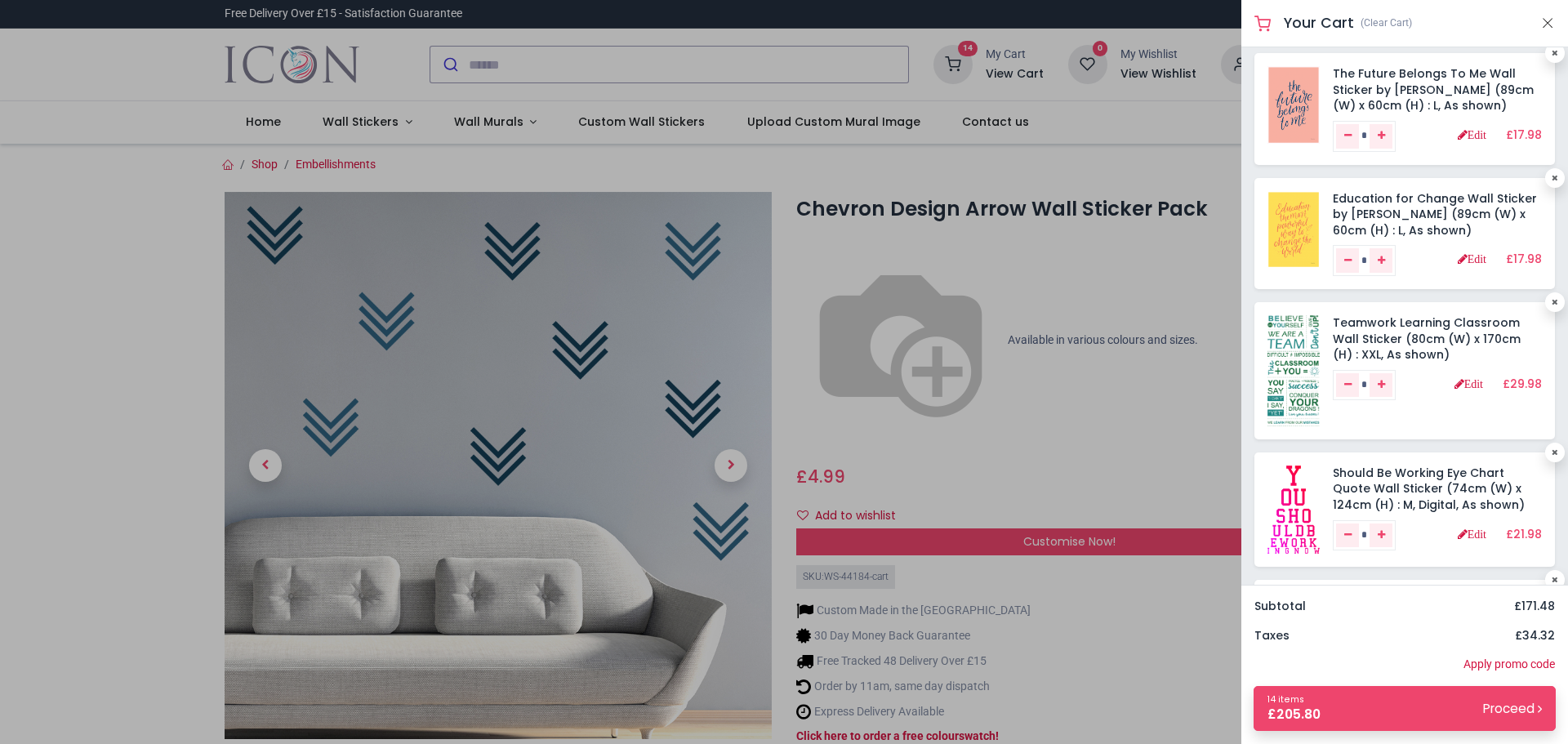
scroll to position [0, 0]
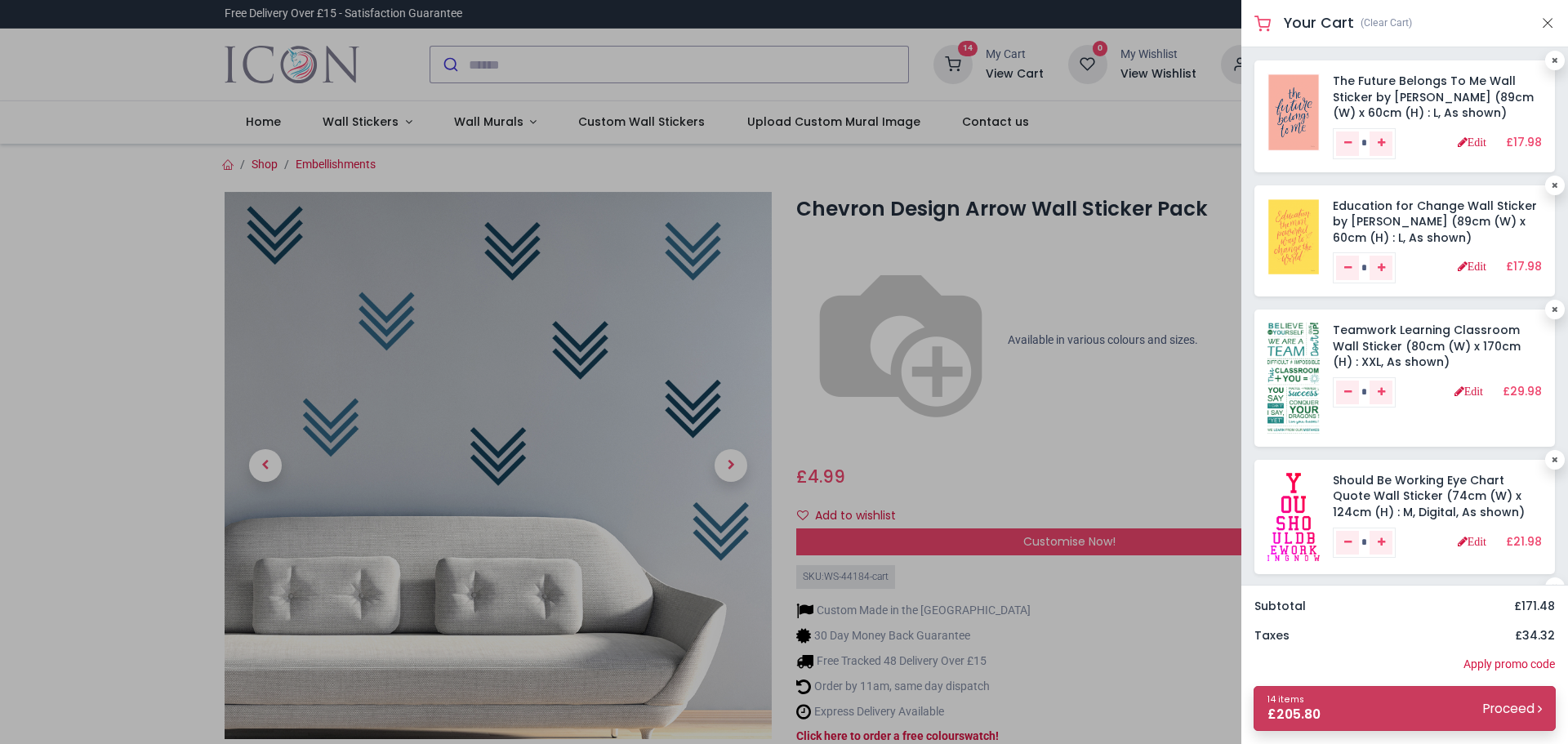
click at [1497, 712] on small "Proceed" at bounding box center [1512, 708] width 59 height 17
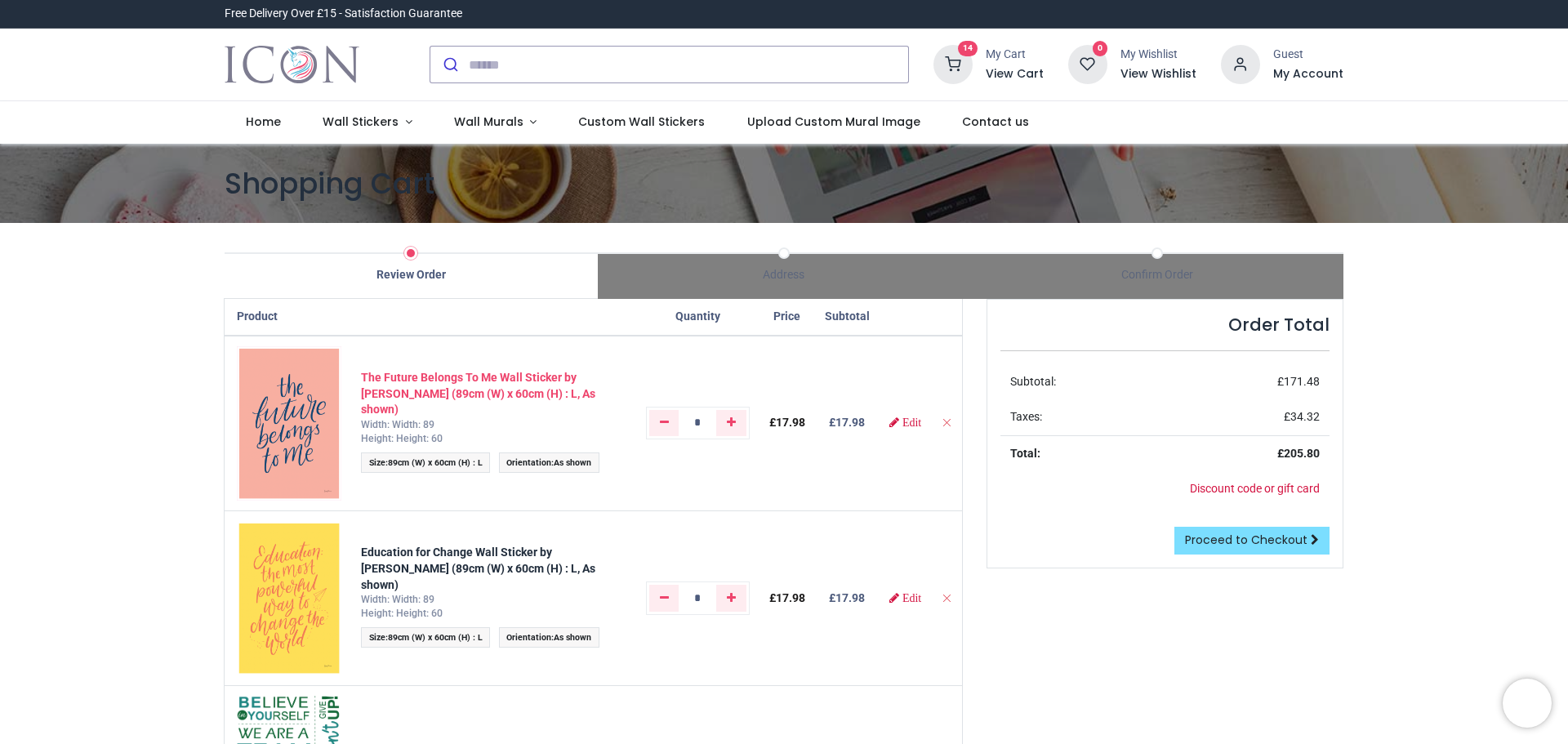
click at [444, 390] on strong "The Future Belongs To Me Wall Sticker by [PERSON_NAME] (89cm (W) x 60cm (H) : L…" at bounding box center [479, 393] width 235 height 45
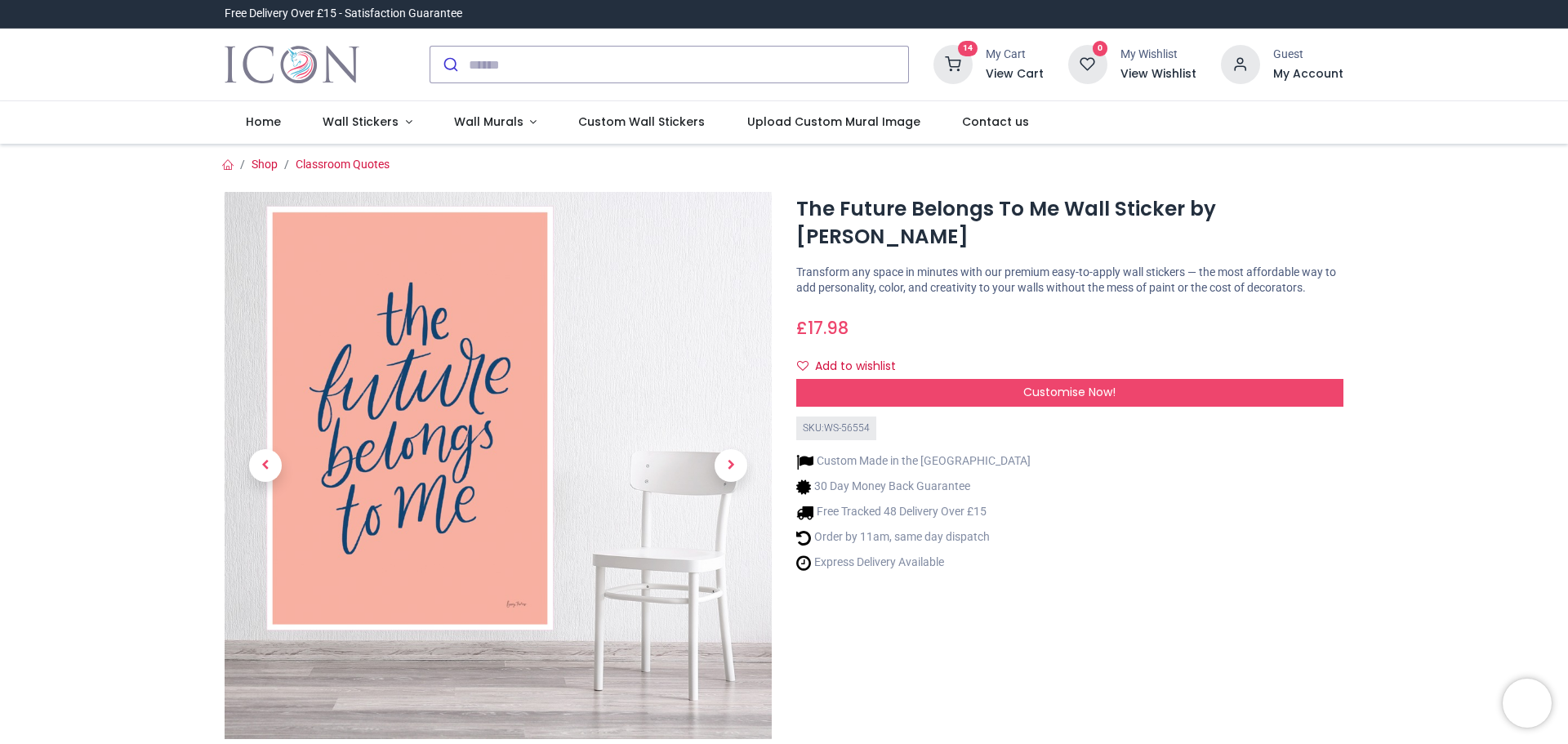
click at [1145, 68] on h6 "View Wishlist" at bounding box center [1158, 74] width 76 height 16
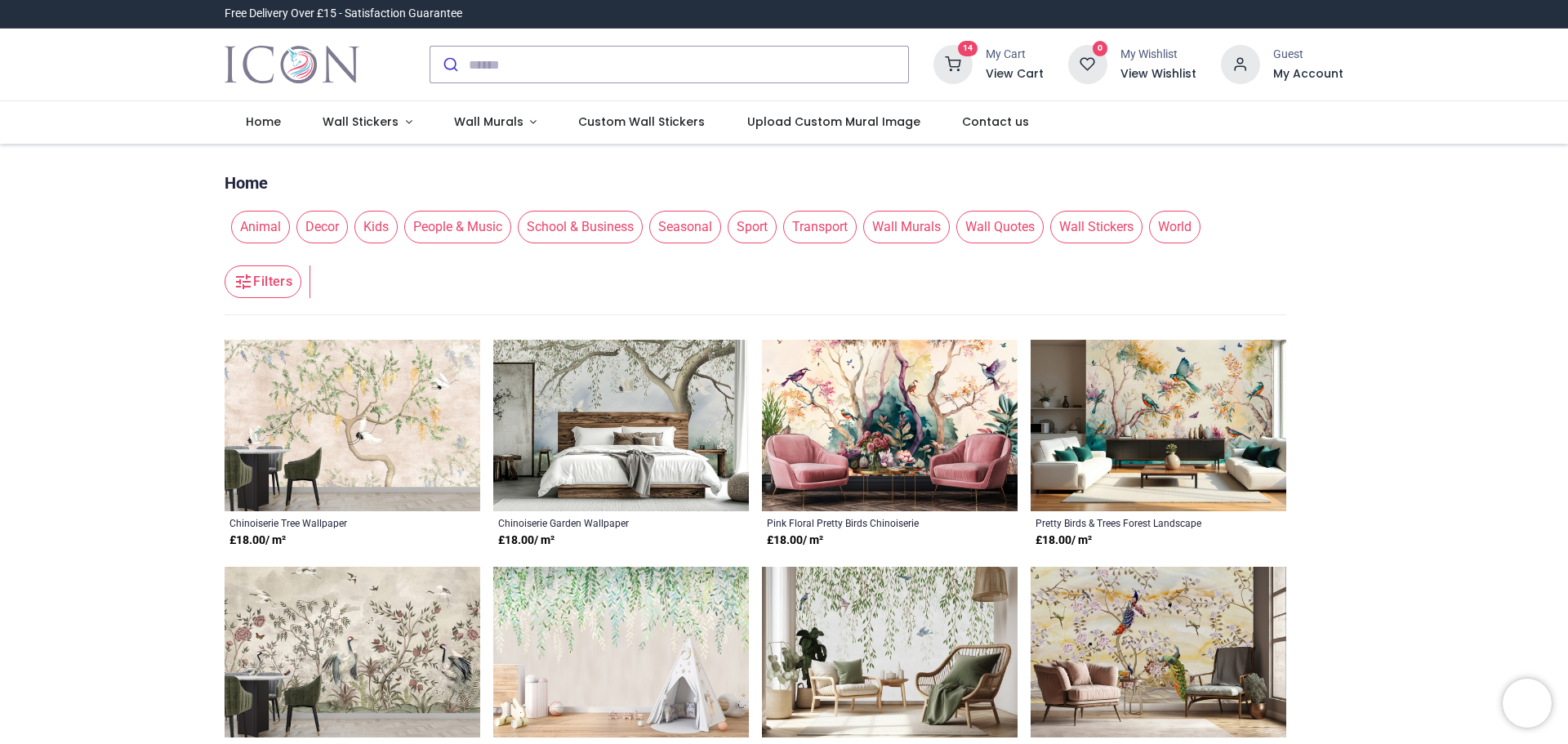
click at [1095, 67] on icon at bounding box center [1088, 65] width 39 height 39
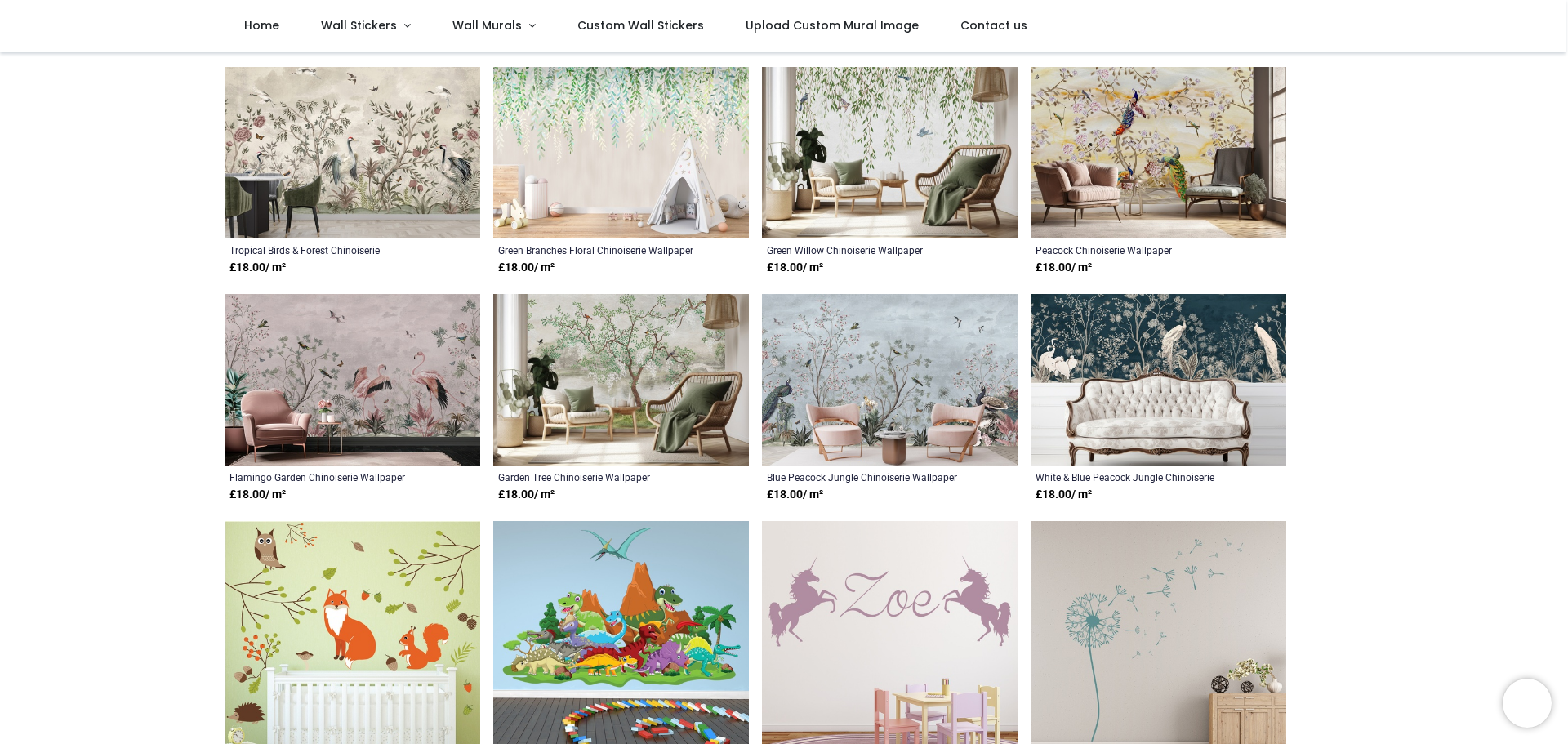
scroll to position [47, 0]
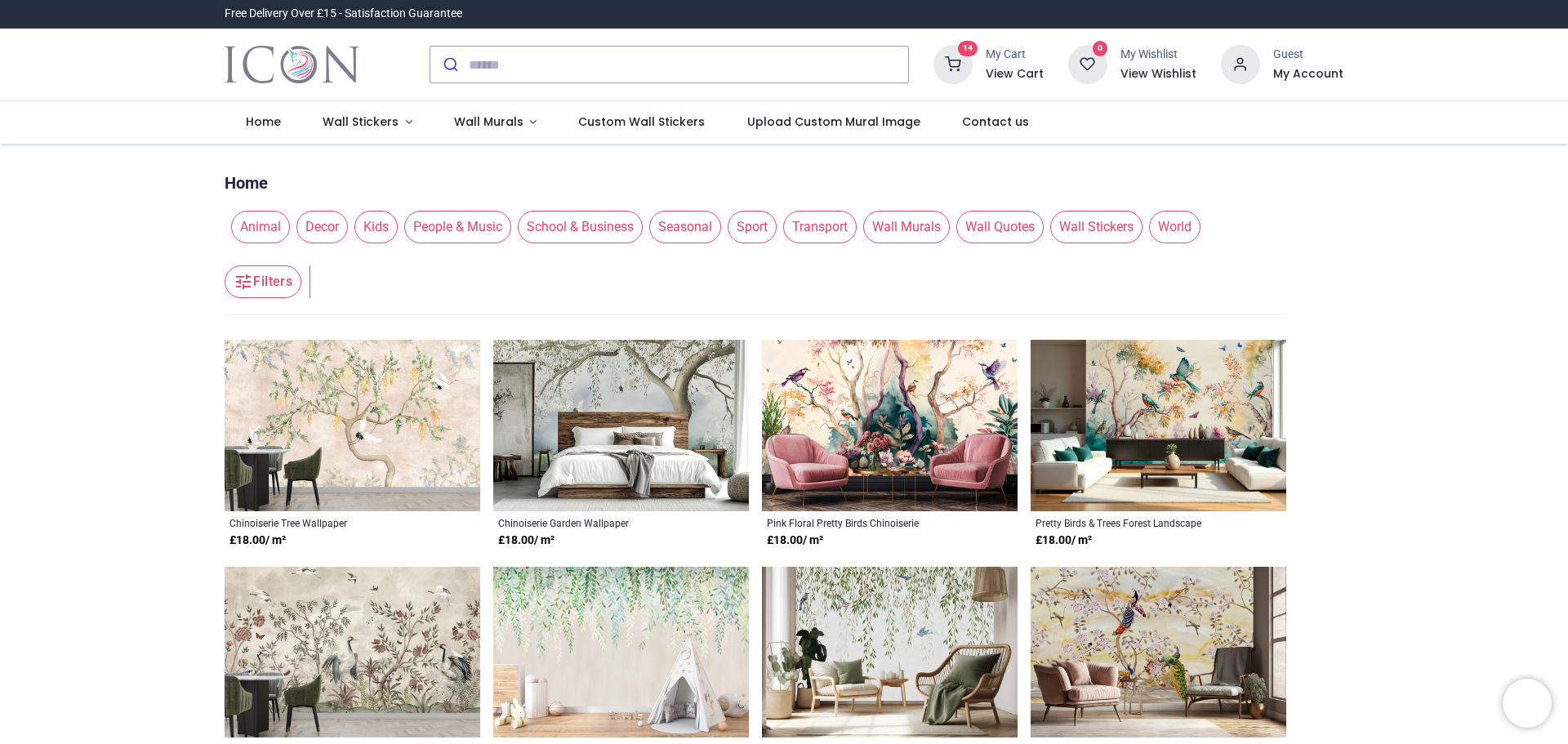
click at [1007, 63] on div "My Cart View Cart" at bounding box center [1014, 64] width 58 height 35
click at [1013, 74] on h6 "View Cart" at bounding box center [1014, 74] width 58 height 16
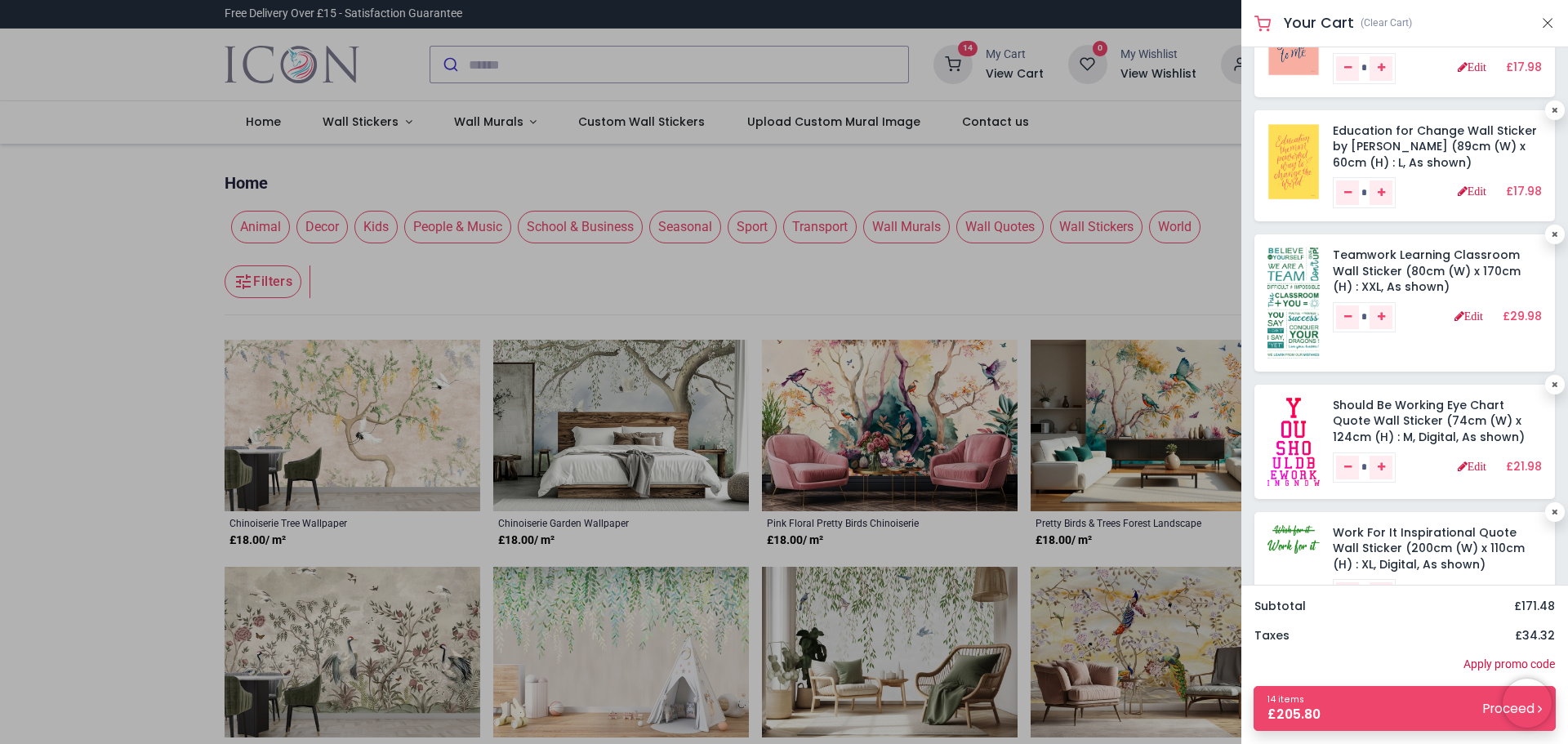
scroll to position [82, 0]
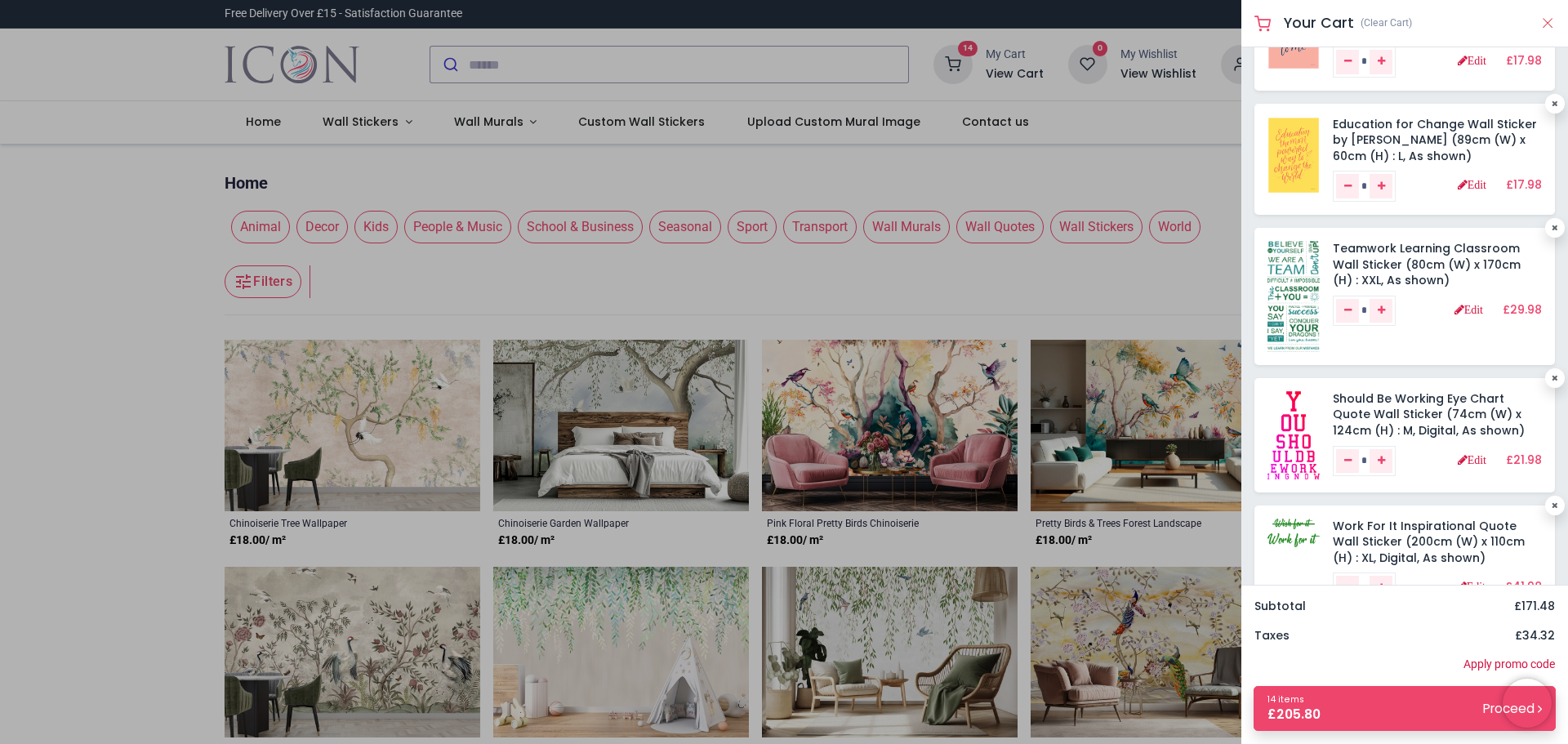
click at [1542, 26] on button "Close" at bounding box center [1548, 23] width 14 height 20
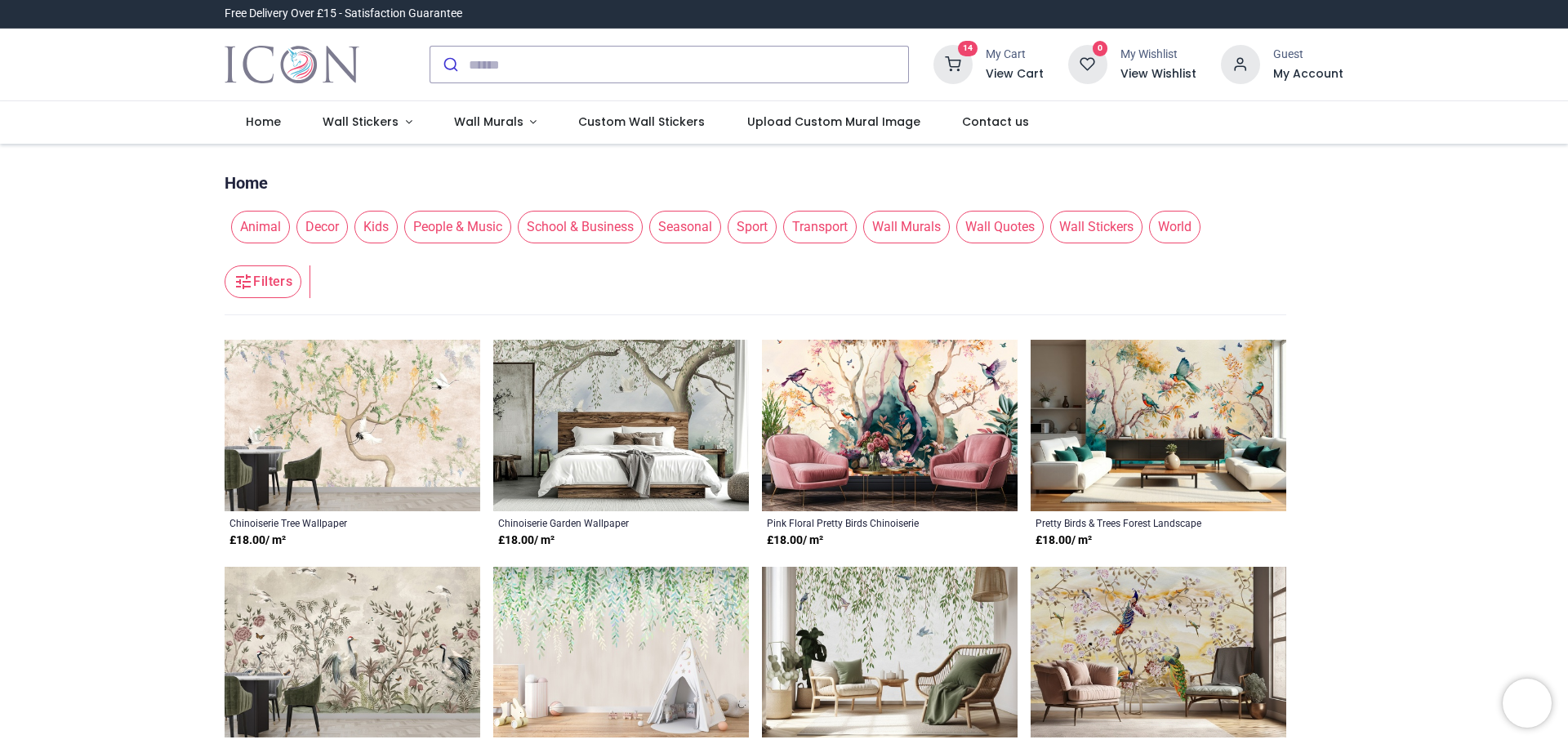
click at [1002, 76] on h6 "View Cart" at bounding box center [1014, 74] width 58 height 16
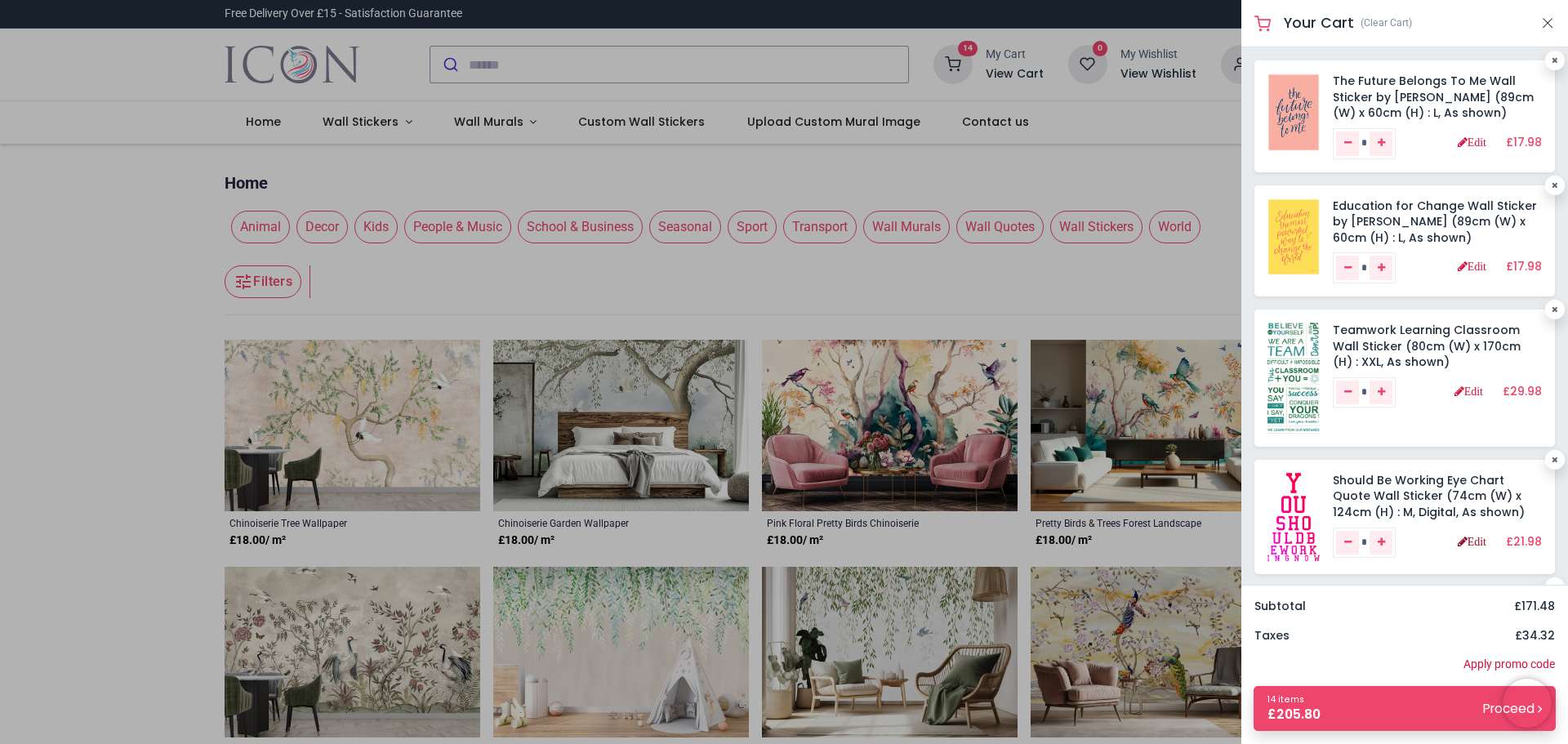
click at [1472, 542] on link "Edit" at bounding box center [1473, 541] width 29 height 11
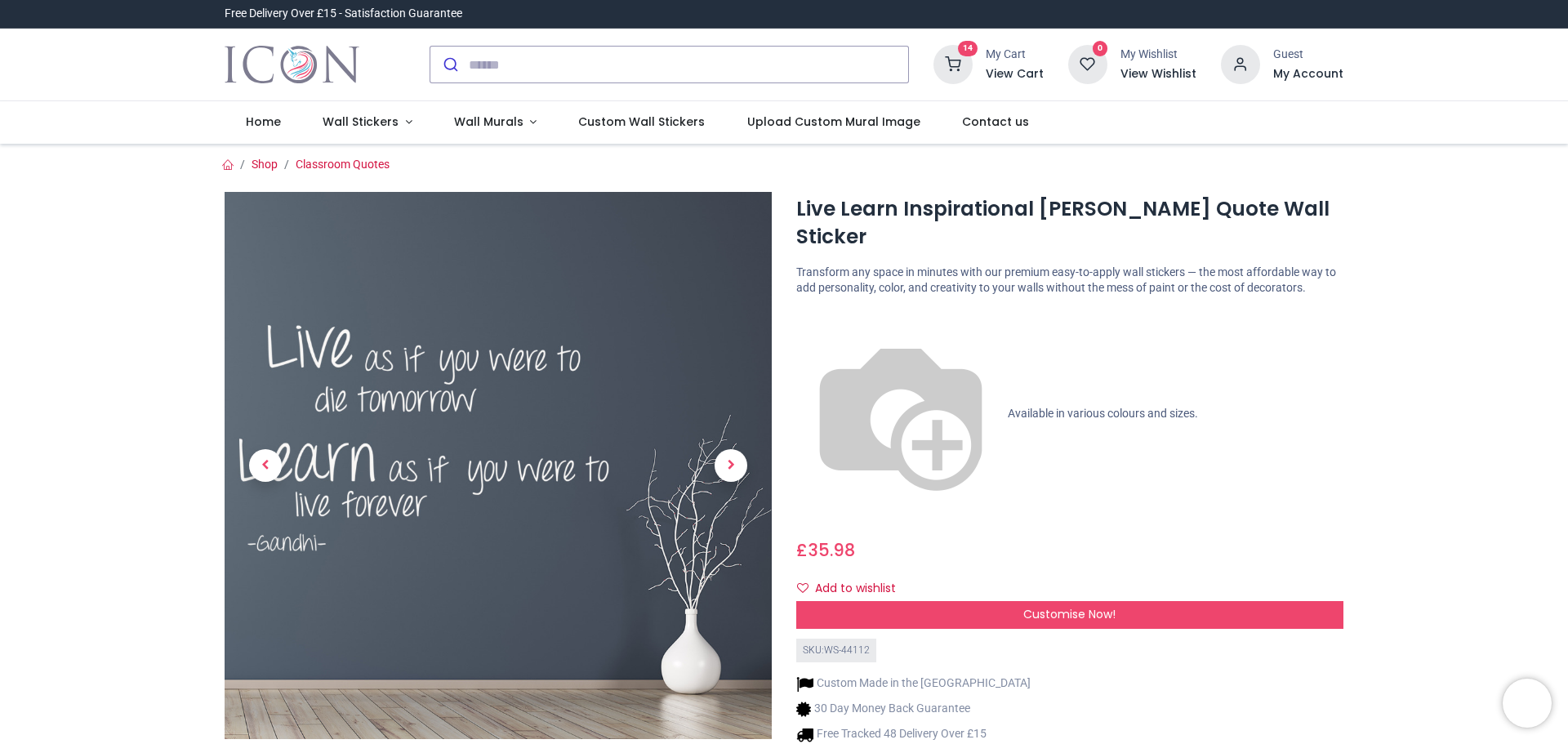
click at [1006, 74] on h6 "View Cart" at bounding box center [1014, 74] width 58 height 16
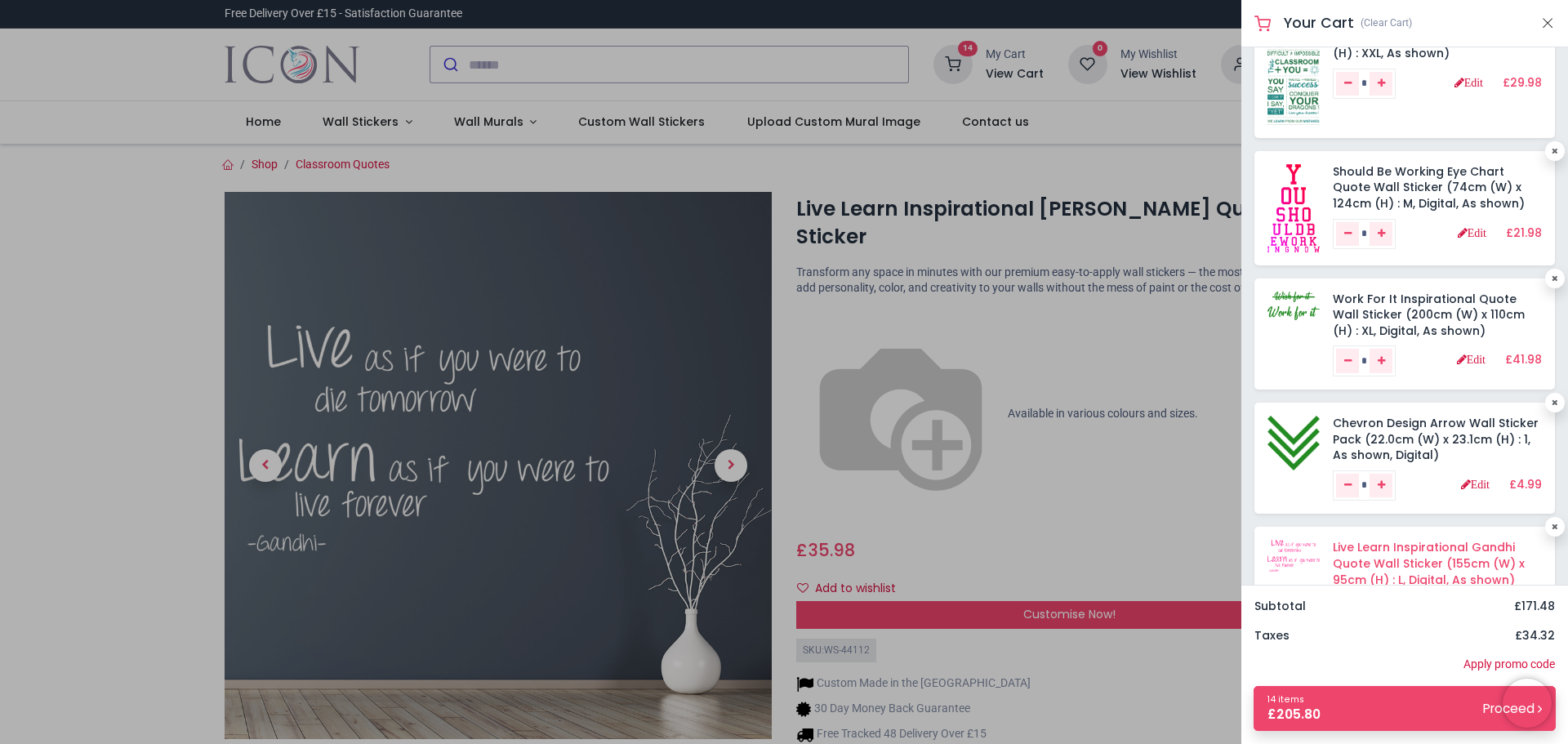
scroll to position [490, 0]
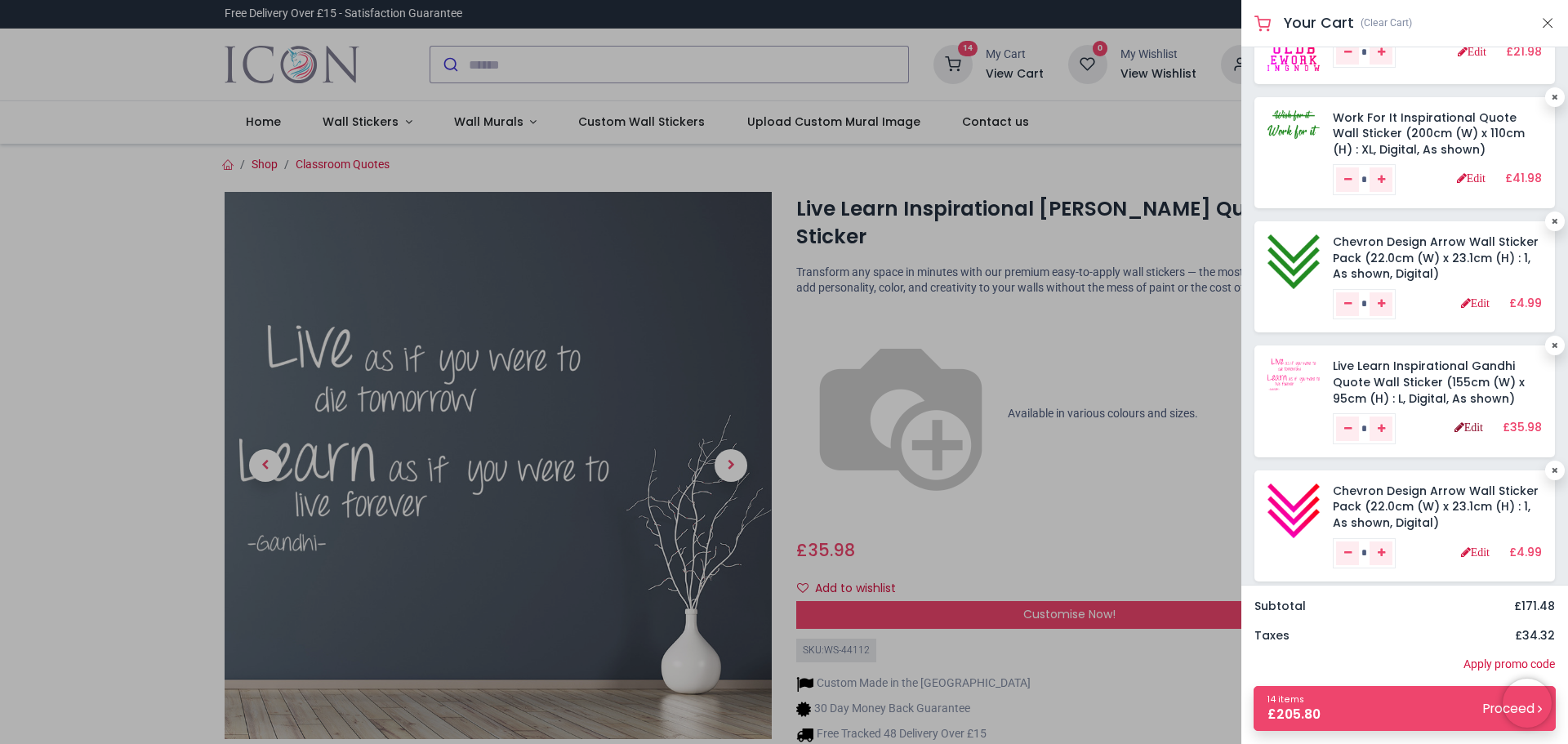
click at [1457, 431] on link "Edit" at bounding box center [1469, 427] width 29 height 11
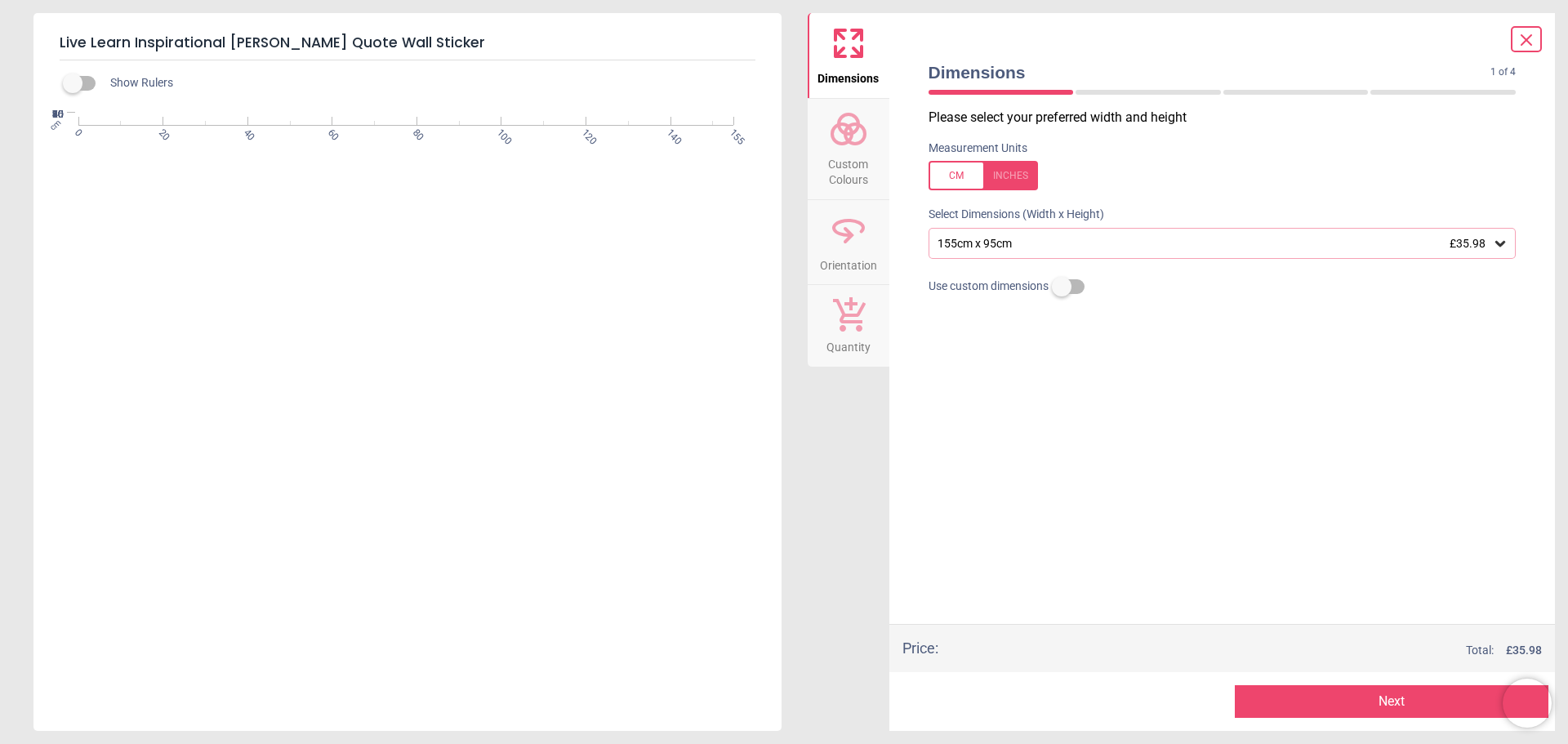
click at [855, 155] on span "Custom Colours" at bounding box center [849, 168] width 78 height 40
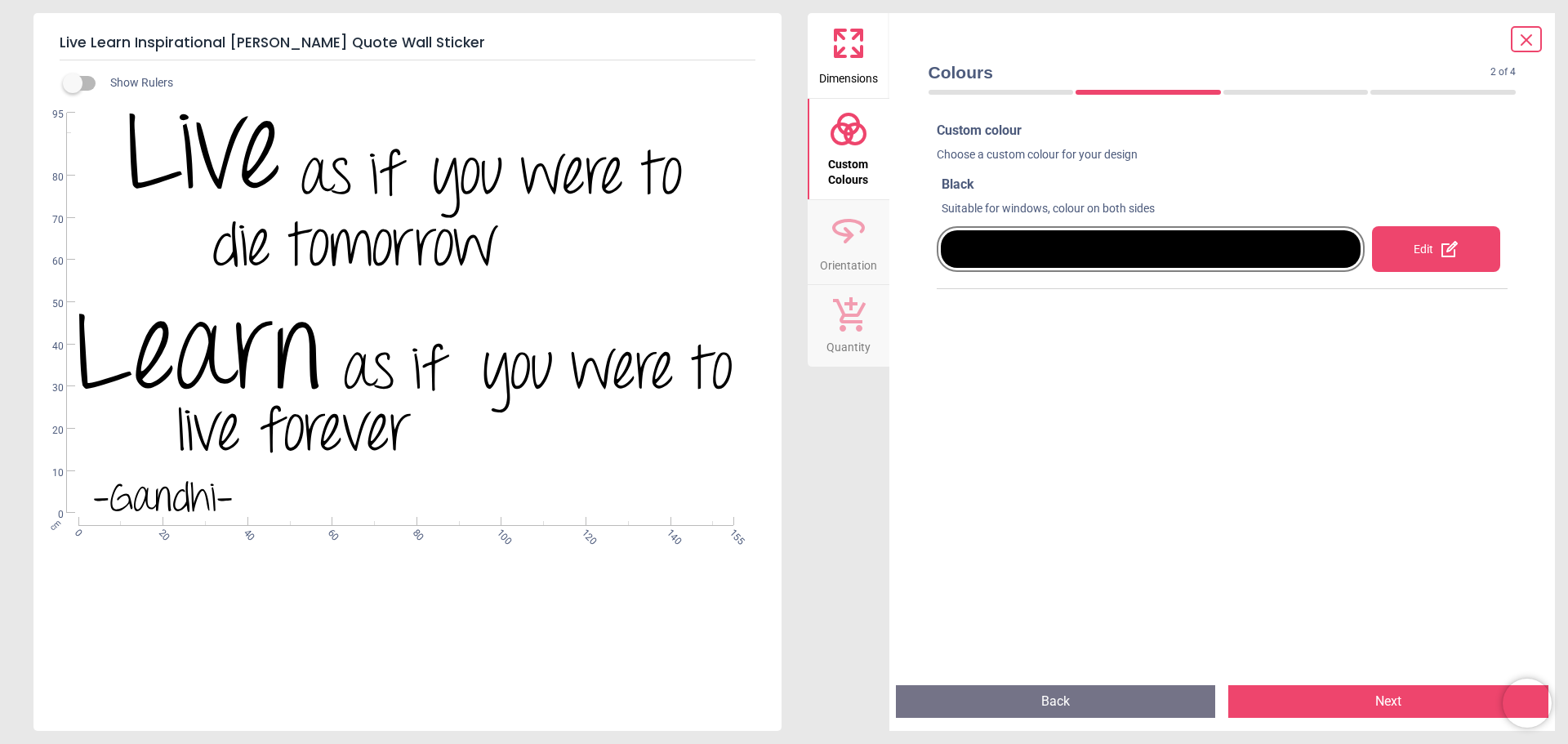
click at [1418, 246] on div "Edit" at bounding box center [1436, 249] width 128 height 46
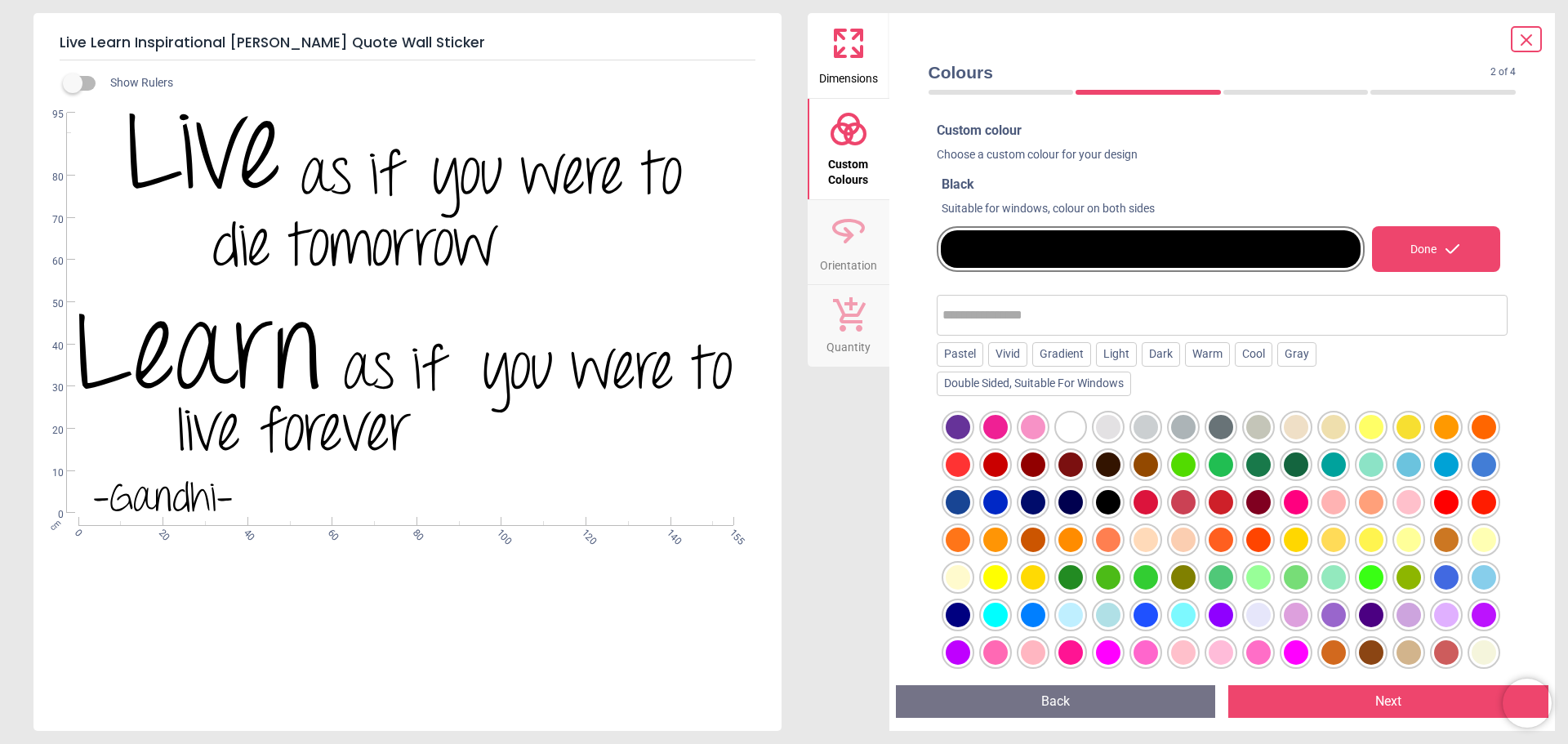
click at [1309, 497] on div at bounding box center [1296, 502] width 25 height 25
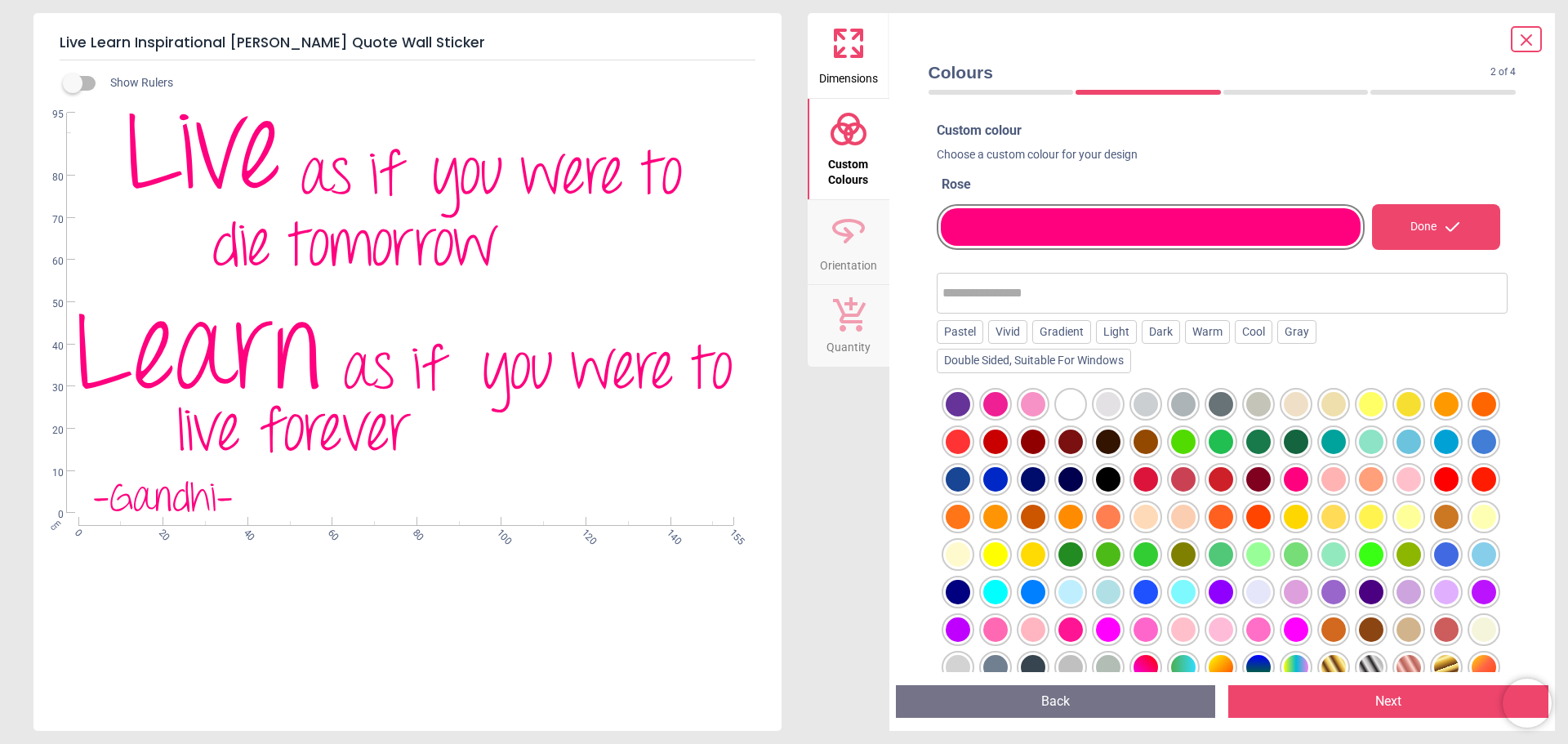
click at [1395, 701] on button "Next" at bounding box center [1389, 701] width 321 height 32
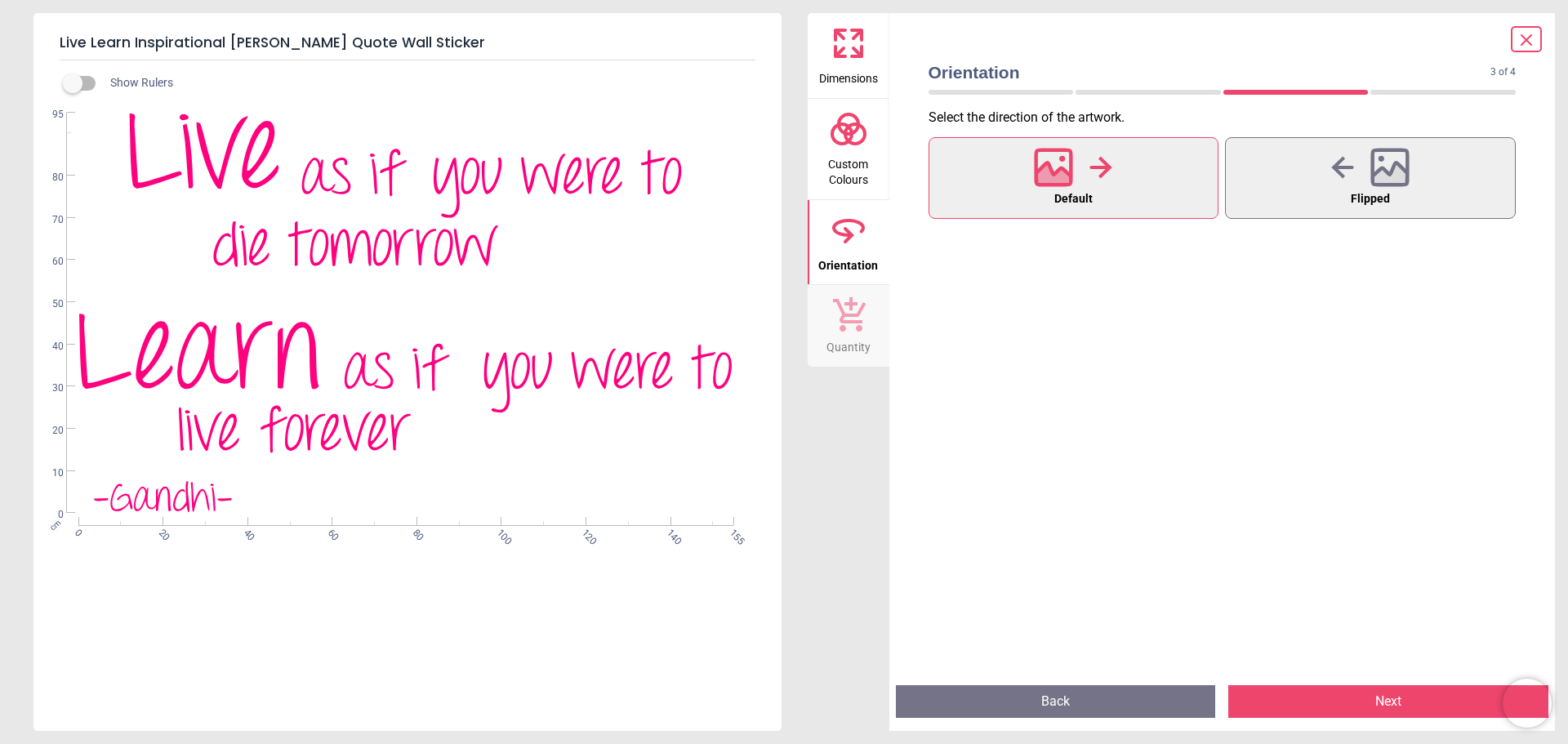
click at [1066, 177] on icon at bounding box center [1054, 177] width 35 height 29
click at [1389, 695] on button "Next" at bounding box center [1389, 701] width 321 height 32
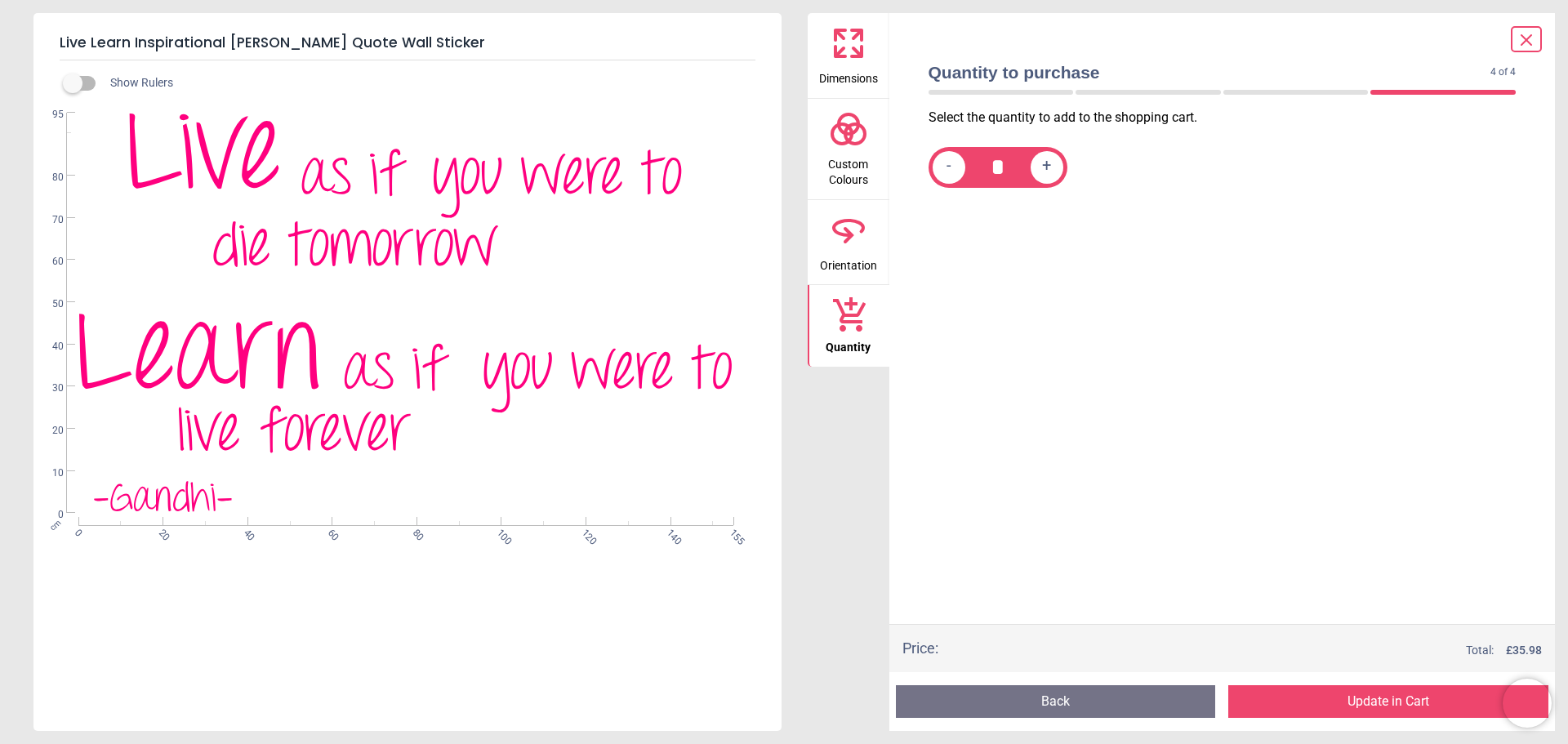
click at [1391, 695] on button "Update in Cart" at bounding box center [1389, 701] width 321 height 32
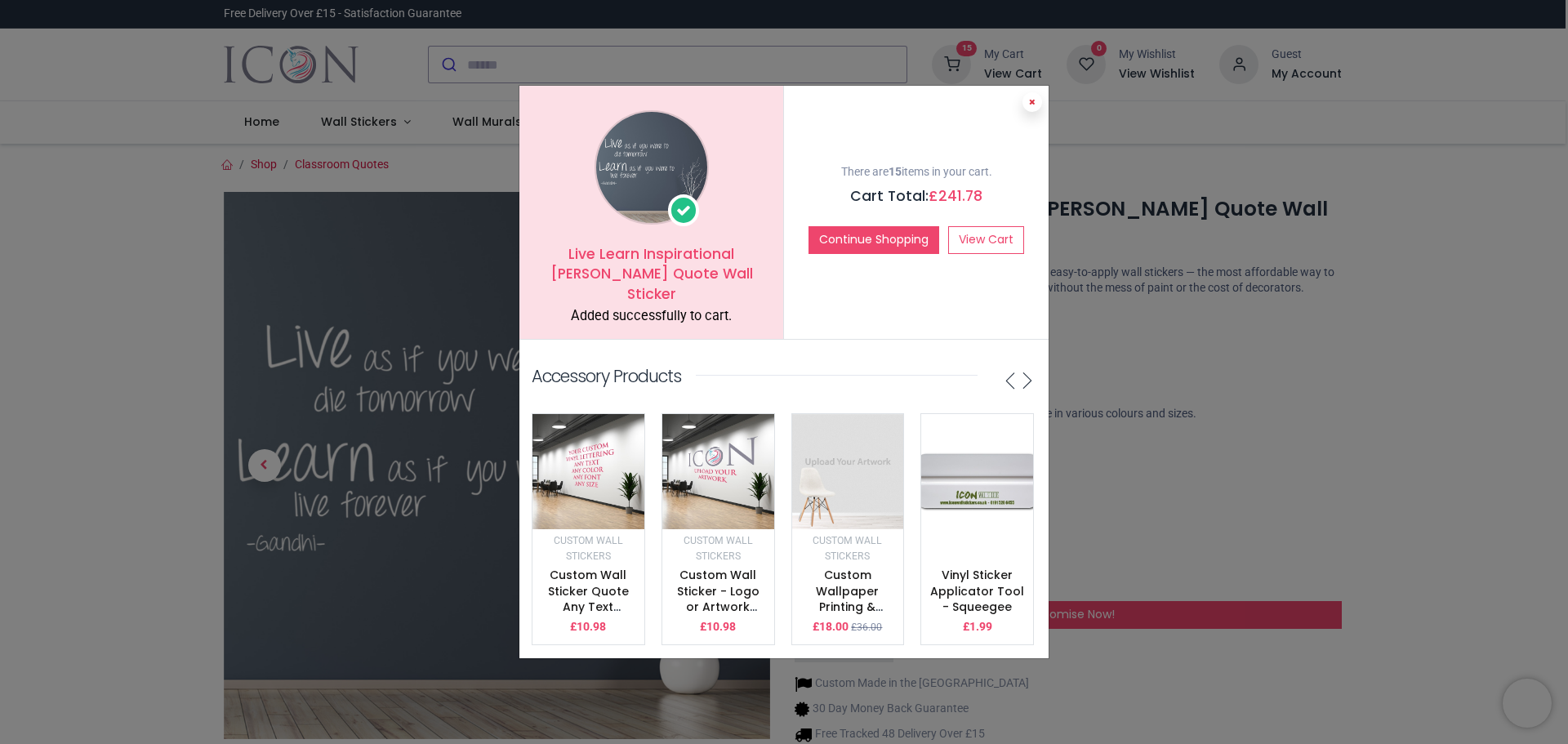
click at [1030, 102] on icon at bounding box center [1032, 102] width 7 height 9
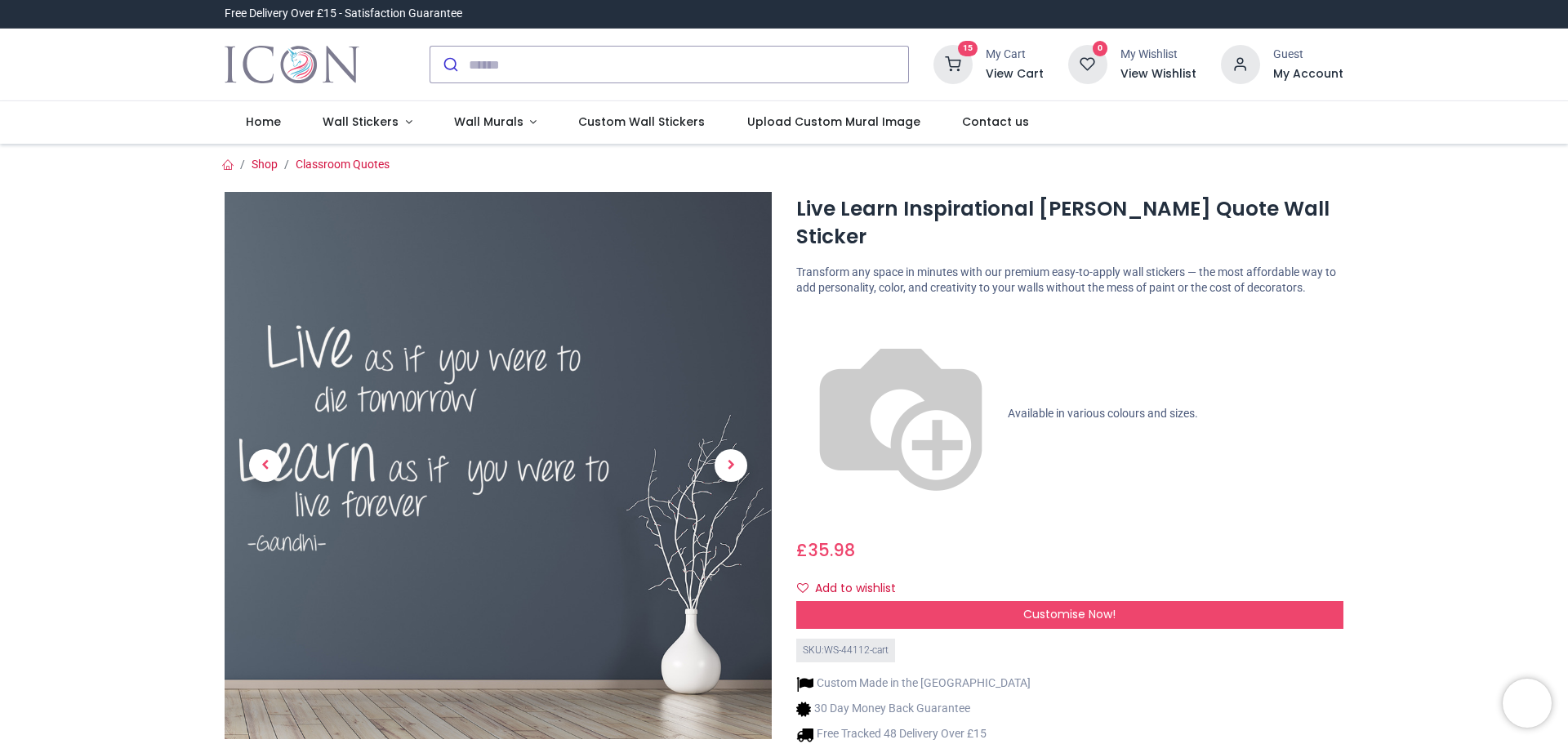
click at [1003, 75] on h6 "View Cart" at bounding box center [1014, 74] width 58 height 16
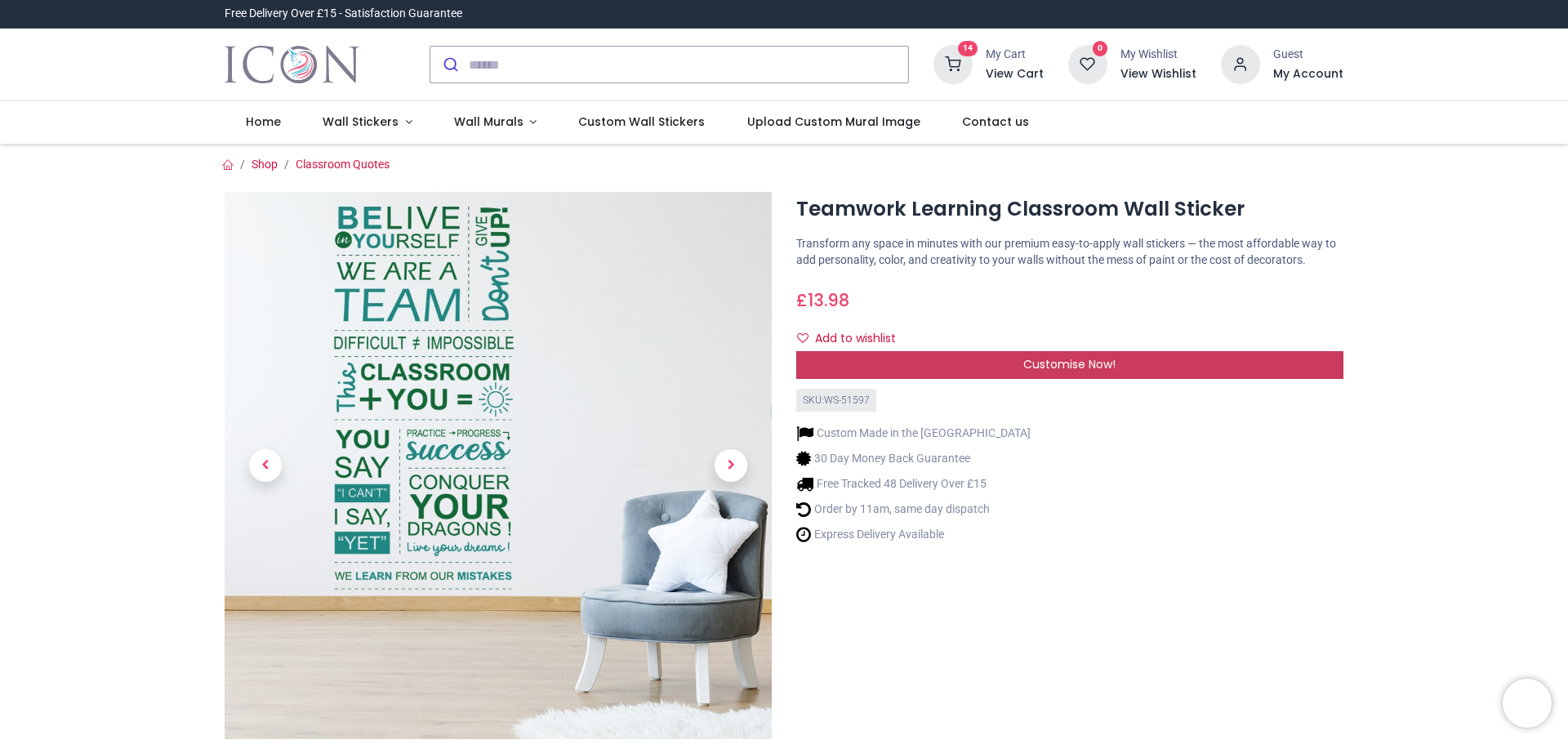
click at [1129, 365] on div "Customise Now!" at bounding box center [1071, 365] width 548 height 28
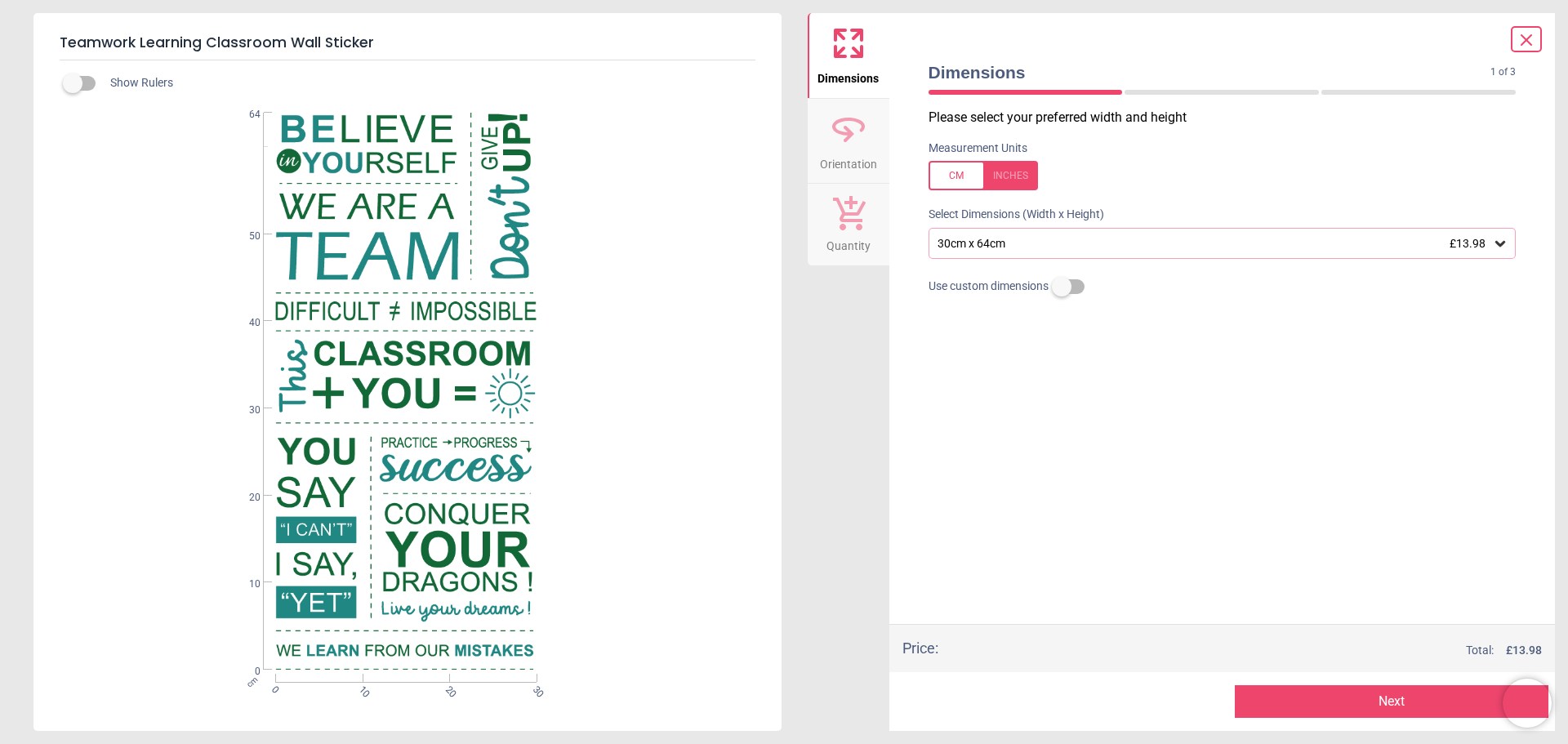
click at [1531, 36] on icon at bounding box center [1526, 40] width 10 height 10
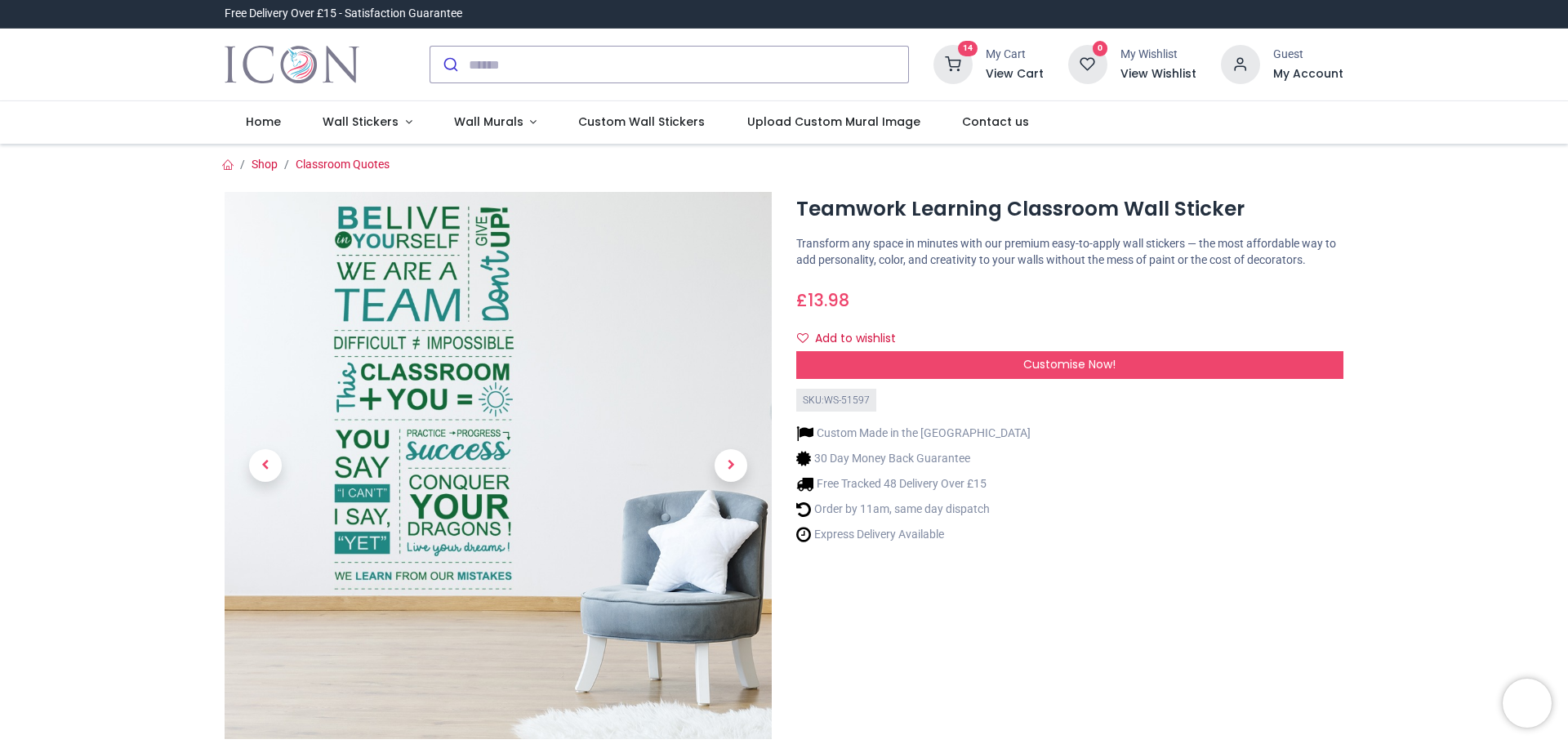
click at [1008, 71] on h6 "View Cart" at bounding box center [1014, 74] width 58 height 16
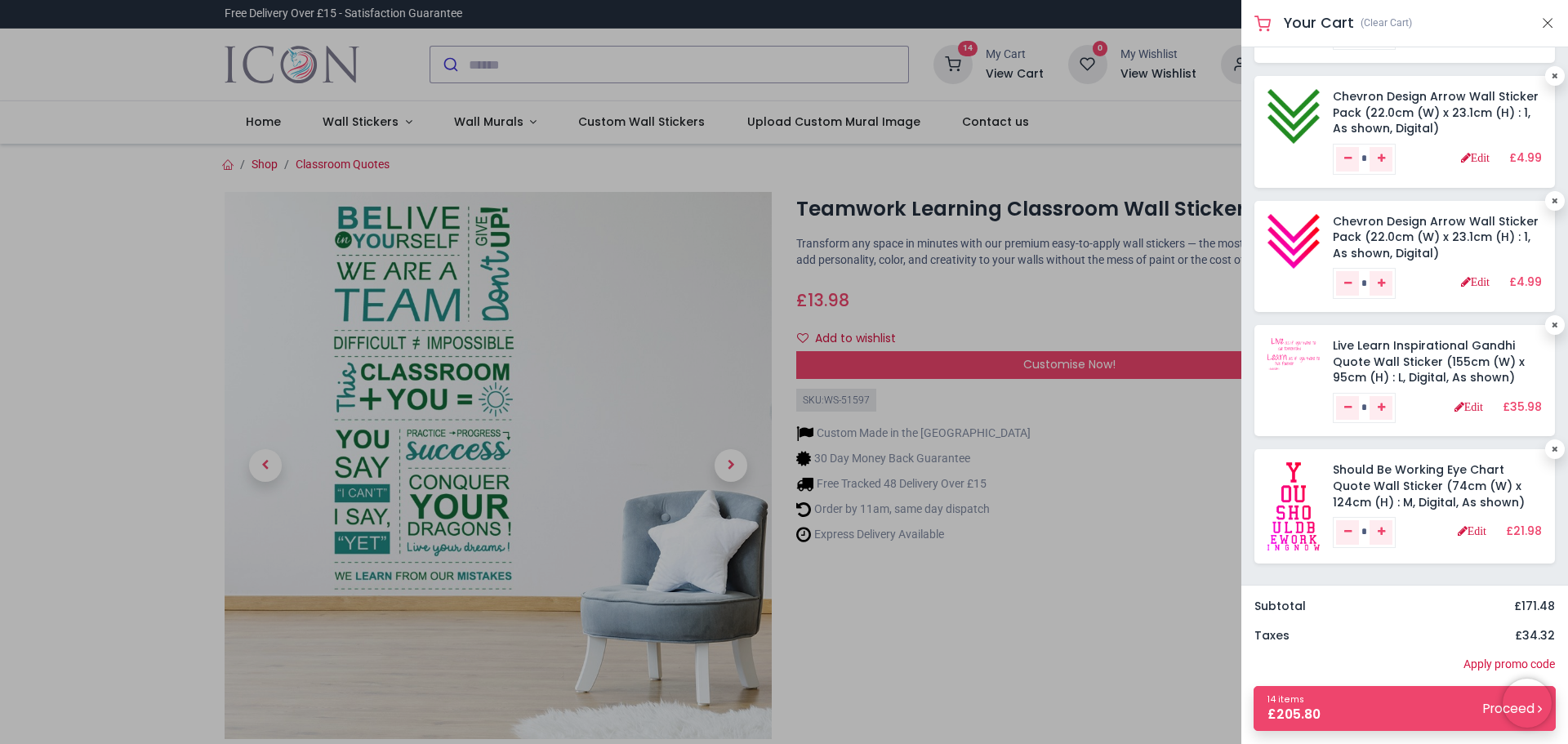
scroll to position [513, 0]
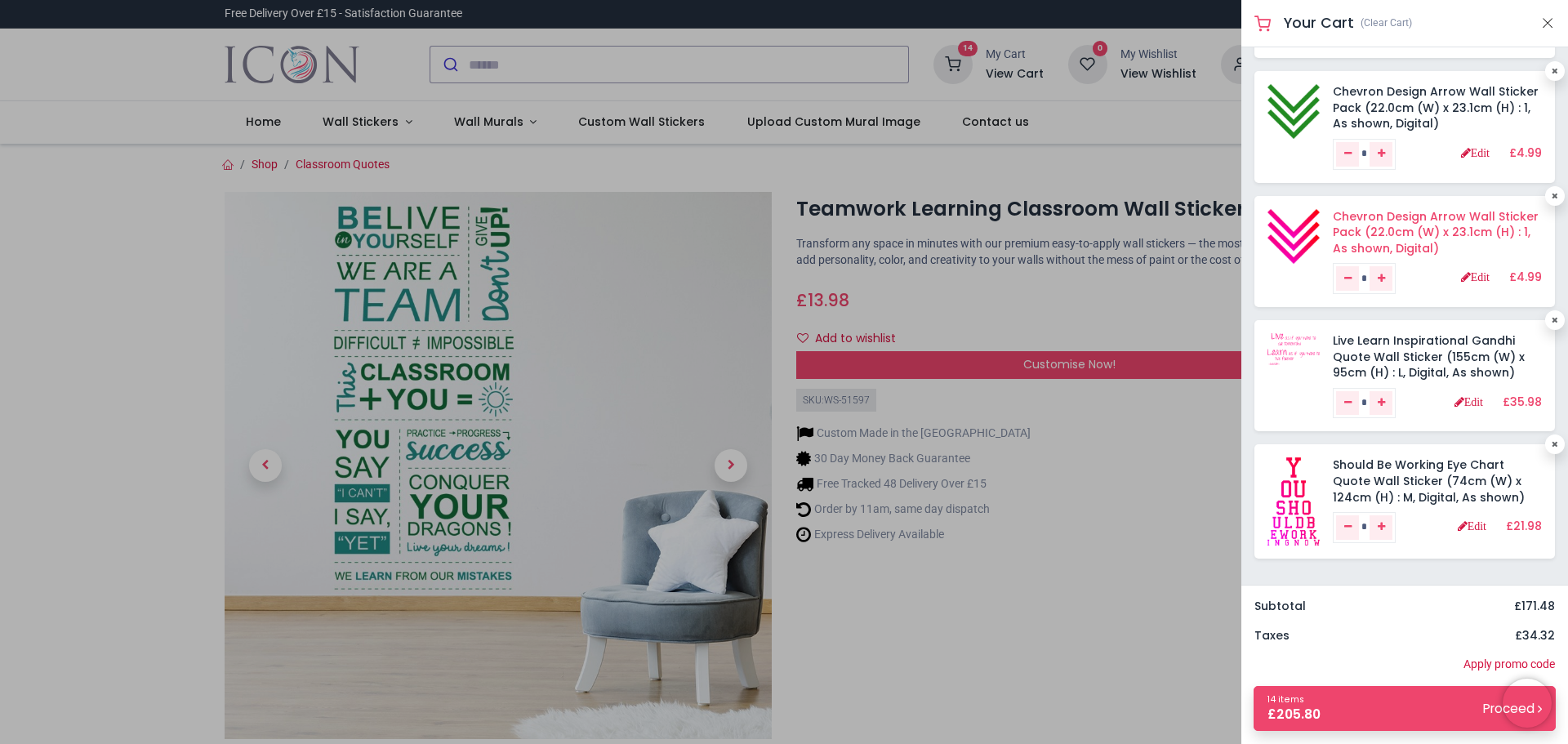
click at [1371, 229] on link "Chevron Design Arrow Wall Sticker Pack (22.0cm (W) x 23.1cm (H) : 1, As shown, …" at bounding box center [1436, 232] width 206 height 48
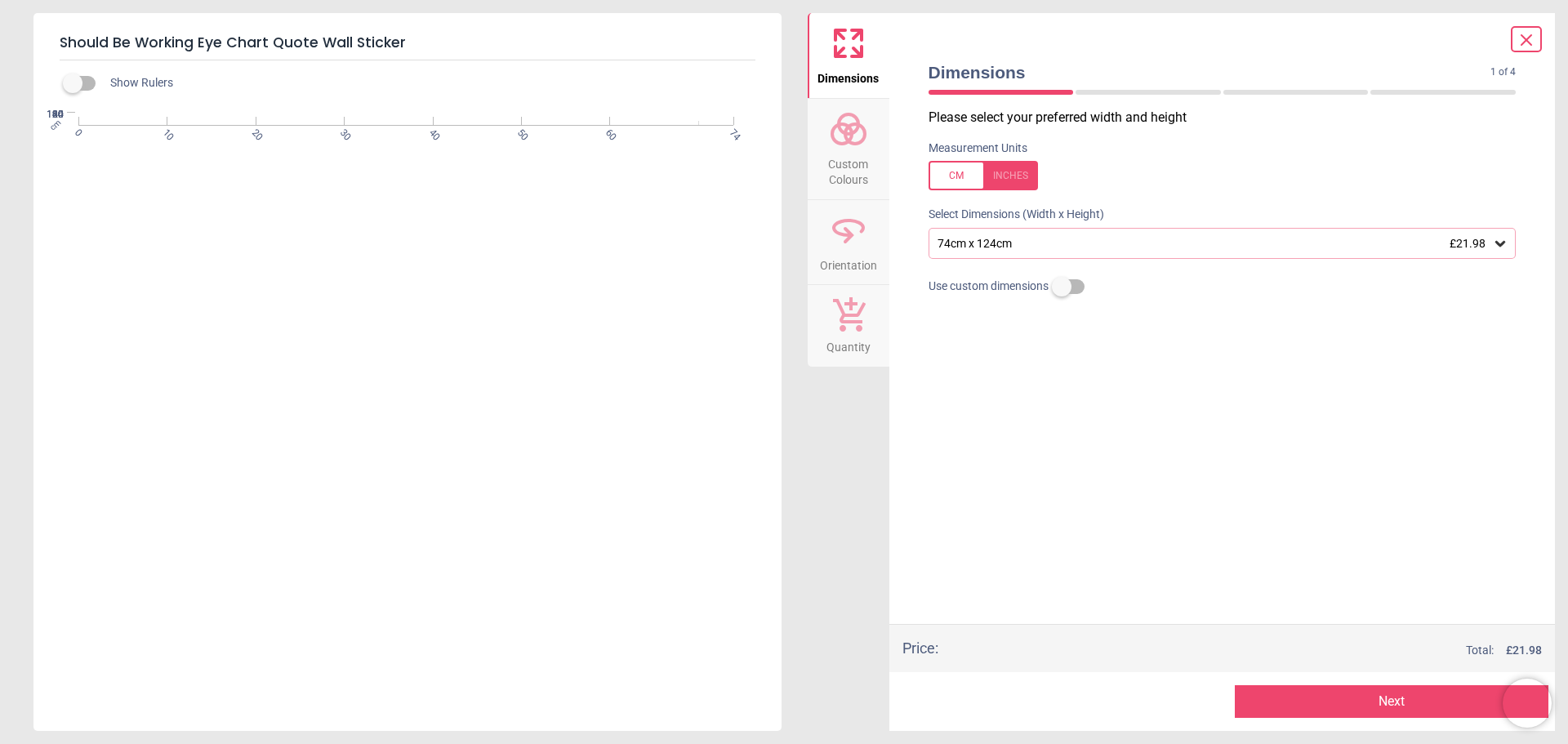
click at [848, 139] on circle at bounding box center [855, 133] width 20 height 20
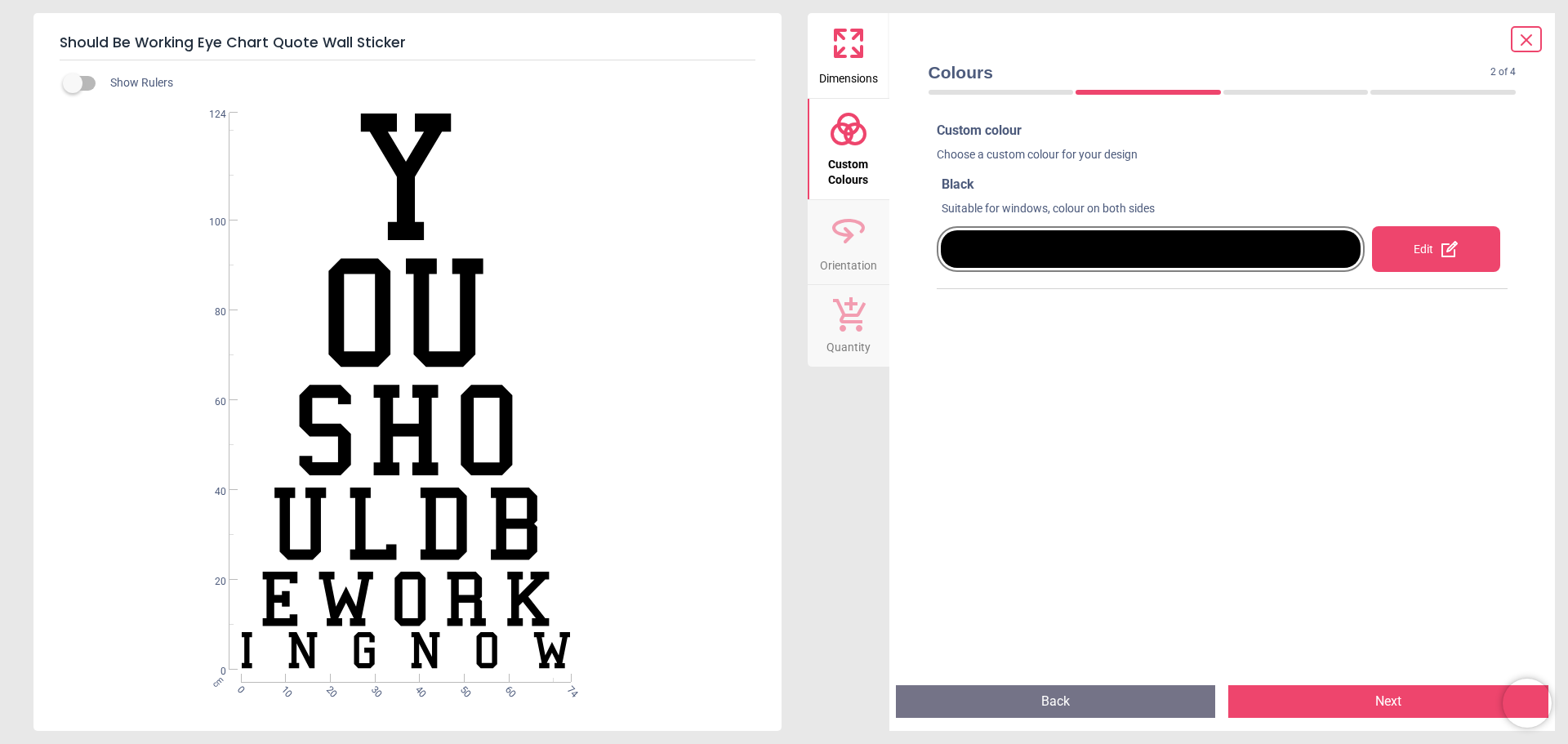
click at [1442, 251] on icon at bounding box center [1449, 248] width 16 height 16
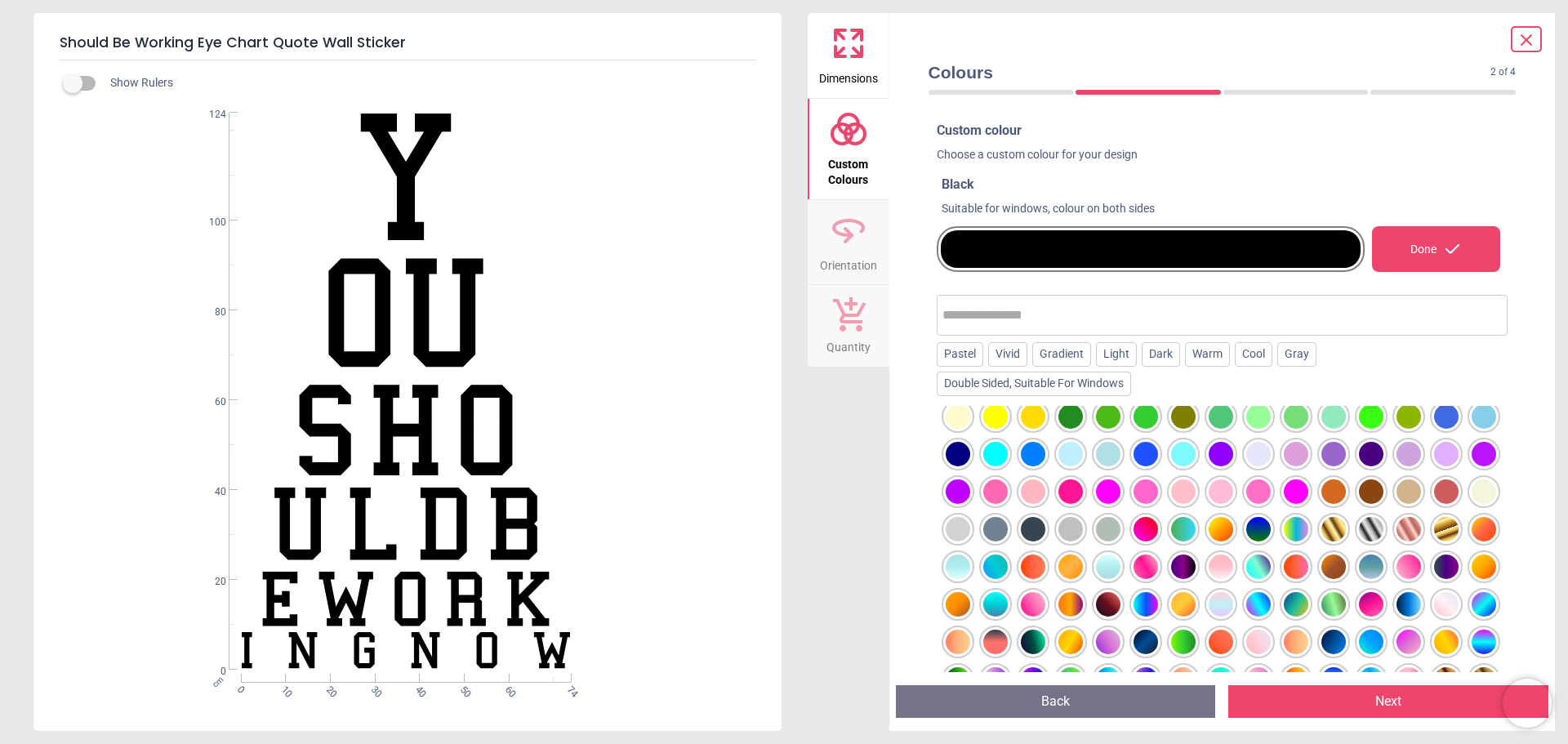
scroll to position [156, 0]
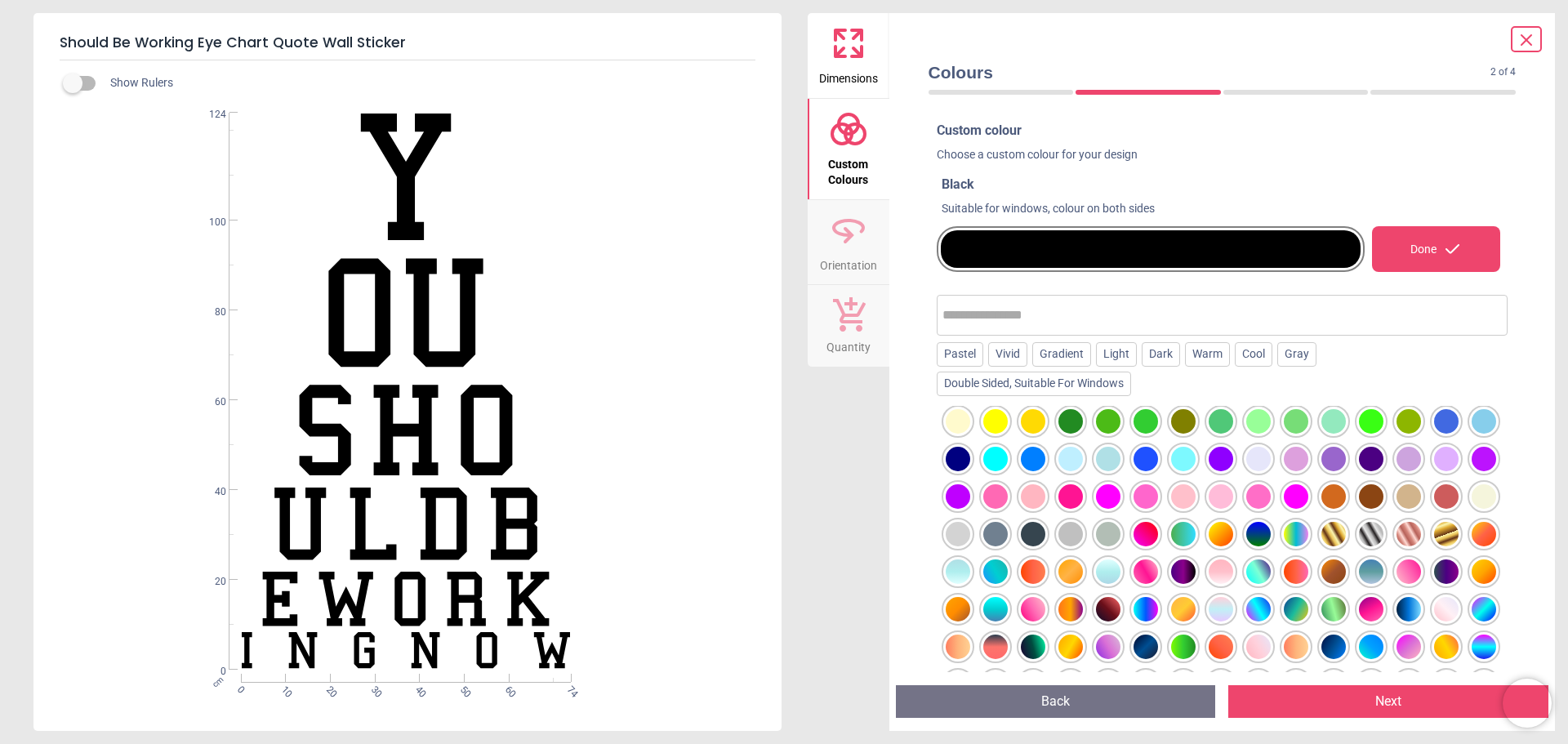
click at [1158, 534] on div at bounding box center [1145, 534] width 25 height 25
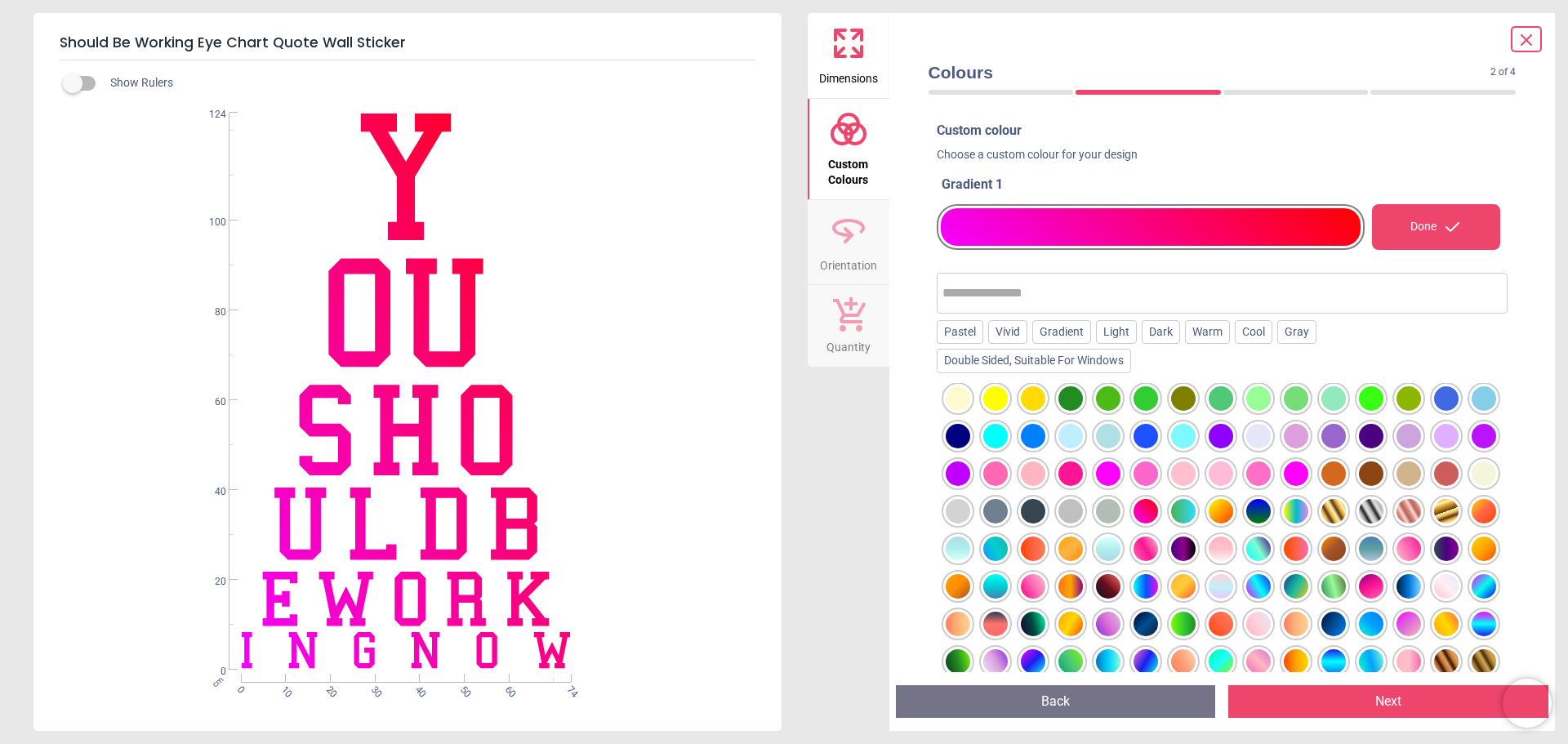
click at [1396, 699] on button "Next" at bounding box center [1389, 701] width 321 height 32
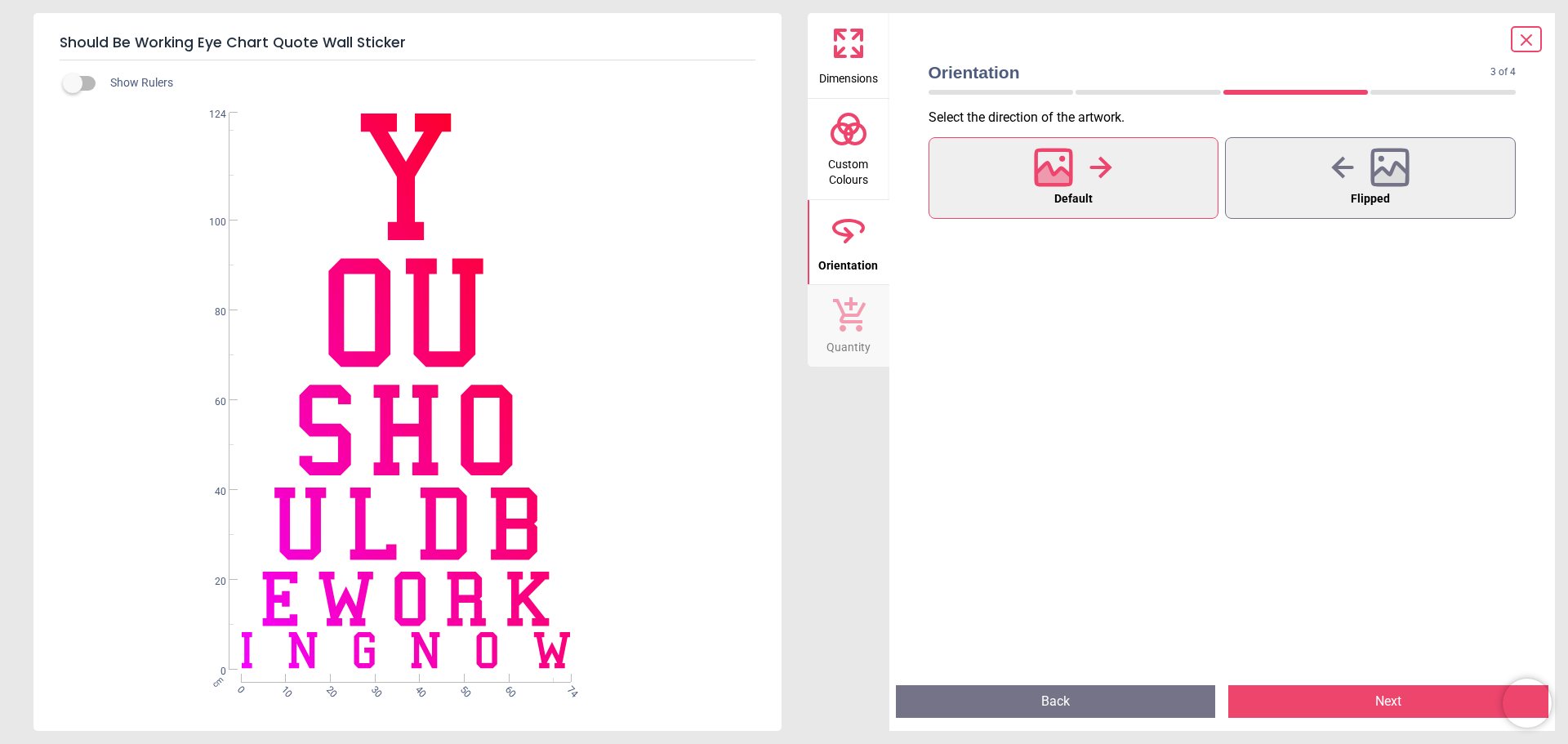
click at [1053, 182] on icon at bounding box center [1054, 168] width 39 height 39
click at [1383, 702] on button "Next" at bounding box center [1389, 701] width 321 height 32
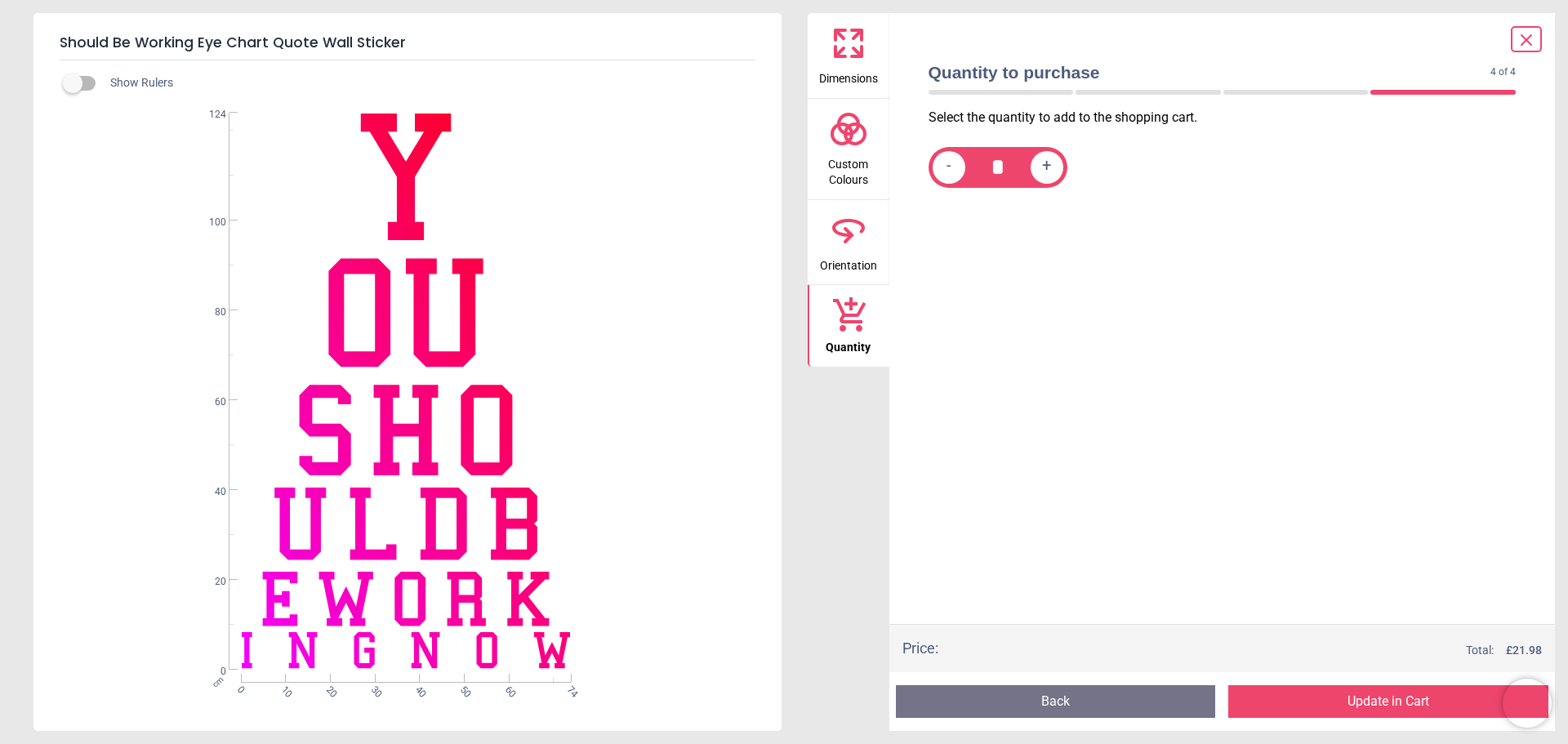
click at [1383, 702] on button "Update in Cart" at bounding box center [1389, 701] width 321 height 32
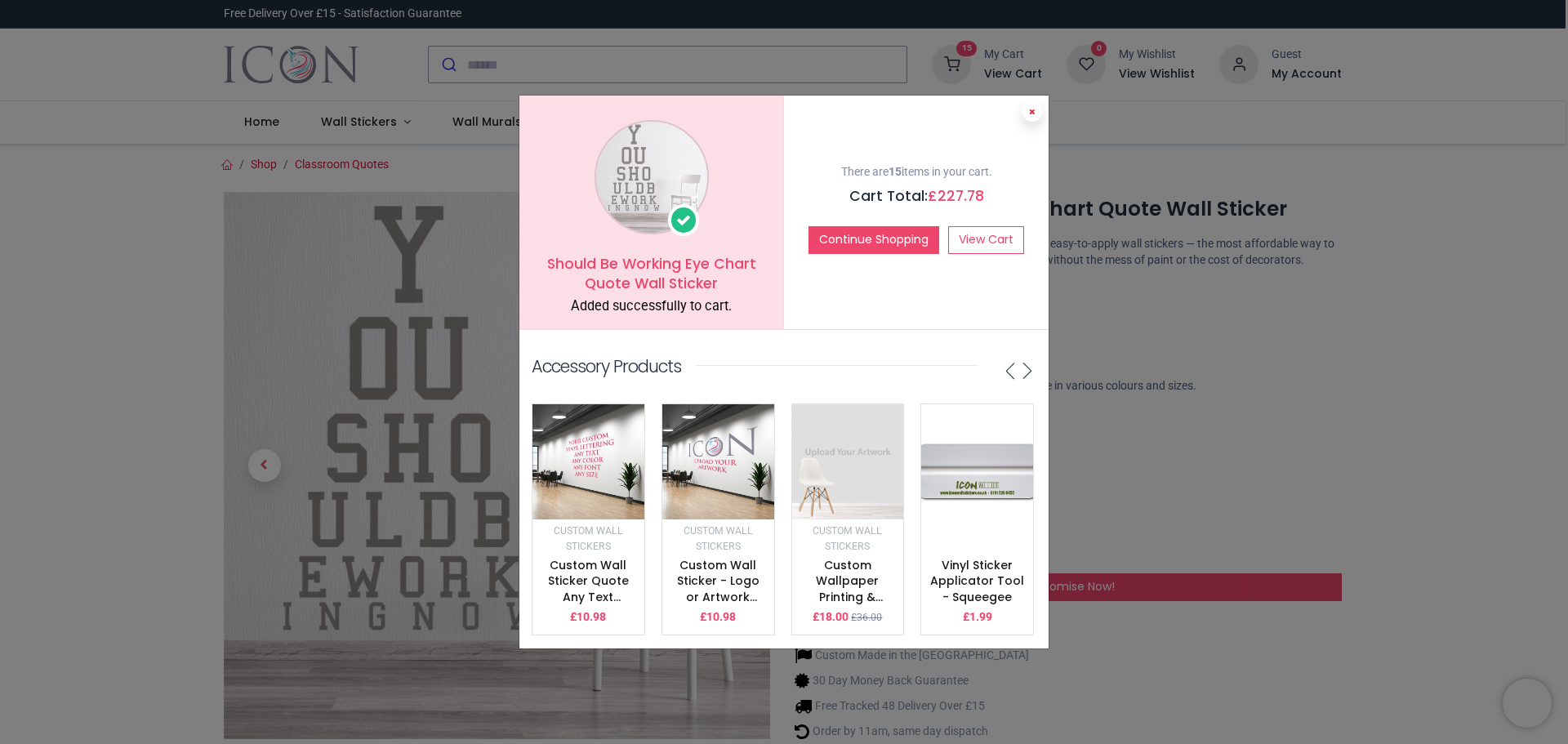
click at [1035, 110] on button at bounding box center [1032, 111] width 20 height 20
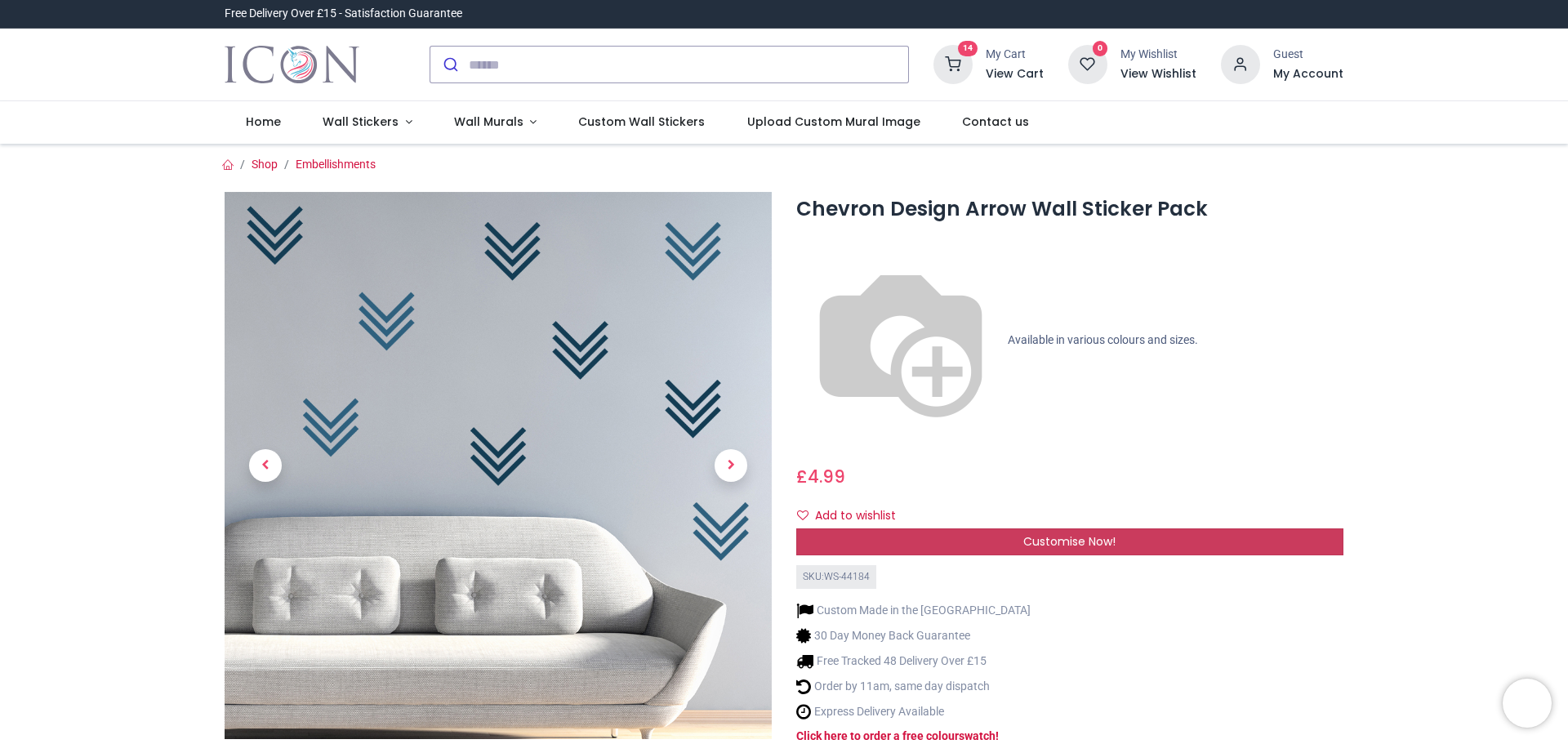
click at [1050, 533] on span "Customise Now!" at bounding box center [1070, 541] width 93 height 16
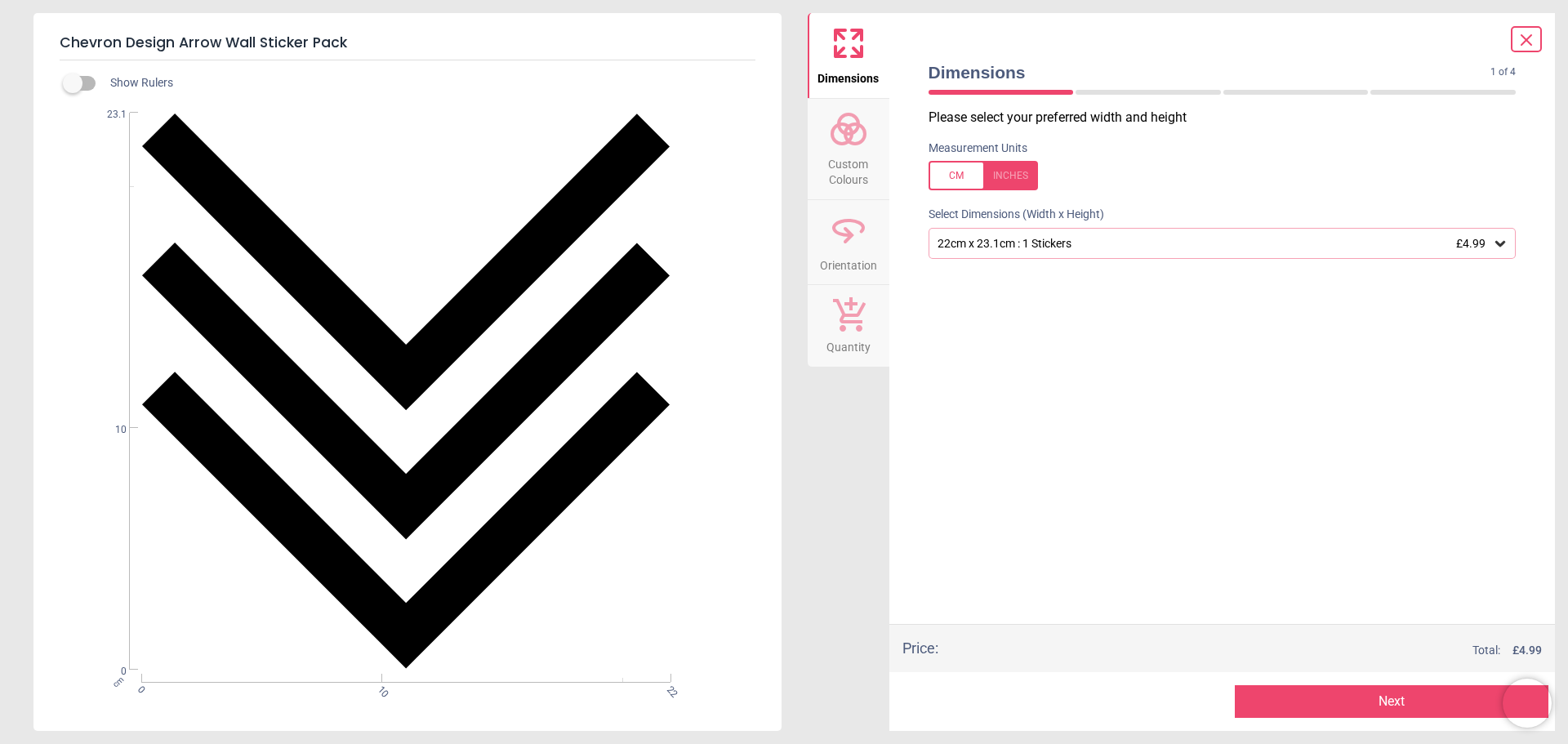
click at [859, 142] on circle at bounding box center [855, 133] width 20 height 20
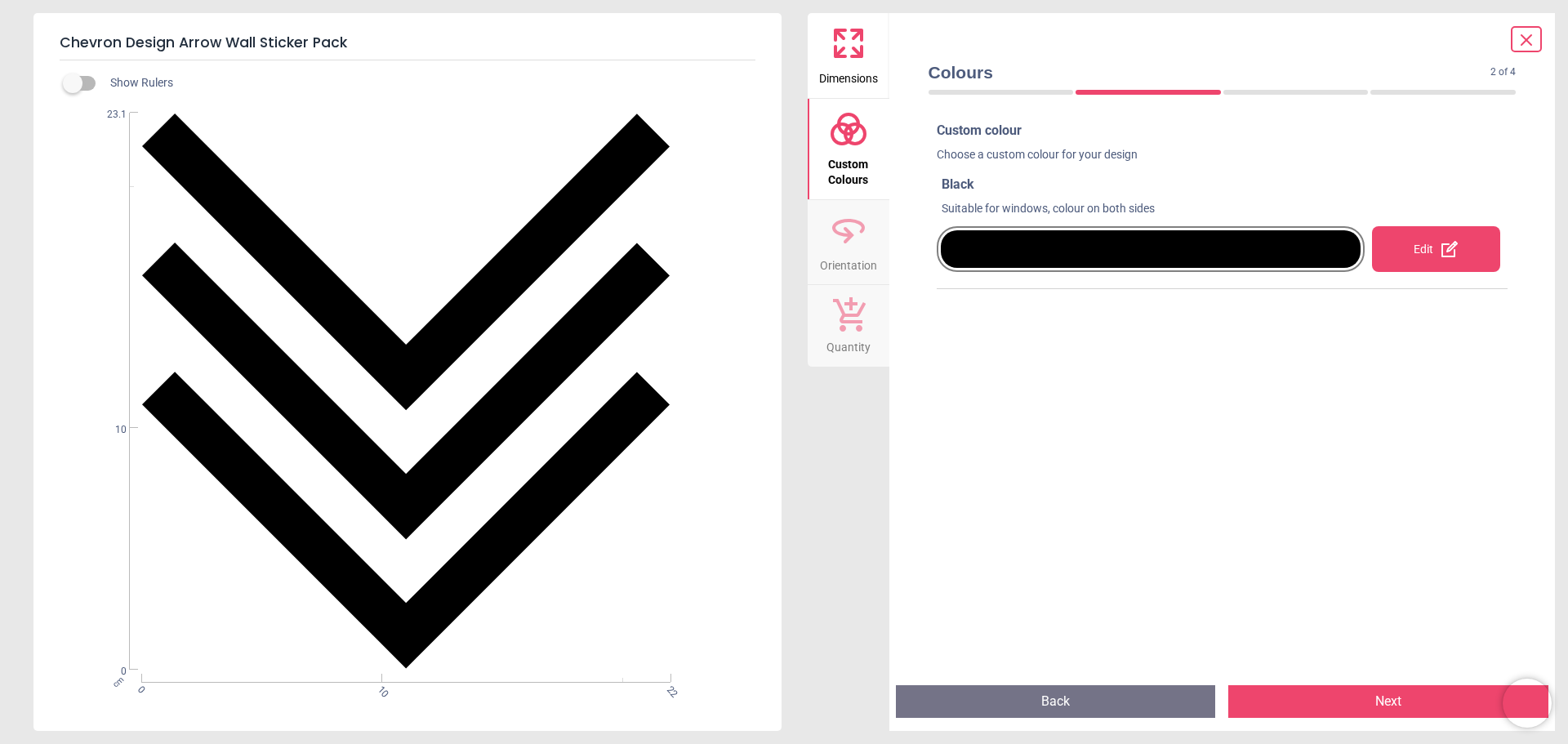
click at [1414, 250] on div "Edit" at bounding box center [1436, 249] width 128 height 46
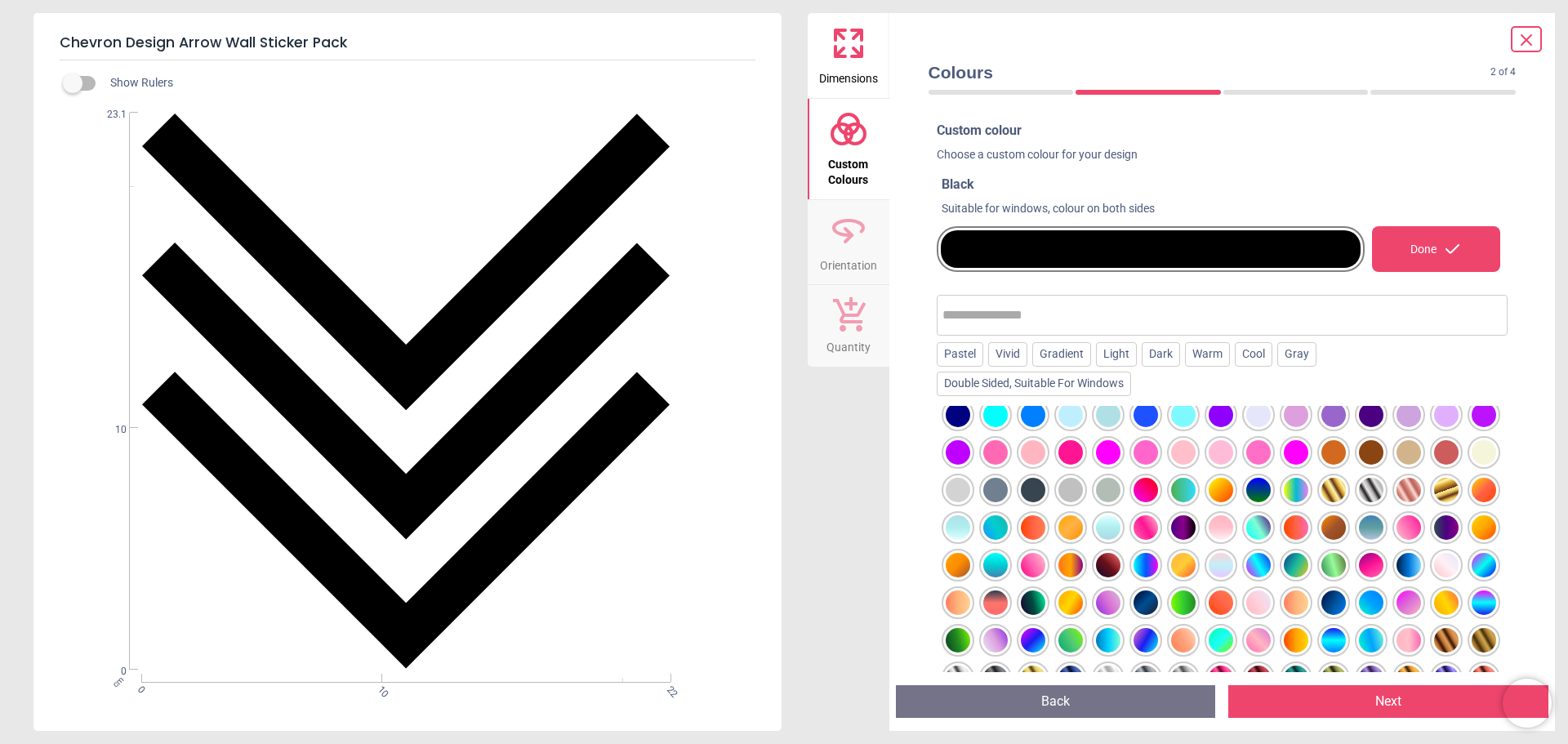
scroll to position [238, 0]
click at [1158, 515] on div at bounding box center [1145, 527] width 25 height 25
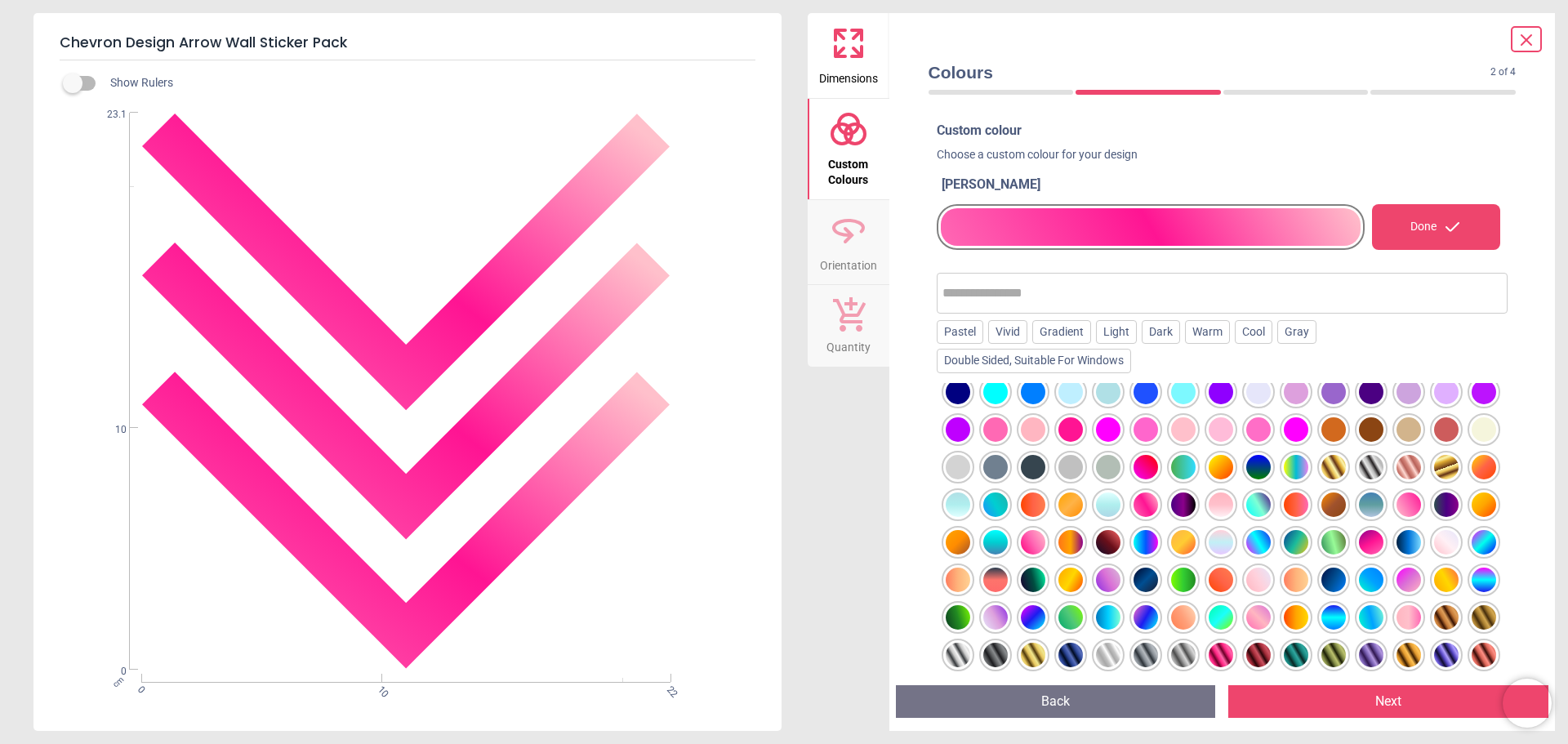
click at [1045, 530] on div at bounding box center [1033, 542] width 25 height 25
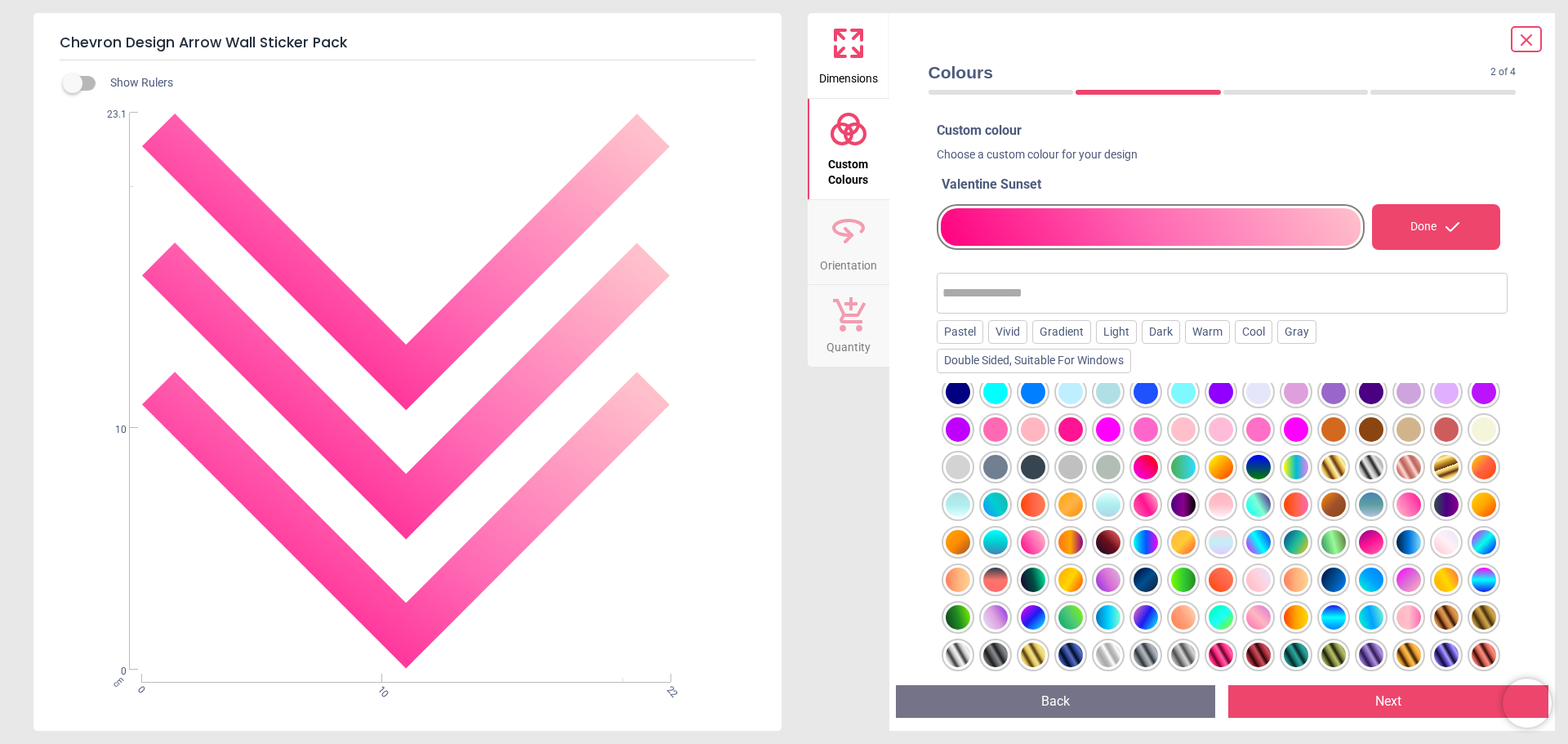
click at [1522, 38] on icon at bounding box center [1526, 40] width 20 height 20
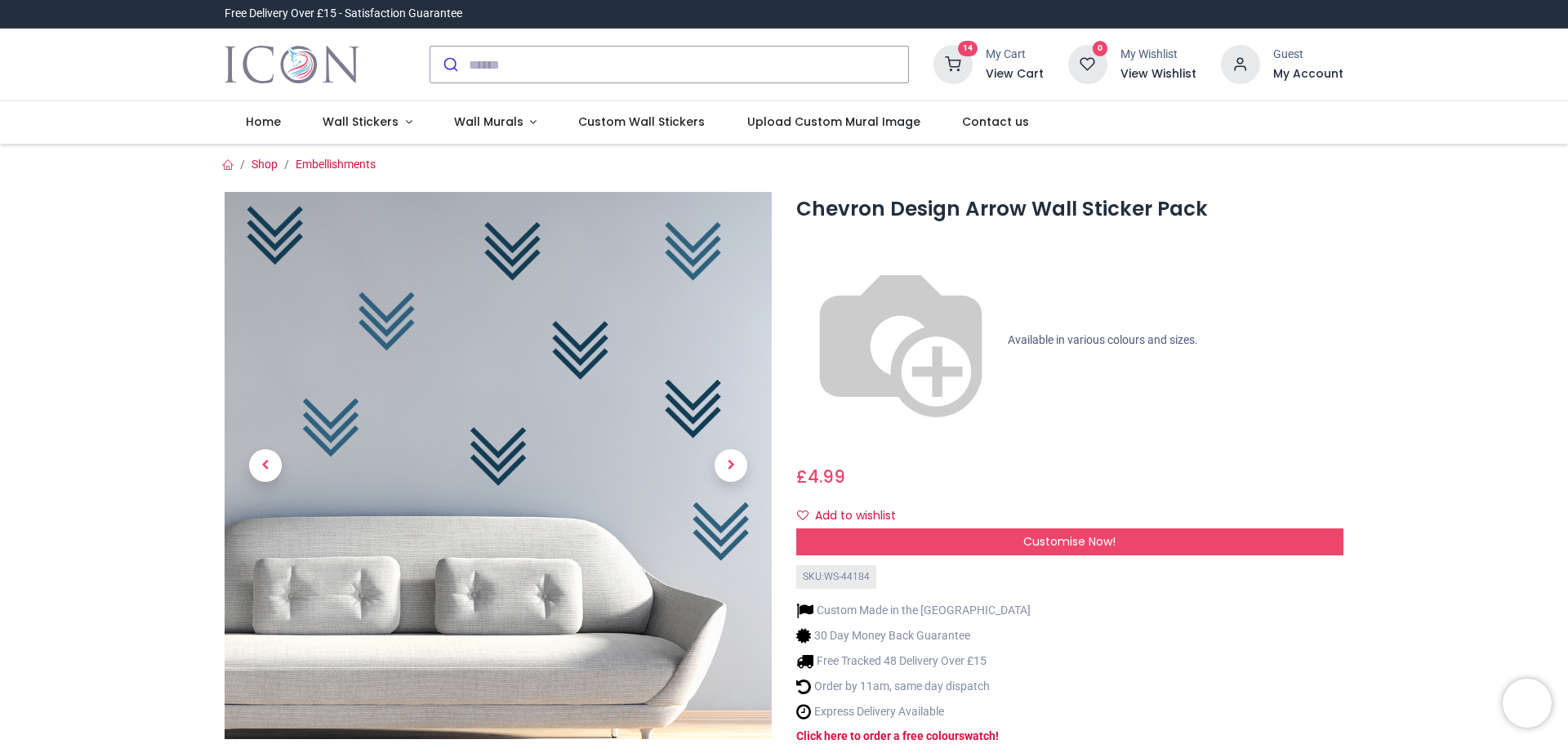
click at [997, 73] on h6 "View Cart" at bounding box center [1014, 74] width 58 height 16
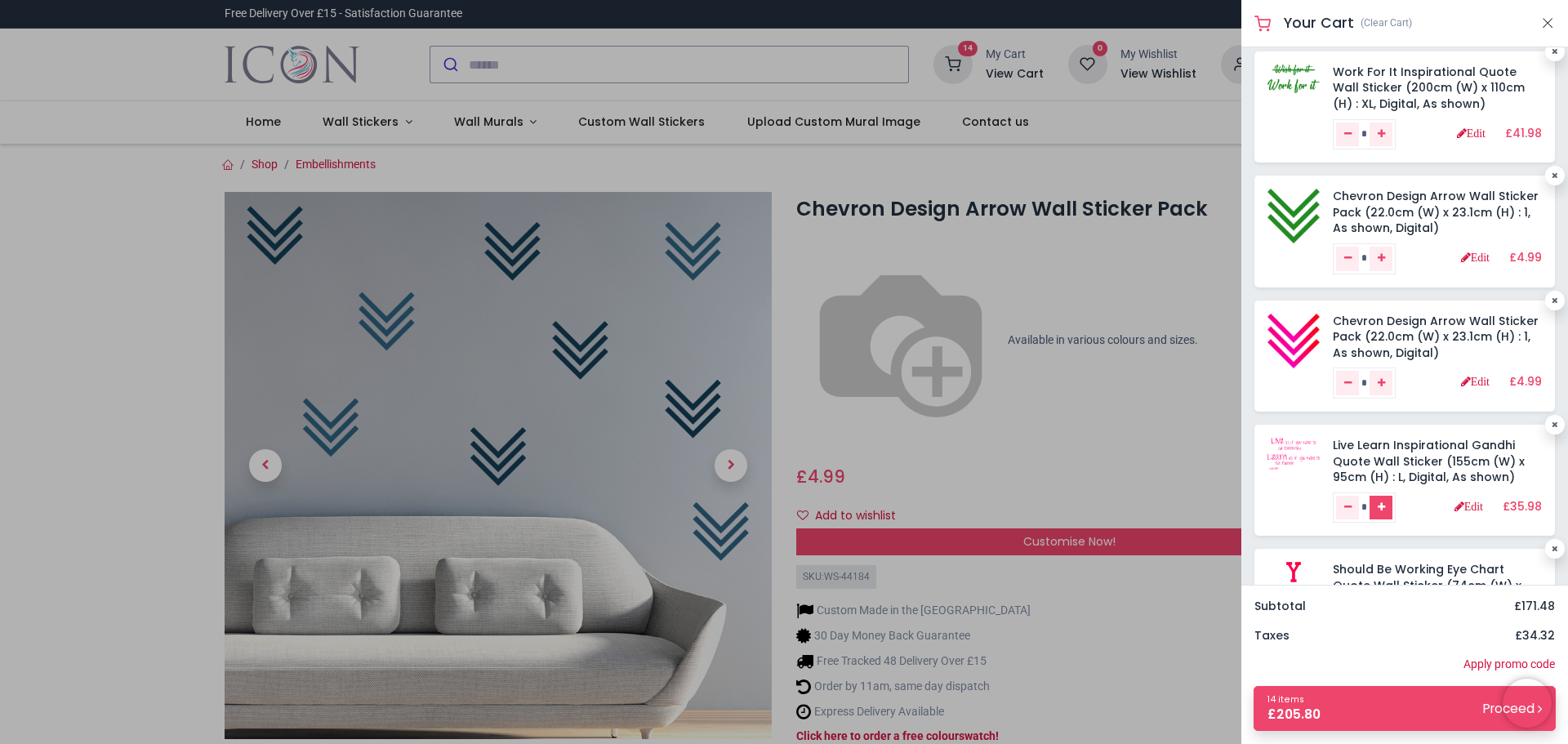
scroll to position [490, 0]
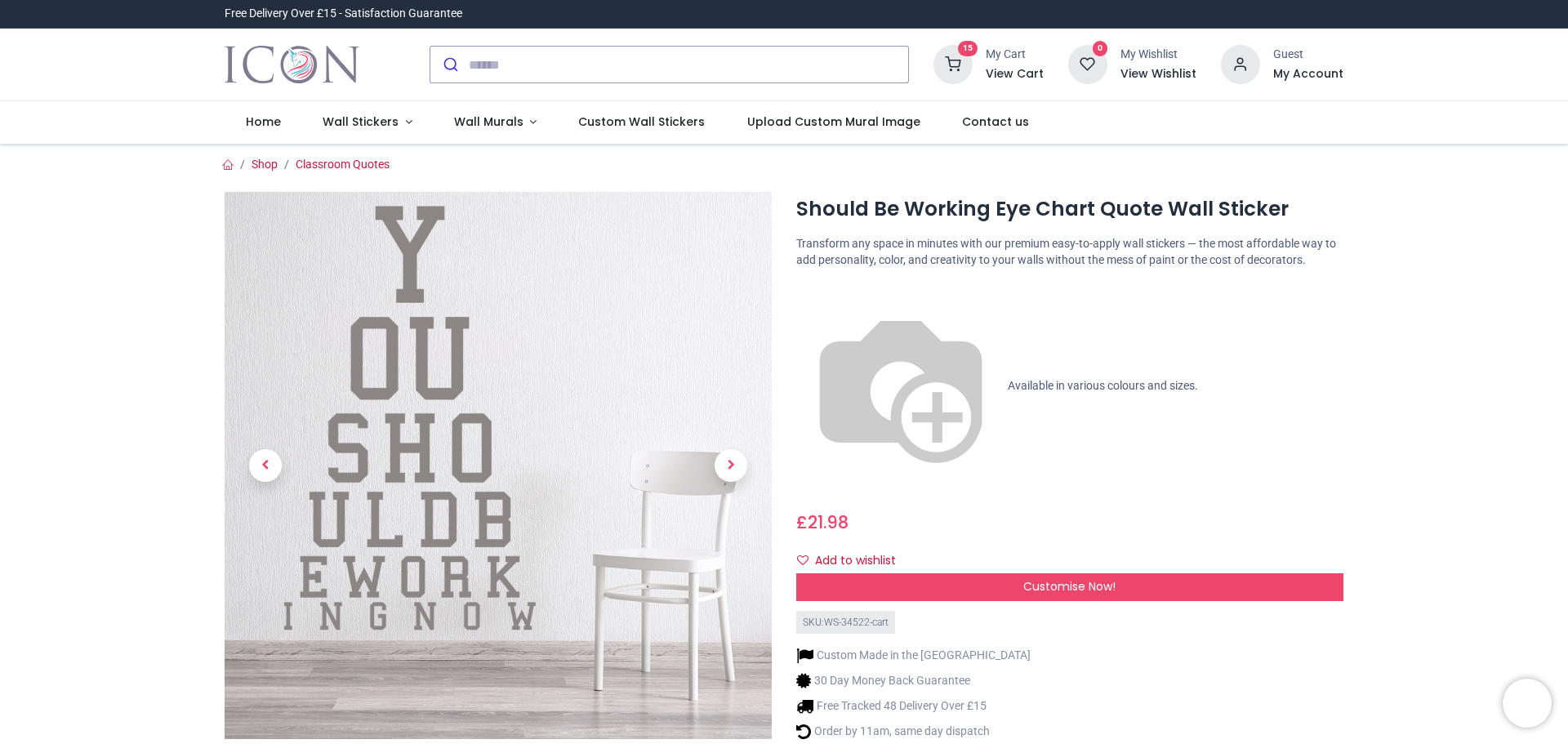
click at [1012, 74] on h6 "View Cart" at bounding box center [1014, 74] width 58 height 16
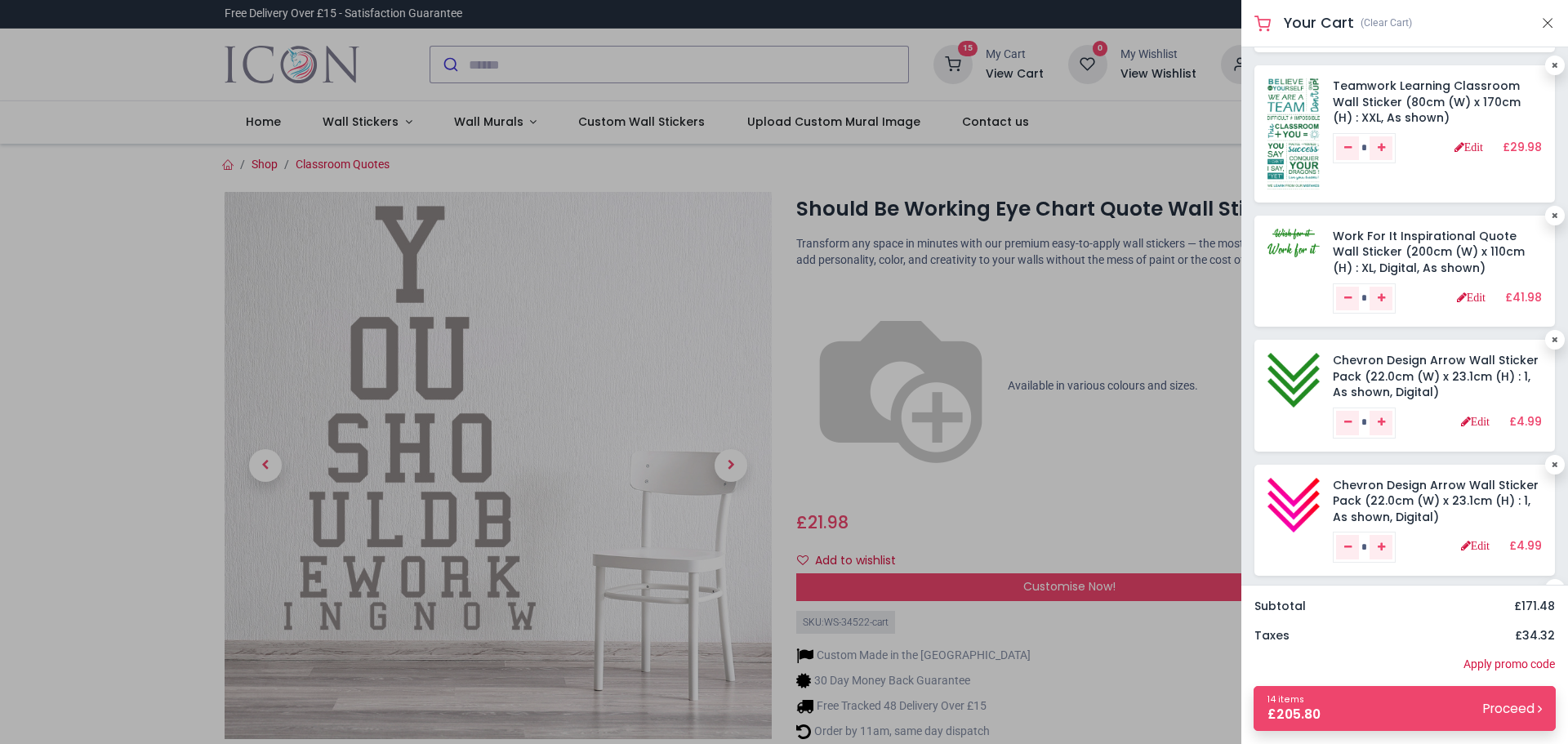
scroll to position [245, 0]
click at [1468, 417] on link "Edit" at bounding box center [1475, 420] width 29 height 11
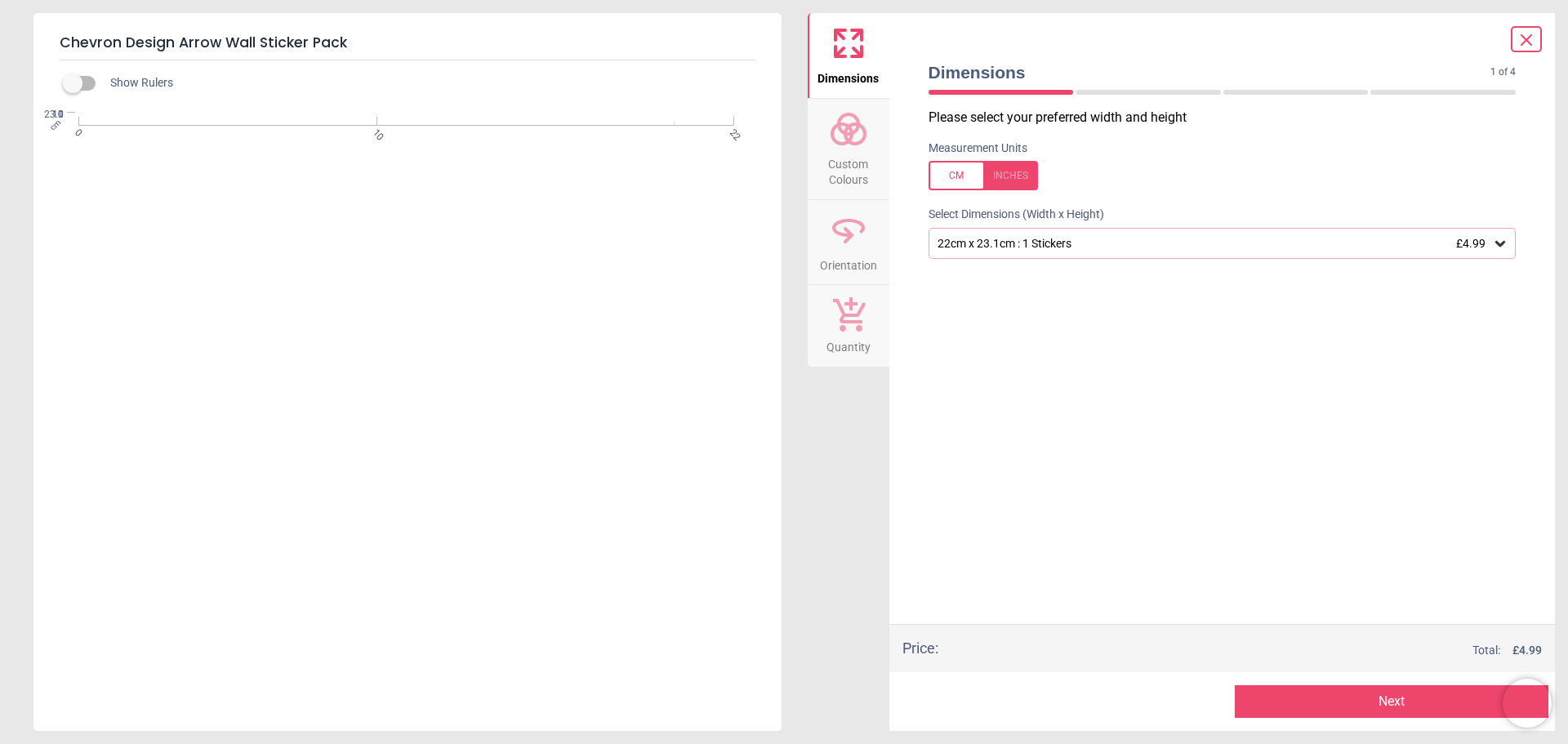
click at [849, 153] on span "Custom Colours" at bounding box center [849, 168] width 78 height 40
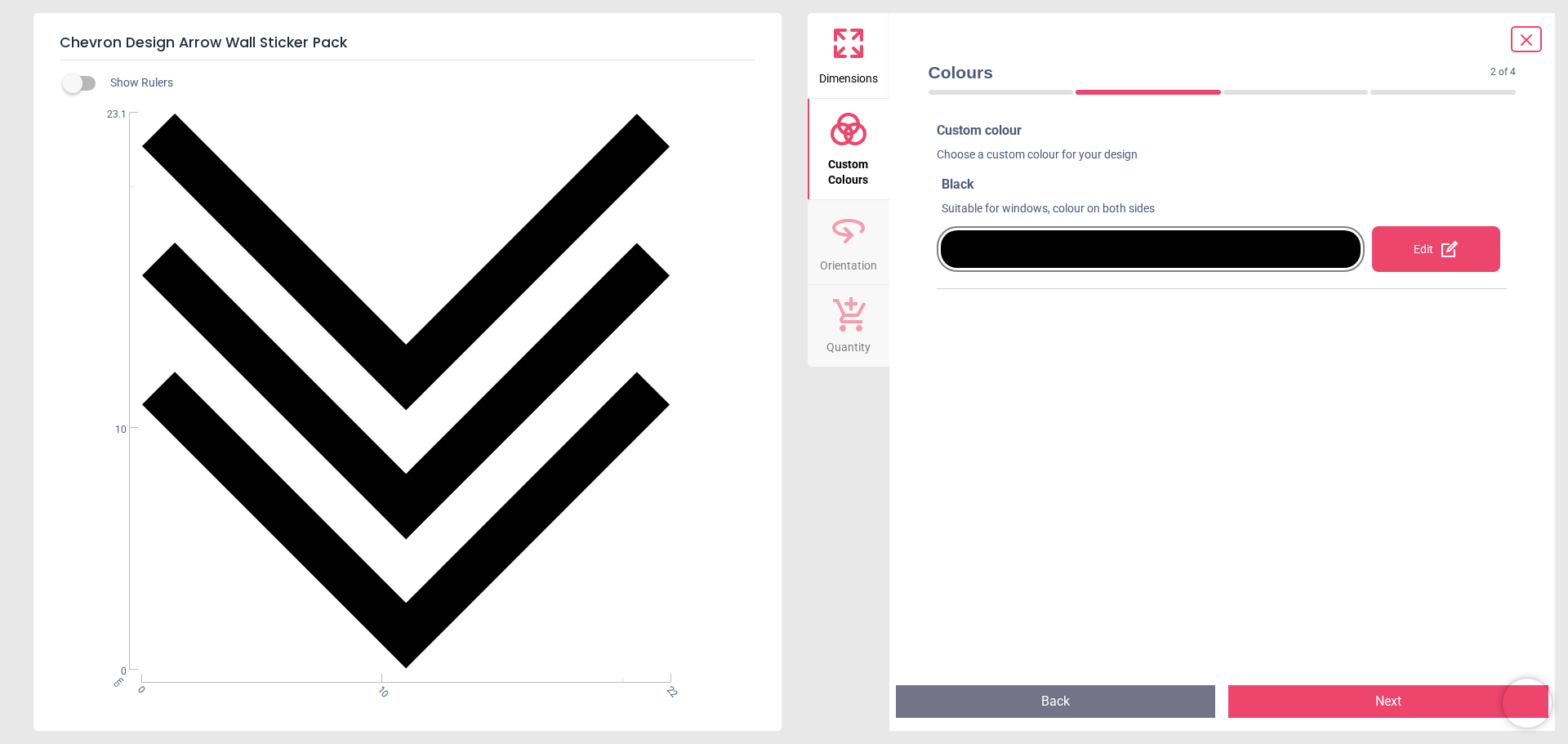
click at [1416, 251] on div "Edit" at bounding box center [1436, 249] width 128 height 46
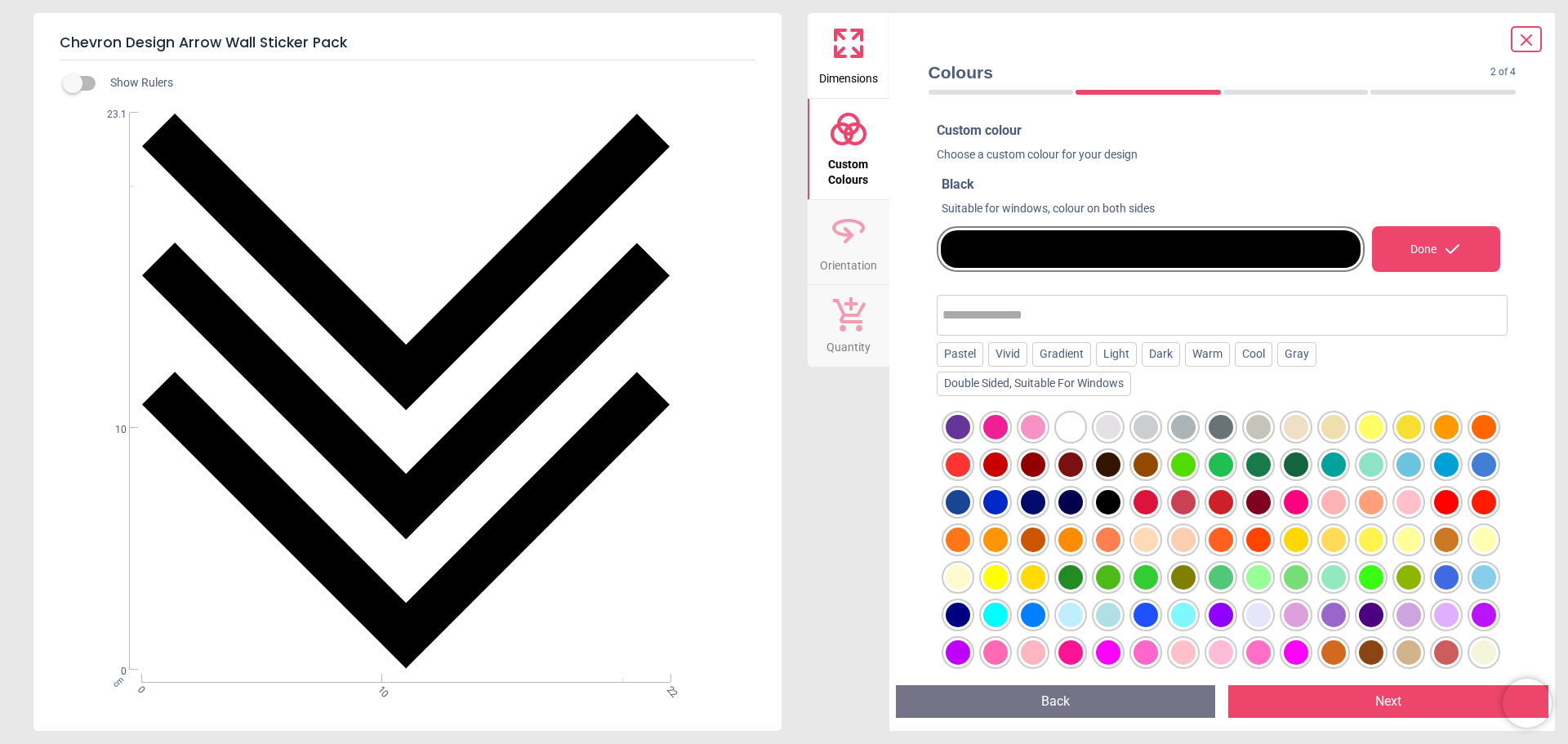
click at [1309, 458] on div at bounding box center [1296, 464] width 25 height 25
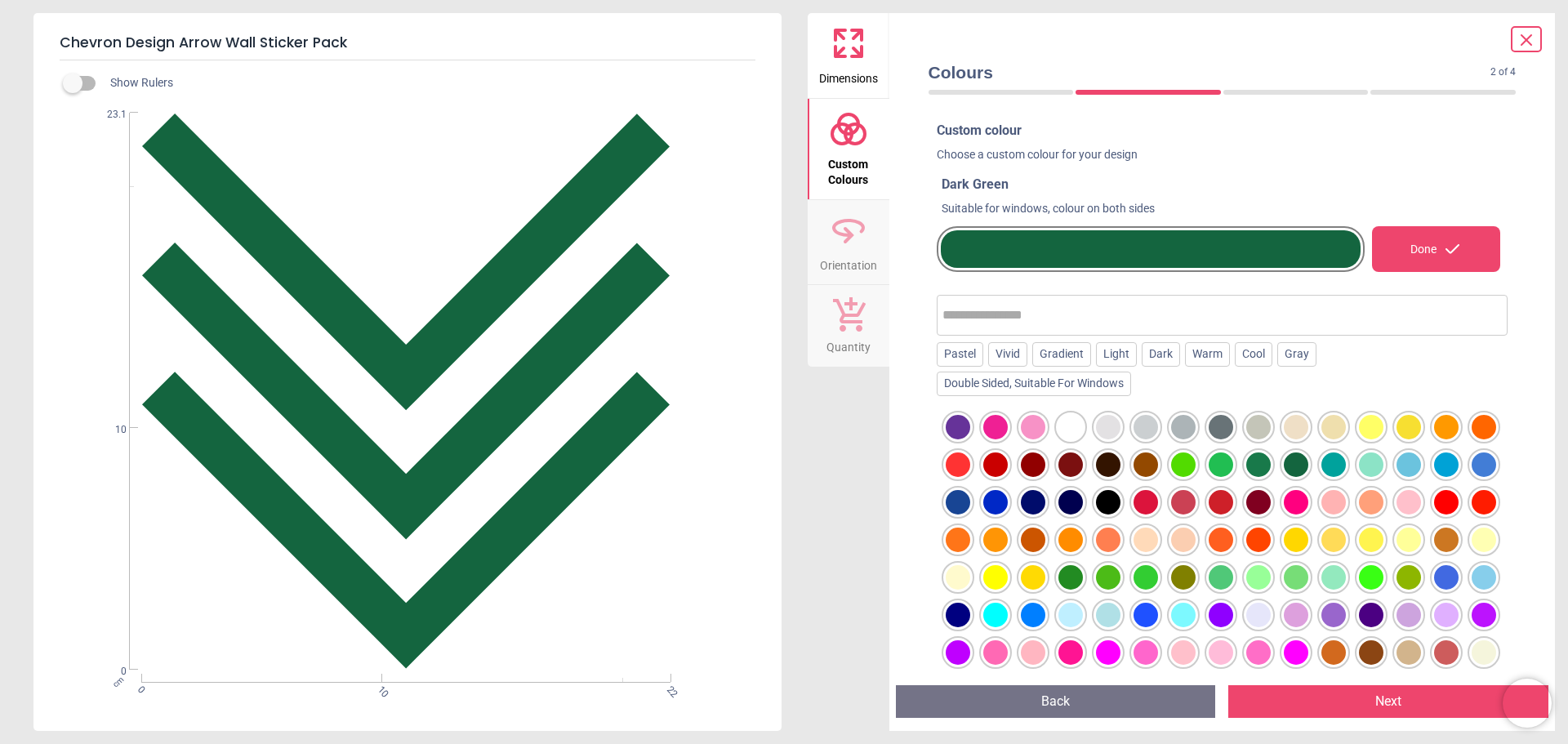
click at [1396, 693] on button "Next" at bounding box center [1389, 701] width 321 height 32
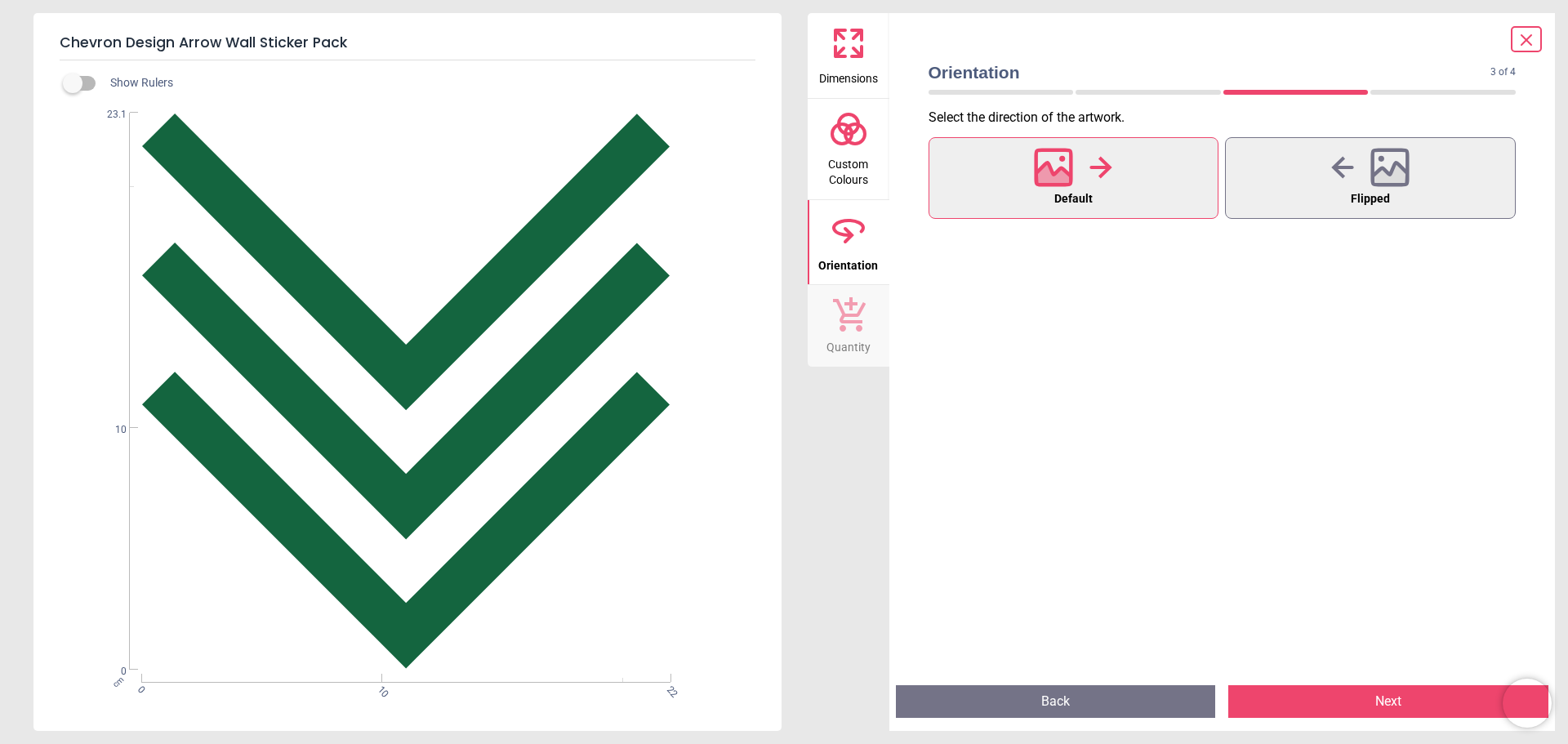
click at [1097, 176] on icon at bounding box center [1100, 168] width 23 height 25
click at [1392, 696] on button "Next" at bounding box center [1389, 701] width 321 height 32
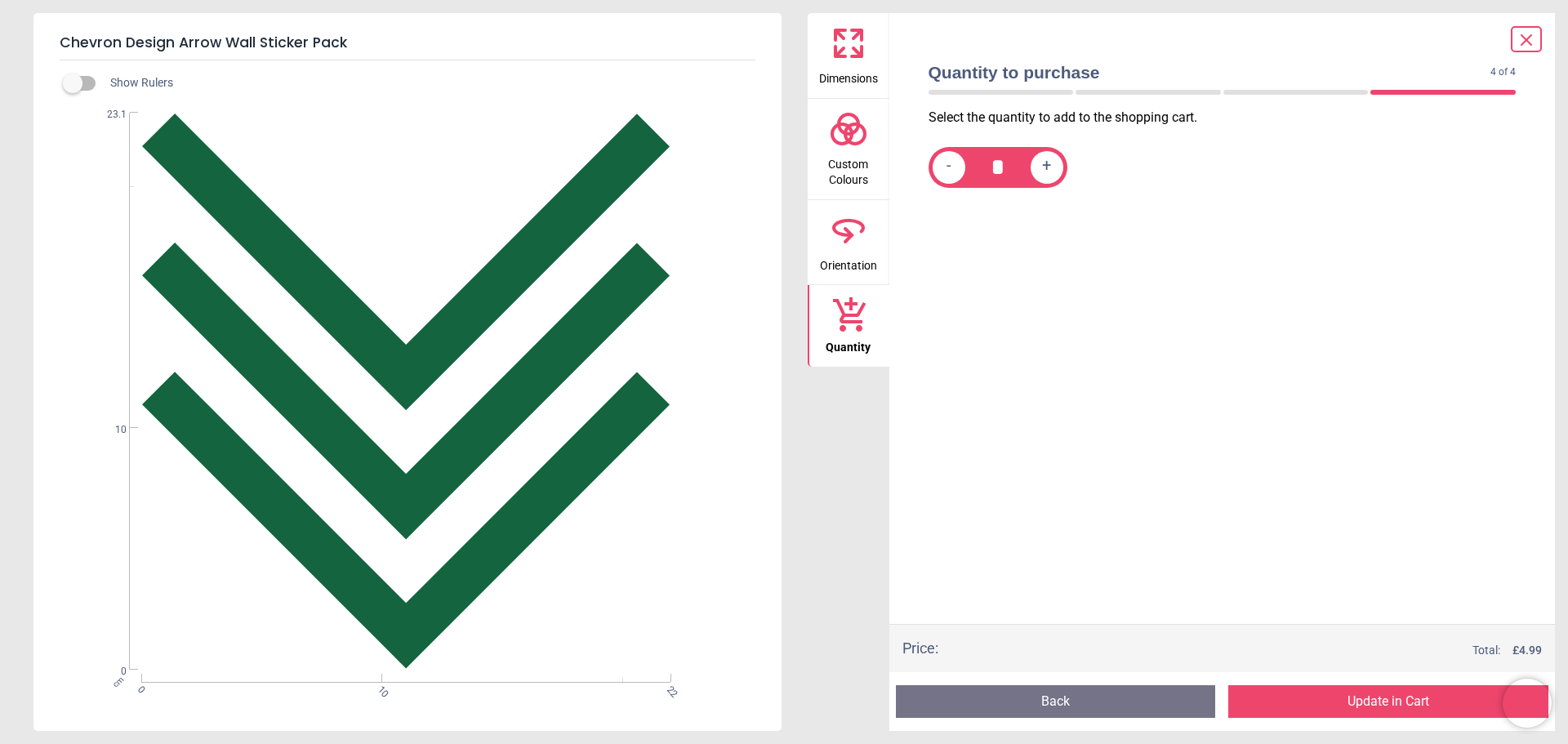
click at [1391, 701] on button "Update in Cart" at bounding box center [1389, 701] width 321 height 32
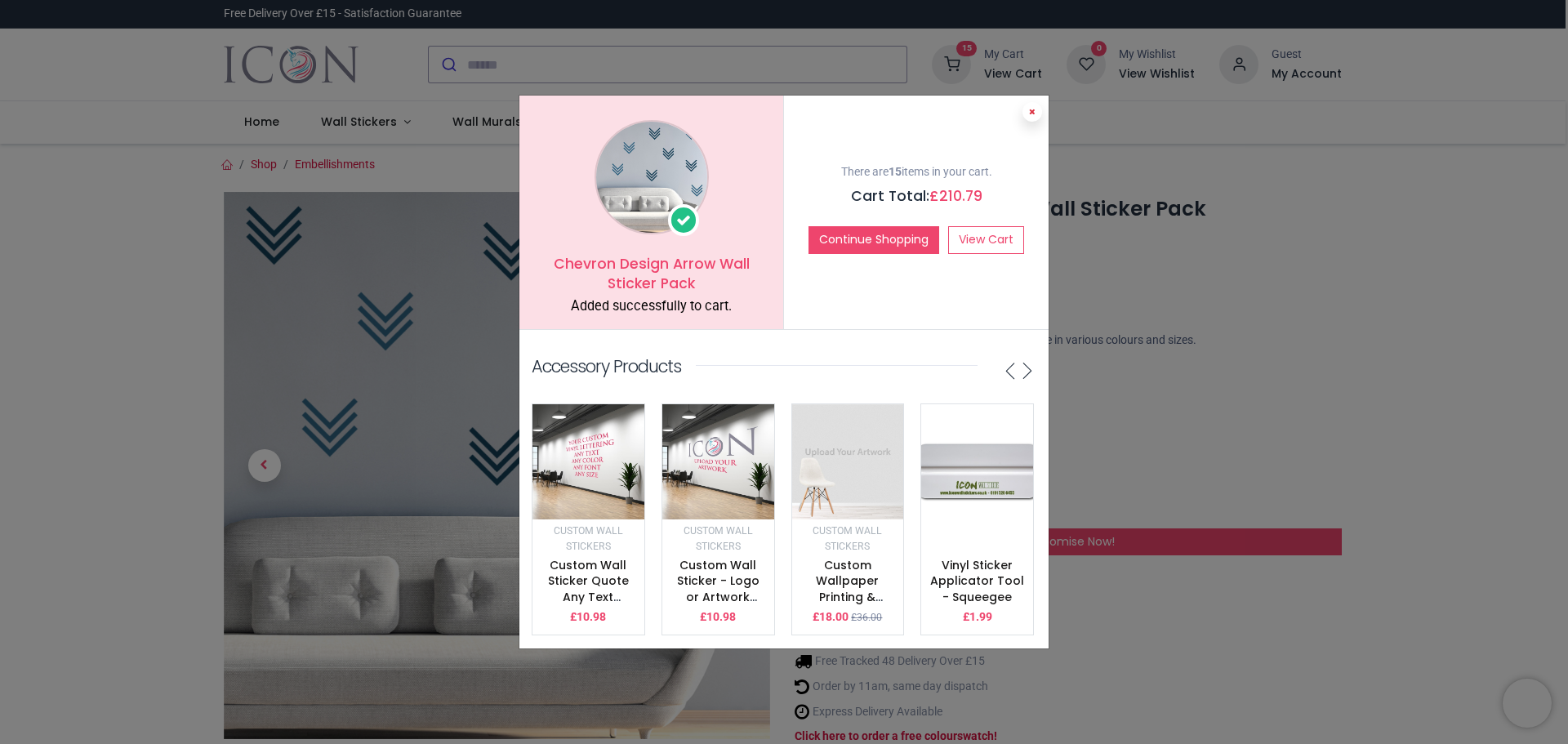
click at [1031, 108] on icon at bounding box center [1032, 112] width 7 height 9
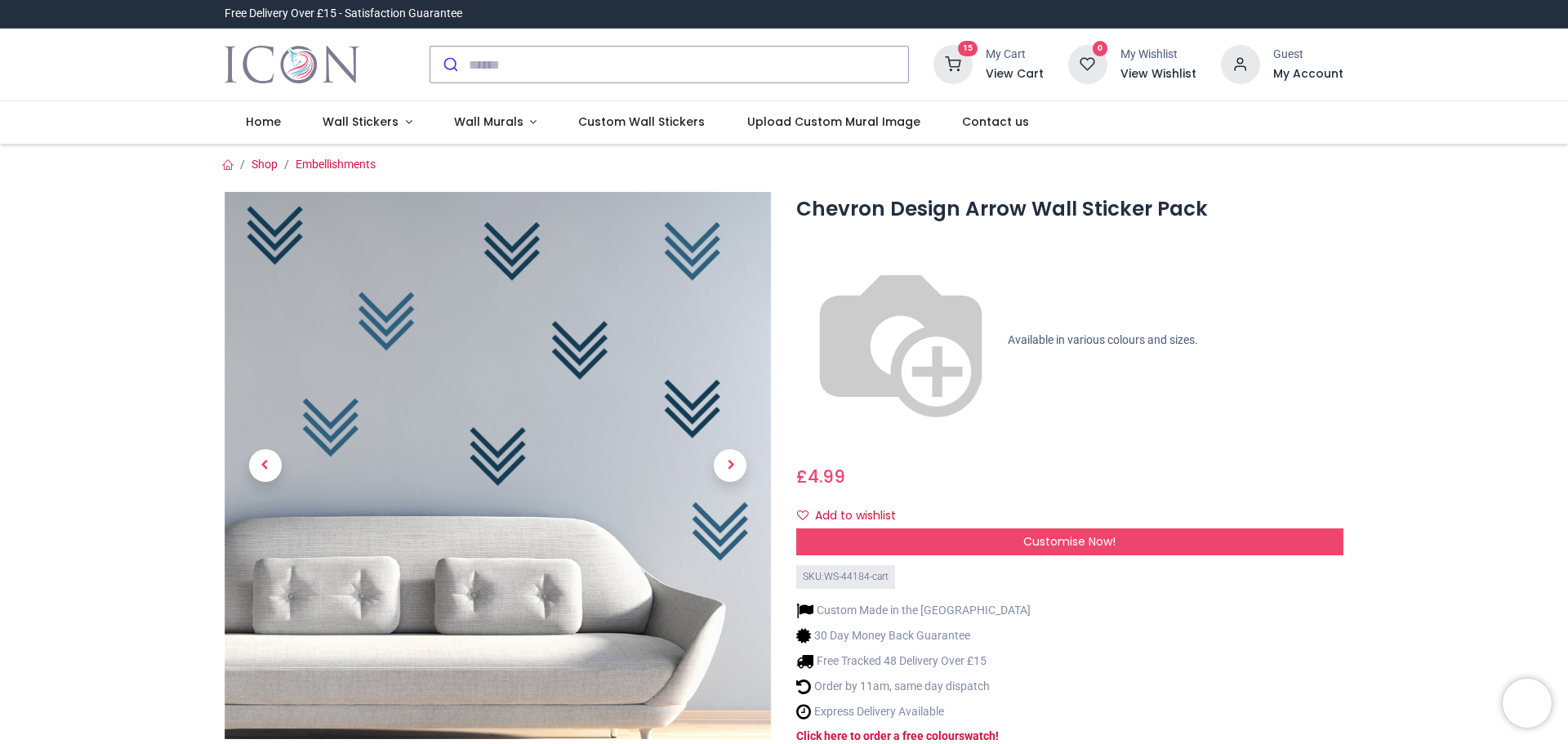
click at [1015, 69] on h6 "View Cart" at bounding box center [1014, 74] width 58 height 16
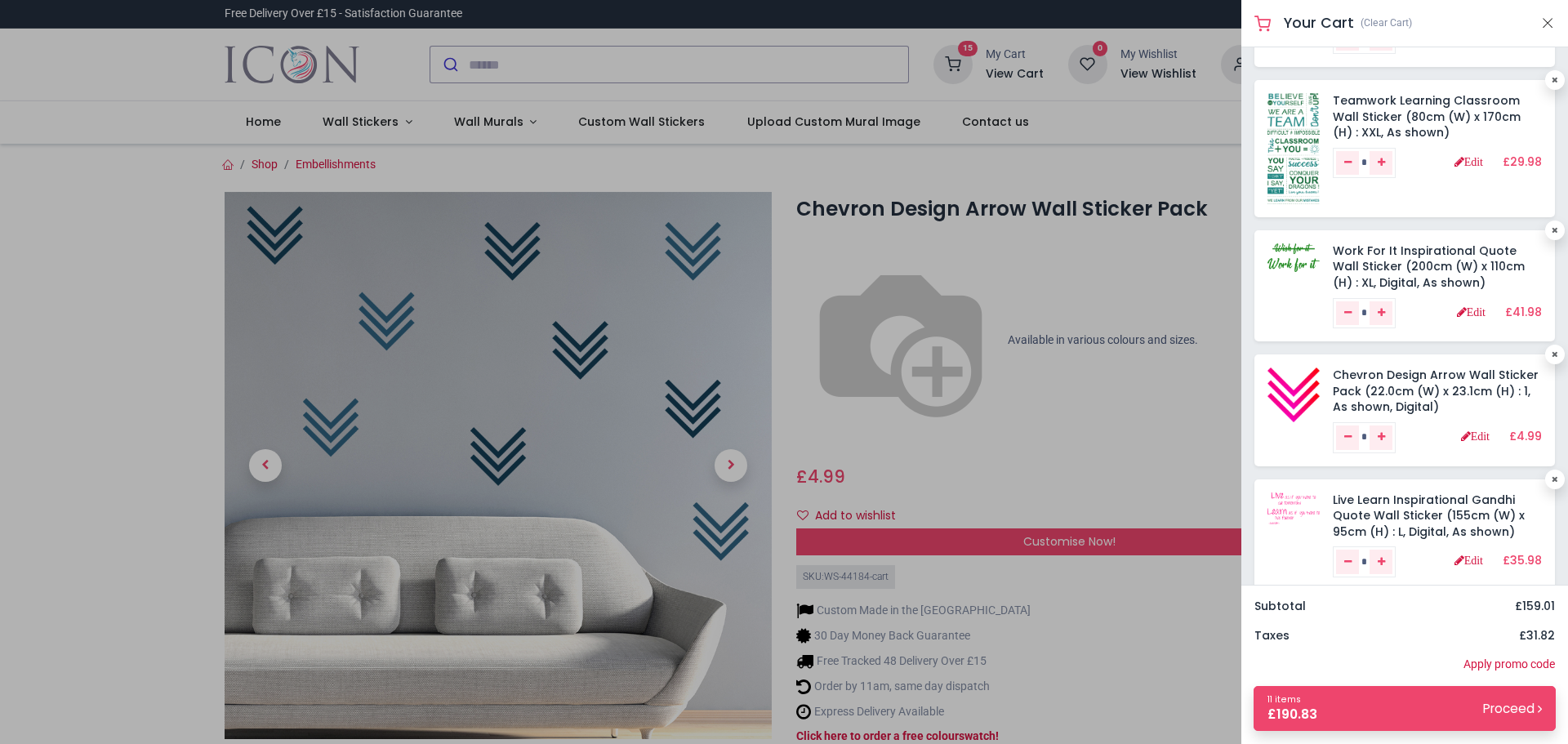
scroll to position [245, 0]
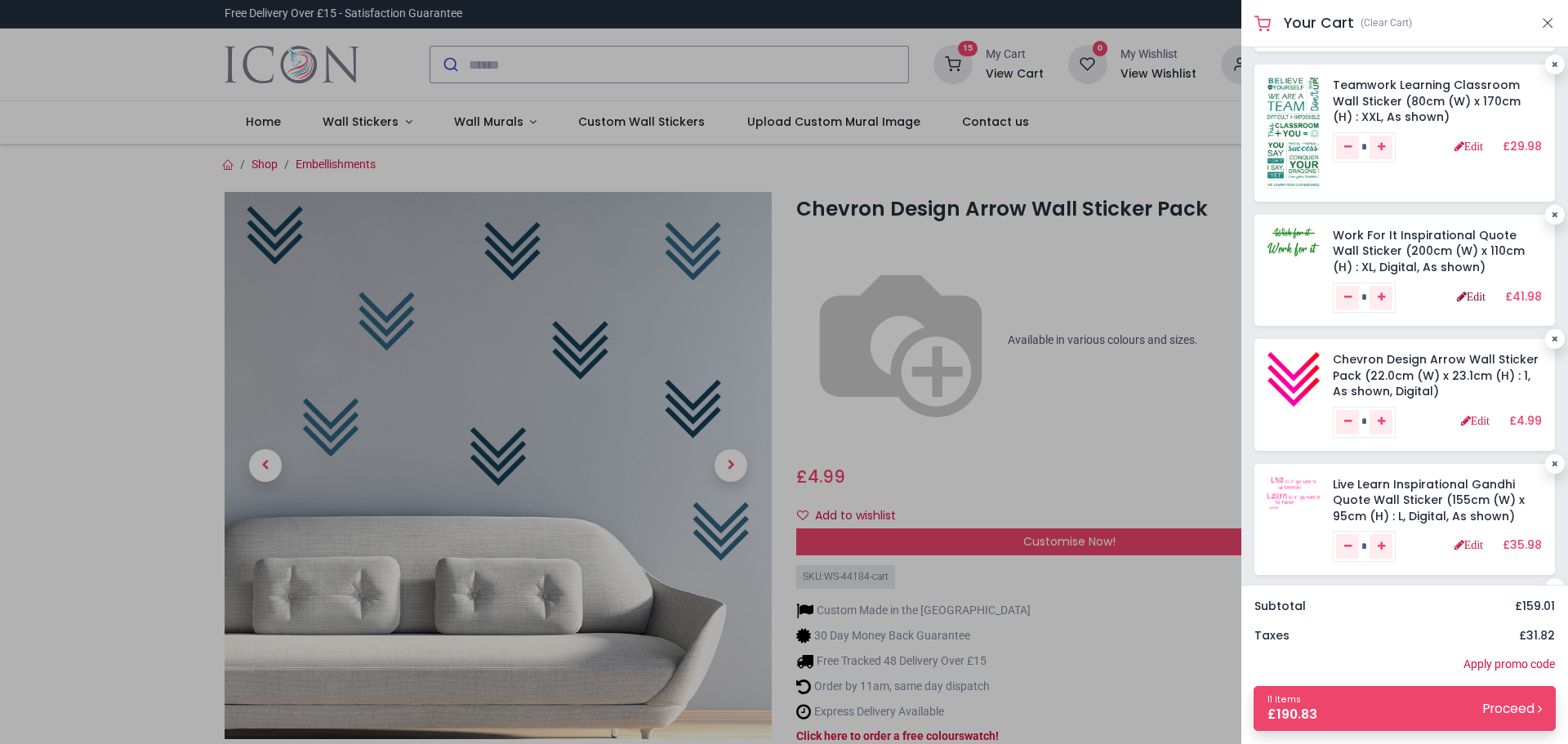
click at [1463, 299] on link "Edit" at bounding box center [1472, 296] width 29 height 11
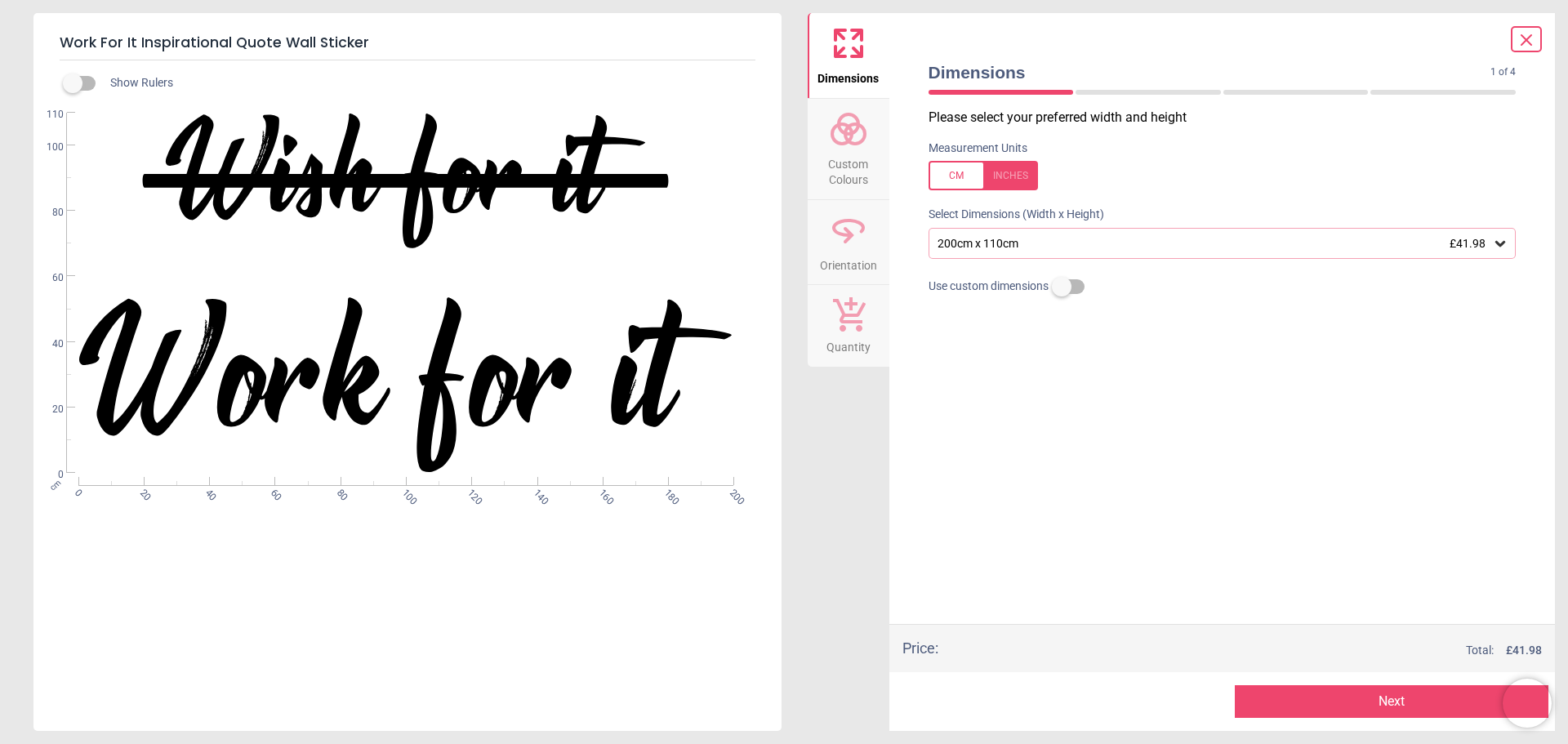
click at [859, 155] on span "Custom Colours" at bounding box center [849, 168] width 78 height 40
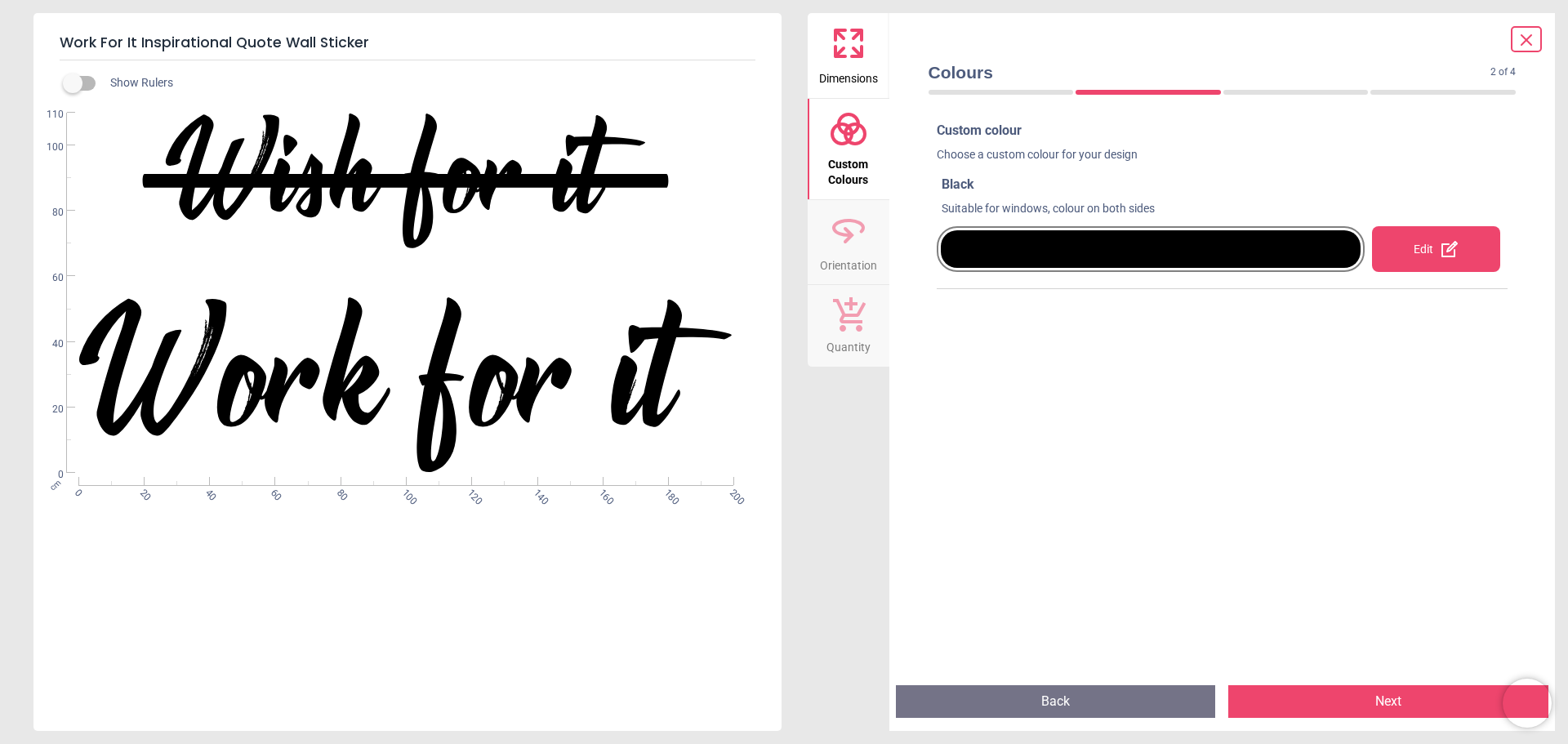
click at [1404, 251] on div "Edit" at bounding box center [1436, 249] width 128 height 46
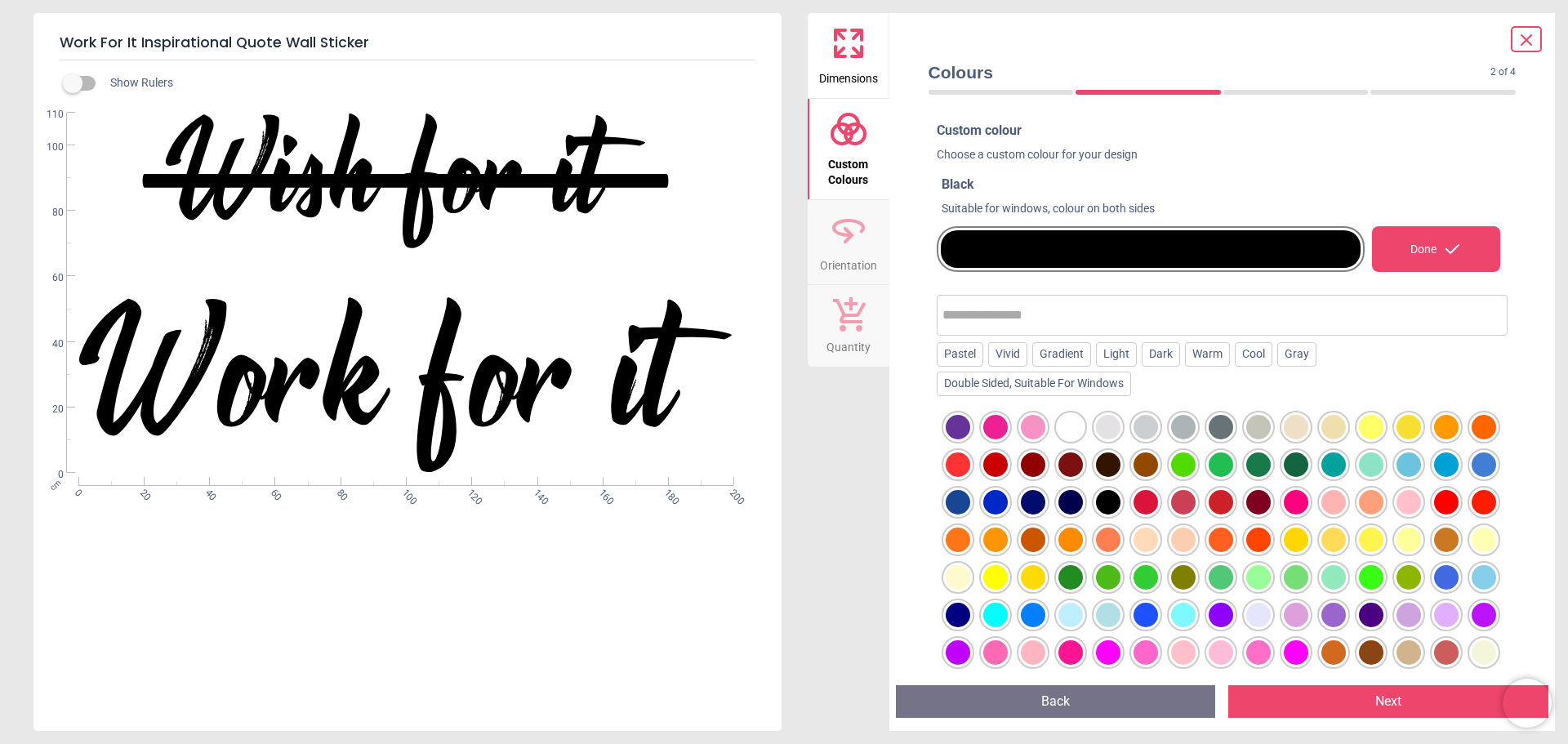
click at [1309, 462] on div at bounding box center [1296, 464] width 25 height 25
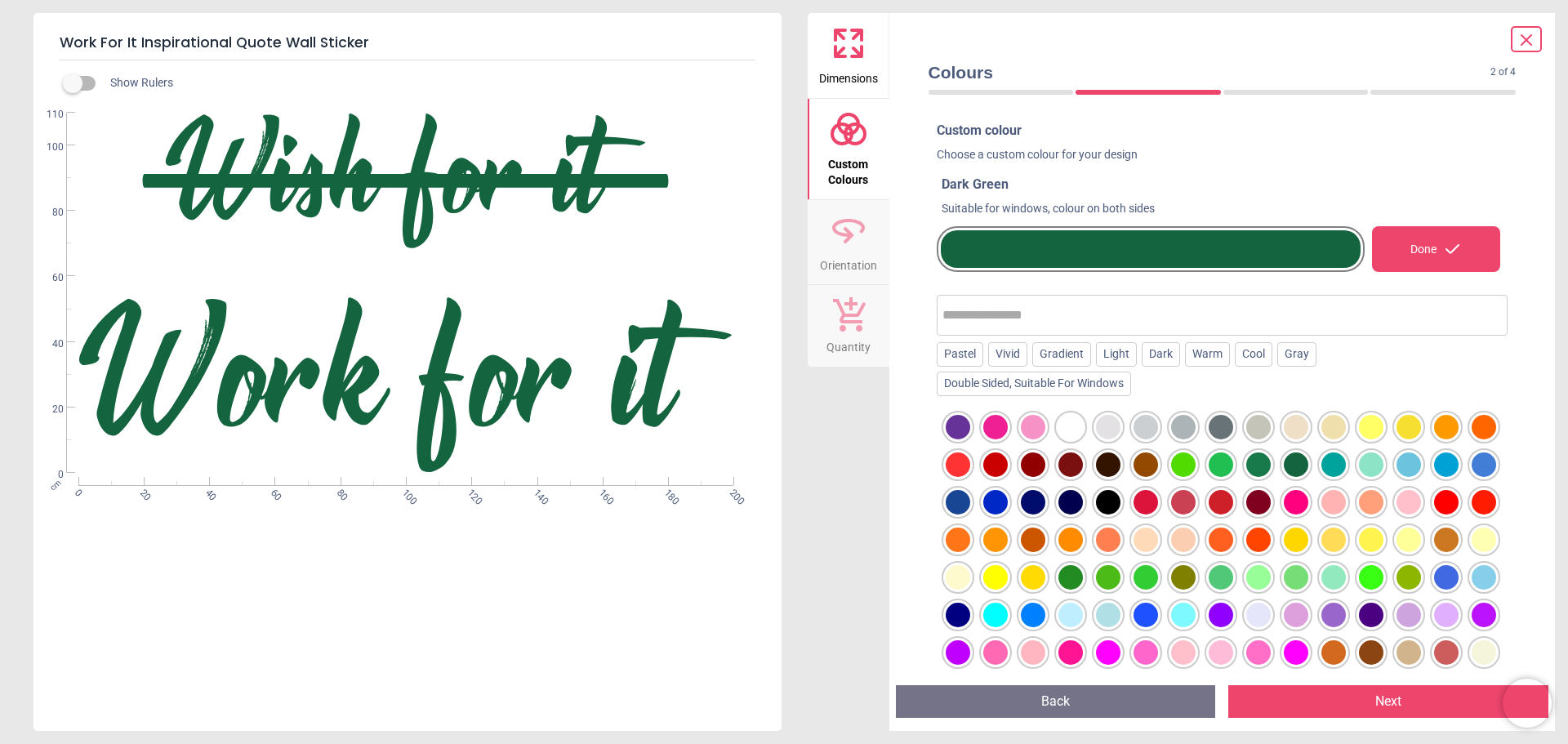
click at [1388, 705] on button "Next" at bounding box center [1389, 701] width 321 height 32
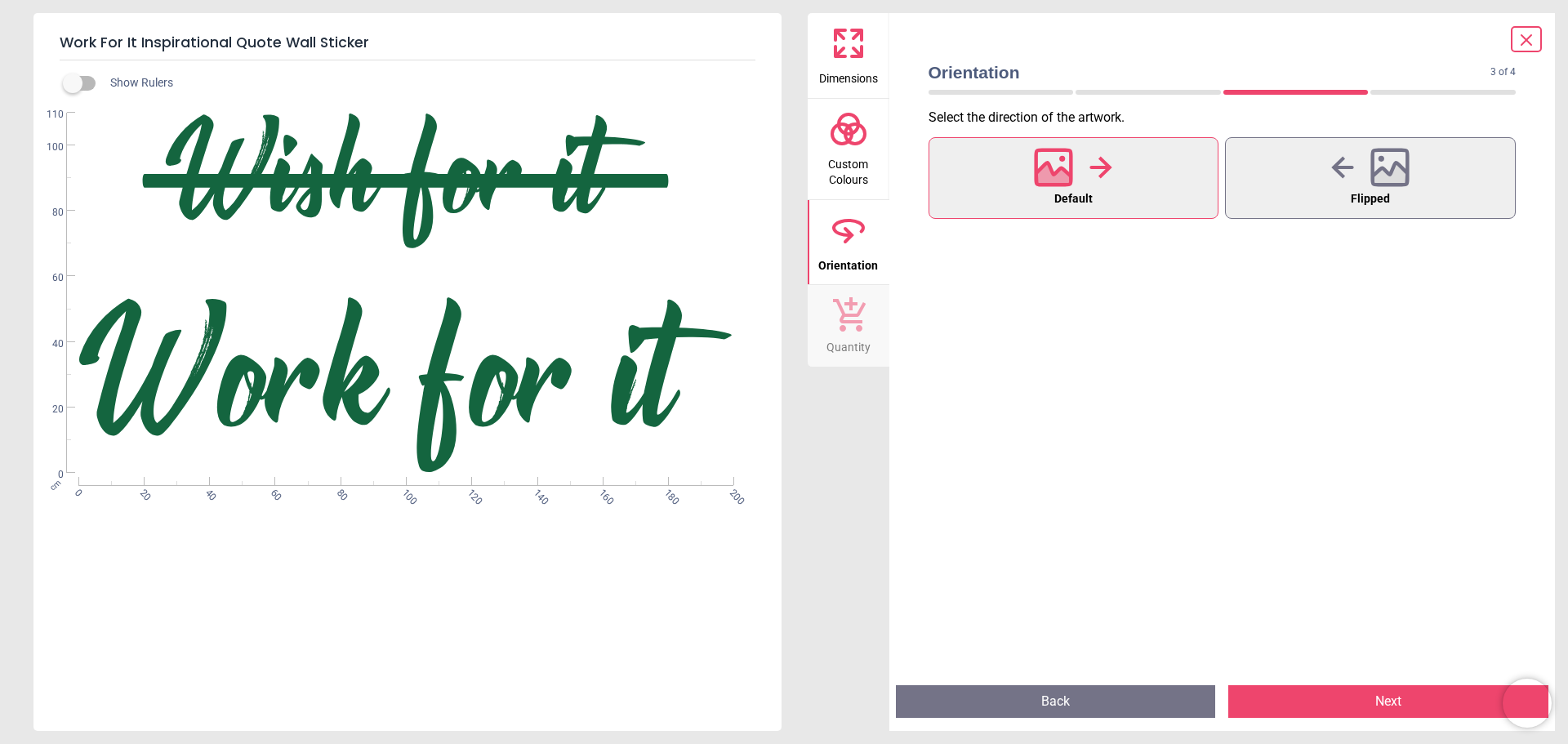
click at [1067, 192] on span "Default" at bounding box center [1073, 199] width 38 height 21
click at [1404, 707] on button "Next" at bounding box center [1389, 701] width 321 height 32
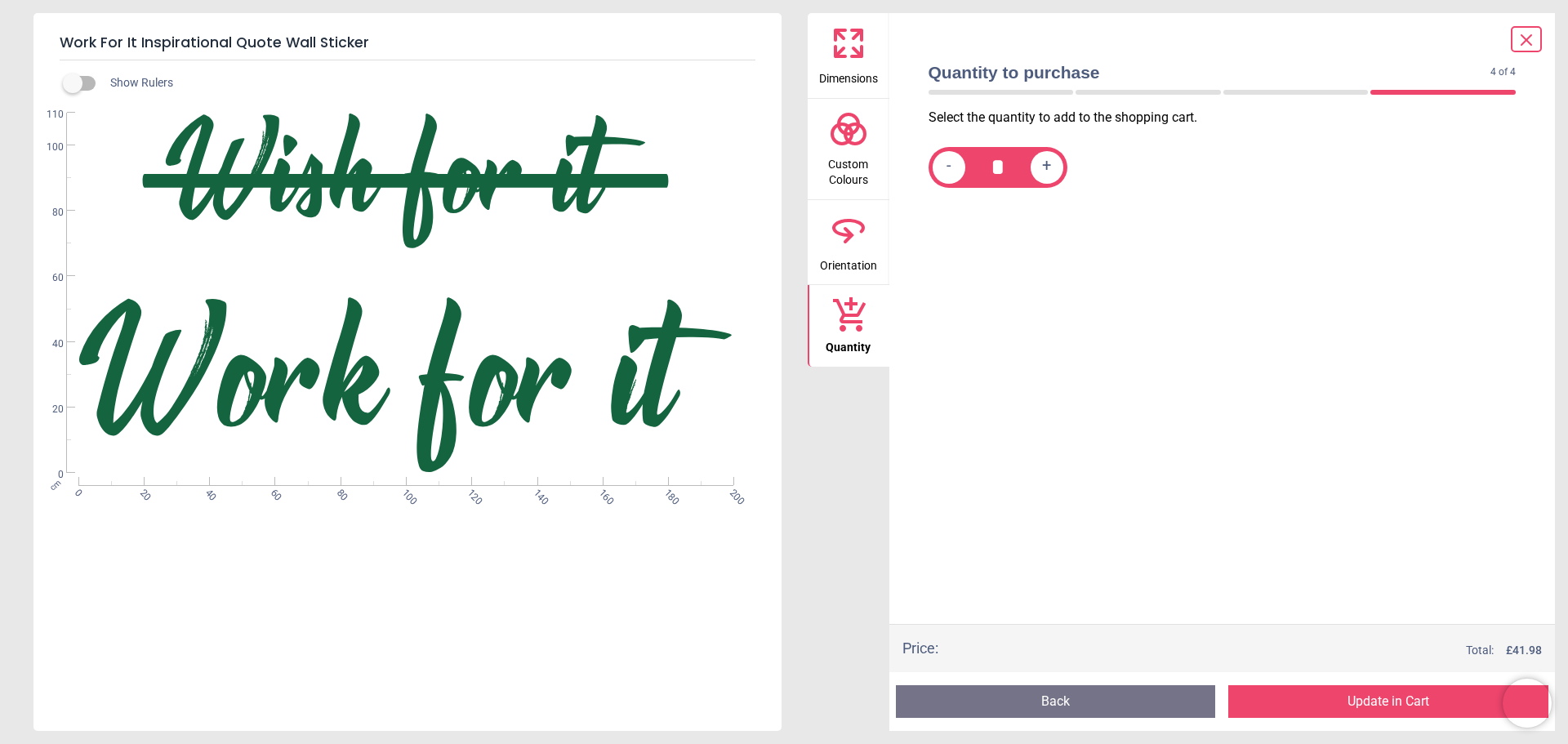
click at [1417, 701] on button "Update in Cart" at bounding box center [1389, 701] width 321 height 32
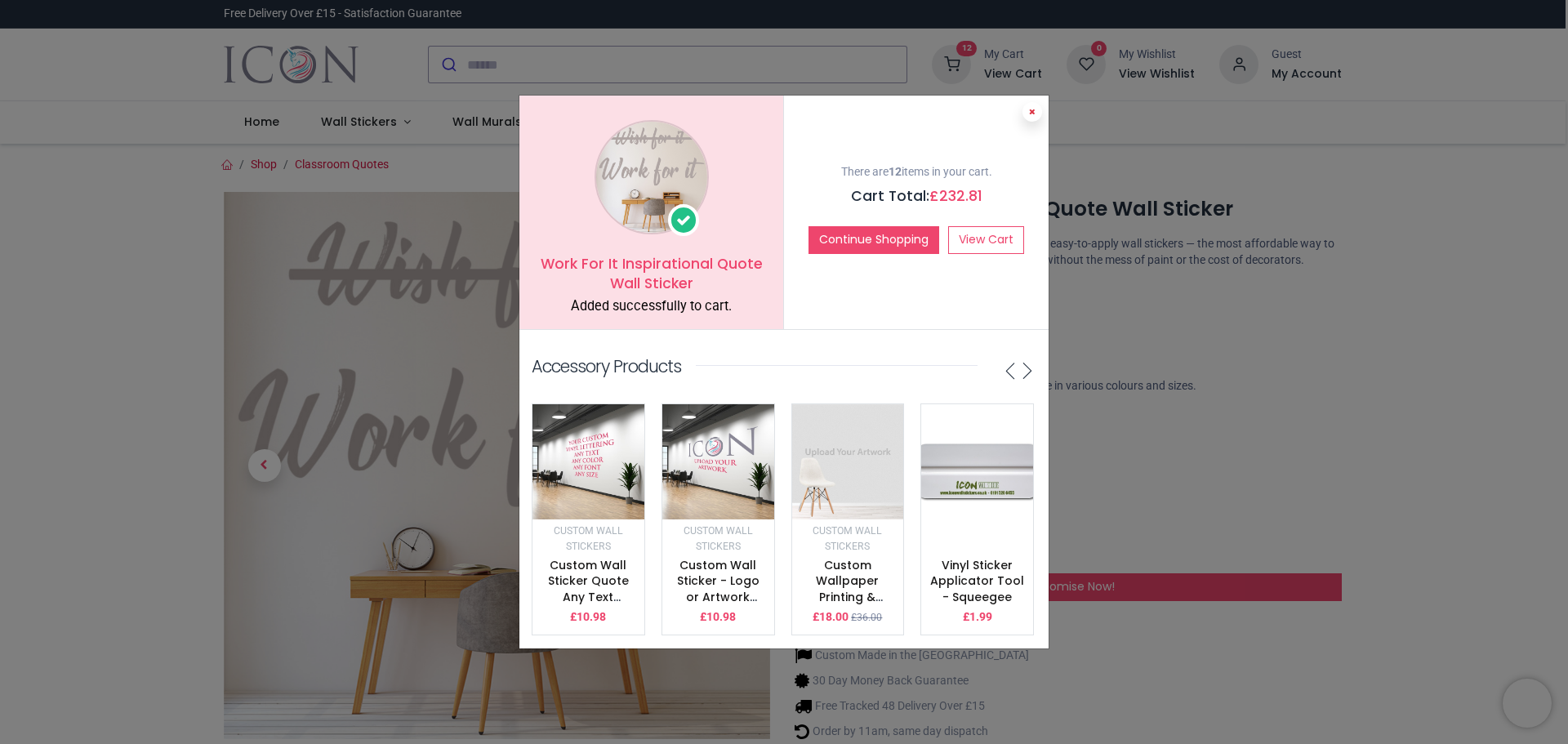
click at [1031, 108] on icon at bounding box center [1032, 112] width 7 height 9
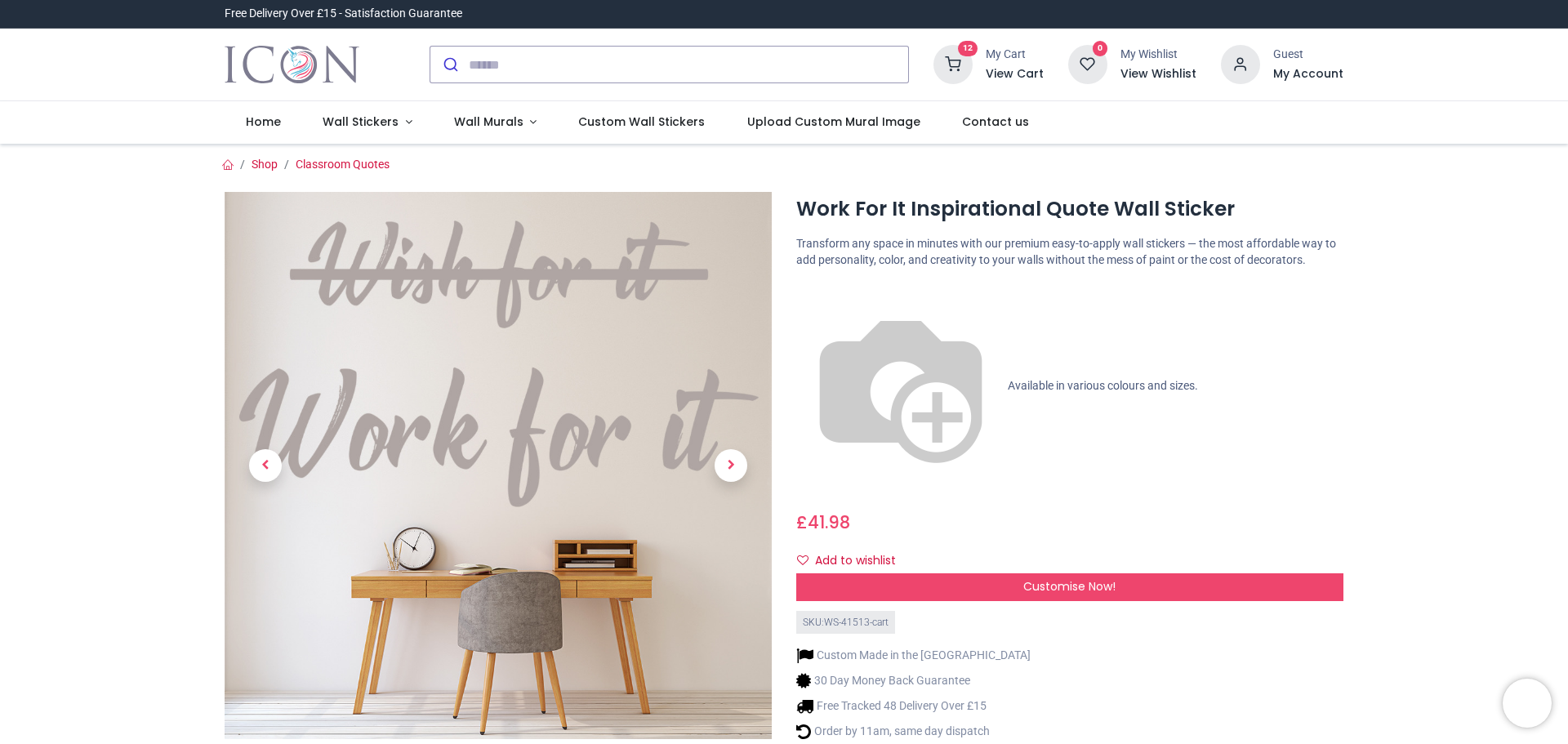
click at [1020, 71] on h6 "View Cart" at bounding box center [1014, 74] width 58 height 16
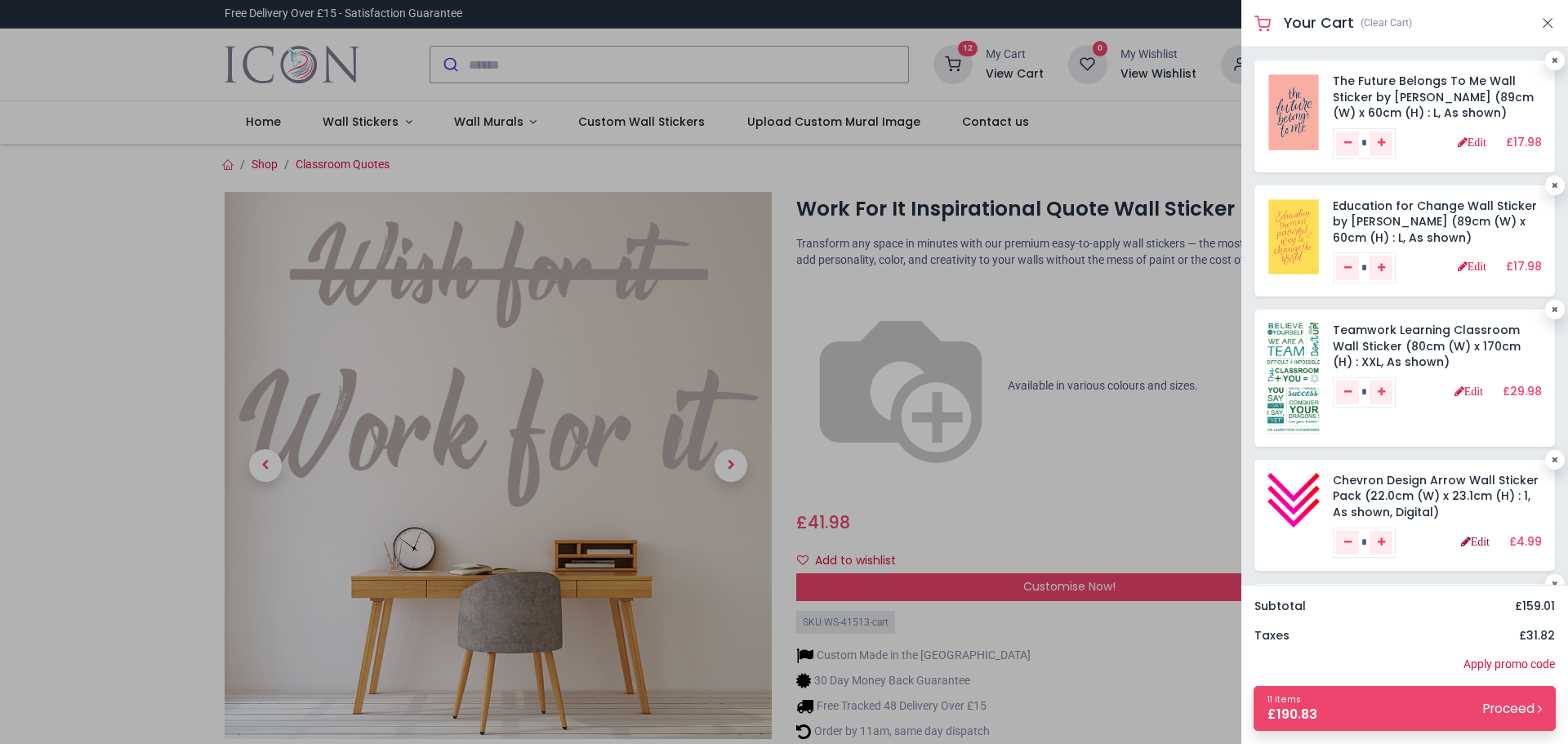
click at [1472, 544] on link "Edit" at bounding box center [1475, 541] width 29 height 11
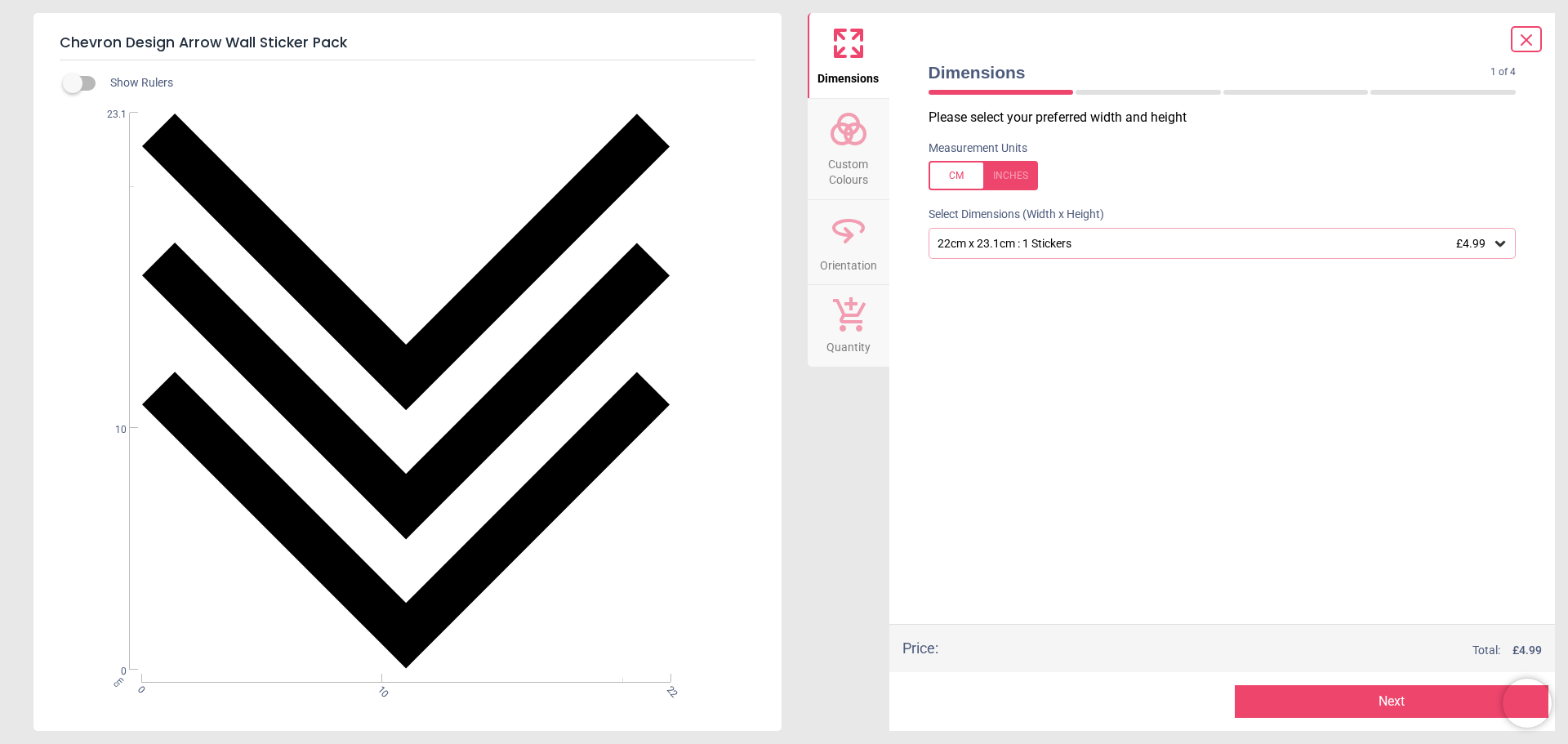
click at [826, 138] on button "Custom Colours" at bounding box center [849, 149] width 82 height 100
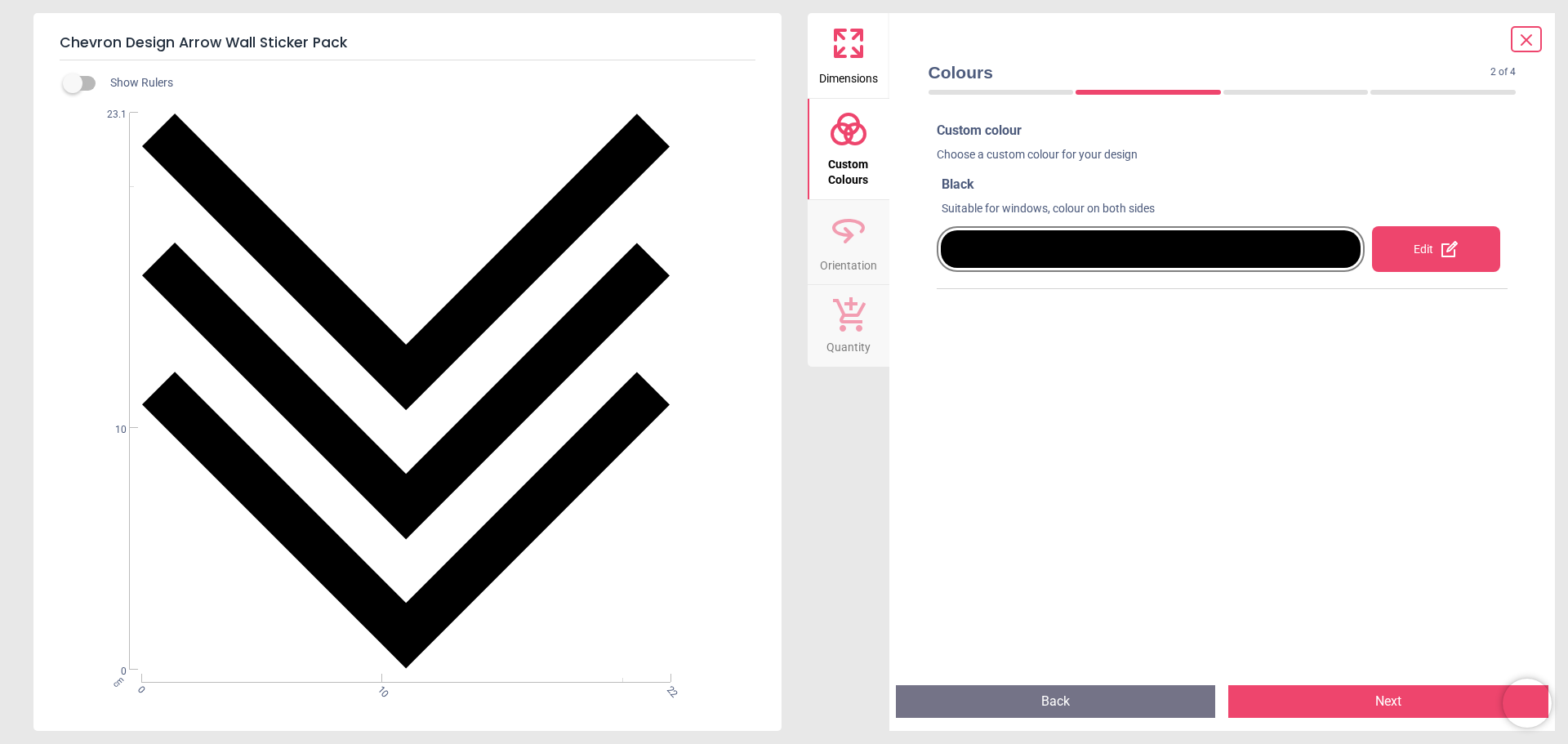
click at [1413, 248] on div "Edit" at bounding box center [1436, 249] width 128 height 46
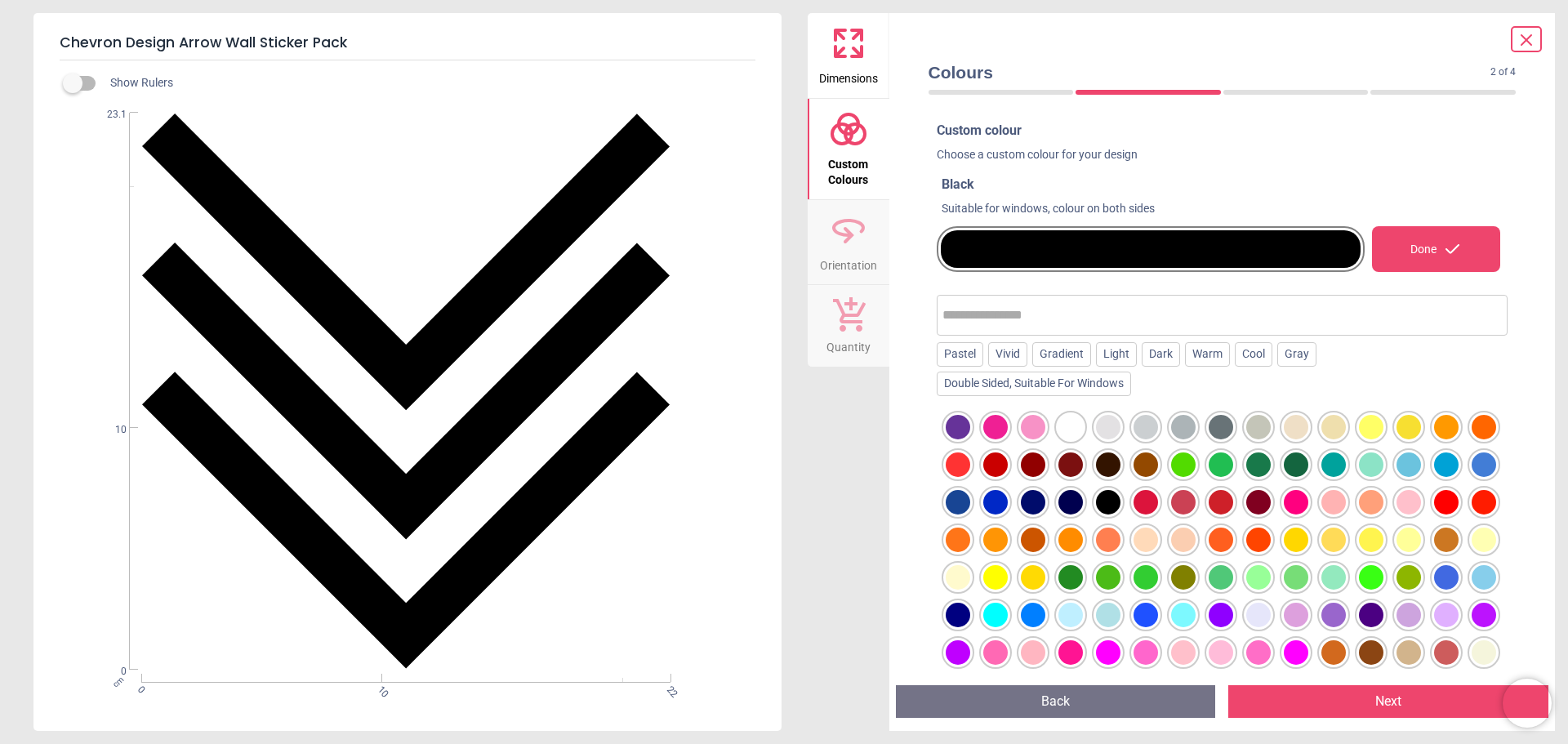
click at [1346, 507] on div at bounding box center [1333, 502] width 25 height 25
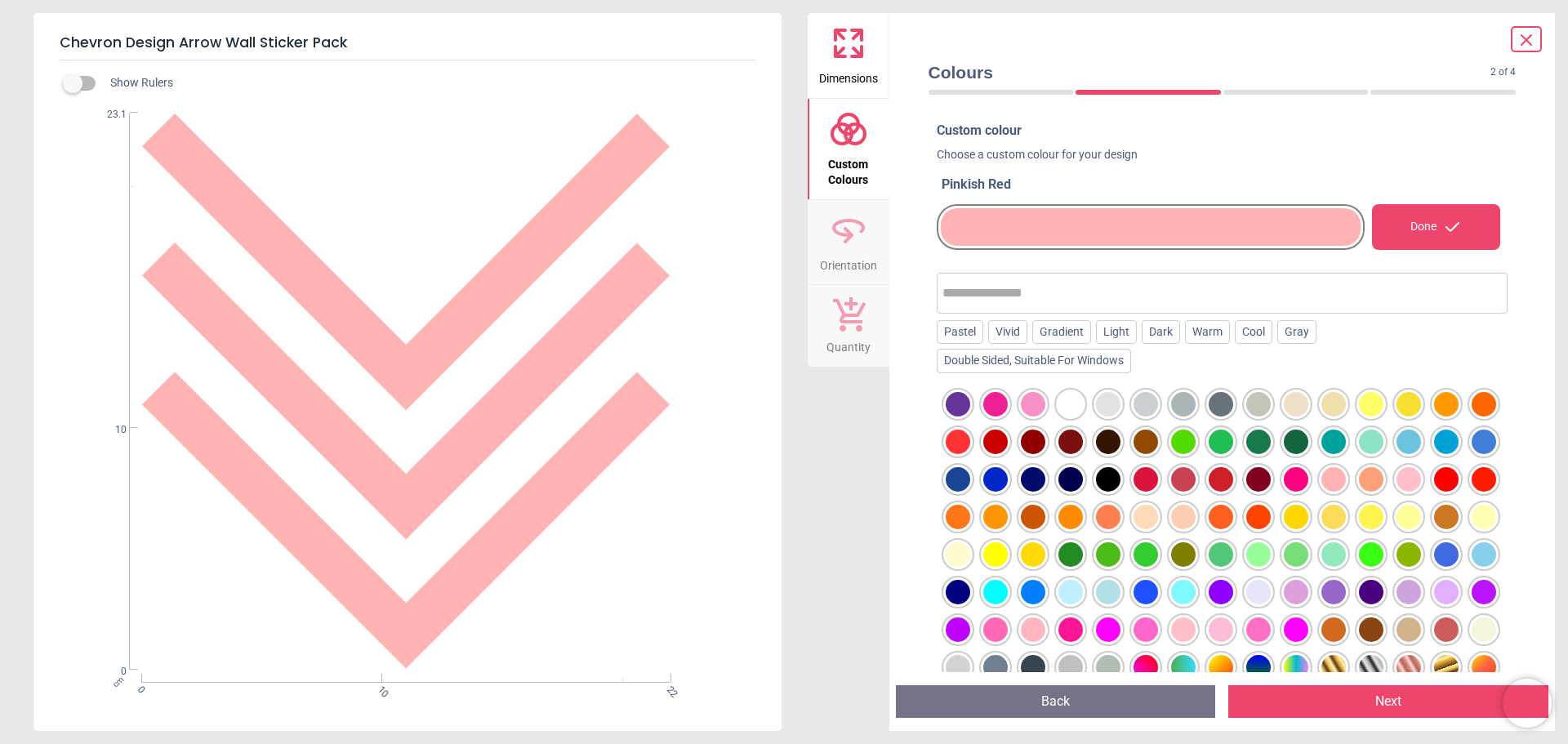
click at [1397, 491] on div at bounding box center [1409, 479] width 25 height 25
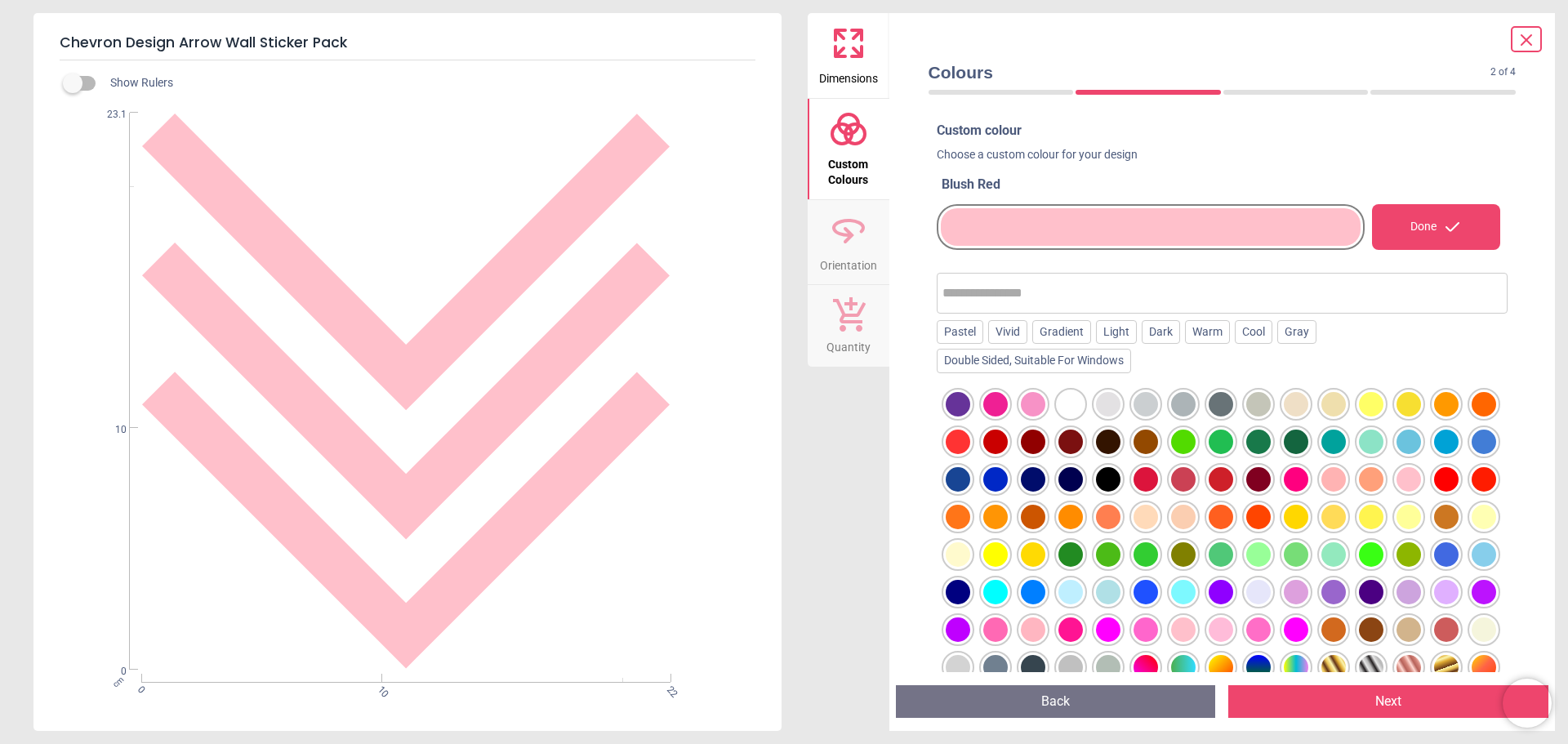
click at [1346, 477] on div at bounding box center [1333, 479] width 25 height 25
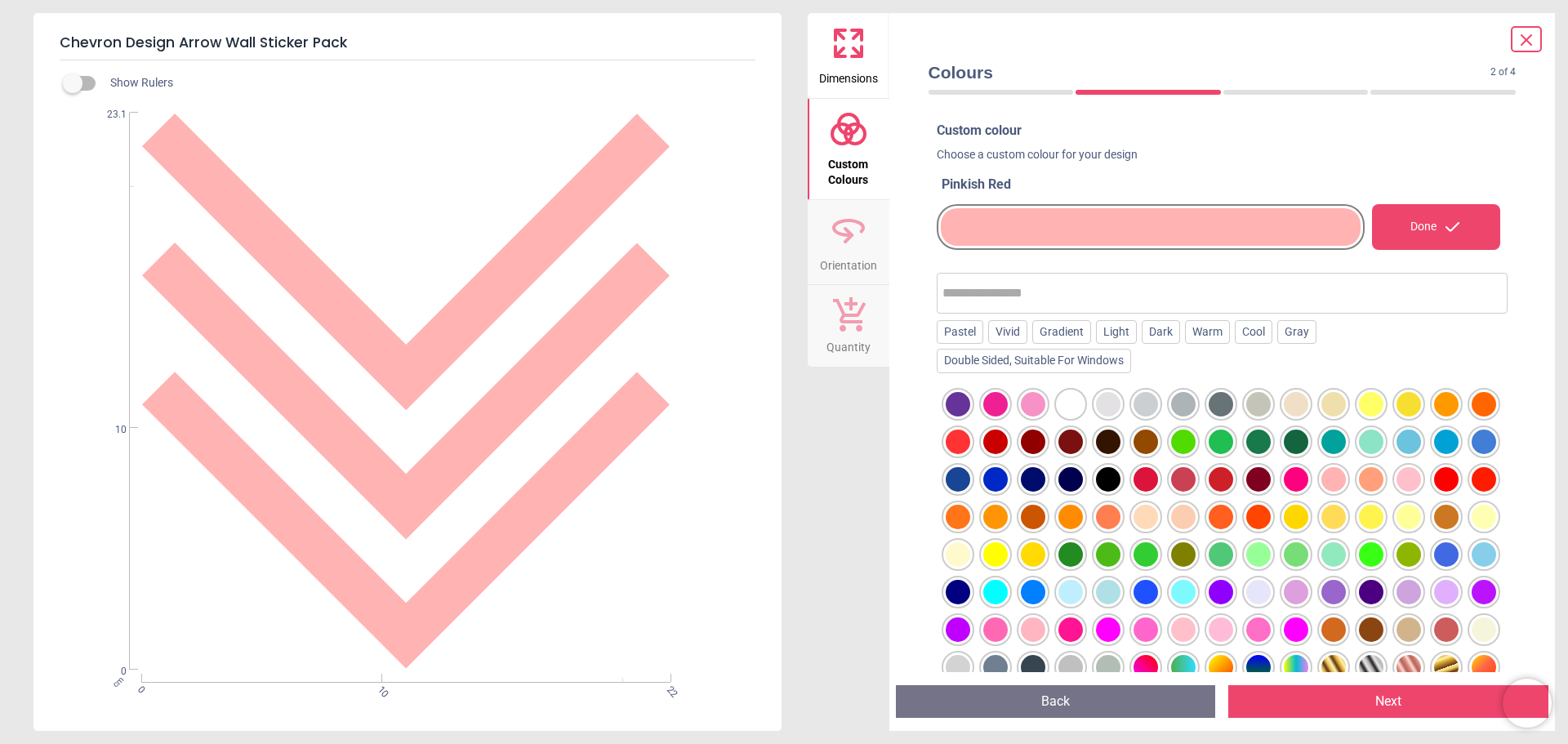
click at [1299, 690] on button "Next" at bounding box center [1389, 701] width 321 height 32
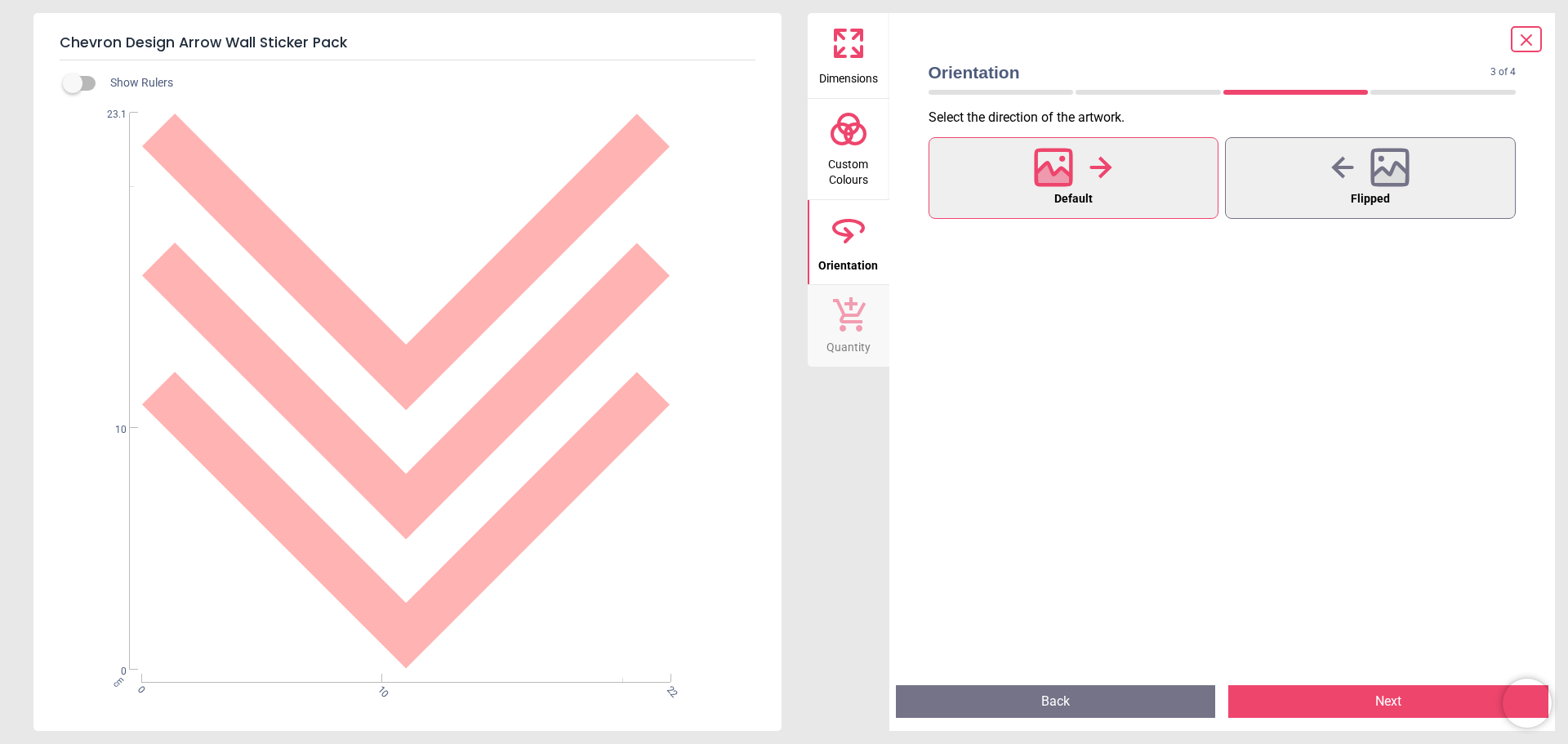
click at [1316, 696] on button "Next" at bounding box center [1389, 701] width 321 height 32
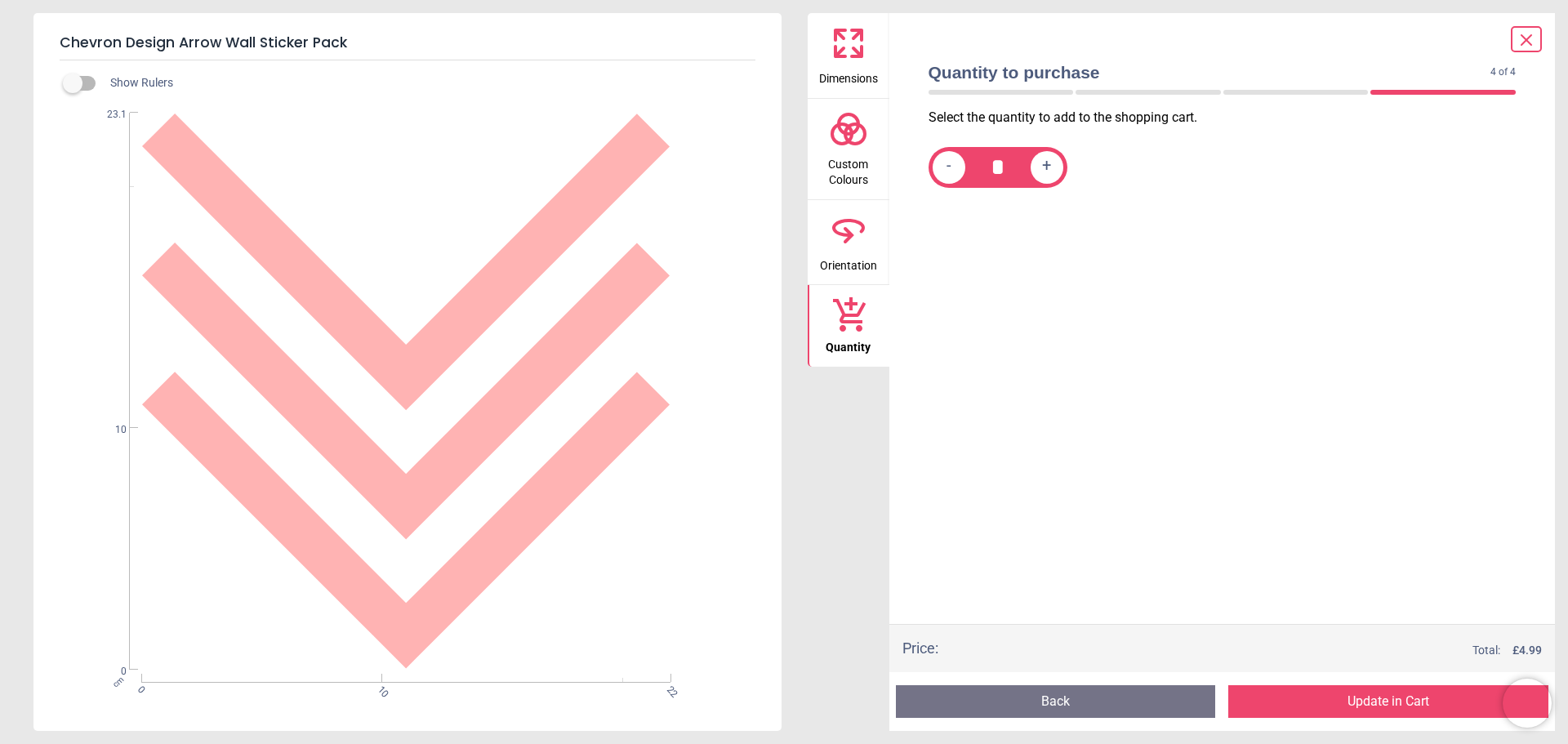
click at [1315, 701] on button "Update in Cart" at bounding box center [1389, 701] width 321 height 32
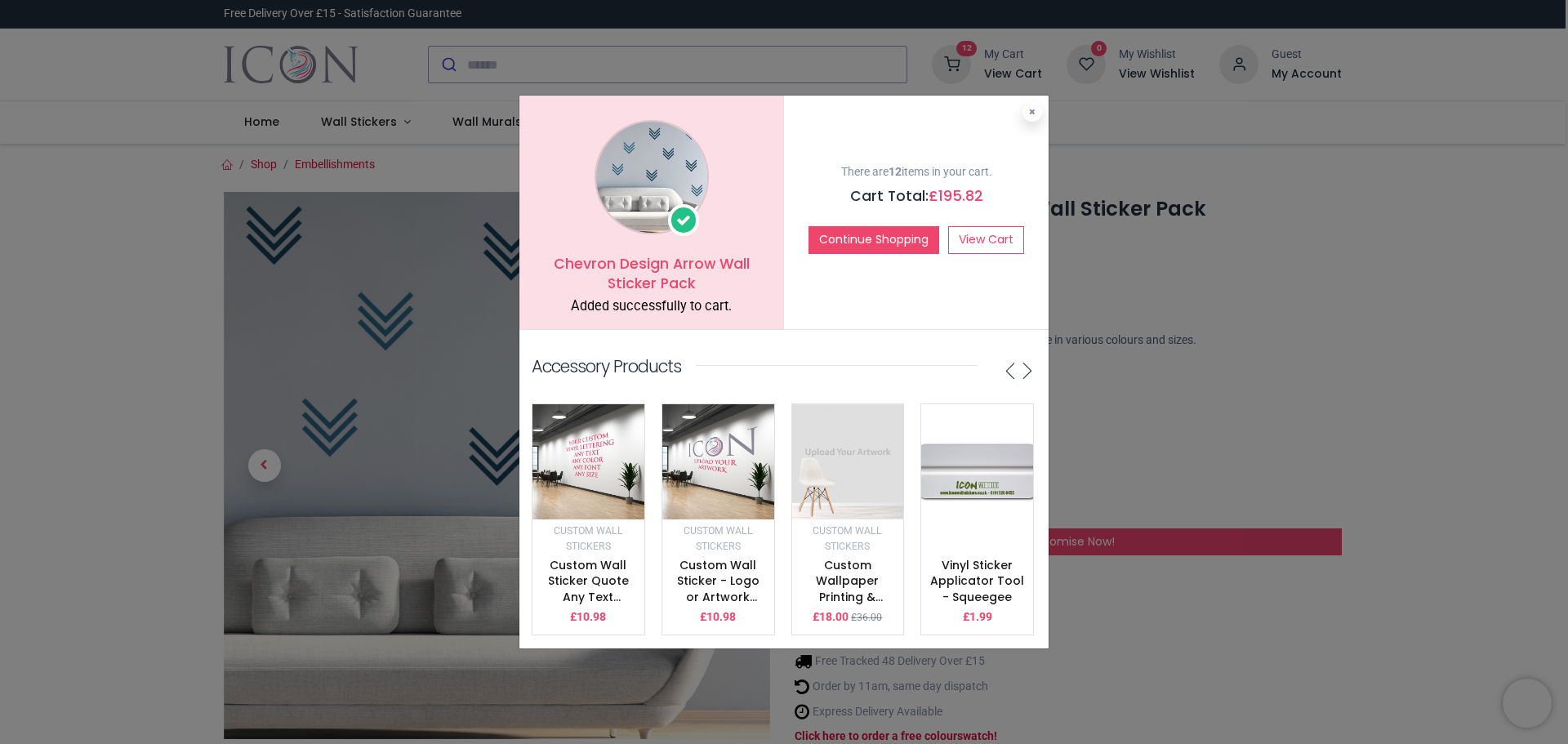
click at [1037, 103] on button at bounding box center [1032, 111] width 20 height 20
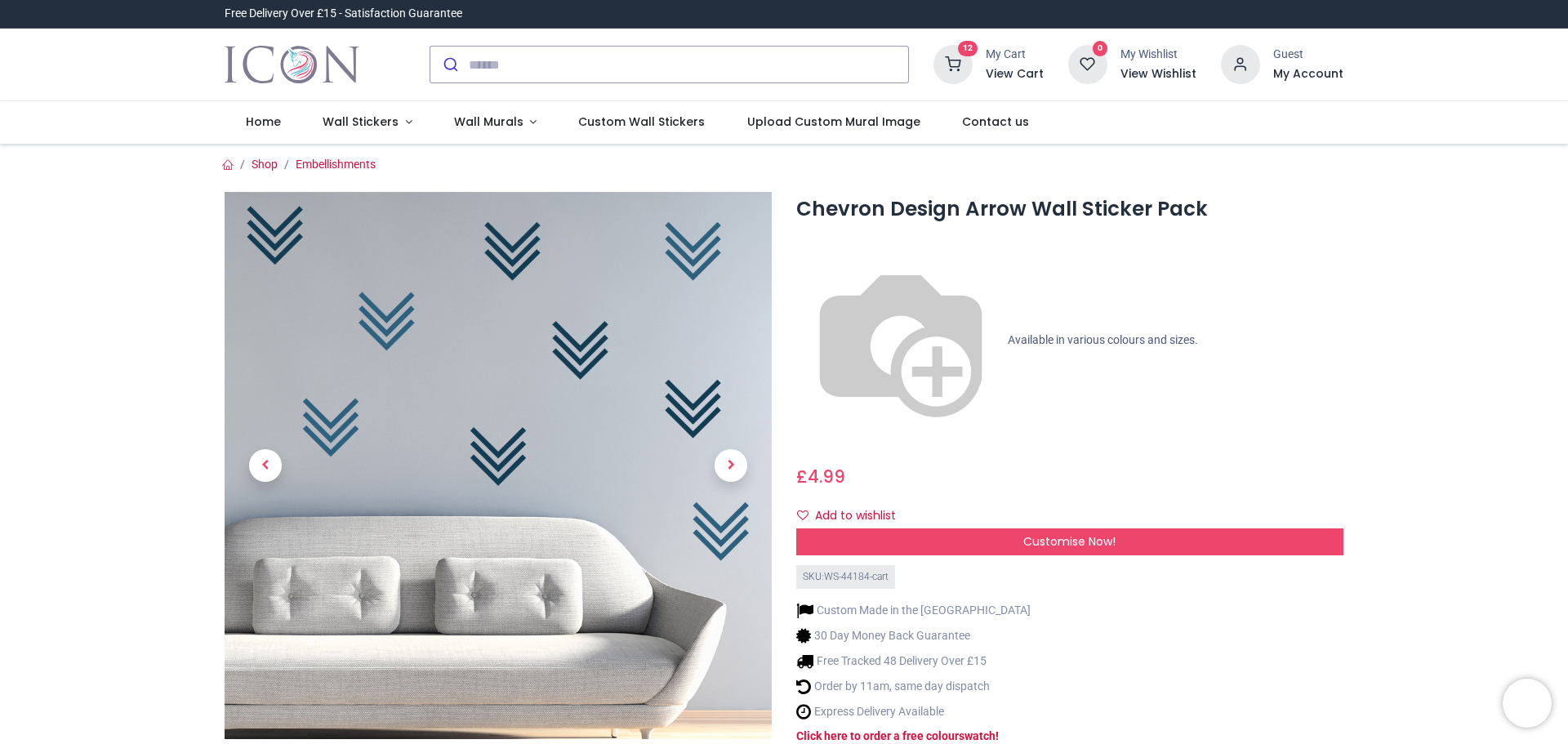
click at [1005, 78] on h6 "View Cart" at bounding box center [1014, 74] width 58 height 16
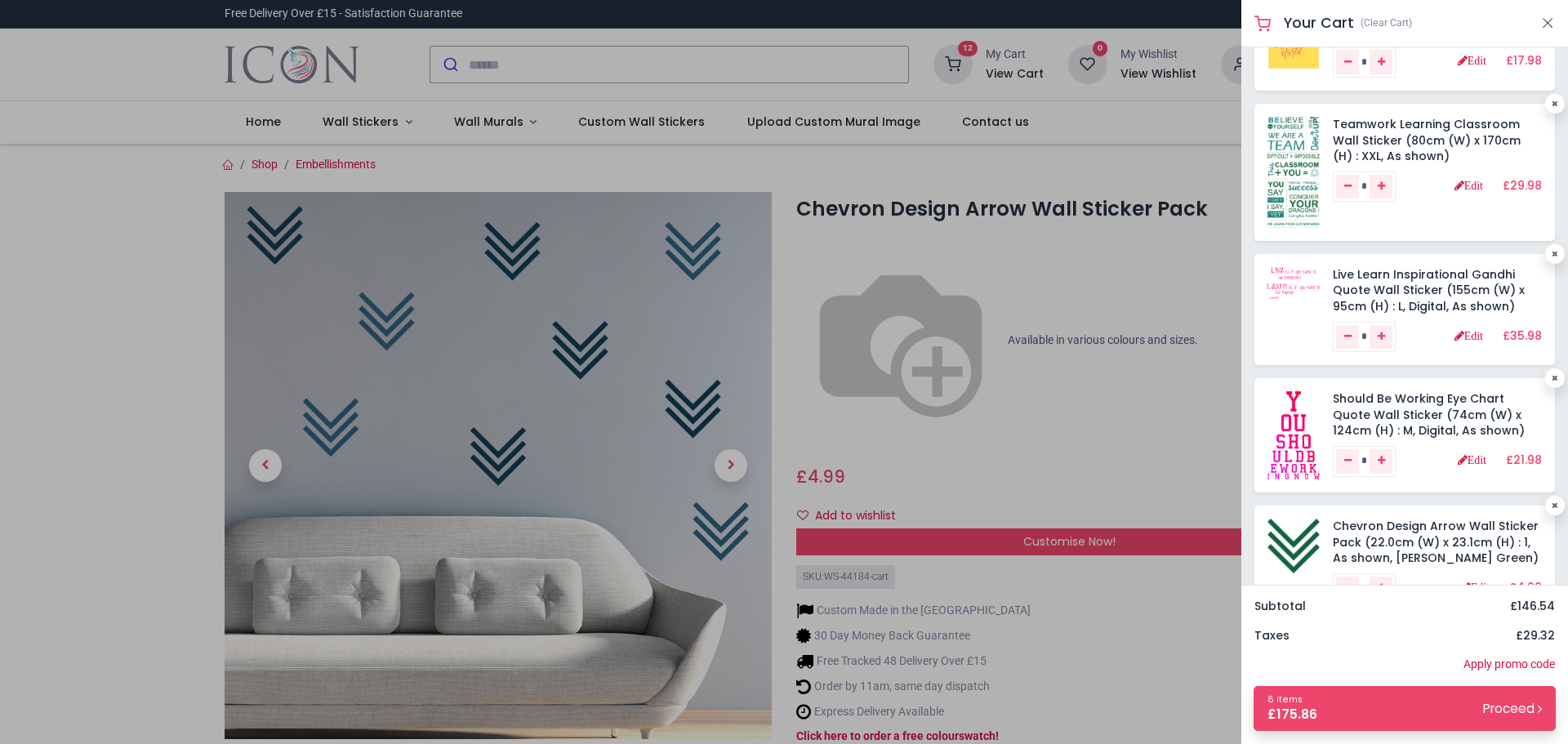
scroll to position [163, 0]
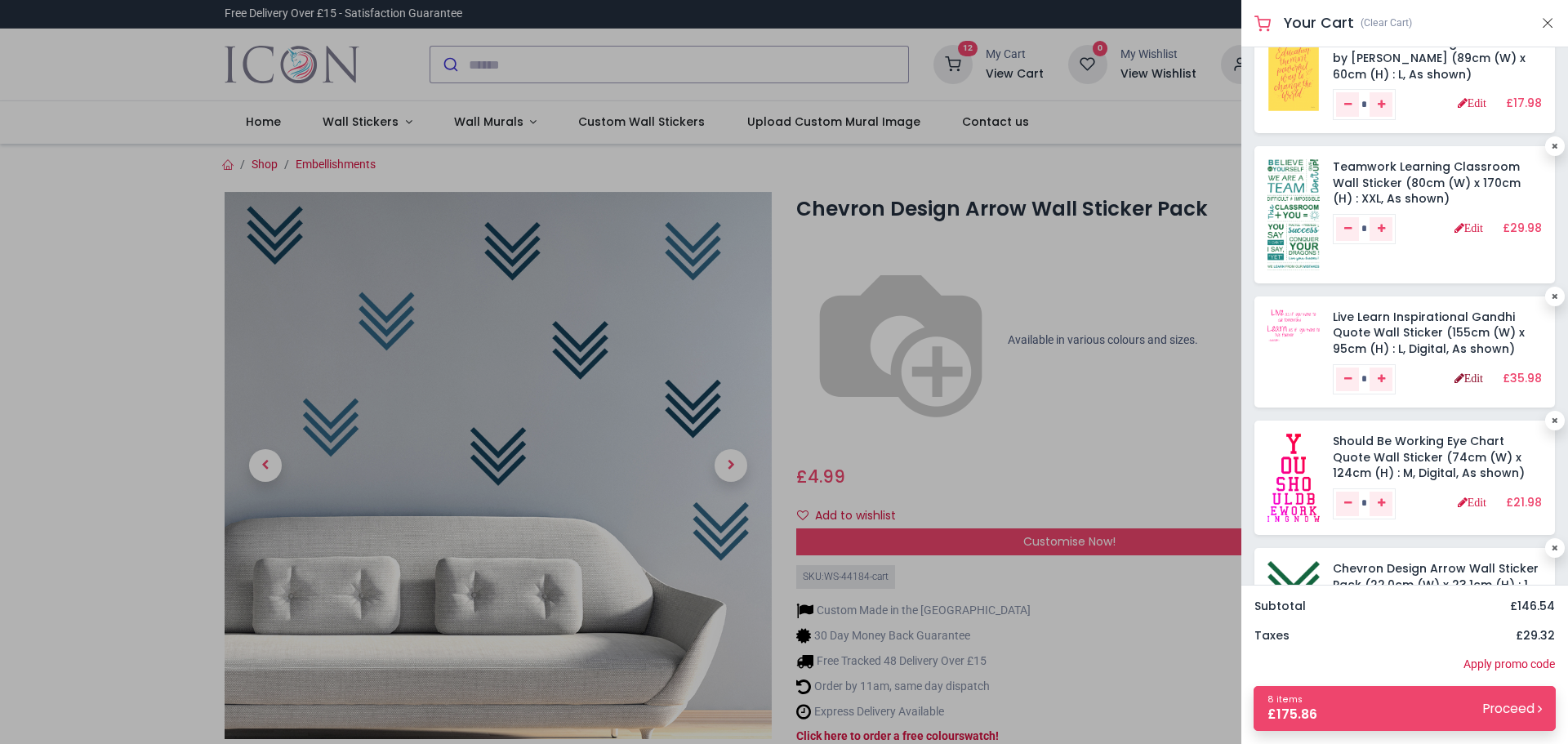
click at [1457, 373] on link "Edit" at bounding box center [1469, 378] width 29 height 11
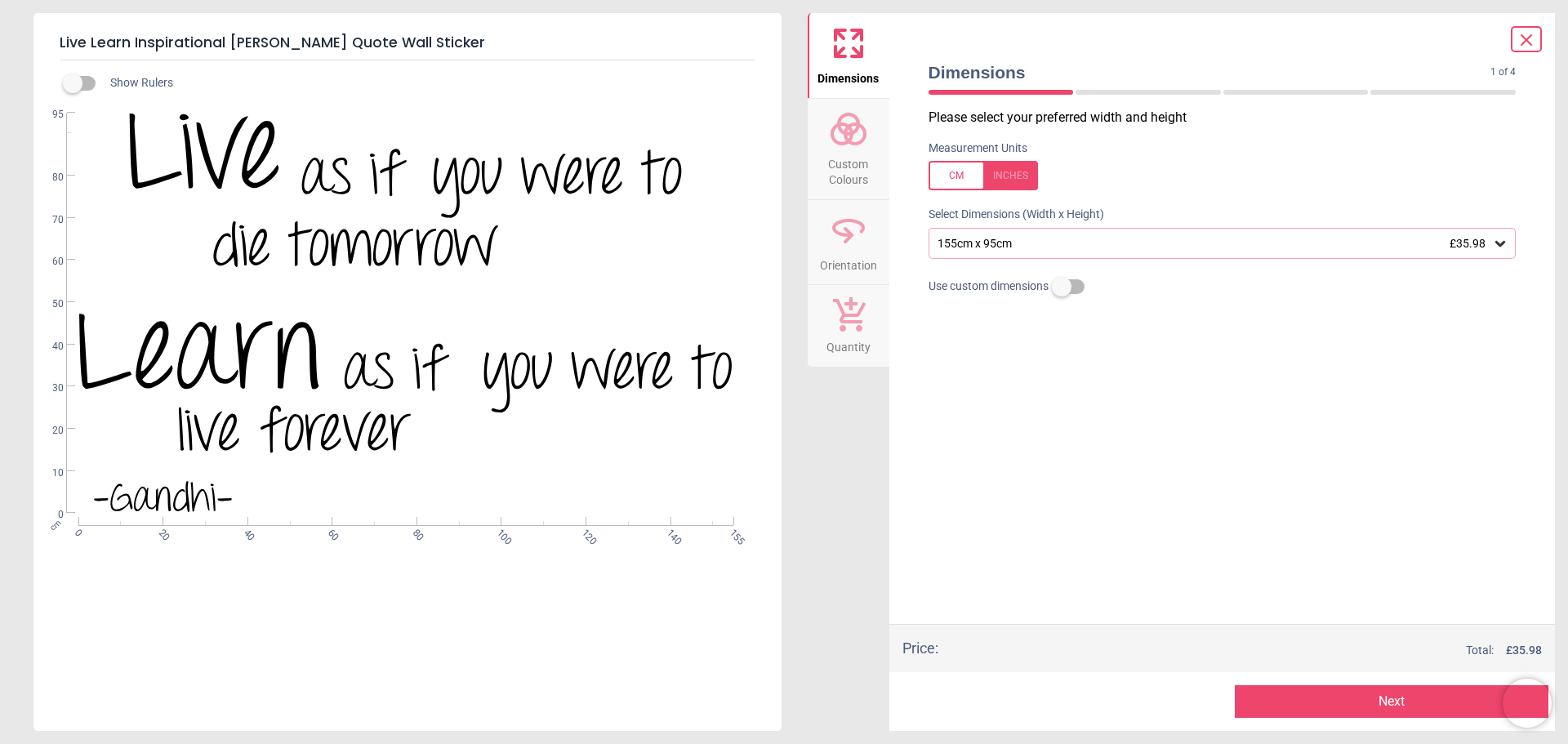
click at [847, 149] on span "Custom Colours" at bounding box center [849, 168] width 78 height 40
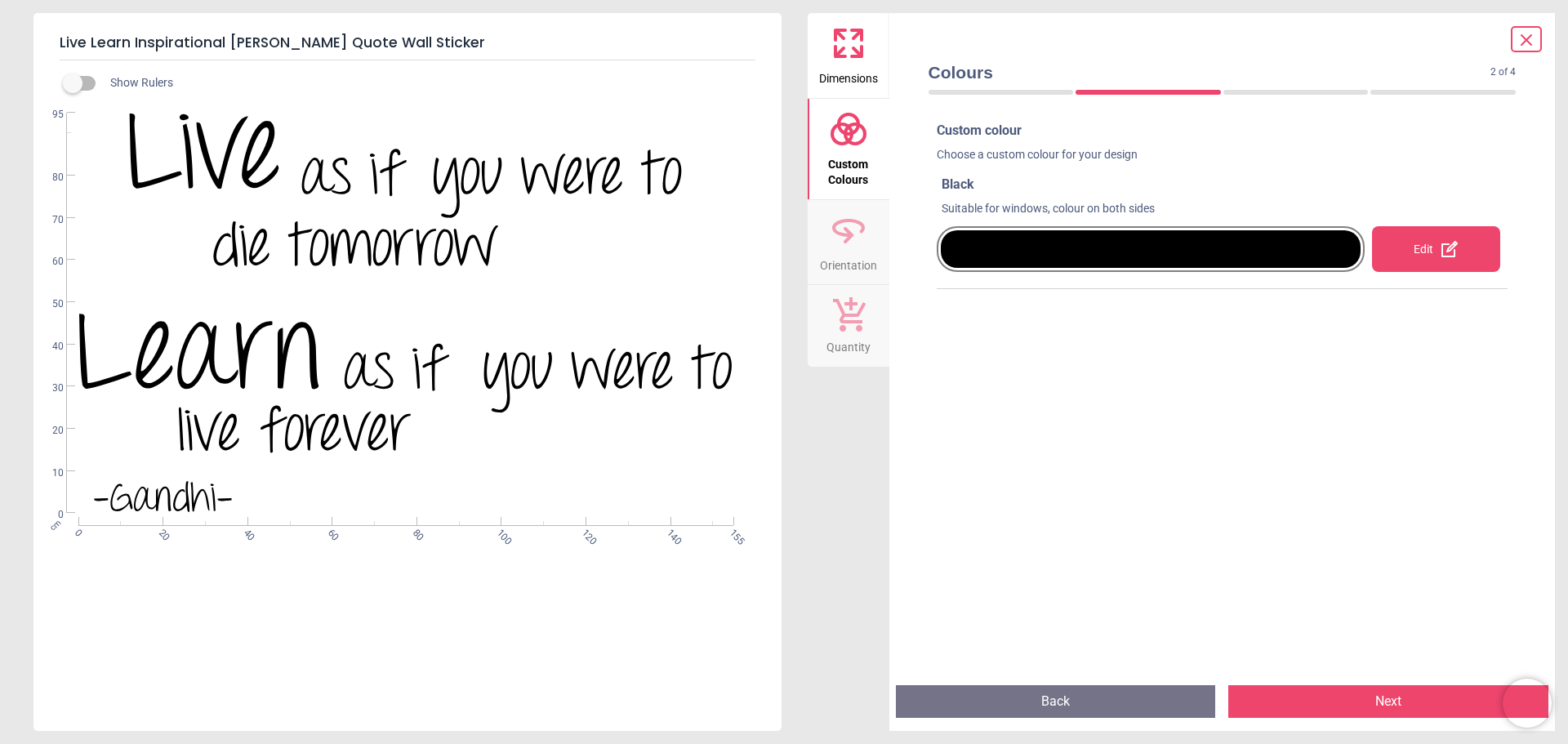
click at [1397, 260] on div "Edit" at bounding box center [1436, 249] width 128 height 46
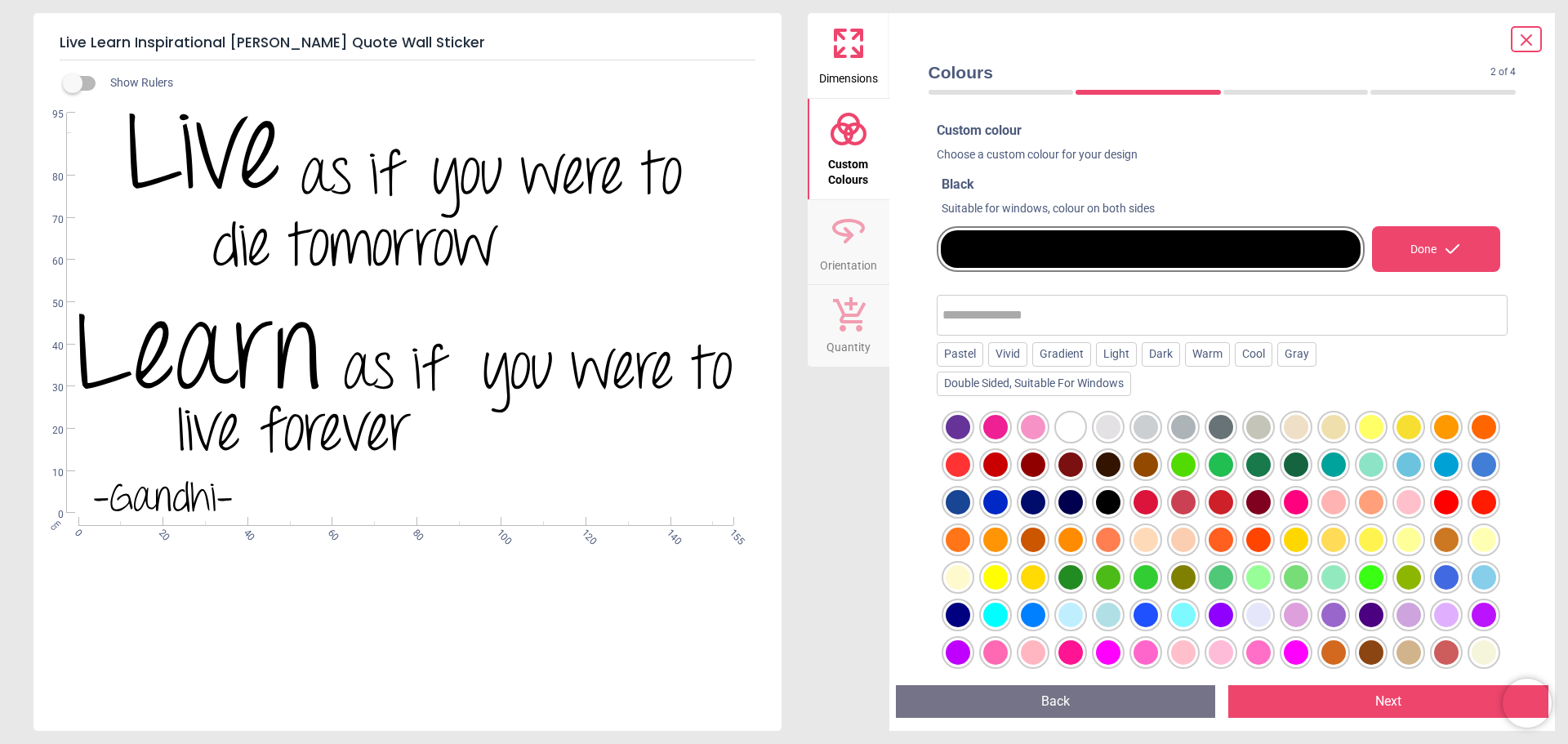
click at [1346, 507] on div at bounding box center [1333, 502] width 25 height 25
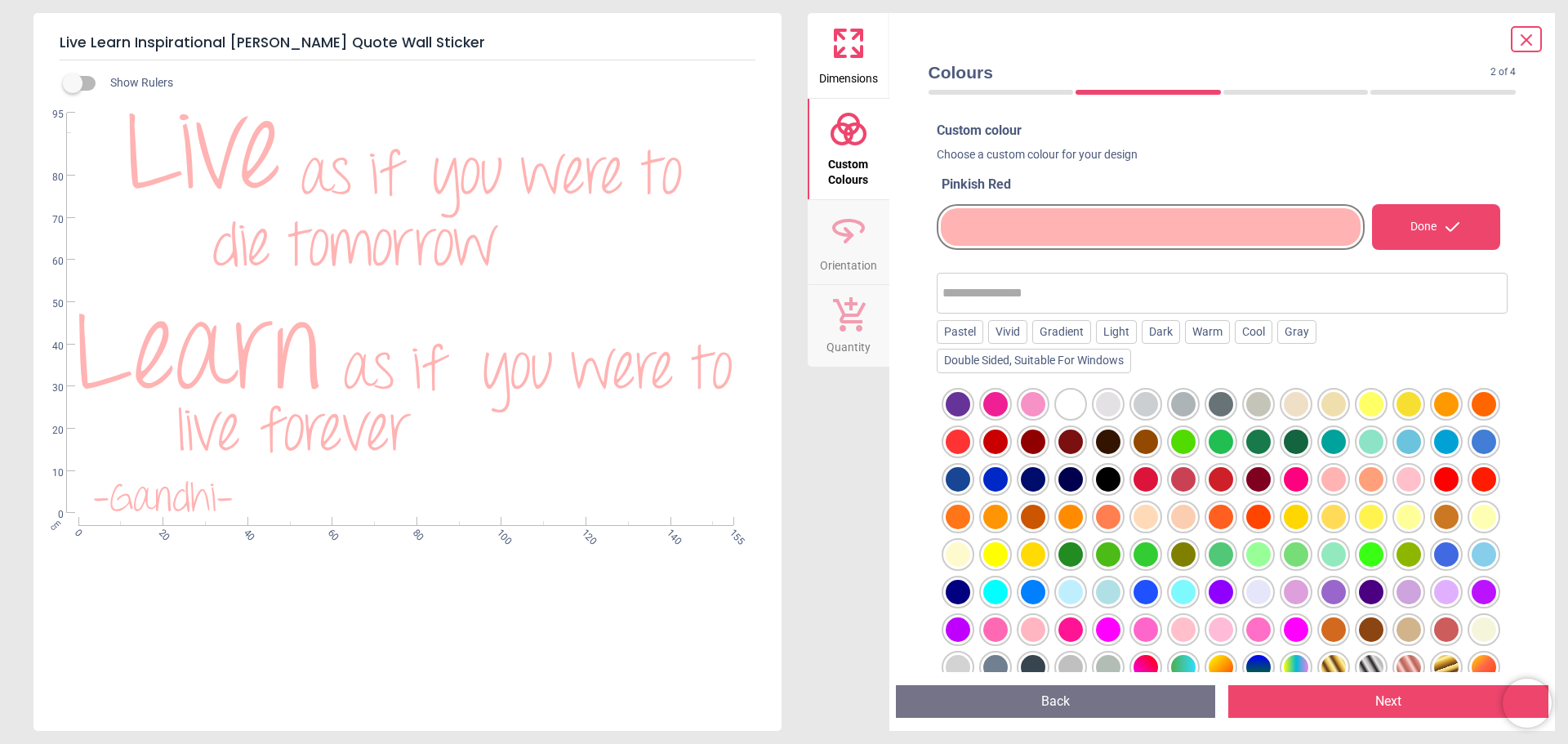
click at [1372, 703] on button "Next" at bounding box center [1389, 701] width 321 height 32
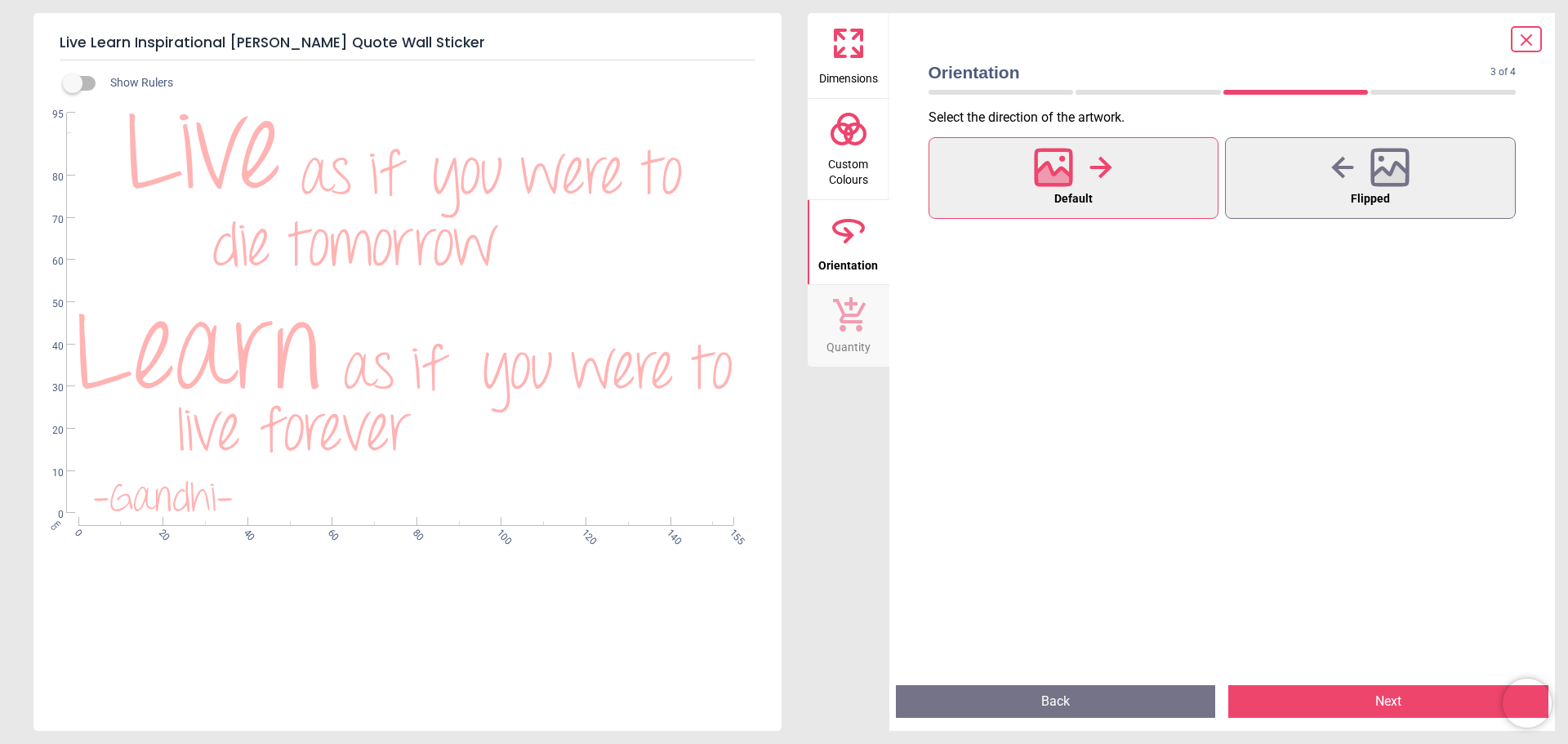
click at [1364, 695] on button "Next" at bounding box center [1389, 701] width 321 height 32
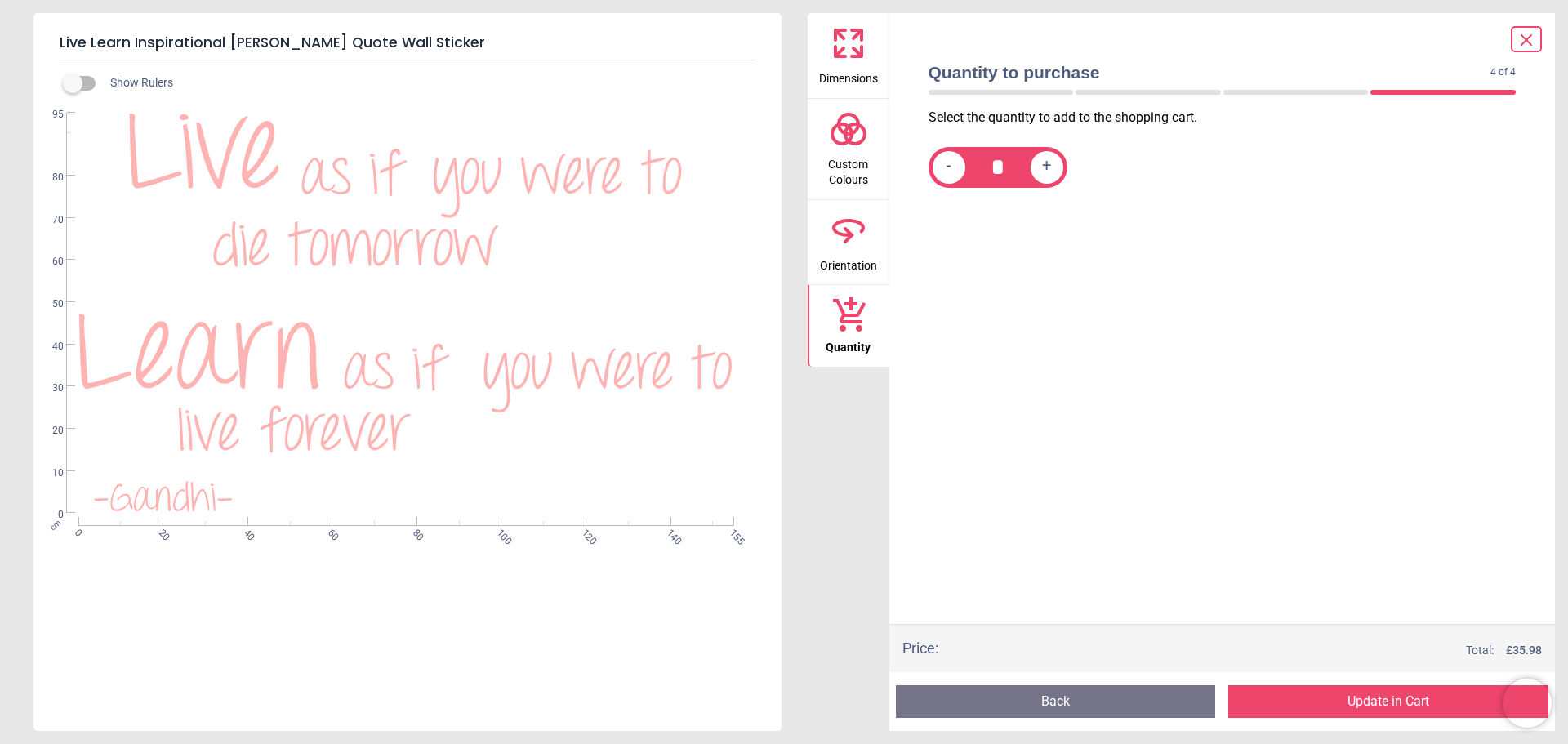
click at [1367, 703] on button "Update in Cart" at bounding box center [1389, 701] width 321 height 32
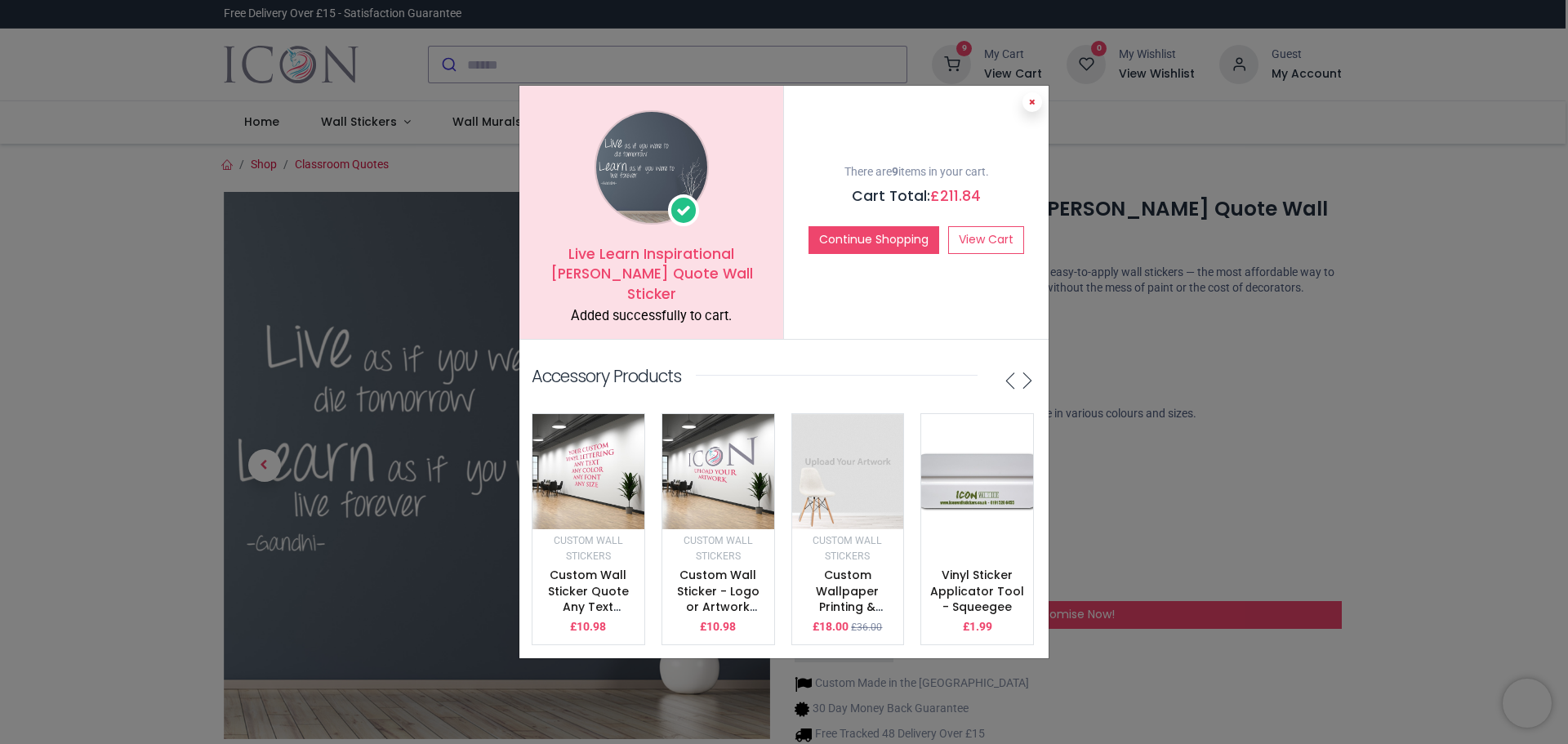
click at [1036, 102] on button at bounding box center [1032, 102] width 20 height 20
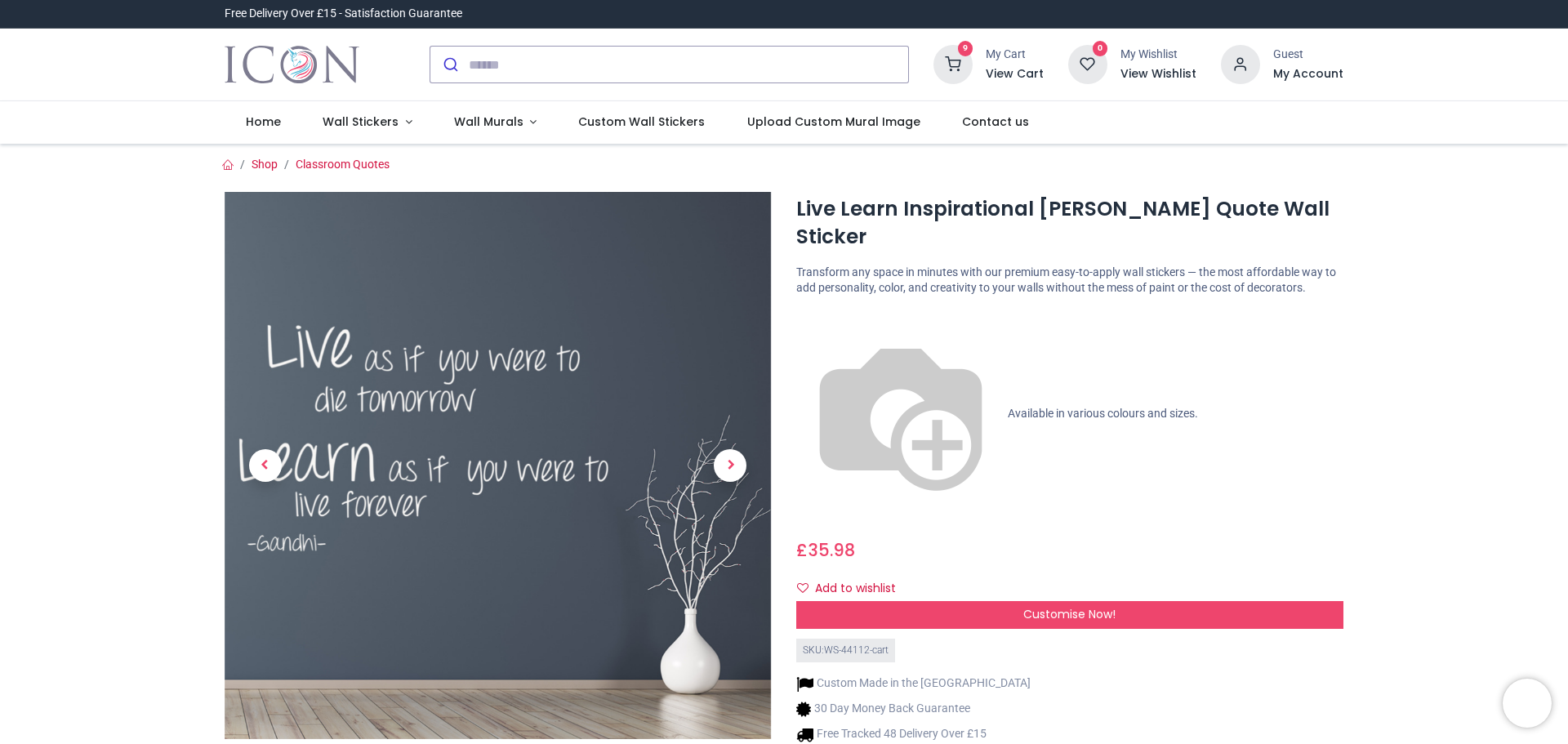
click at [1011, 71] on h6 "View Cart" at bounding box center [1014, 74] width 58 height 16
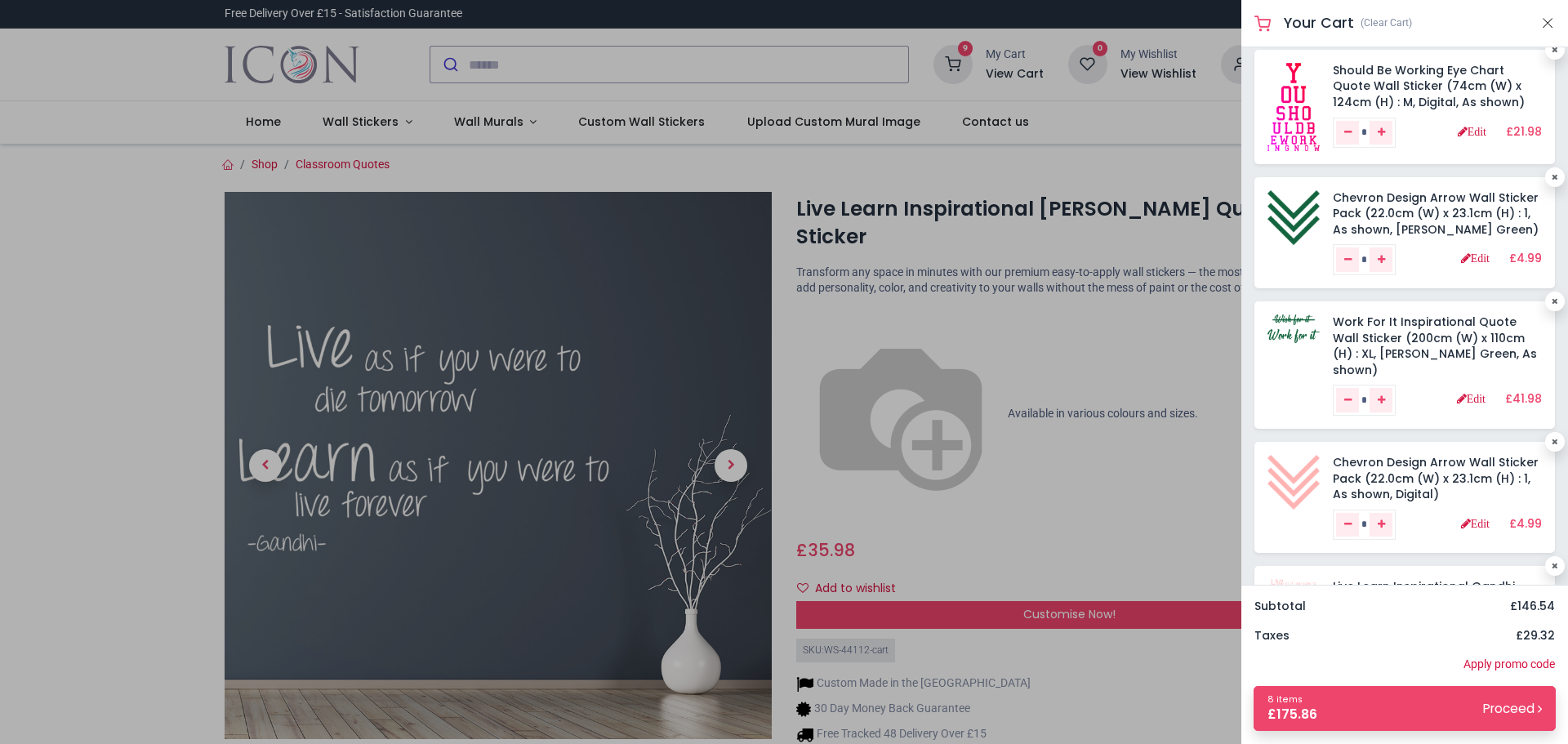
scroll to position [431, 0]
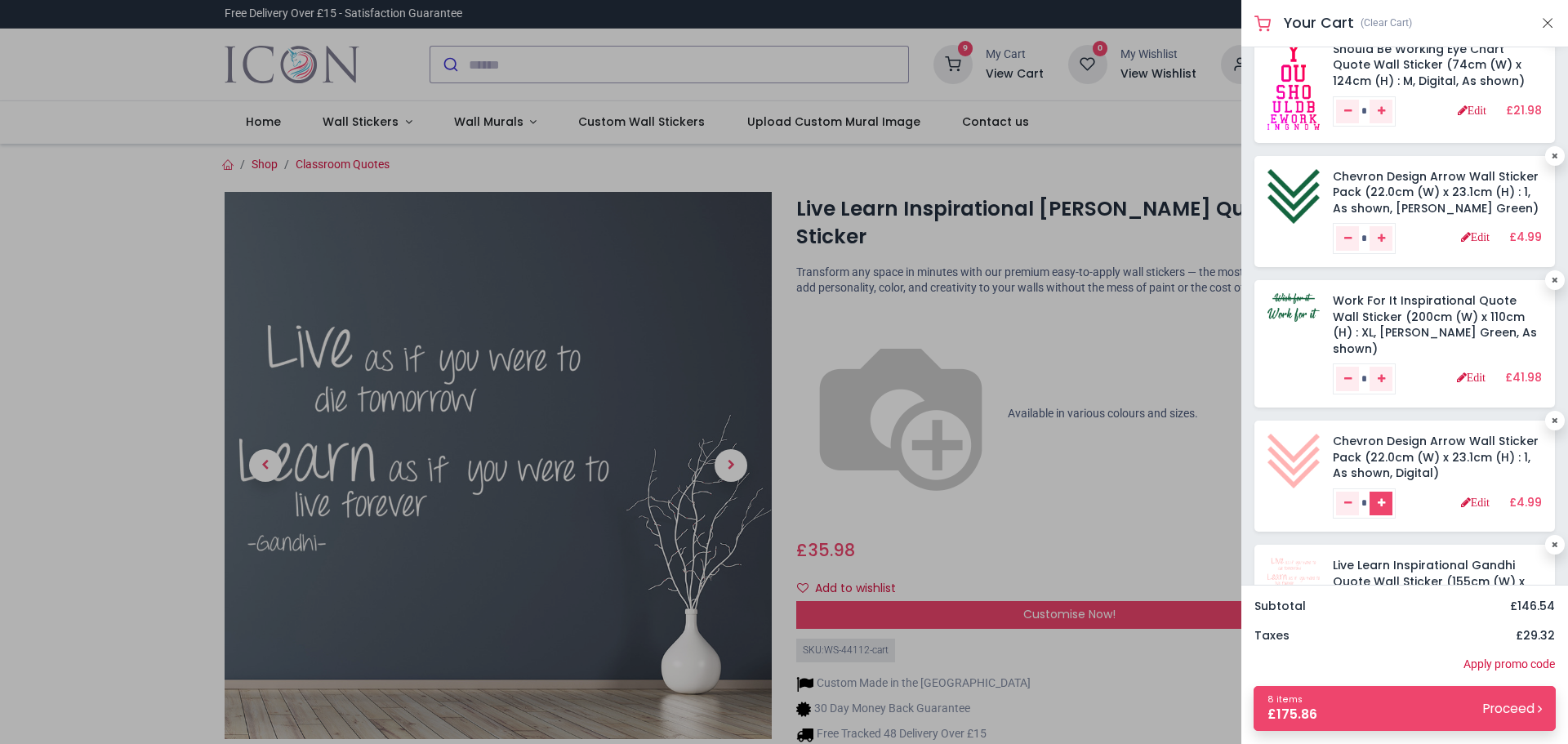
click at [1393, 491] on link "Add one" at bounding box center [1381, 503] width 23 height 25
type input "*"
click at [1385, 240] on icon "Add one" at bounding box center [1381, 239] width 8 height 10
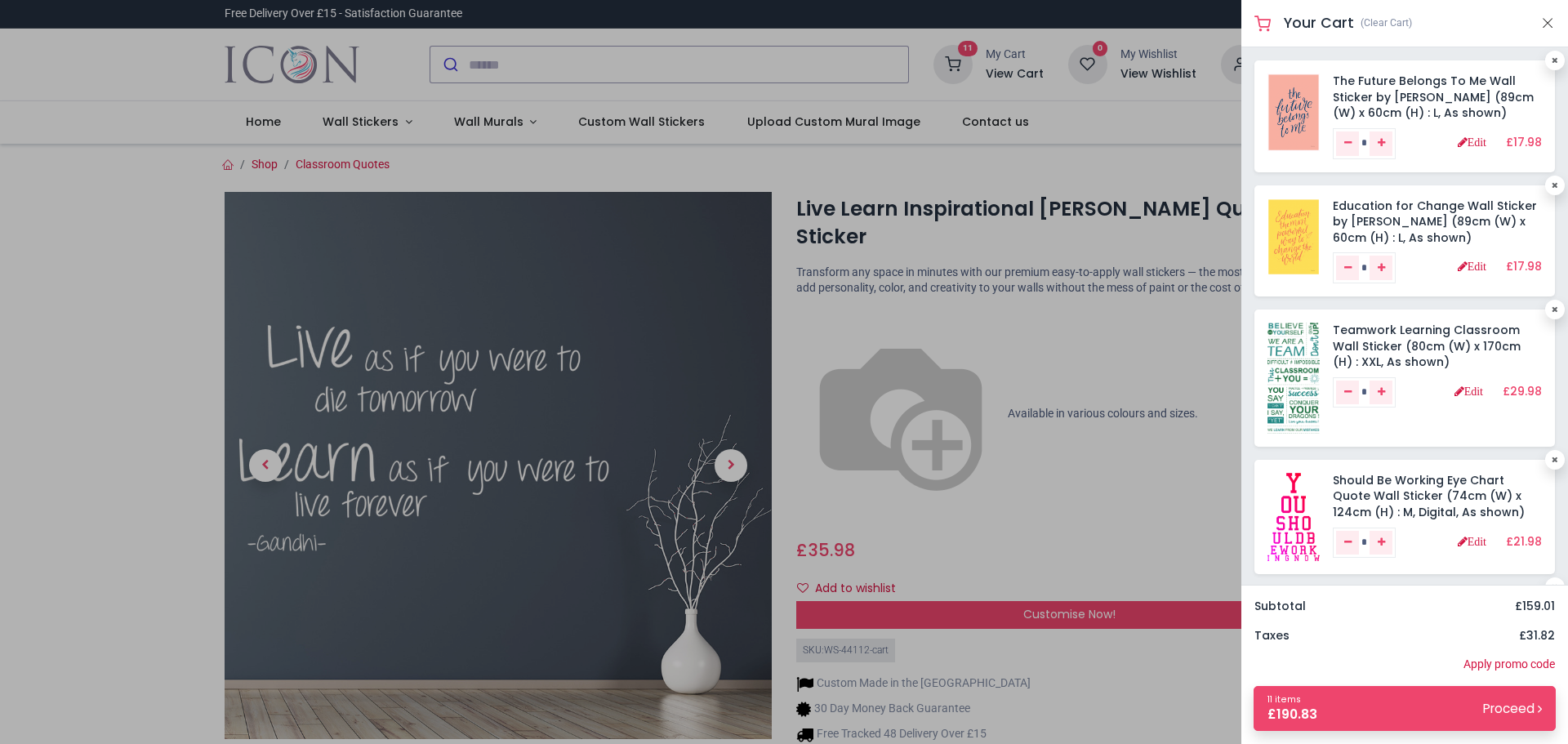
click at [1393, 240] on link "Education for Change Wall Sticker by [PERSON_NAME] (89cm (W) x 60cm (H) : L, As…" at bounding box center [1435, 221] width 204 height 48
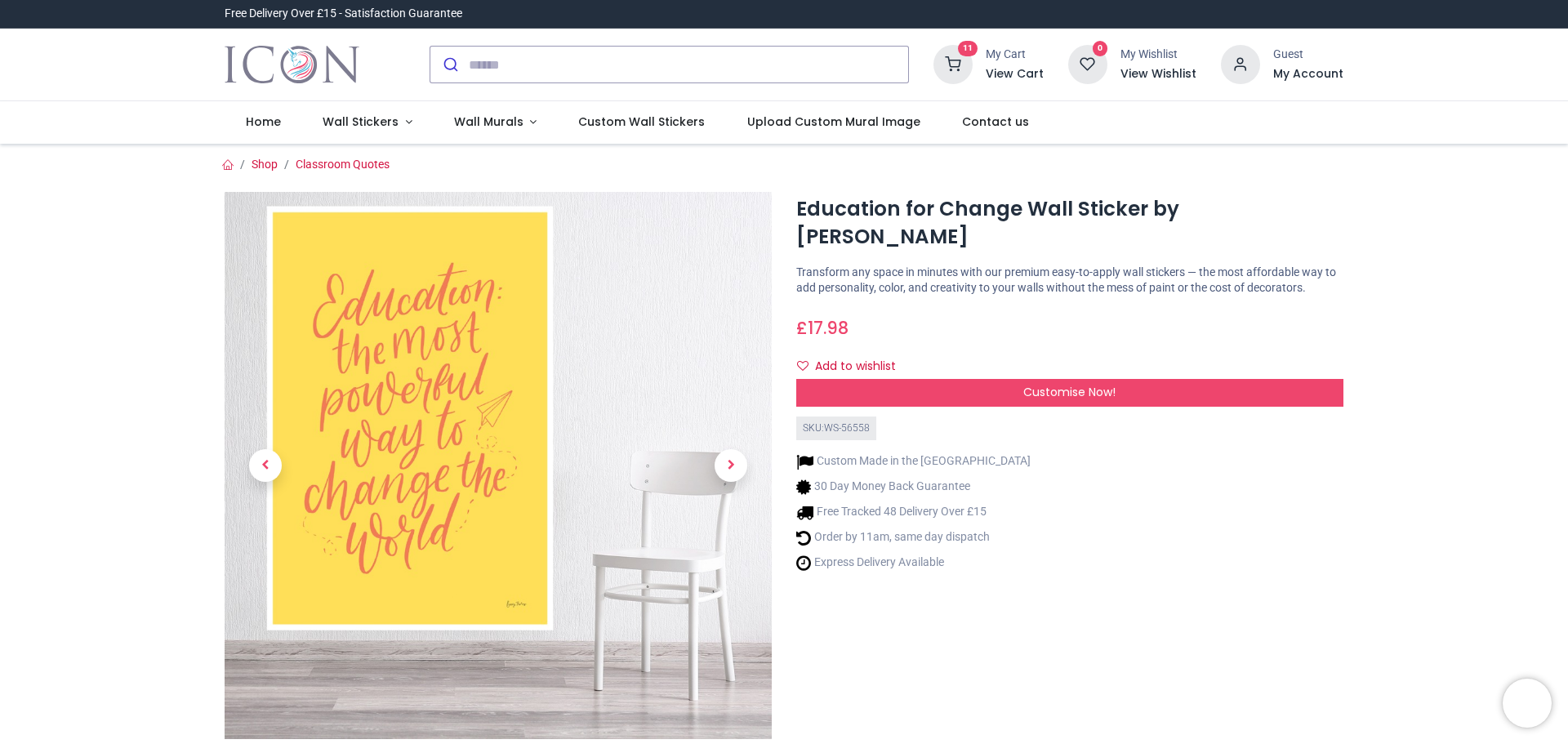
click at [1022, 64] on div "My Cart View Cart" at bounding box center [1014, 64] width 58 height 35
click at [1025, 72] on h6 "View Cart" at bounding box center [1014, 74] width 58 height 16
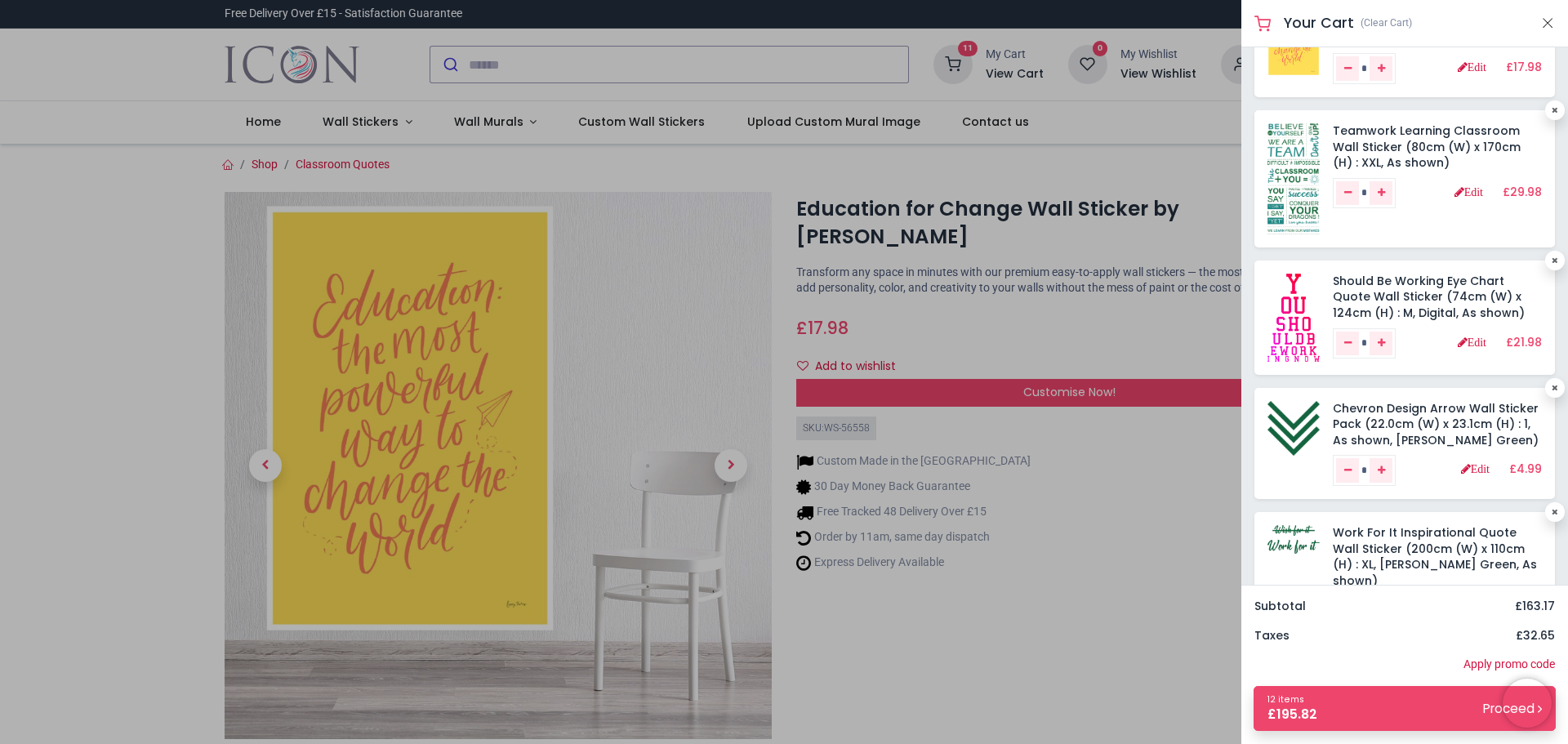
scroll to position [245, 0]
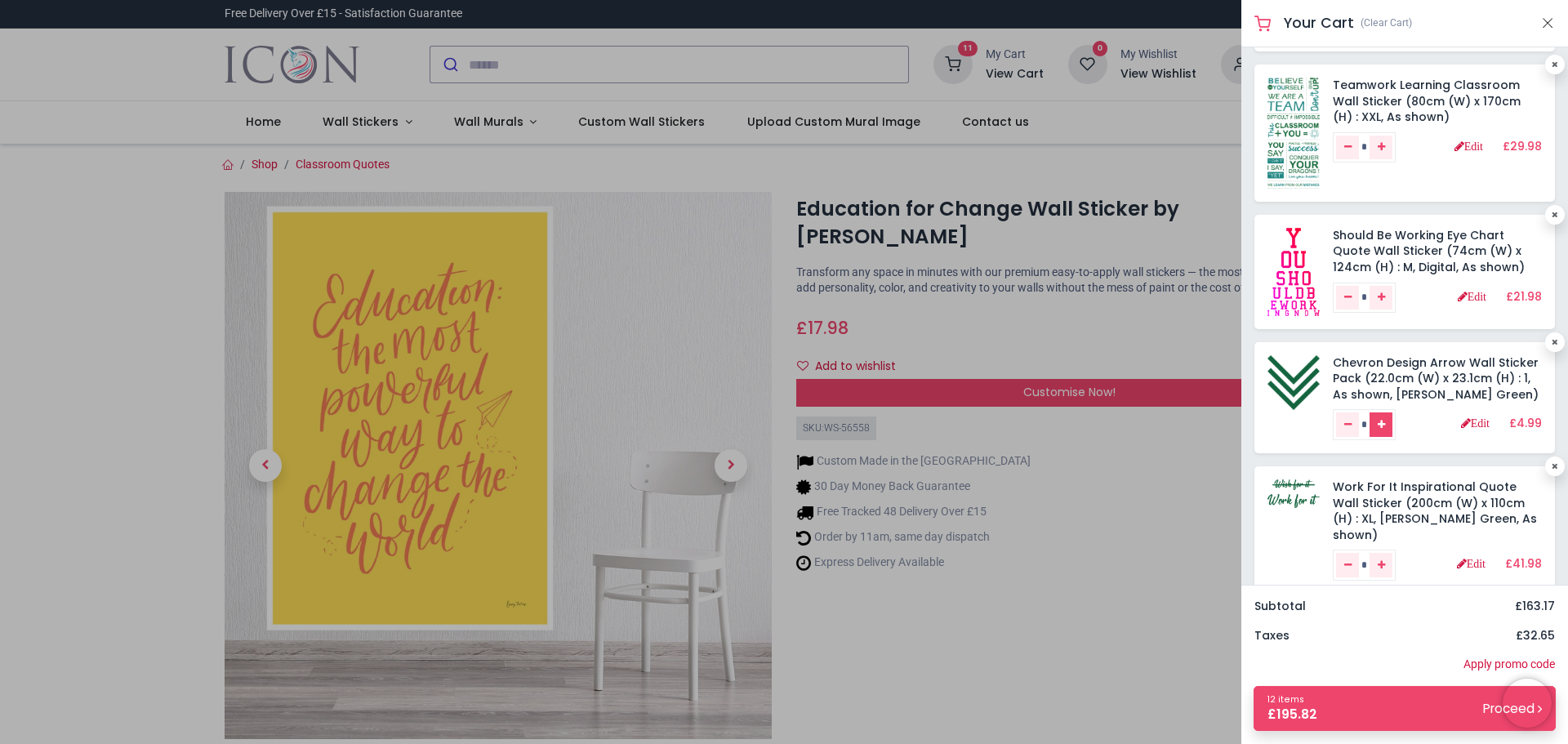
click at [1385, 428] on icon "Add one" at bounding box center [1381, 425] width 8 height 10
type input "*"
click at [1461, 295] on link "Edit" at bounding box center [1473, 296] width 29 height 11
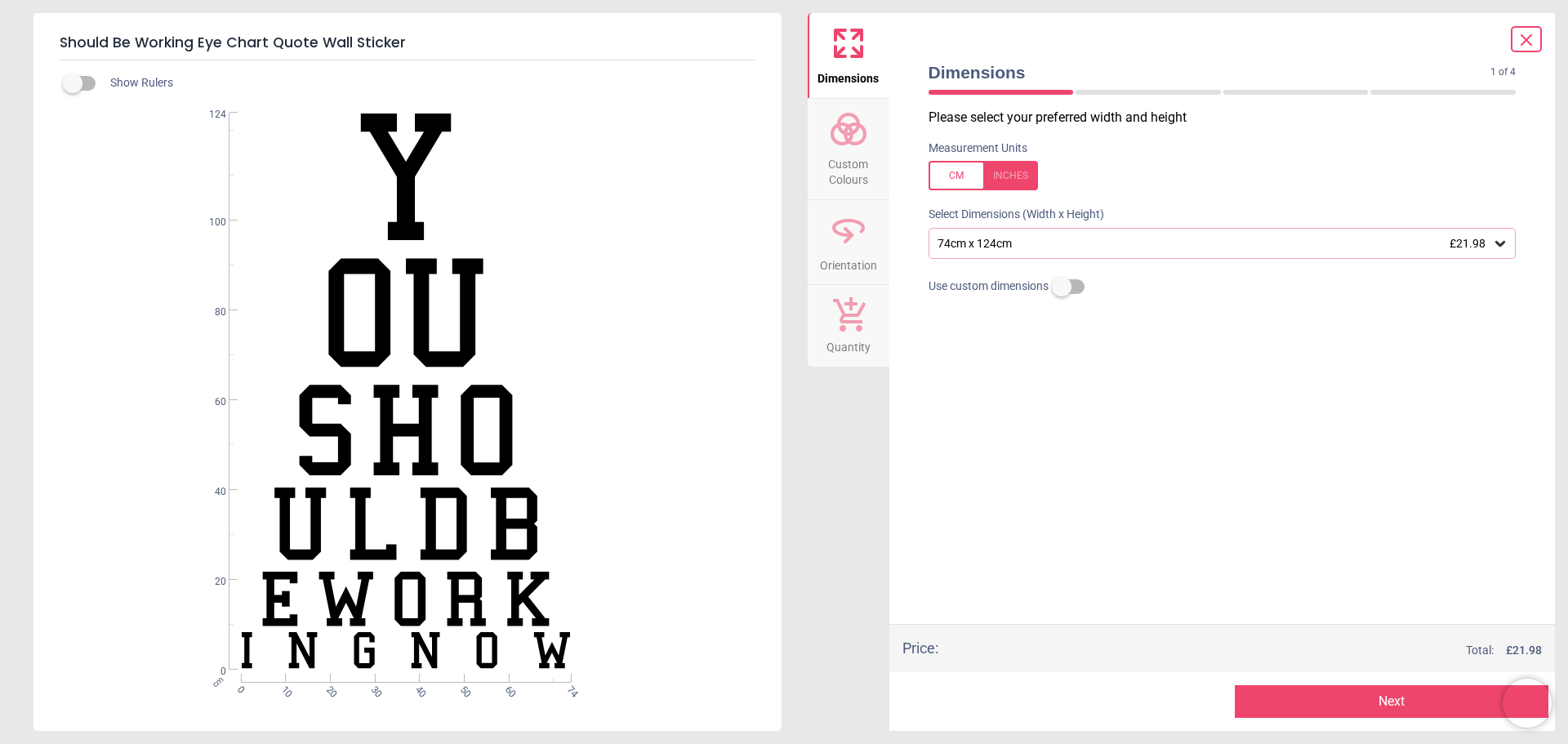
click at [846, 155] on span "Custom Colours" at bounding box center [849, 168] width 78 height 40
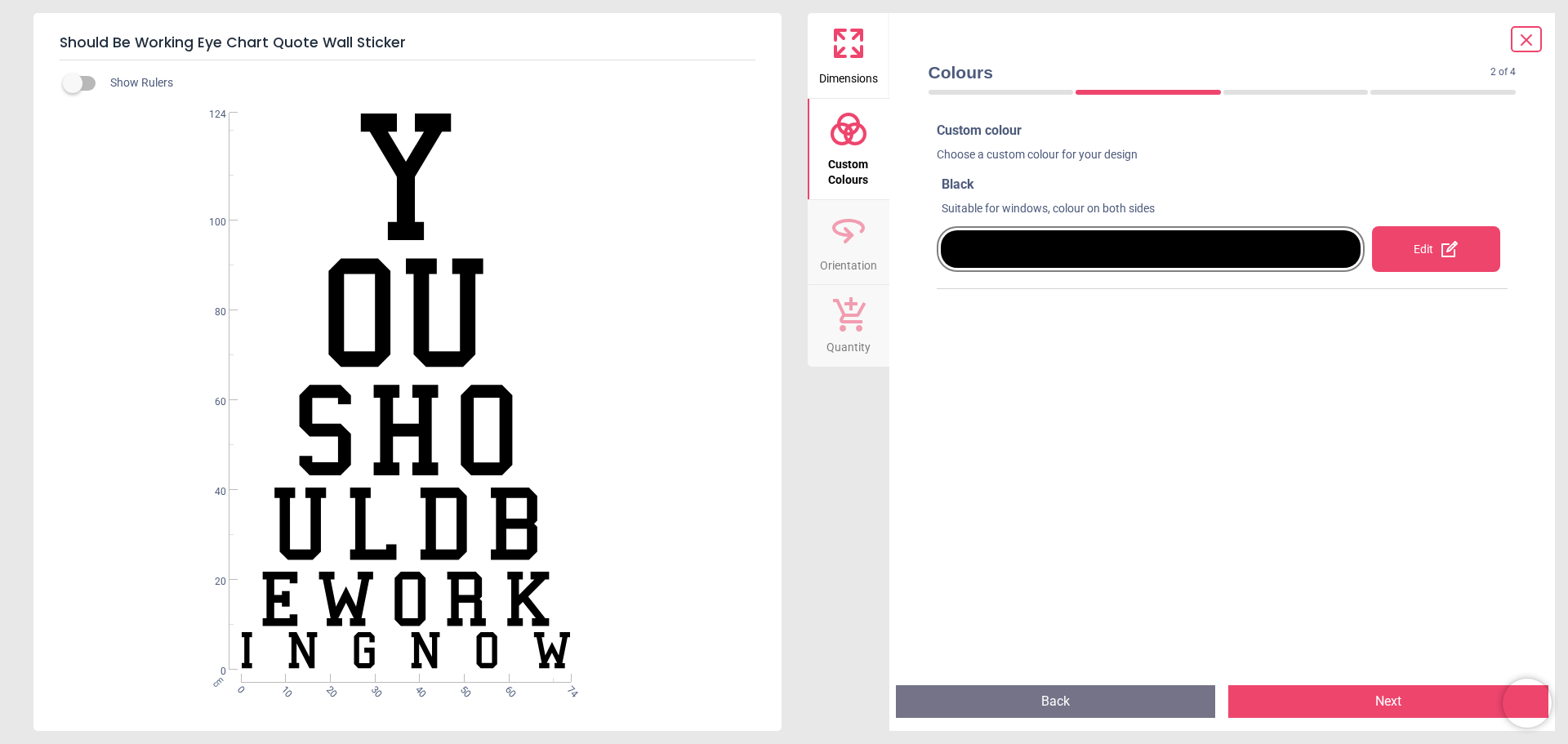
click at [1403, 254] on div "Edit" at bounding box center [1436, 249] width 128 height 46
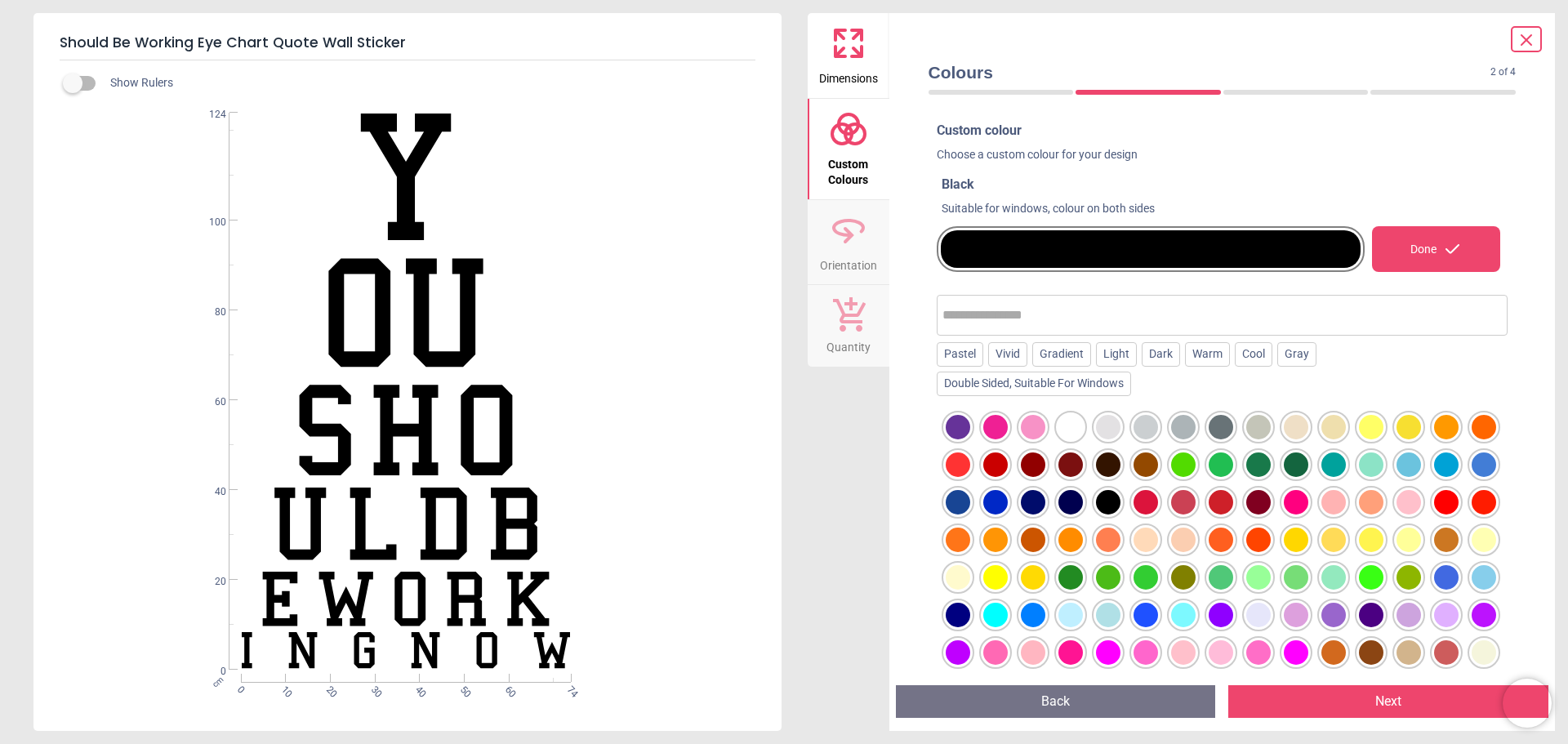
click at [1346, 508] on div at bounding box center [1333, 502] width 25 height 25
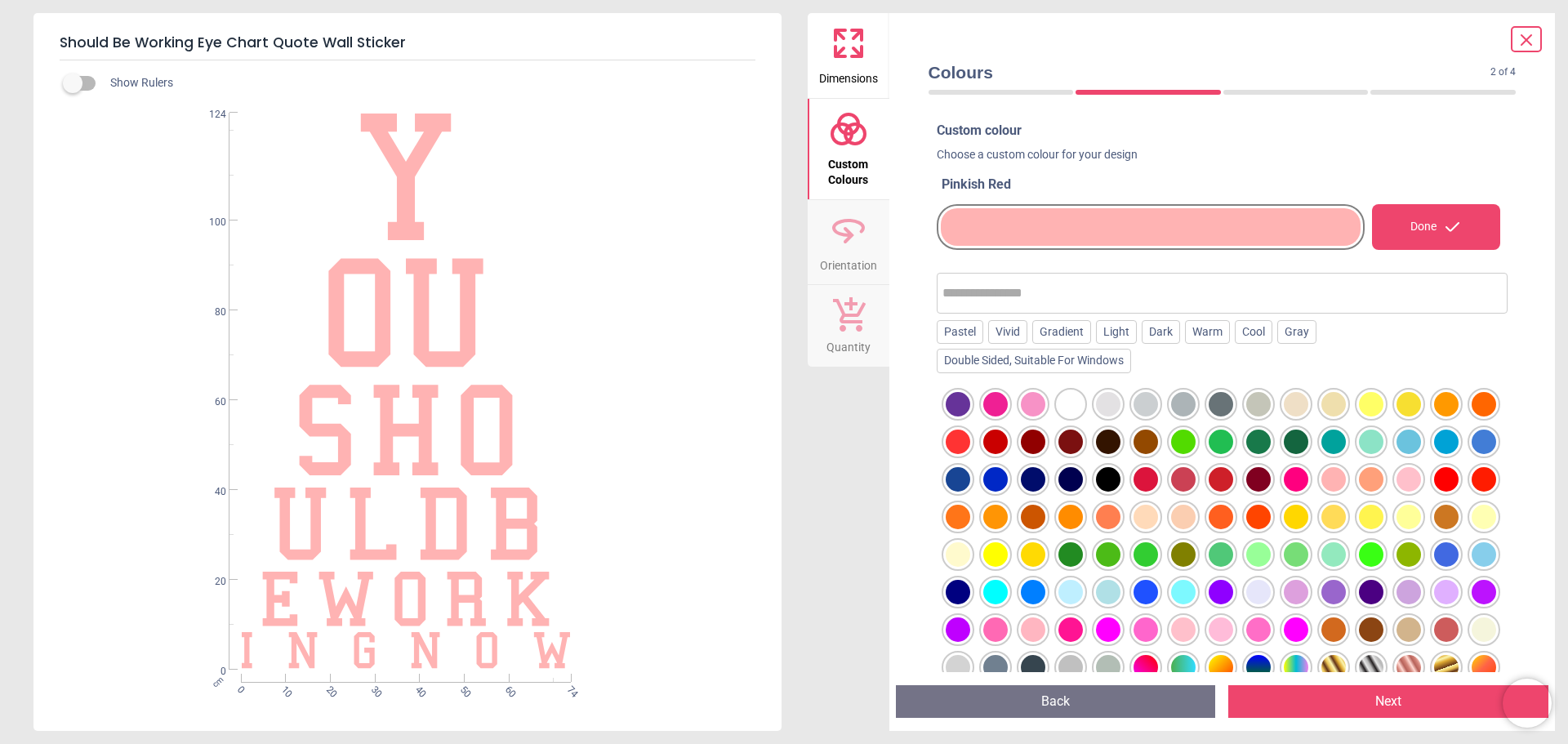
click at [1353, 705] on button "Next" at bounding box center [1389, 701] width 321 height 32
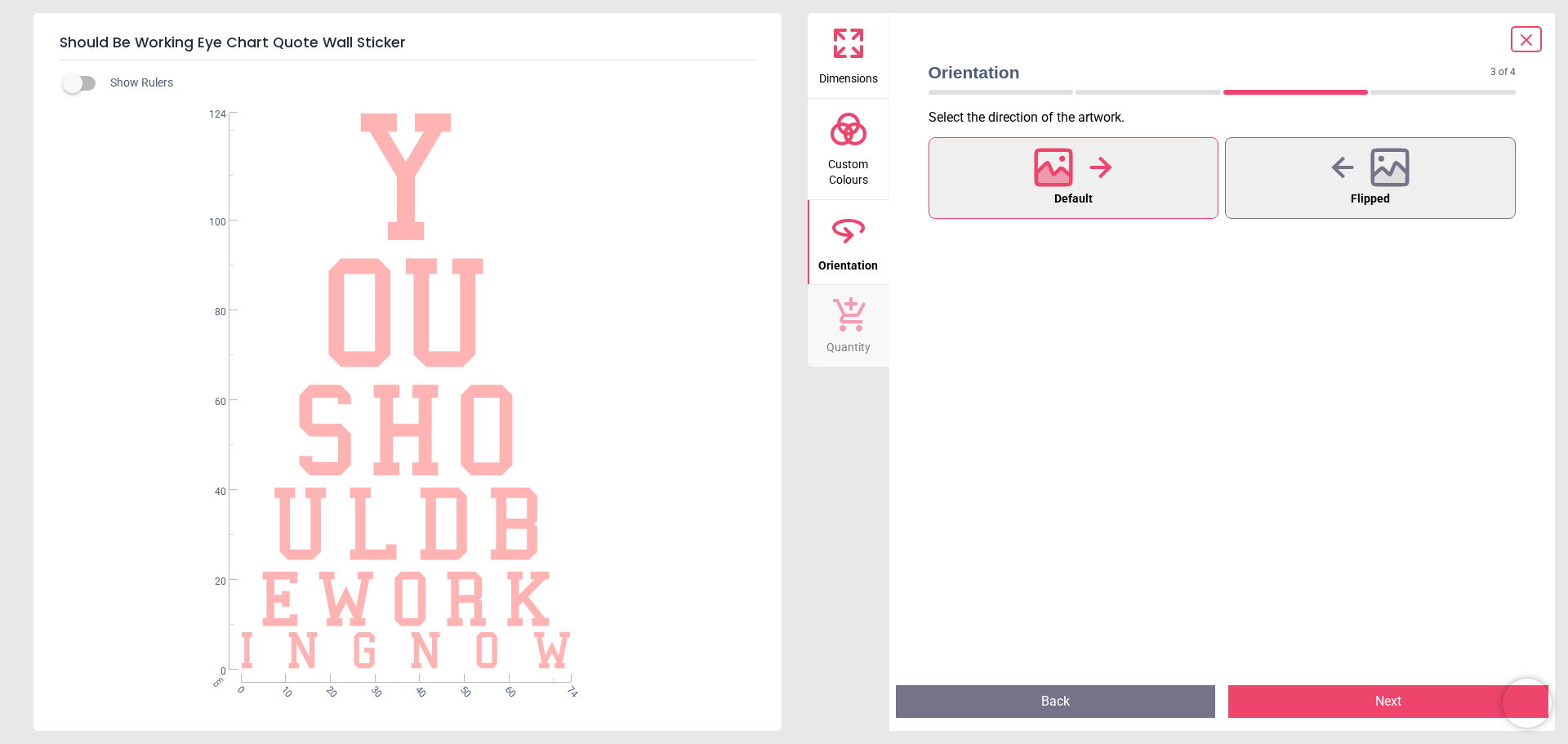
click at [1372, 704] on button "Next" at bounding box center [1389, 701] width 321 height 32
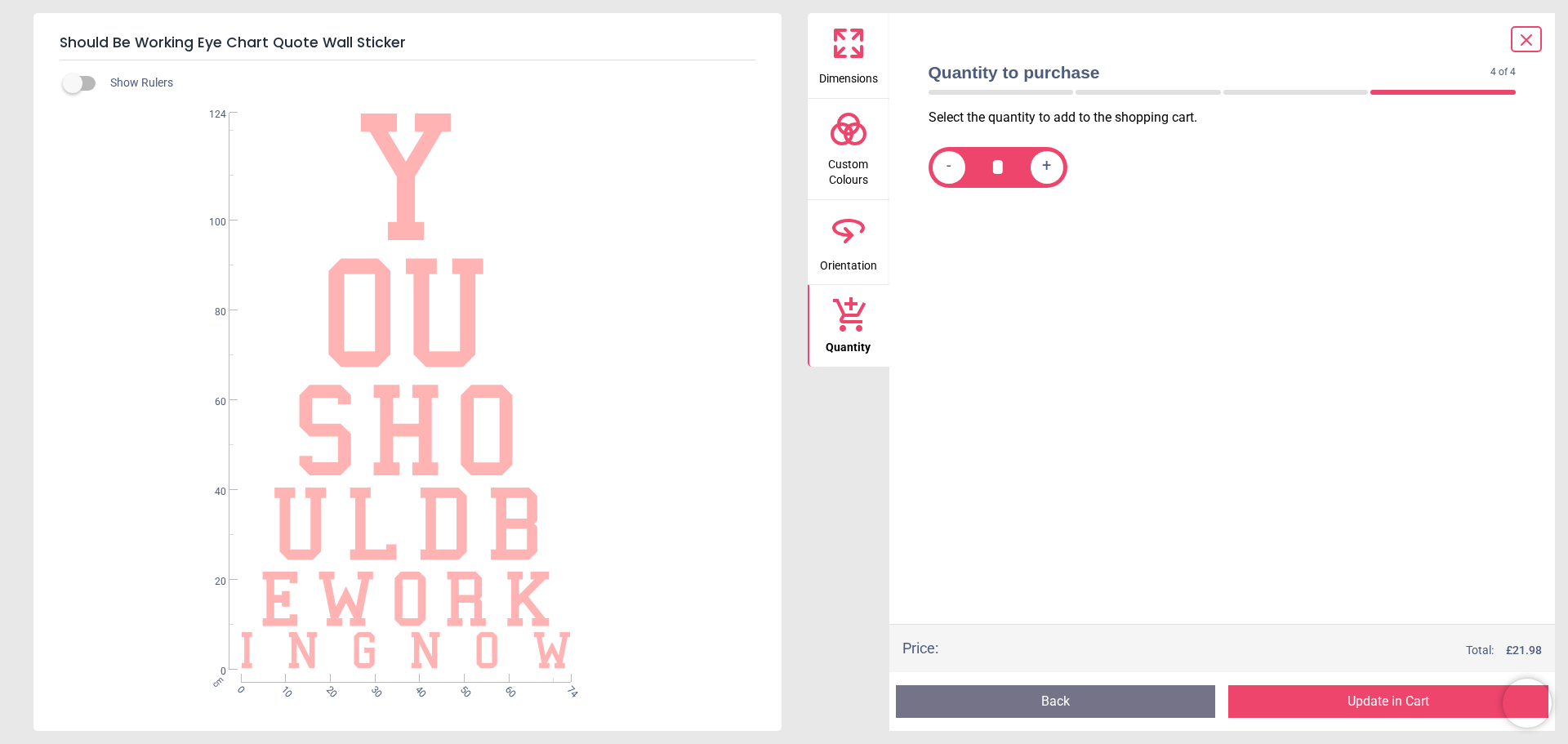
click at [1383, 708] on button "Update in Cart" at bounding box center [1389, 701] width 321 height 32
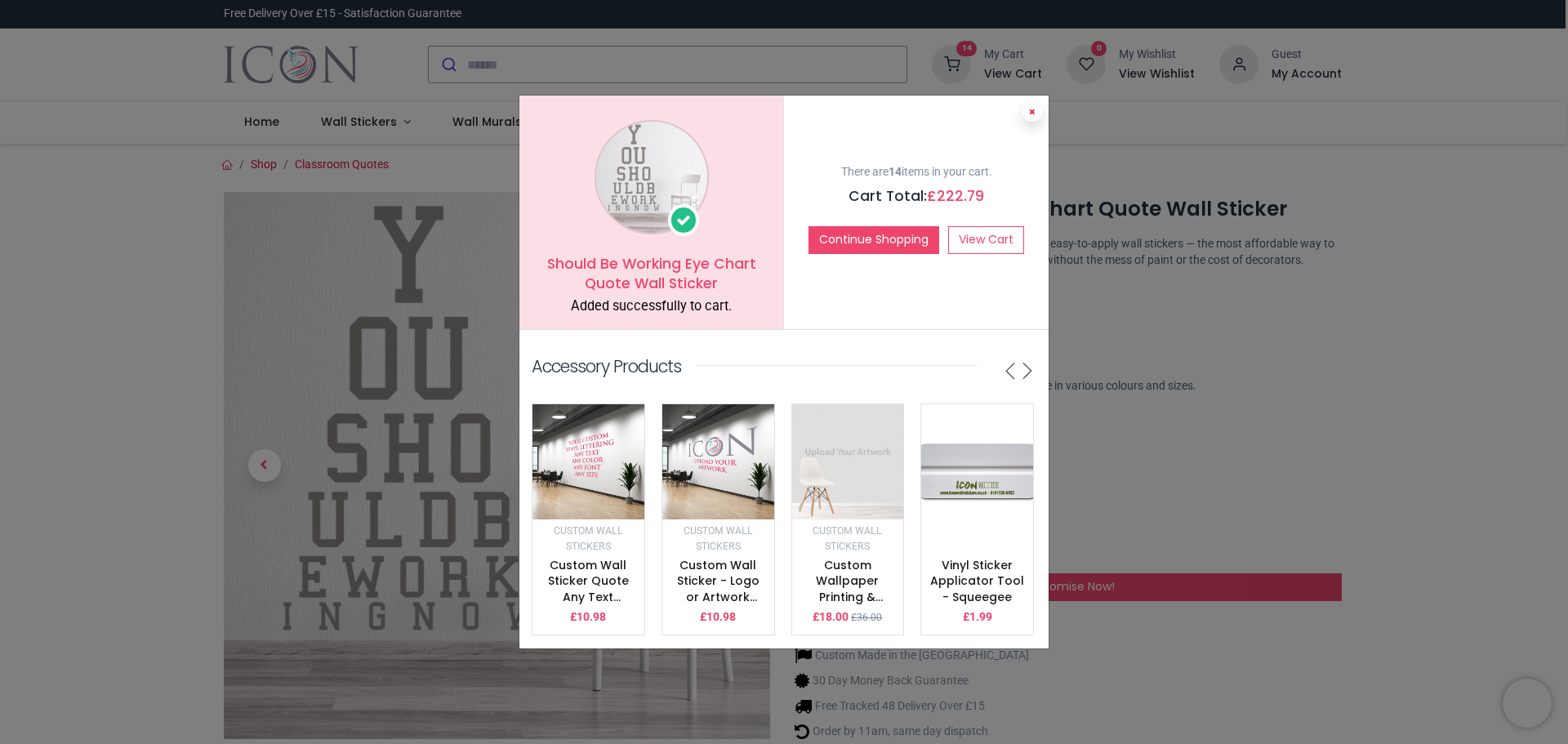
click at [1029, 108] on icon at bounding box center [1032, 112] width 7 height 9
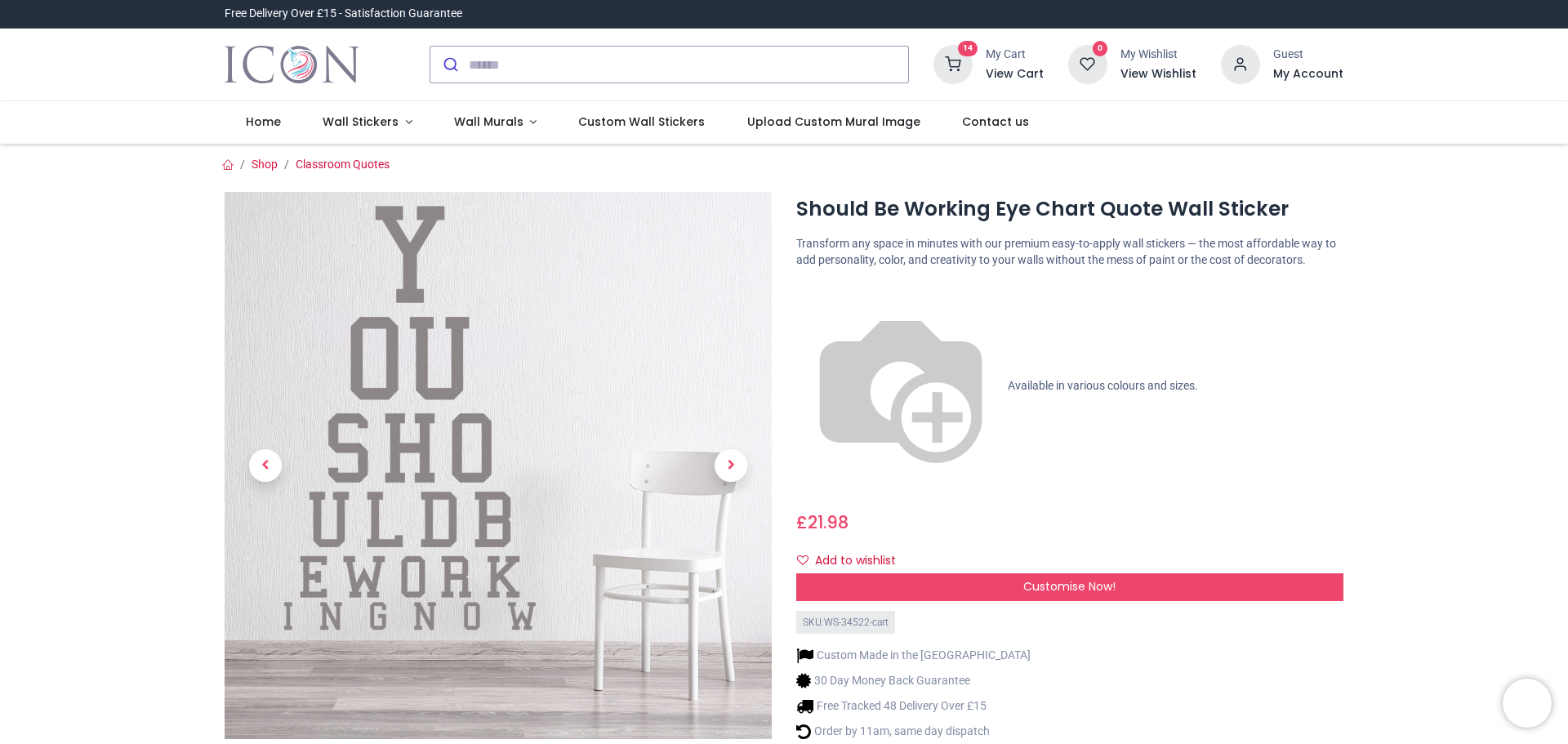
click at [1022, 66] on h6 "View Cart" at bounding box center [1014, 74] width 58 height 16
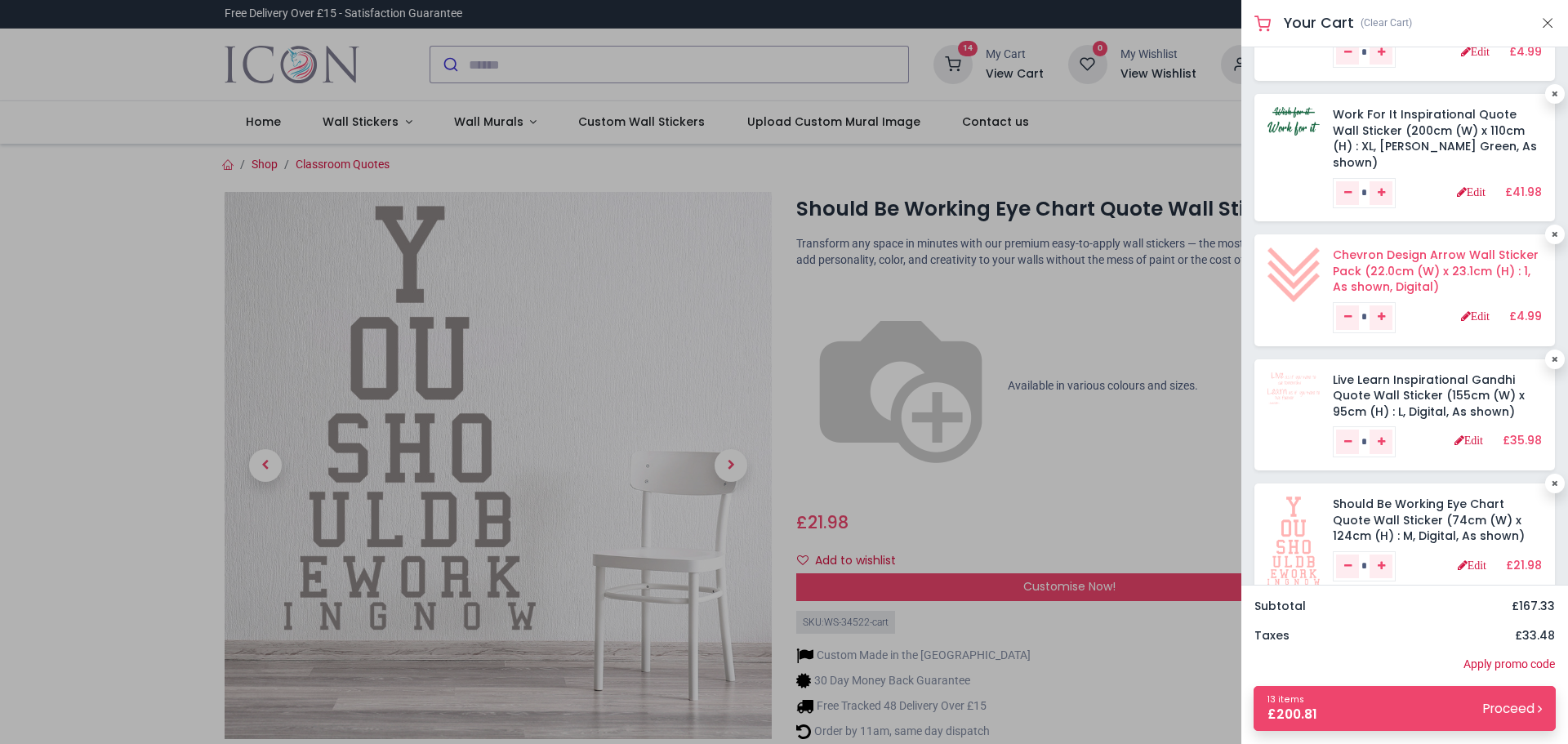
scroll to position [513, 0]
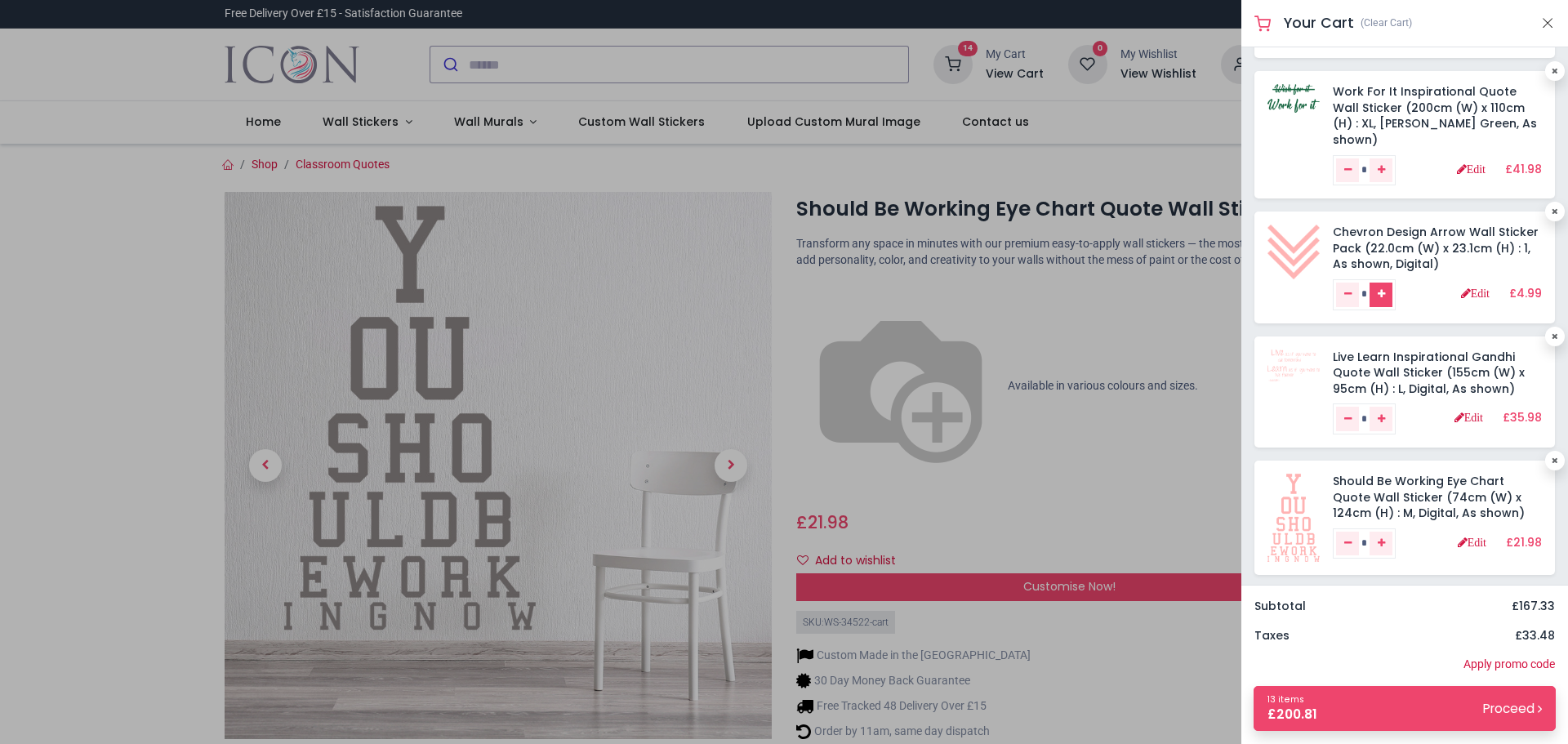
click at [1385, 289] on icon "Add one" at bounding box center [1381, 294] width 8 height 10
type input "*"
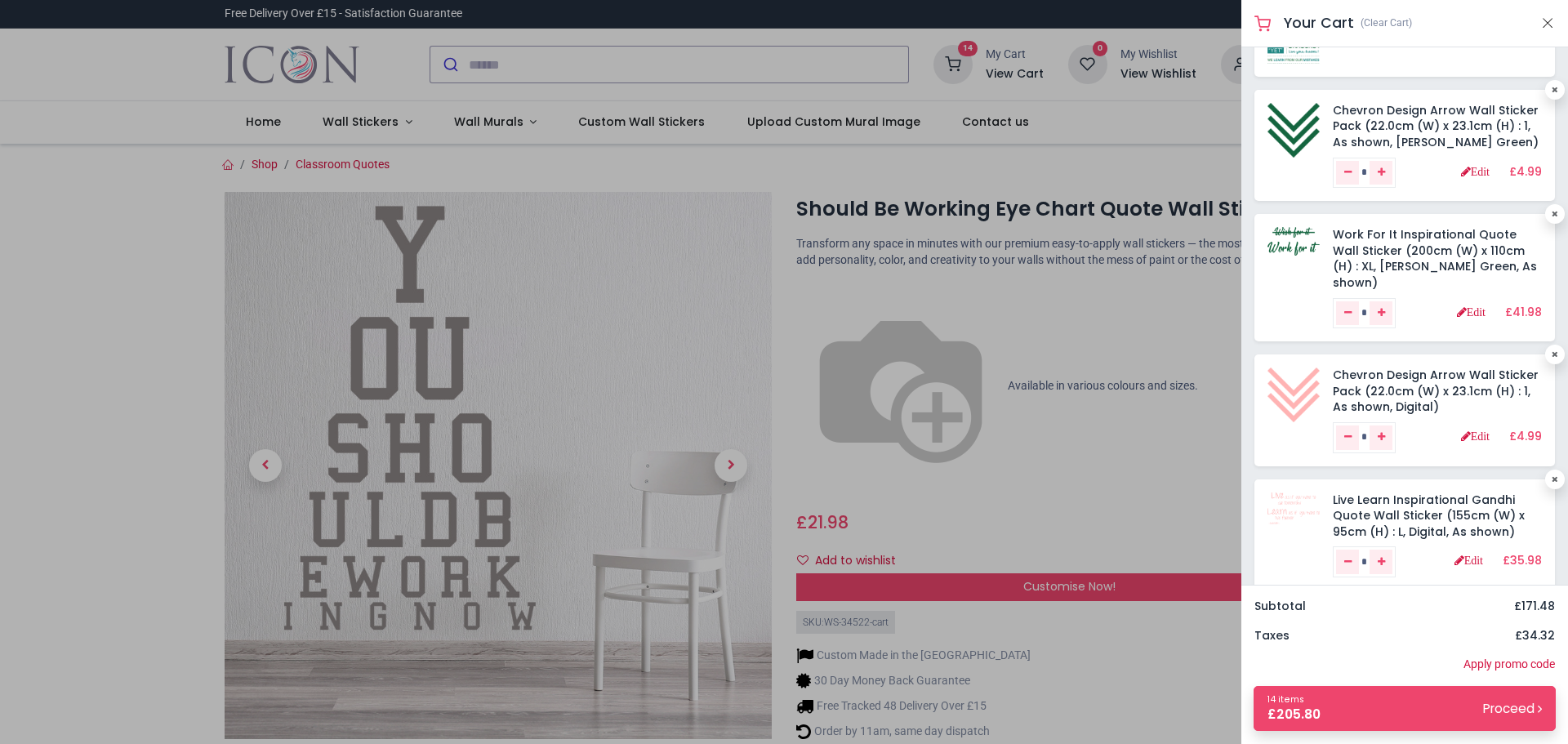
scroll to position [408, 0]
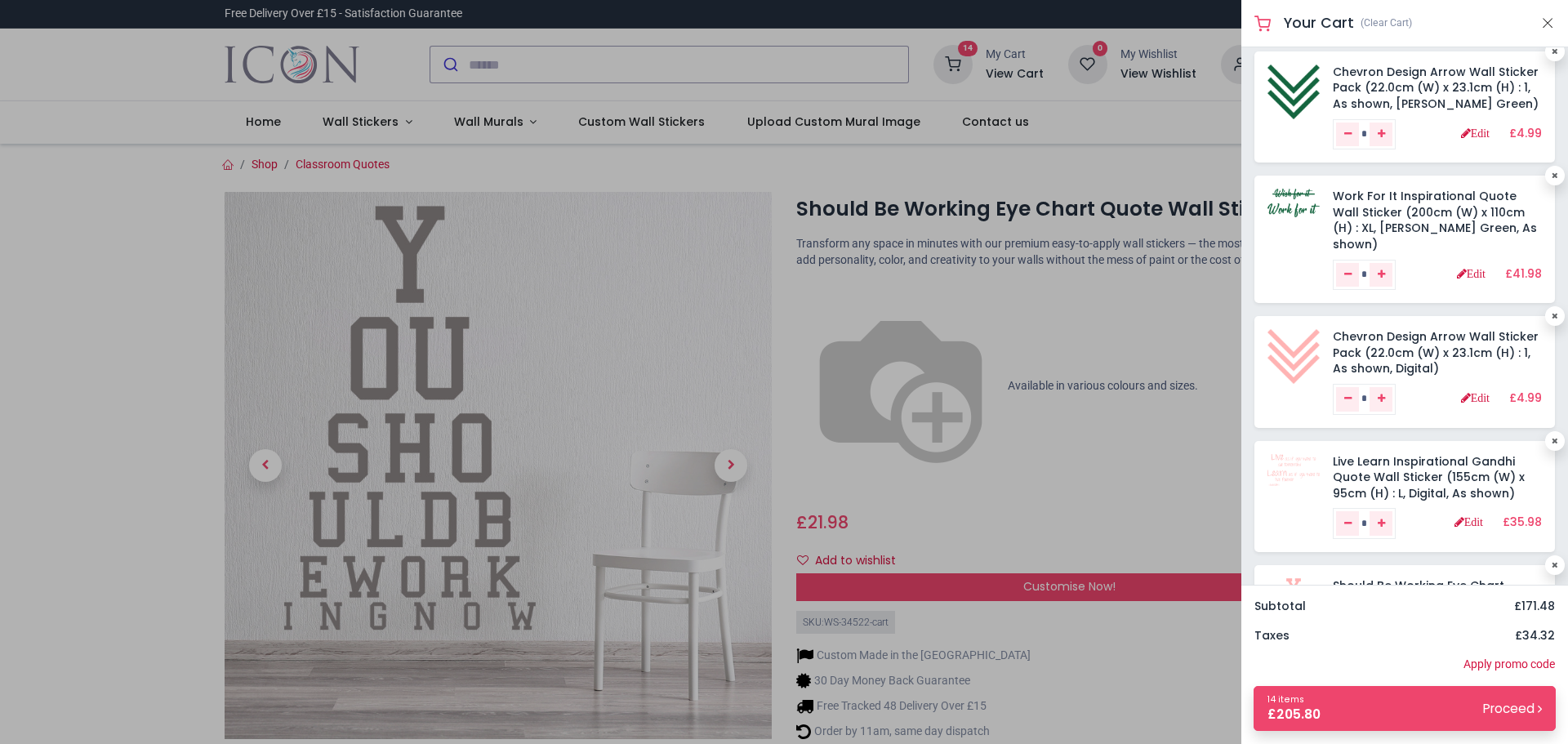
click at [1060, 539] on div at bounding box center [784, 372] width 1568 height 744
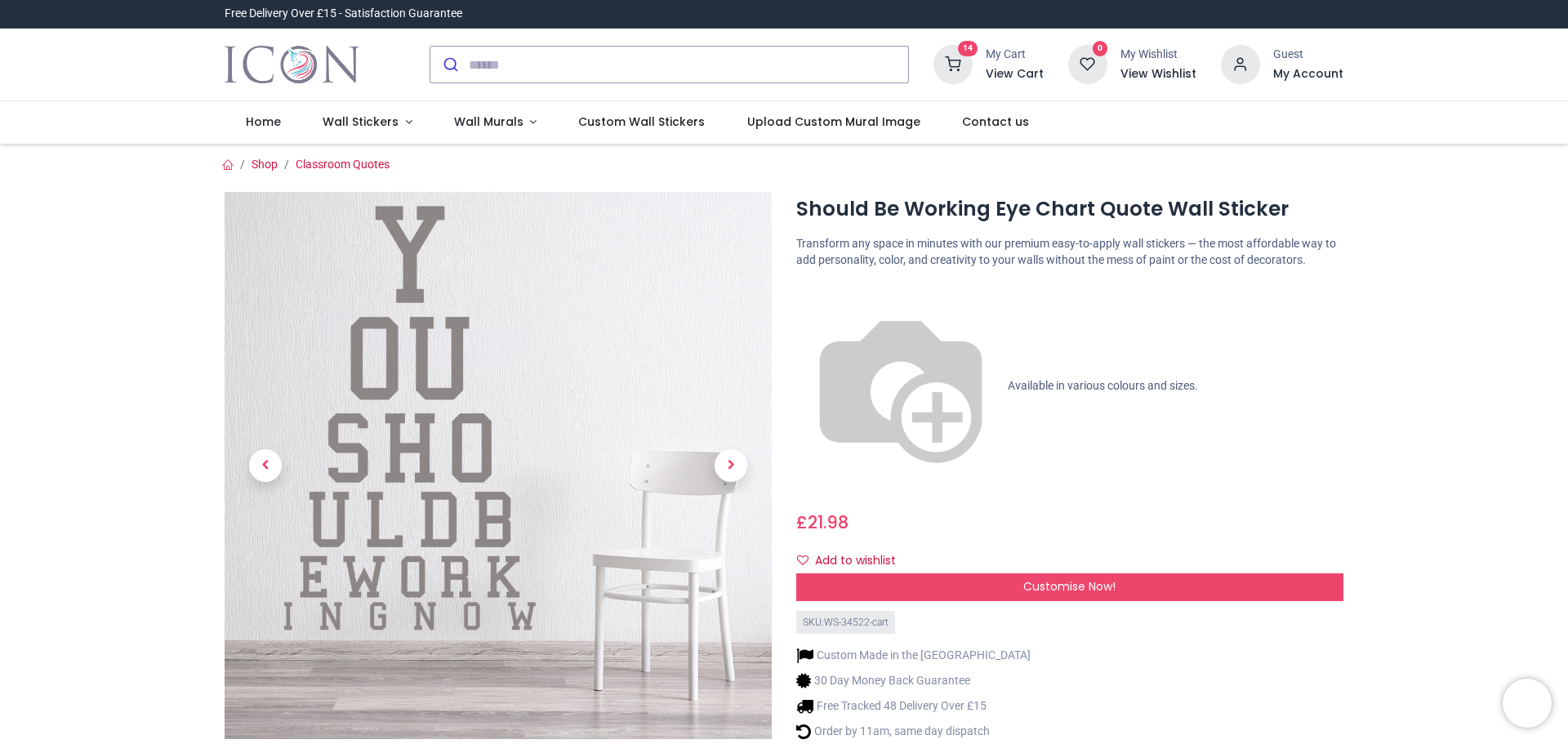
click at [1006, 75] on h6 "View Cart" at bounding box center [1014, 74] width 58 height 16
click at [1109, 503] on div at bounding box center [784, 372] width 1568 height 744
